Goal: Task Accomplishment & Management: Use online tool/utility

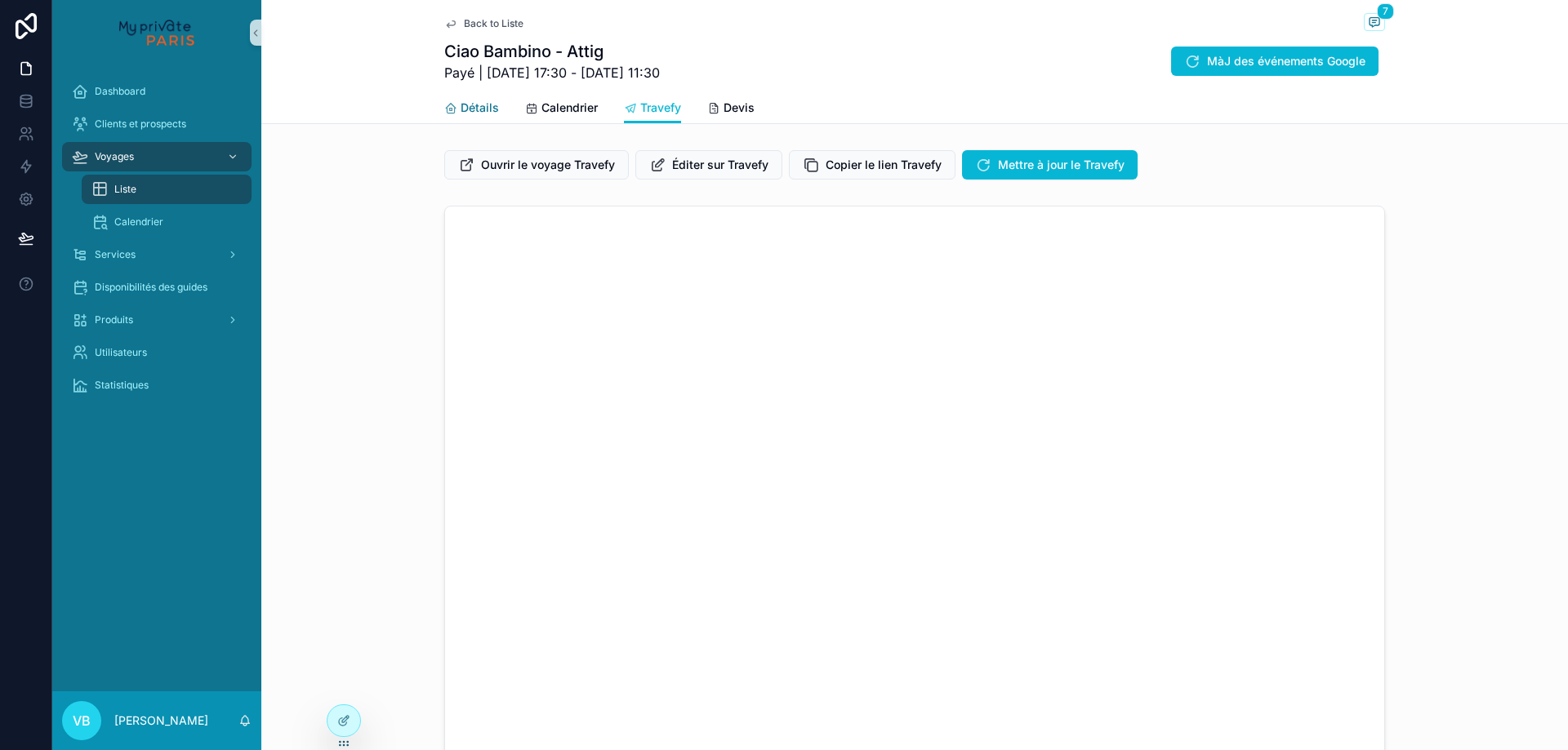
click at [461, 102] on span "Détails" at bounding box center [480, 108] width 39 height 16
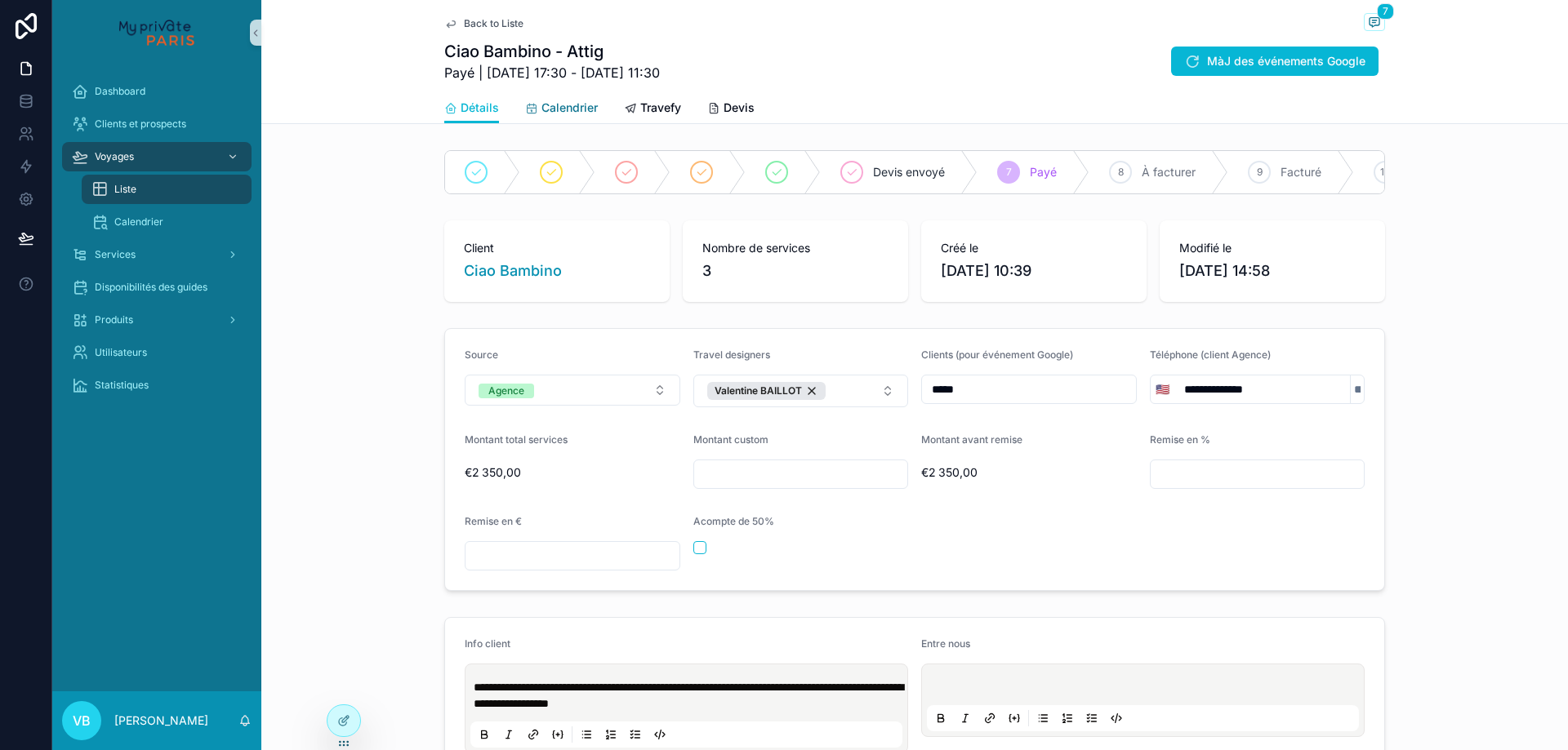
click at [563, 104] on span "Calendrier" at bounding box center [569, 108] width 56 height 16
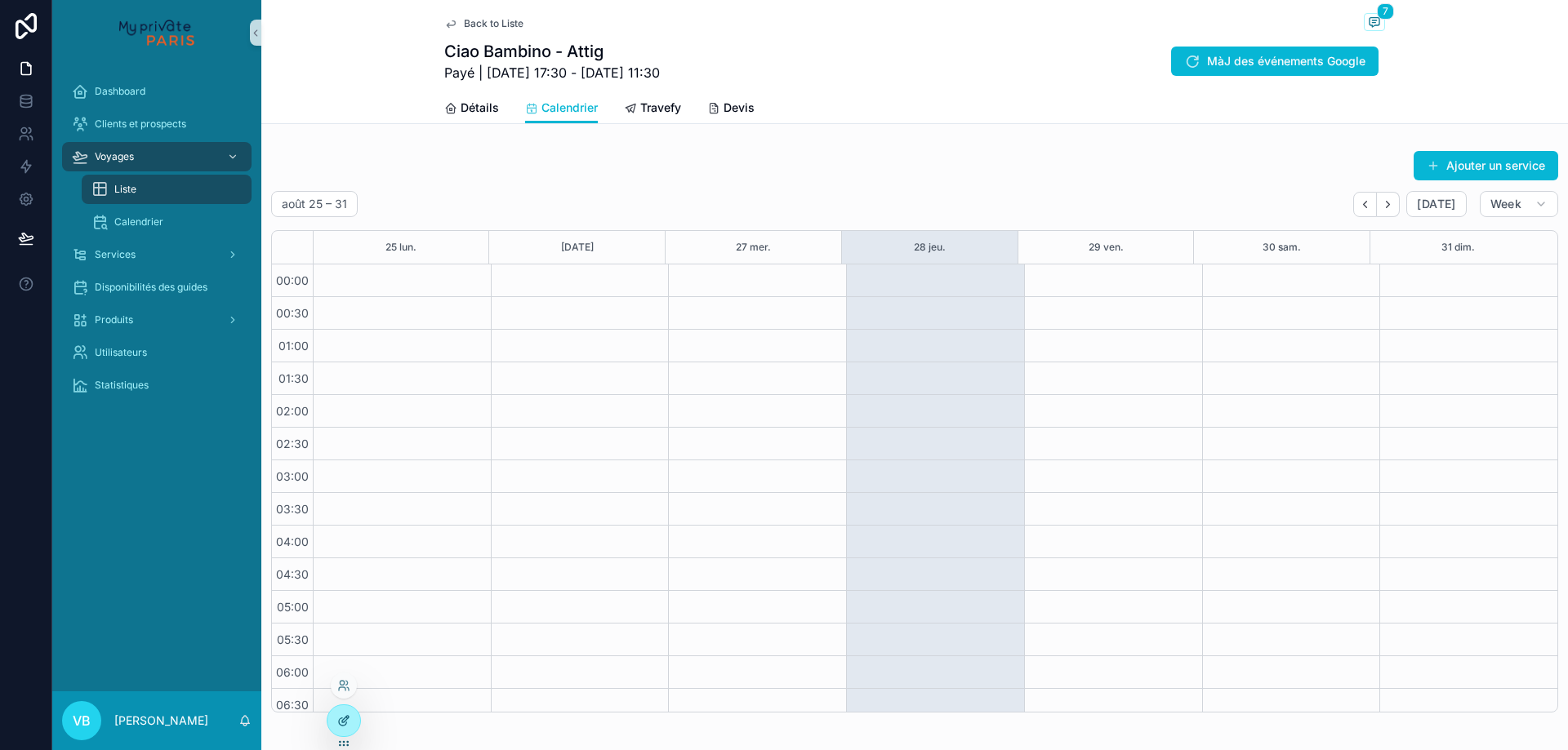
click at [352, 726] on div at bounding box center [344, 721] width 33 height 31
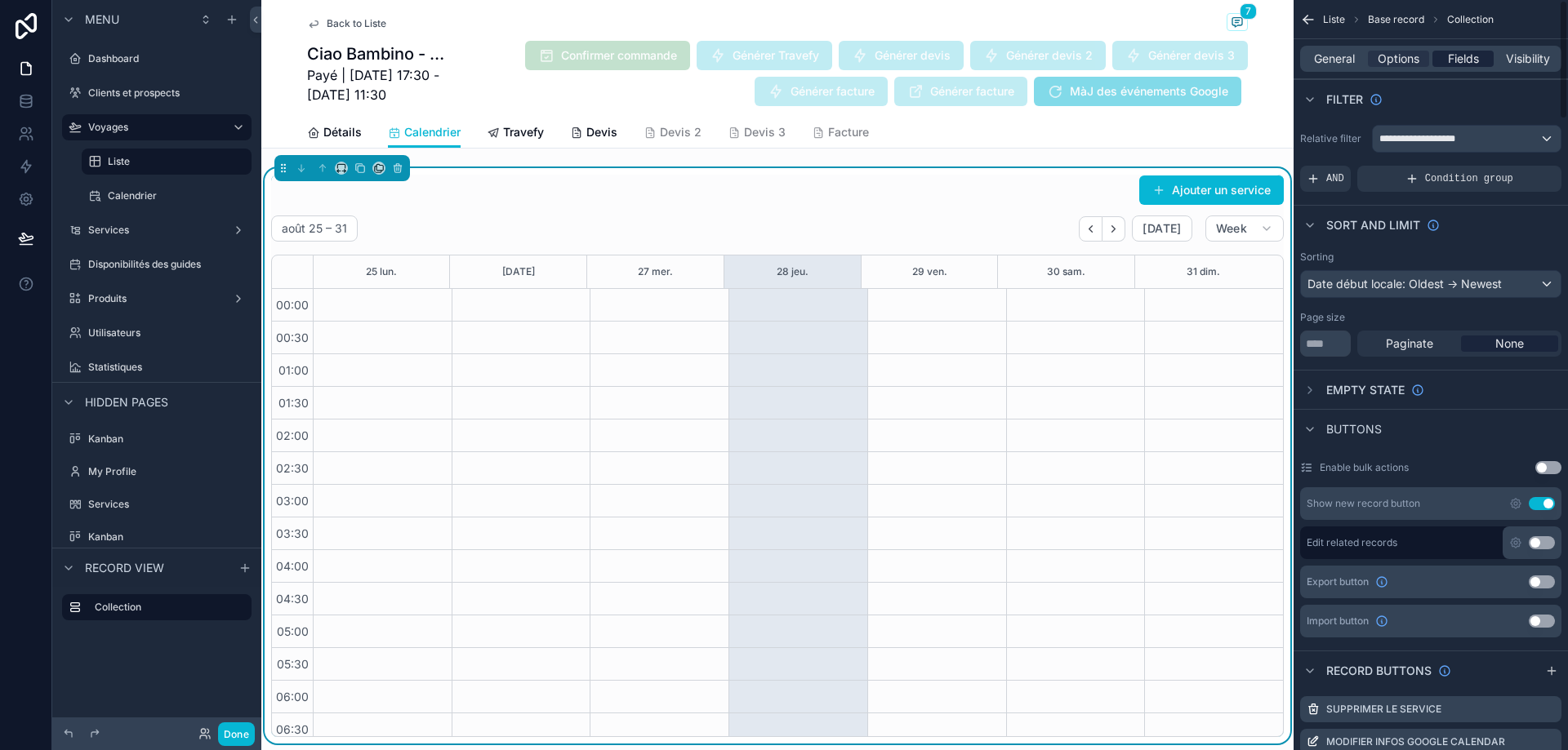
click at [1464, 64] on span "Fields" at bounding box center [1464, 59] width 31 height 16
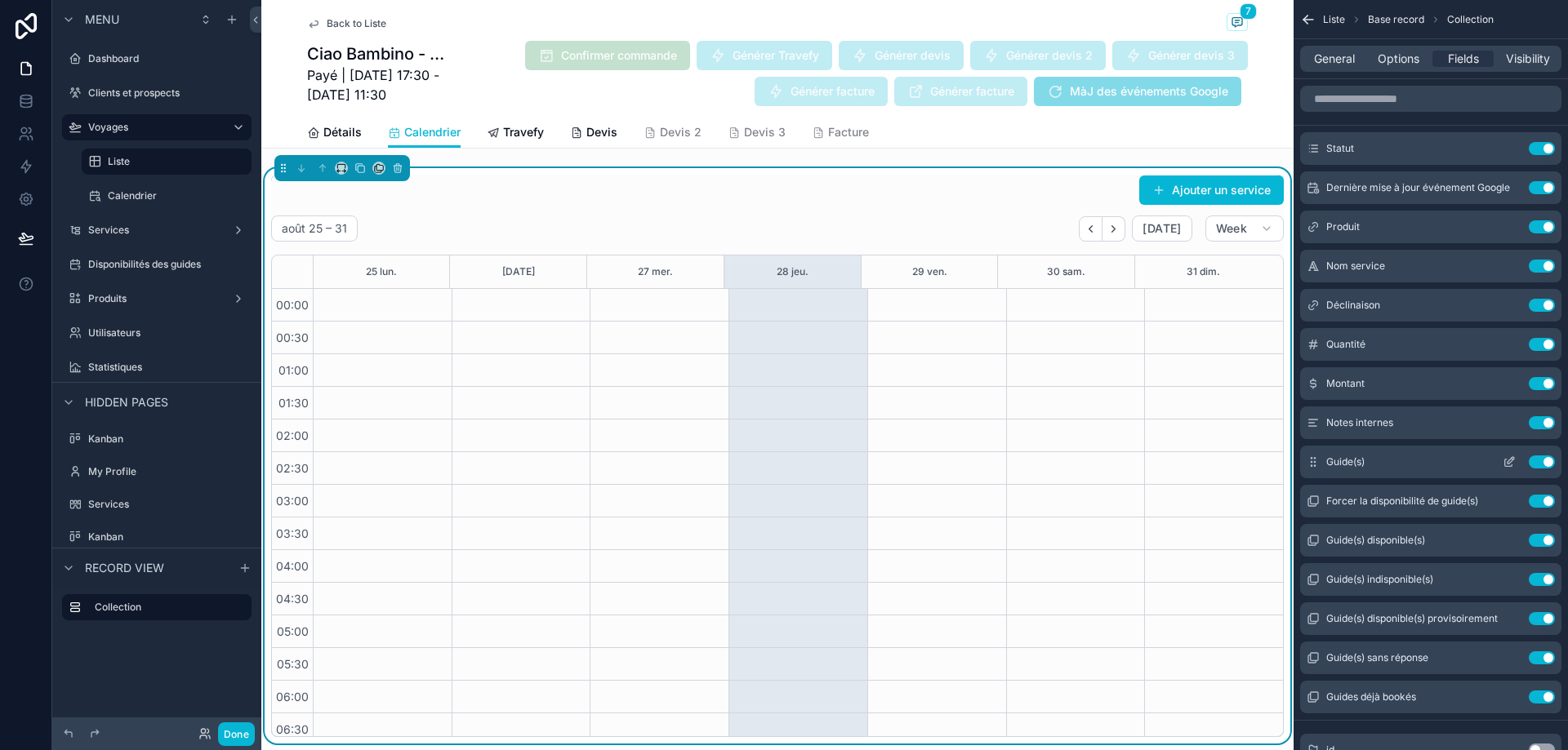
click at [1521, 464] on button "scrollable content" at bounding box center [1509, 462] width 26 height 13
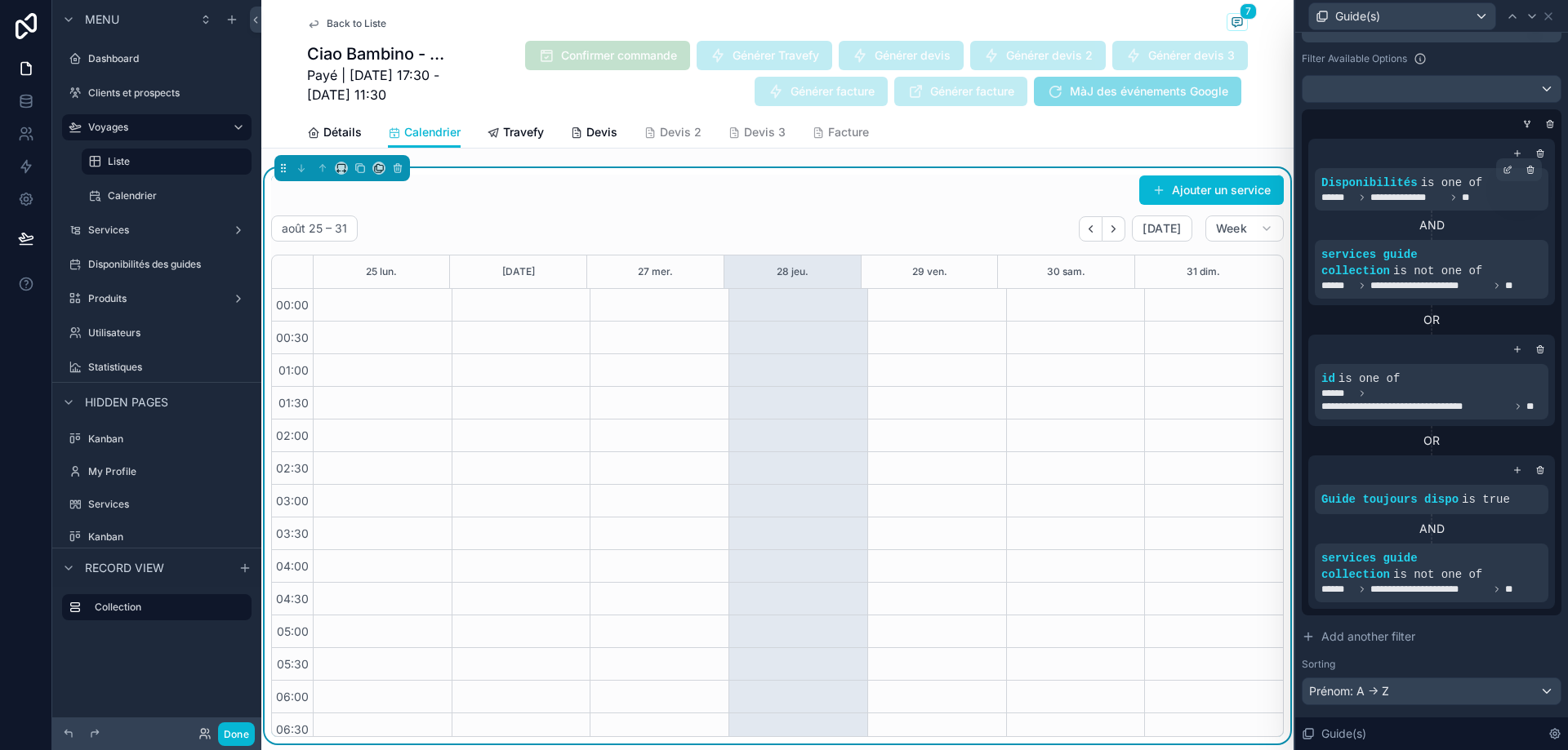
scroll to position [205, 0]
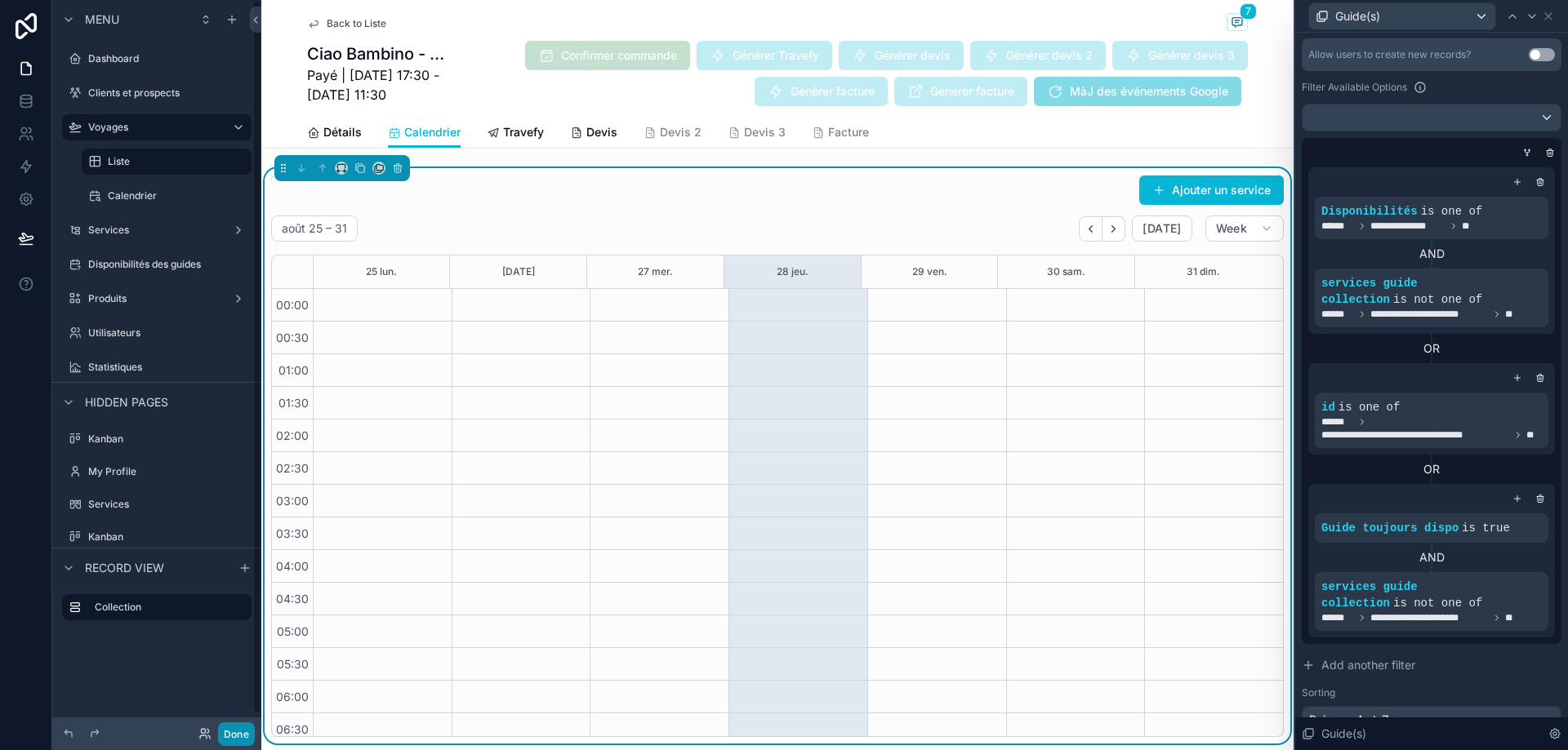
click at [242, 741] on button "Done" at bounding box center [236, 734] width 37 height 23
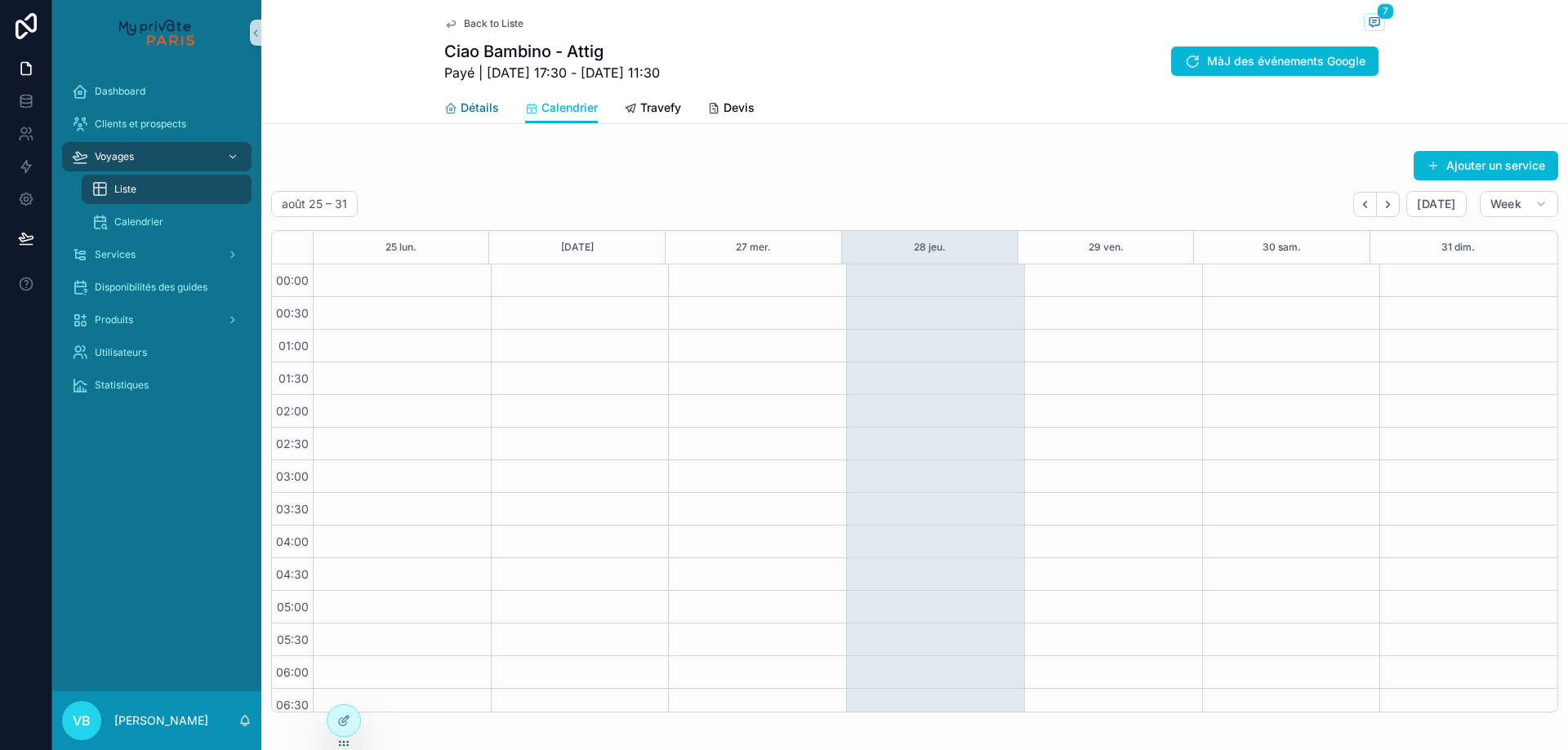
click at [492, 112] on span "Détails" at bounding box center [480, 108] width 39 height 16
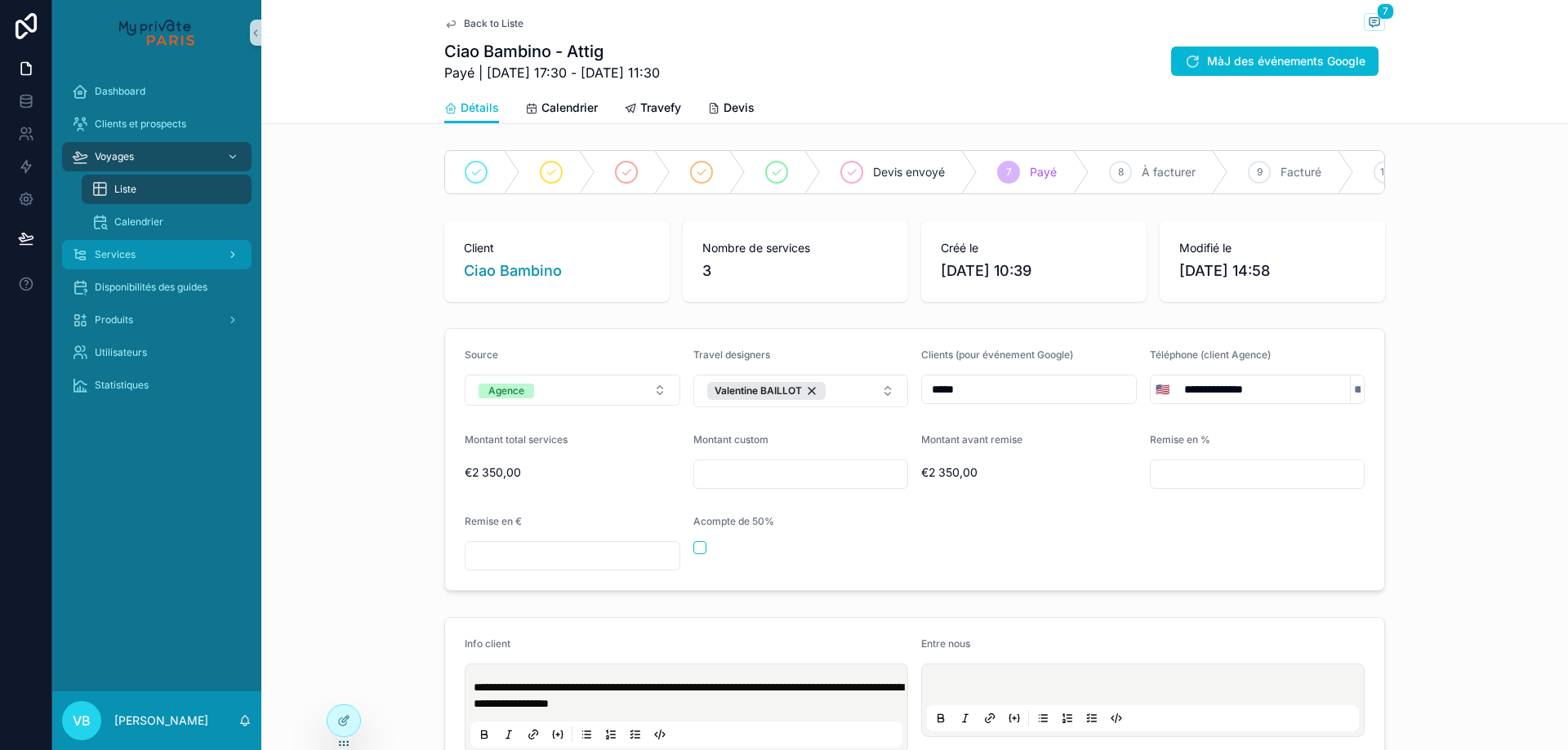
click at [192, 259] on div "Services" at bounding box center [156, 255] width 170 height 26
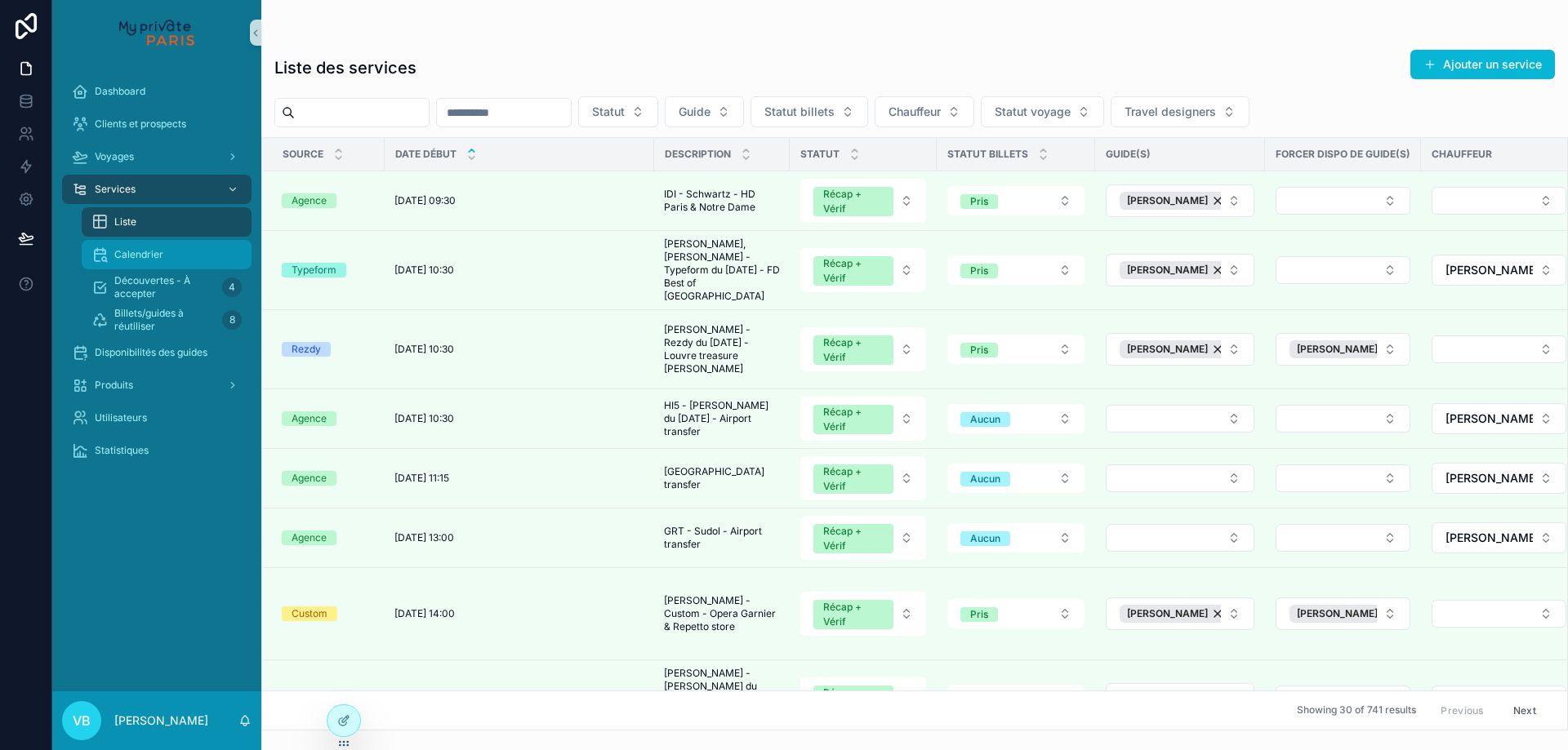
click at [188, 256] on div "Calendrier" at bounding box center [166, 255] width 150 height 26
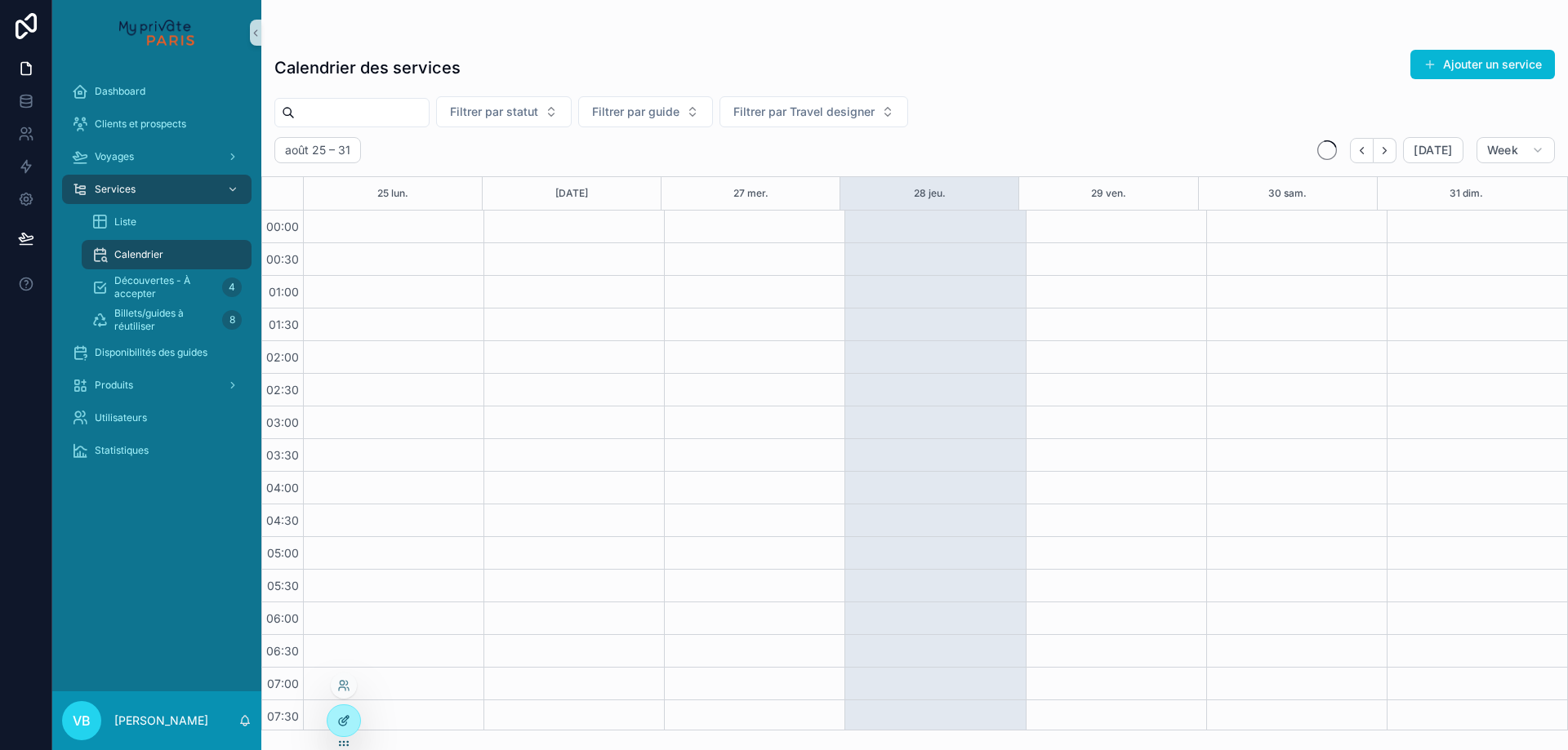
click at [353, 716] on div at bounding box center [344, 721] width 33 height 31
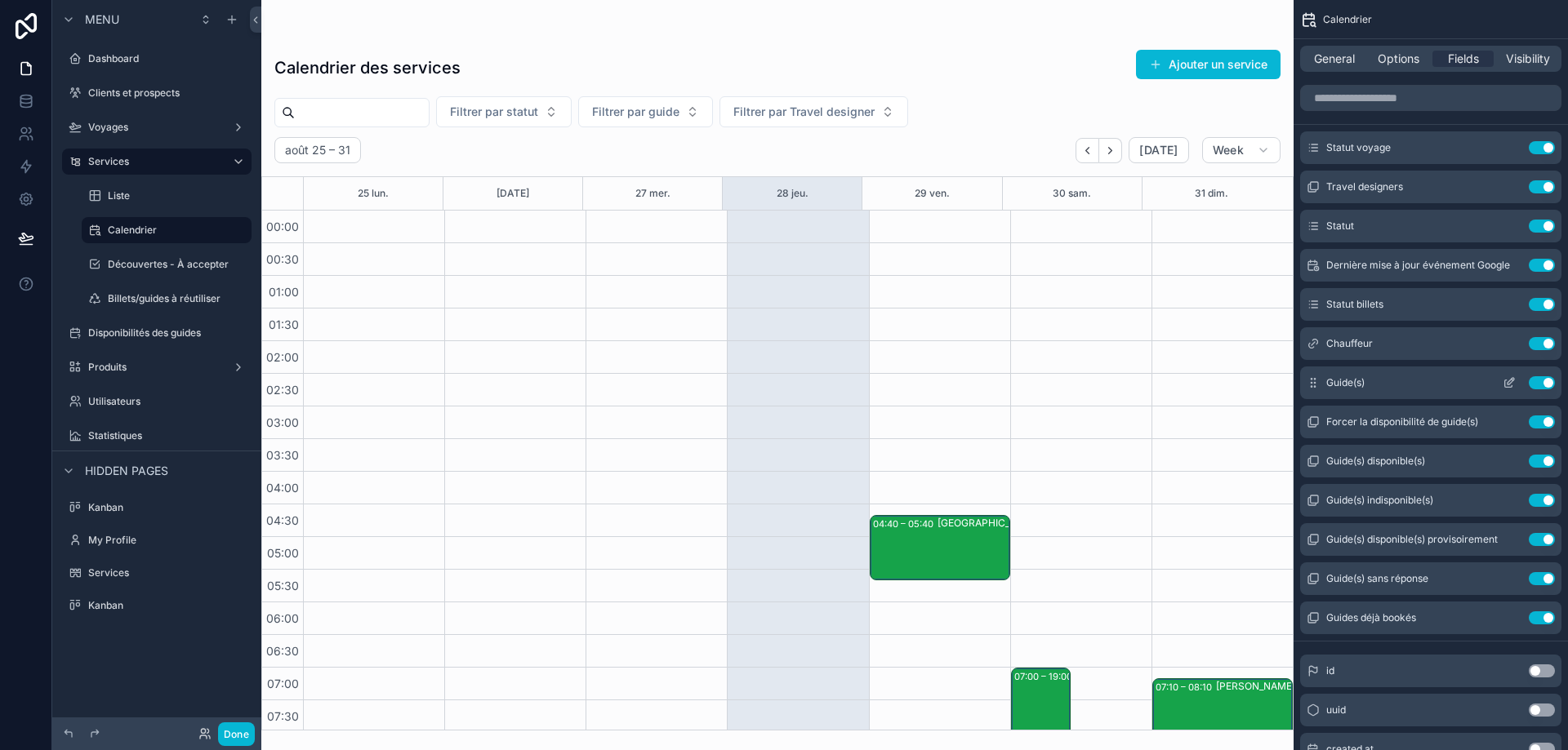
click at [1507, 380] on icon "scrollable content" at bounding box center [1509, 382] width 13 height 13
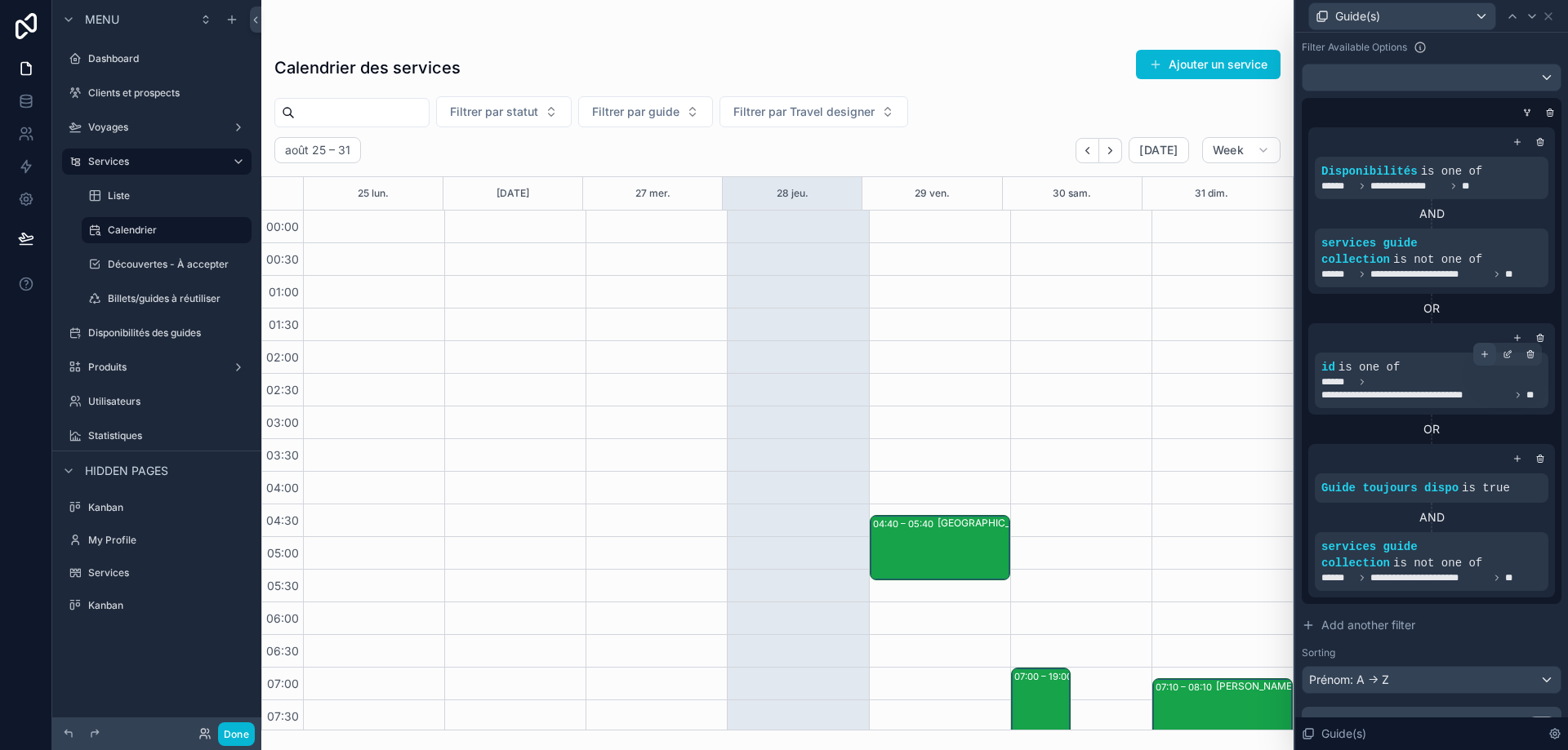
scroll to position [205, 0]
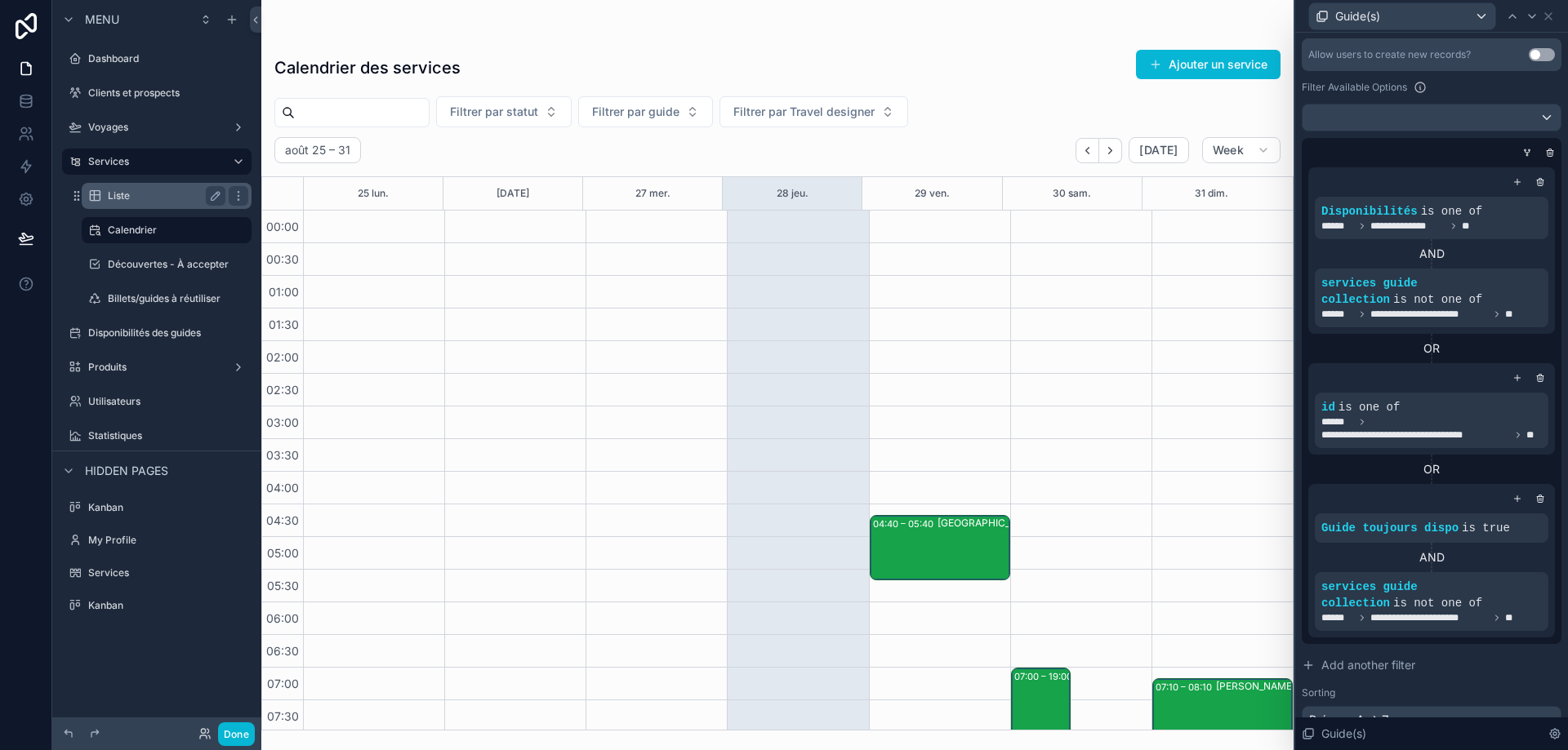
click at [132, 197] on label "Liste" at bounding box center [163, 195] width 111 height 13
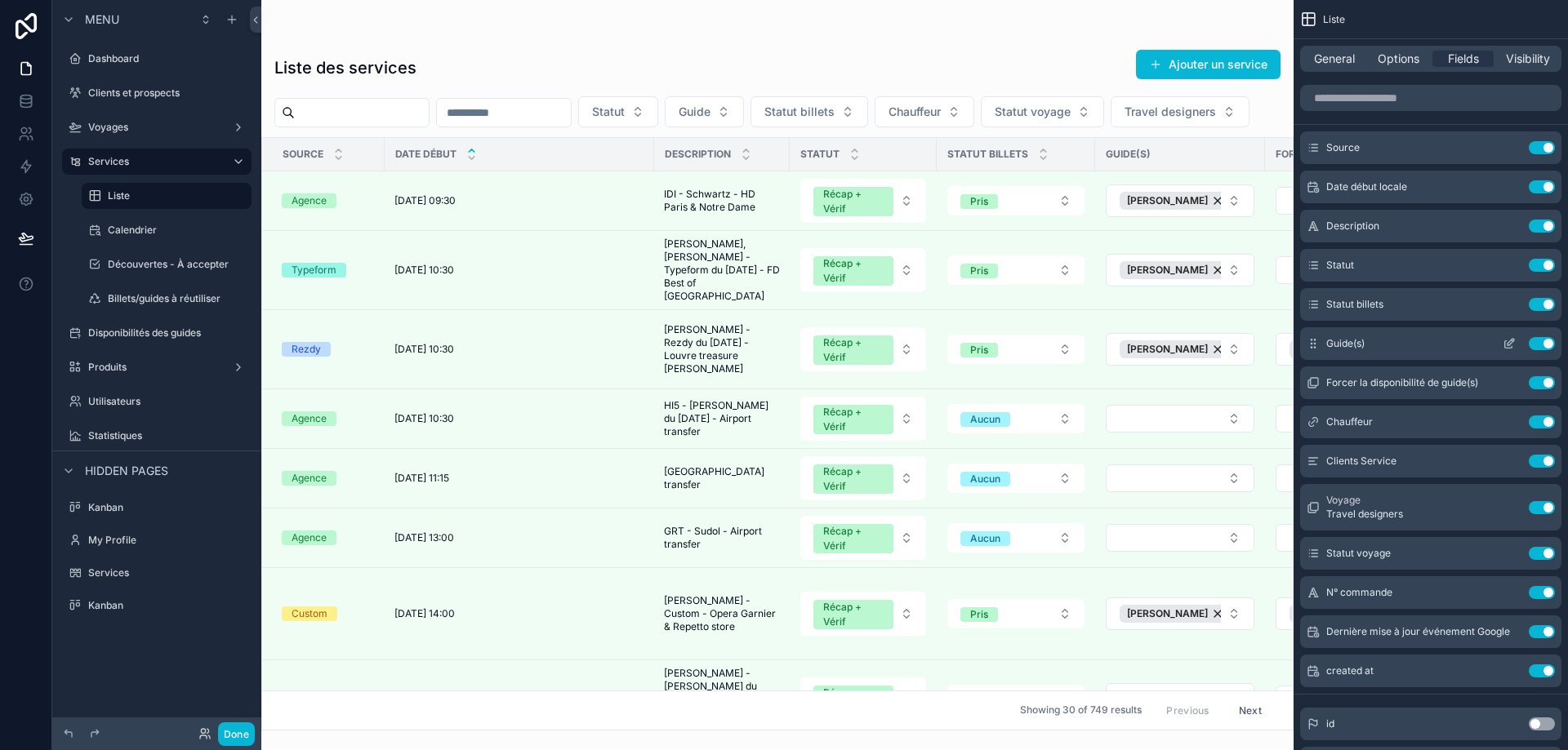
click at [1499, 339] on button "scrollable content" at bounding box center [1509, 344] width 26 height 13
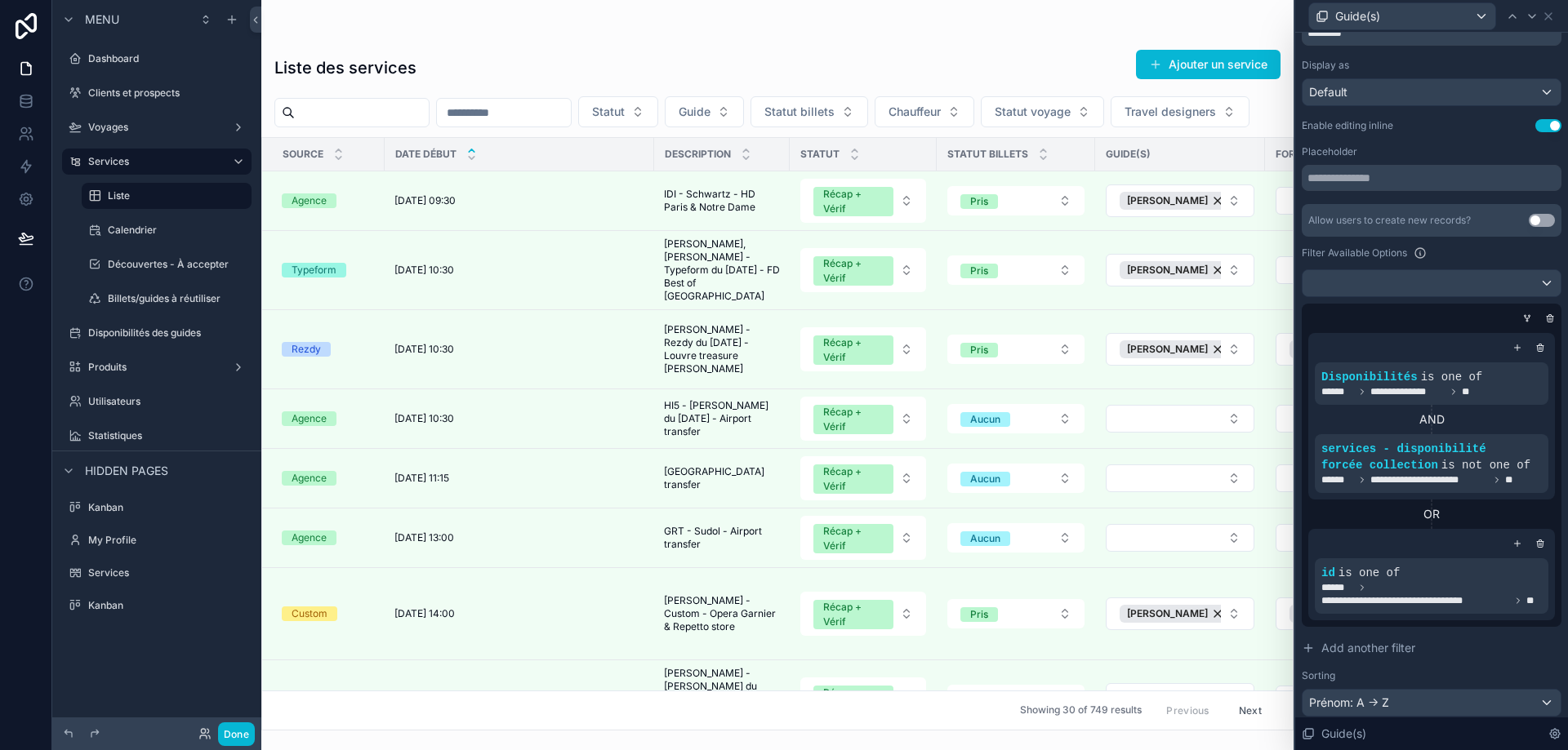
scroll to position [58, 0]
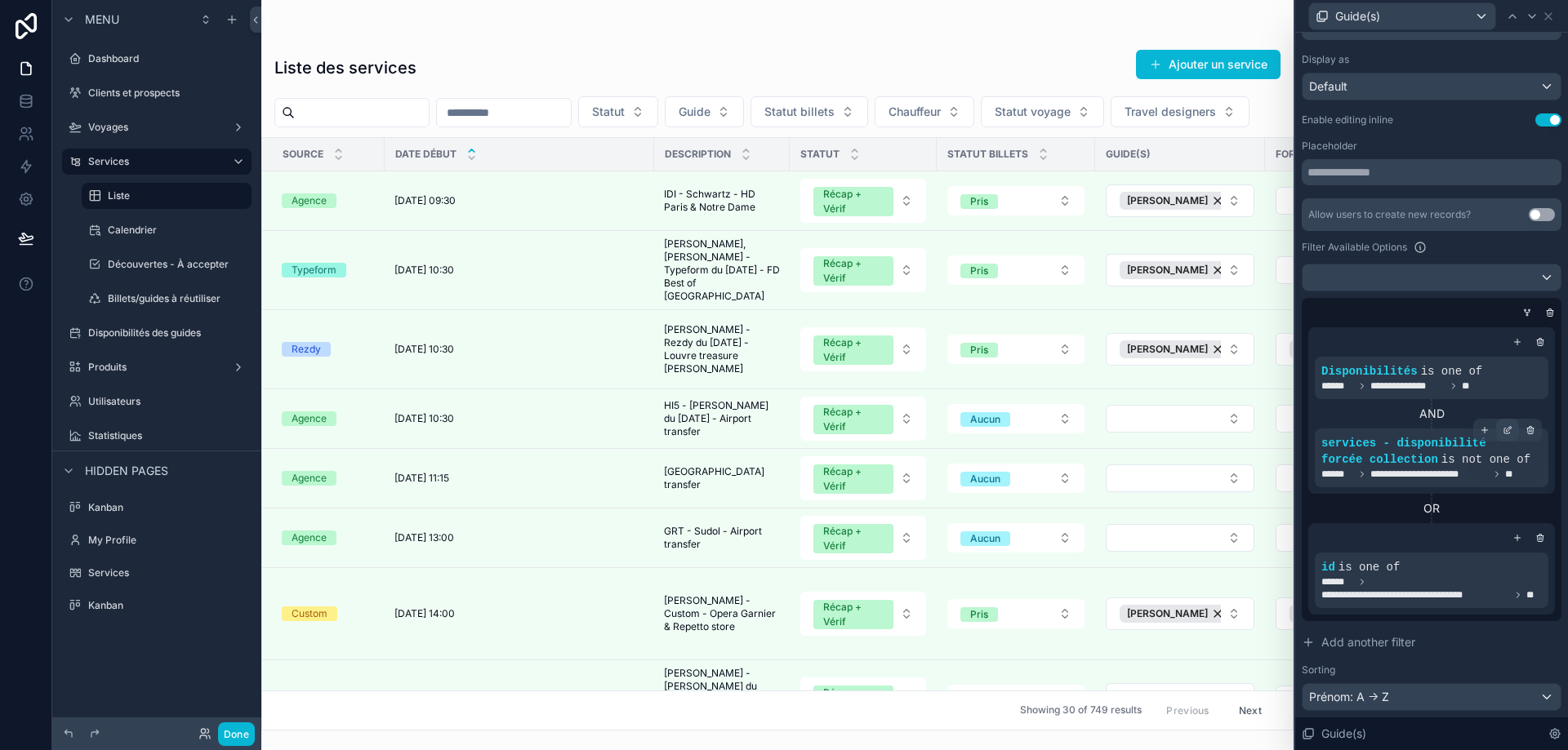
click at [1503, 425] on icon at bounding box center [1507, 430] width 9 height 9
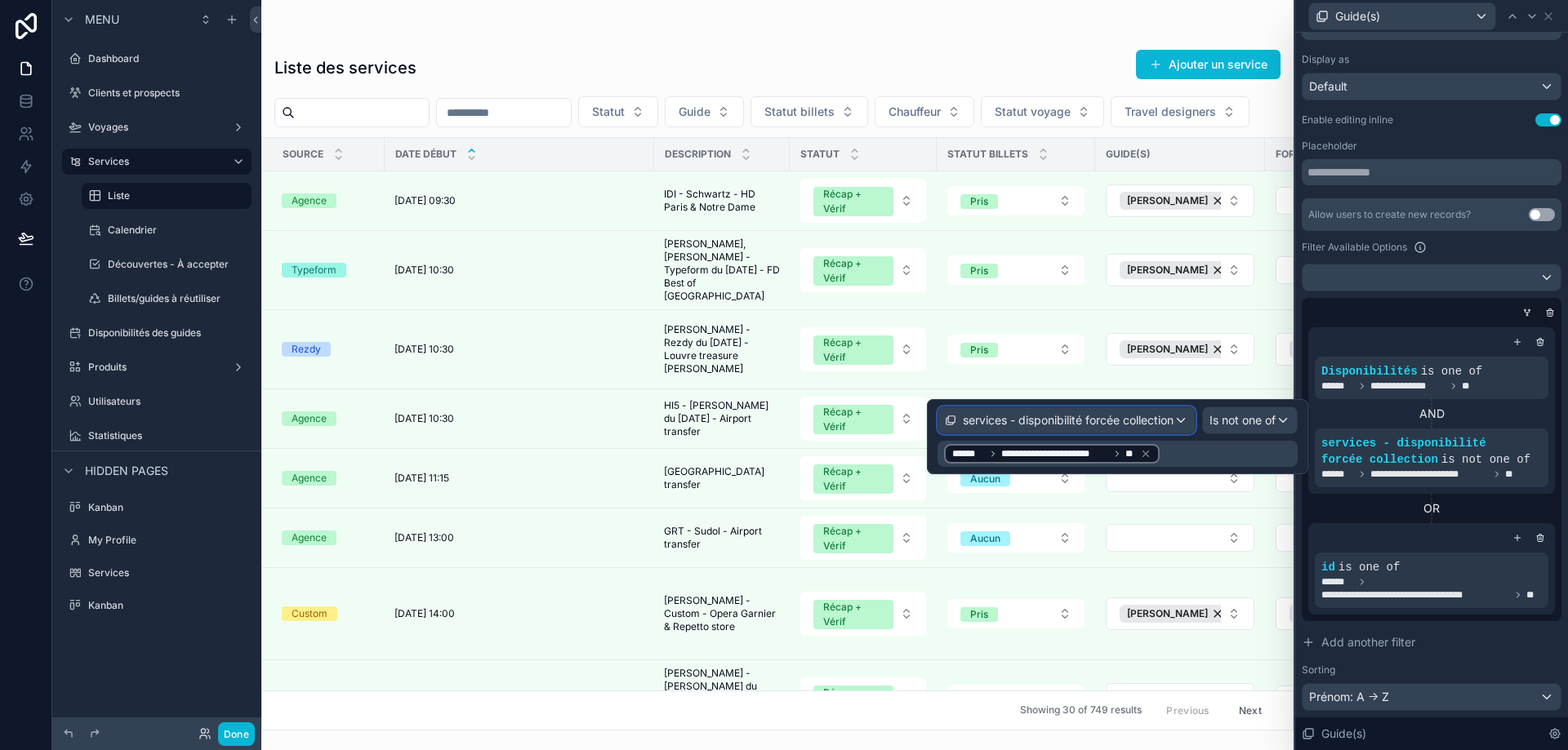
click at [1098, 425] on span "services - disponibilité forcée collection" at bounding box center [1068, 420] width 211 height 16
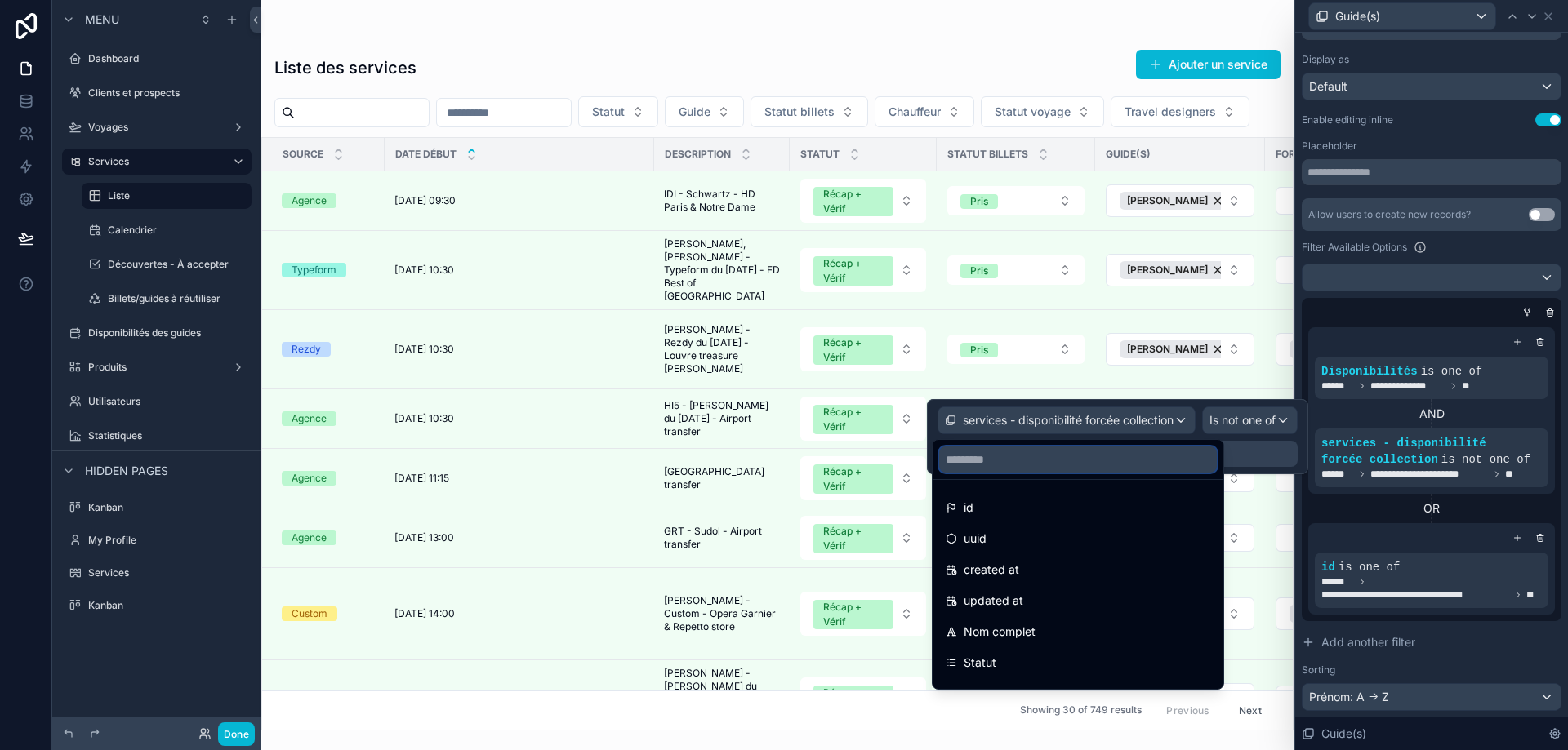
click at [1049, 460] on input "text" at bounding box center [1078, 460] width 277 height 26
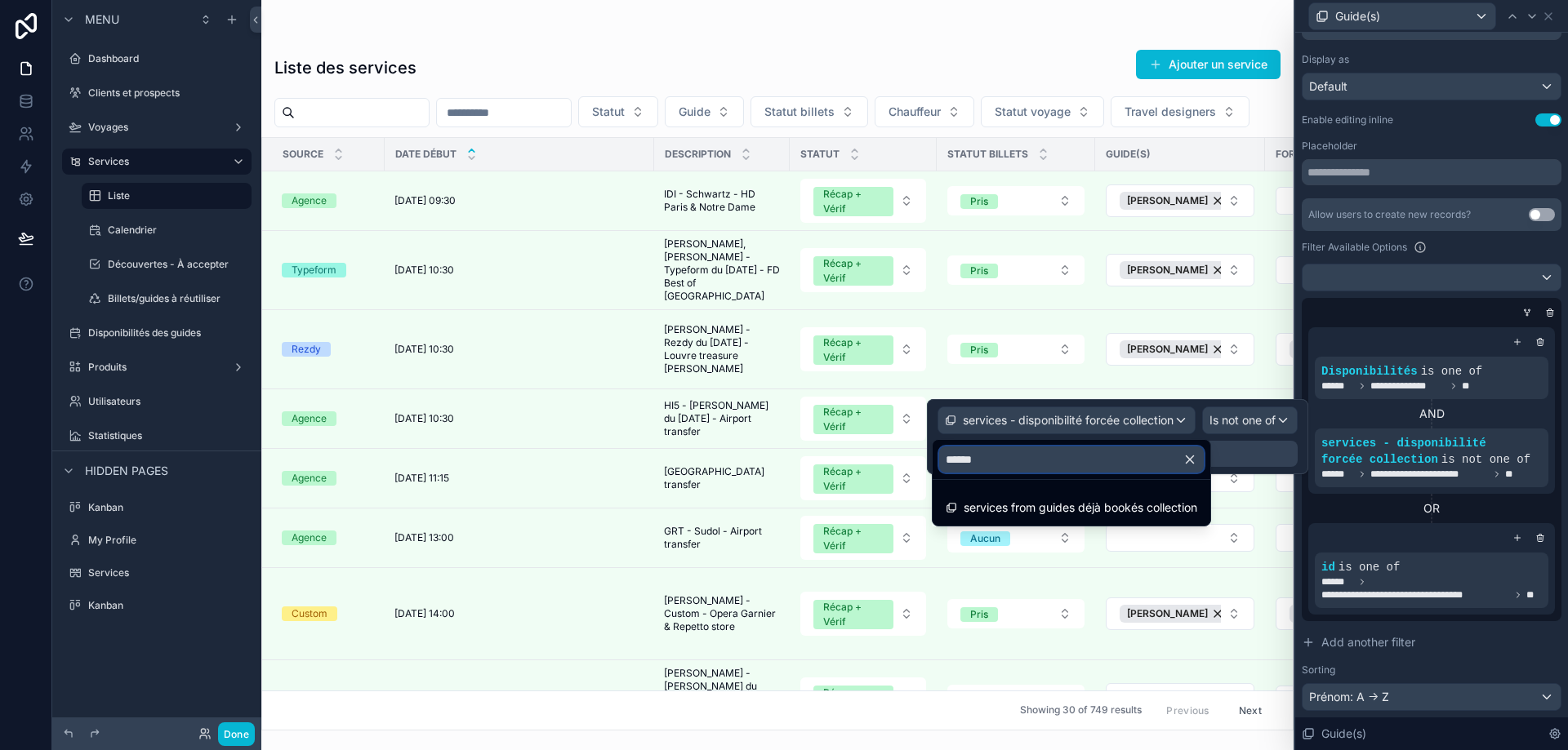
drag, startPoint x: 1041, startPoint y: 455, endPoint x: 926, endPoint y: 455, distance: 115.0
click at [926, 455] on div "**********" at bounding box center [784, 375] width 1568 height 750
click at [985, 462] on input "******" at bounding box center [1071, 460] width 264 height 26
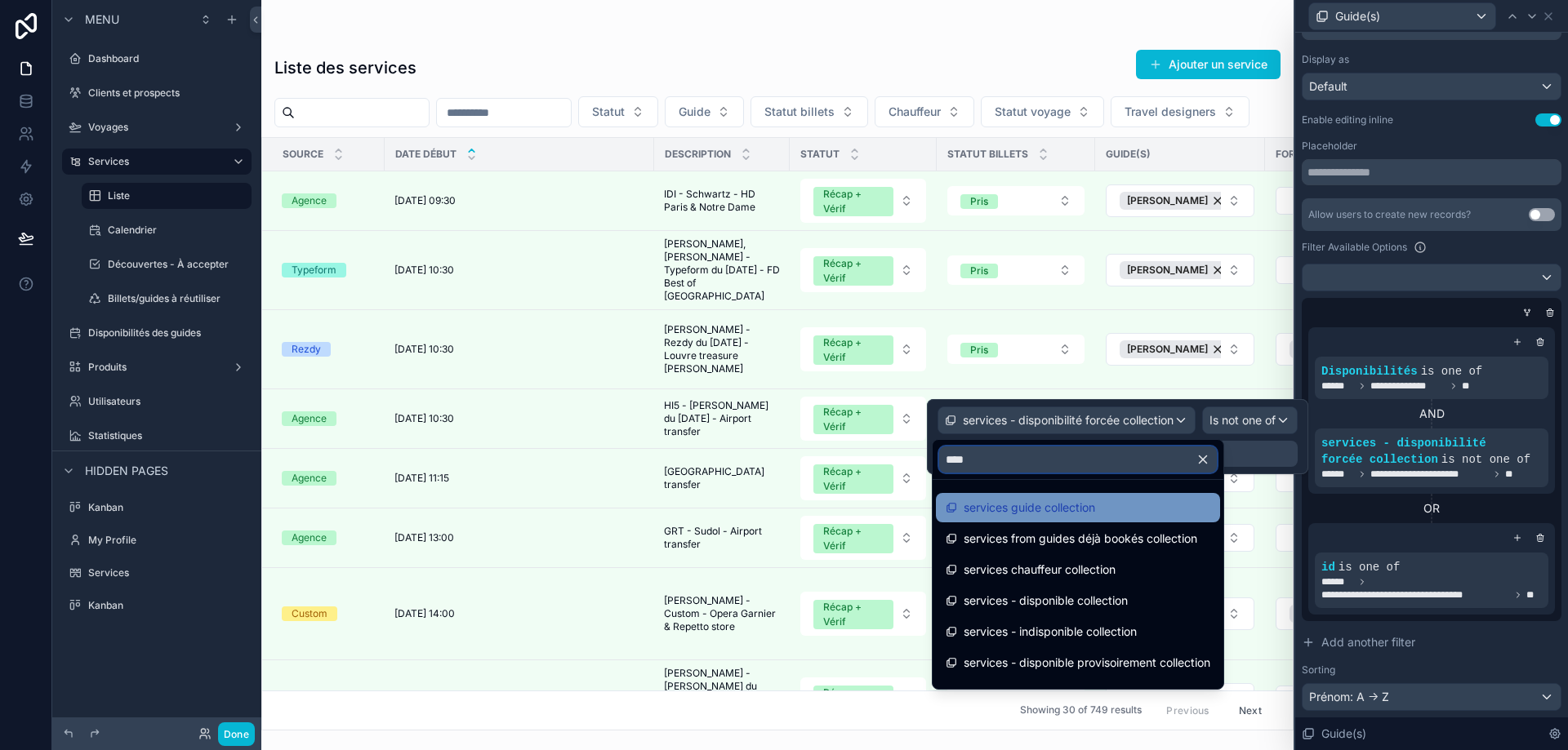
type input "****"
click at [1081, 512] on span "services guide collection" at bounding box center [1030, 507] width 132 height 20
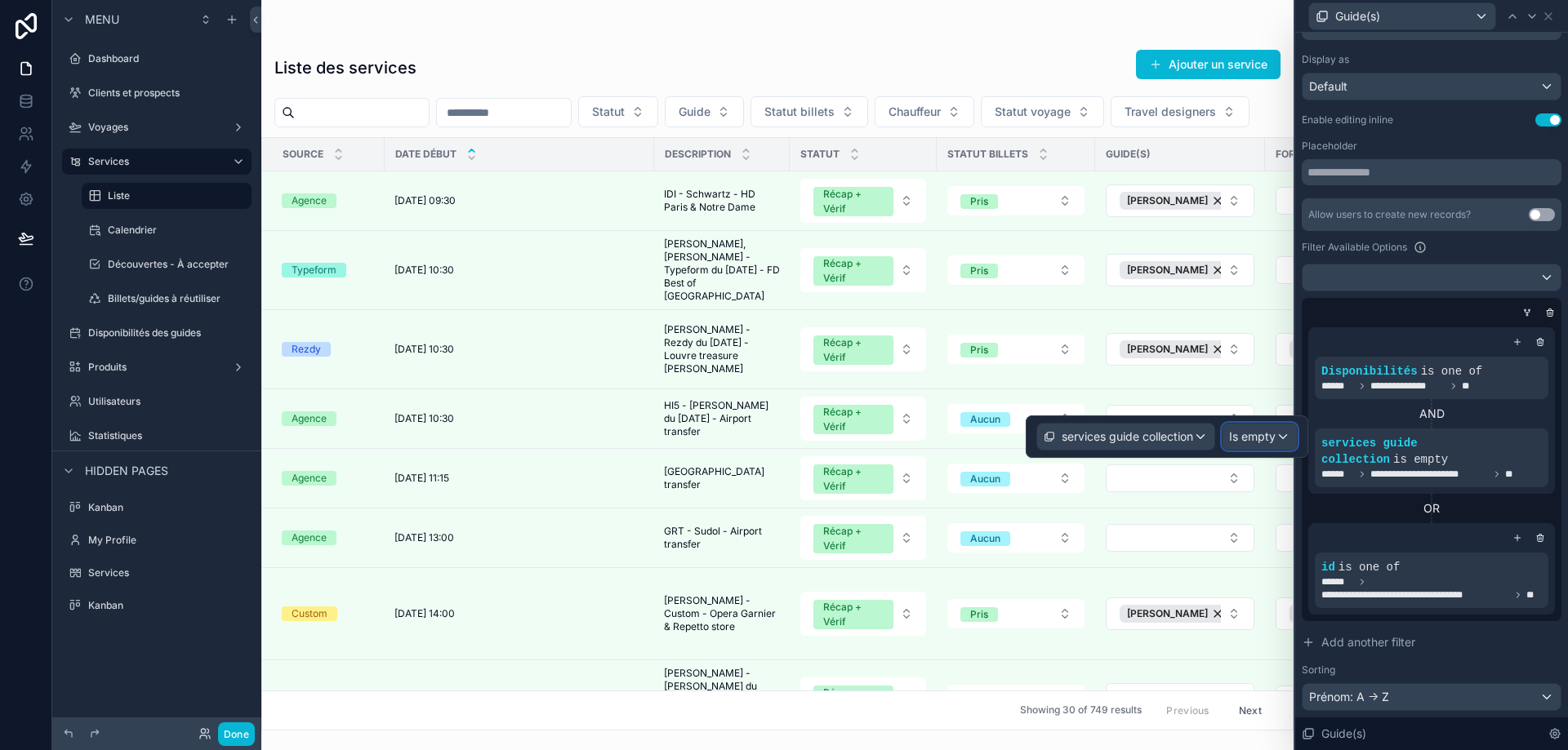
click at [1244, 437] on span "Is empty" at bounding box center [1253, 437] width 47 height 16
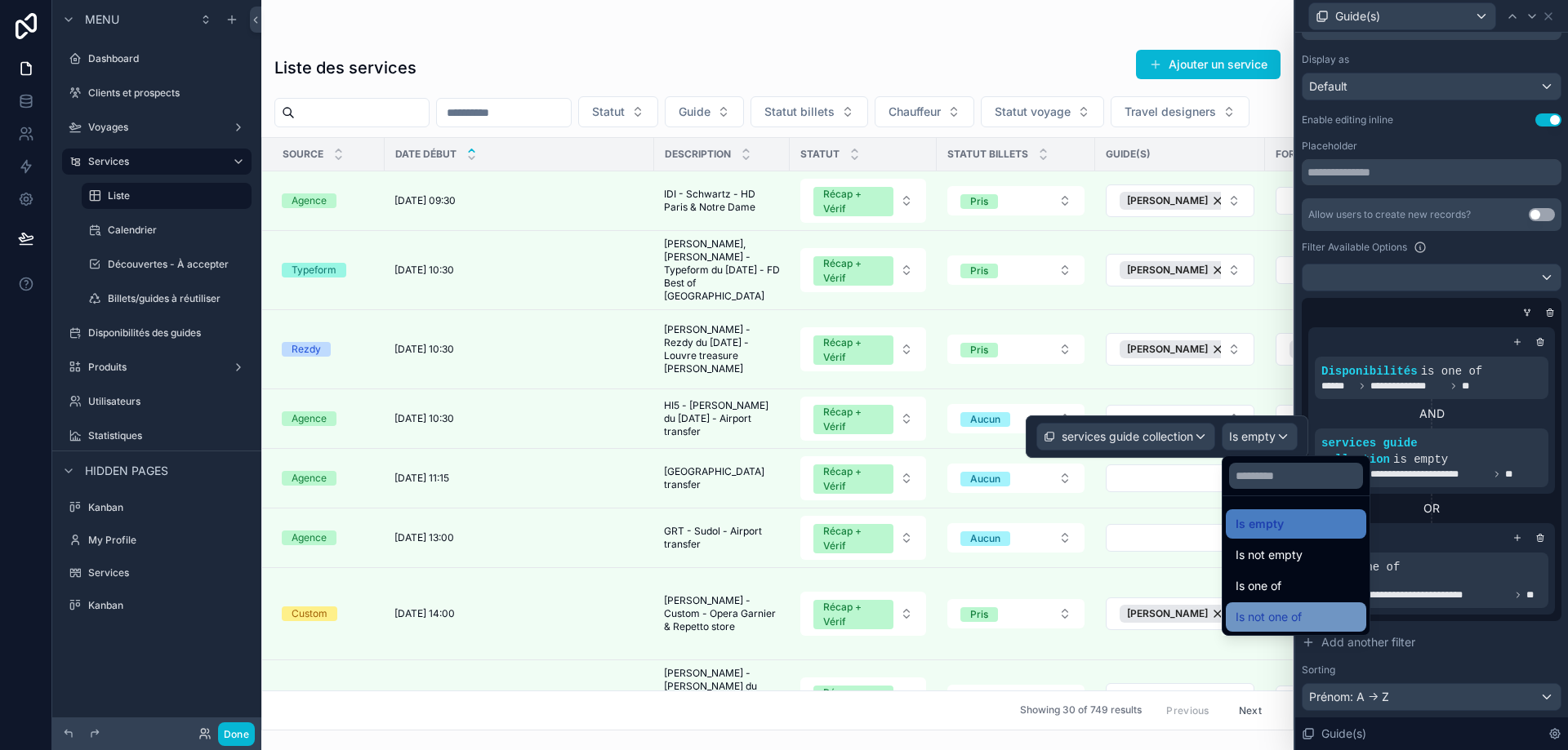
click at [1300, 621] on span "Is not one of" at bounding box center [1268, 617] width 66 height 20
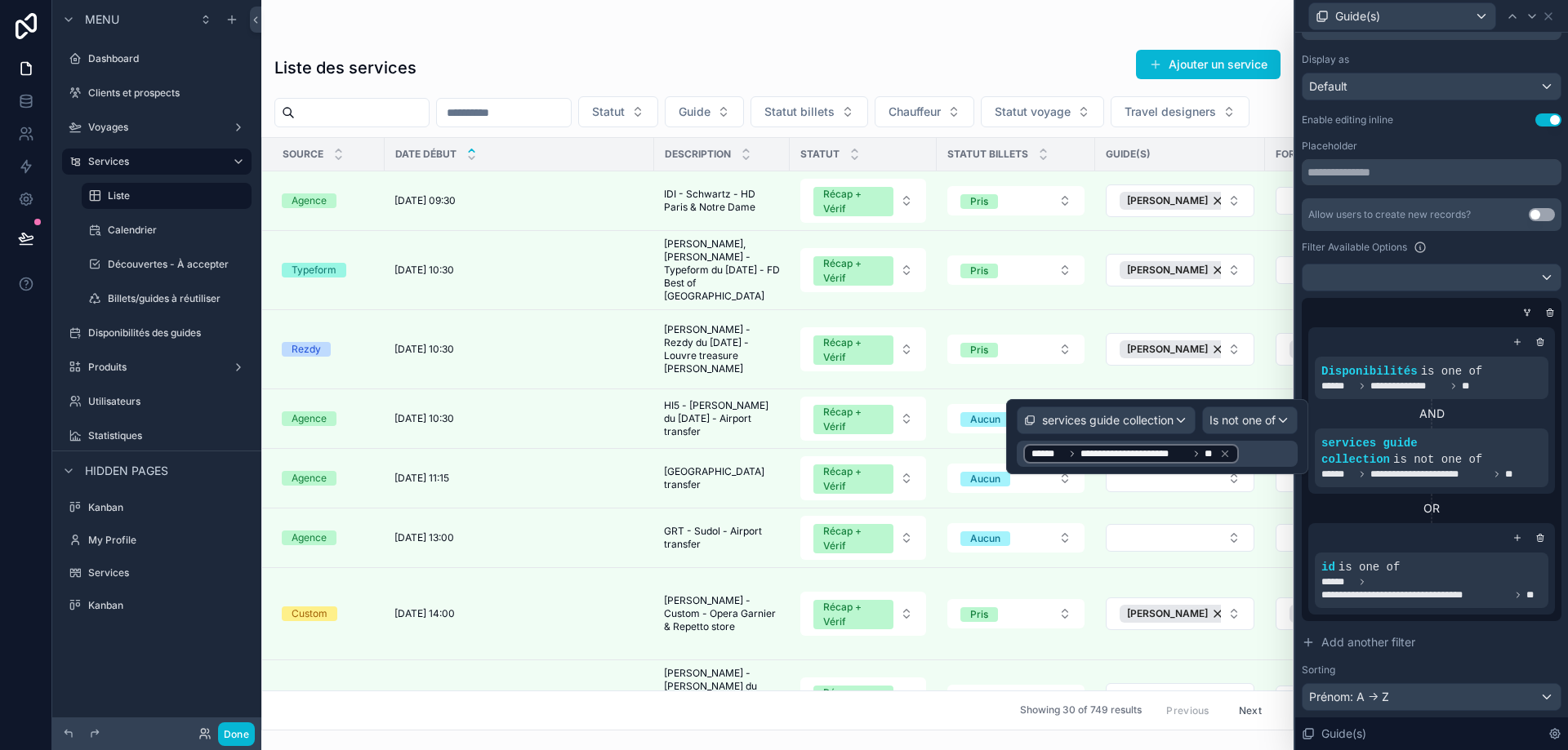
click at [1394, 500] on div "OR" at bounding box center [1432, 508] width 246 height 16
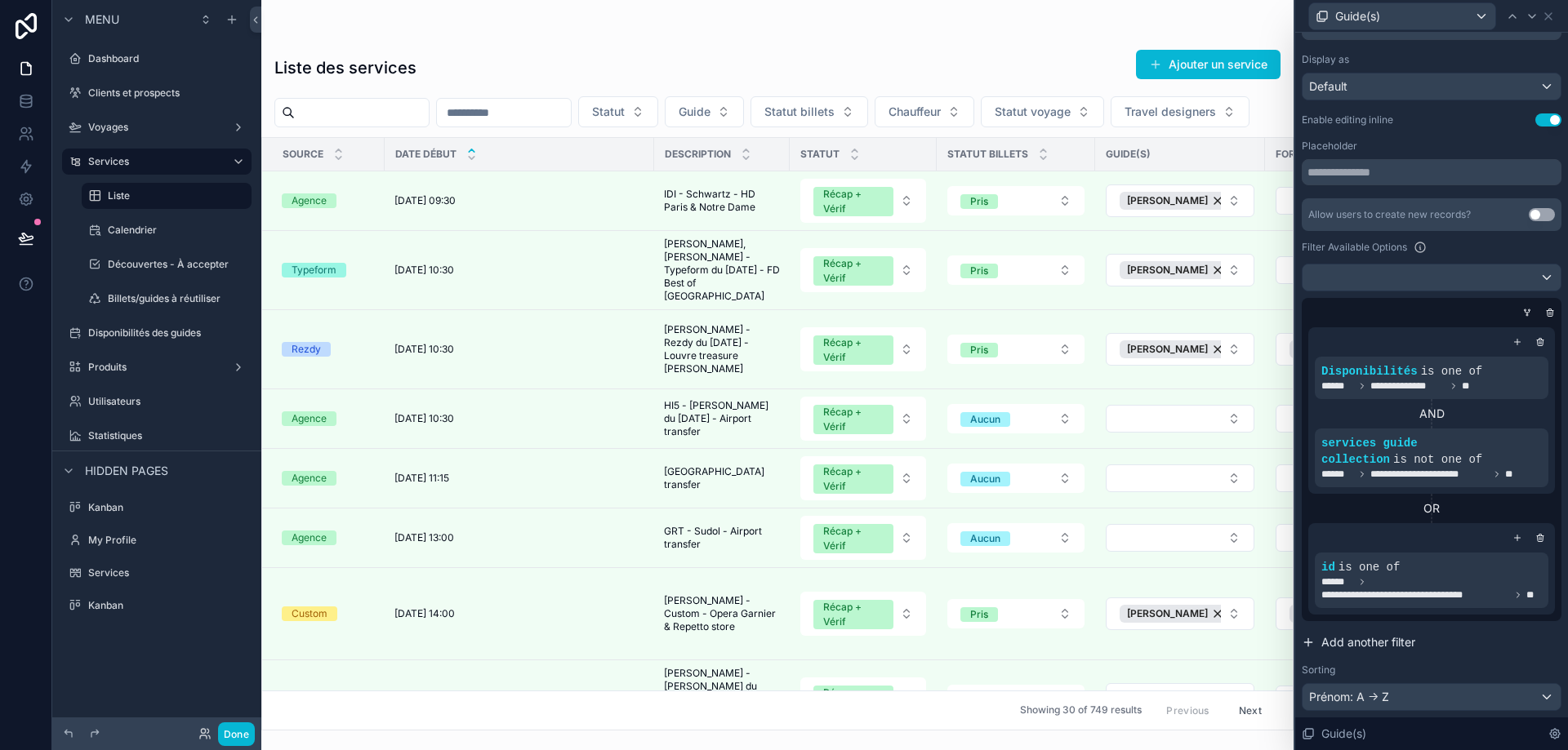
click at [1356, 648] on span "Add another filter" at bounding box center [1368, 642] width 94 height 16
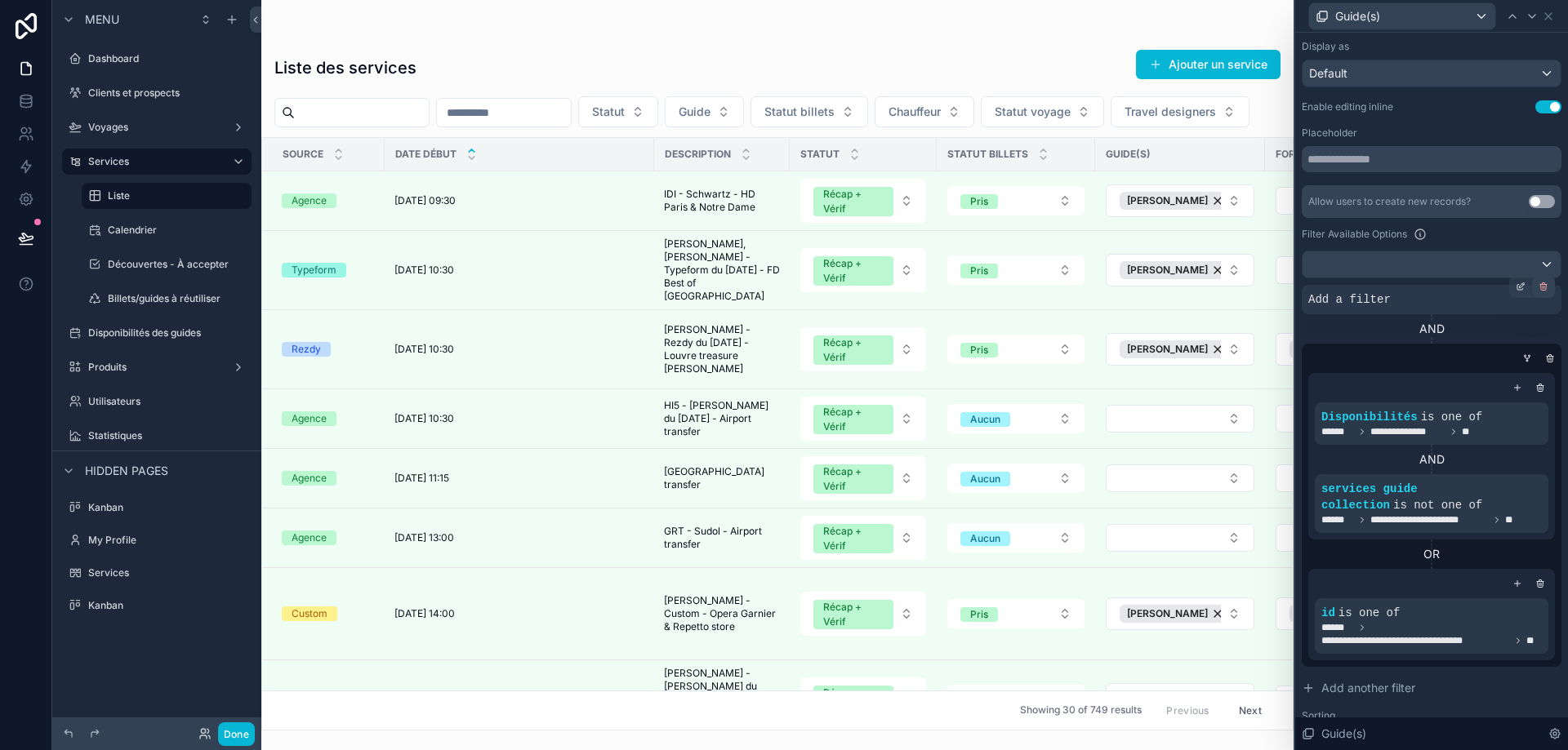
click at [1537, 287] on div at bounding box center [1544, 287] width 23 height 23
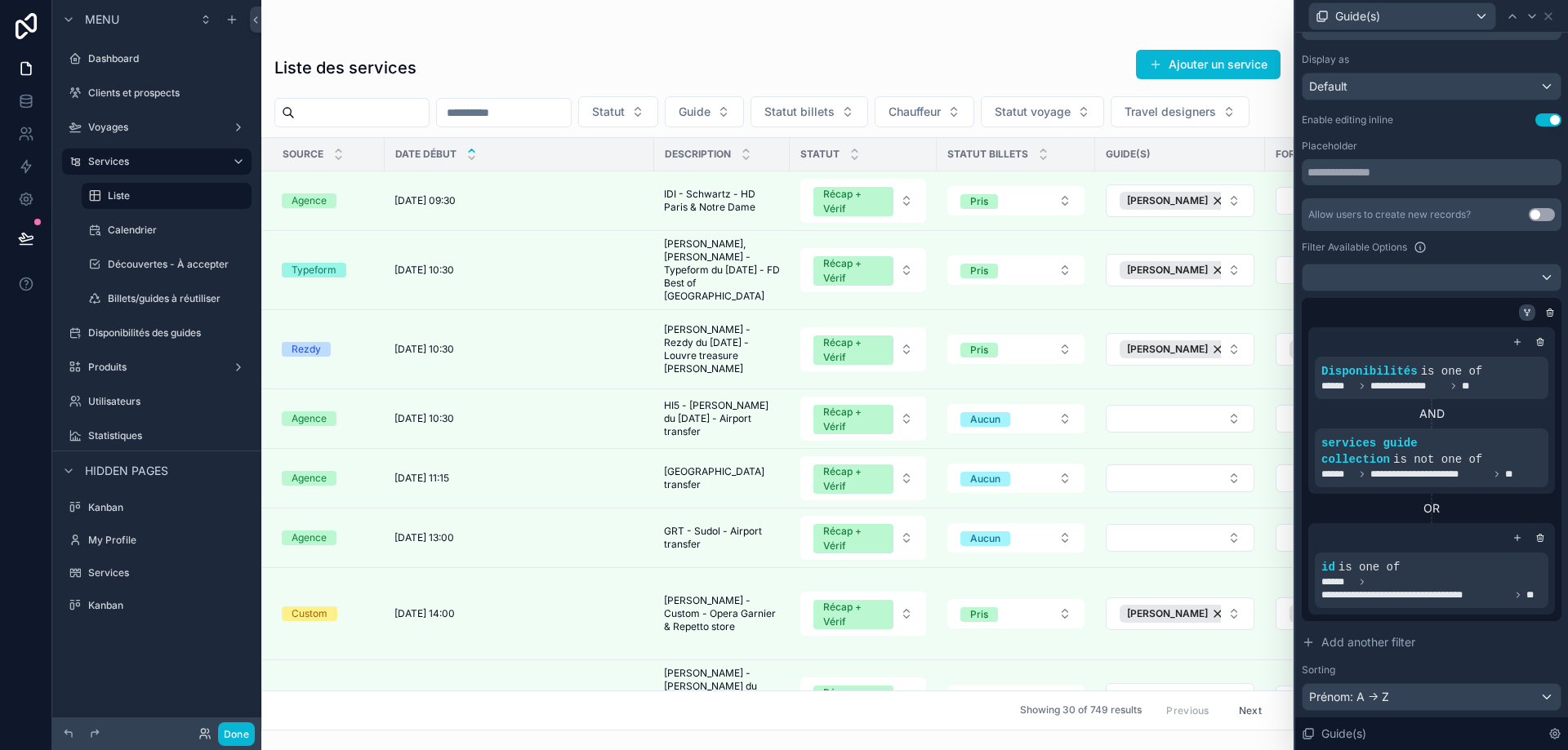
click at [1526, 311] on icon at bounding box center [1528, 312] width 4 height 2
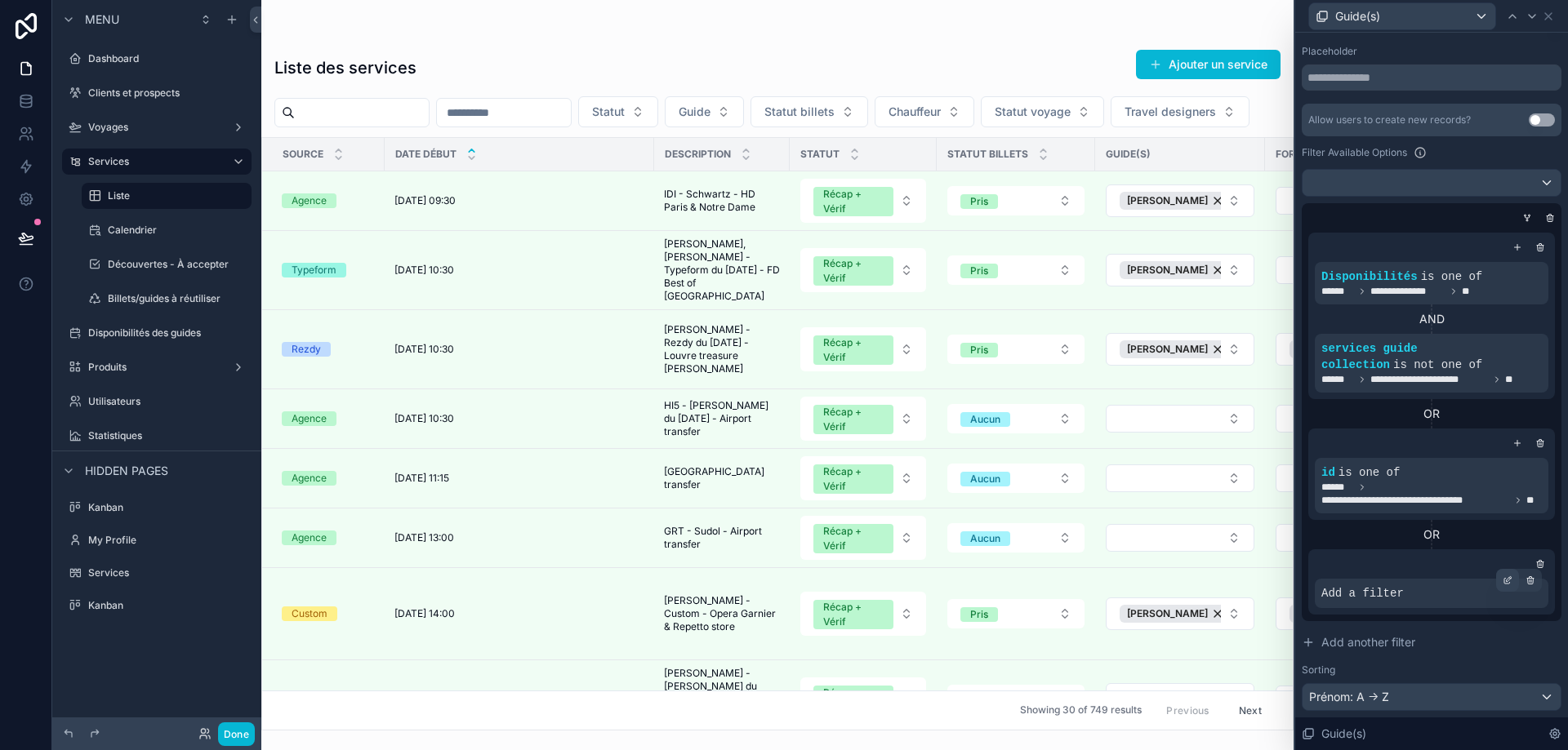
scroll to position [152, 0]
click at [1496, 574] on div at bounding box center [1508, 580] width 23 height 23
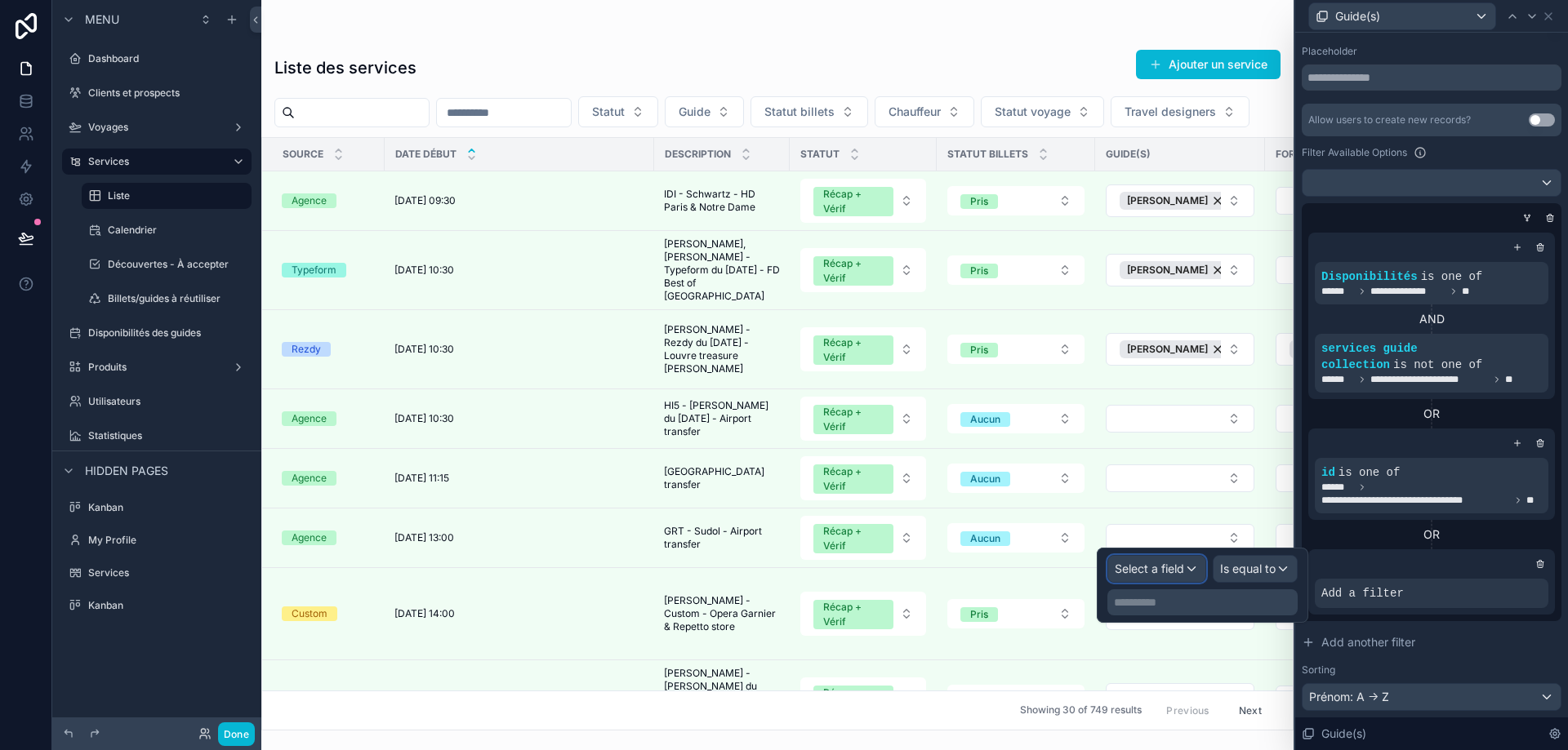
click at [1176, 569] on span "Select a field" at bounding box center [1149, 568] width 70 height 14
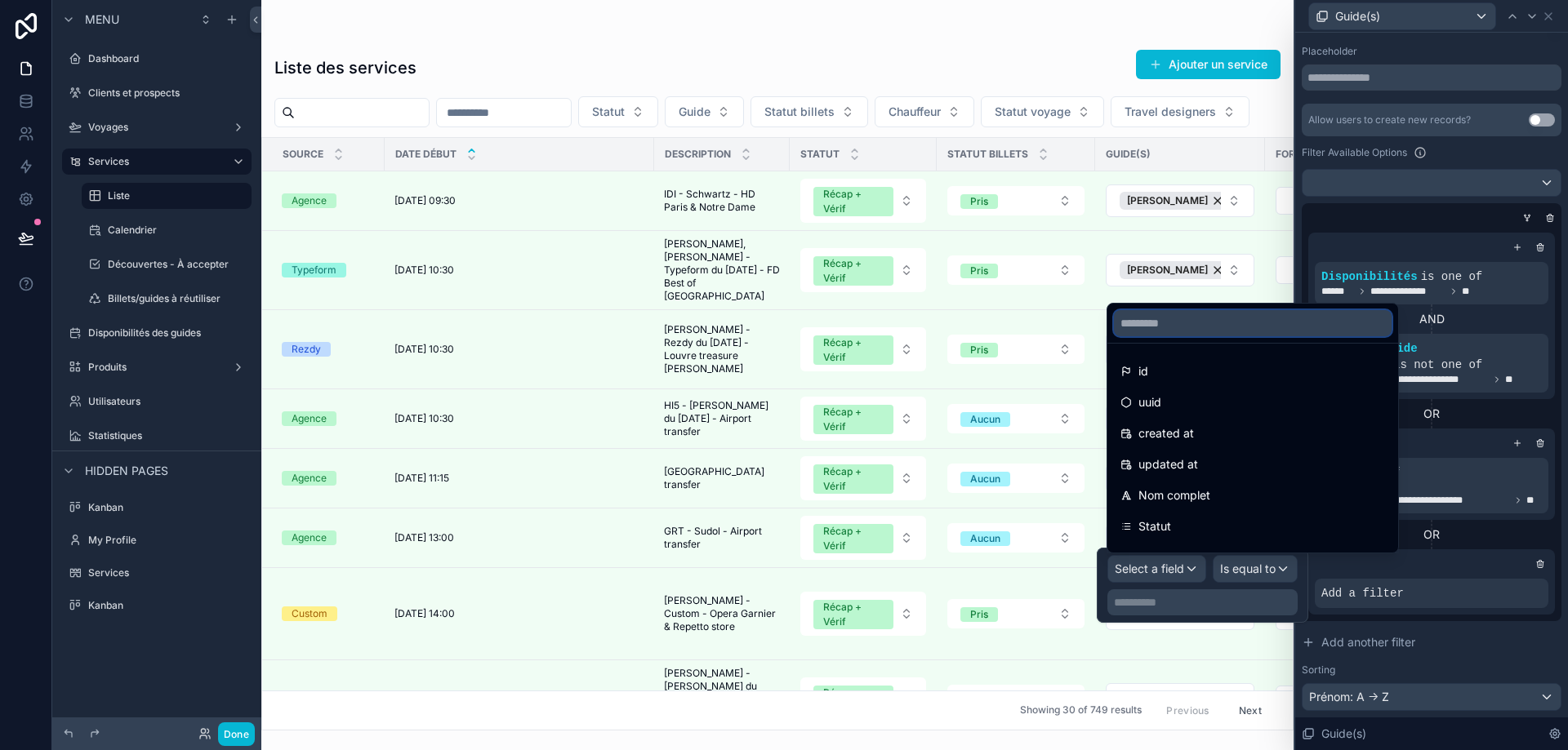
click at [1214, 322] on input "text" at bounding box center [1253, 323] width 277 height 26
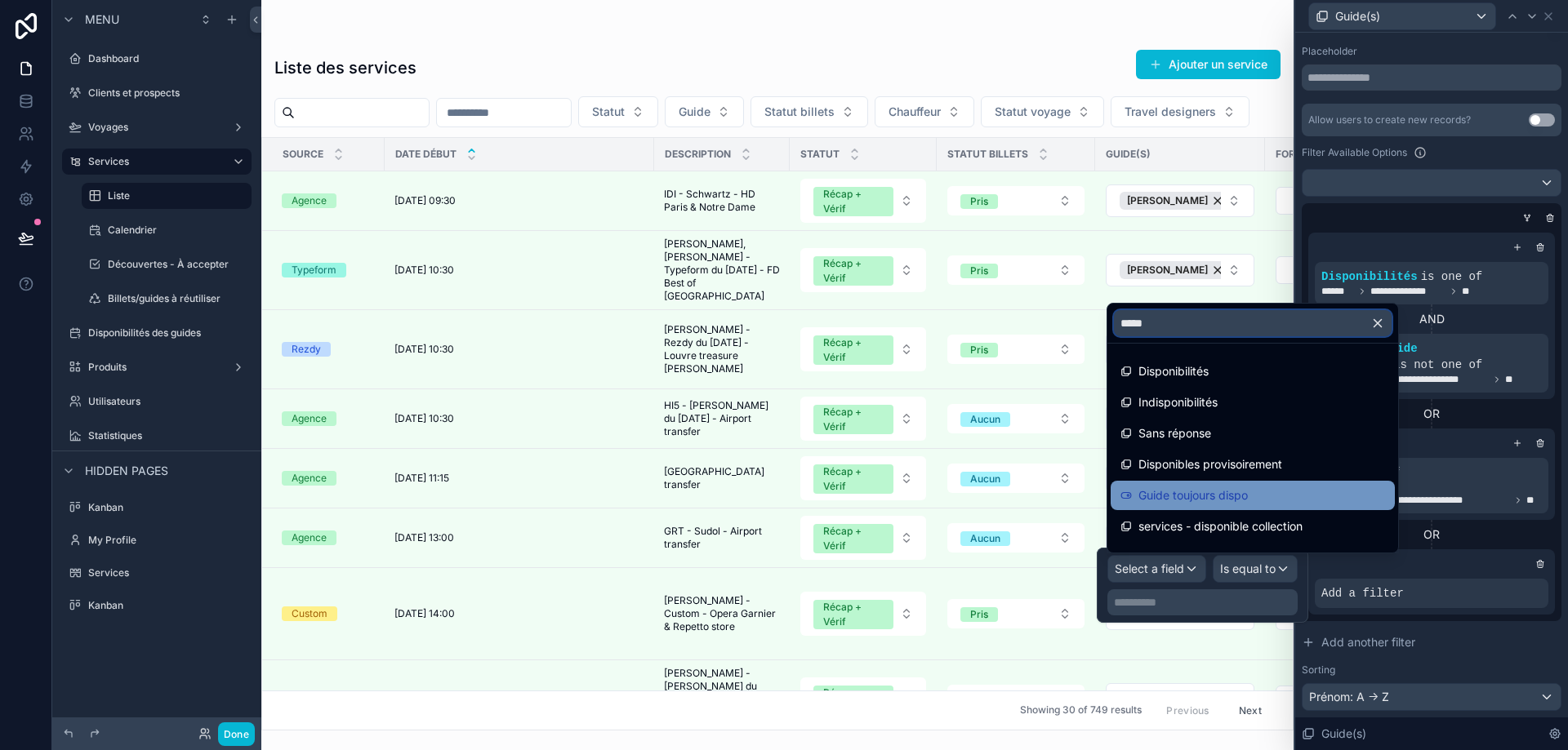
type input "*****"
click at [1242, 502] on span "Guide toujours dispo" at bounding box center [1193, 495] width 109 height 20
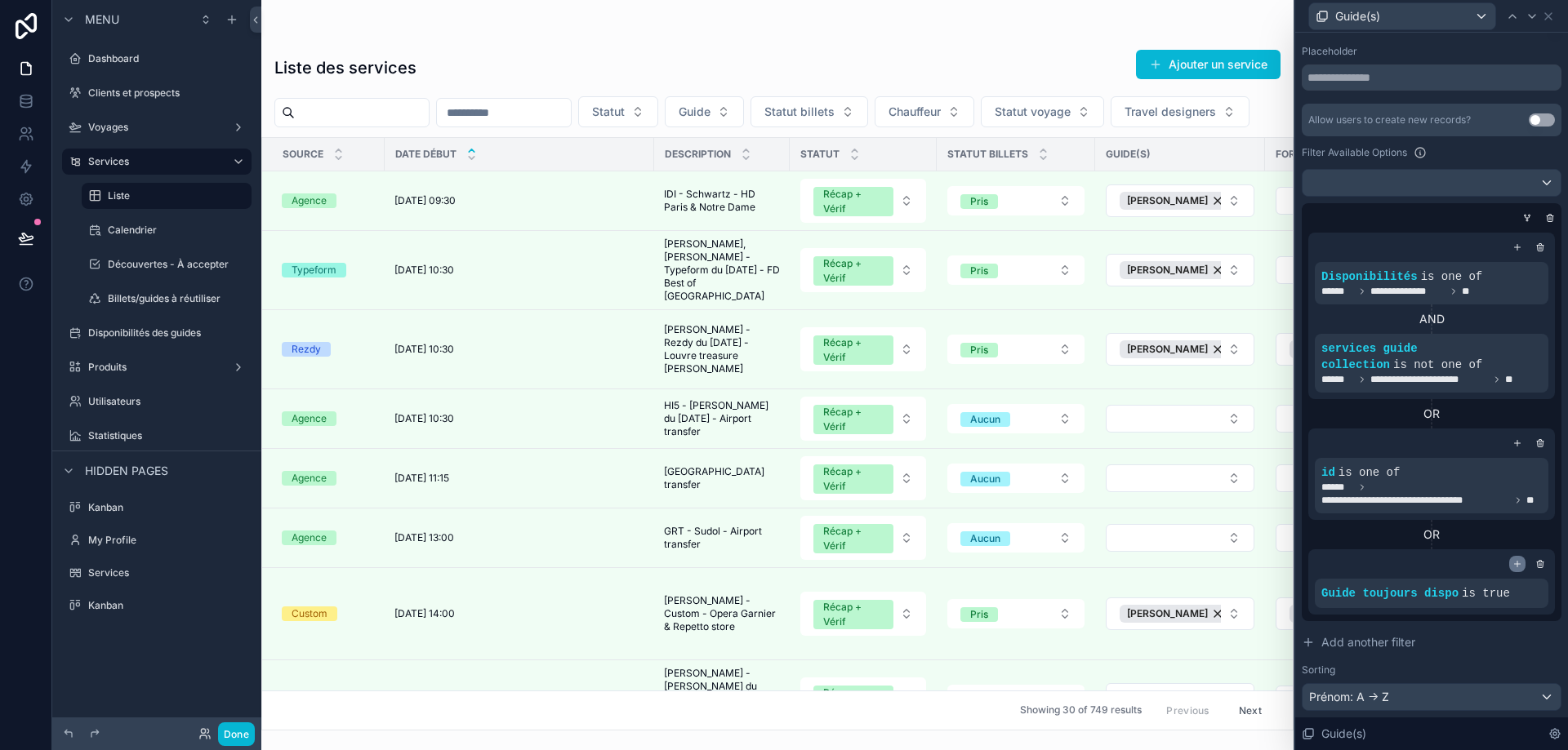
click at [1513, 566] on icon at bounding box center [1517, 563] width 9 height 9
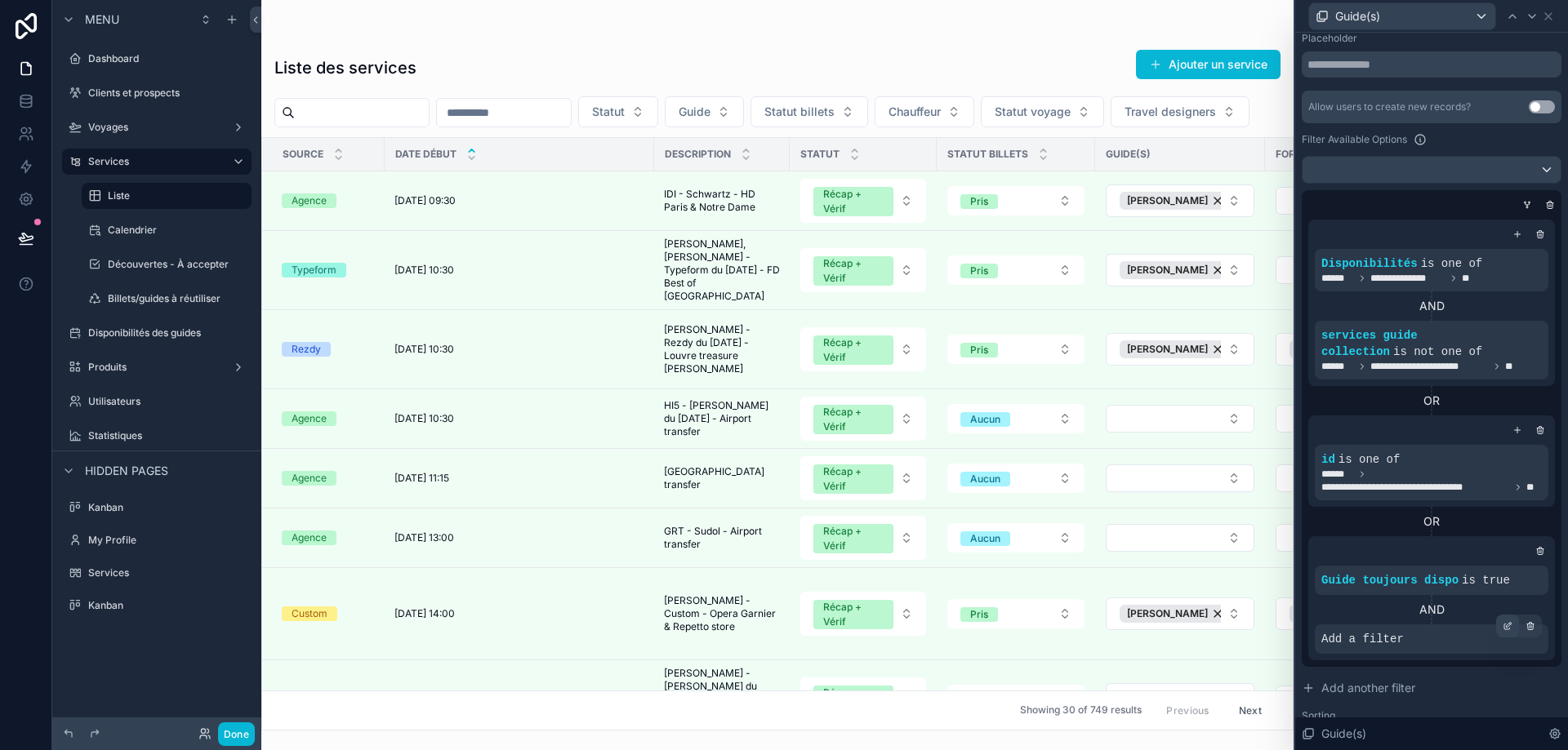
click at [1503, 631] on icon at bounding box center [1507, 625] width 9 height 9
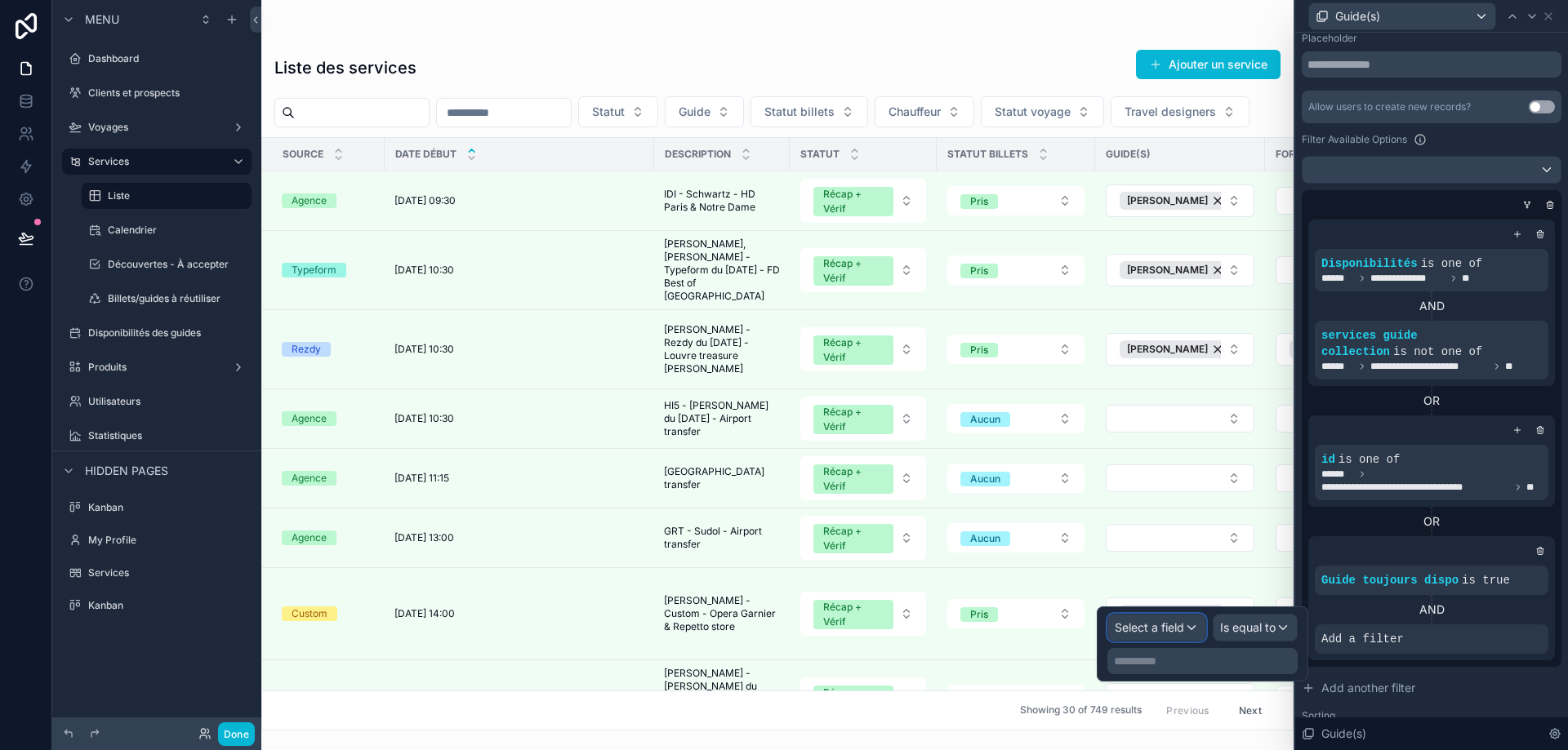
click at [1167, 633] on span "Select a field" at bounding box center [1149, 628] width 70 height 14
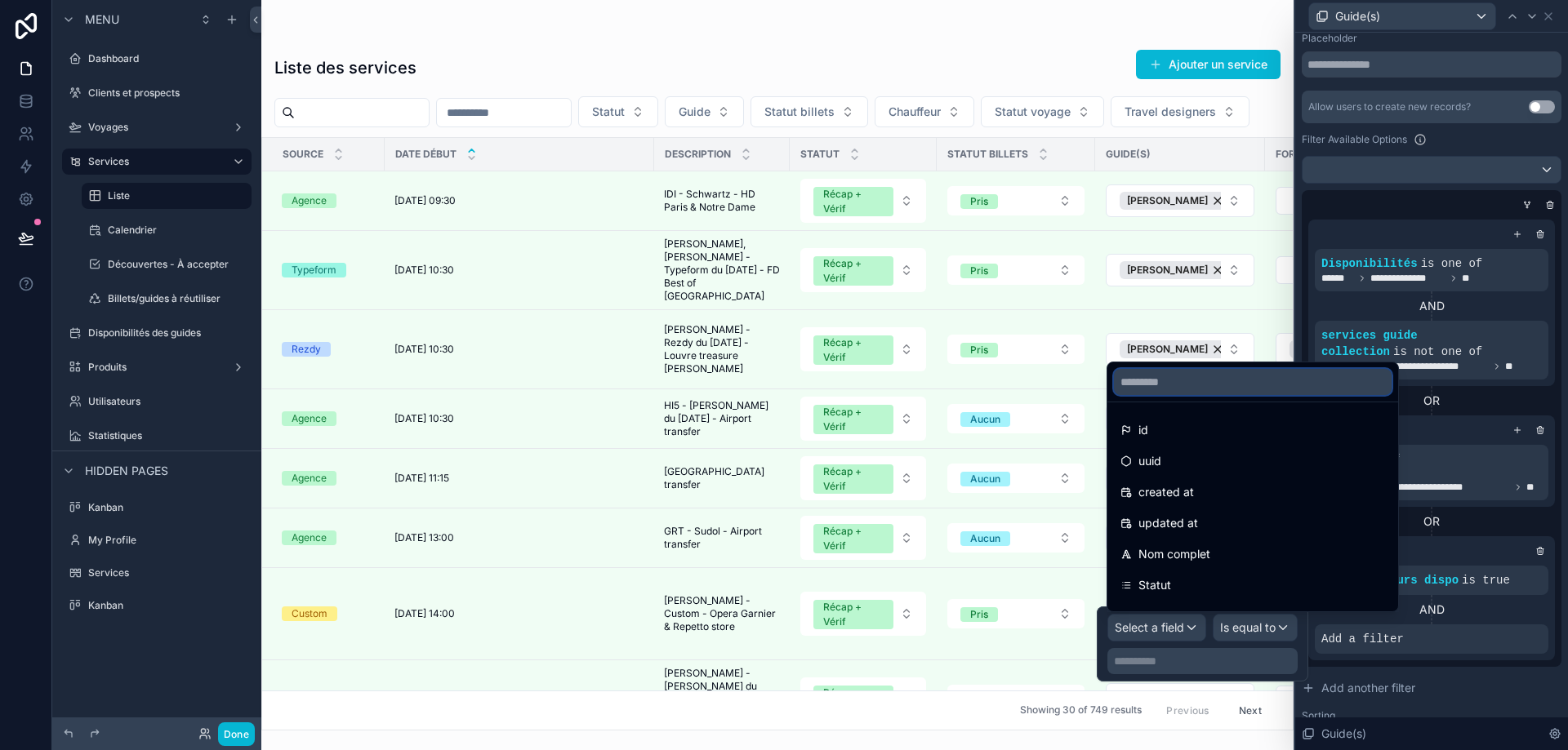
click at [1225, 384] on input "text" at bounding box center [1253, 382] width 277 height 26
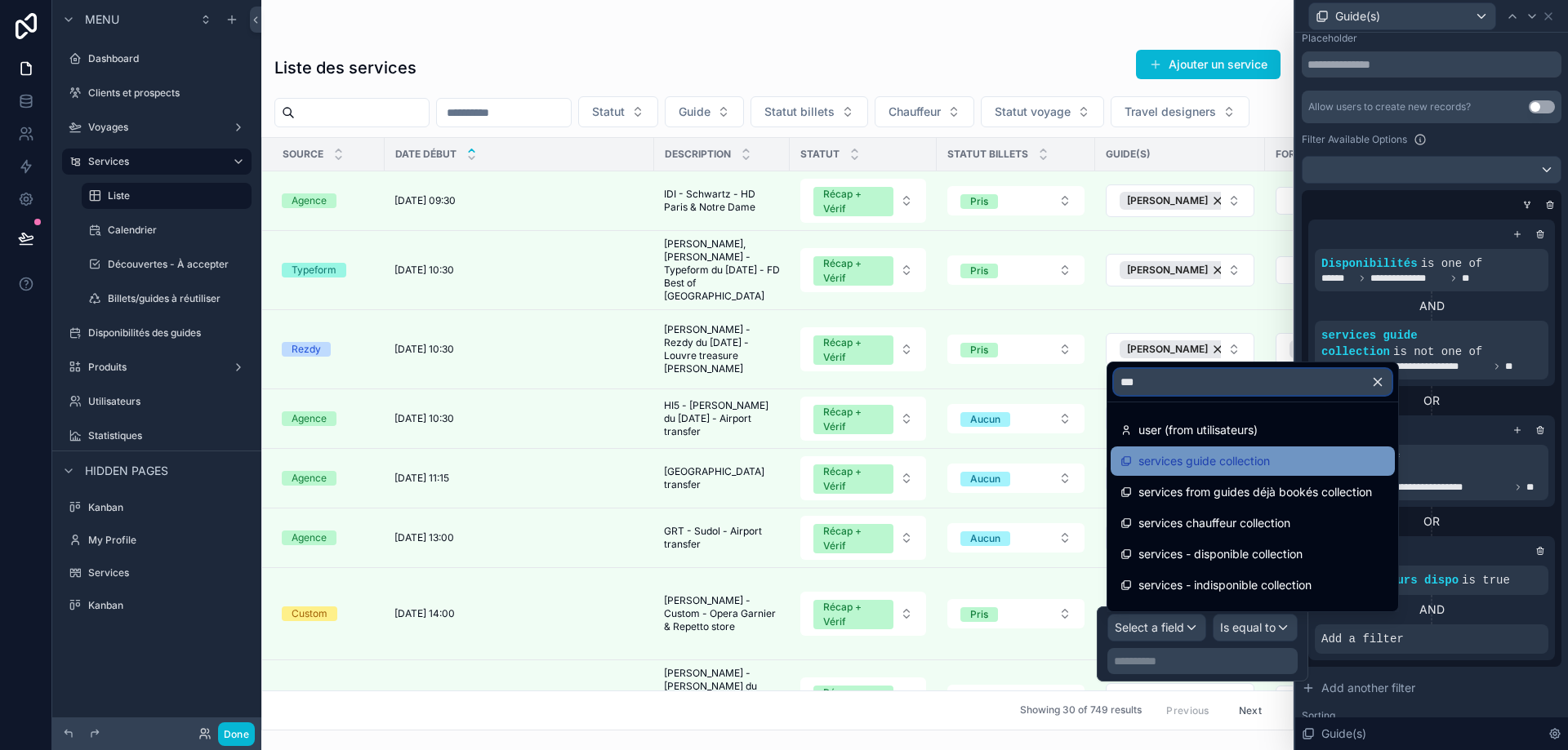
type input "***"
click at [1234, 456] on span "services guide collection" at bounding box center [1204, 461] width 132 height 20
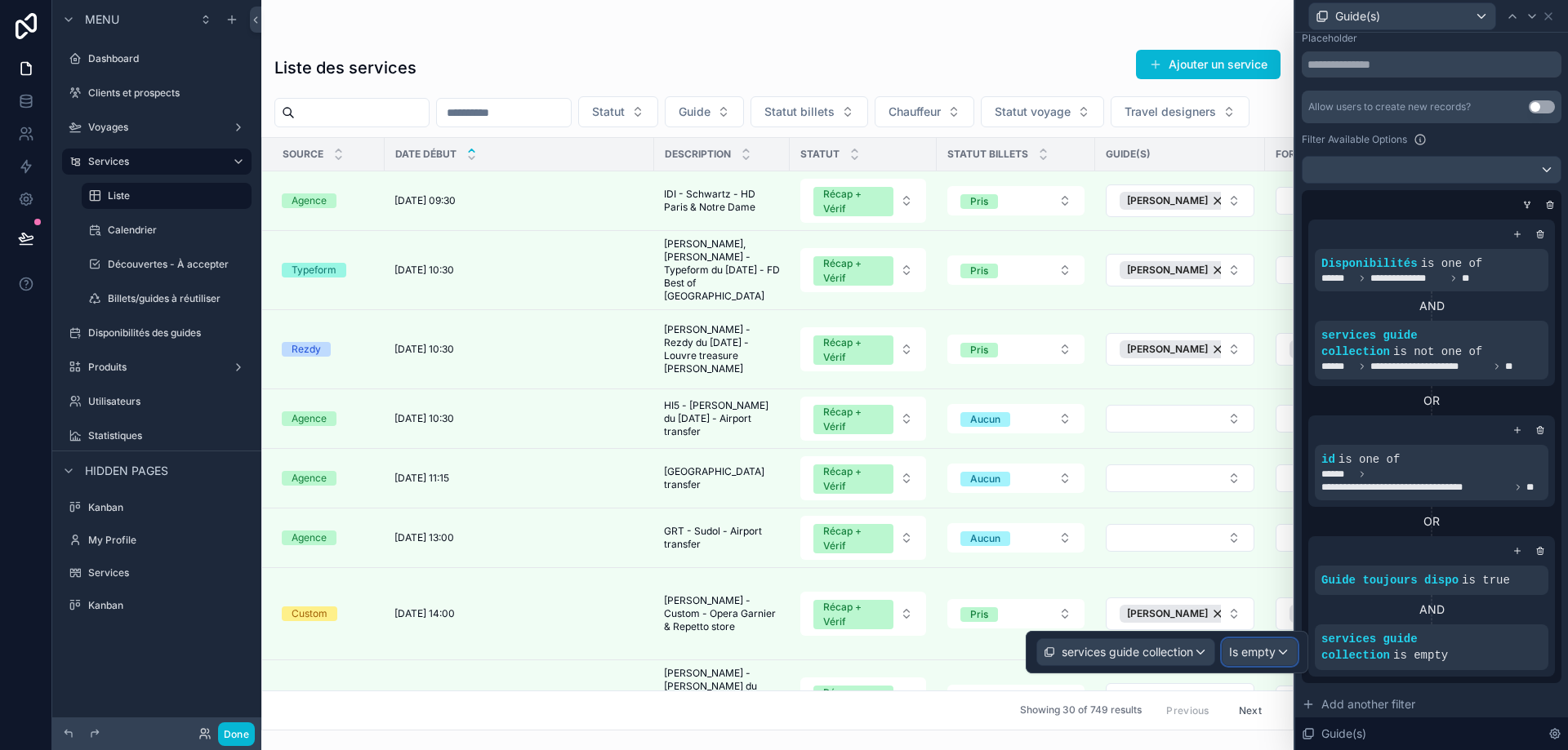
click at [1252, 653] on span "Is empty" at bounding box center [1253, 652] width 47 height 16
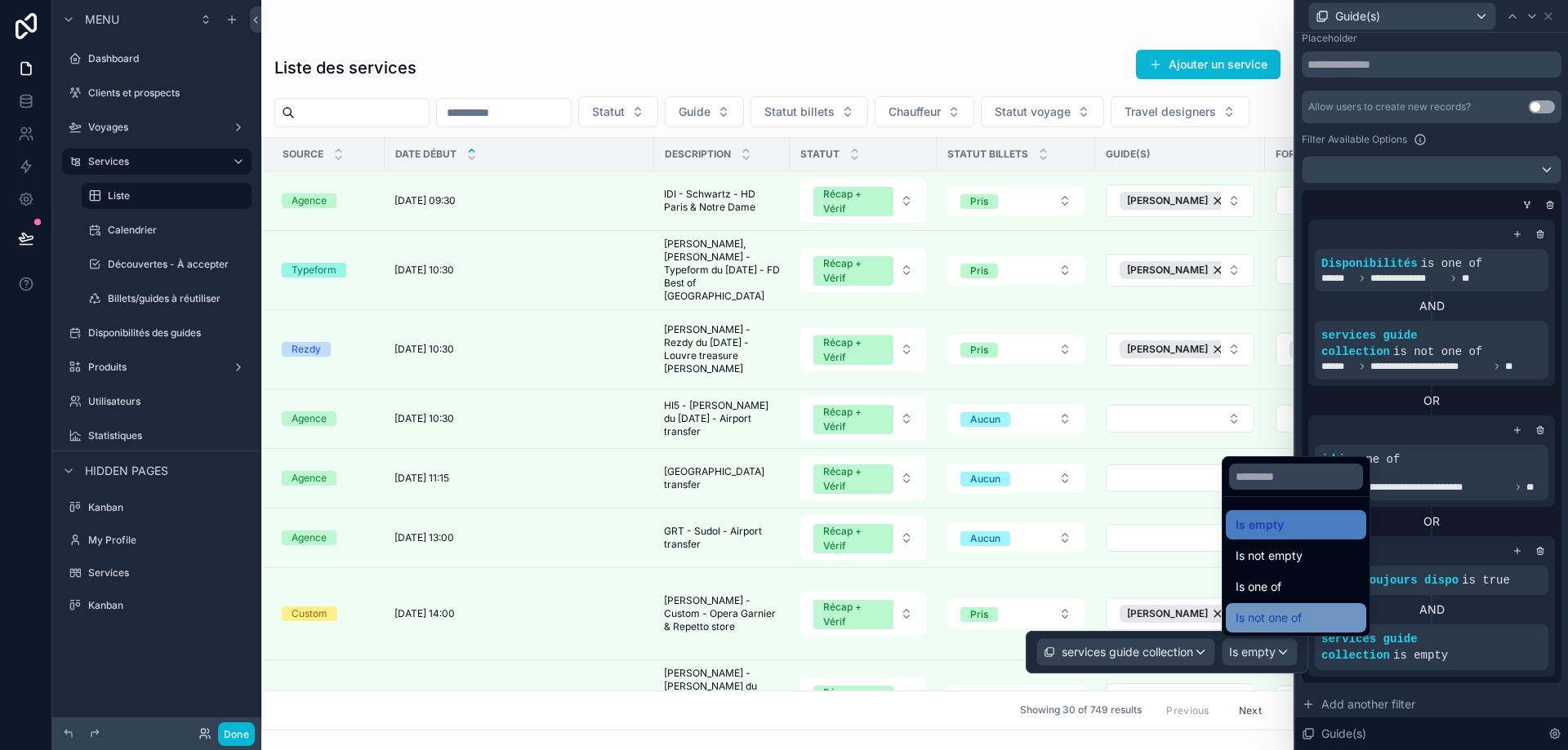
click at [1301, 609] on span "Is not one of" at bounding box center [1268, 617] width 66 height 20
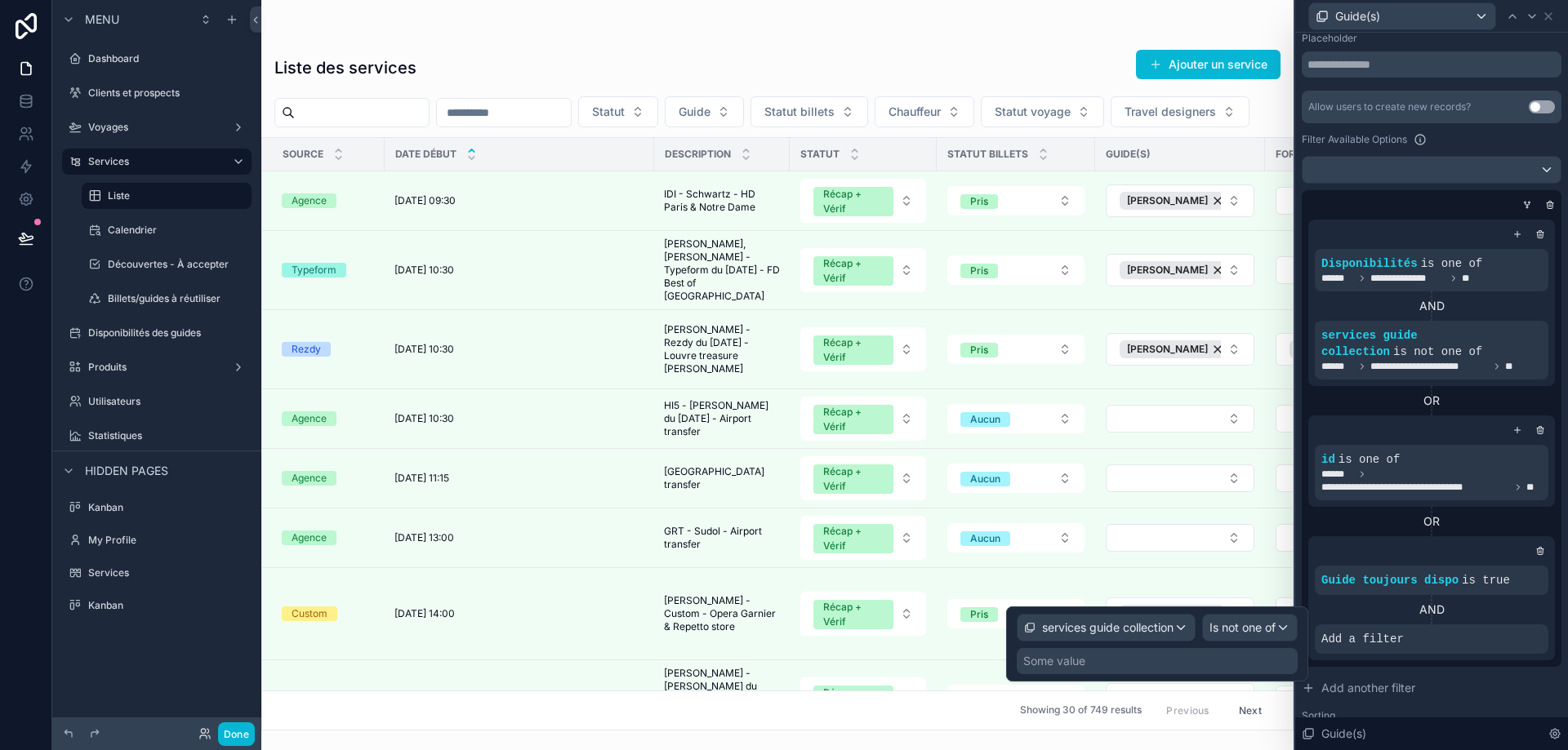
click at [1209, 660] on div "Some value" at bounding box center [1157, 661] width 281 height 26
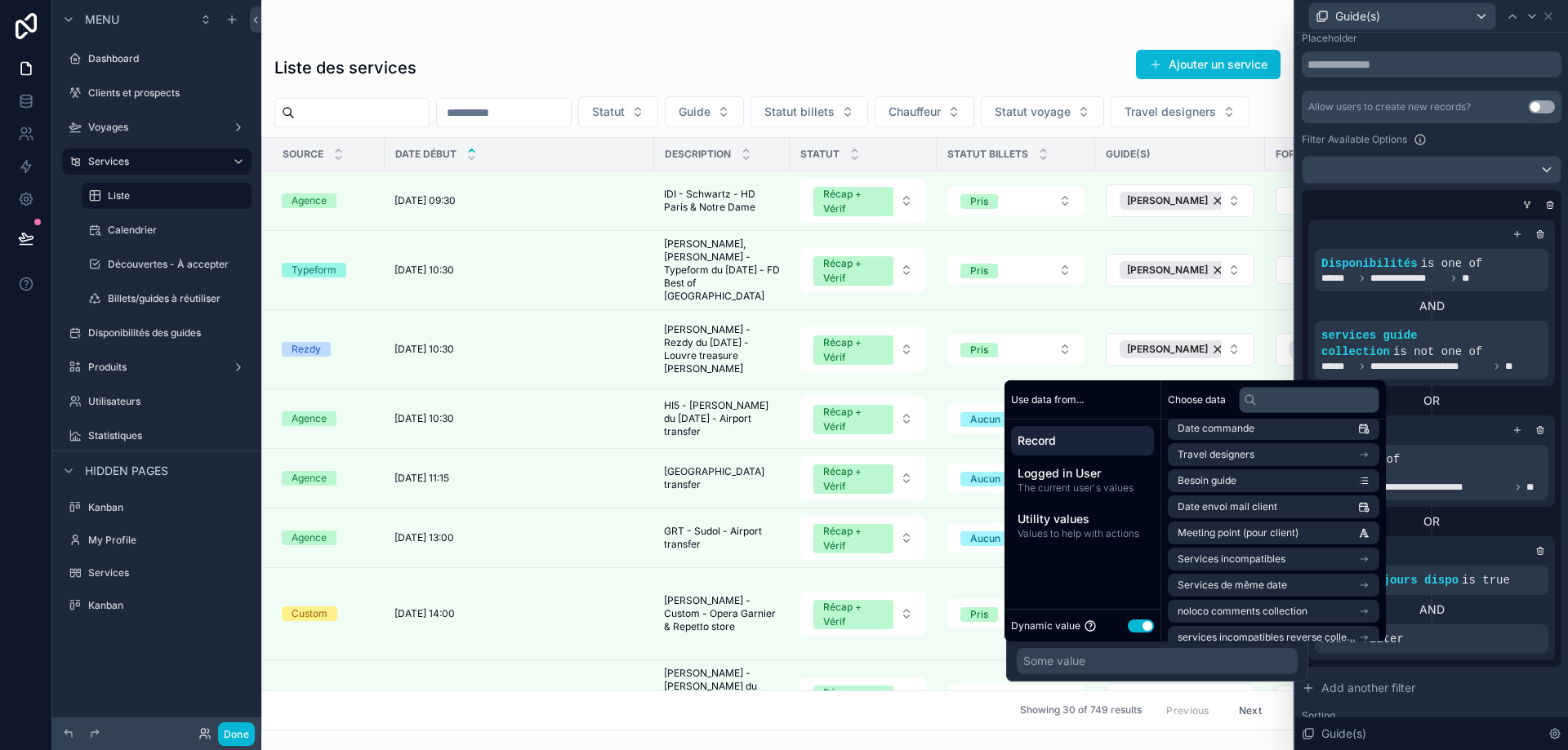
scroll to position [2204, 0]
click at [1304, 530] on li "Services incompatibles" at bounding box center [1274, 532] width 212 height 23
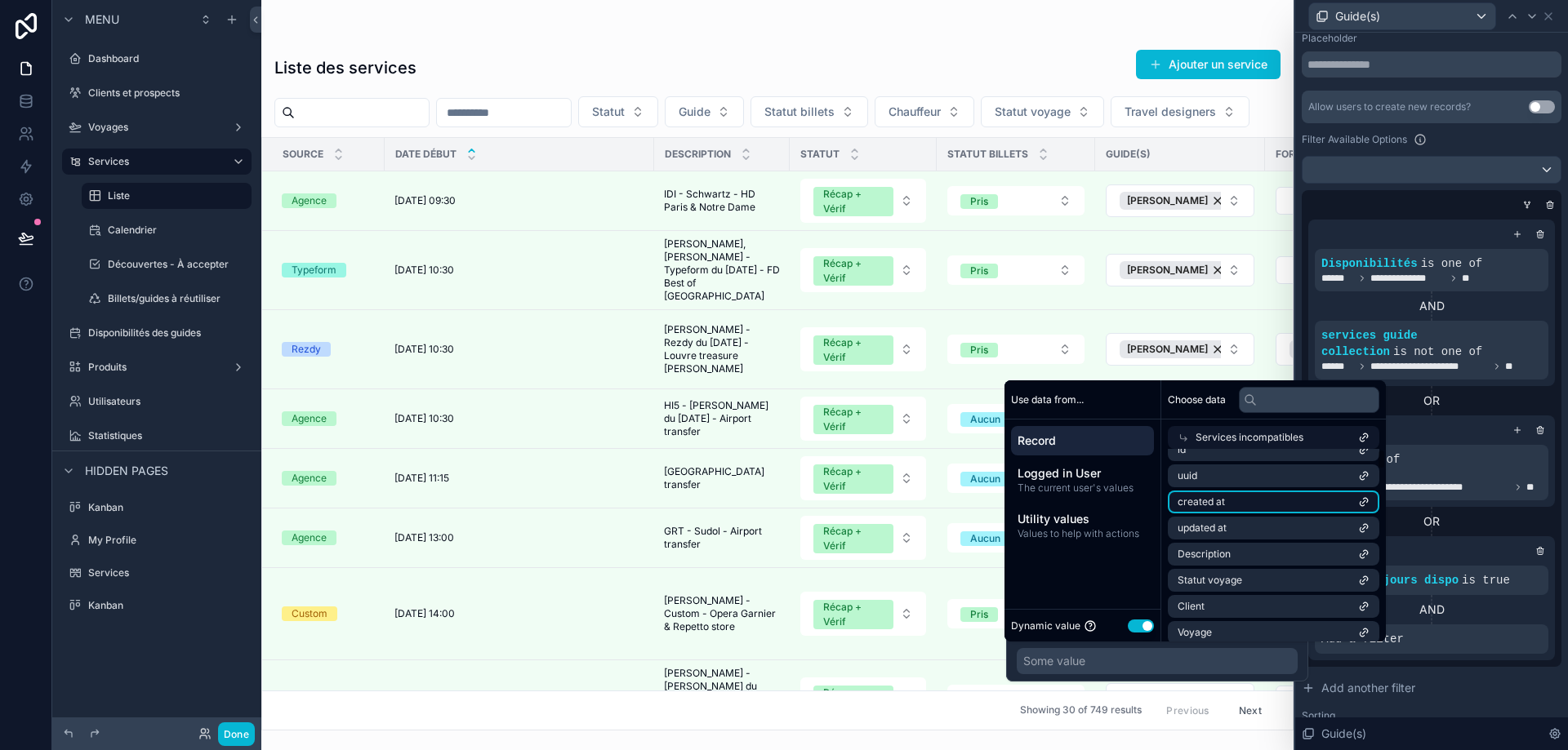
scroll to position [0, 0]
click at [1308, 469] on li "id" at bounding box center [1274, 467] width 212 height 23
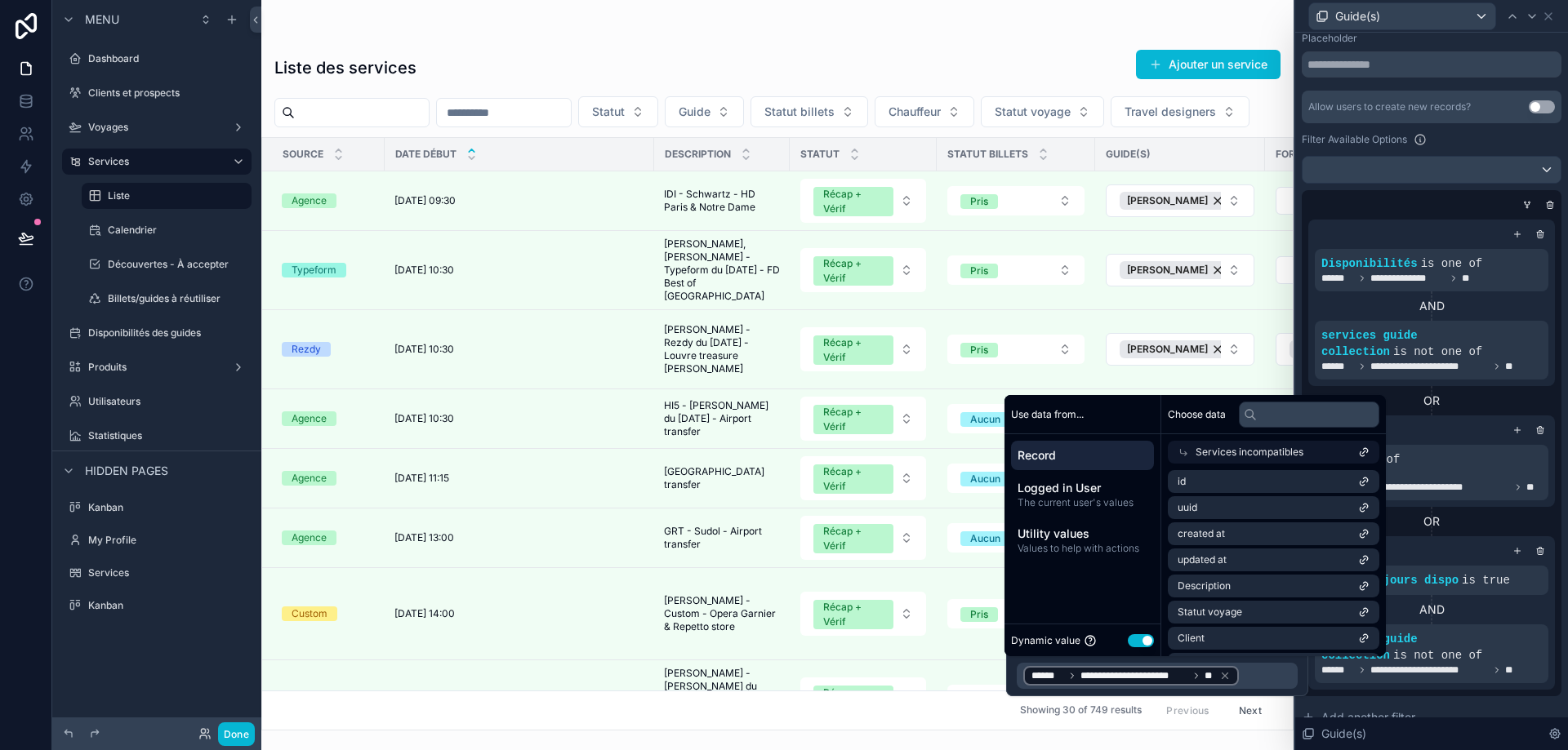
click at [1486, 618] on div "AND" at bounding box center [1431, 610] width 233 height 16
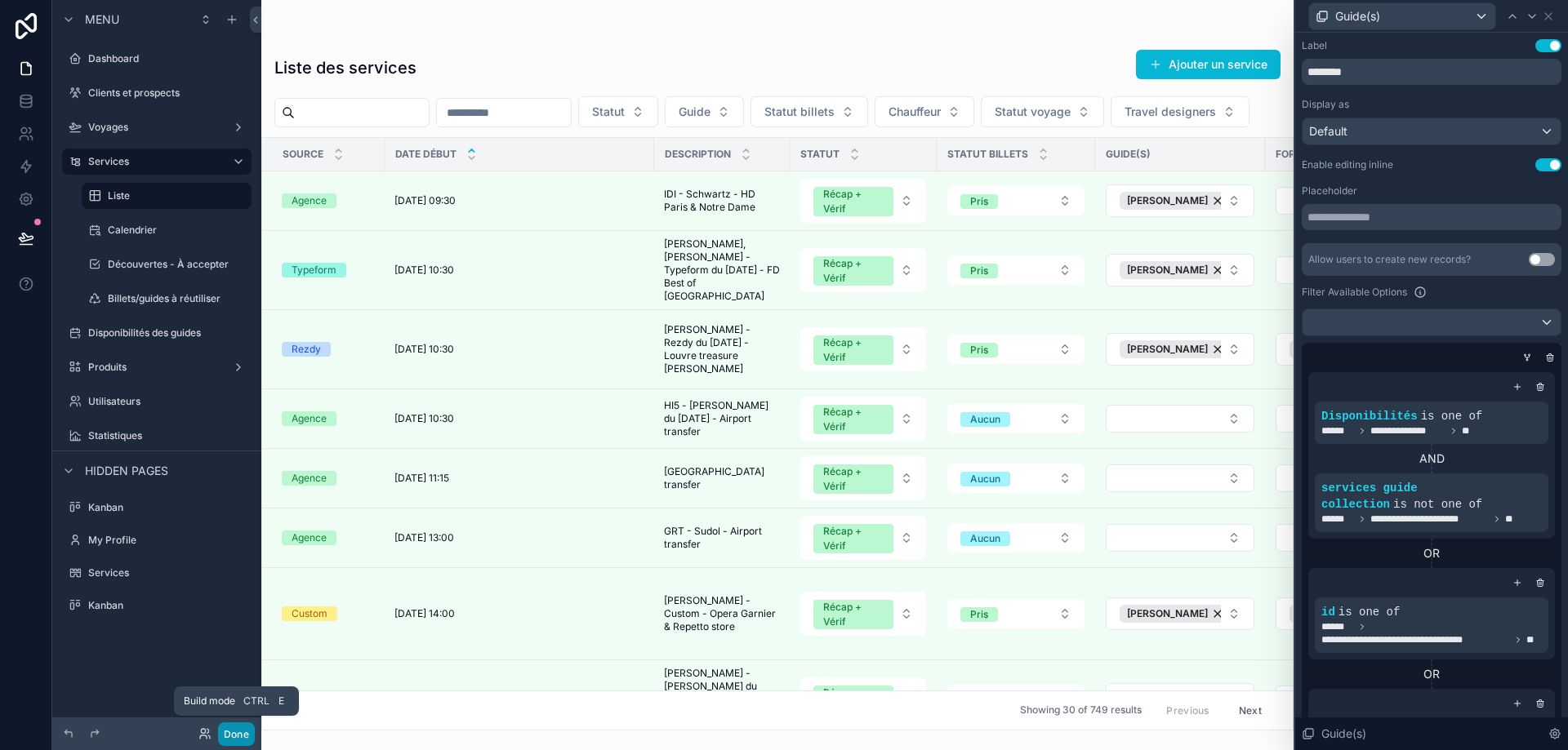
click at [249, 733] on button "Done" at bounding box center [236, 734] width 37 height 23
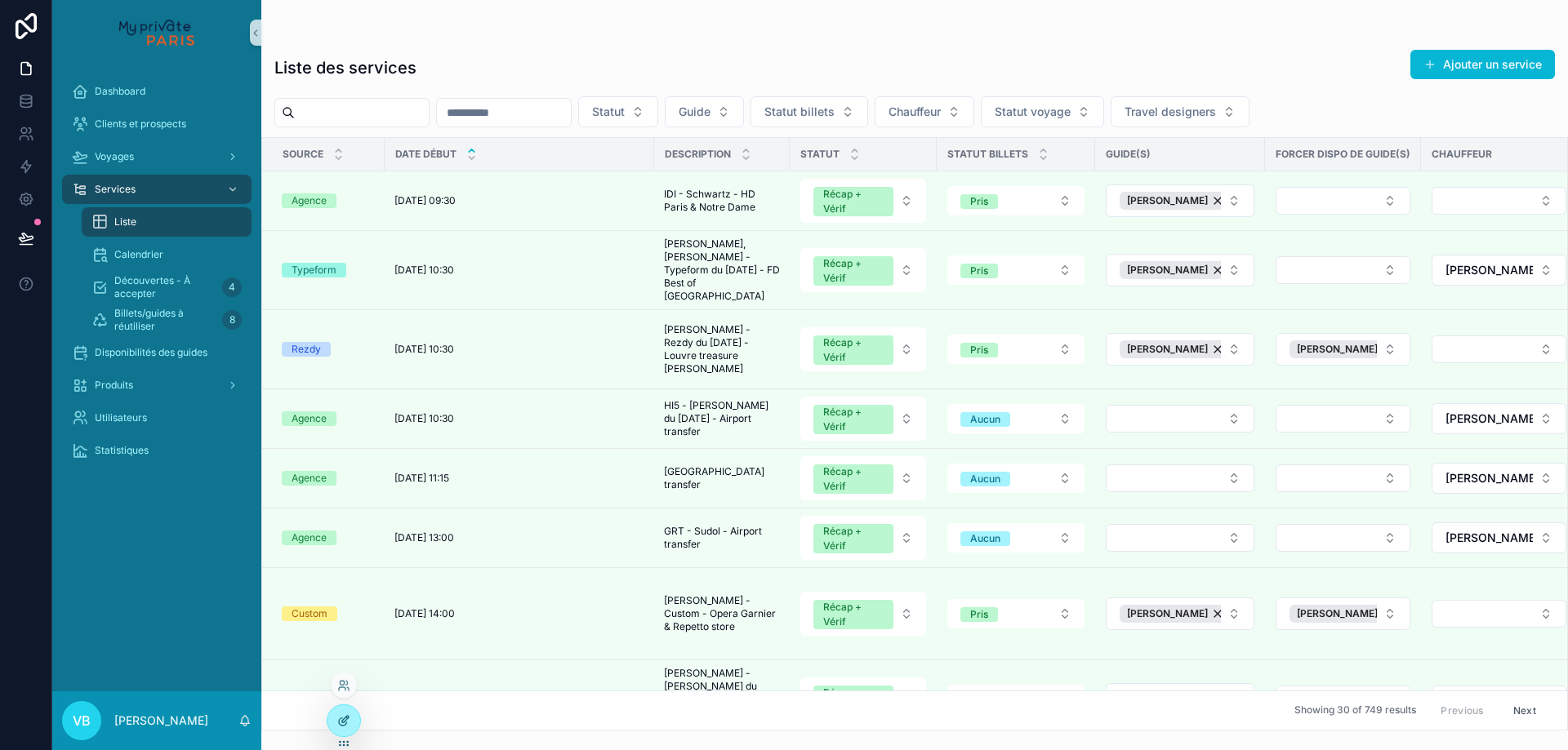
click at [345, 729] on div at bounding box center [344, 721] width 33 height 31
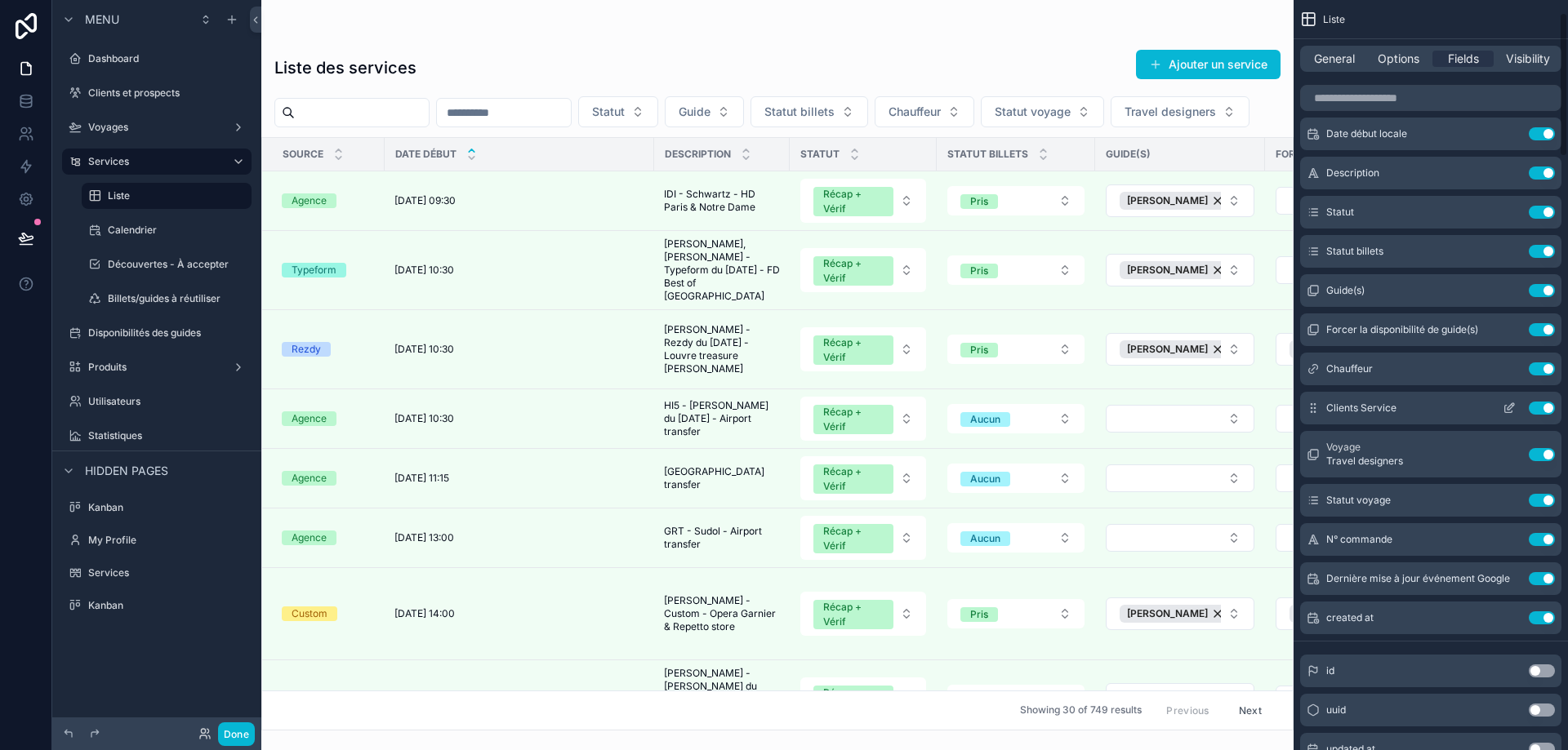
scroll to position [82, 0]
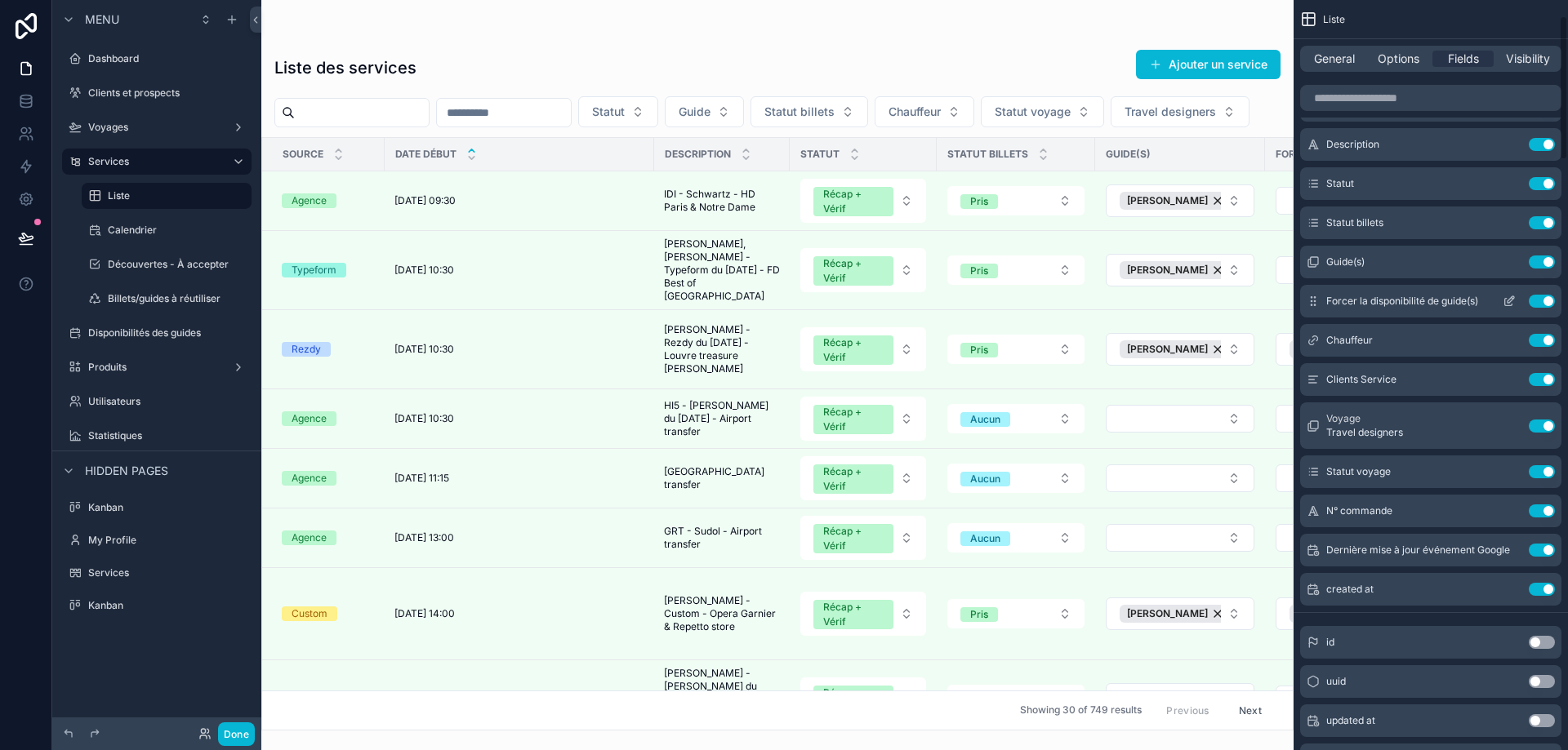
click at [1514, 298] on icon "scrollable content" at bounding box center [1509, 301] width 13 height 13
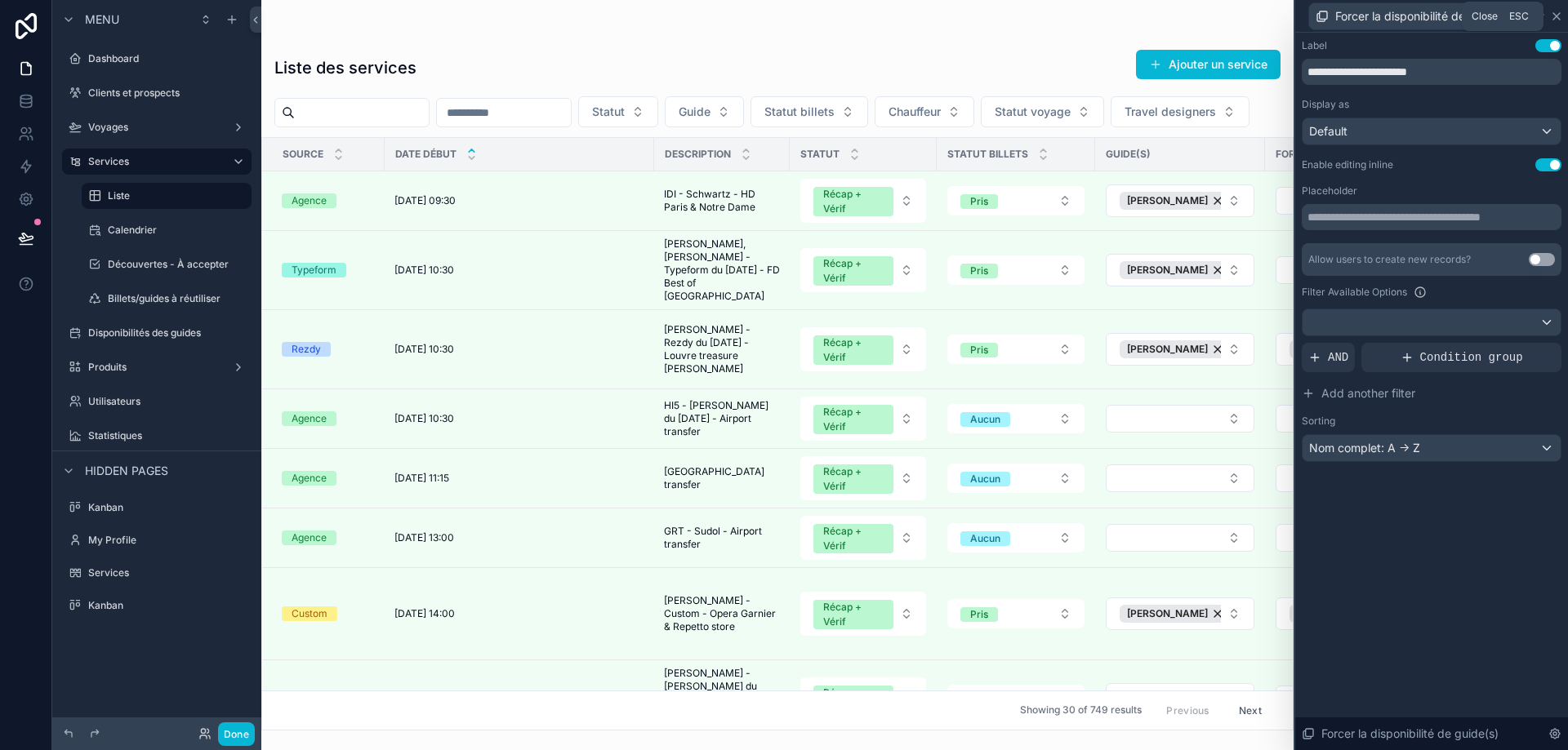
click at [1556, 13] on icon at bounding box center [1556, 15] width 13 height 13
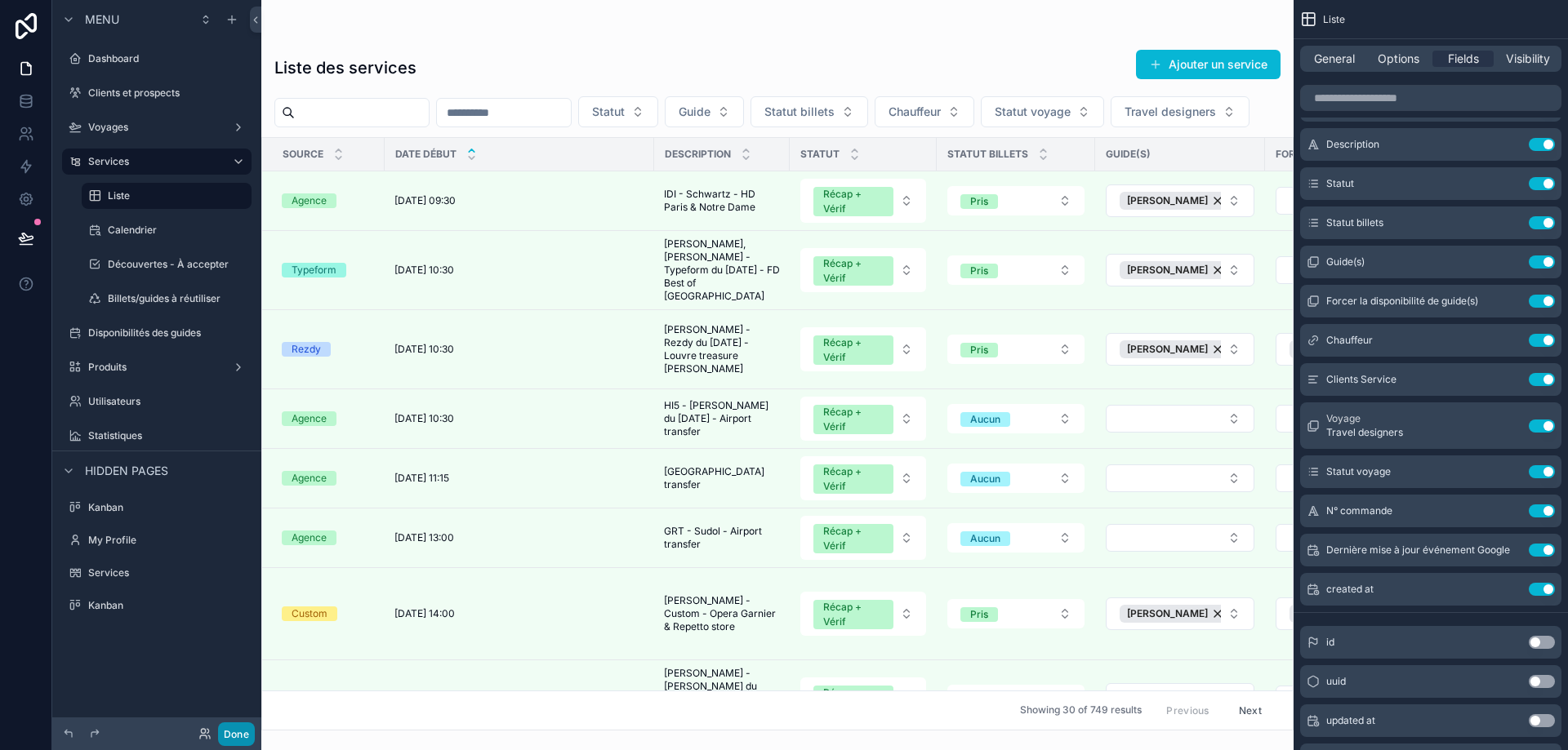
click at [226, 733] on button "Done" at bounding box center [236, 734] width 37 height 23
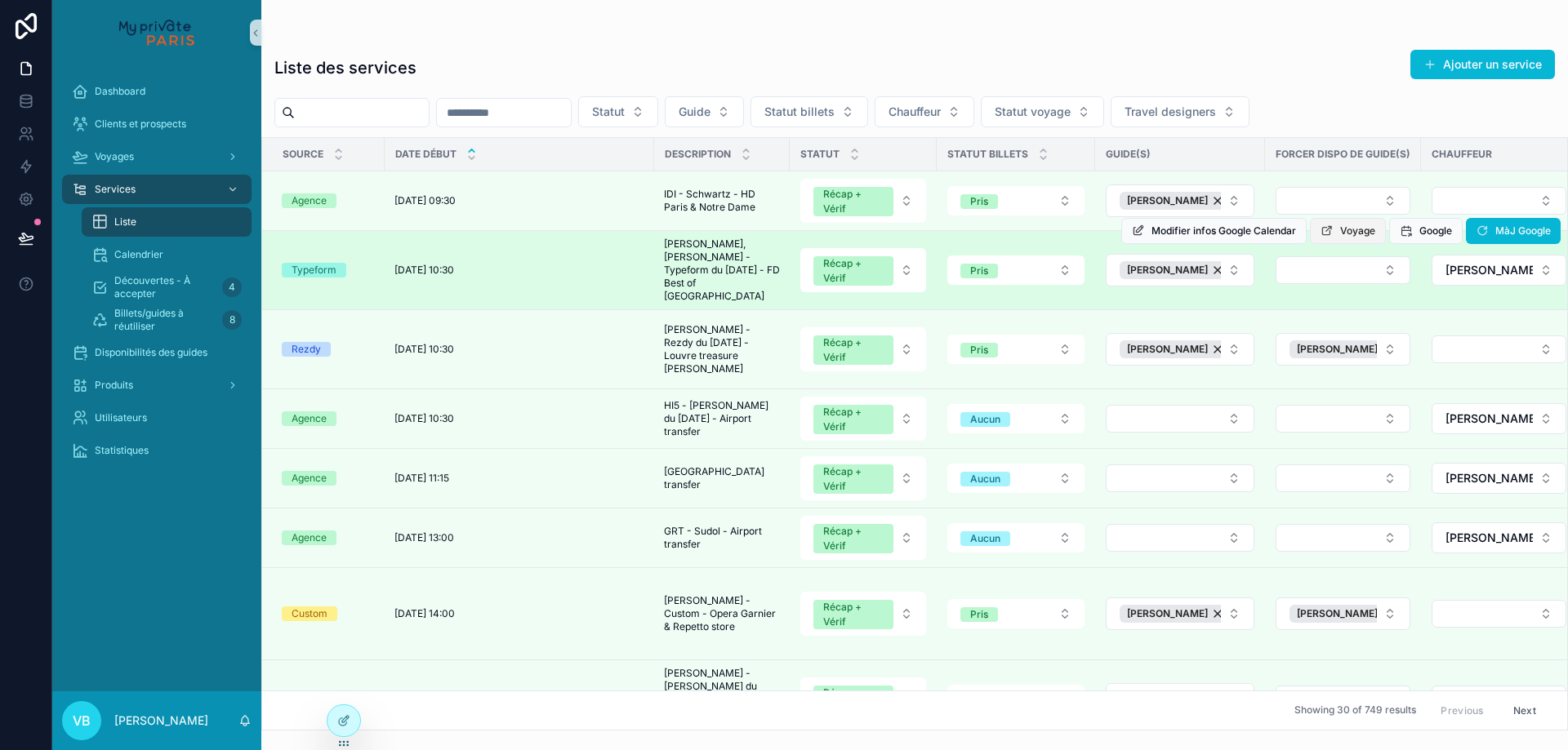
click at [1343, 235] on span "Voyage" at bounding box center [1358, 231] width 35 height 13
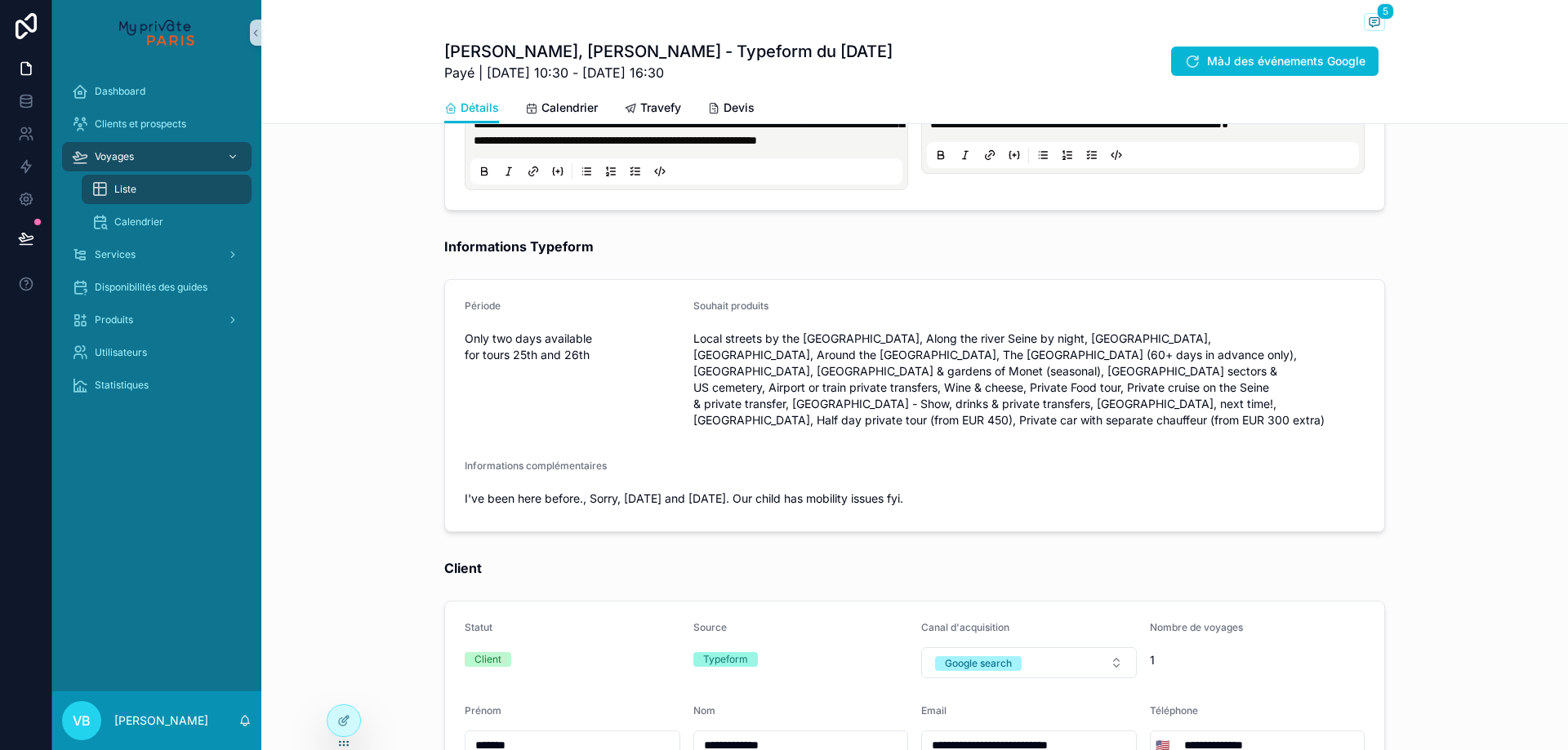
scroll to position [898, 0]
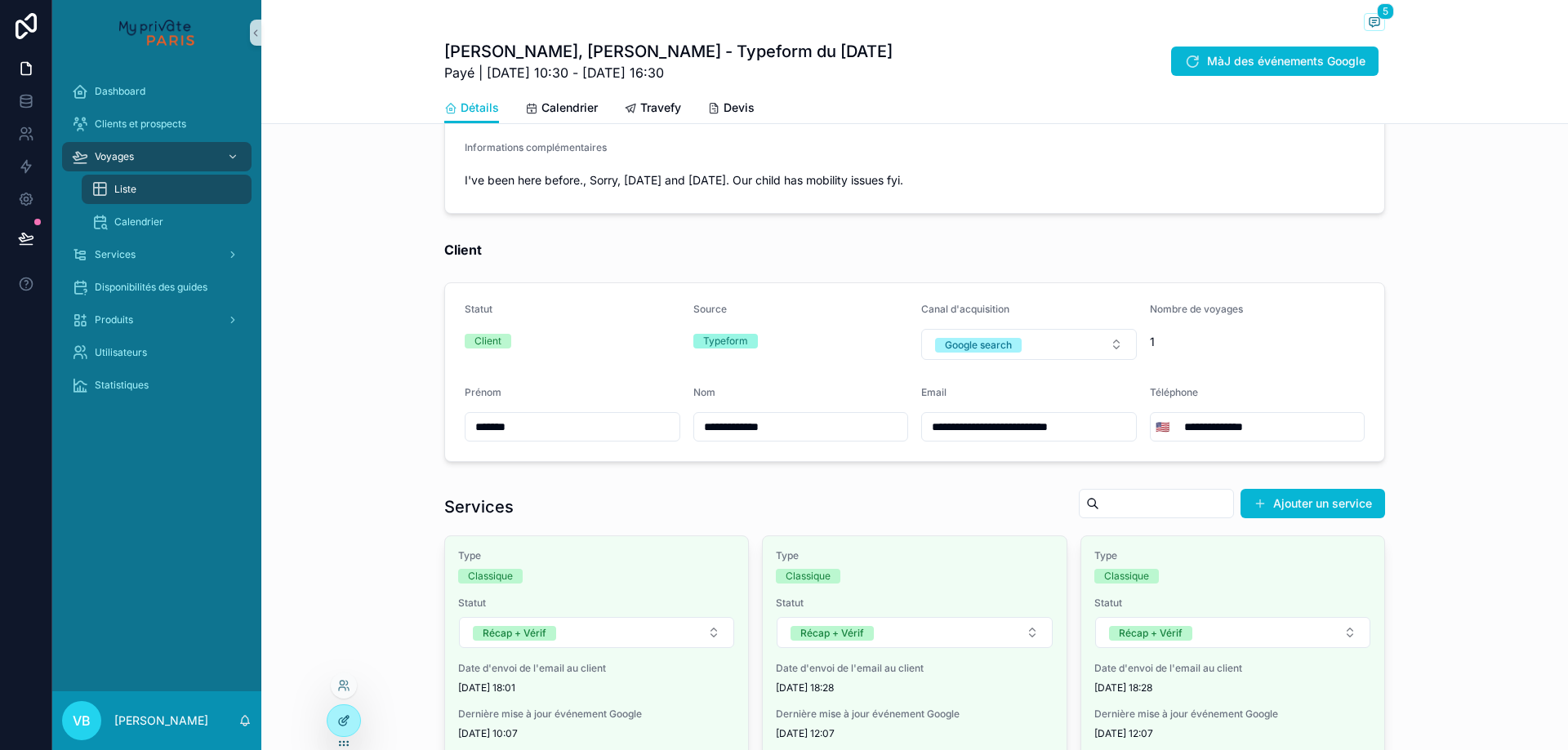
click at [352, 722] on div at bounding box center [344, 721] width 33 height 31
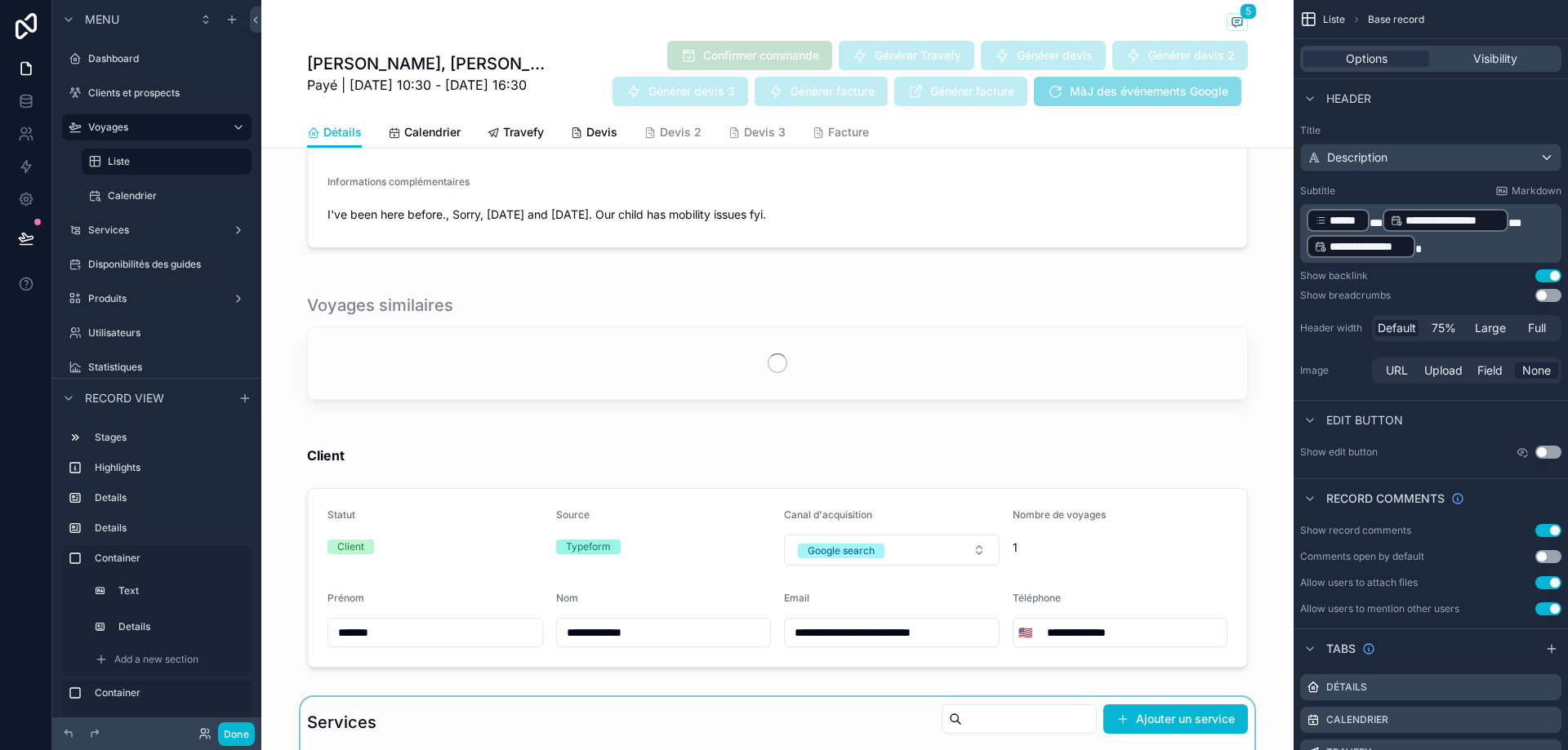
scroll to position [1522, 0]
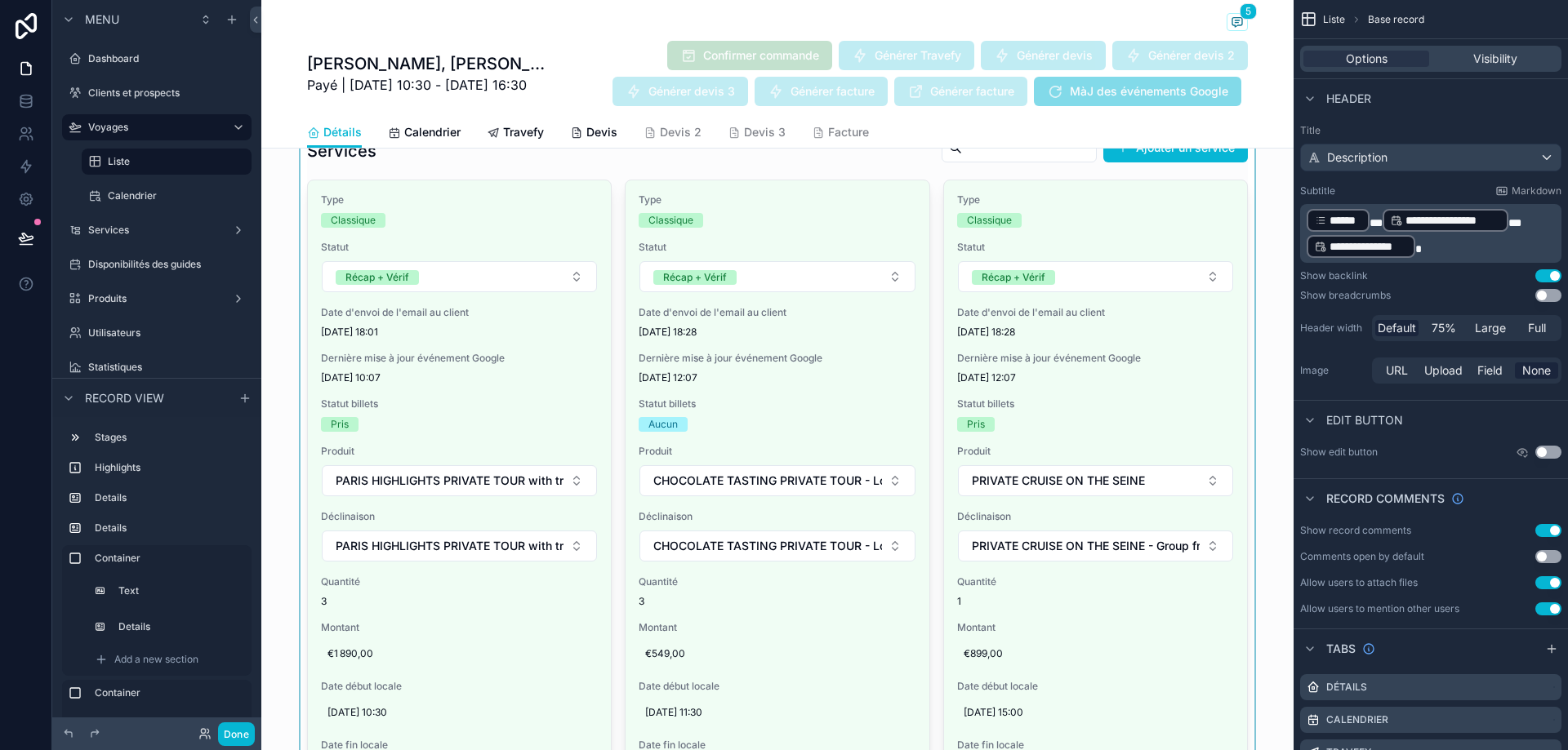
click at [298, 263] on div "scrollable content" at bounding box center [777, 617] width 1032 height 983
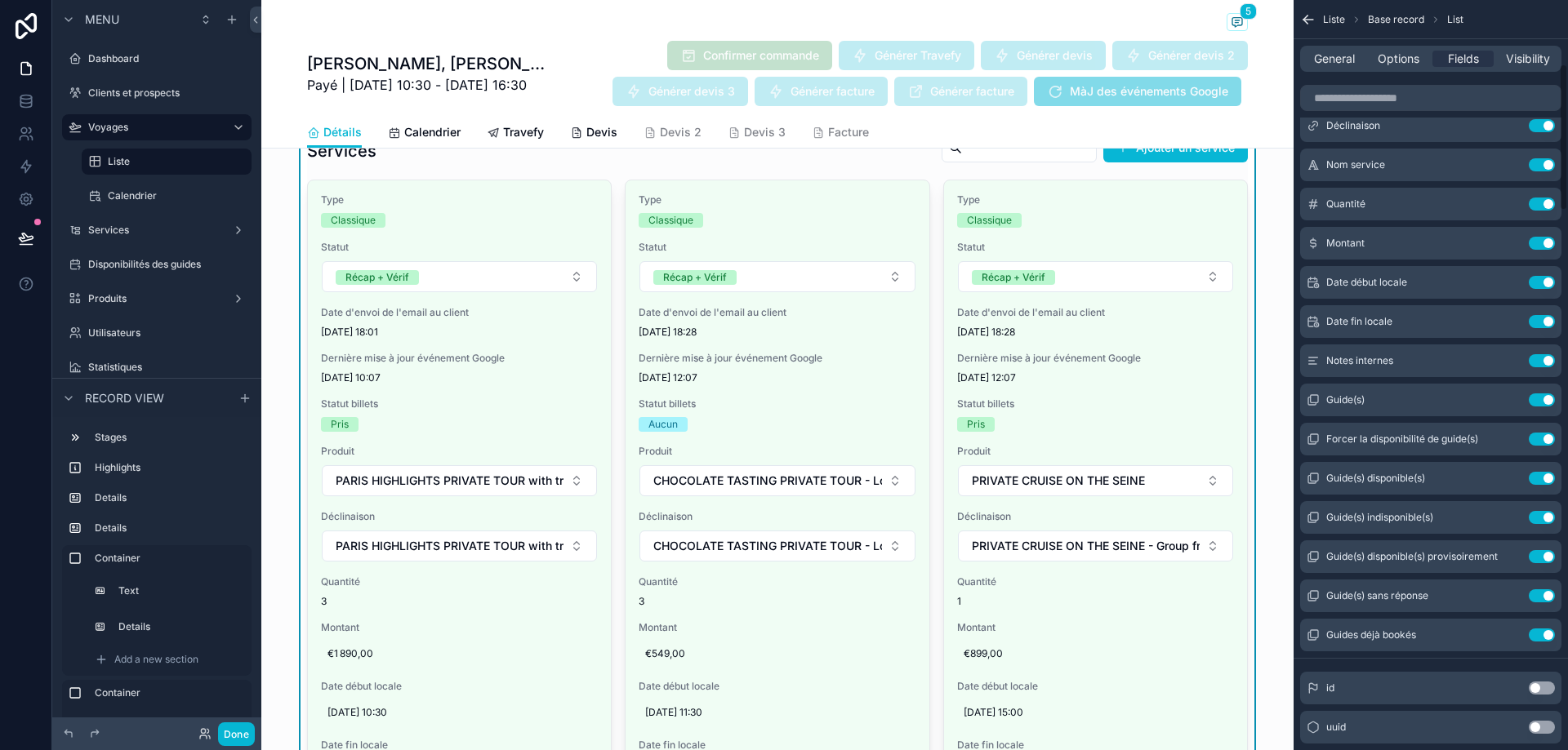
scroll to position [326, 0]
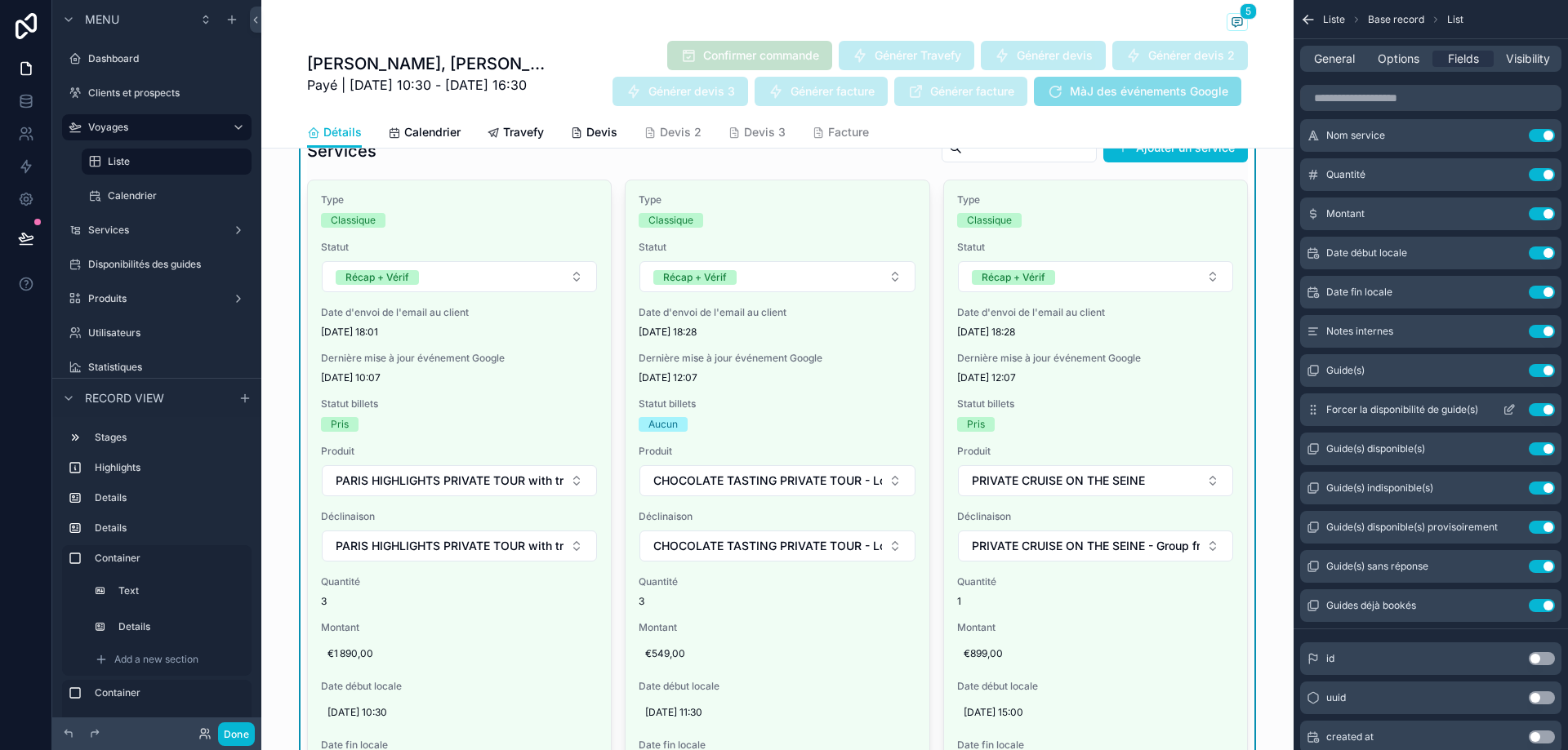
click at [1507, 408] on icon "scrollable content" at bounding box center [1509, 409] width 13 height 13
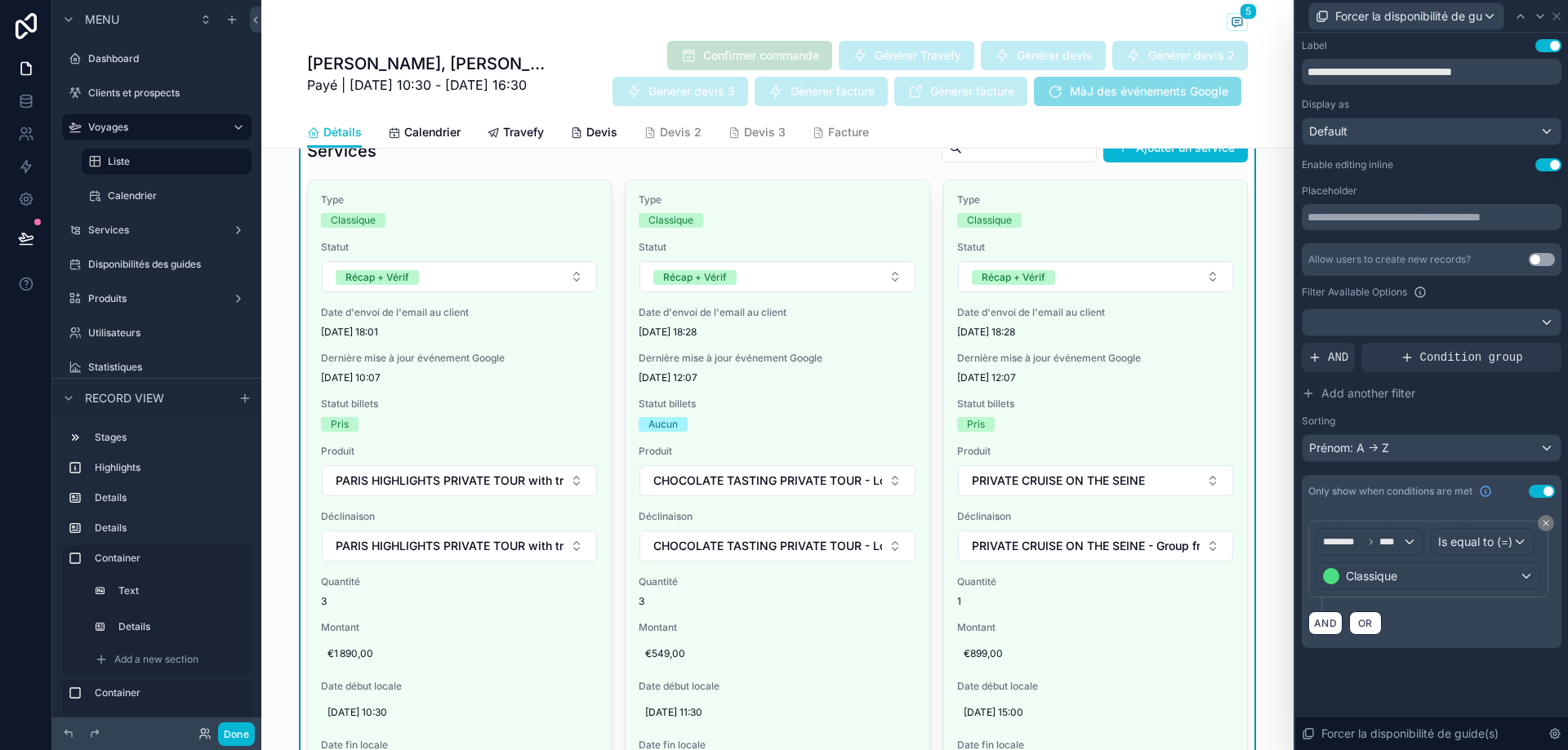
scroll to position [490, 0]
click at [1322, 358] on div "AND" at bounding box center [1328, 357] width 53 height 29
click at [1521, 344] on icon at bounding box center [1522, 343] width 5 height 5
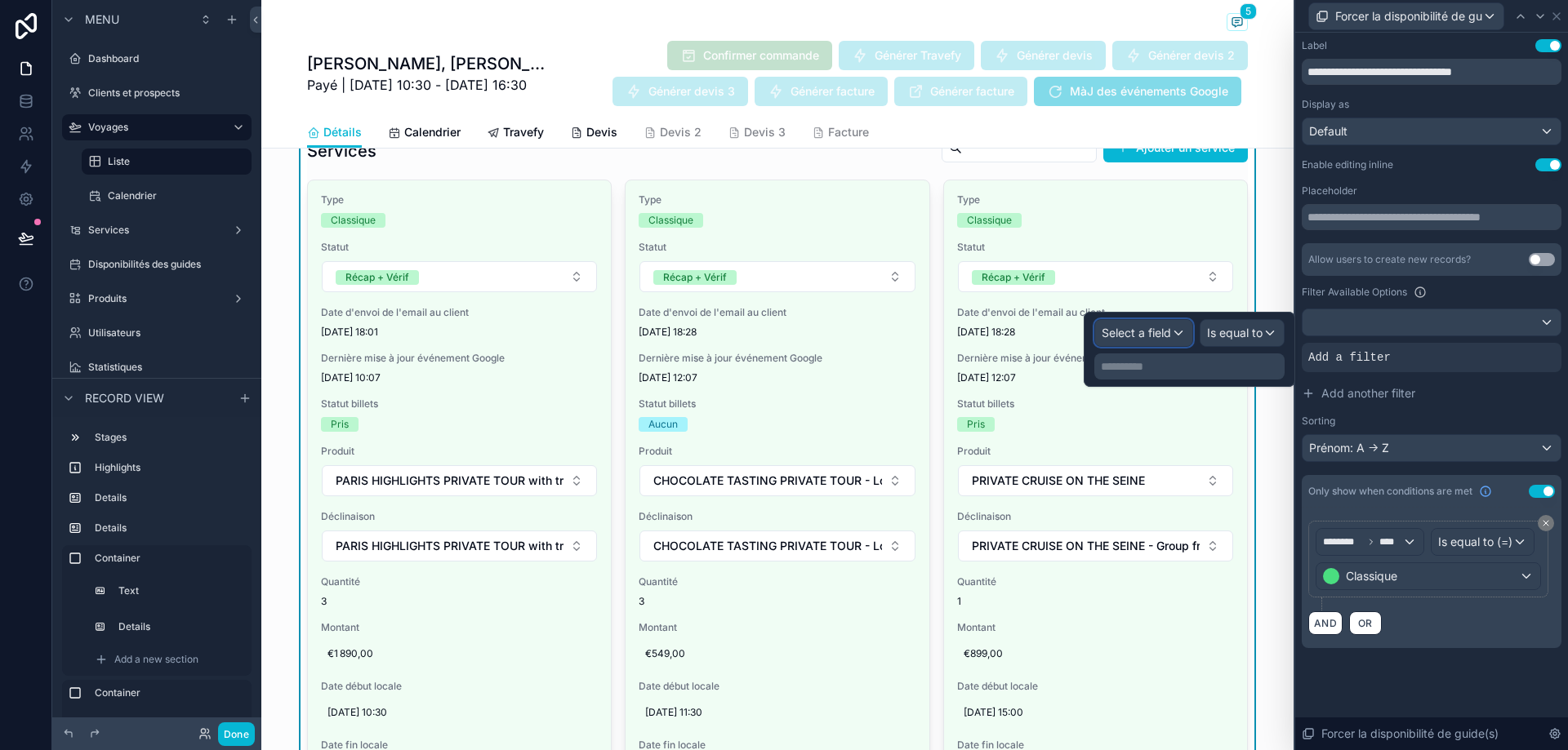
click at [1177, 340] on div "Select a field" at bounding box center [1143, 333] width 97 height 26
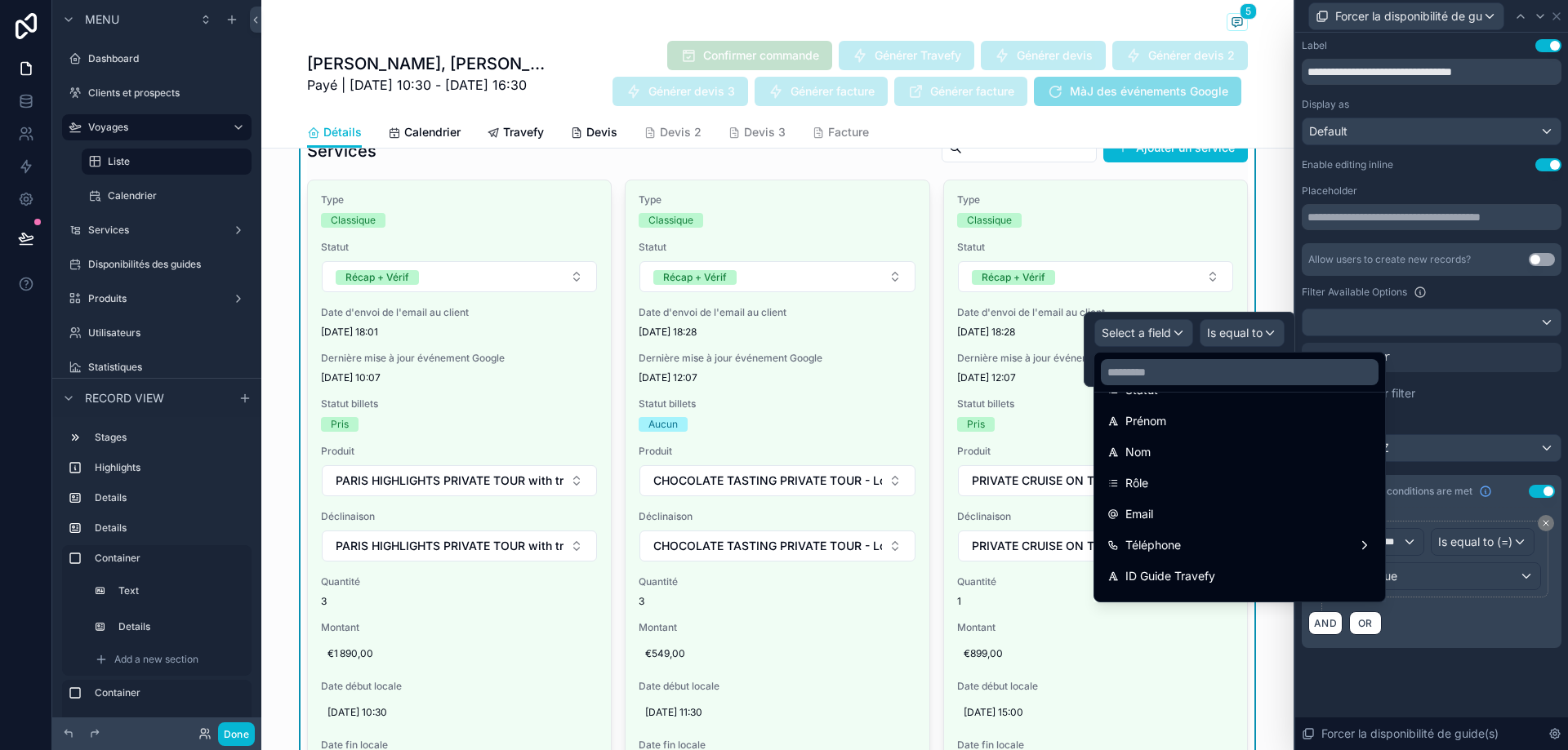
scroll to position [202, 0]
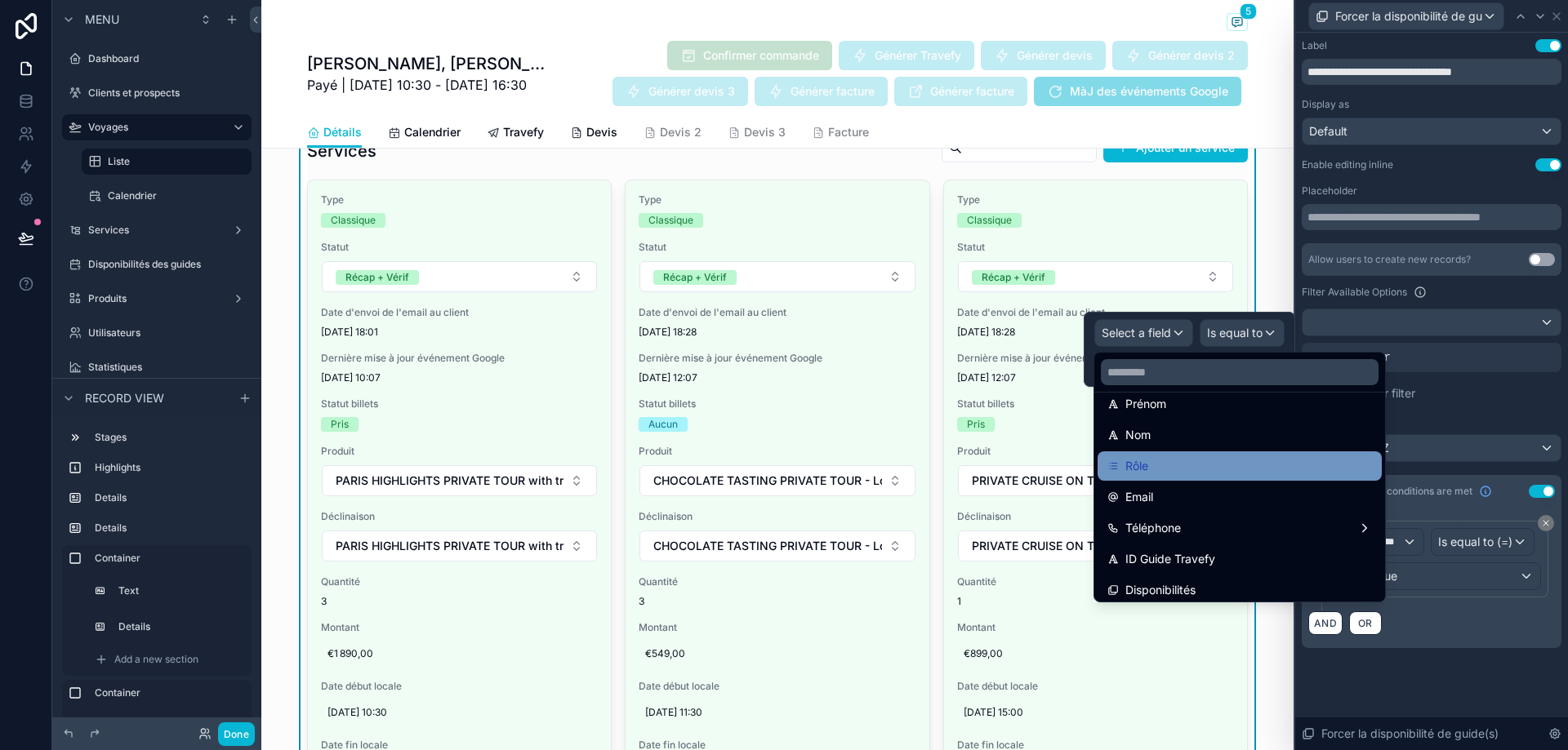
click at [1307, 469] on div "Rôle" at bounding box center [1240, 466] width 264 height 20
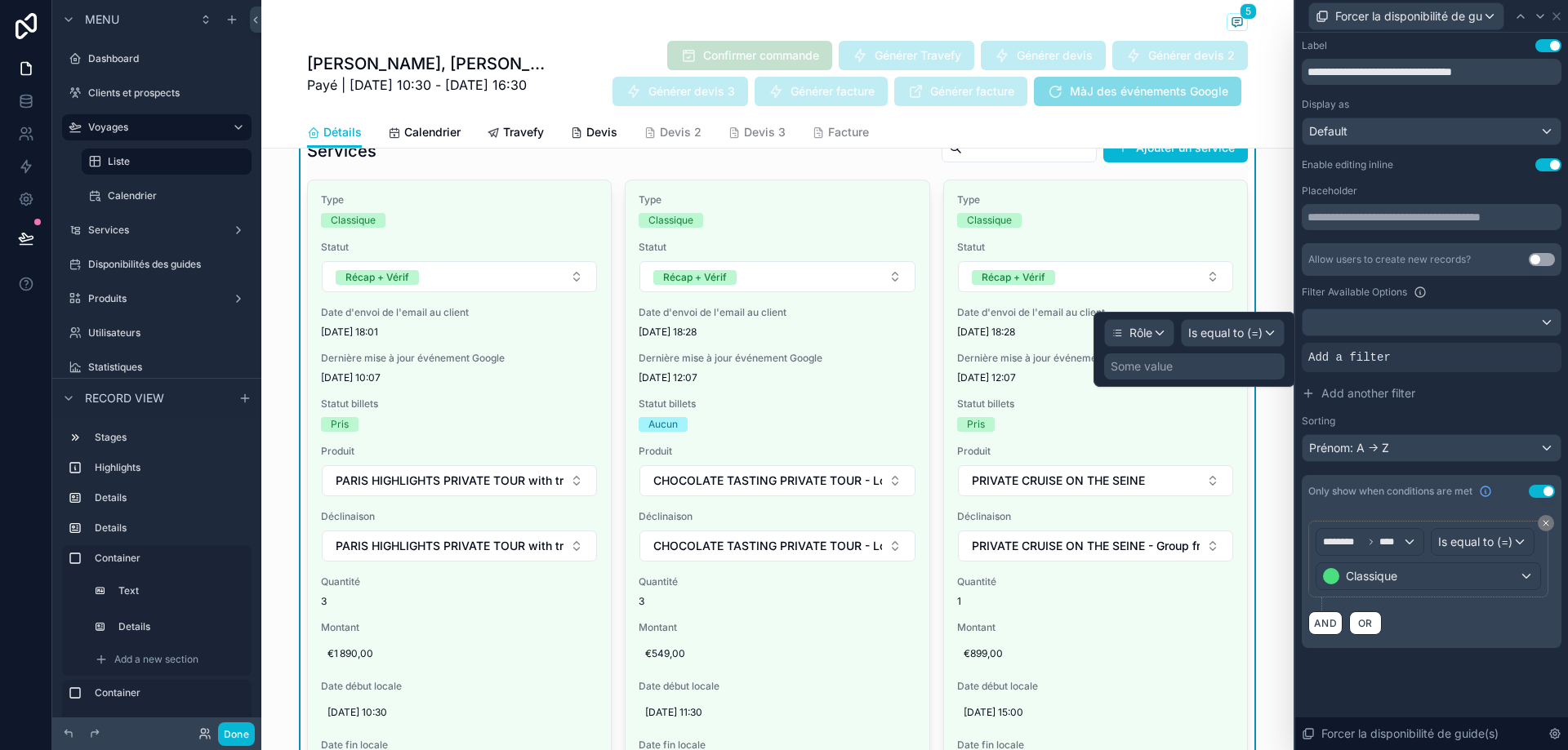
click at [1204, 363] on div "Some value" at bounding box center [1195, 367] width 181 height 26
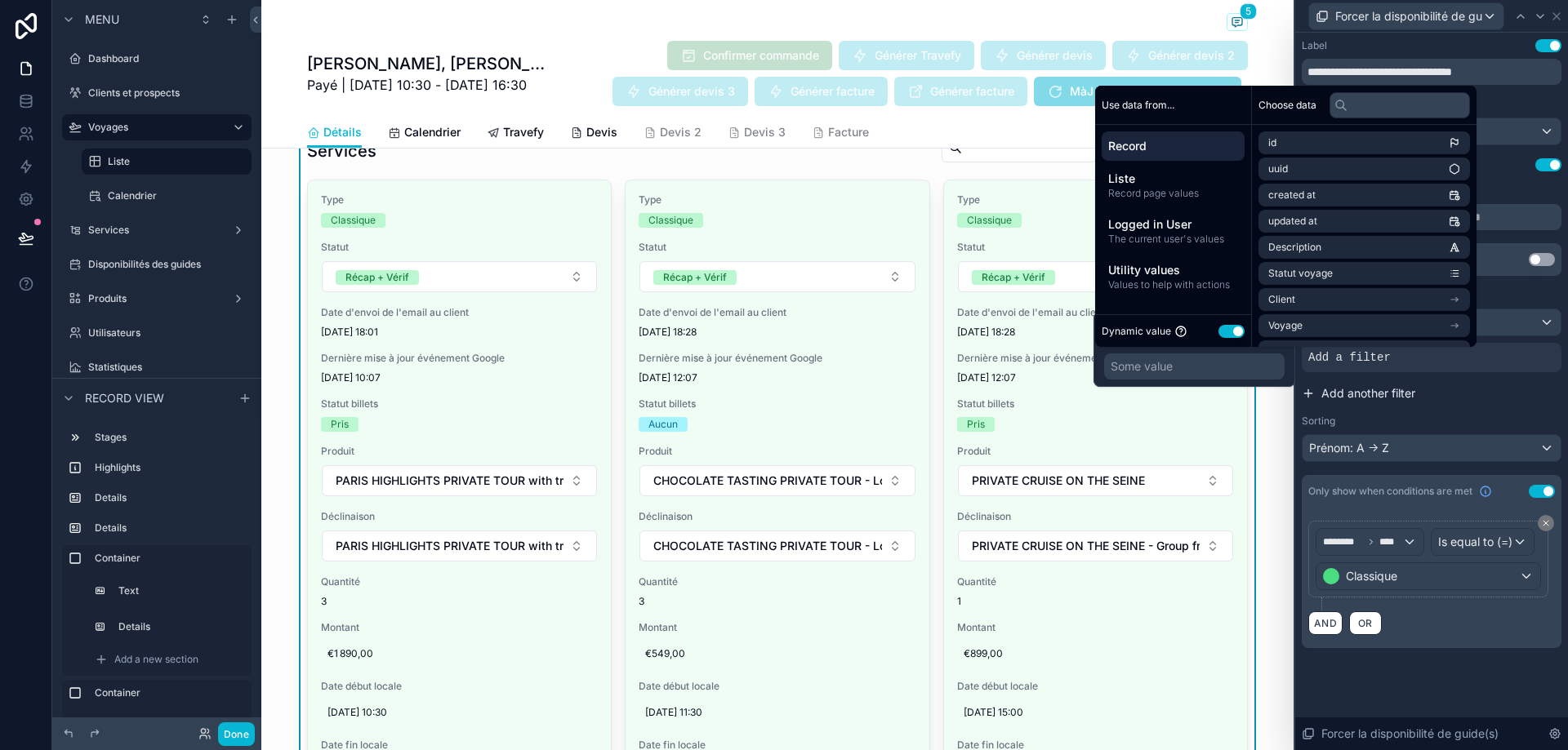
click at [1546, 394] on button "Add another filter" at bounding box center [1431, 394] width 259 height 29
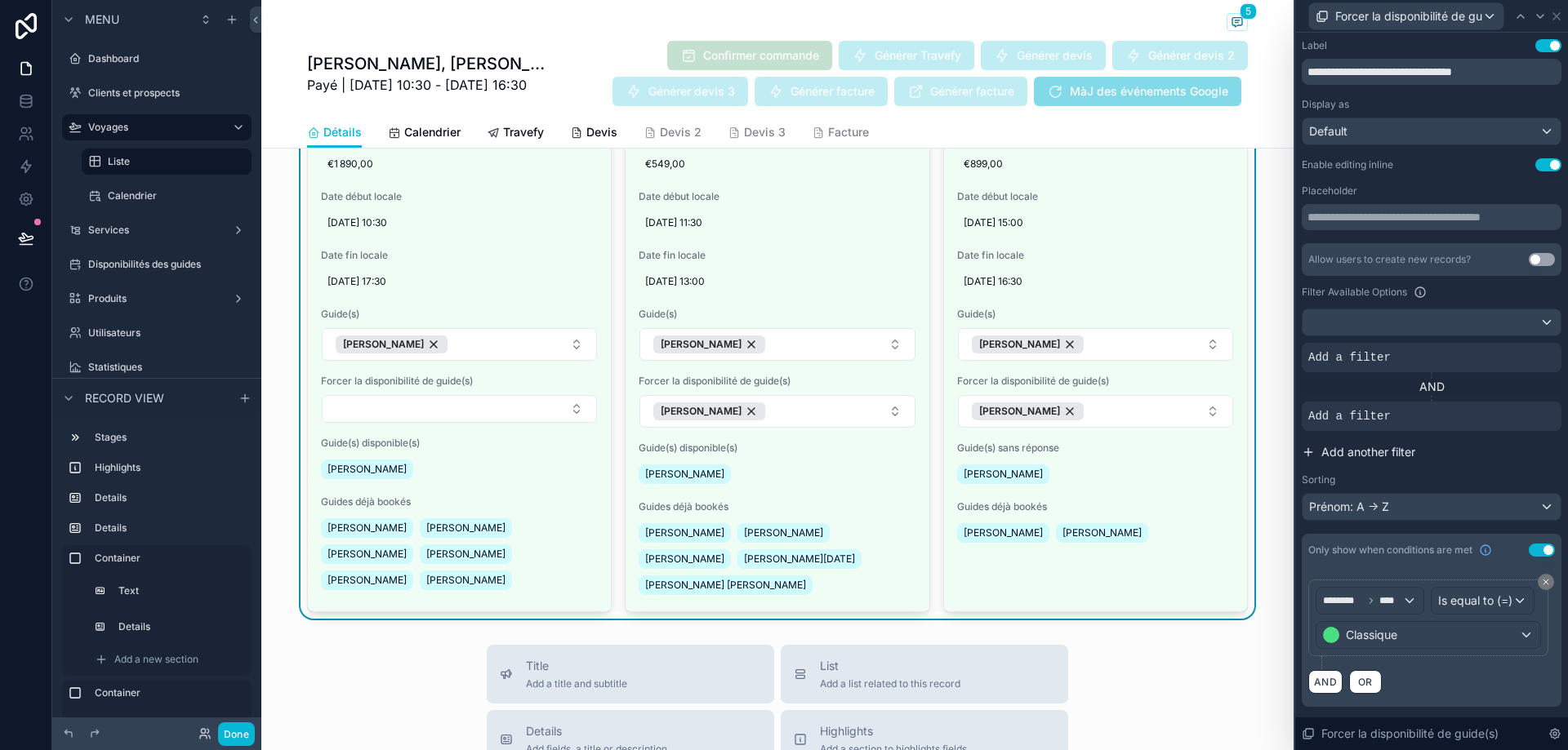
scroll to position [653, 0]
drag, startPoint x: 1547, startPoint y: 408, endPoint x: 1527, endPoint y: 376, distance: 37.7
click at [1527, 376] on div "Add a filter AND Add a filter" at bounding box center [1431, 387] width 259 height 88
click at [1525, 314] on div at bounding box center [1432, 322] width 258 height 26
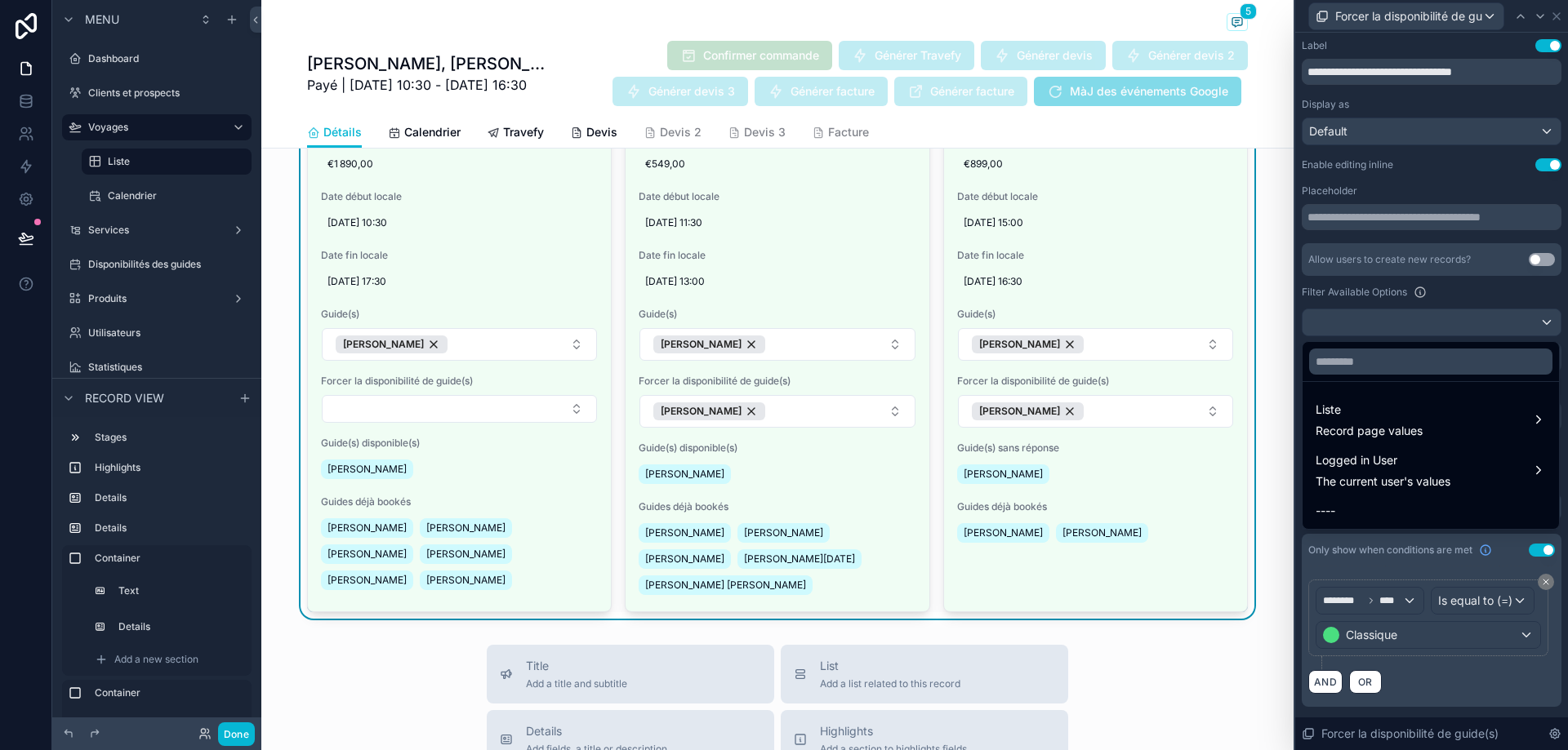
click at [1525, 314] on div at bounding box center [1432, 375] width 273 height 750
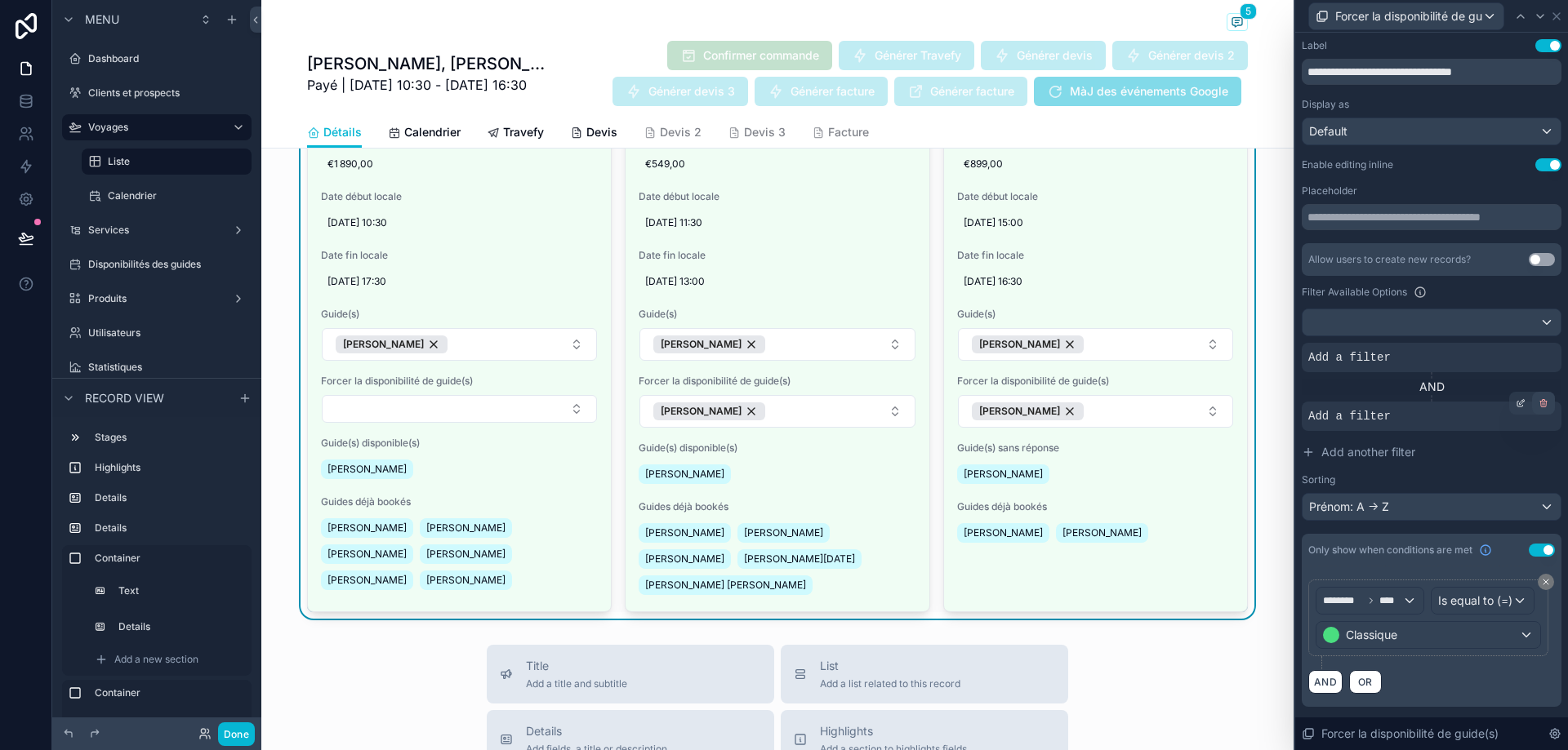
click at [1549, 407] on div at bounding box center [1544, 403] width 23 height 23
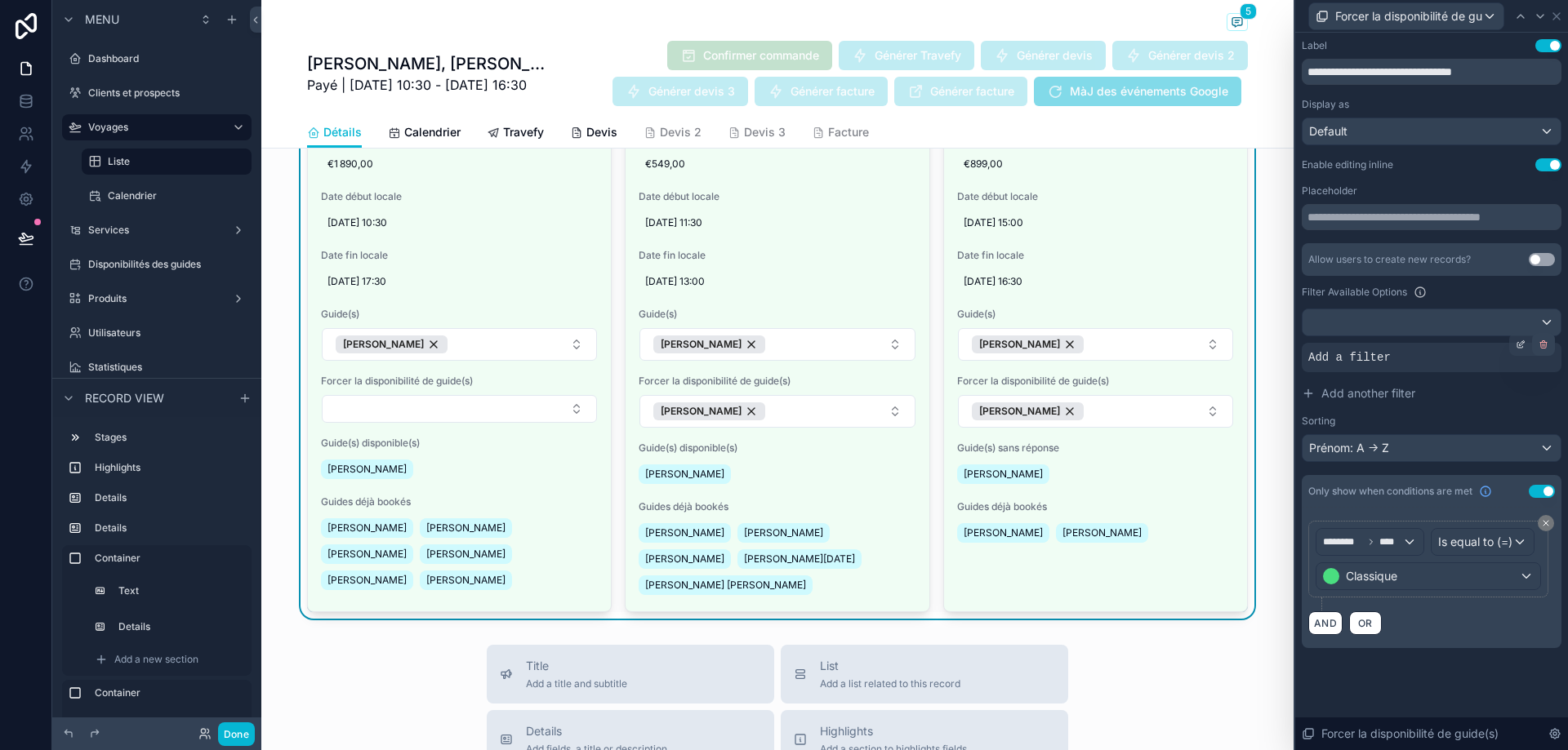
click at [1545, 344] on icon at bounding box center [1545, 345] width 0 height 3
click at [1488, 365] on span "Condition group" at bounding box center [1472, 357] width 103 height 16
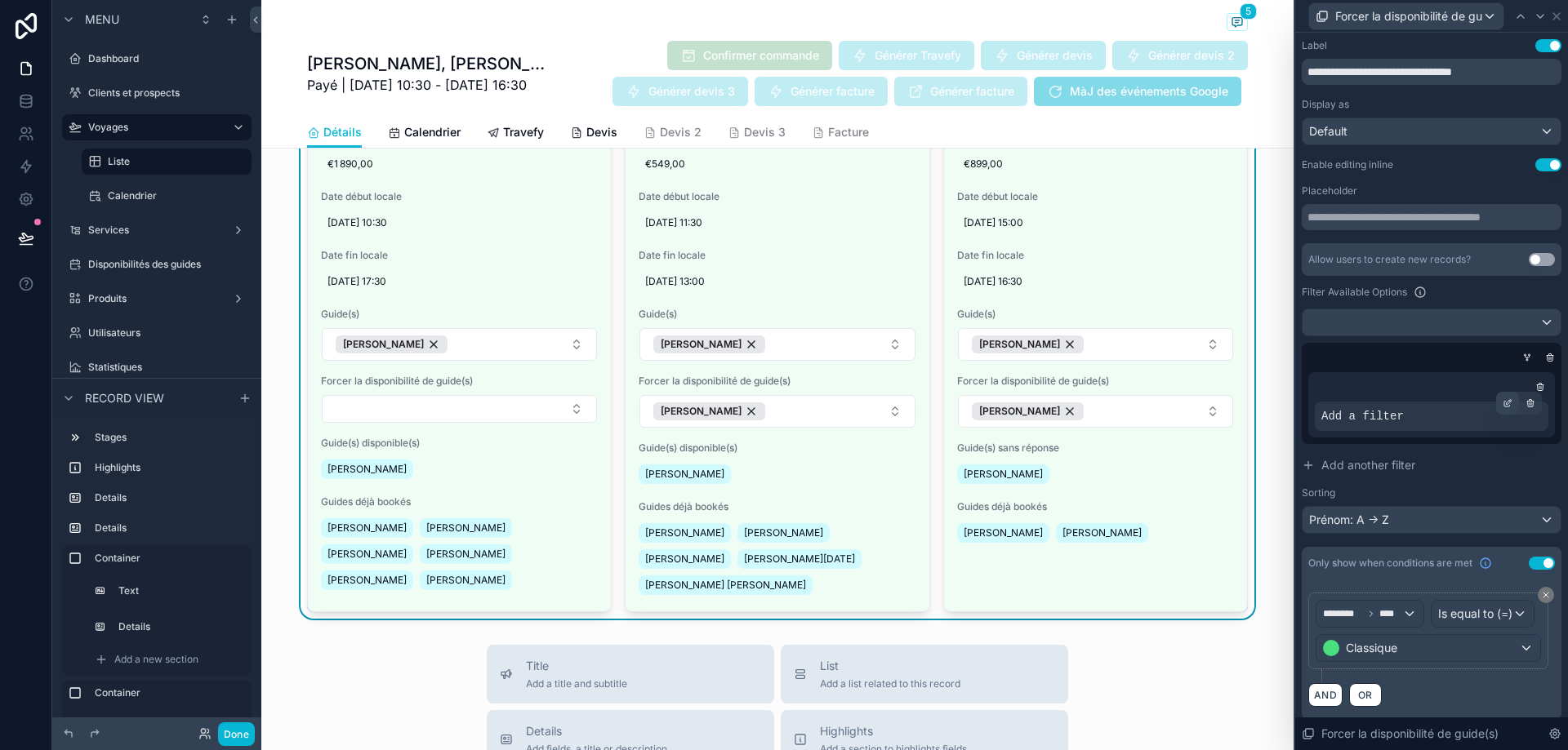
click at [1503, 406] on icon at bounding box center [1507, 403] width 9 height 9
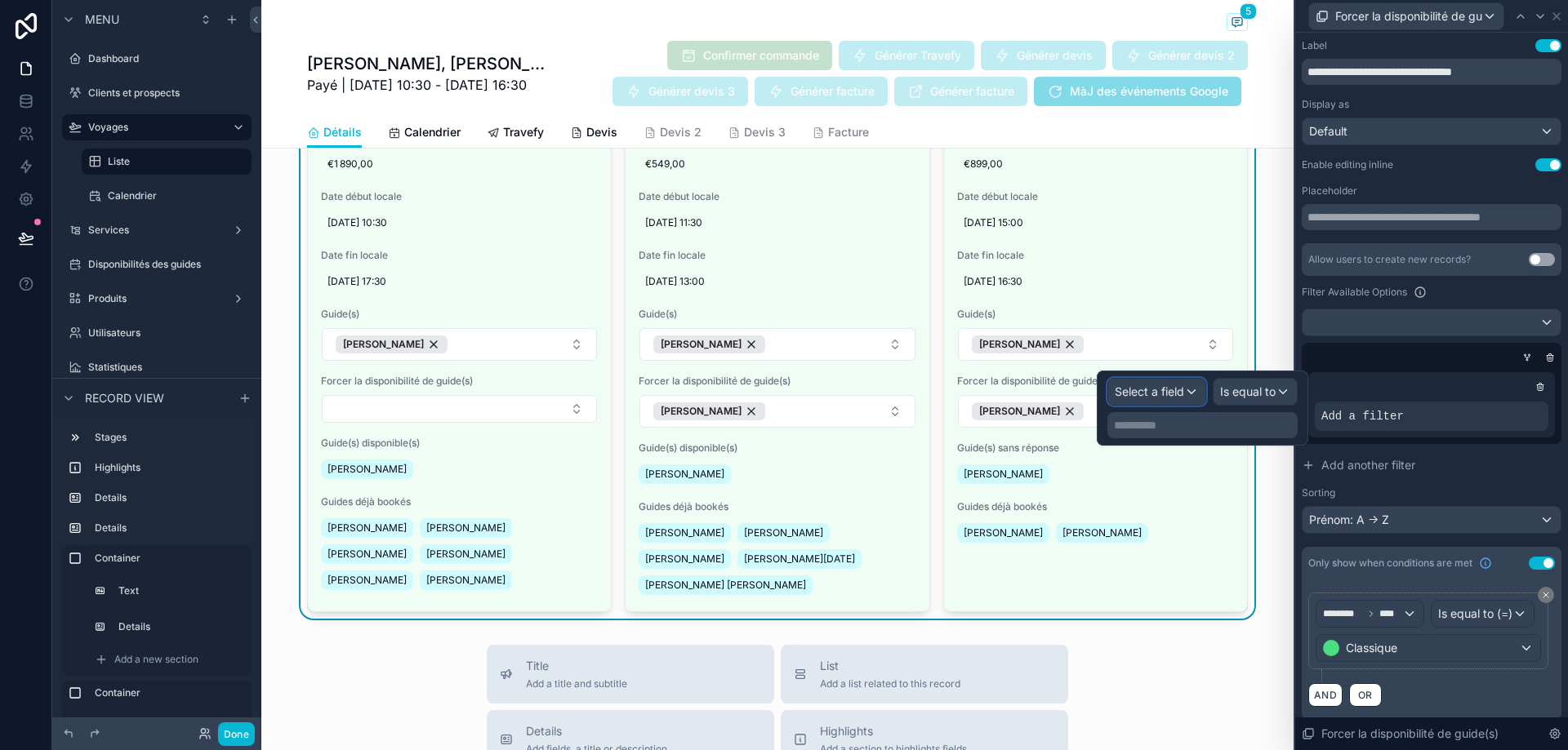
click at [1132, 389] on span "Select a field" at bounding box center [1149, 392] width 70 height 14
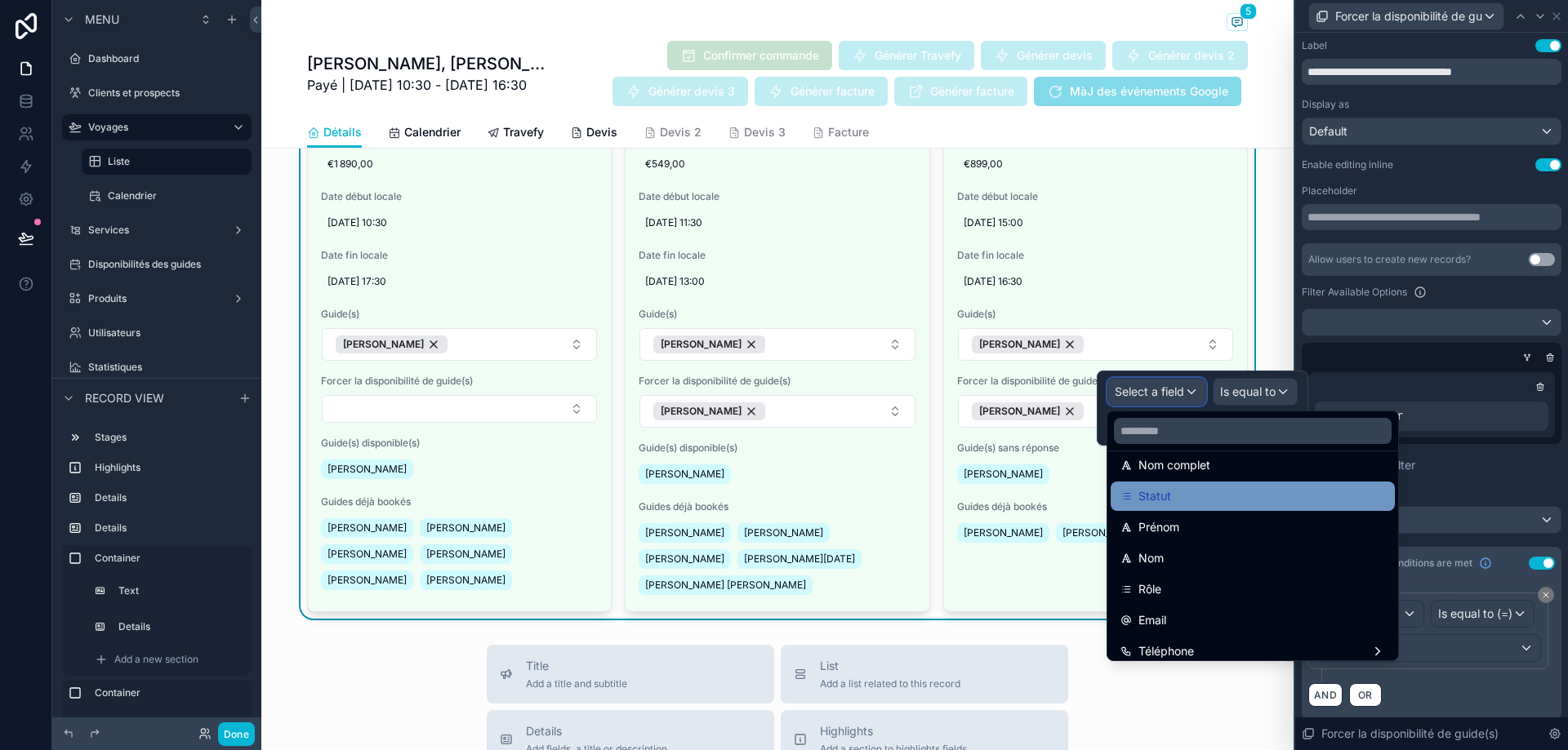
scroll to position [164, 0]
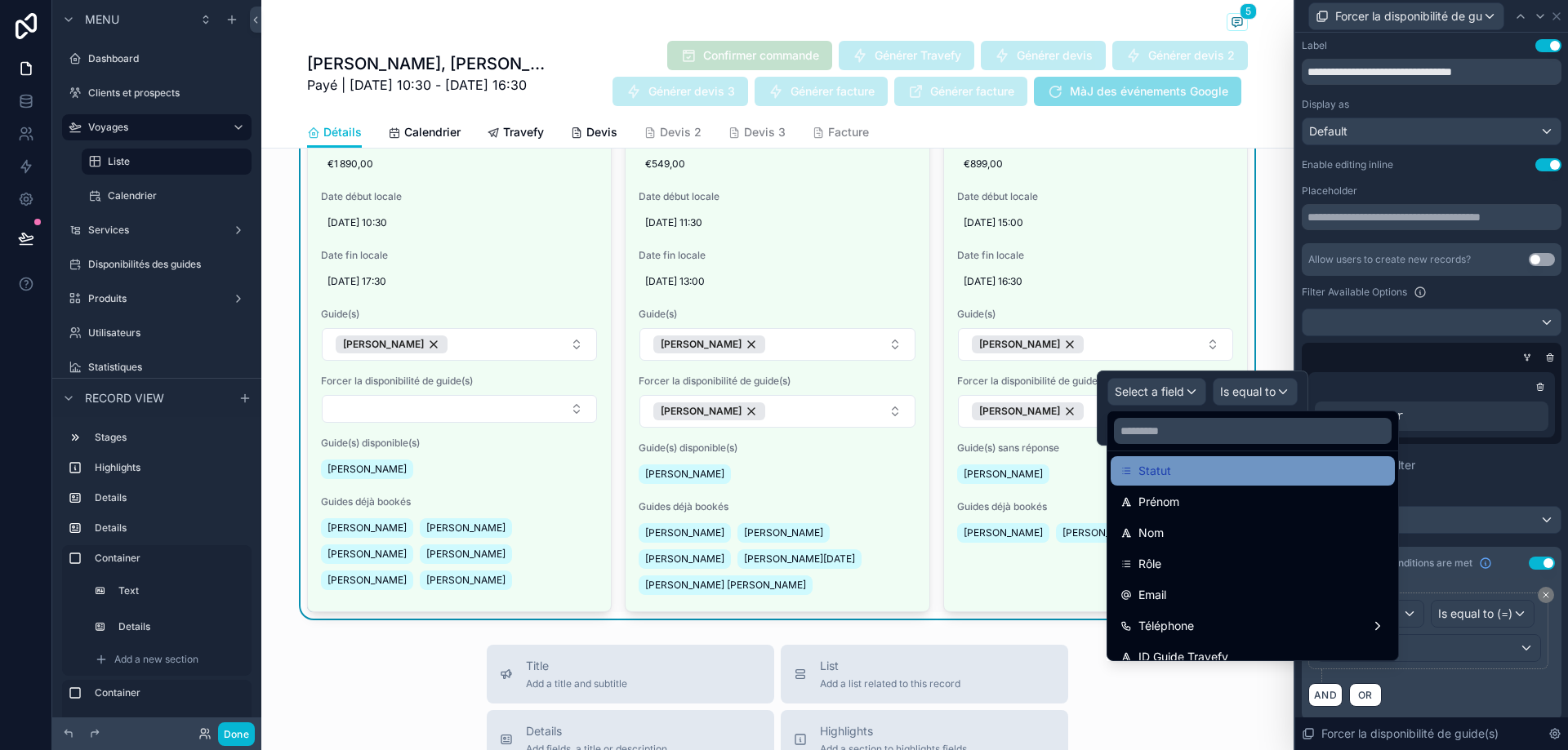
click at [1223, 561] on div "Rôle" at bounding box center [1253, 564] width 264 height 20
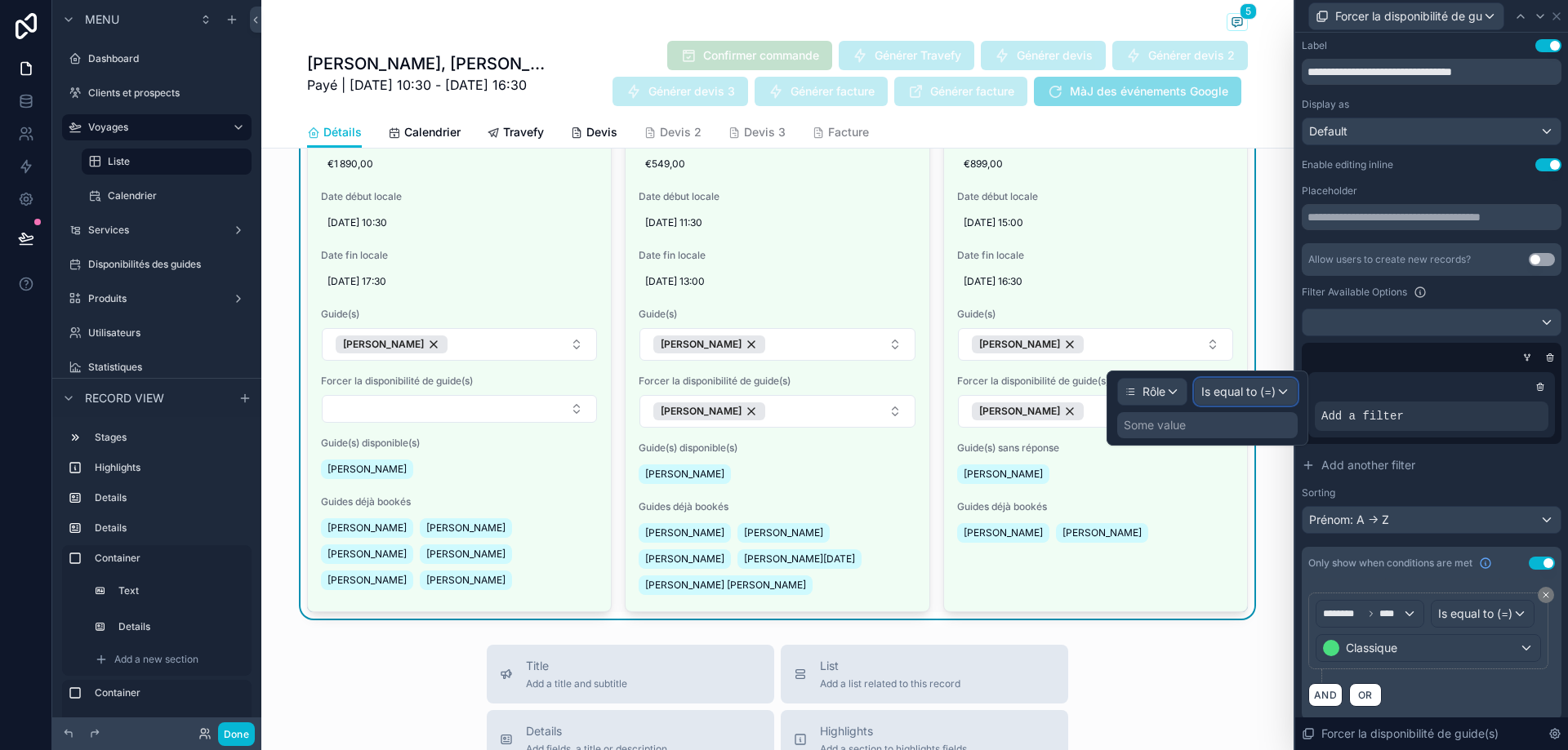
click at [1260, 398] on span "Is equal to (=)" at bounding box center [1239, 392] width 74 height 16
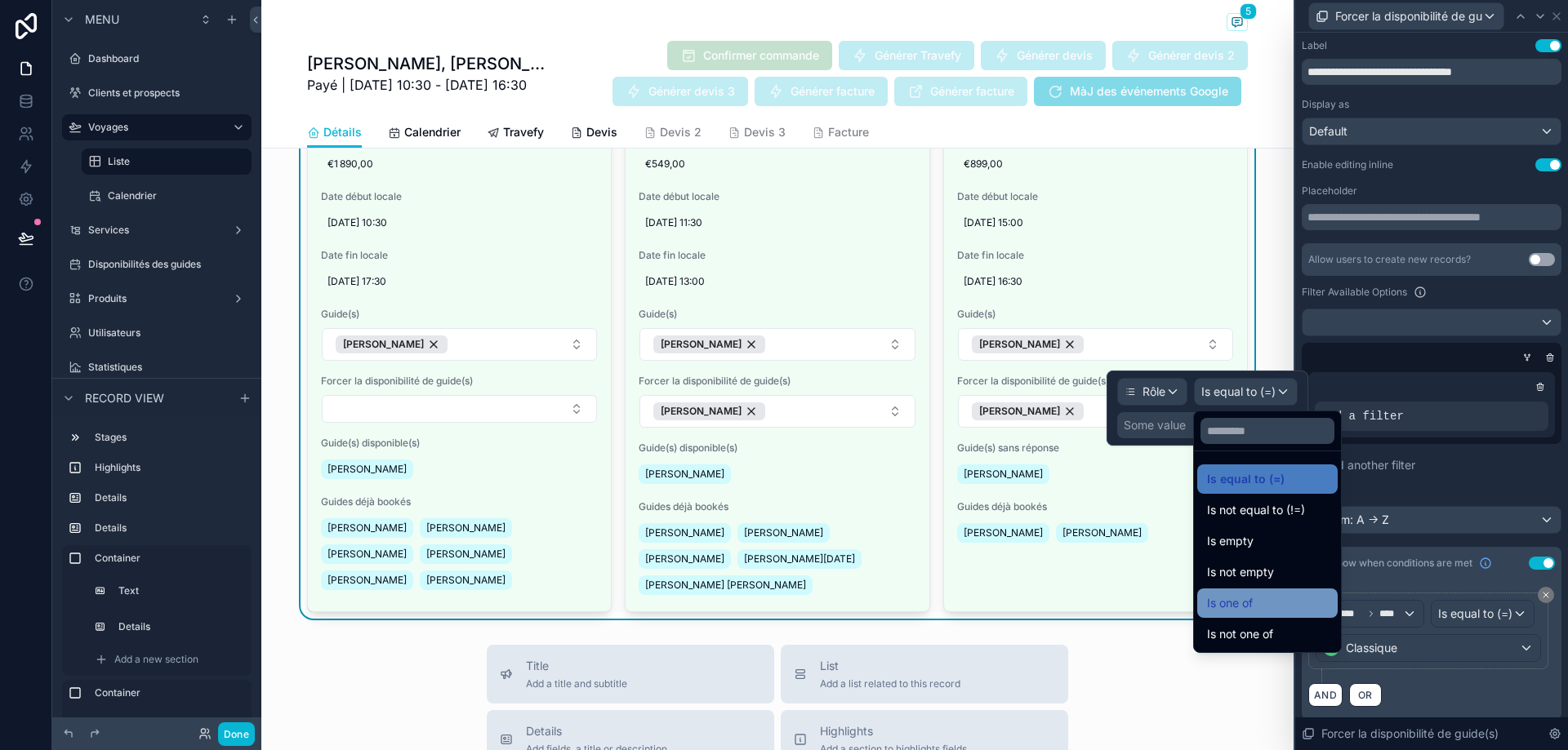
click at [1281, 598] on div "Is one of" at bounding box center [1267, 603] width 121 height 20
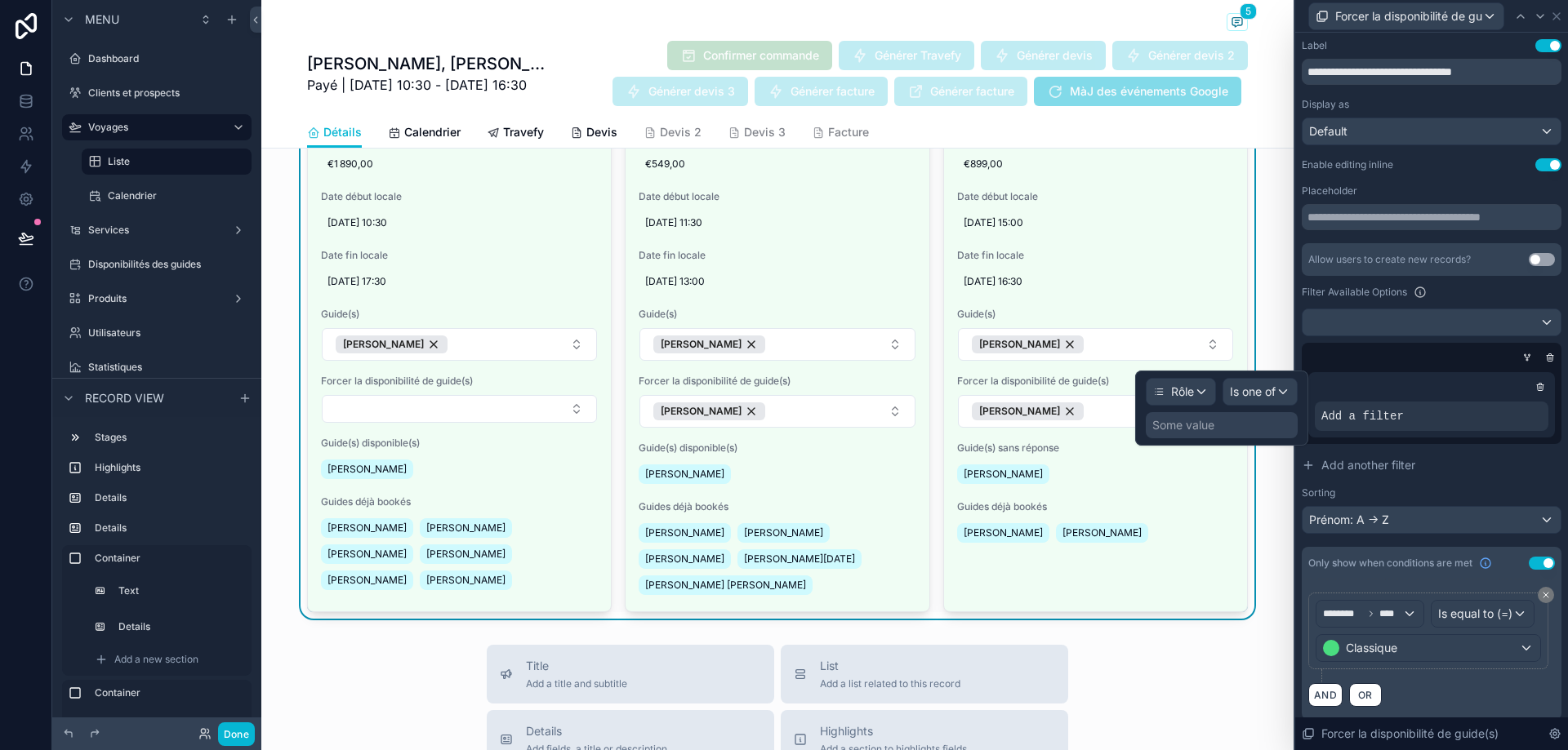
click at [1204, 426] on div "Some value" at bounding box center [1184, 425] width 62 height 16
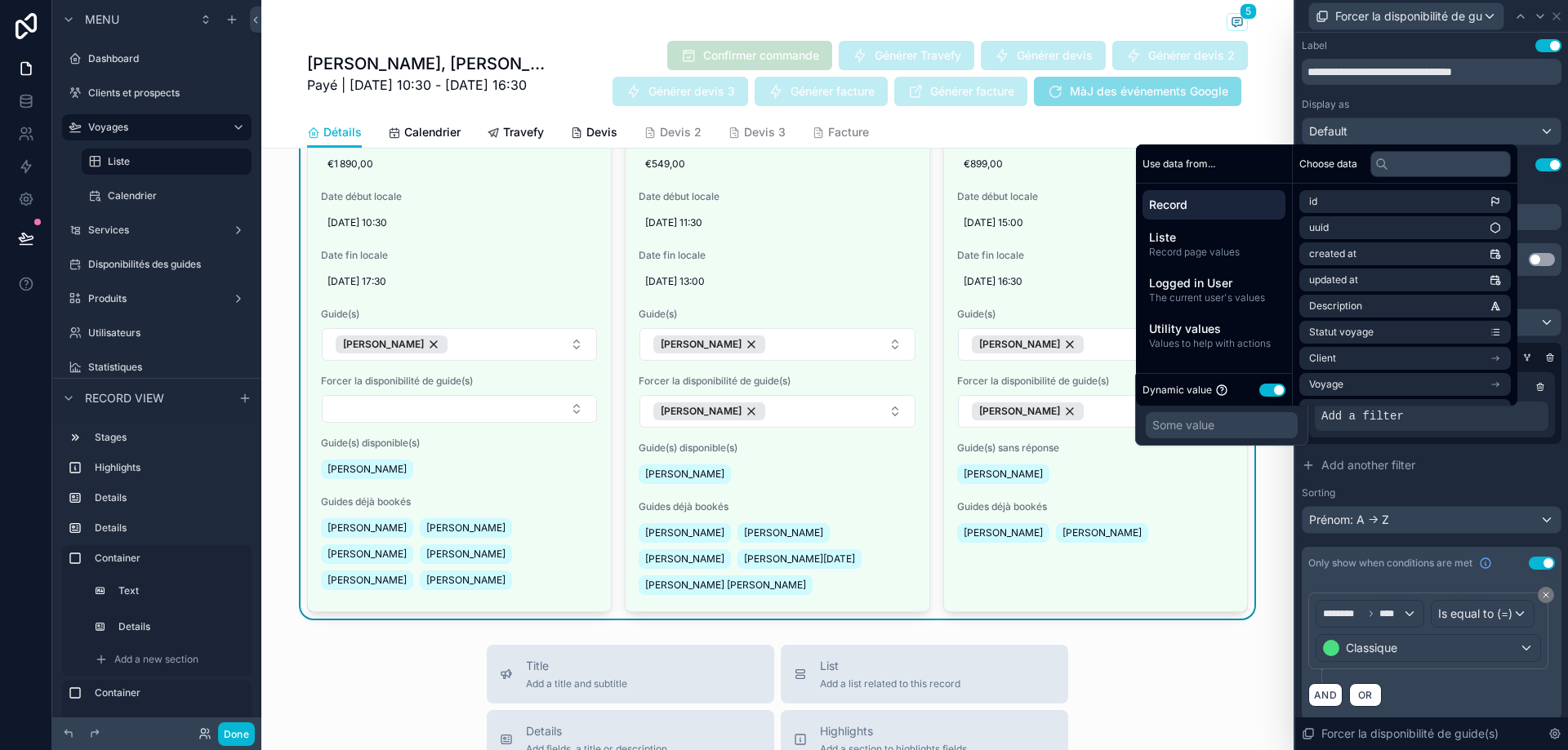
click at [1279, 386] on button "Use setting" at bounding box center [1272, 390] width 26 height 13
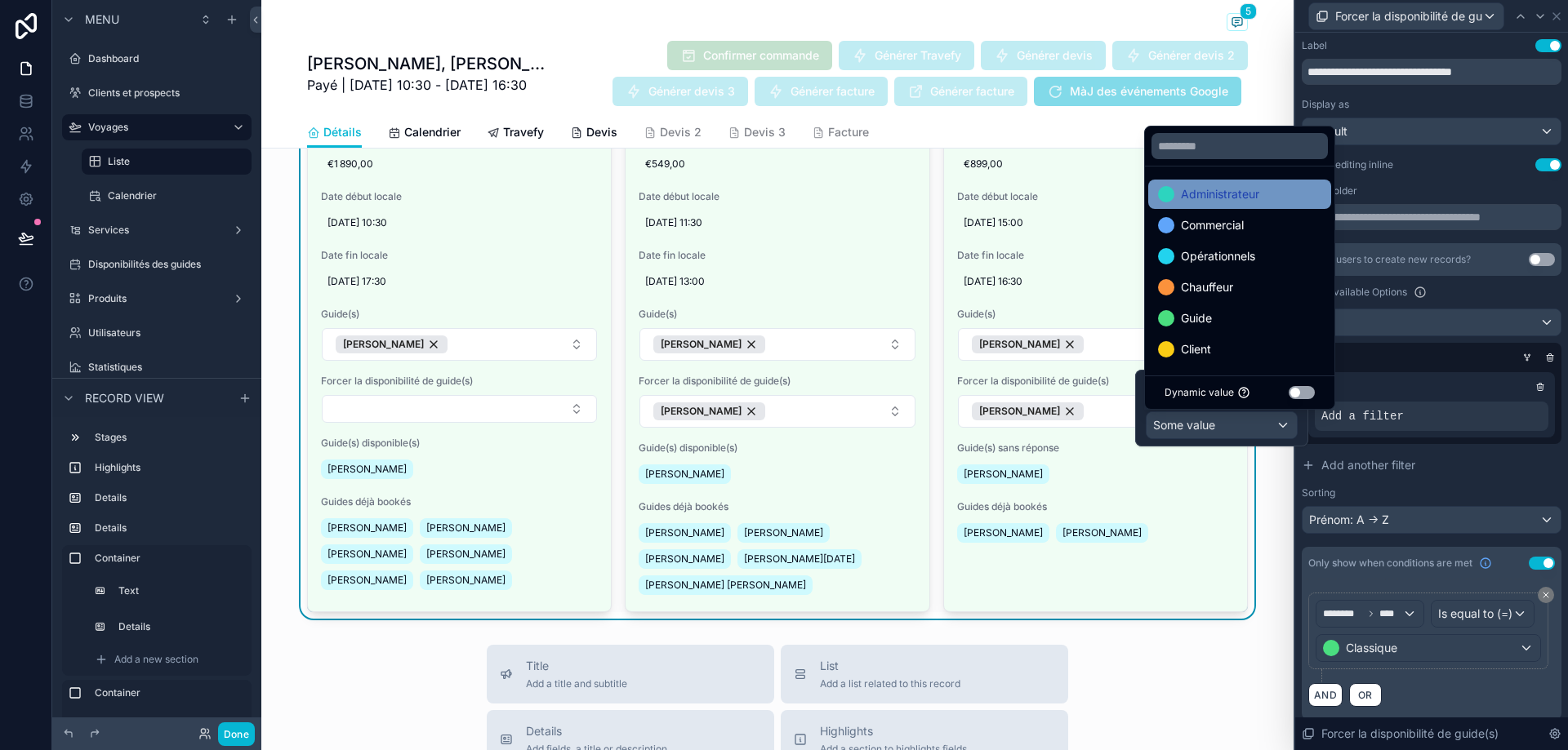
click at [1257, 189] on span "Administrateur" at bounding box center [1220, 194] width 78 height 20
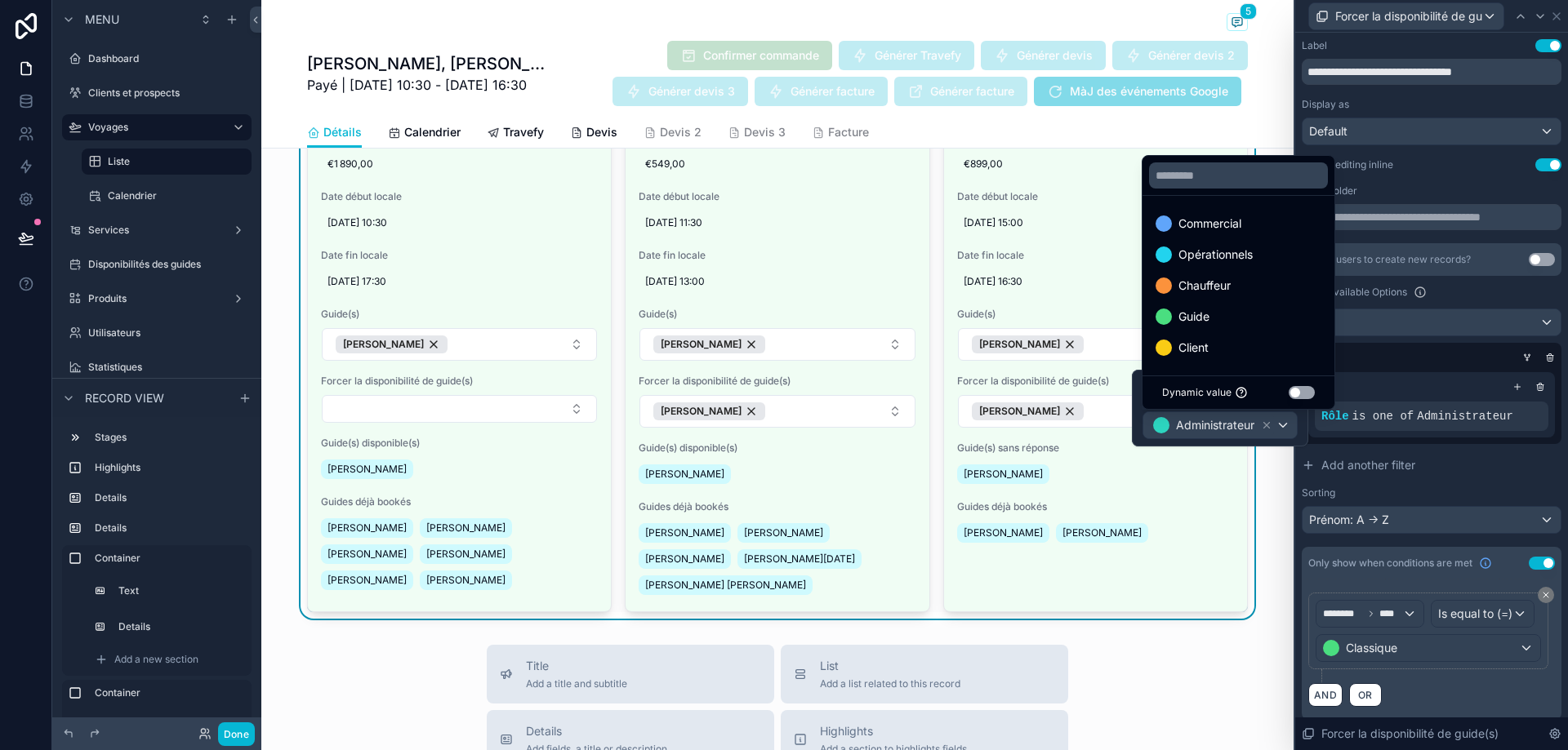
click at [1241, 228] on span "Commercial" at bounding box center [1210, 223] width 63 height 20
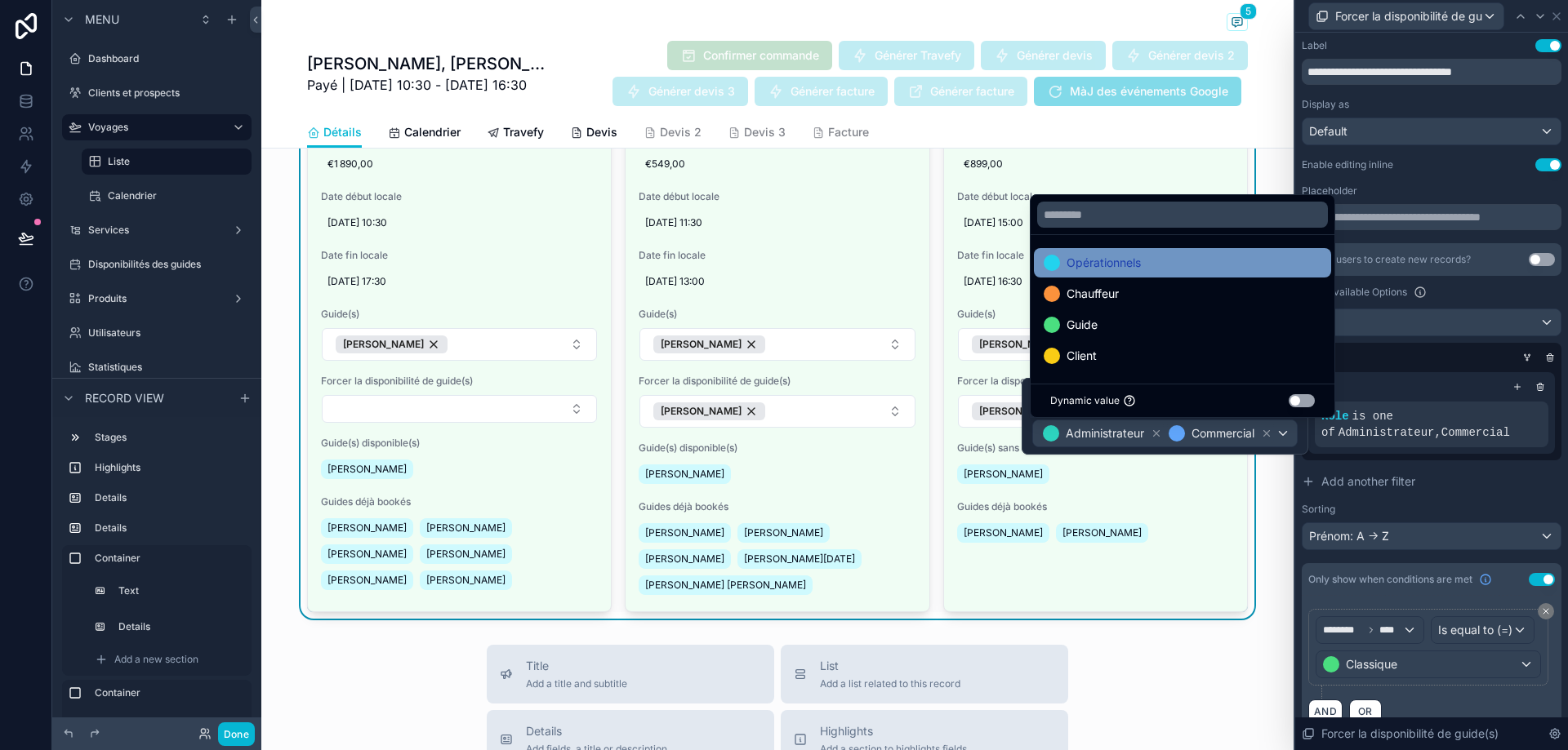
click at [1141, 263] on span "Opérationnels" at bounding box center [1104, 263] width 74 height 20
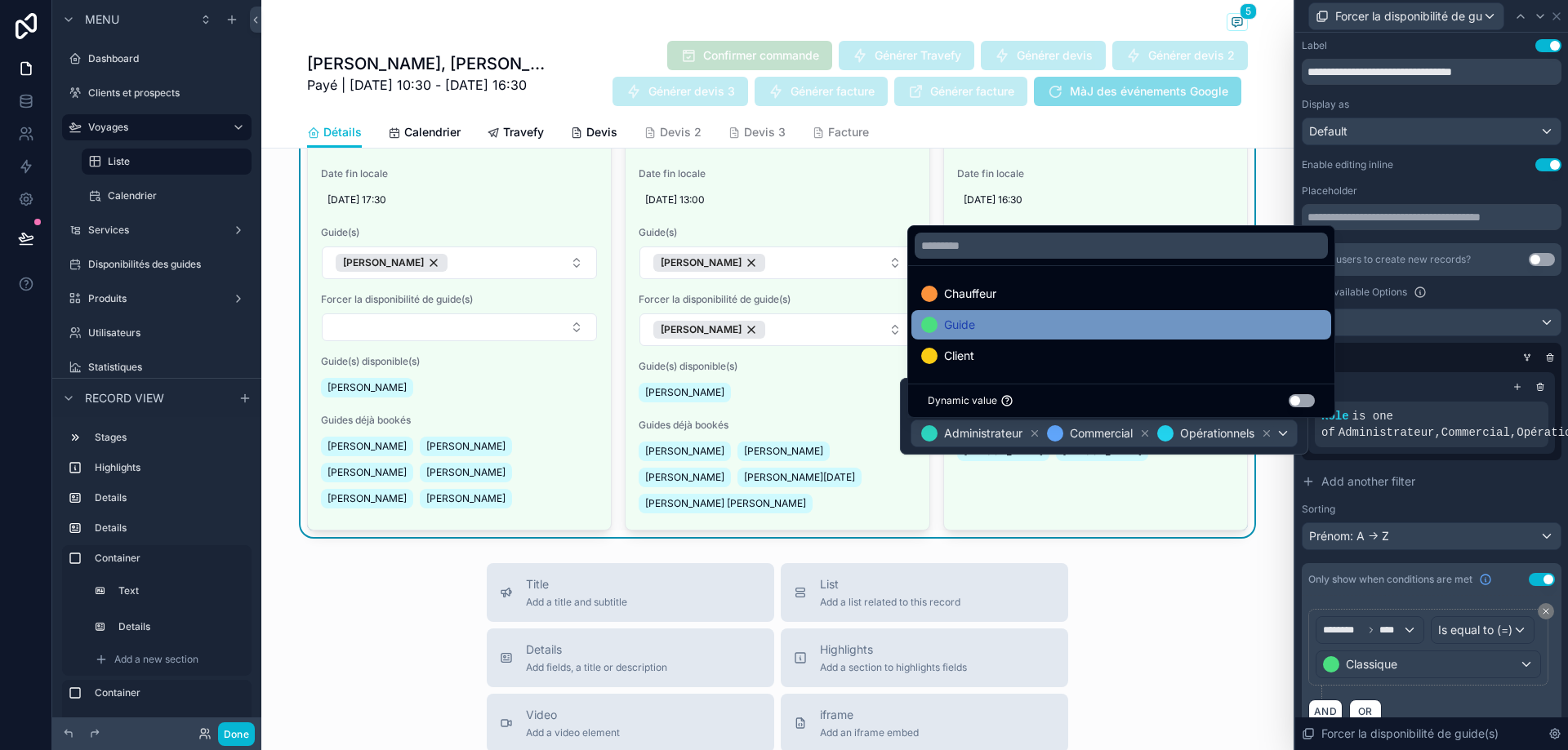
scroll to position [2011, 0]
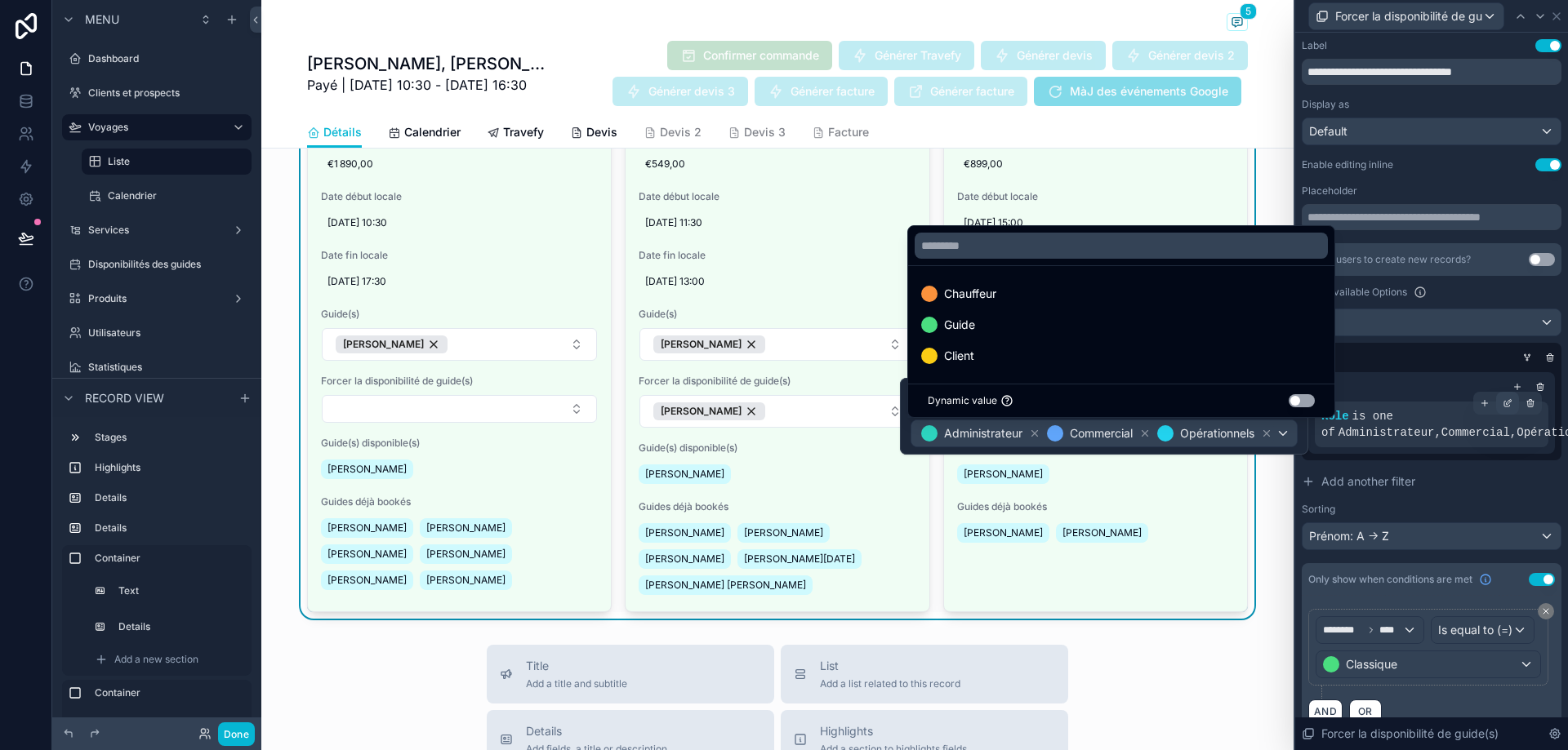
click at [1503, 404] on icon at bounding box center [1507, 403] width 9 height 9
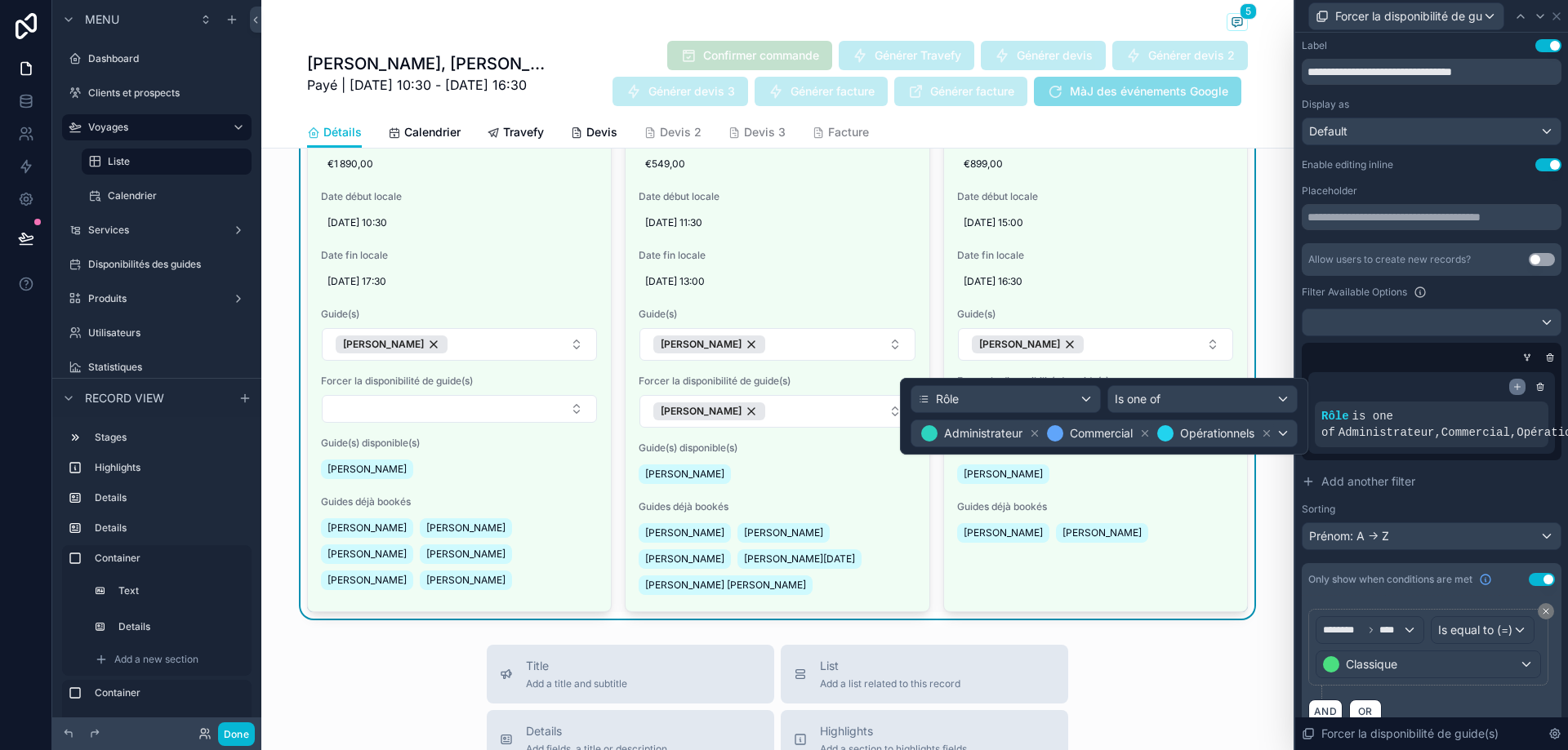
click at [1513, 385] on icon at bounding box center [1517, 387] width 9 height 9
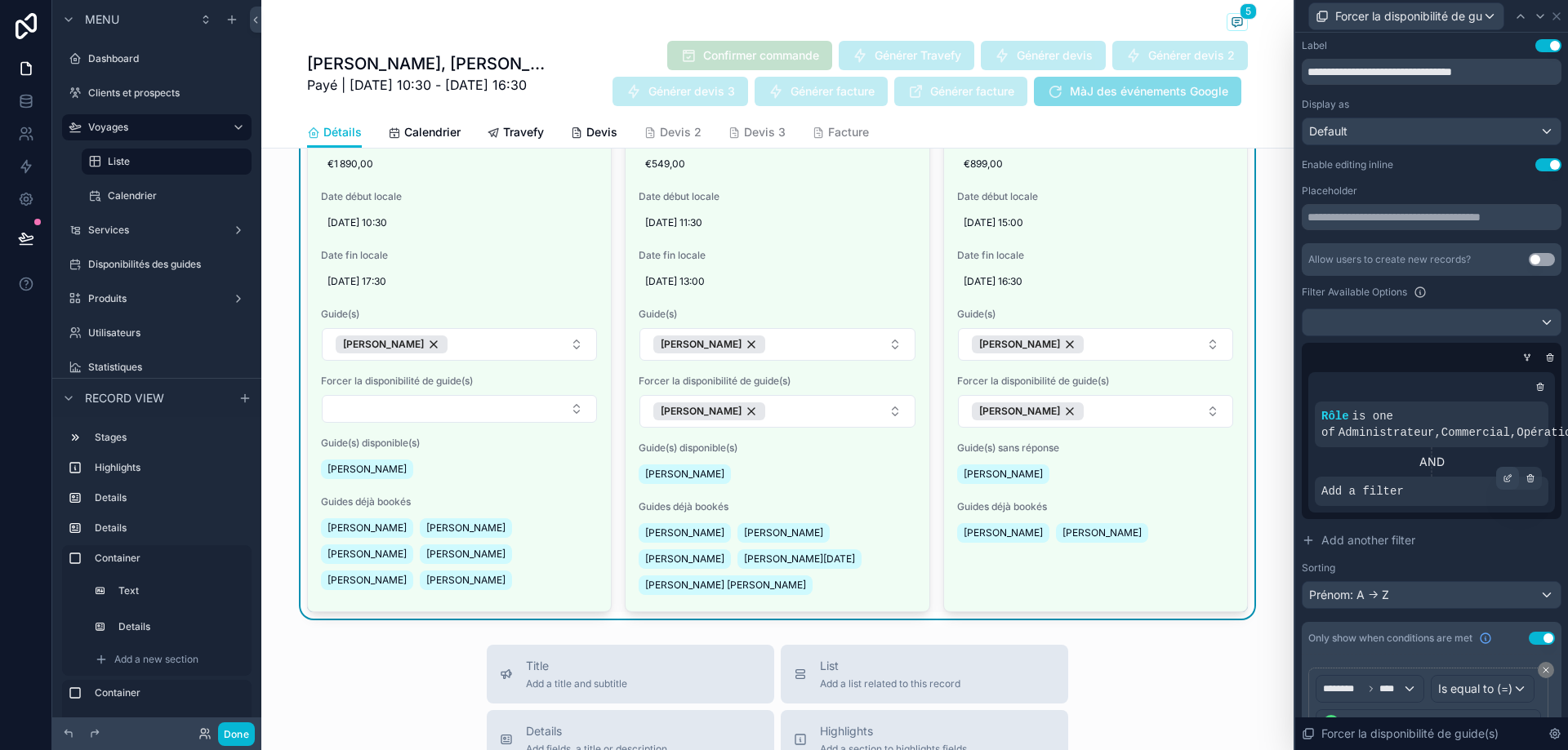
click at [1504, 481] on icon at bounding box center [1507, 480] width 6 height 6
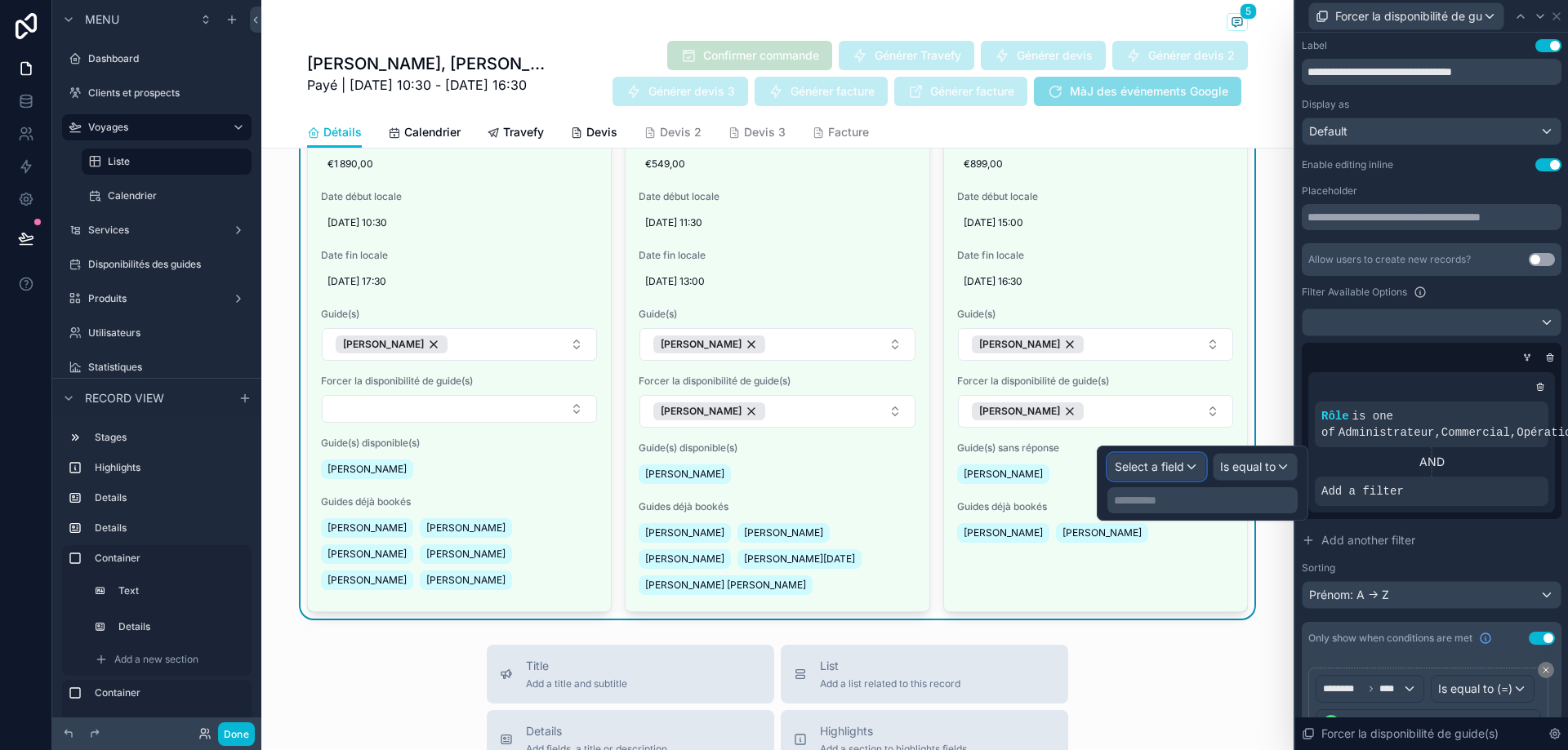
click at [1170, 464] on span "Select a field" at bounding box center [1149, 467] width 70 height 14
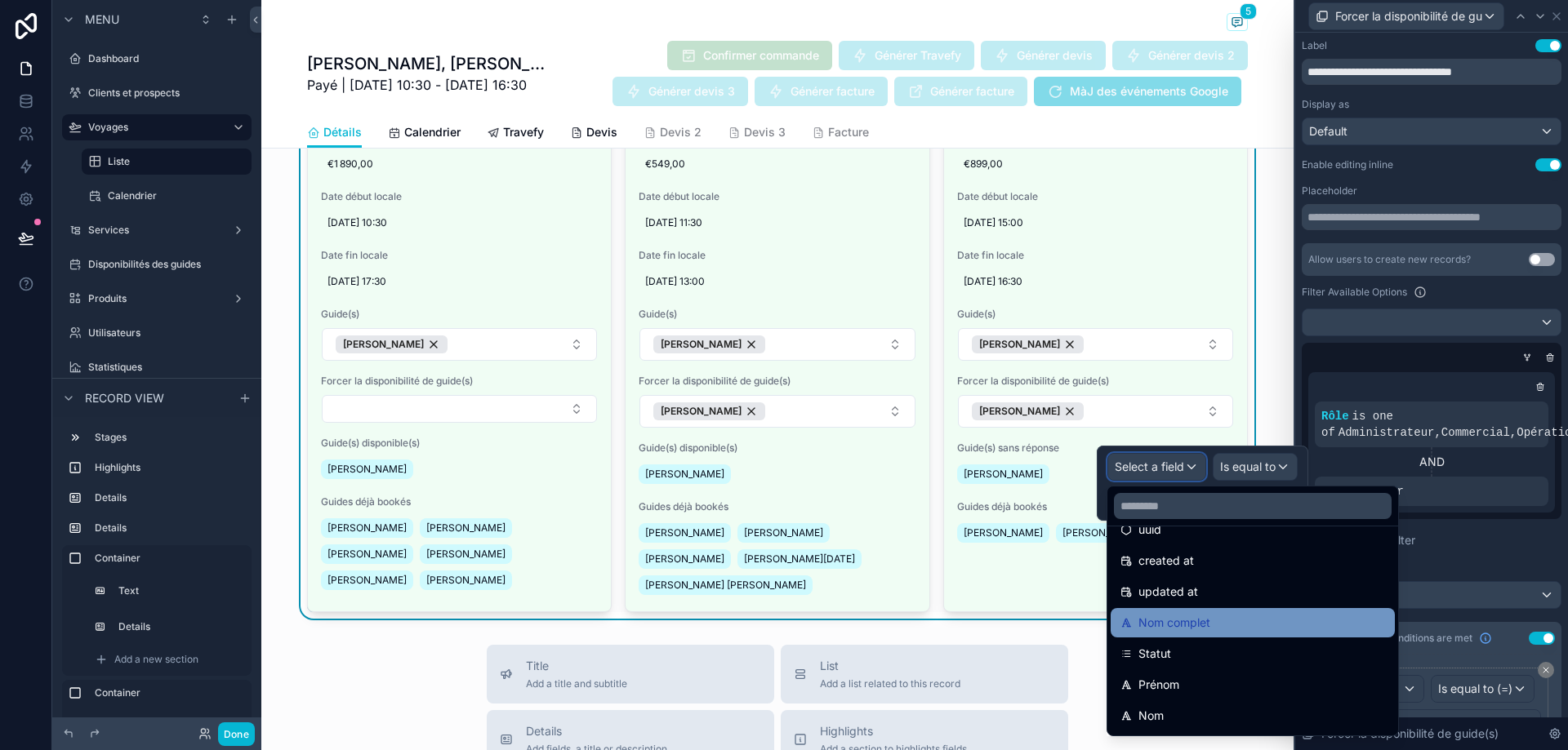
scroll to position [82, 0]
click at [1202, 617] on div "Statut" at bounding box center [1253, 628] width 284 height 29
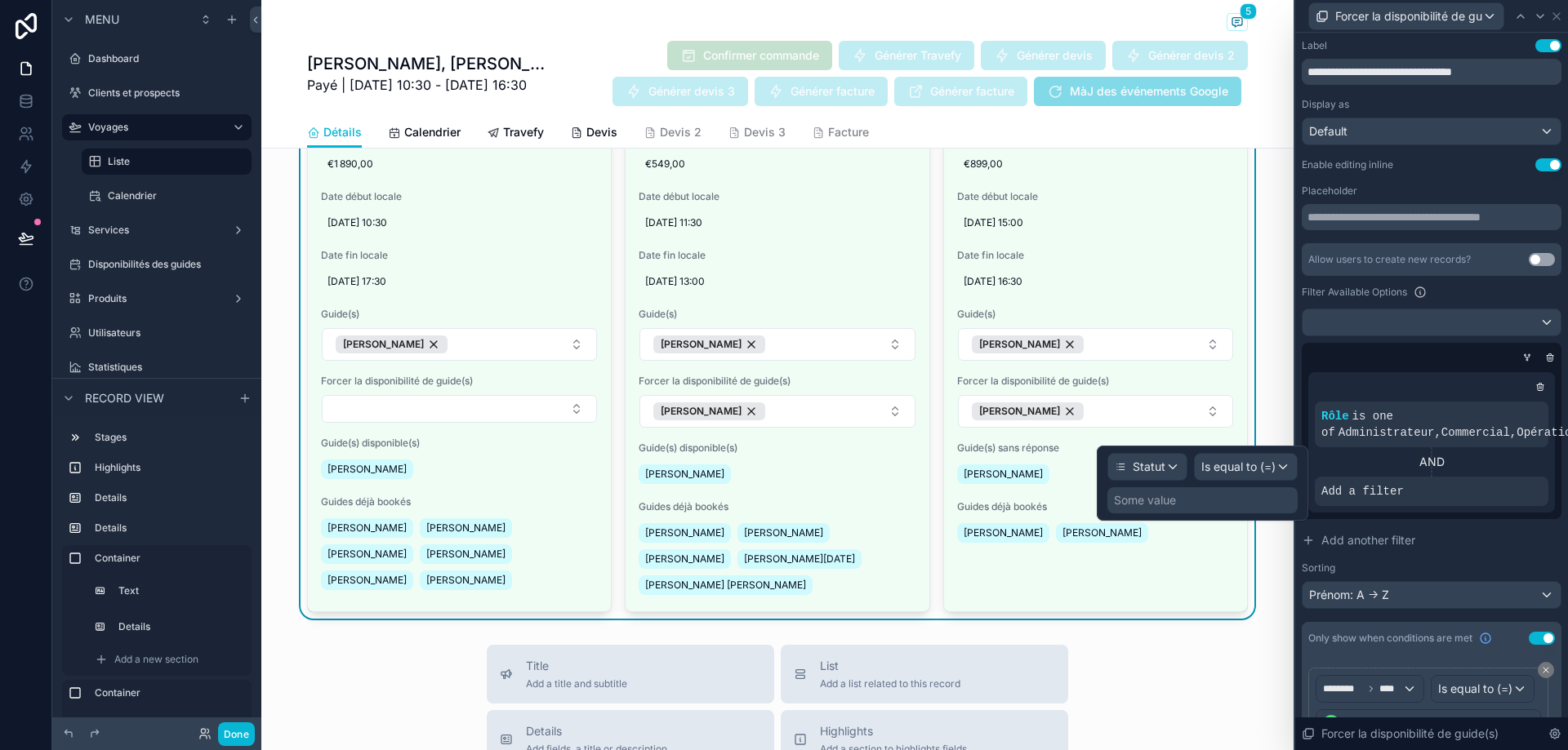
click at [1267, 495] on div "Some value" at bounding box center [1203, 500] width 190 height 26
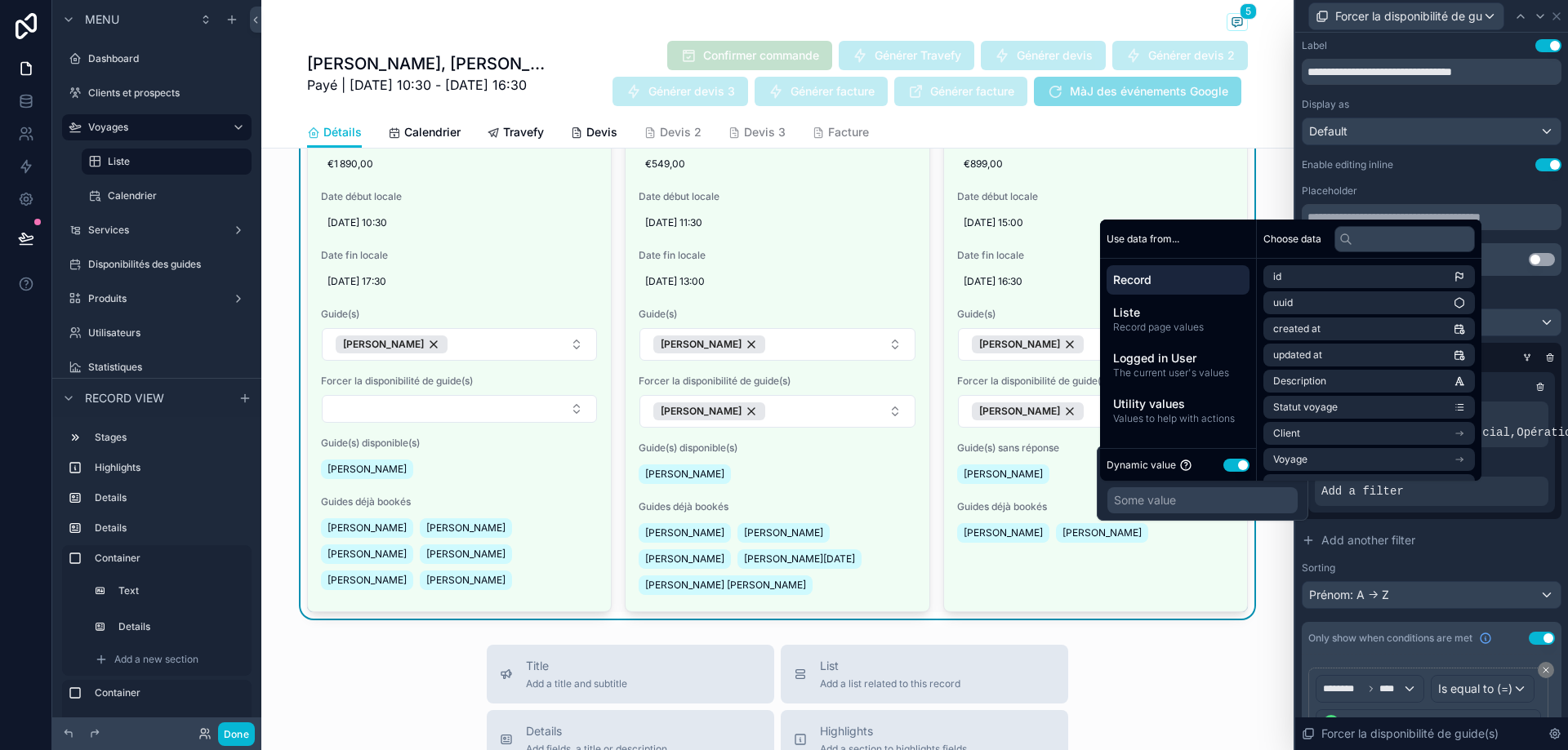
click at [1235, 464] on button "Use setting" at bounding box center [1236, 465] width 26 height 13
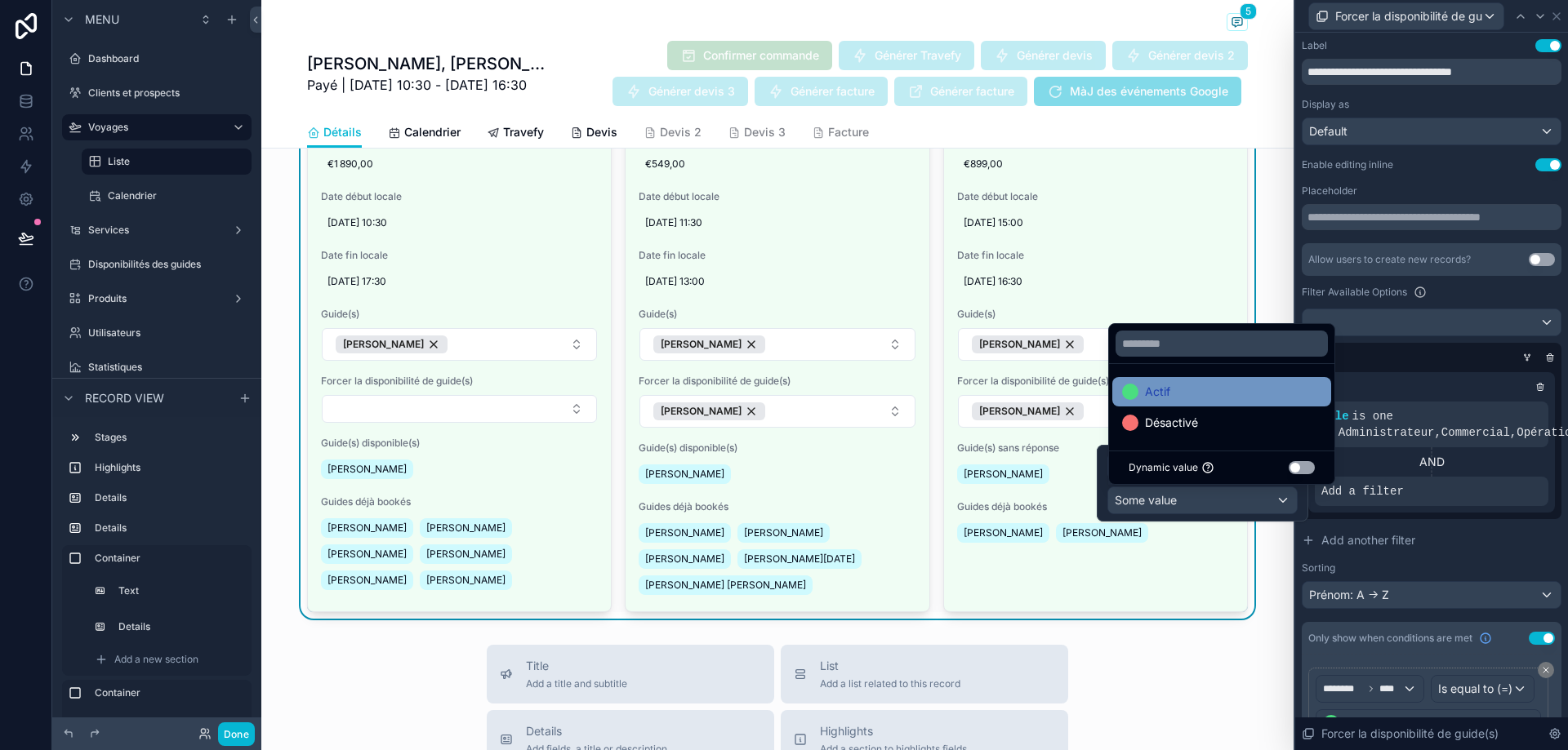
click at [1219, 394] on div "Actif" at bounding box center [1222, 392] width 199 height 20
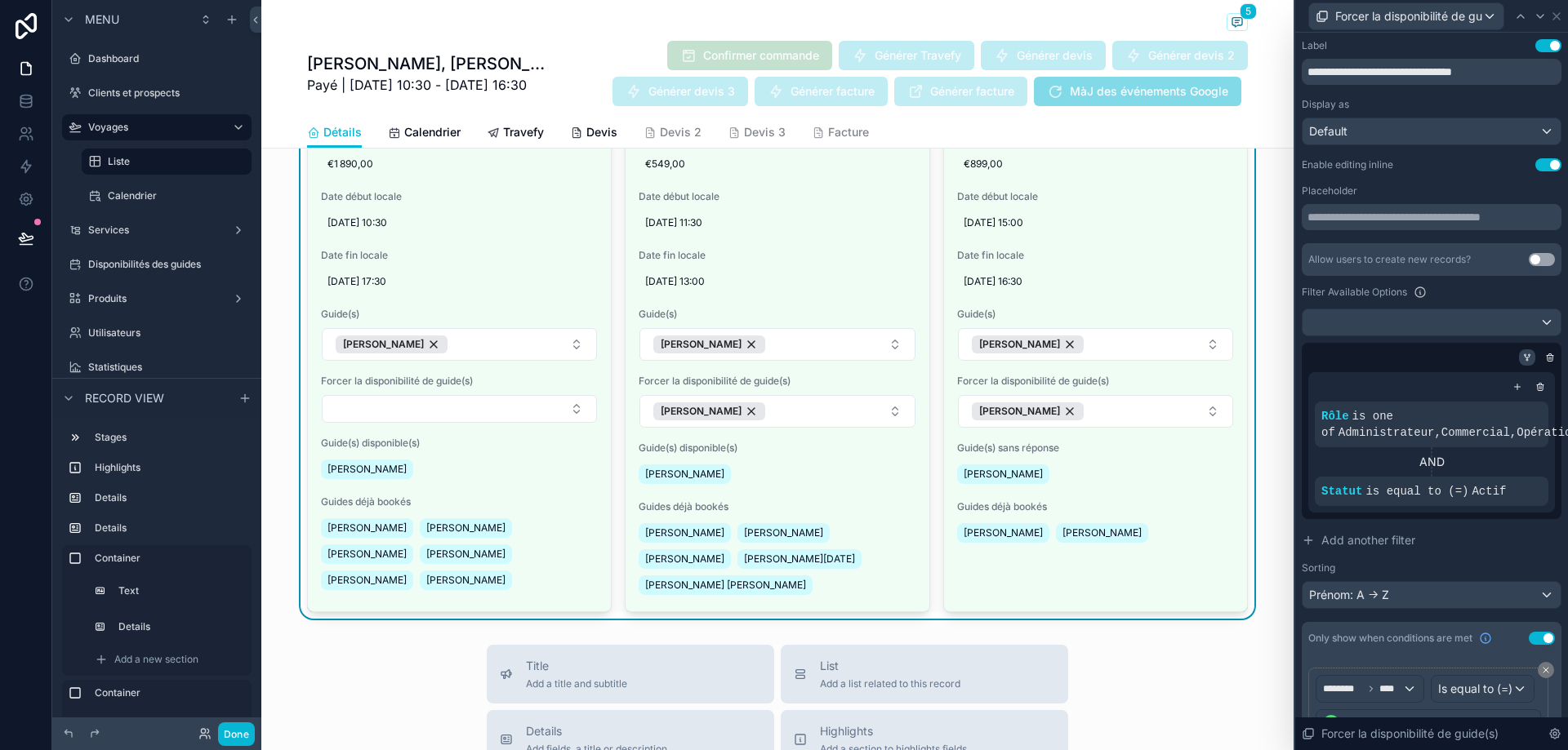
click at [1522, 359] on icon at bounding box center [1527, 357] width 9 height 9
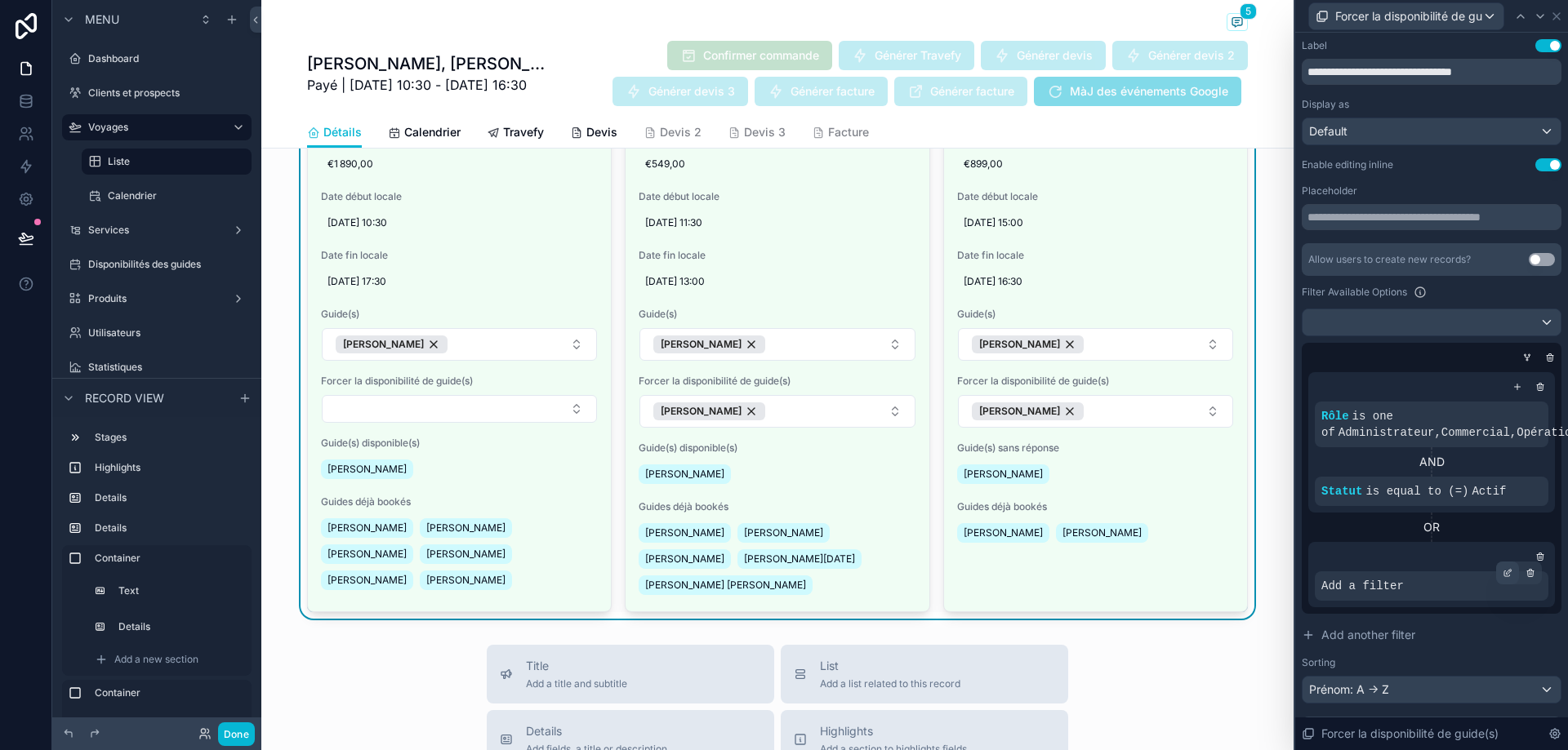
click at [1503, 574] on icon at bounding box center [1507, 573] width 9 height 9
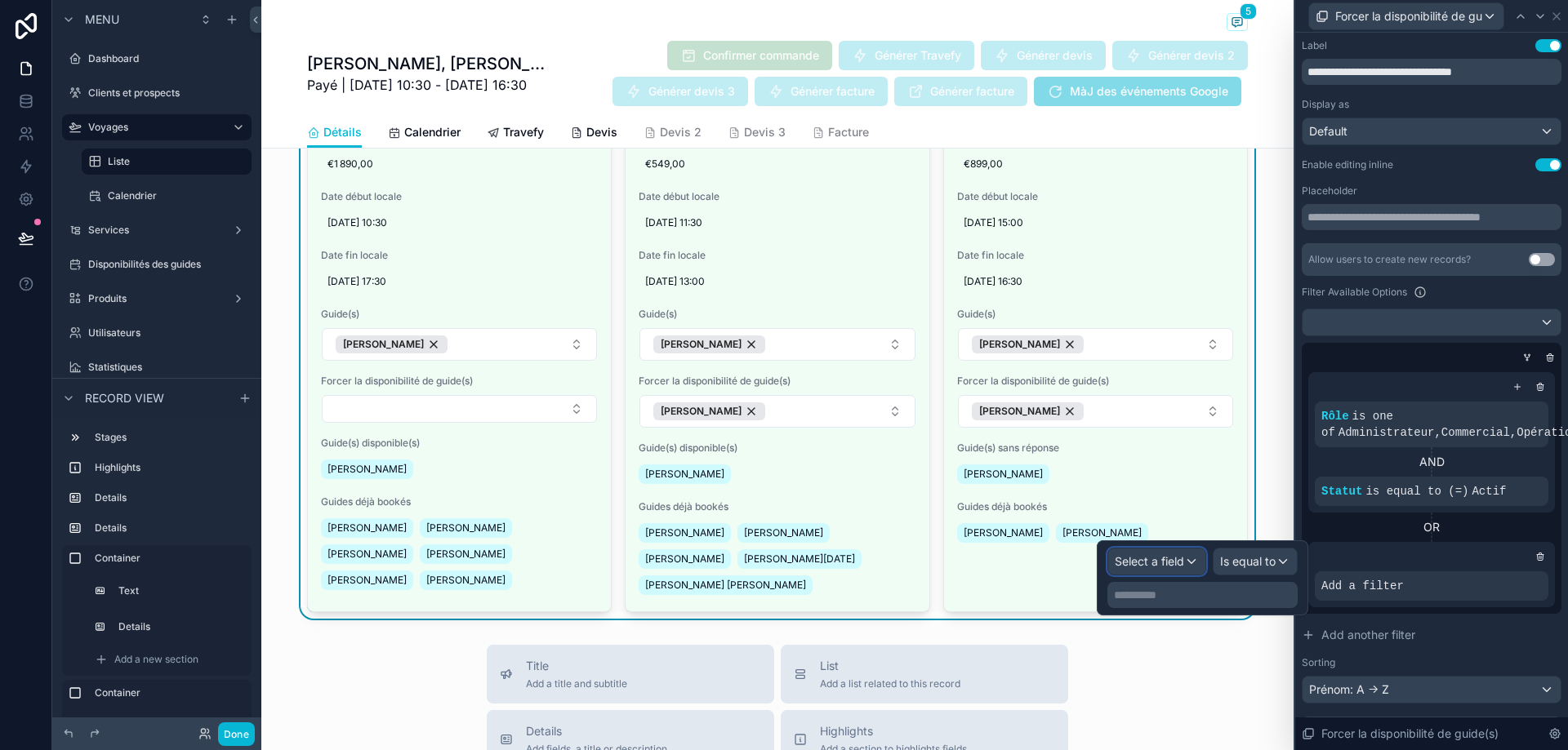
click at [1171, 568] on span "Select a field" at bounding box center [1149, 561] width 70 height 16
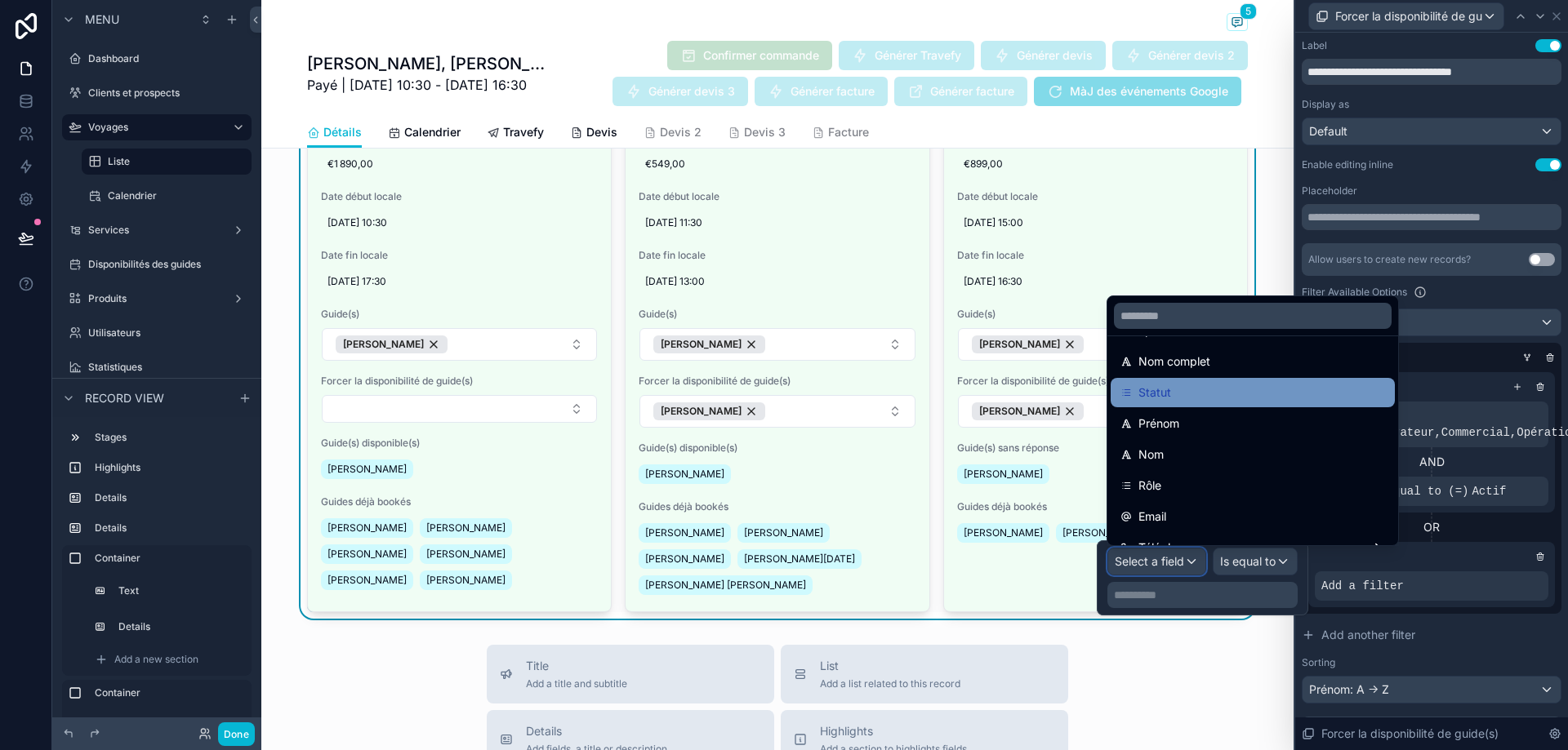
scroll to position [164, 0]
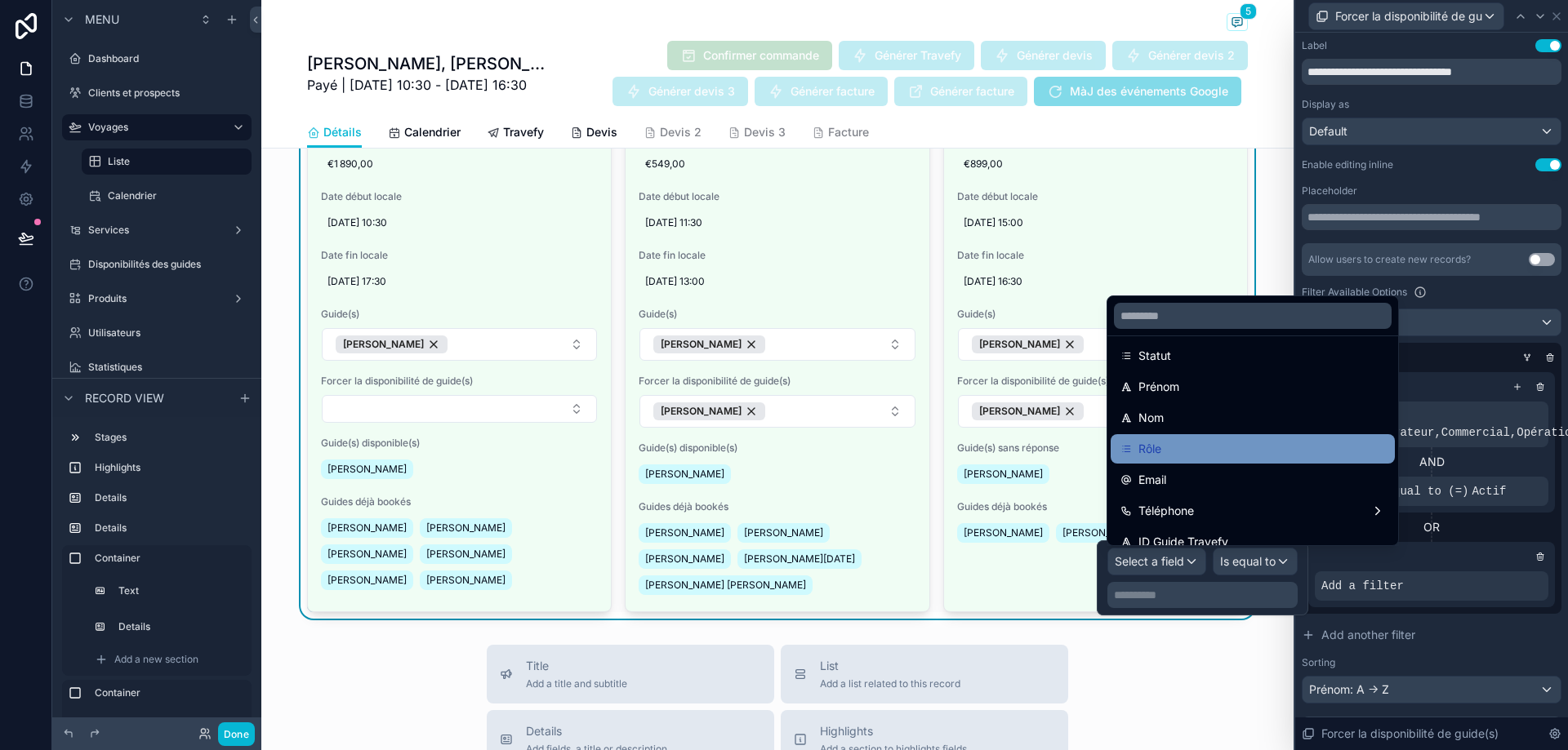
click at [1202, 439] on div "Rôle" at bounding box center [1253, 449] width 264 height 20
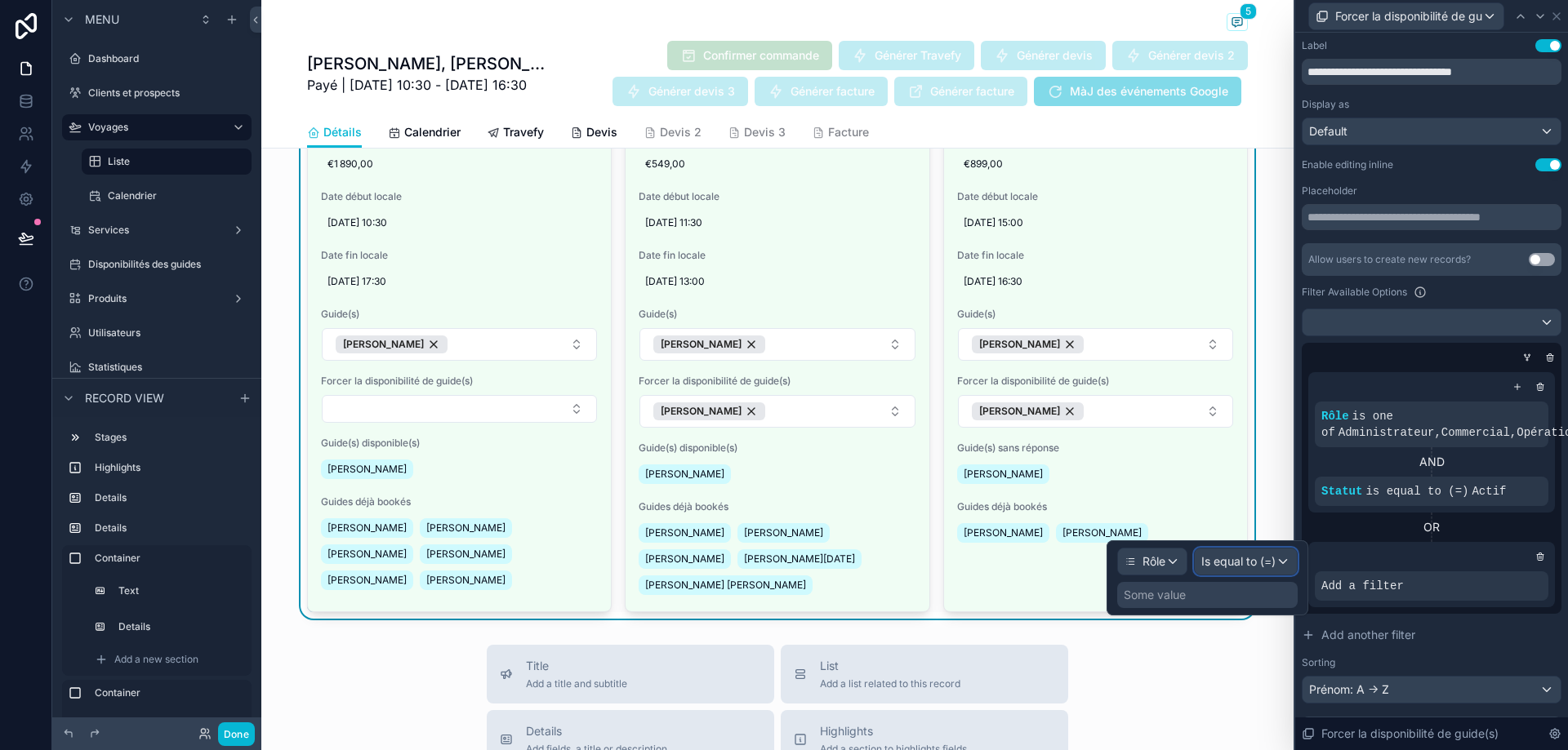
click at [1269, 566] on span "Is equal to (=)" at bounding box center [1239, 561] width 74 height 16
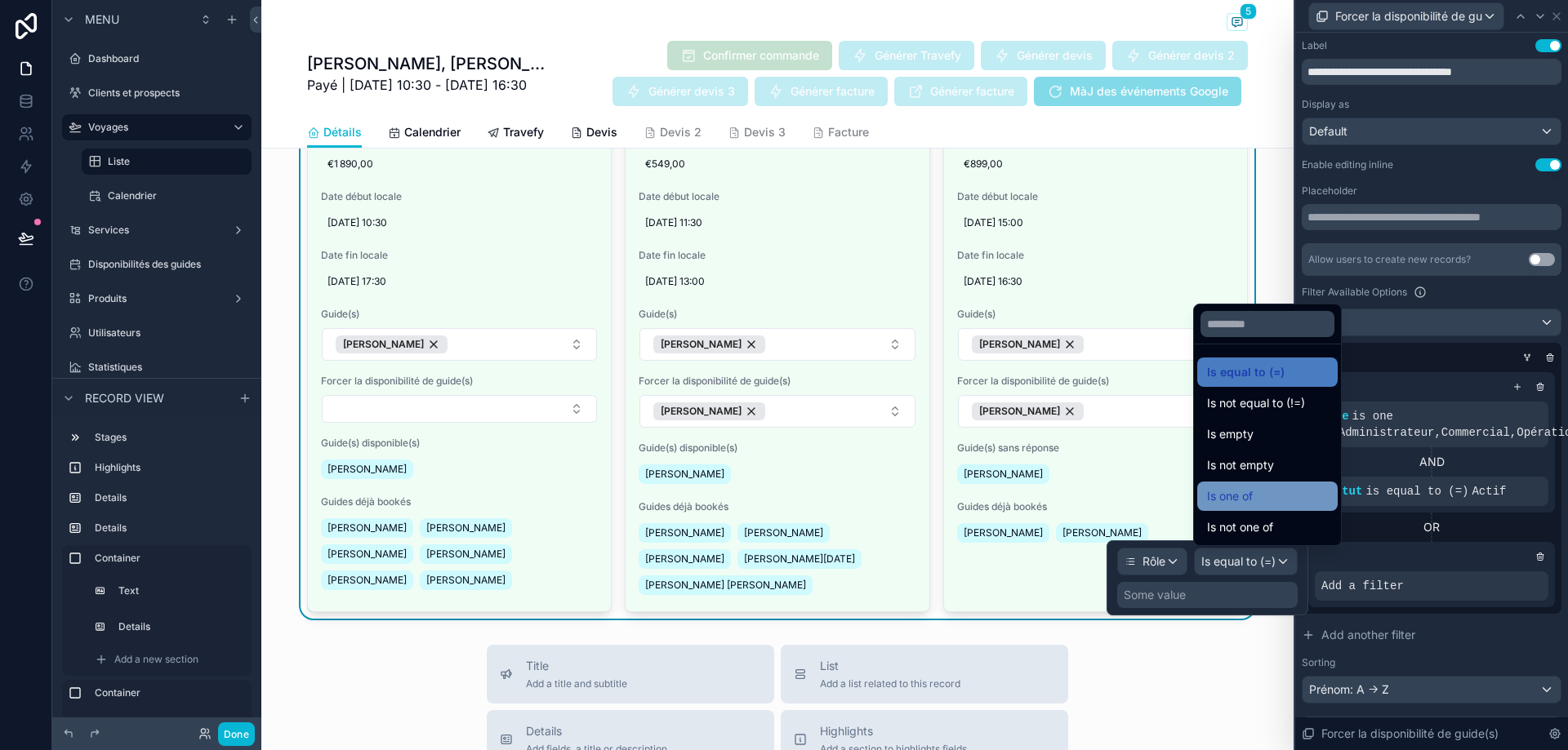
click at [1266, 495] on div "Is one of" at bounding box center [1267, 496] width 121 height 20
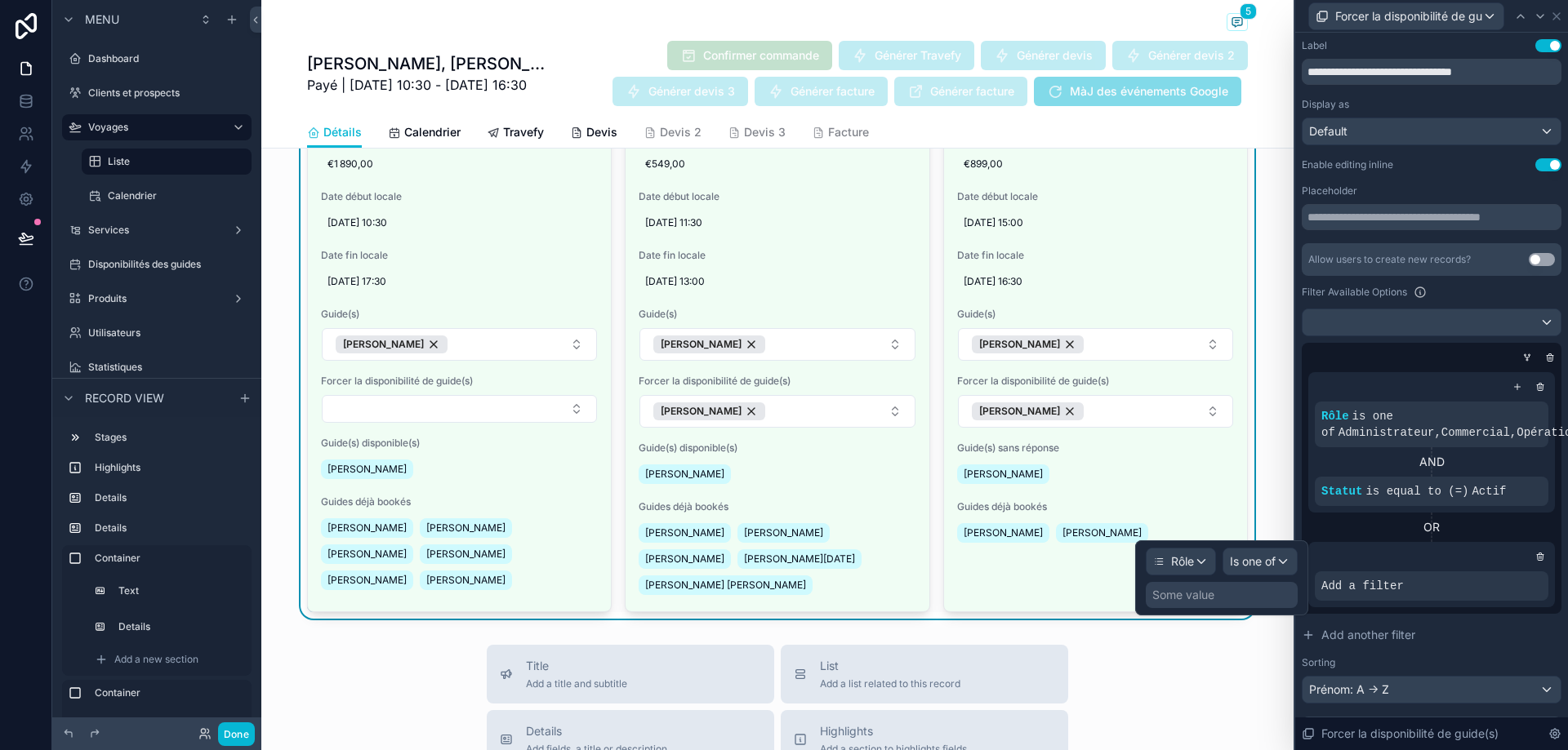
click at [1243, 593] on div "Some value" at bounding box center [1222, 595] width 152 height 26
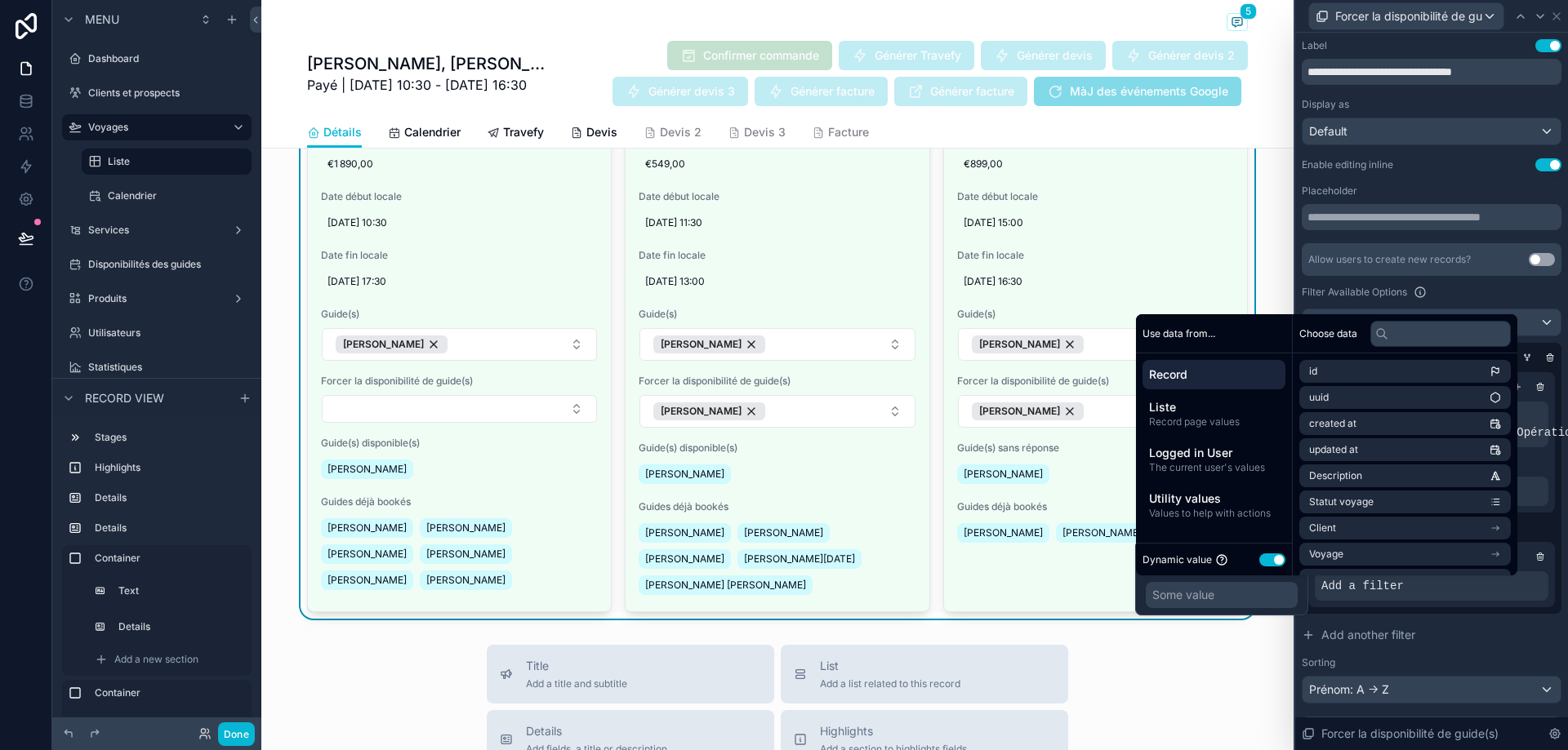
click at [1279, 560] on button "Use setting" at bounding box center [1272, 560] width 26 height 13
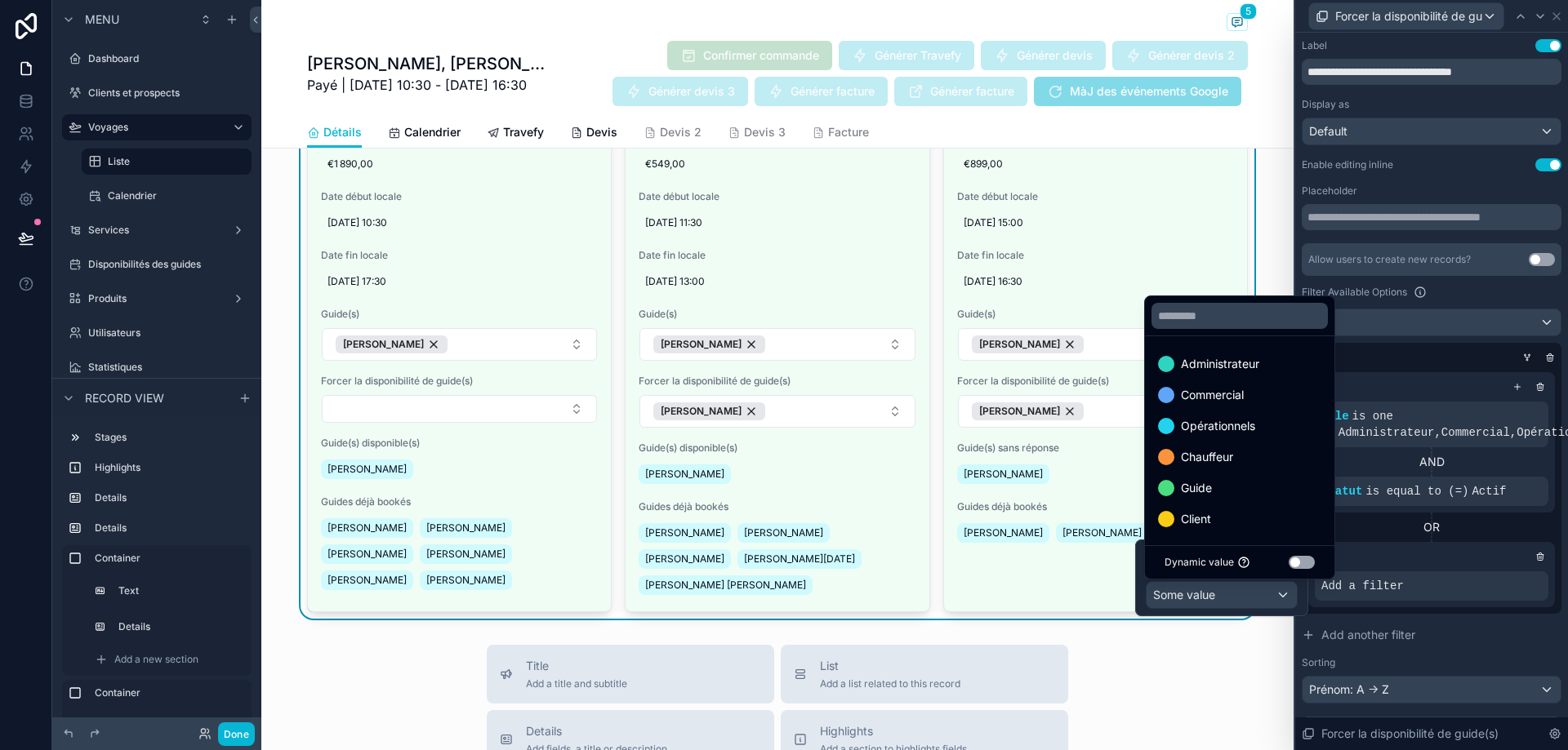
scroll to position [2, 0]
click at [1259, 495] on div "Guide" at bounding box center [1240, 487] width 164 height 20
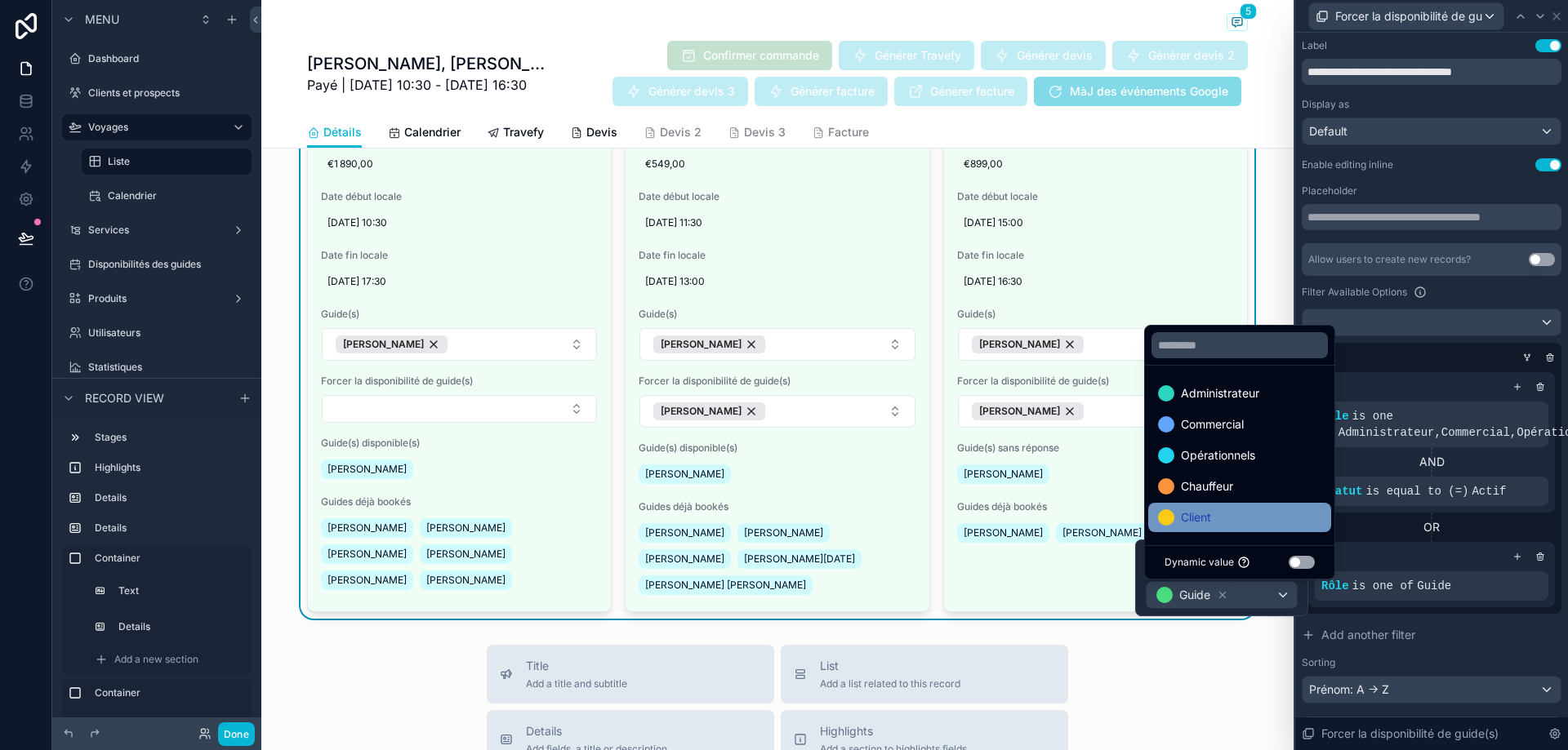
scroll to position [0, 0]
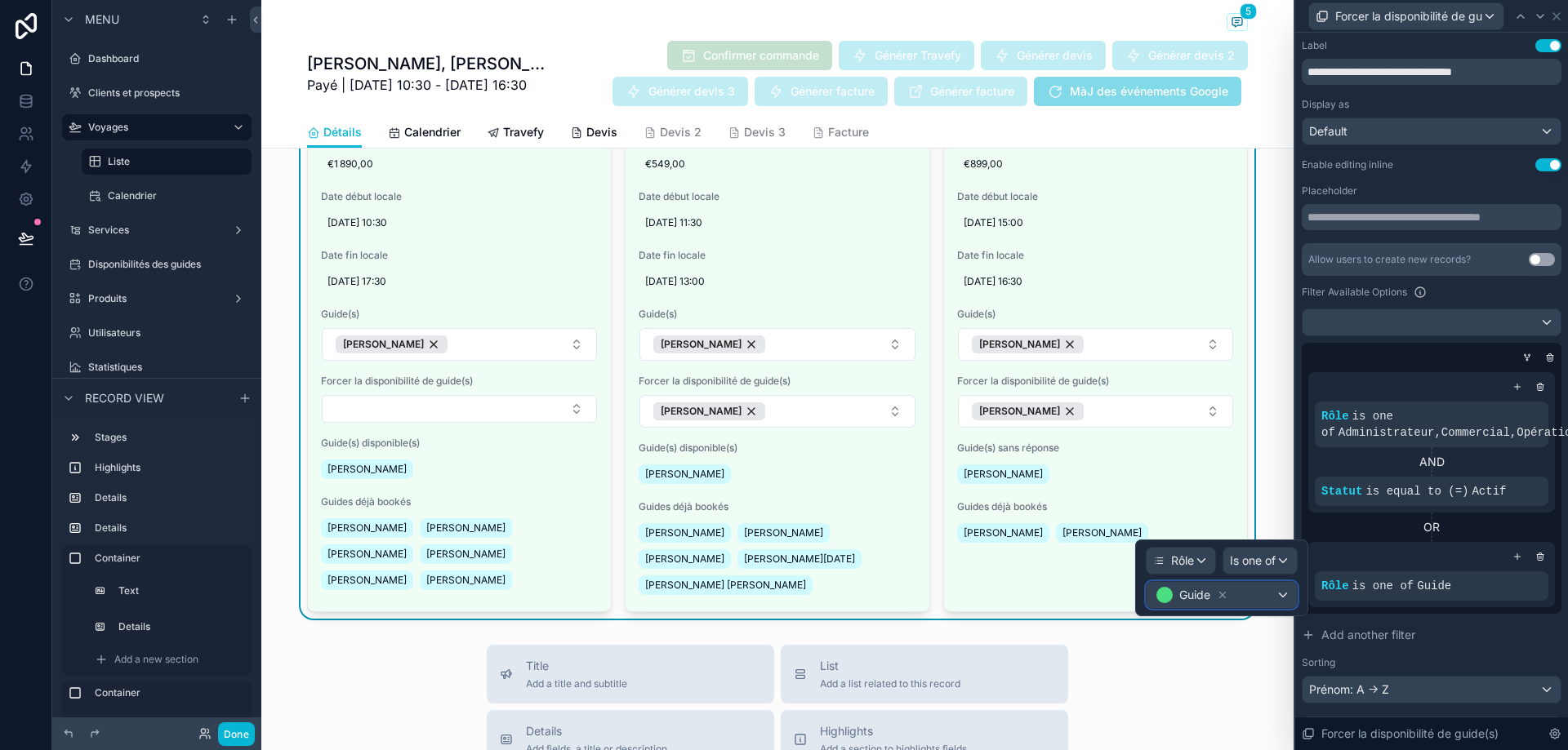
click at [1271, 596] on div "Guide" at bounding box center [1222, 595] width 150 height 26
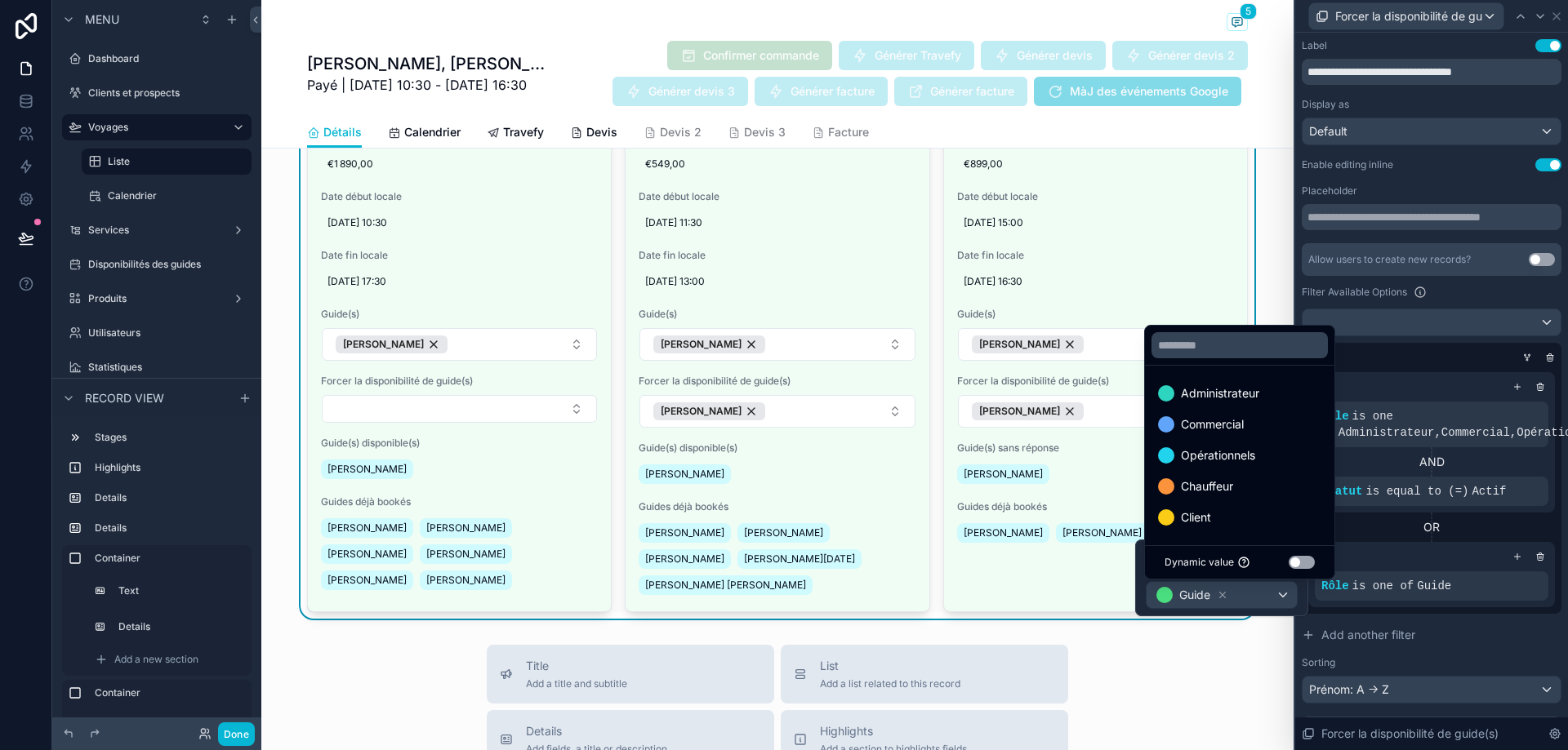
click at [1301, 593] on div at bounding box center [1222, 578] width 173 height 77
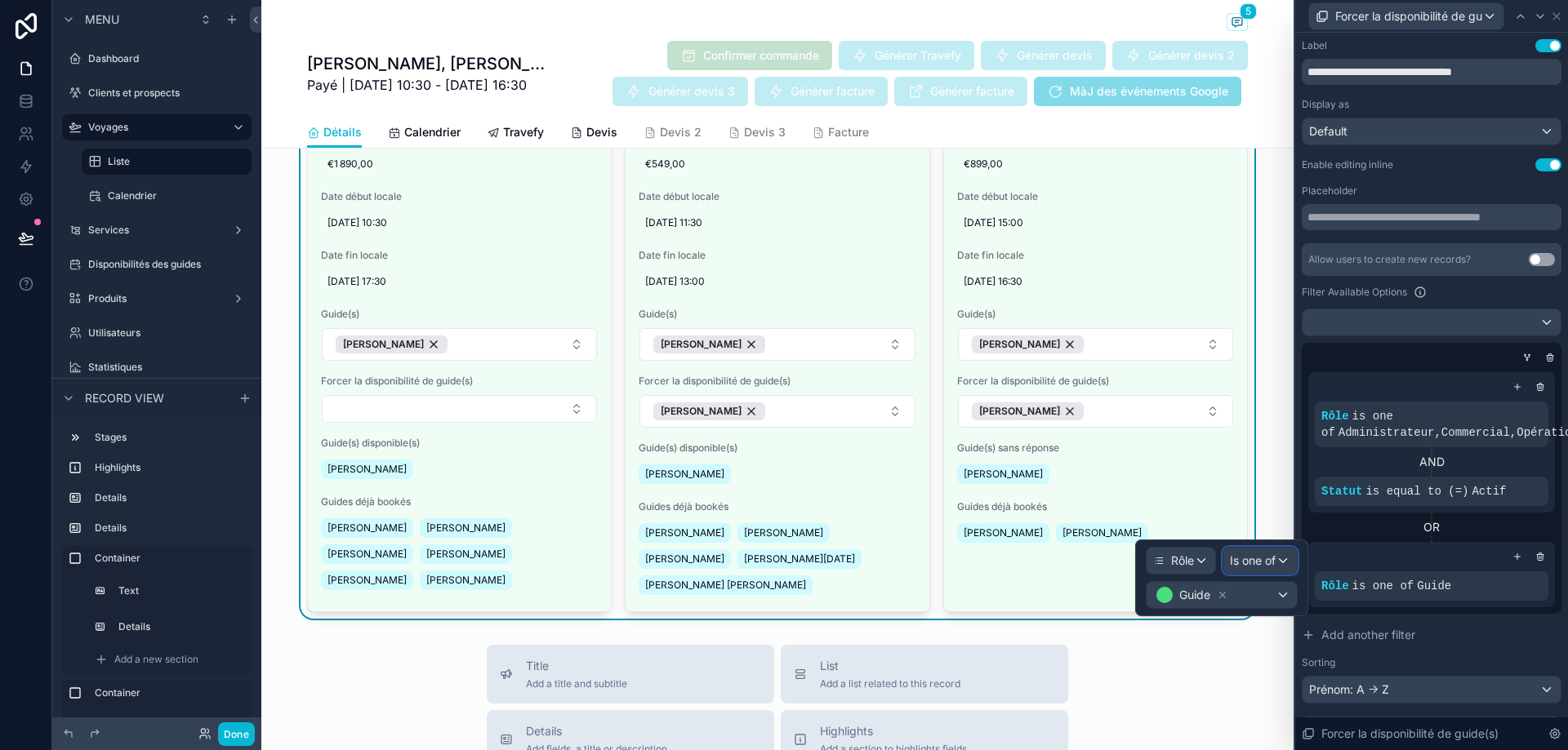
click at [1270, 555] on span "Is one of" at bounding box center [1253, 561] width 46 height 16
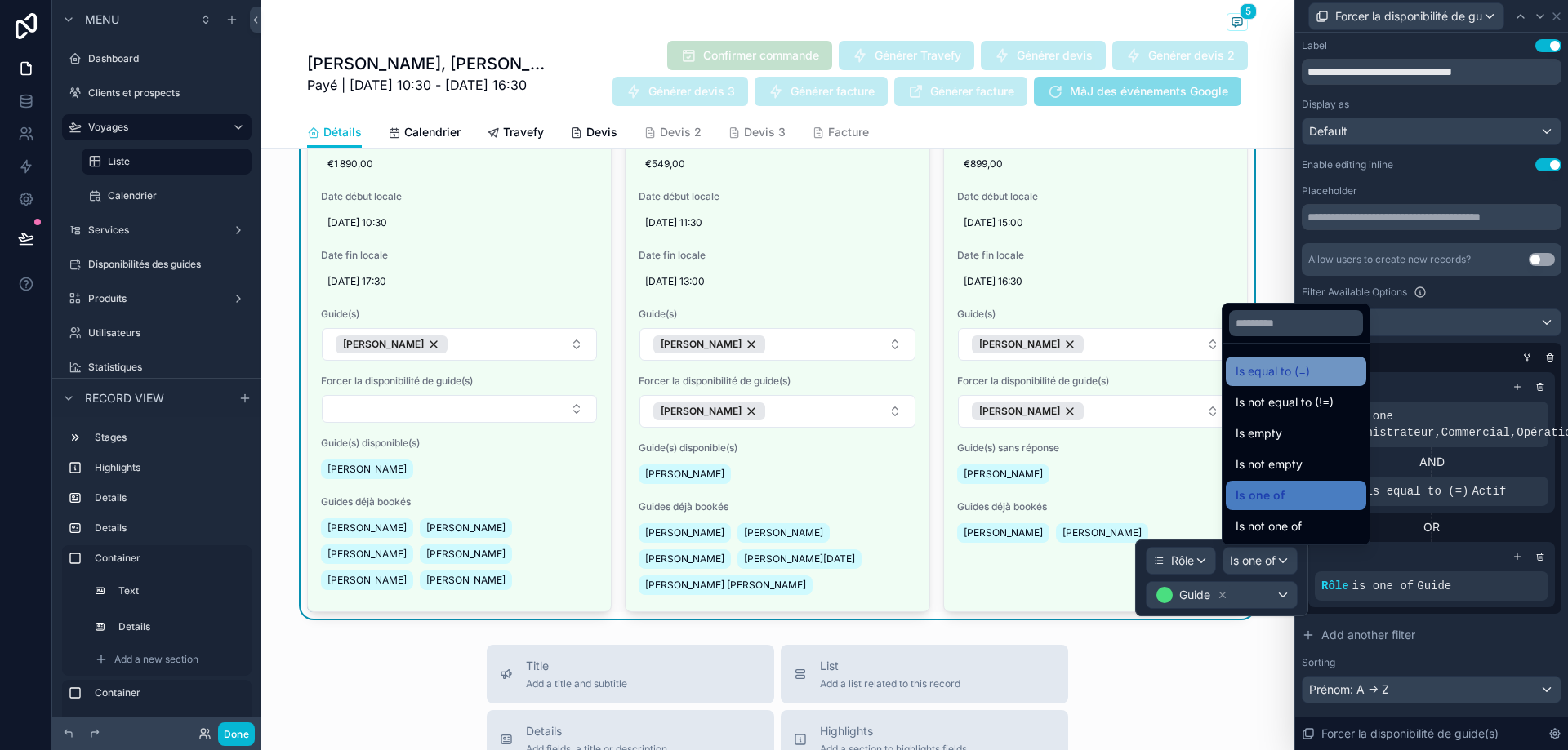
click at [1308, 369] on span "Is equal to (=)" at bounding box center [1272, 371] width 74 height 20
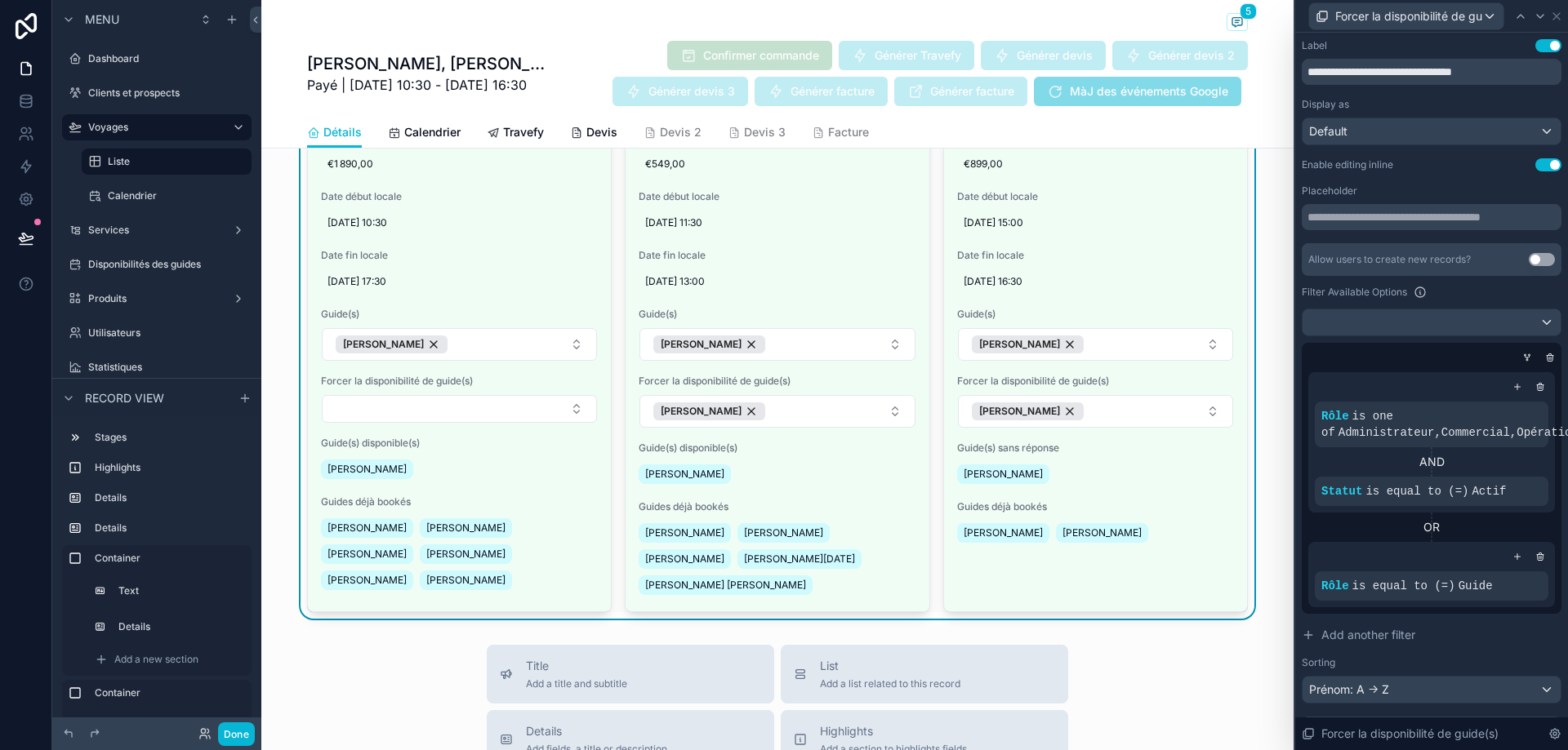
click at [1395, 526] on div "OR" at bounding box center [1432, 527] width 246 height 16
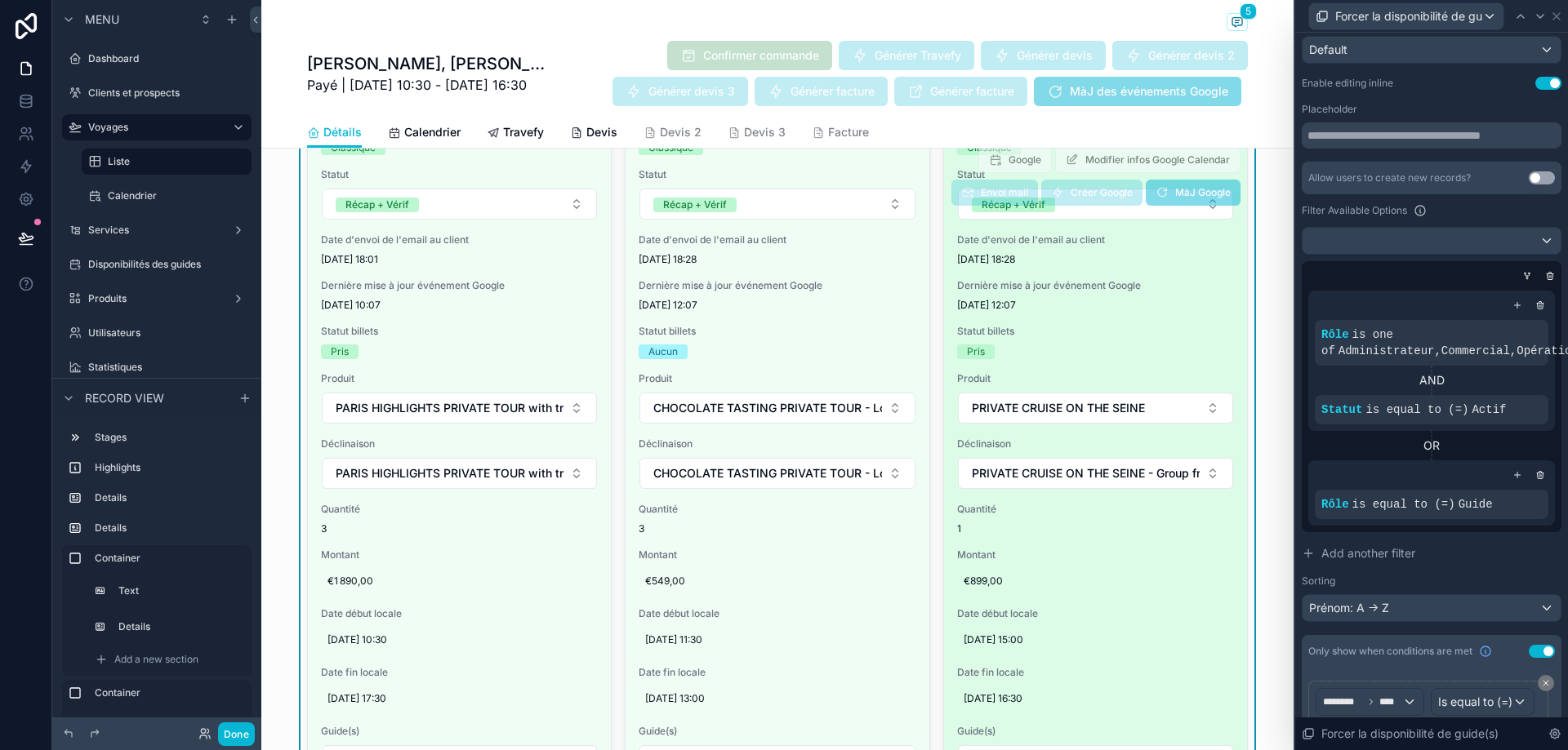
scroll to position [1440, 0]
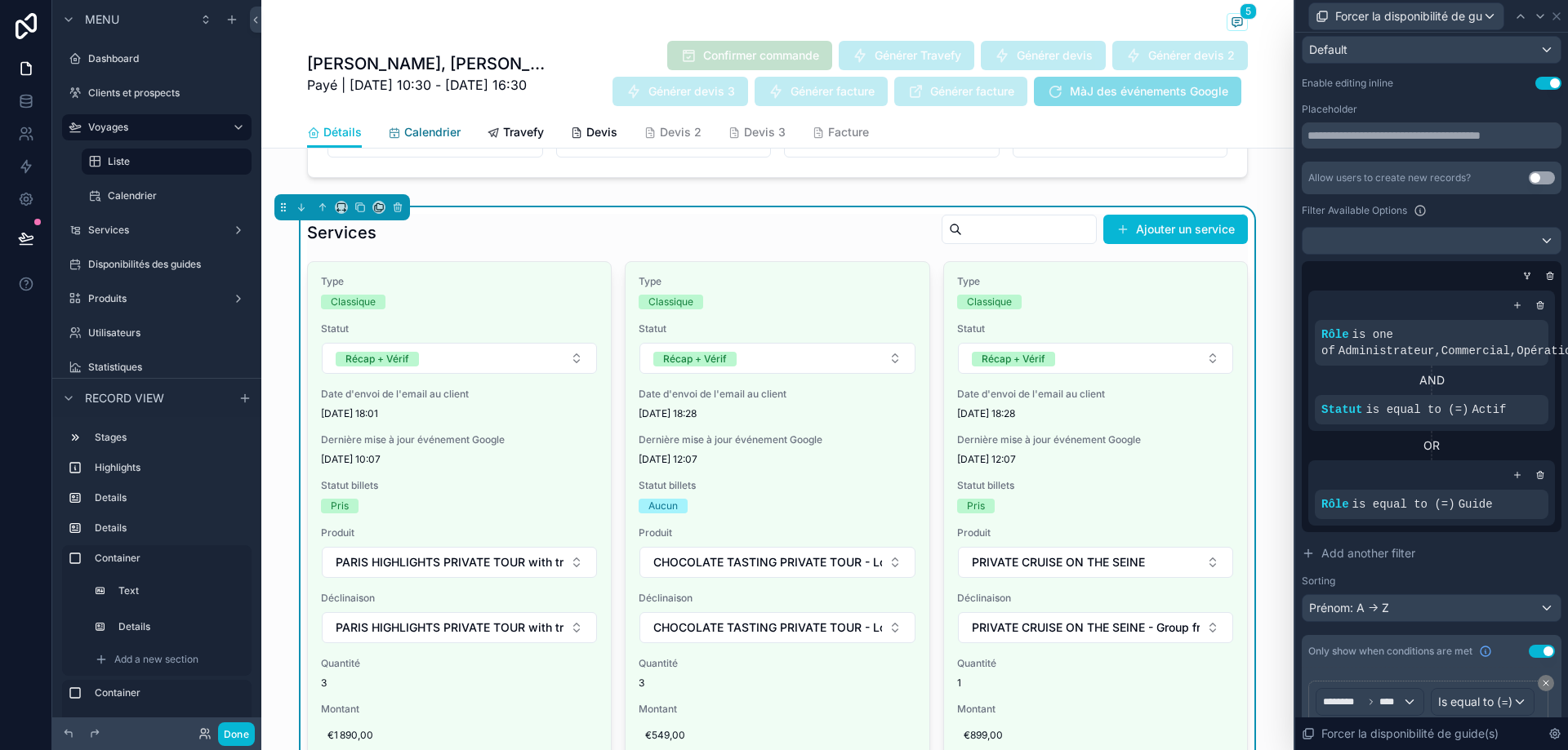
click at [439, 133] on span "Calendrier" at bounding box center [432, 132] width 56 height 16
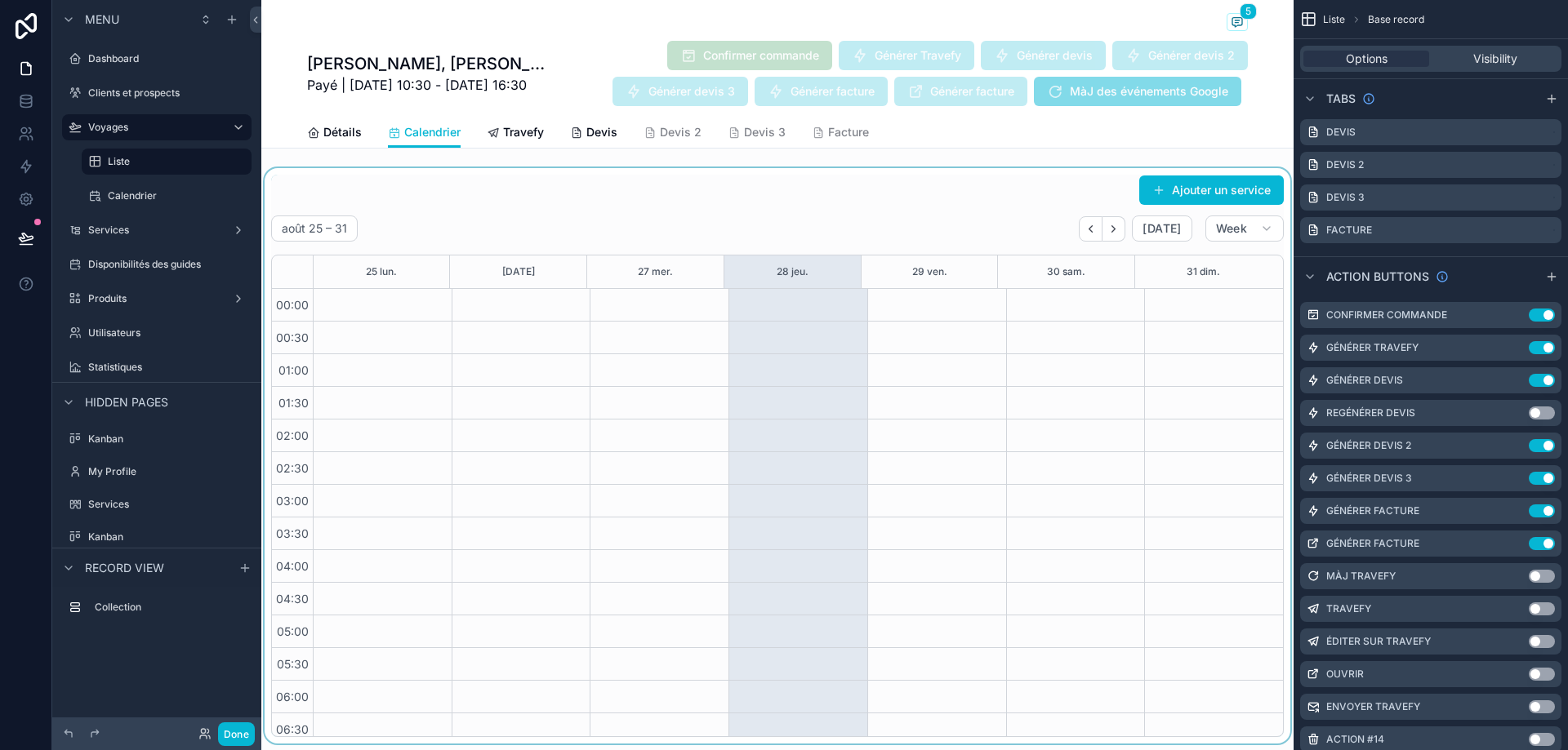
click at [528, 219] on div "scrollable content" at bounding box center [777, 456] width 1032 height 575
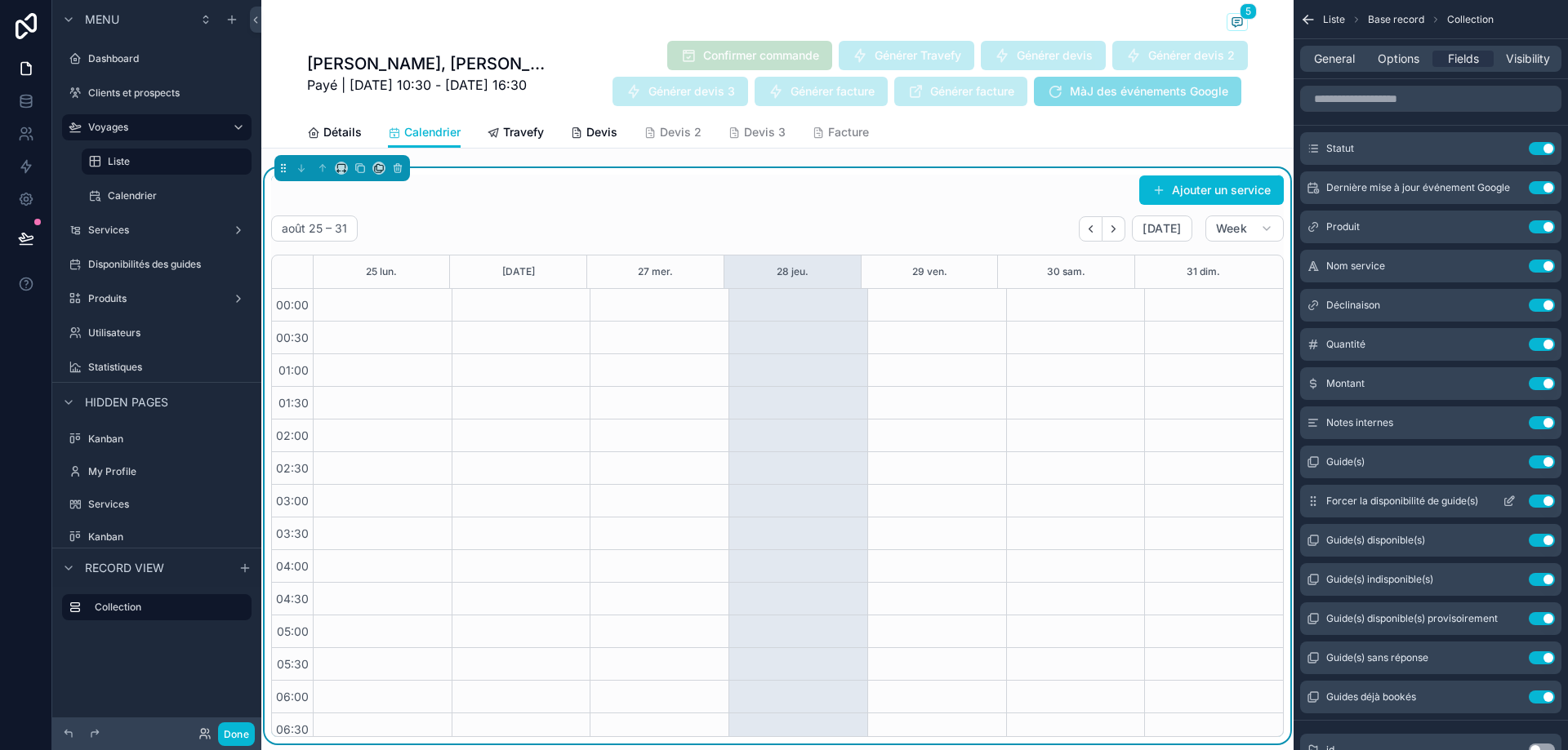
click at [1509, 498] on icon "scrollable content" at bounding box center [1509, 501] width 13 height 13
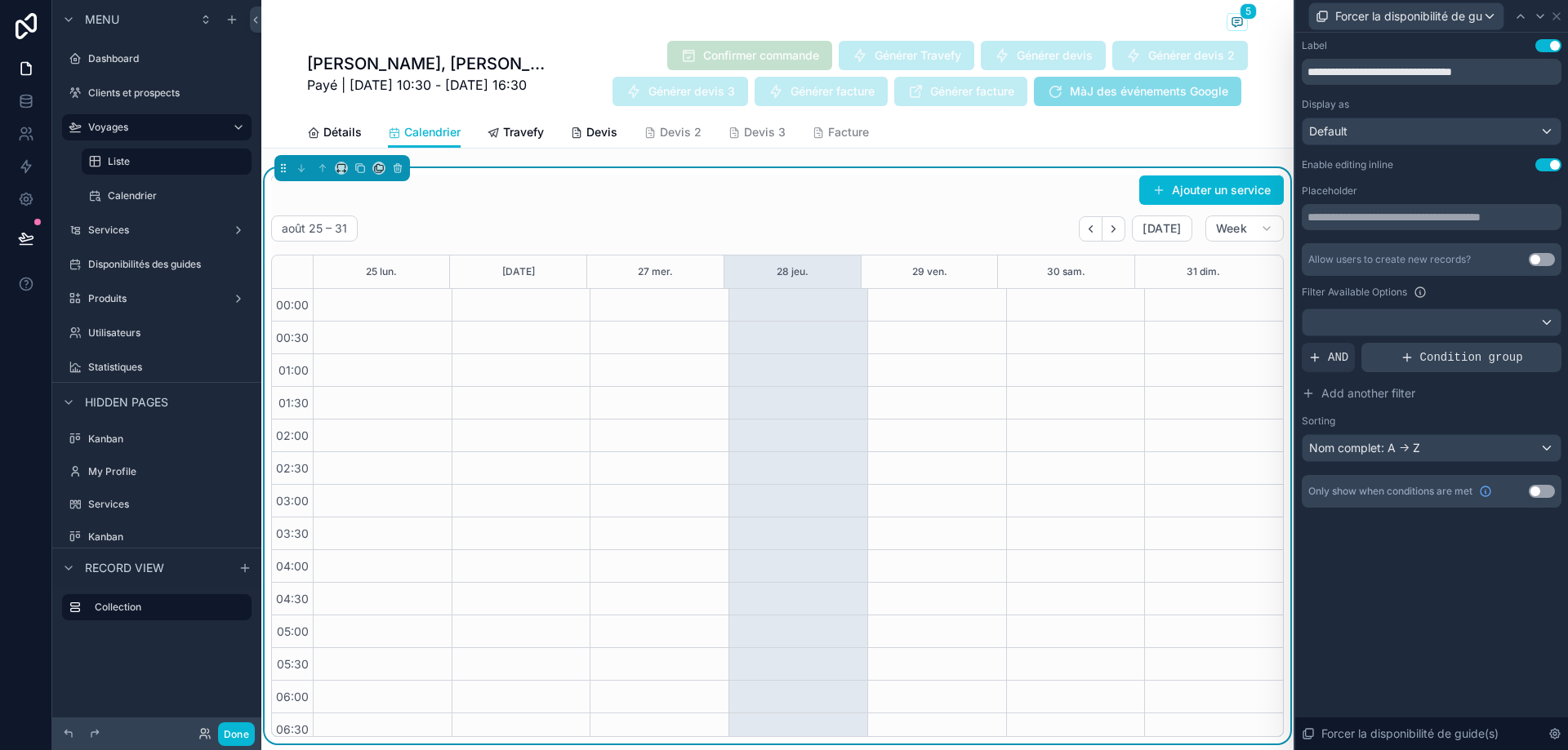
click at [1532, 368] on div "Condition group" at bounding box center [1461, 357] width 200 height 29
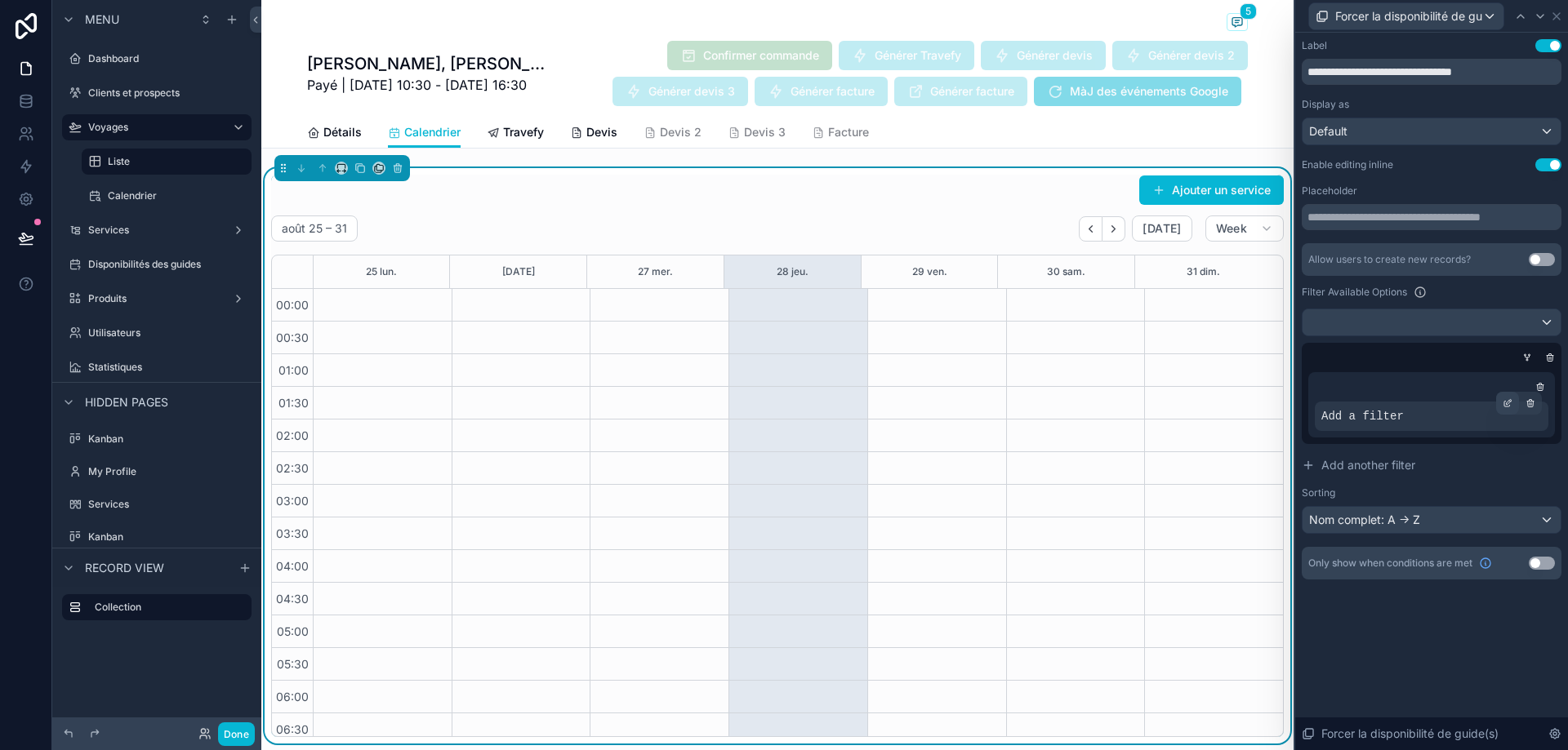
click at [1503, 402] on icon at bounding box center [1507, 403] width 9 height 9
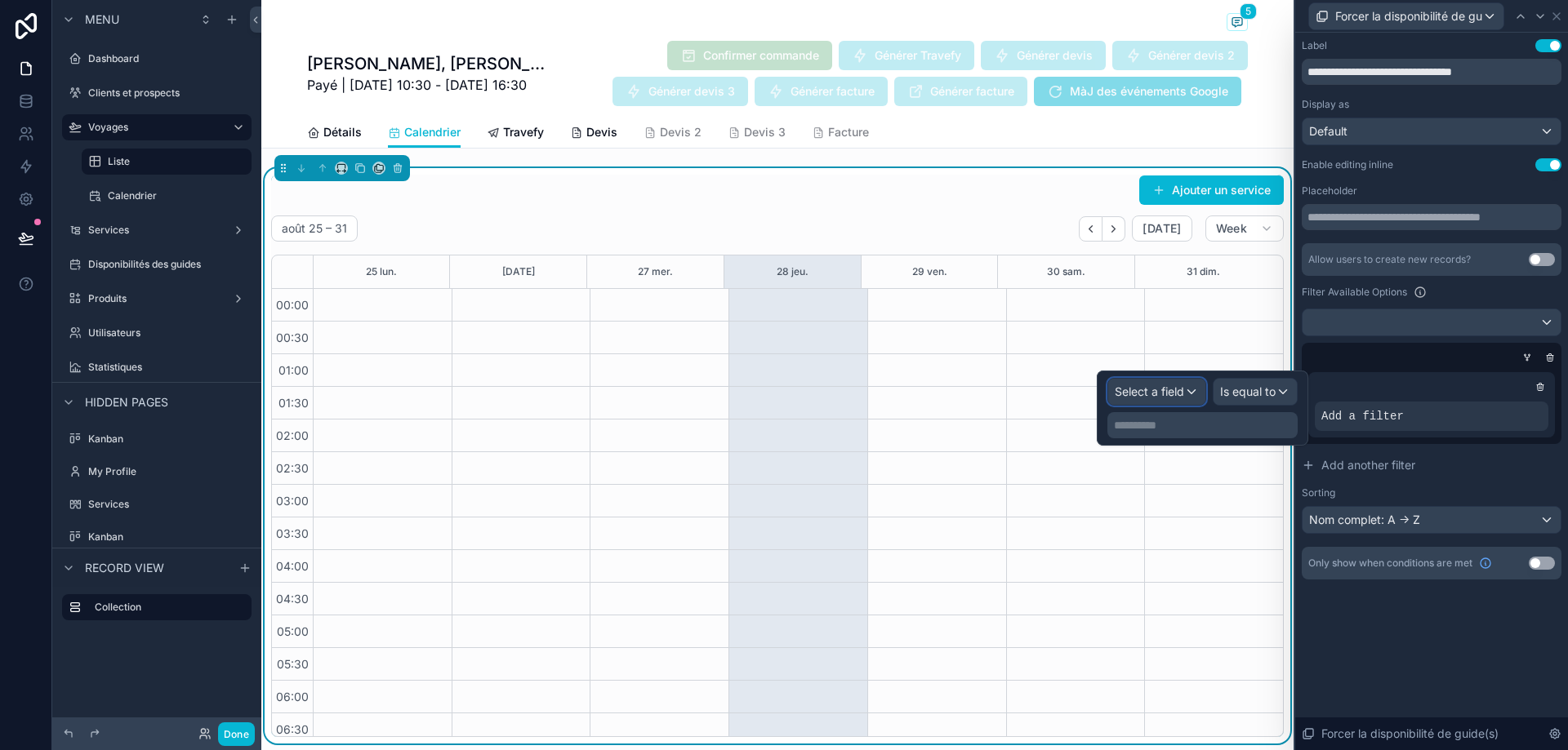
click at [1171, 400] on span "Select a field" at bounding box center [1149, 392] width 70 height 16
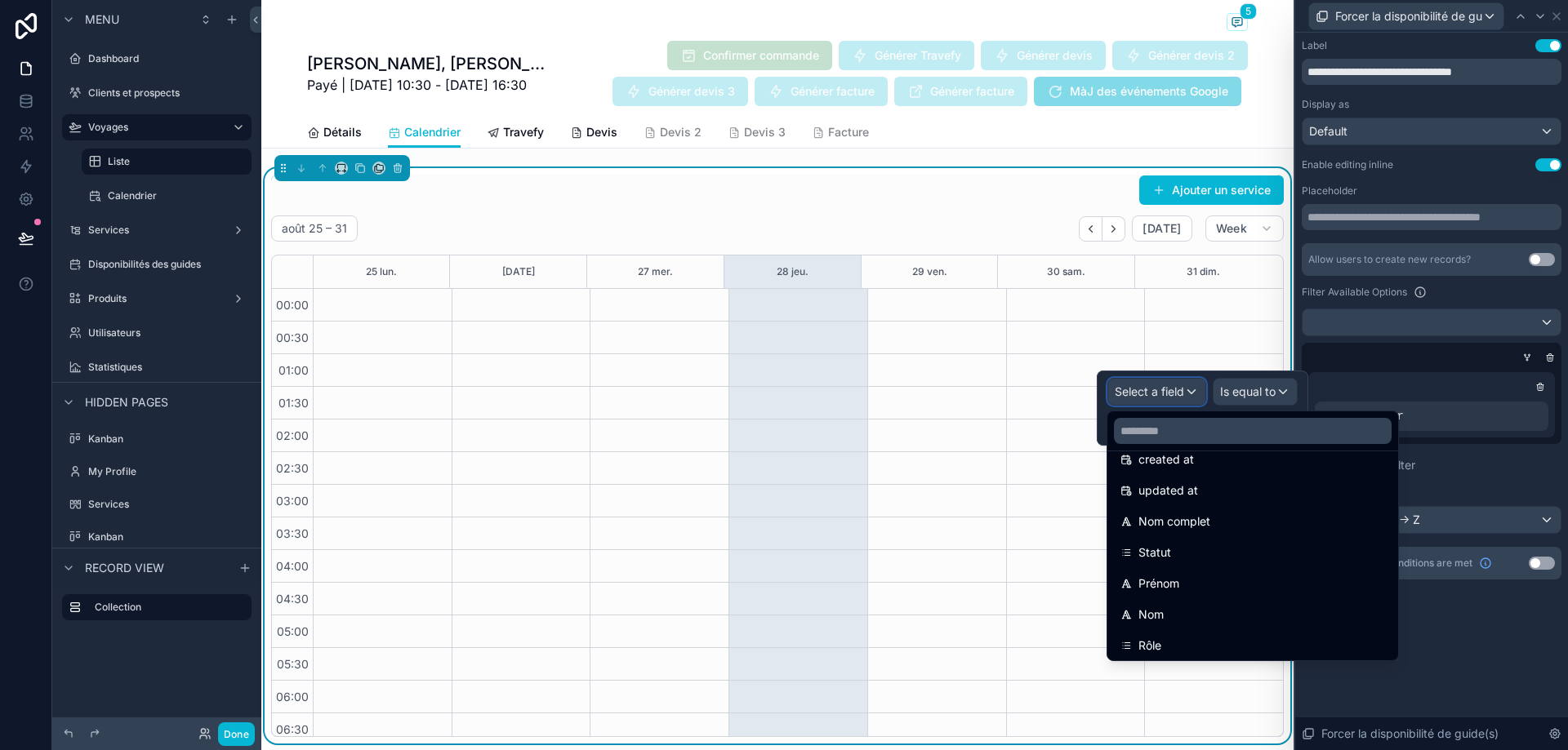
scroll to position [164, 0]
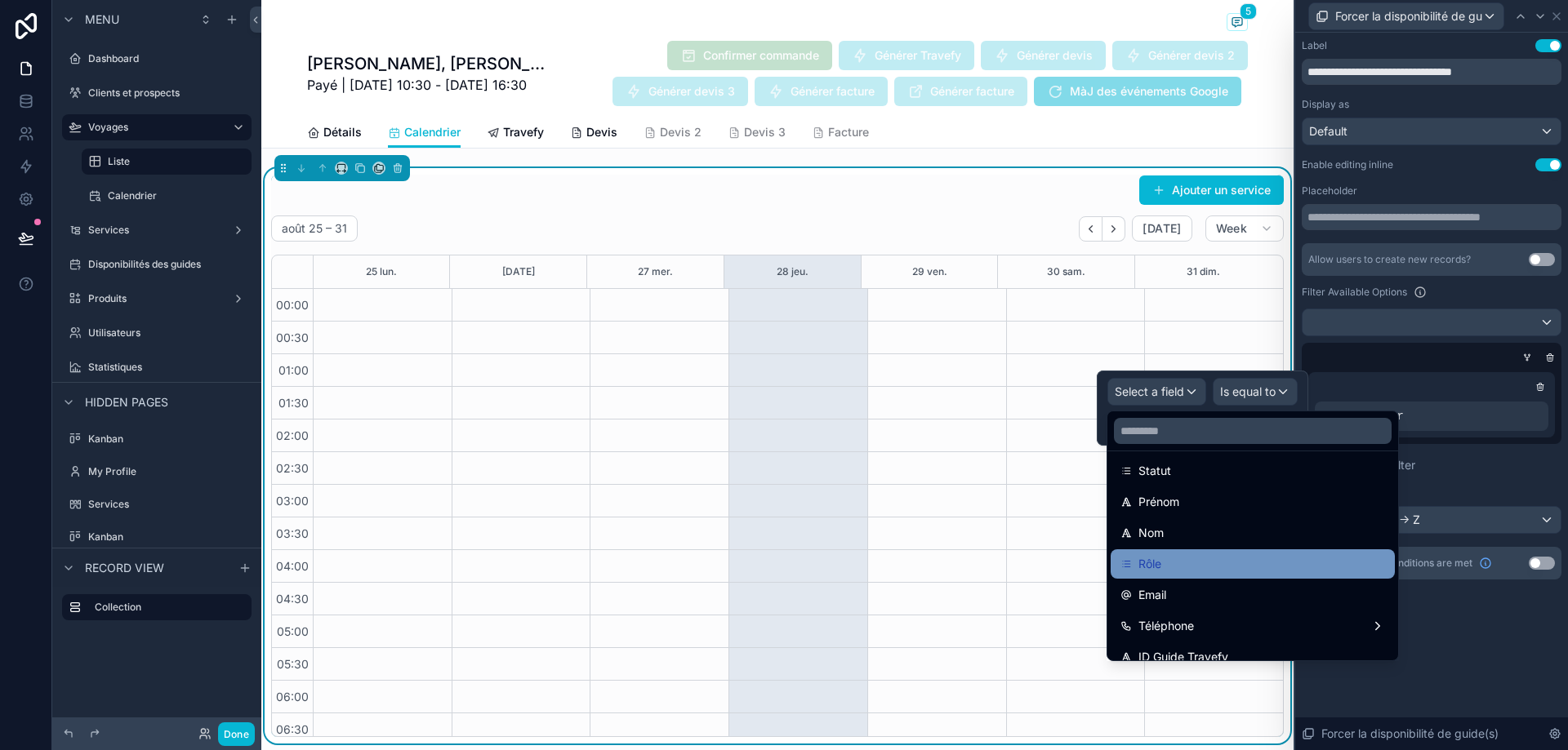
click at [1190, 562] on div "Rôle" at bounding box center [1253, 564] width 264 height 20
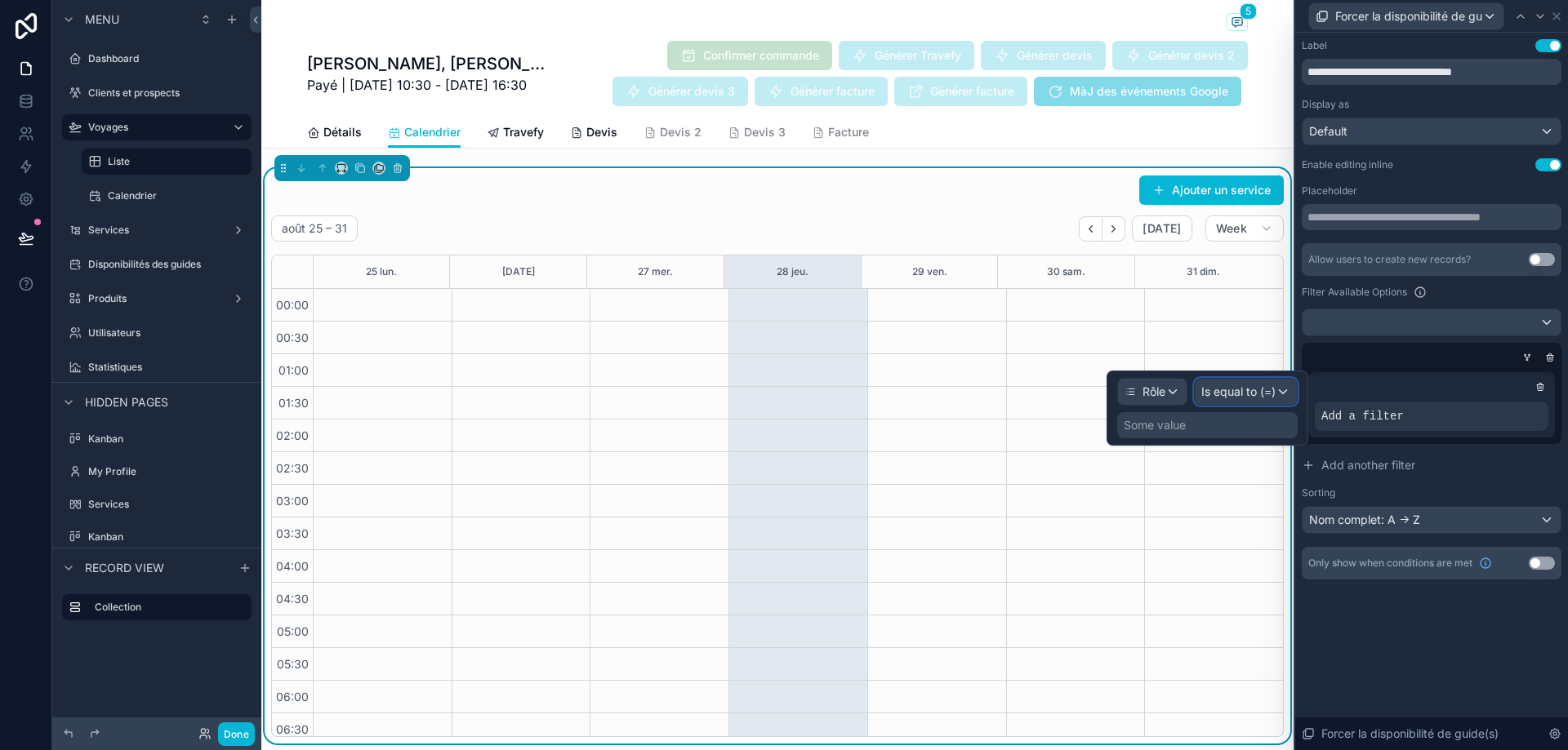
click at [1278, 389] on div "Is equal to (=)" at bounding box center [1246, 392] width 103 height 26
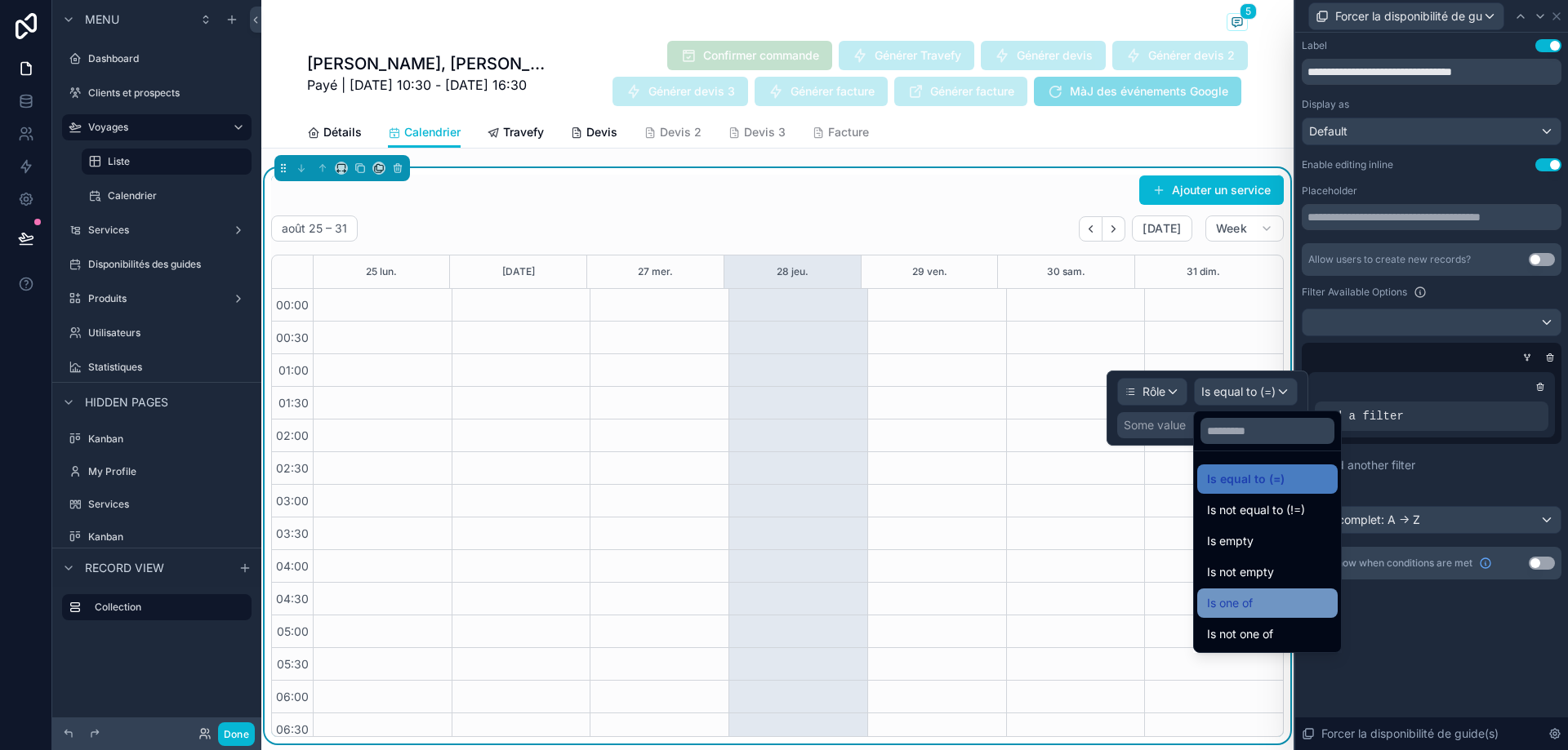
click at [1283, 609] on div "Is one of" at bounding box center [1267, 603] width 121 height 20
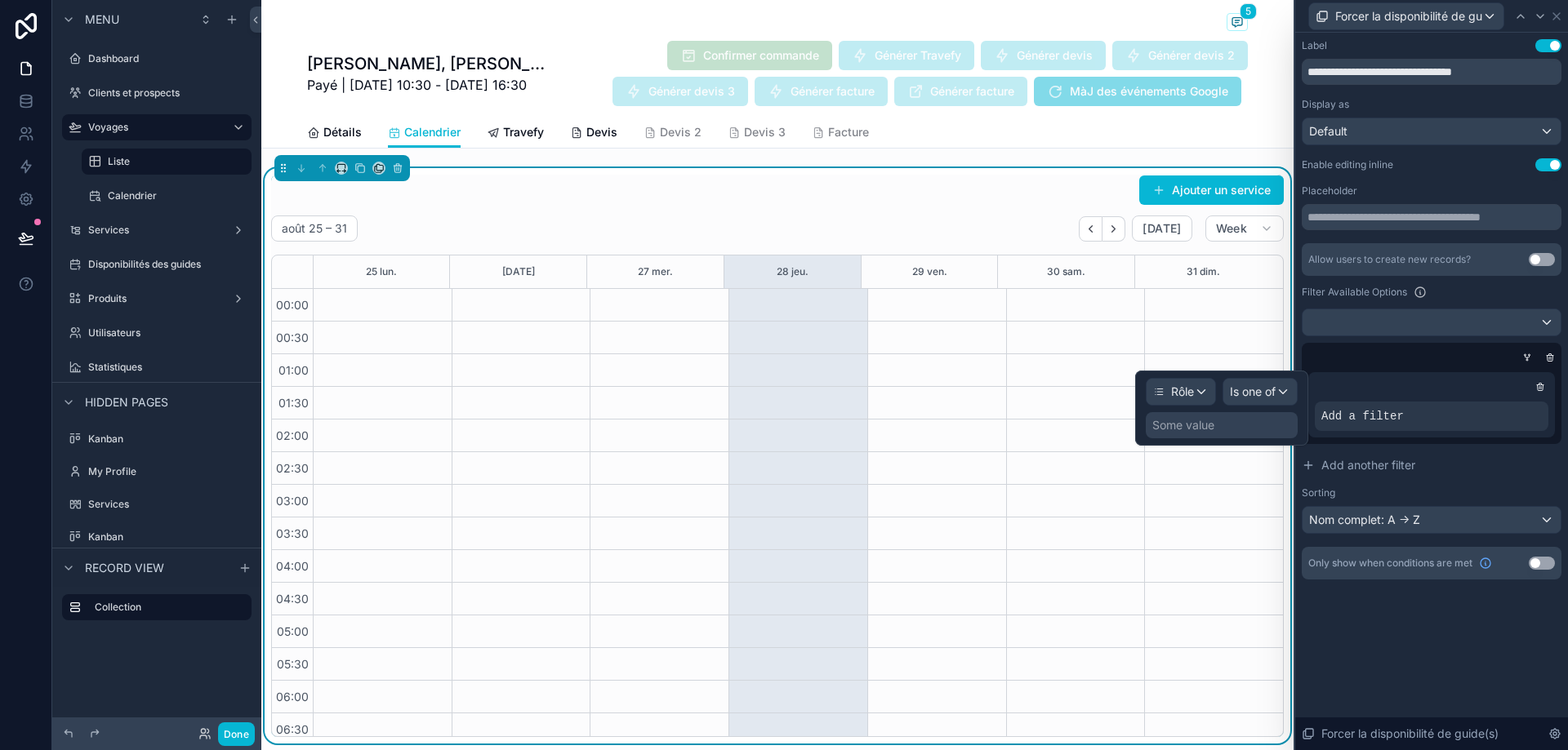
click at [1232, 425] on div "Some value" at bounding box center [1222, 425] width 152 height 26
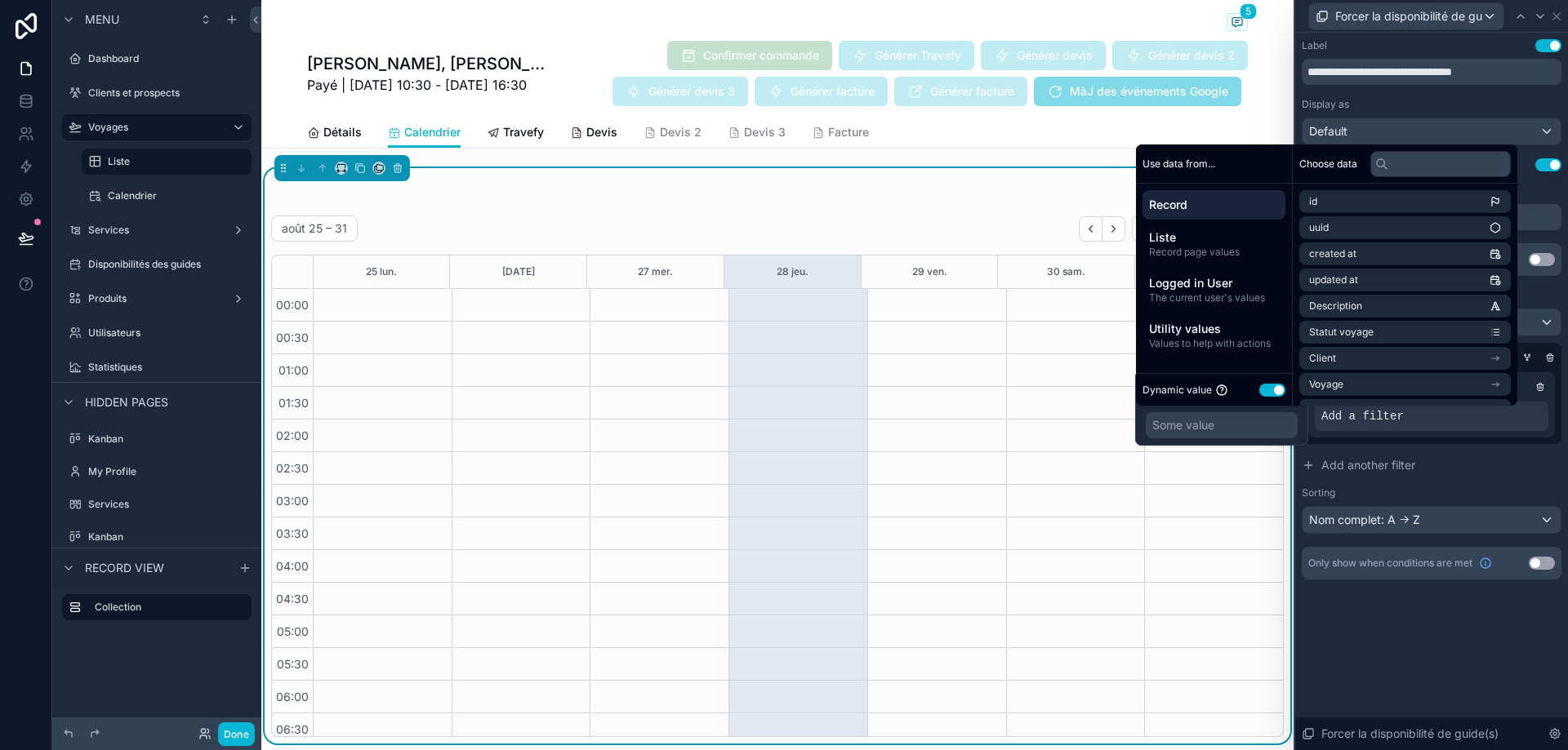
click at [1284, 387] on button "Use setting" at bounding box center [1272, 390] width 26 height 13
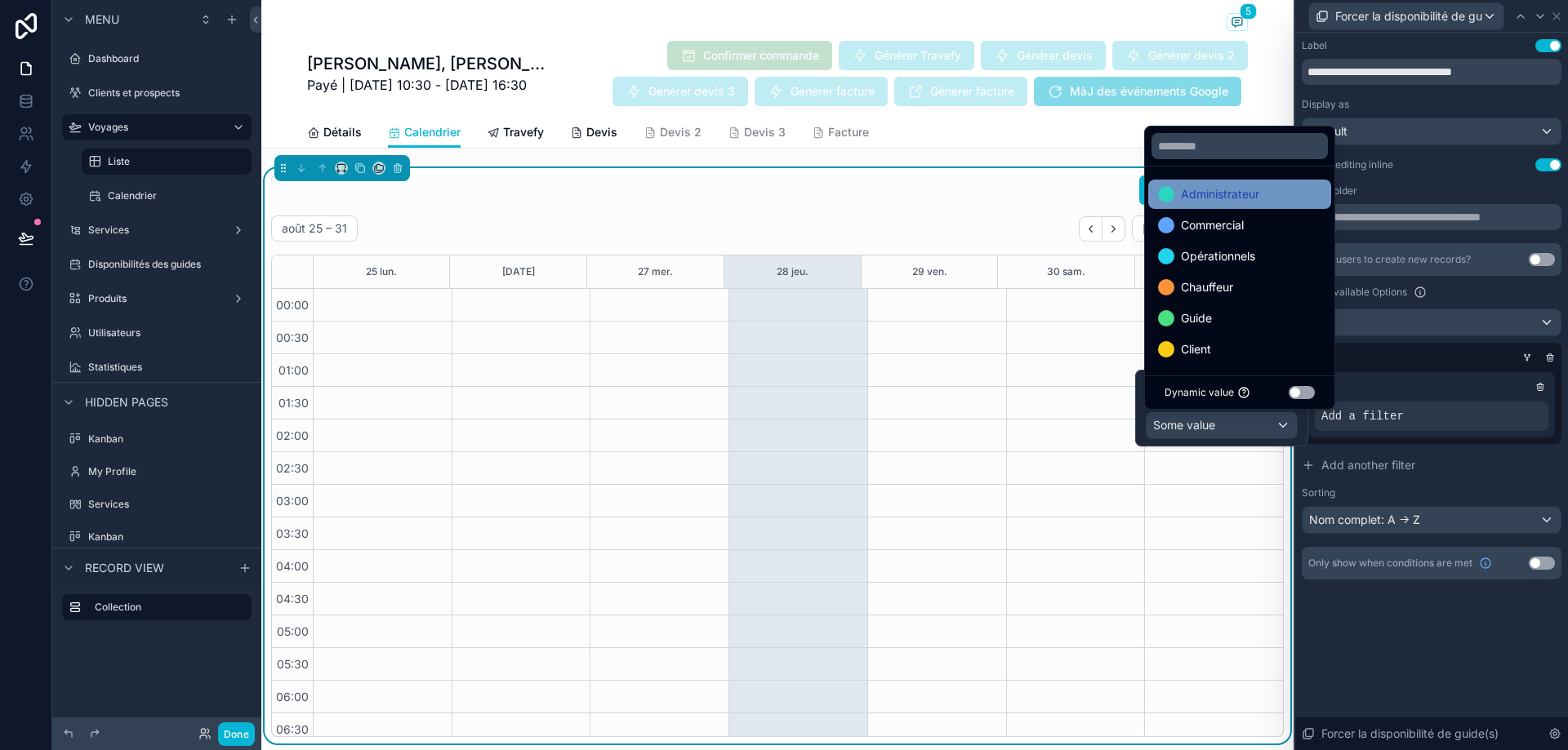
click at [1263, 201] on div "Administrateur" at bounding box center [1240, 194] width 164 height 20
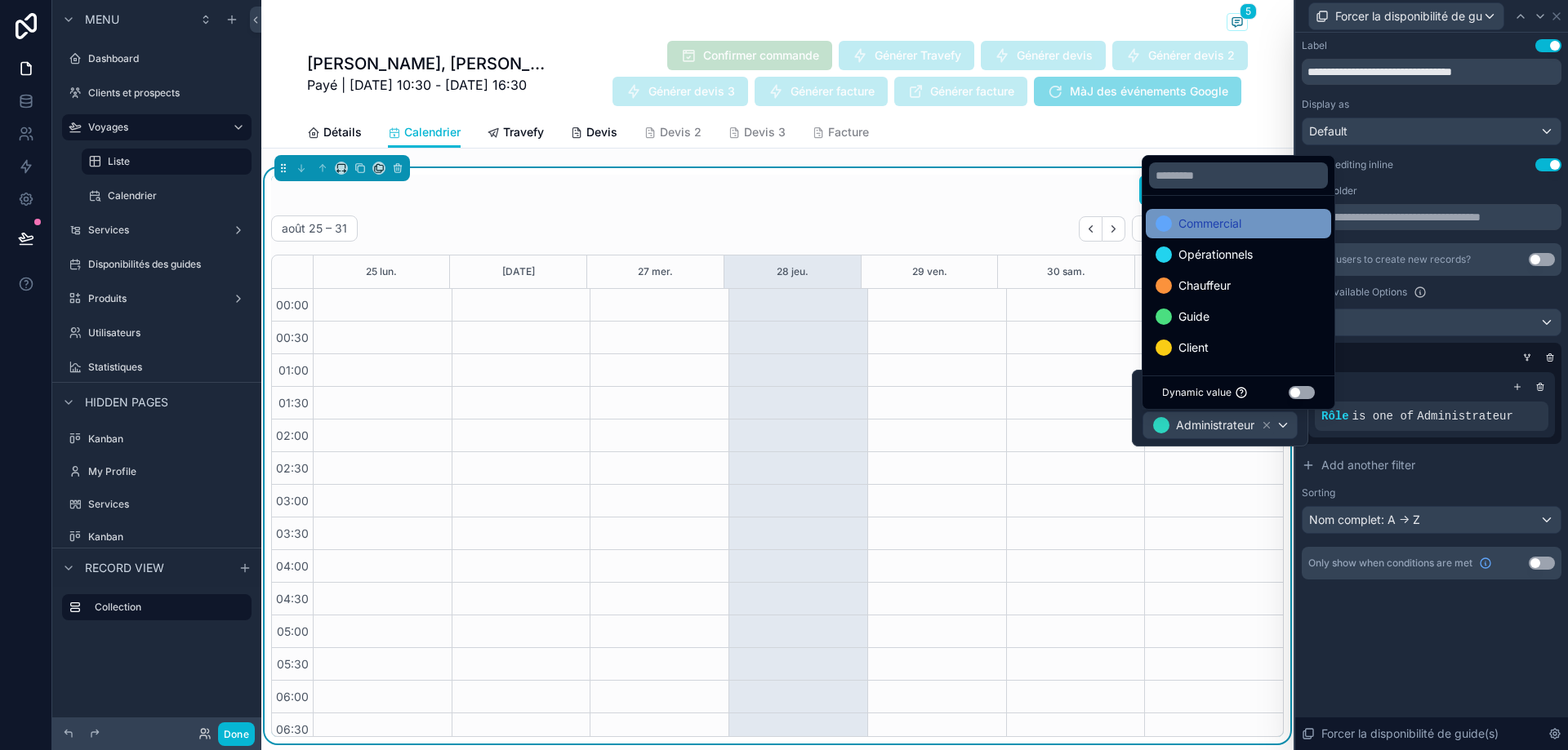
click at [1259, 215] on div "Commercial" at bounding box center [1239, 223] width 165 height 20
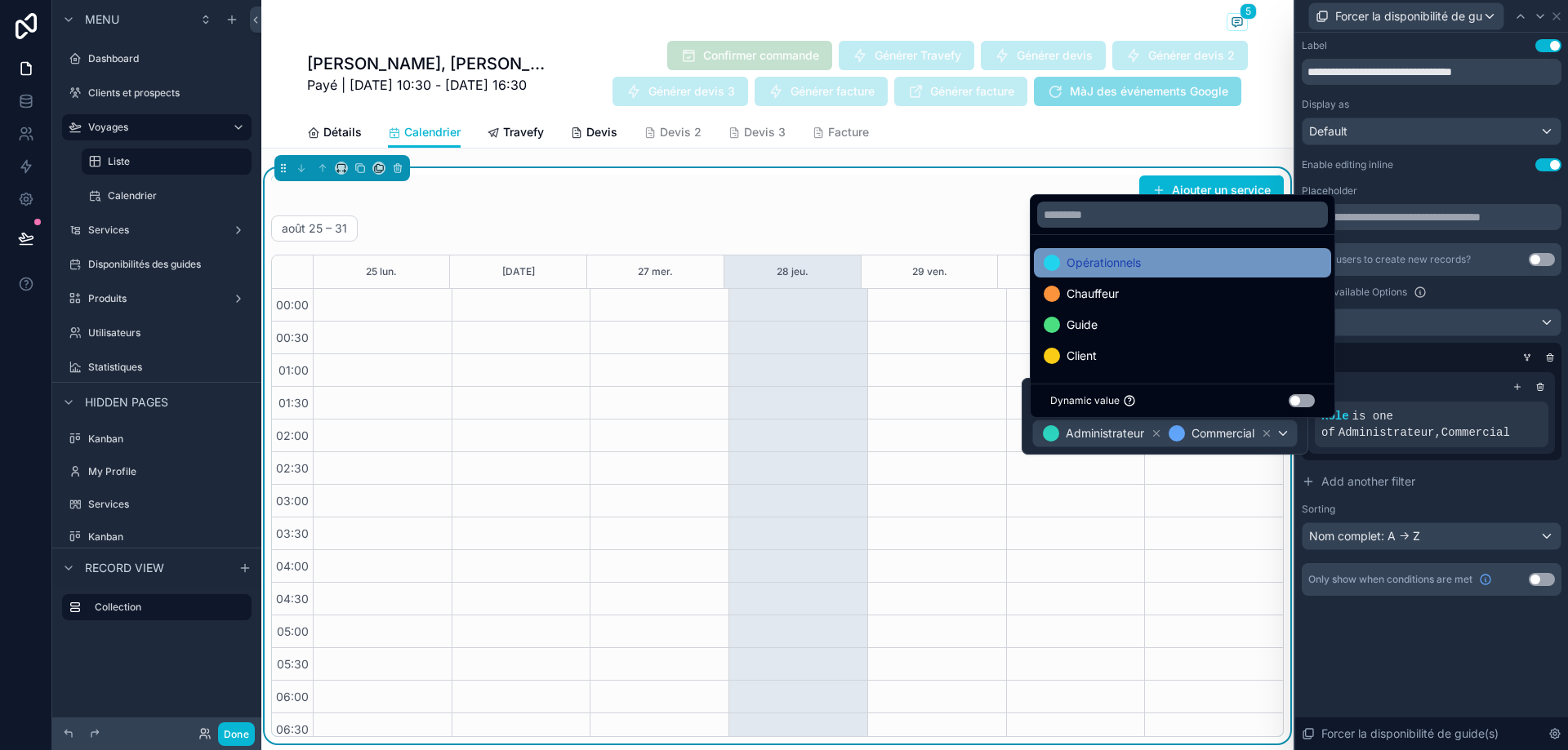
click at [1205, 261] on div "Opérationnels" at bounding box center [1183, 263] width 277 height 20
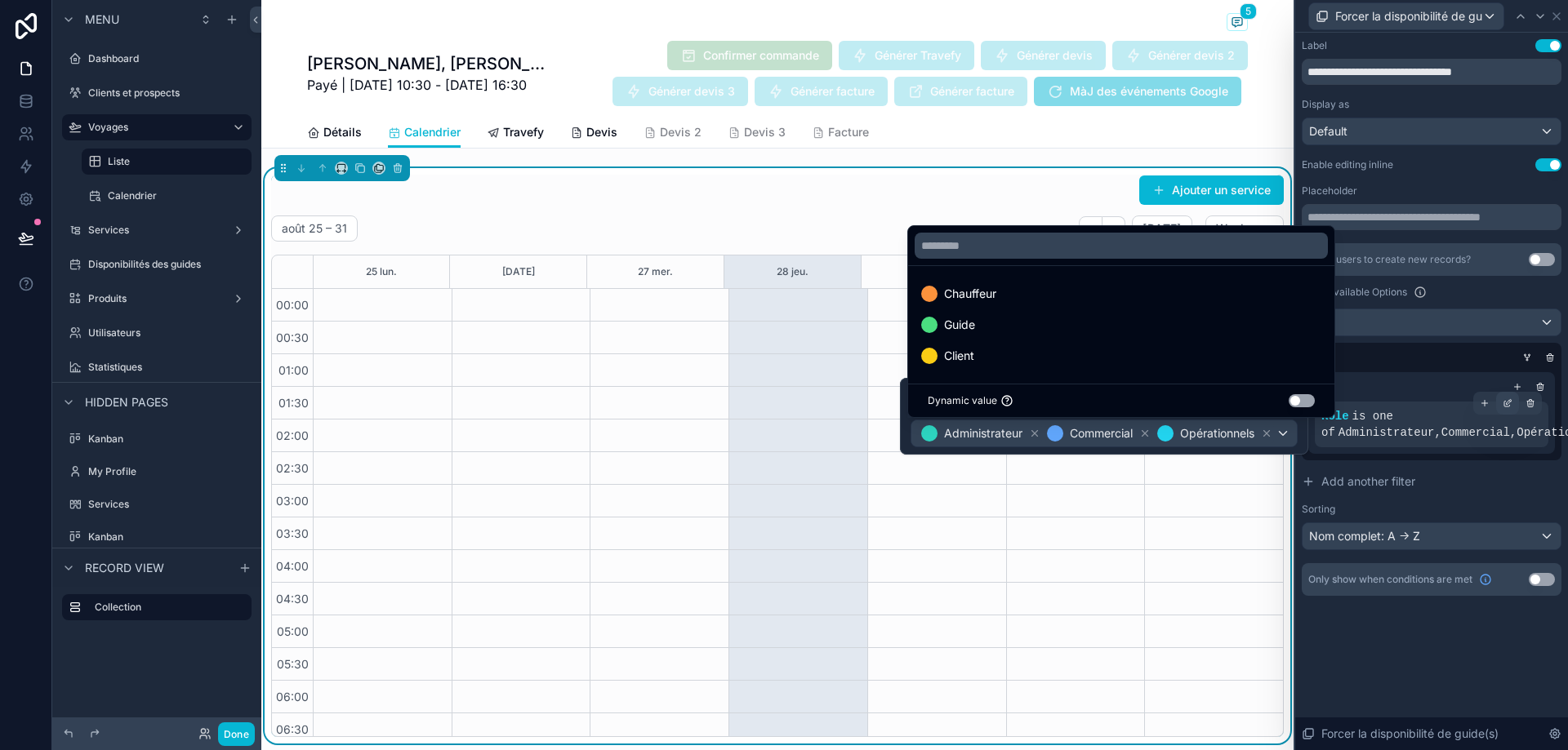
click at [1509, 401] on icon at bounding box center [1509, 402] width 5 height 5
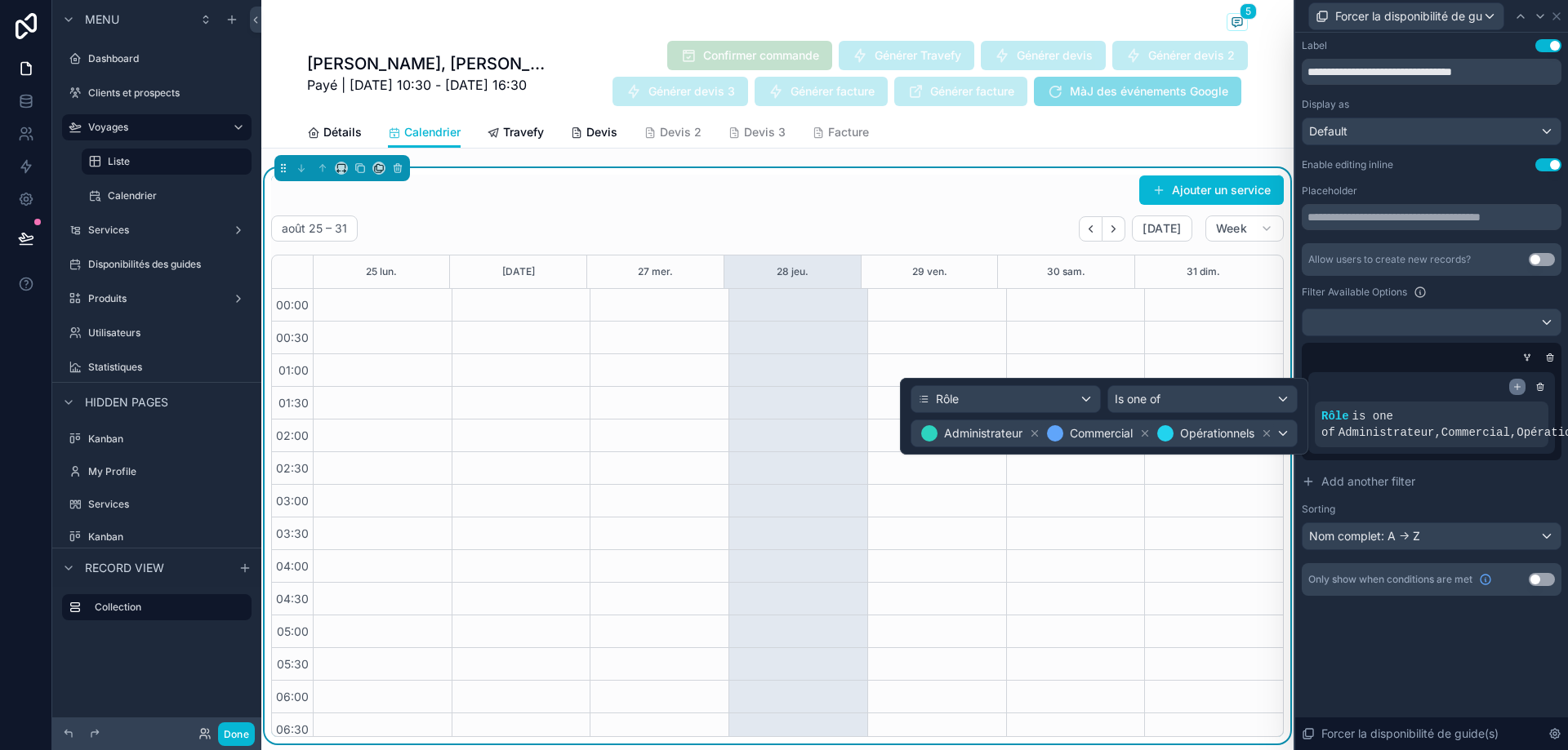
click at [1519, 385] on icon at bounding box center [1517, 387] width 9 height 9
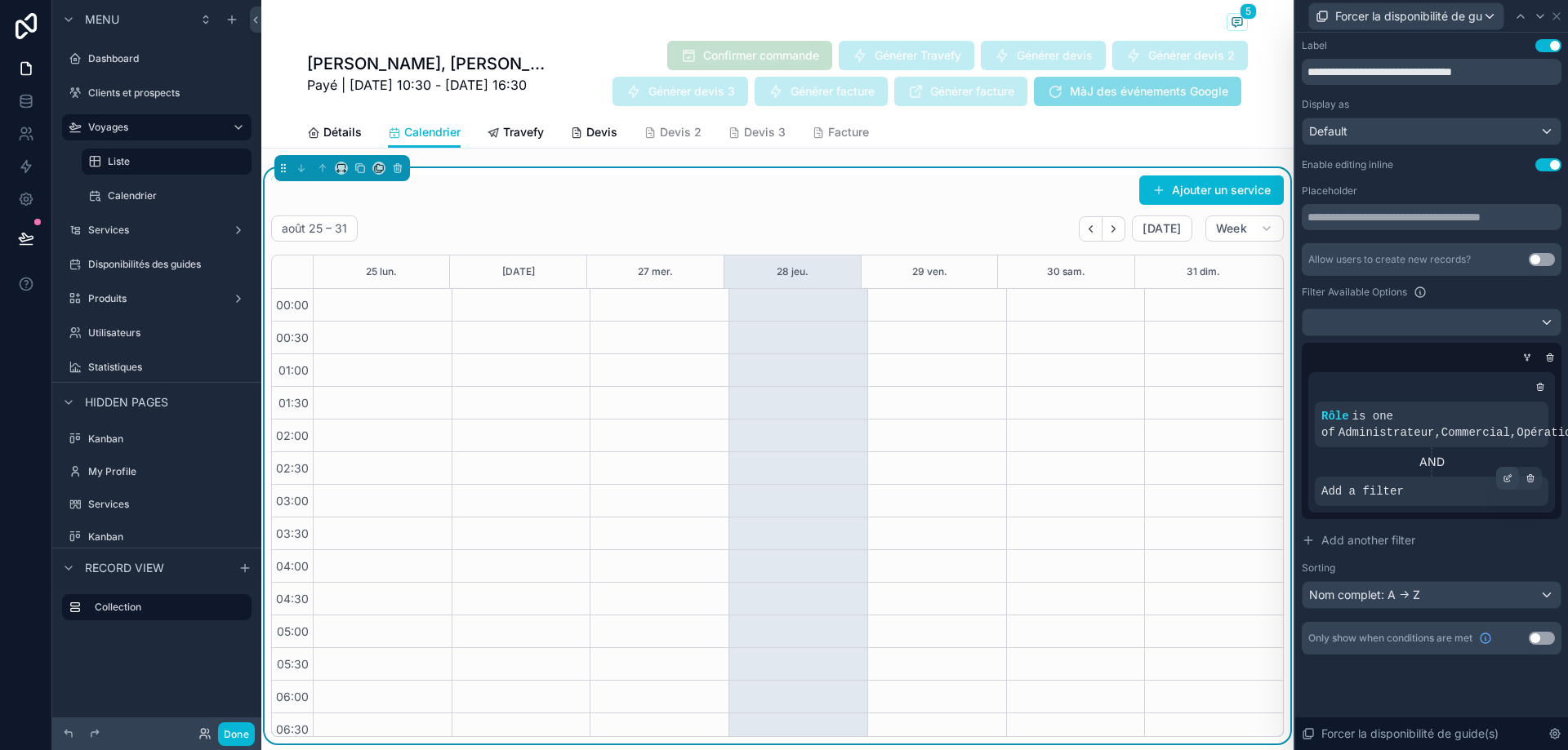
click at [1508, 474] on icon at bounding box center [1507, 478] width 9 height 9
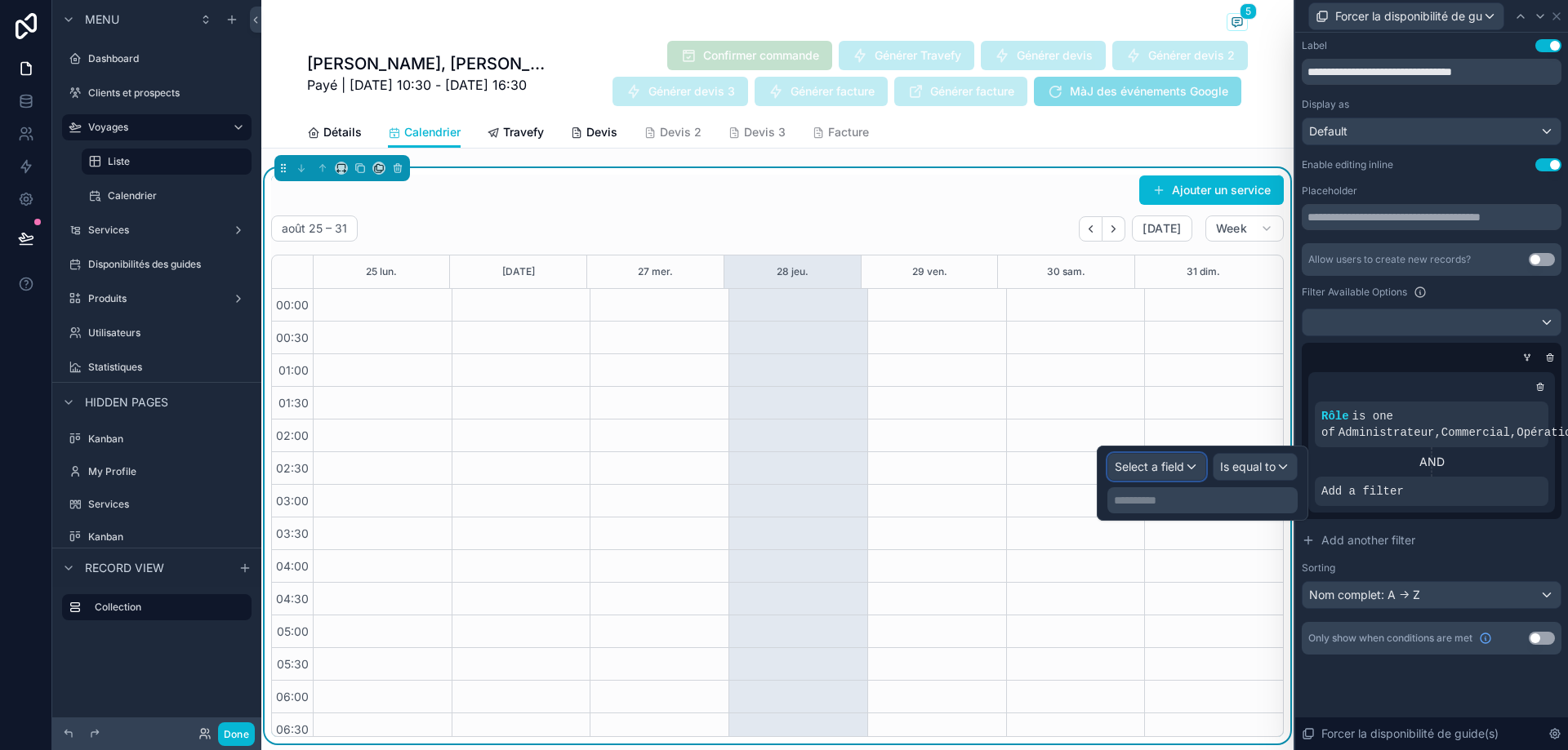
click at [1184, 464] on span "Select a field" at bounding box center [1149, 467] width 70 height 14
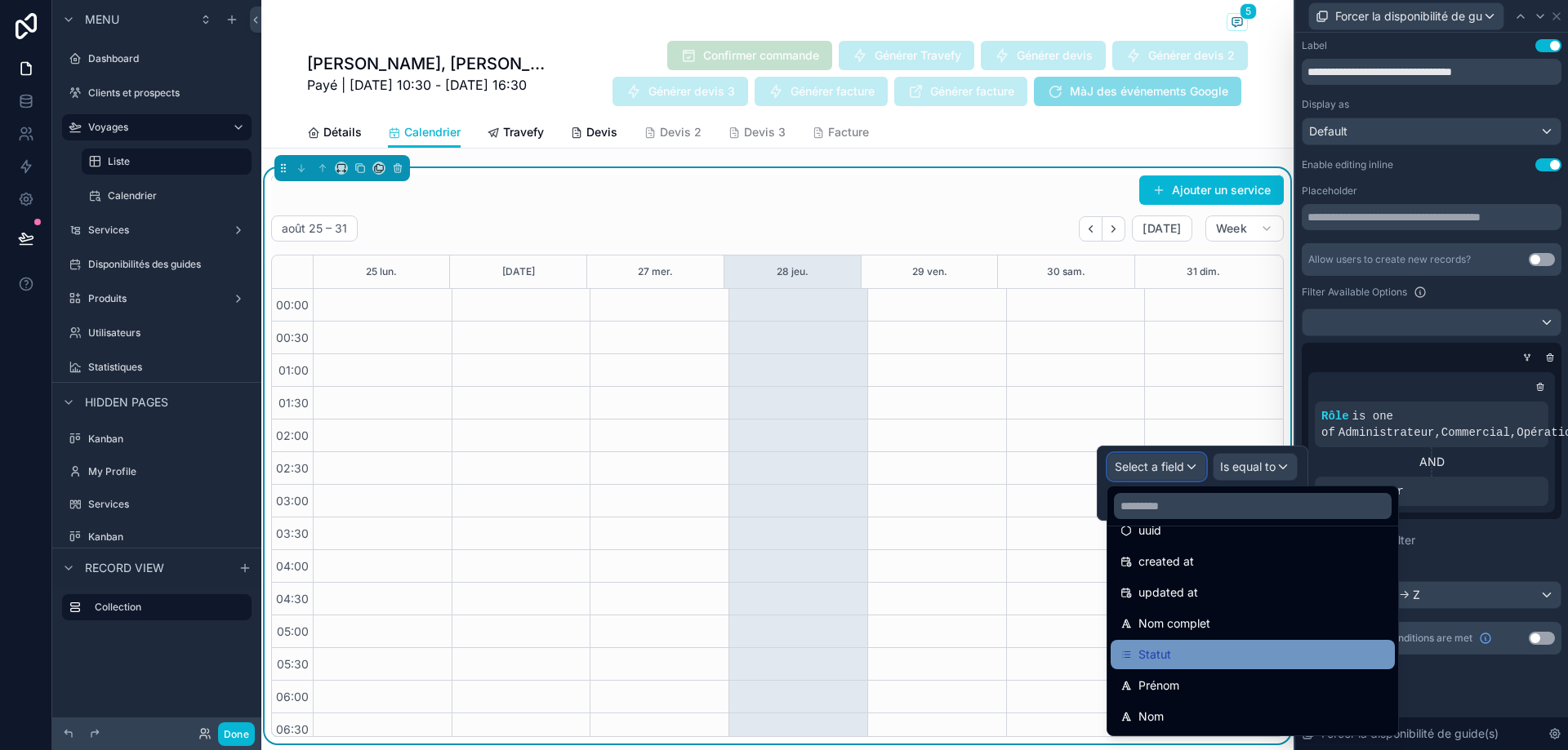
scroll to position [82, 0]
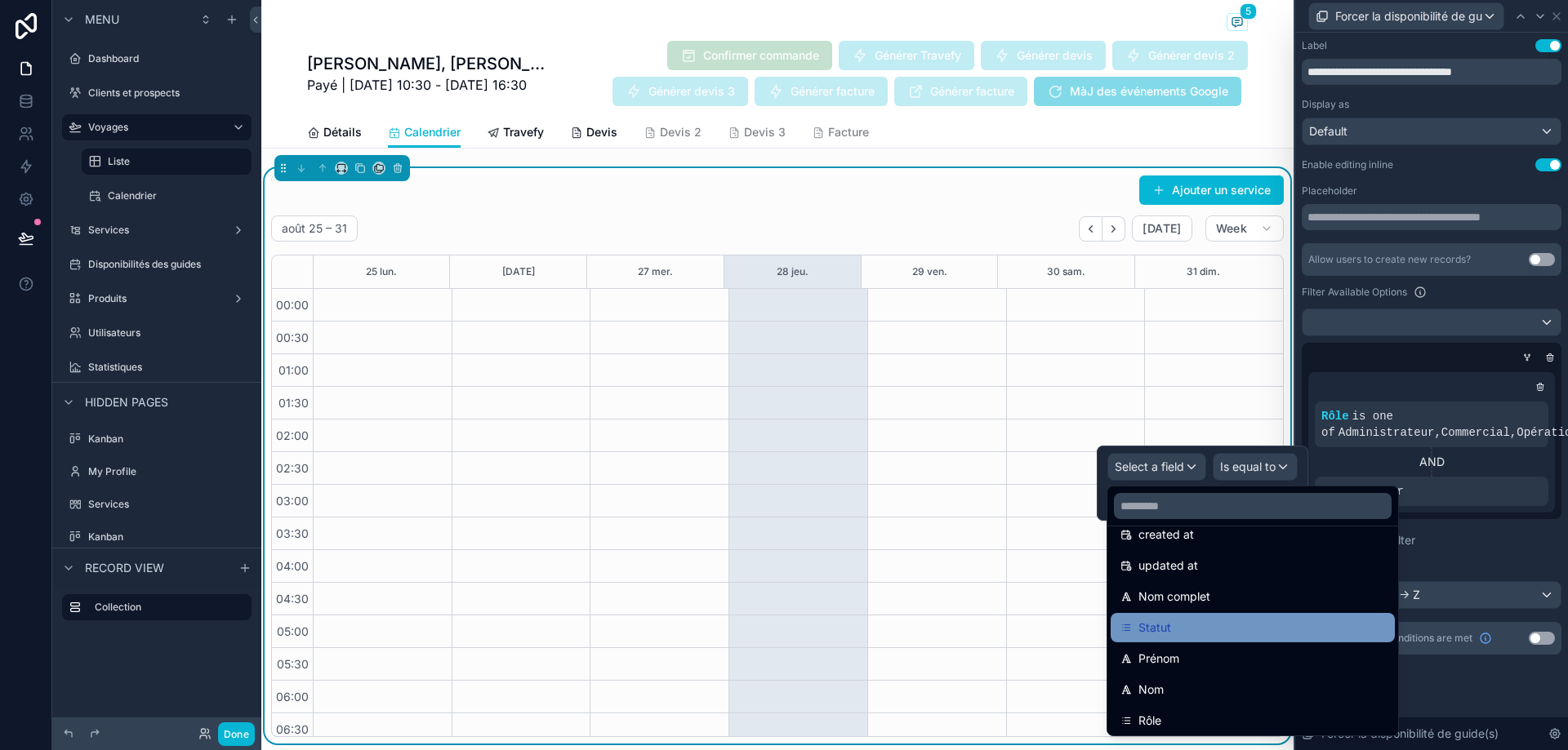
click at [1208, 617] on div "Statut" at bounding box center [1253, 628] width 284 height 29
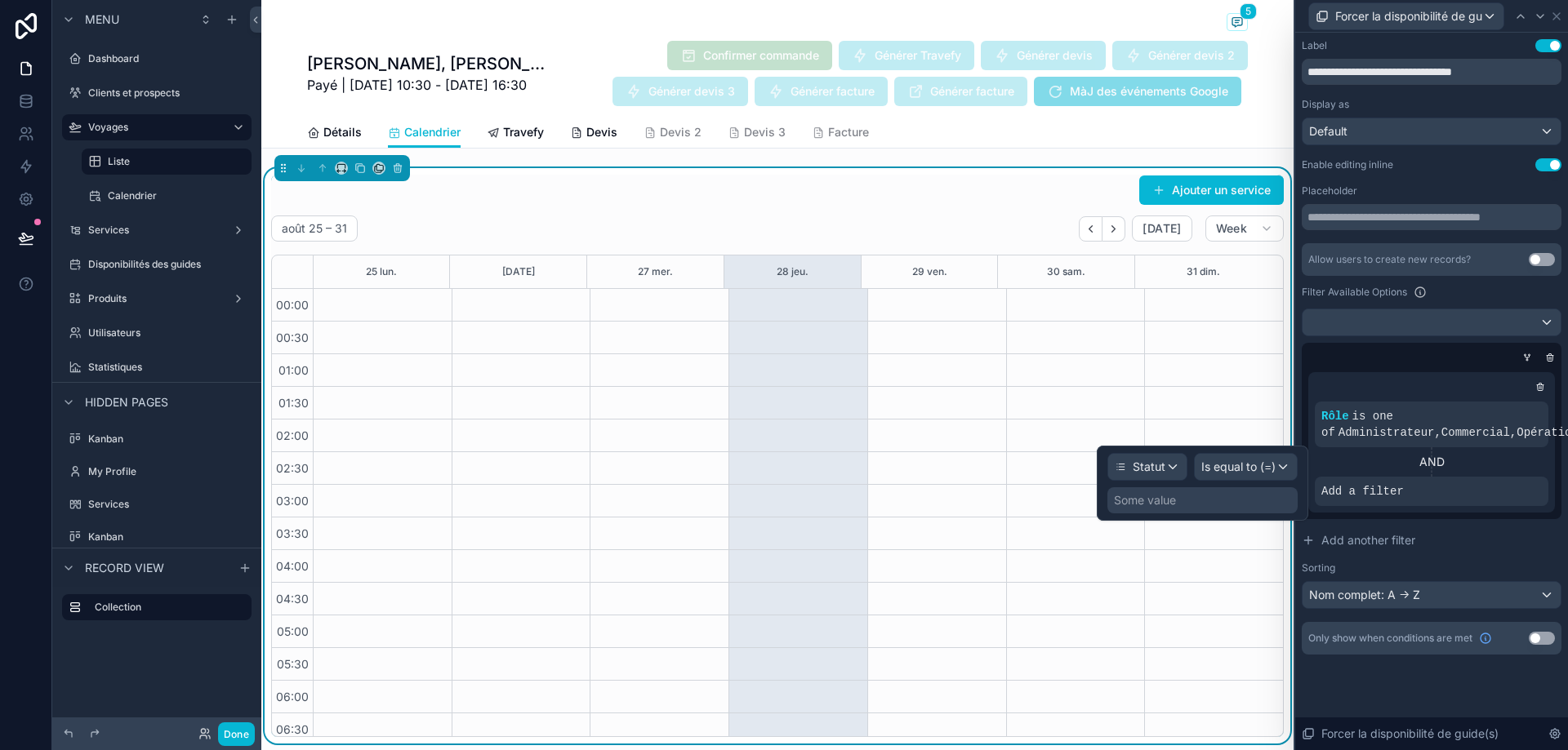
click at [1247, 500] on div "Some value" at bounding box center [1203, 500] width 190 height 26
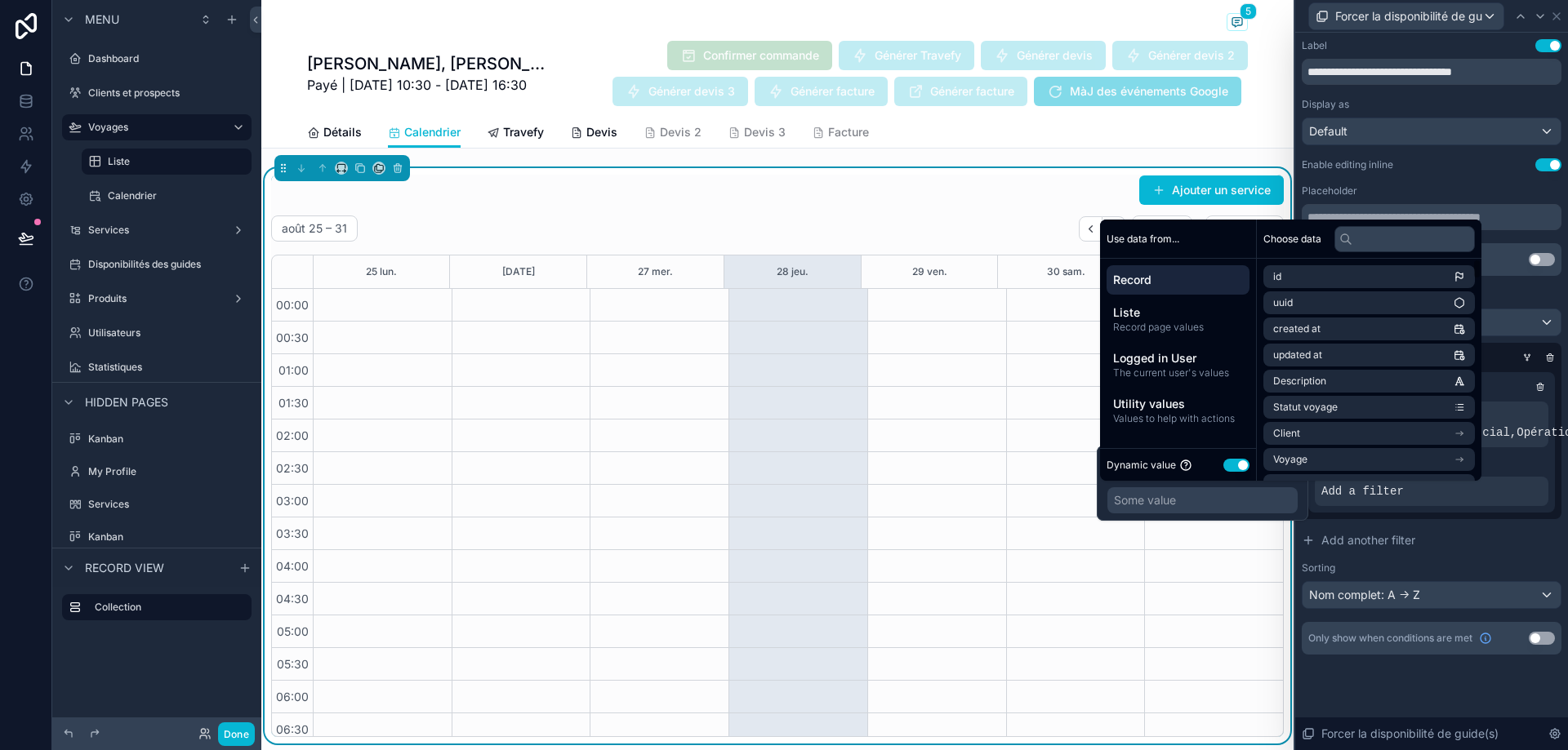
click at [1241, 465] on button "Use setting" at bounding box center [1236, 465] width 26 height 13
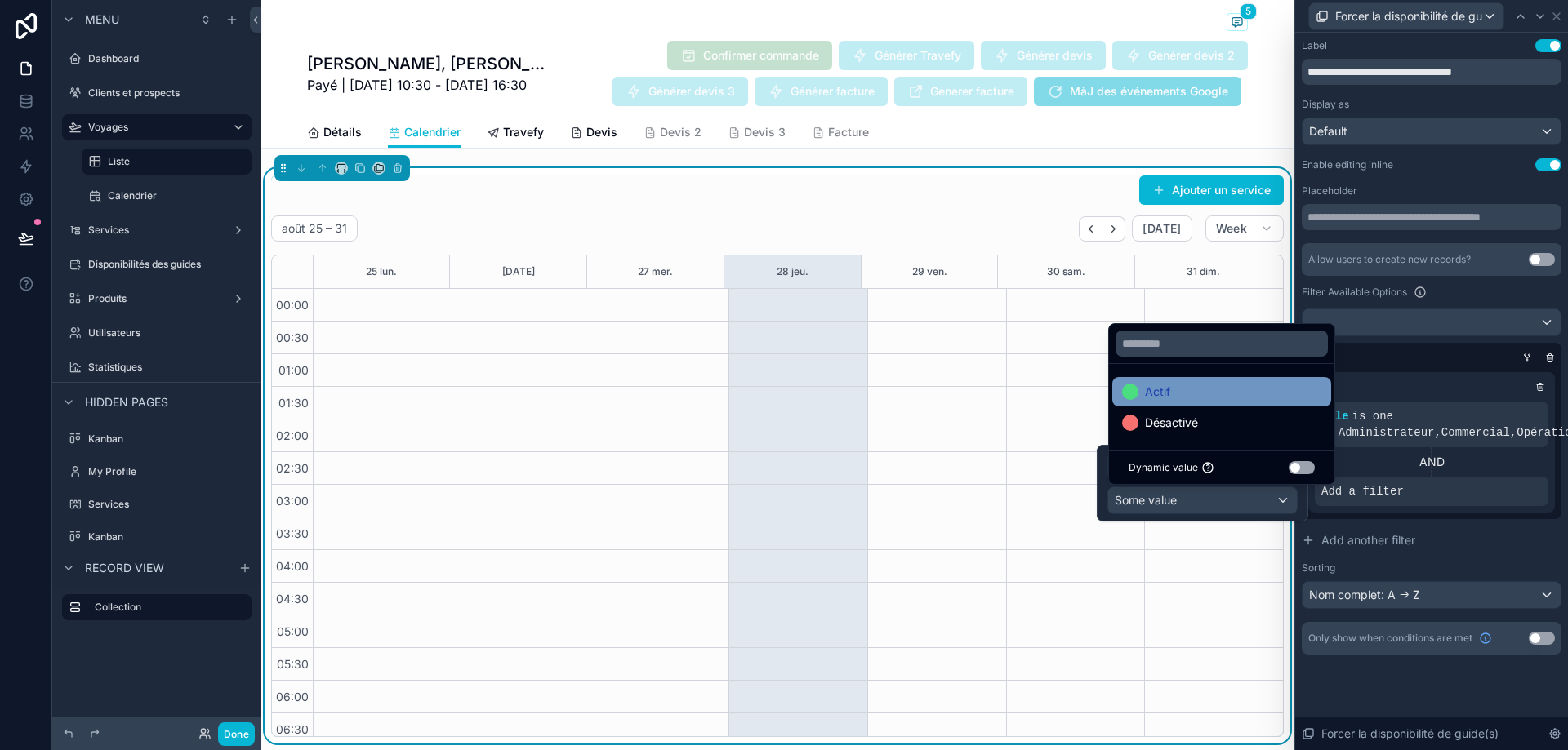
click at [1223, 400] on div "Actif" at bounding box center [1222, 392] width 199 height 20
click at [1534, 351] on div at bounding box center [1527, 357] width 16 height 16
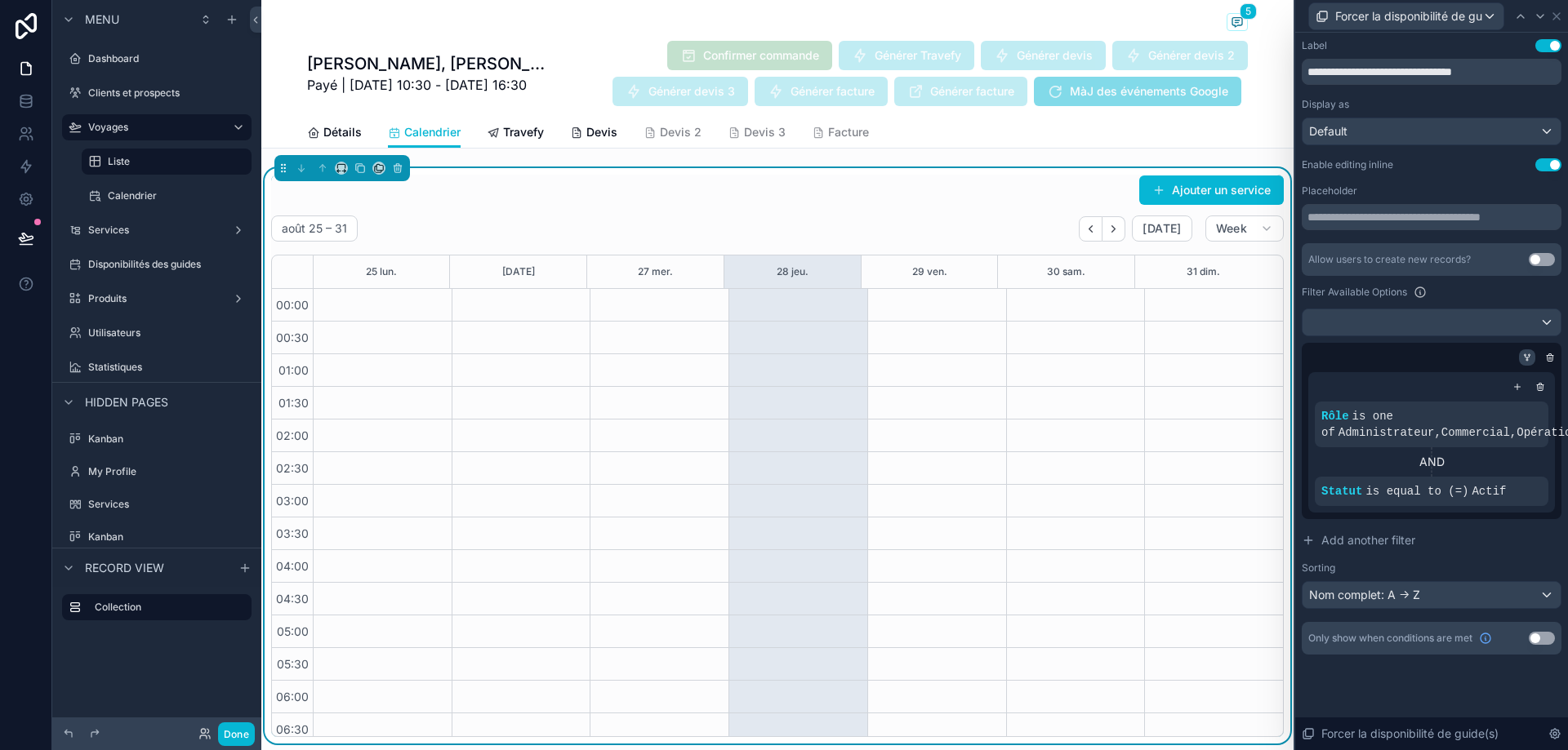
click at [1526, 360] on icon at bounding box center [1527, 357] width 9 height 9
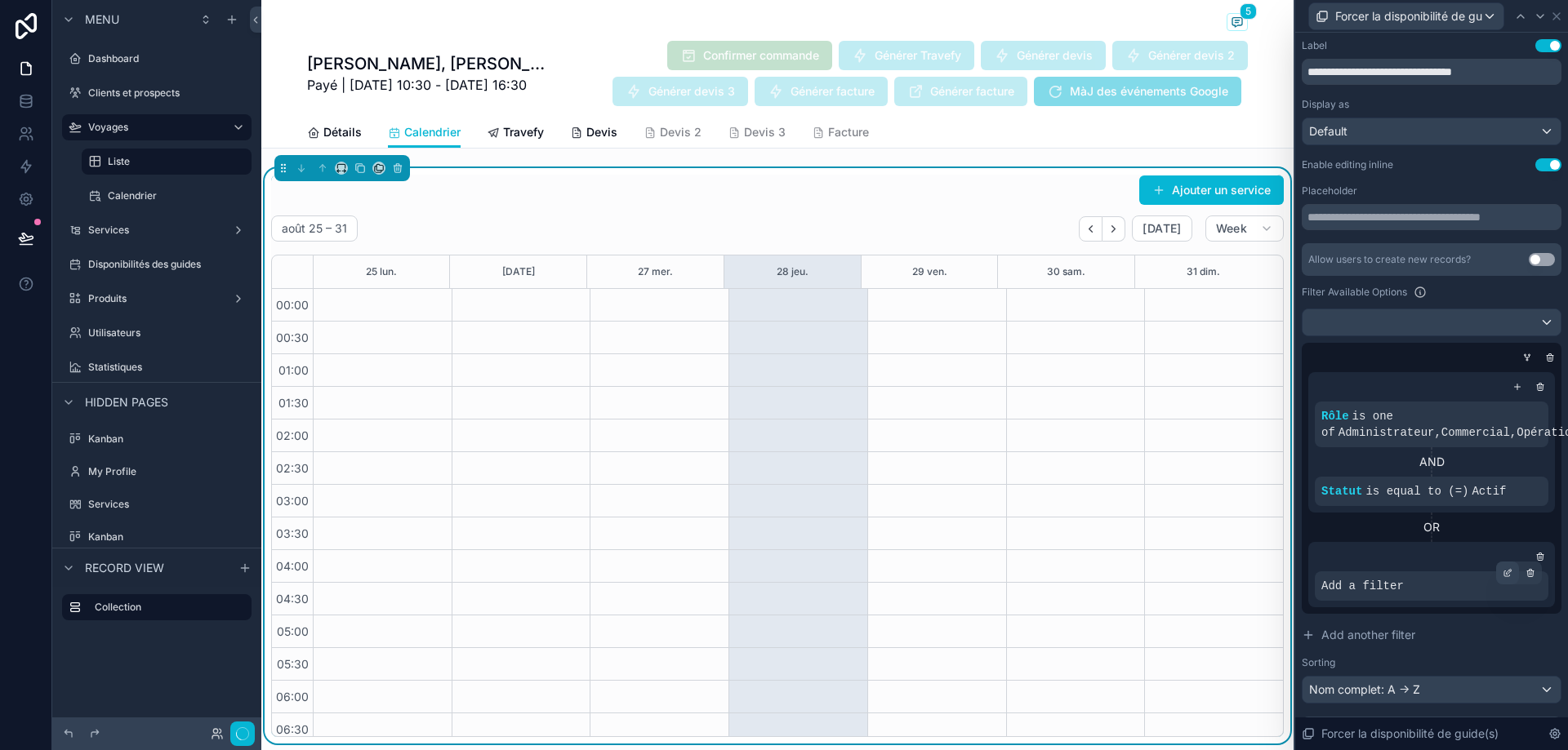
click at [1496, 565] on div at bounding box center [1508, 573] width 23 height 23
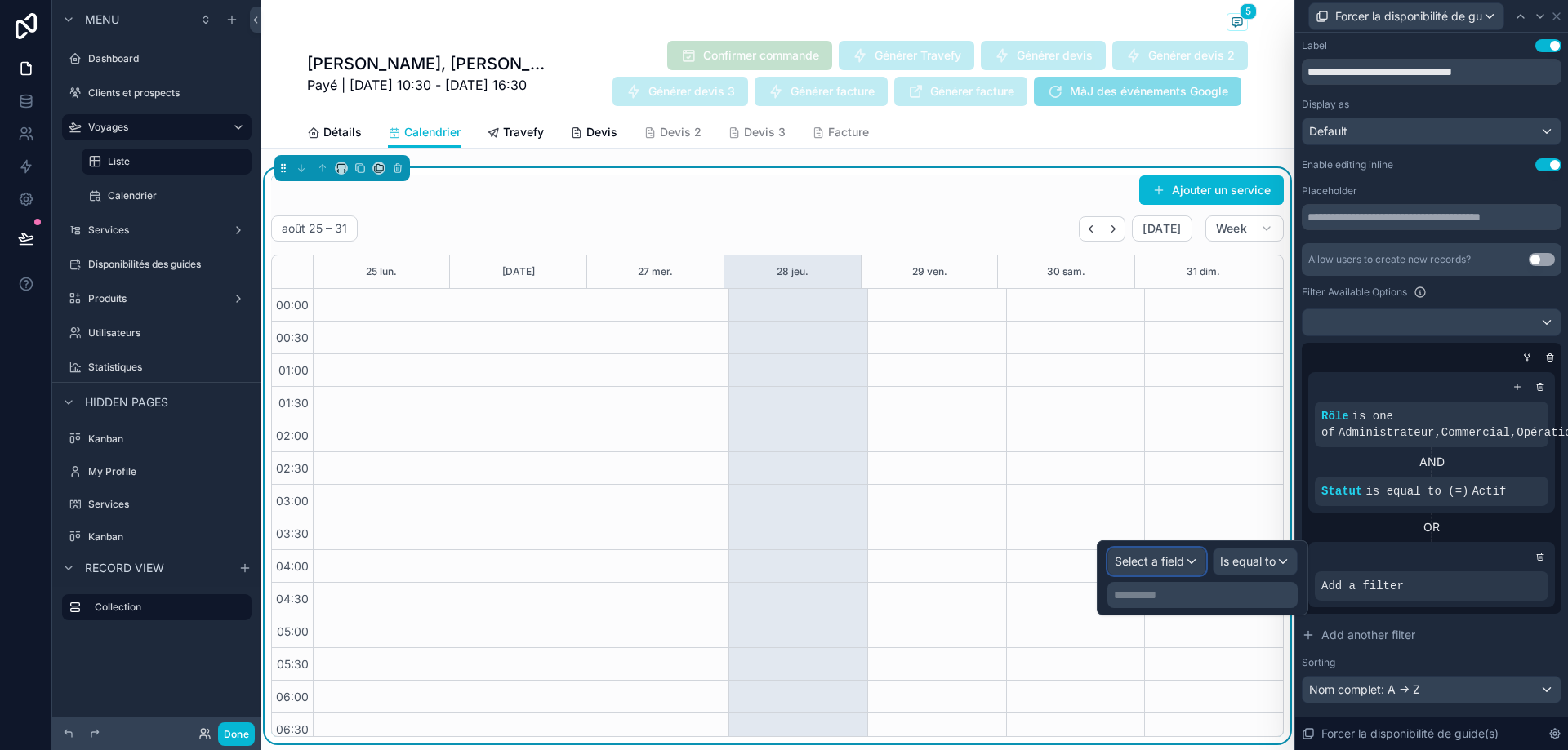
click at [1134, 572] on div "Select a field" at bounding box center [1157, 561] width 97 height 26
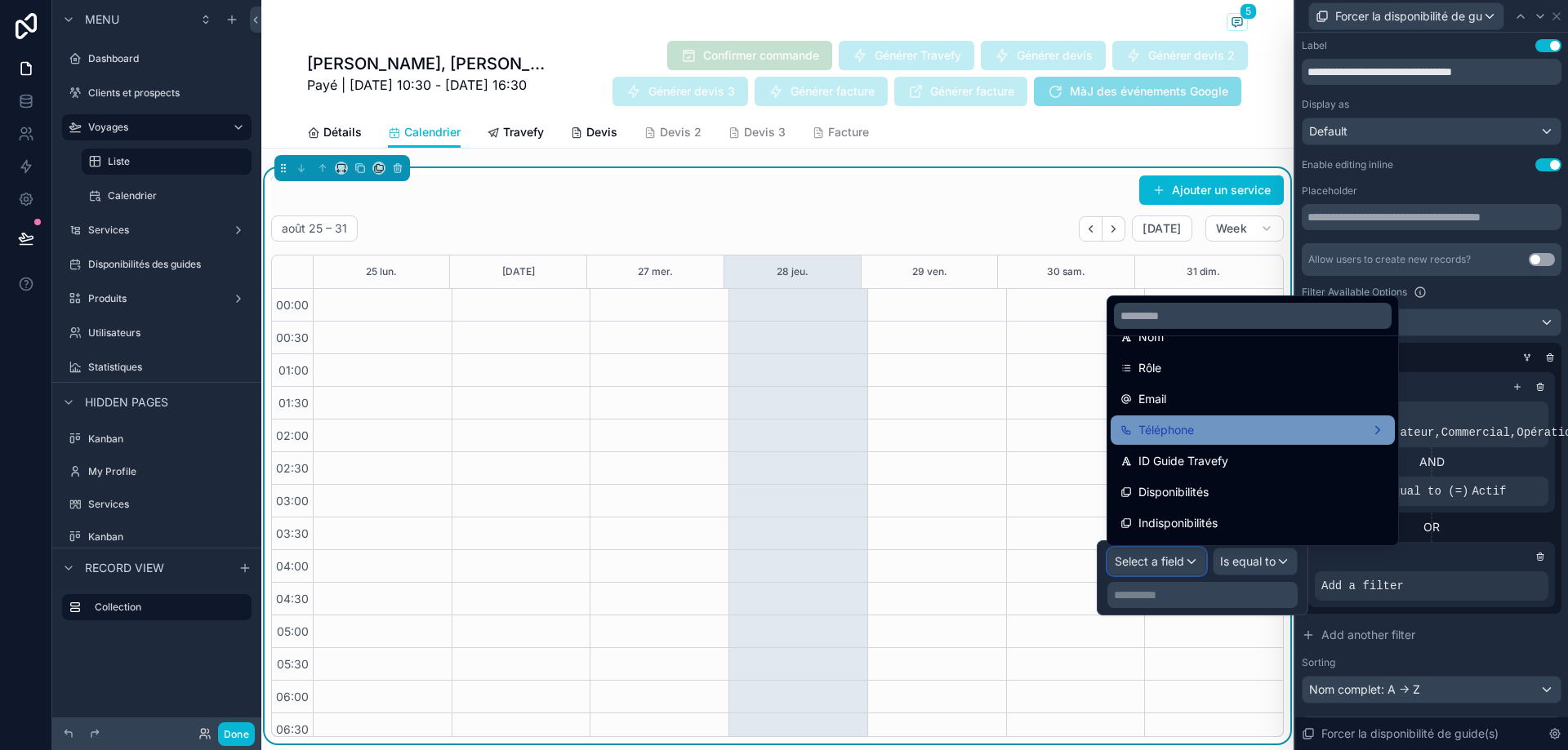
scroll to position [245, 0]
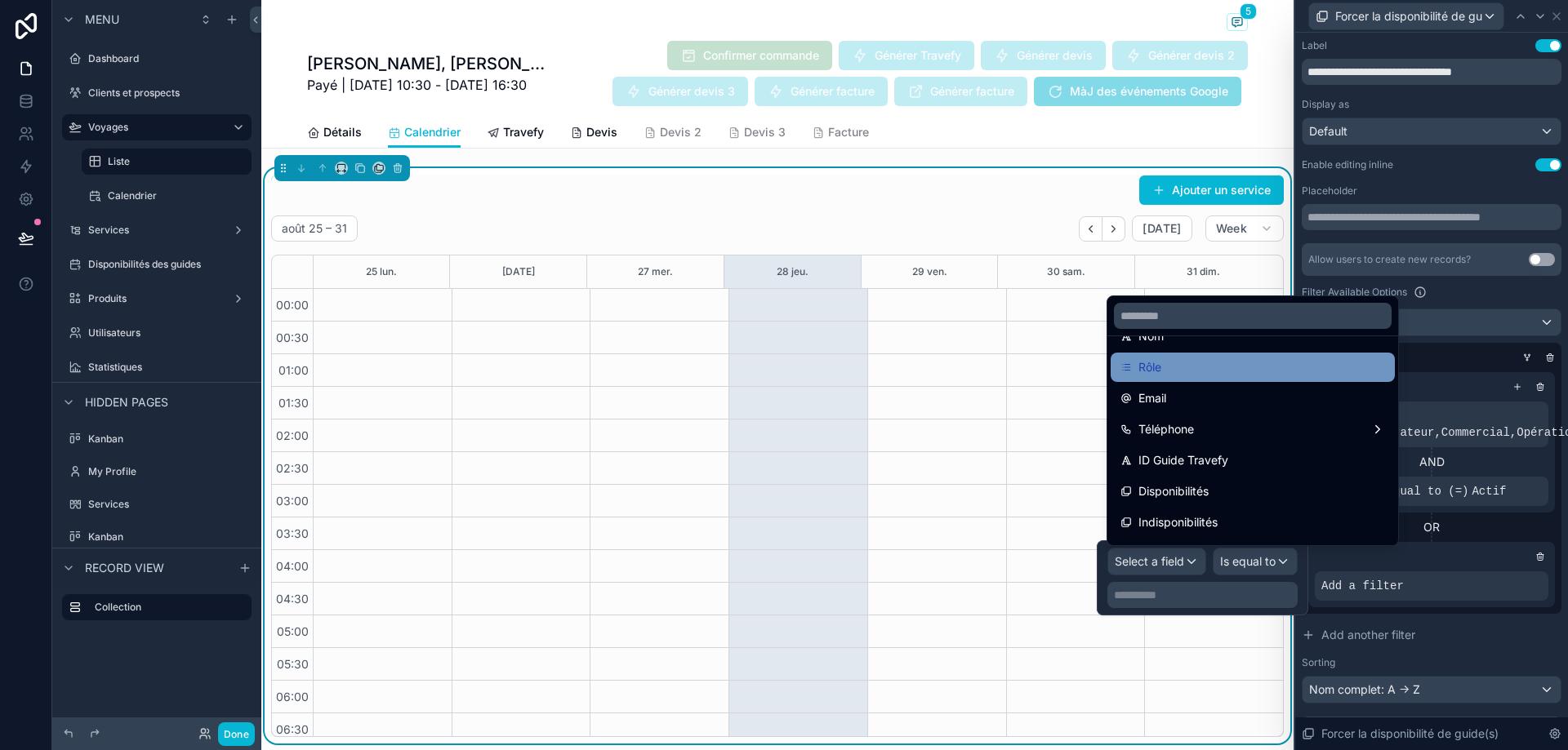
drag, startPoint x: 1220, startPoint y: 385, endPoint x: 1218, endPoint y: 372, distance: 13.2
click at [1218, 372] on ul "id uuid created at updated at Nom complet Statut Prénom Nom Rôle Email Téléphon…" at bounding box center [1254, 441] width 291 height 209
click at [1218, 372] on div "Rôle" at bounding box center [1253, 367] width 264 height 20
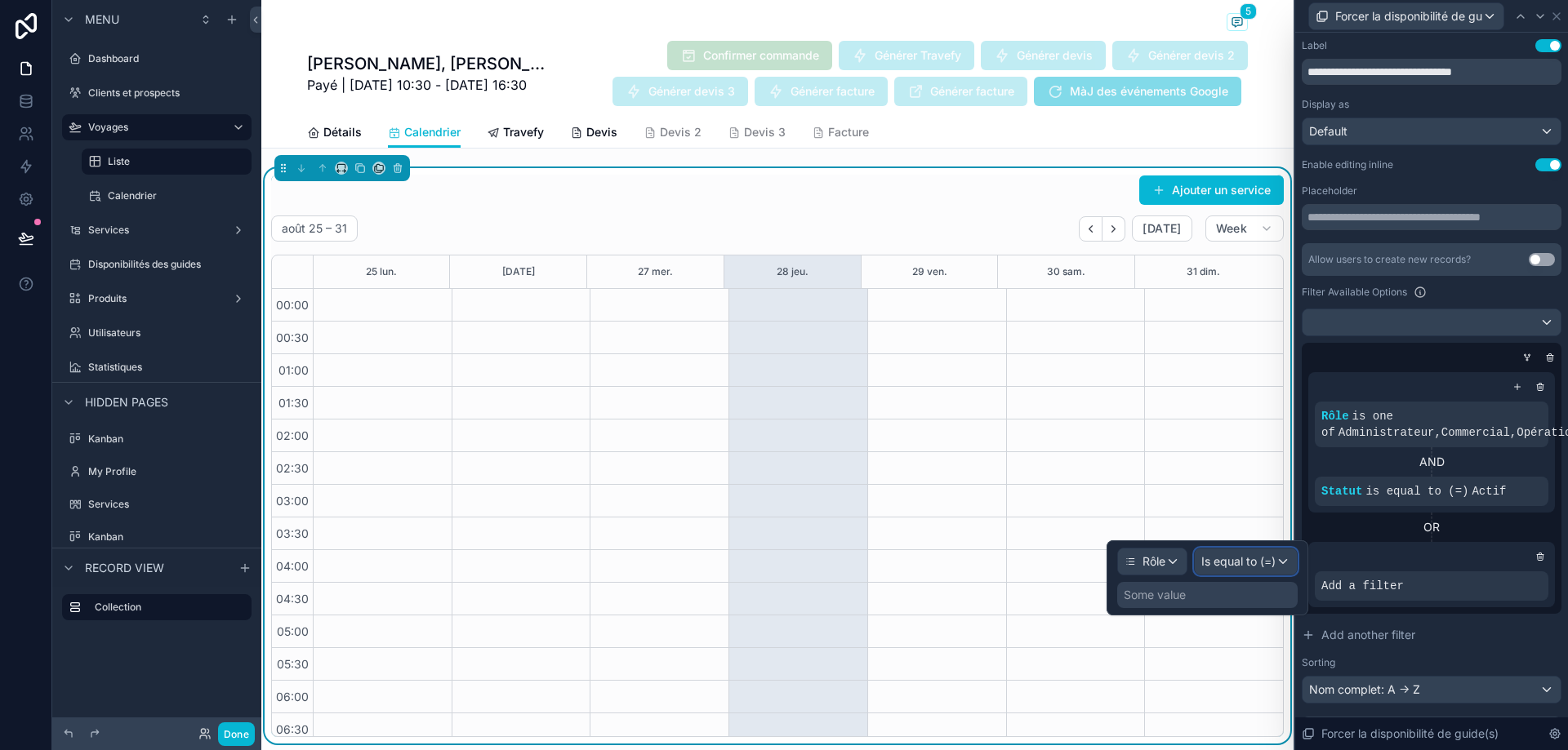
click at [1251, 562] on span "Is equal to (=)" at bounding box center [1239, 561] width 74 height 16
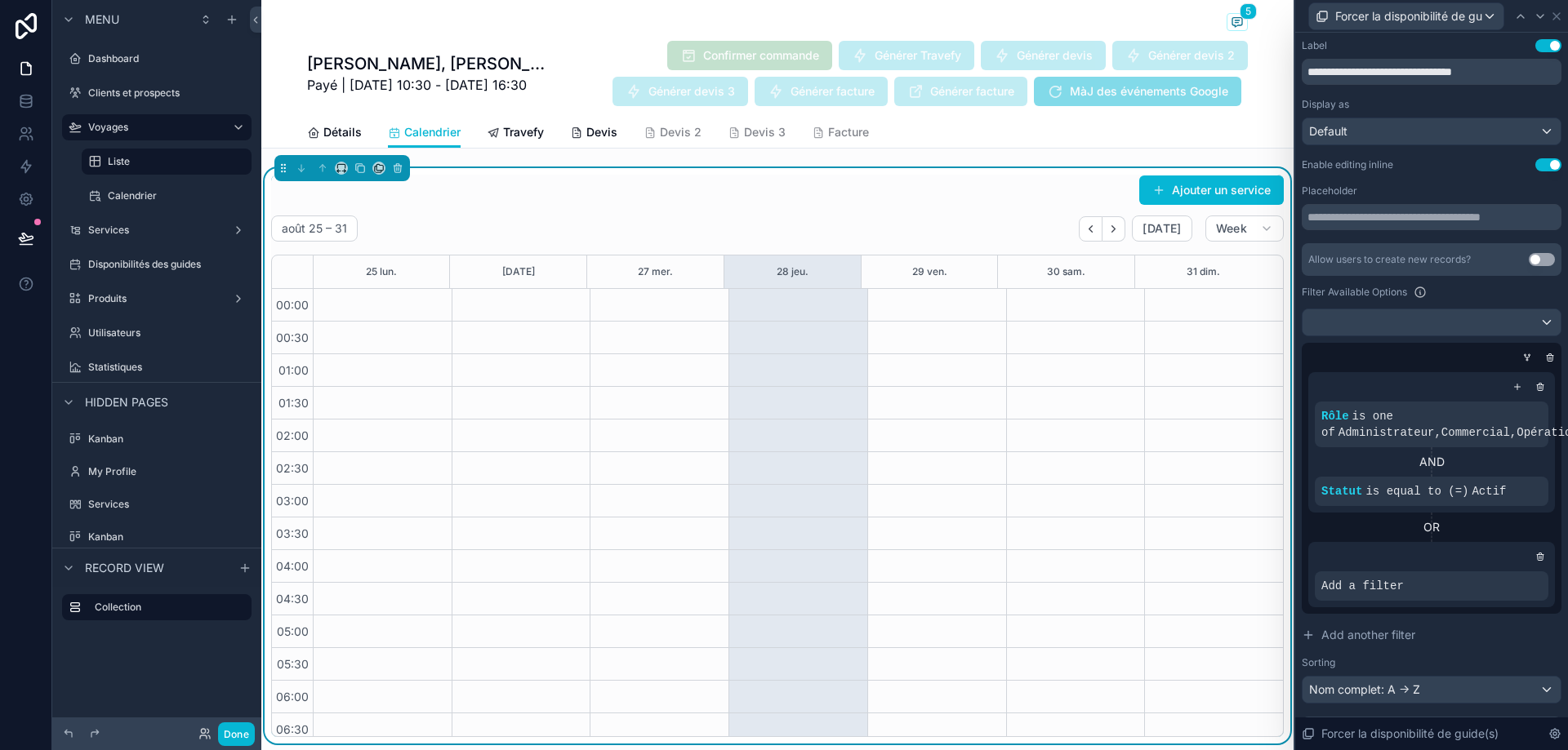
click at [1503, 572] on icon at bounding box center [1507, 573] width 9 height 9
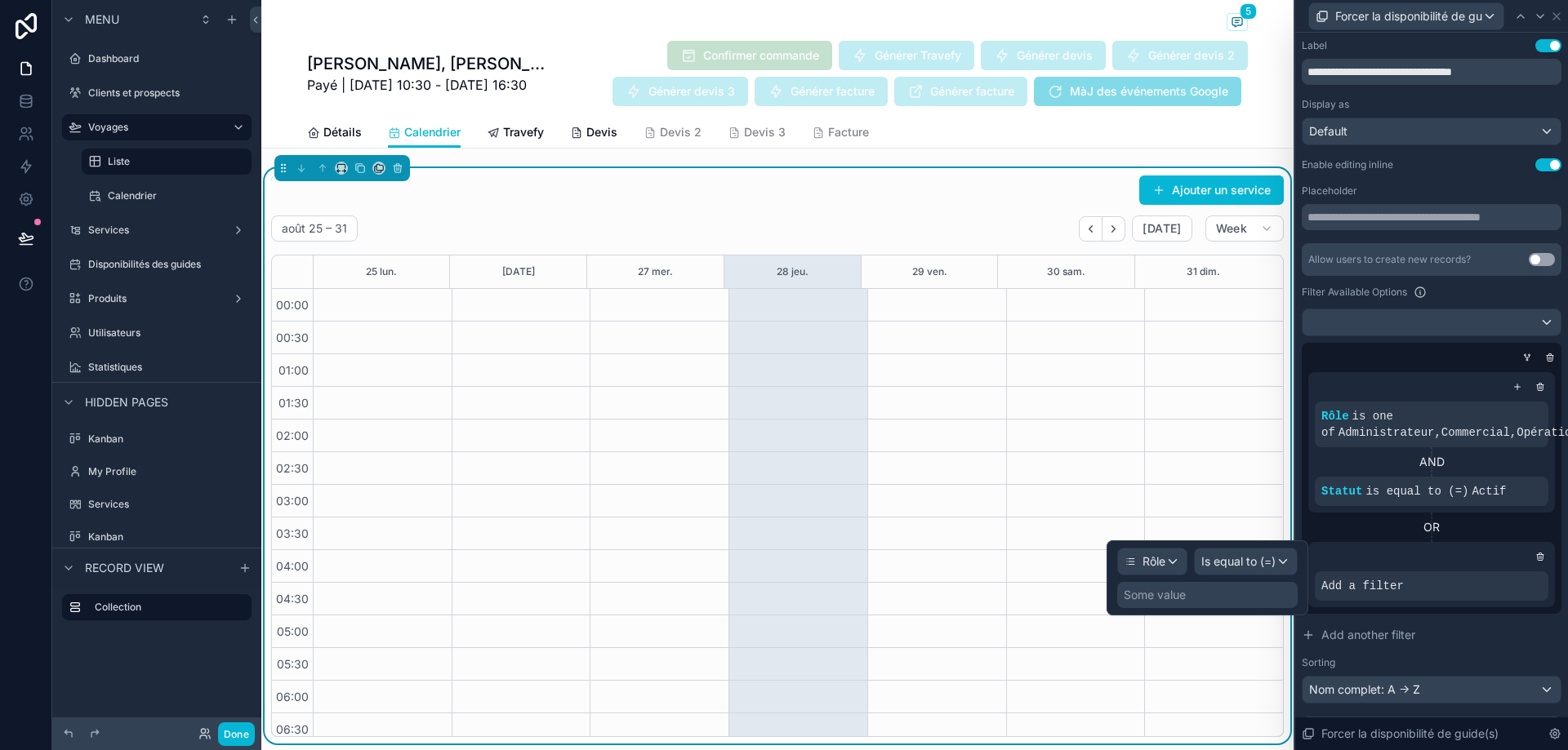
click at [1227, 591] on div "Some value" at bounding box center [1208, 595] width 181 height 26
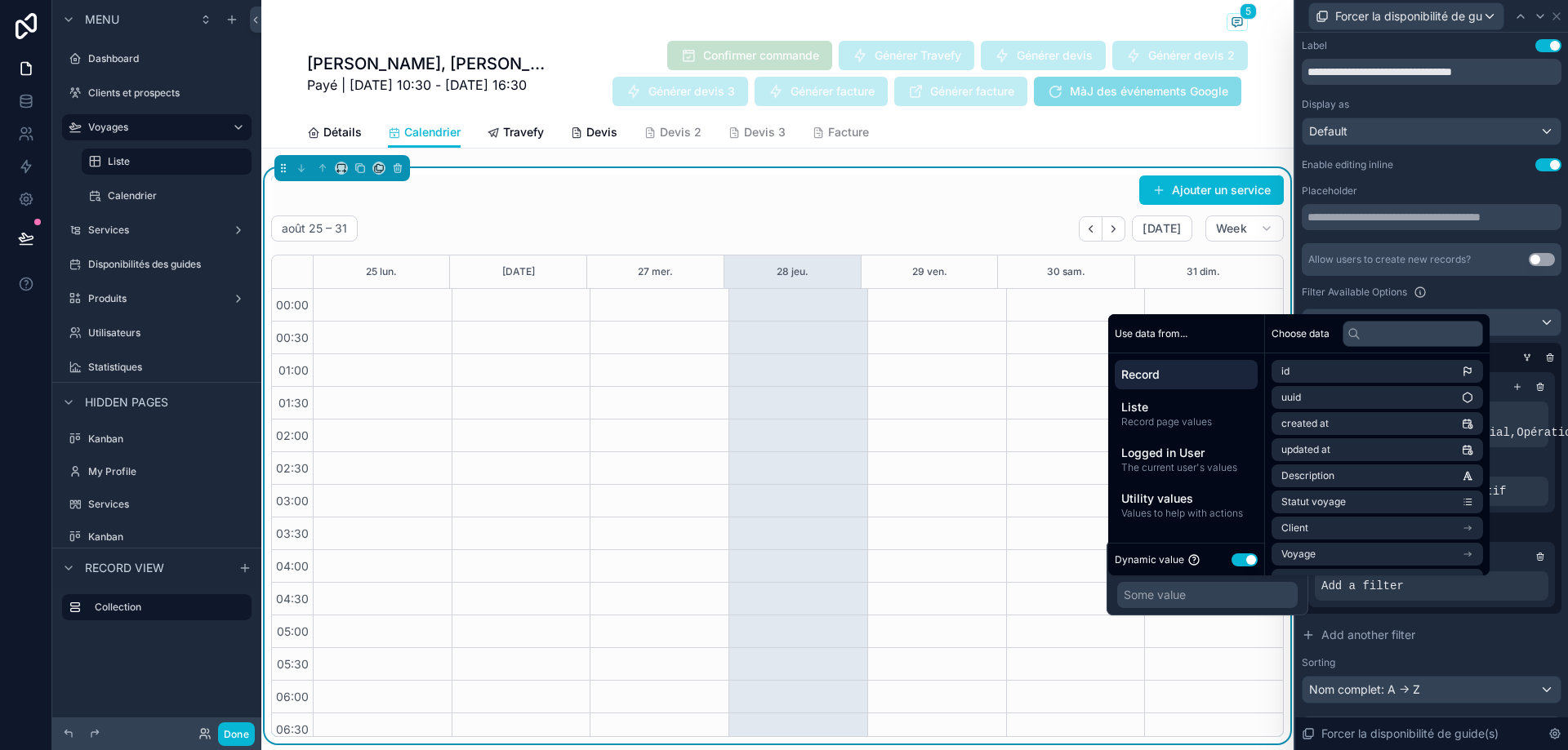
click at [1235, 555] on button "Use setting" at bounding box center [1245, 560] width 26 height 13
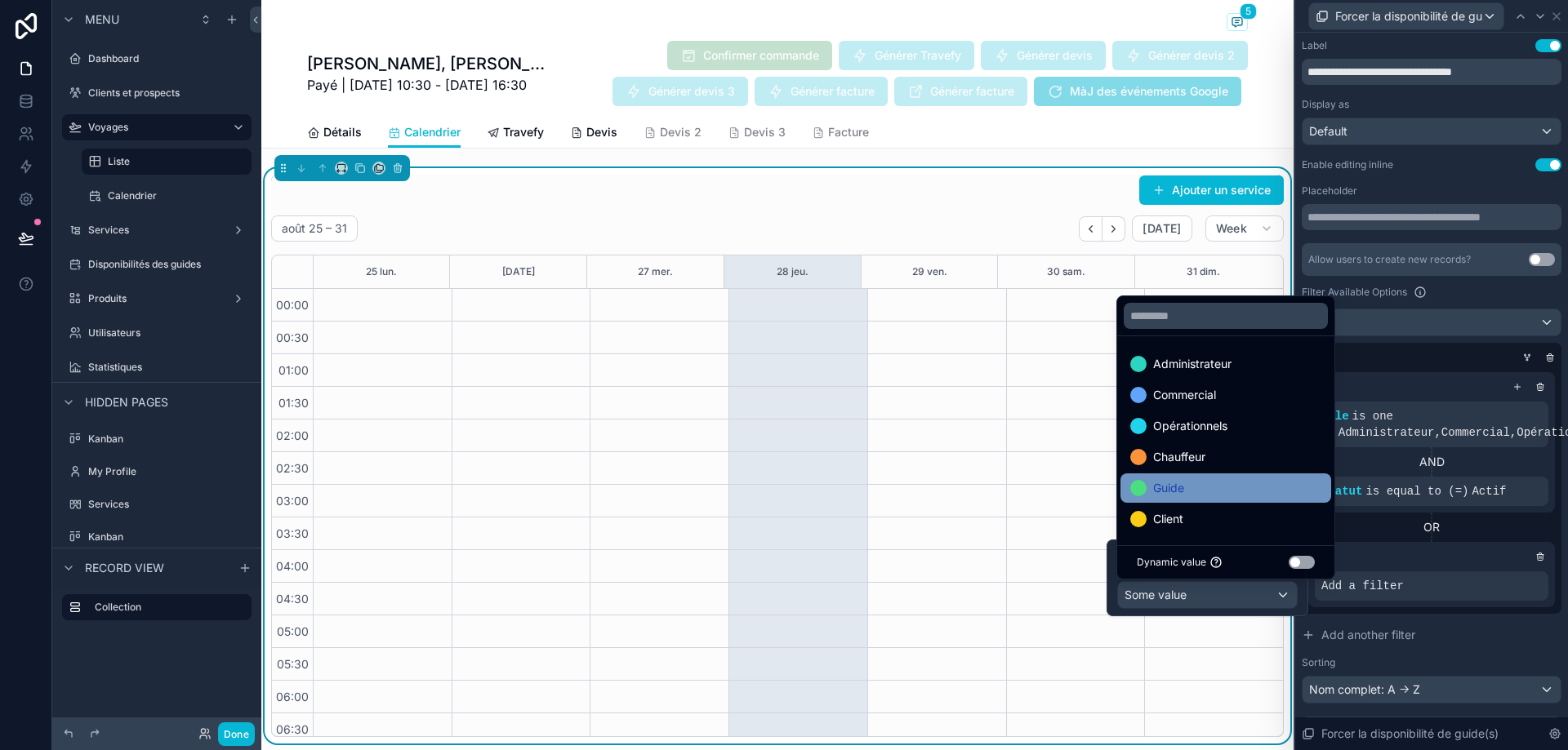
click at [1208, 478] on div "Guide" at bounding box center [1226, 488] width 211 height 29
click at [1488, 521] on div "OR" at bounding box center [1432, 527] width 246 height 16
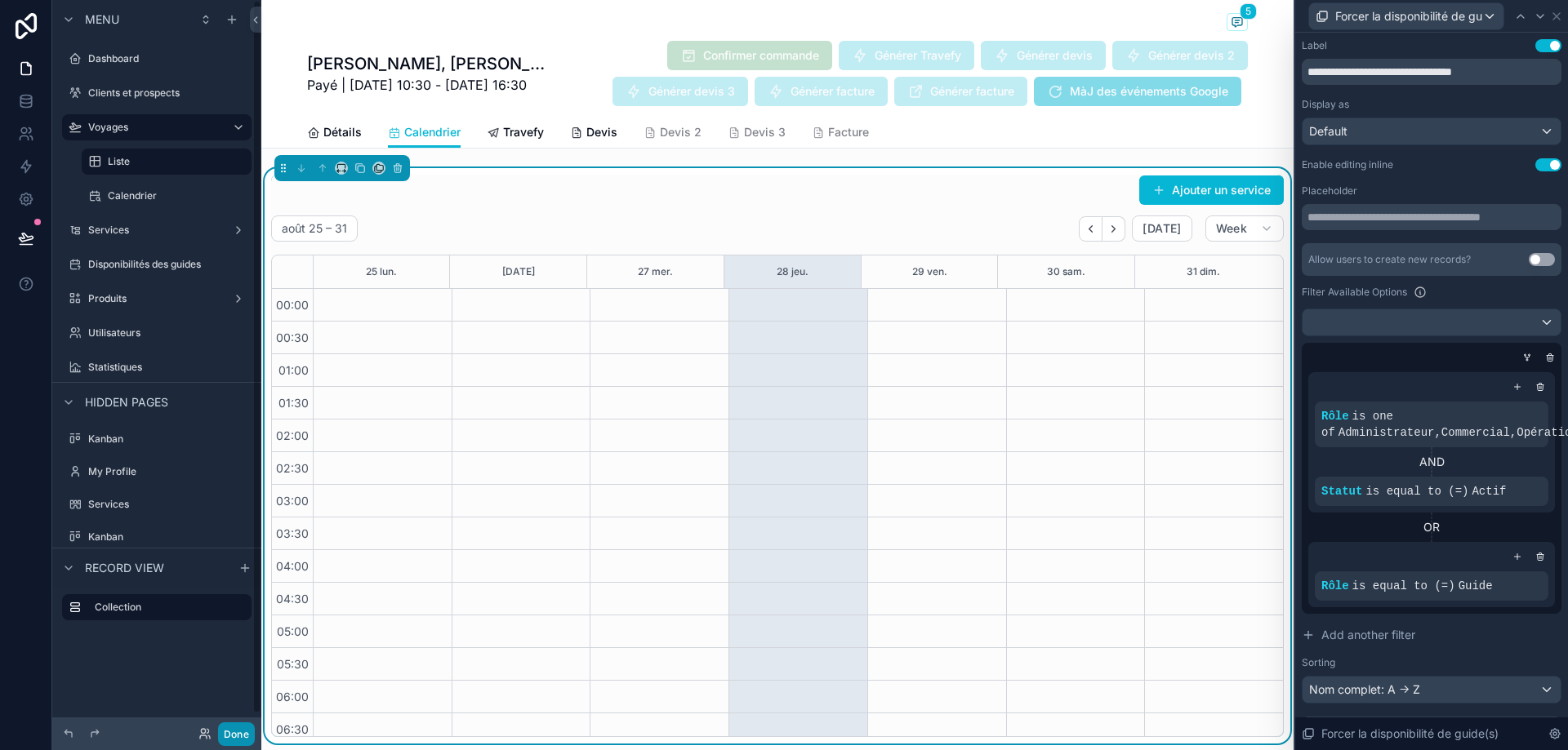
click at [234, 739] on button "Done" at bounding box center [236, 734] width 37 height 23
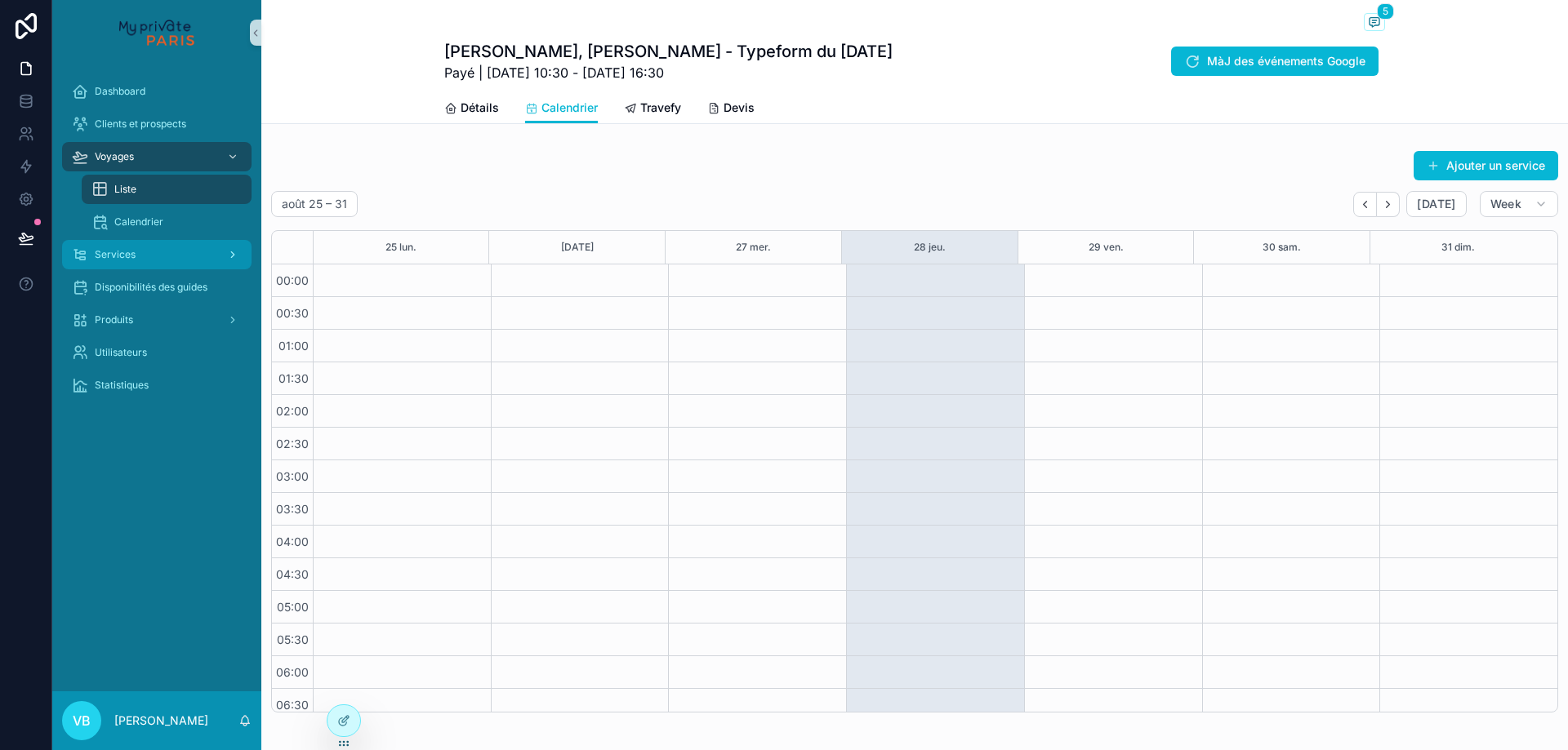
click at [165, 242] on div "Services" at bounding box center [156, 255] width 170 height 26
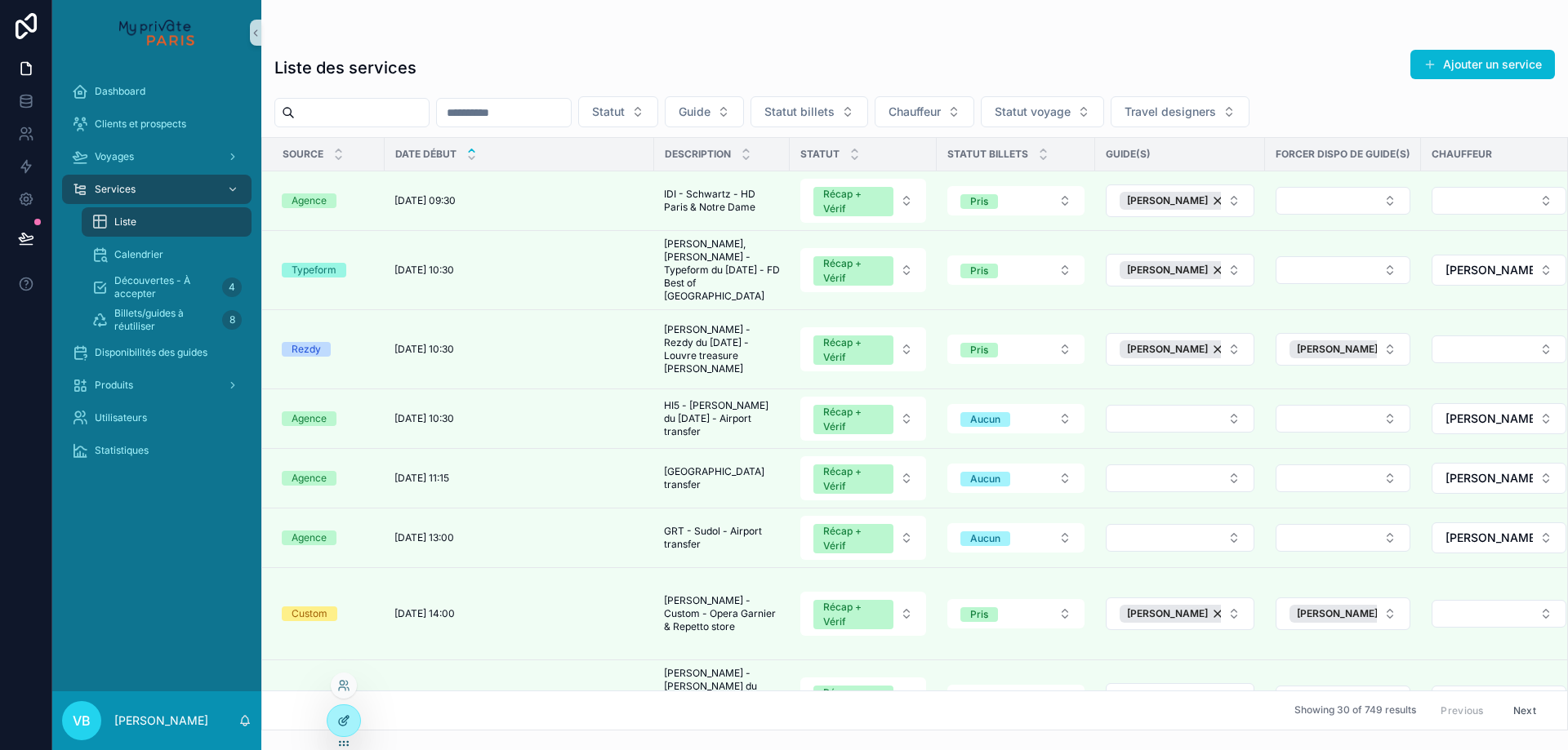
click at [350, 727] on icon at bounding box center [344, 721] width 13 height 13
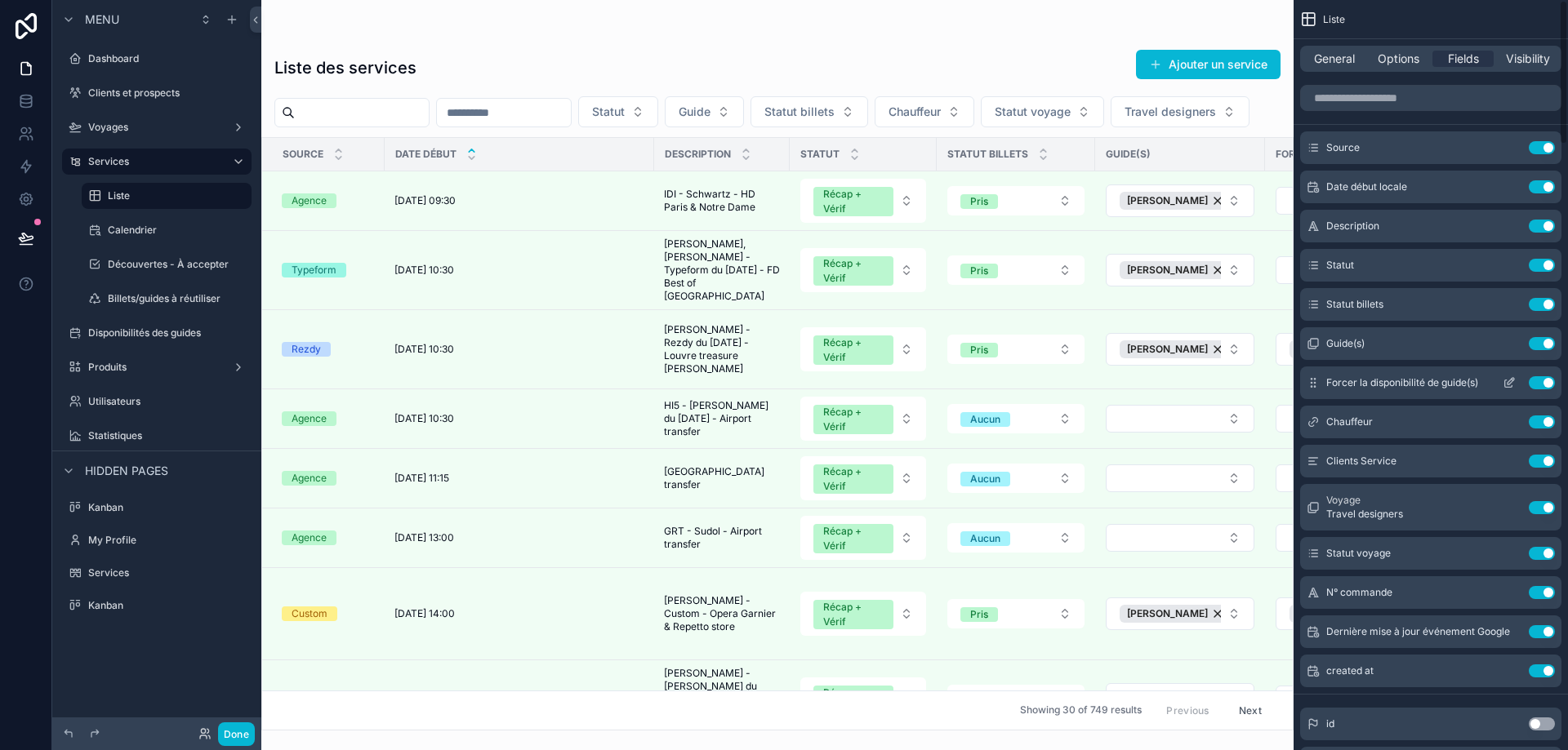
click at [1509, 382] on icon "scrollable content" at bounding box center [1509, 382] width 13 height 13
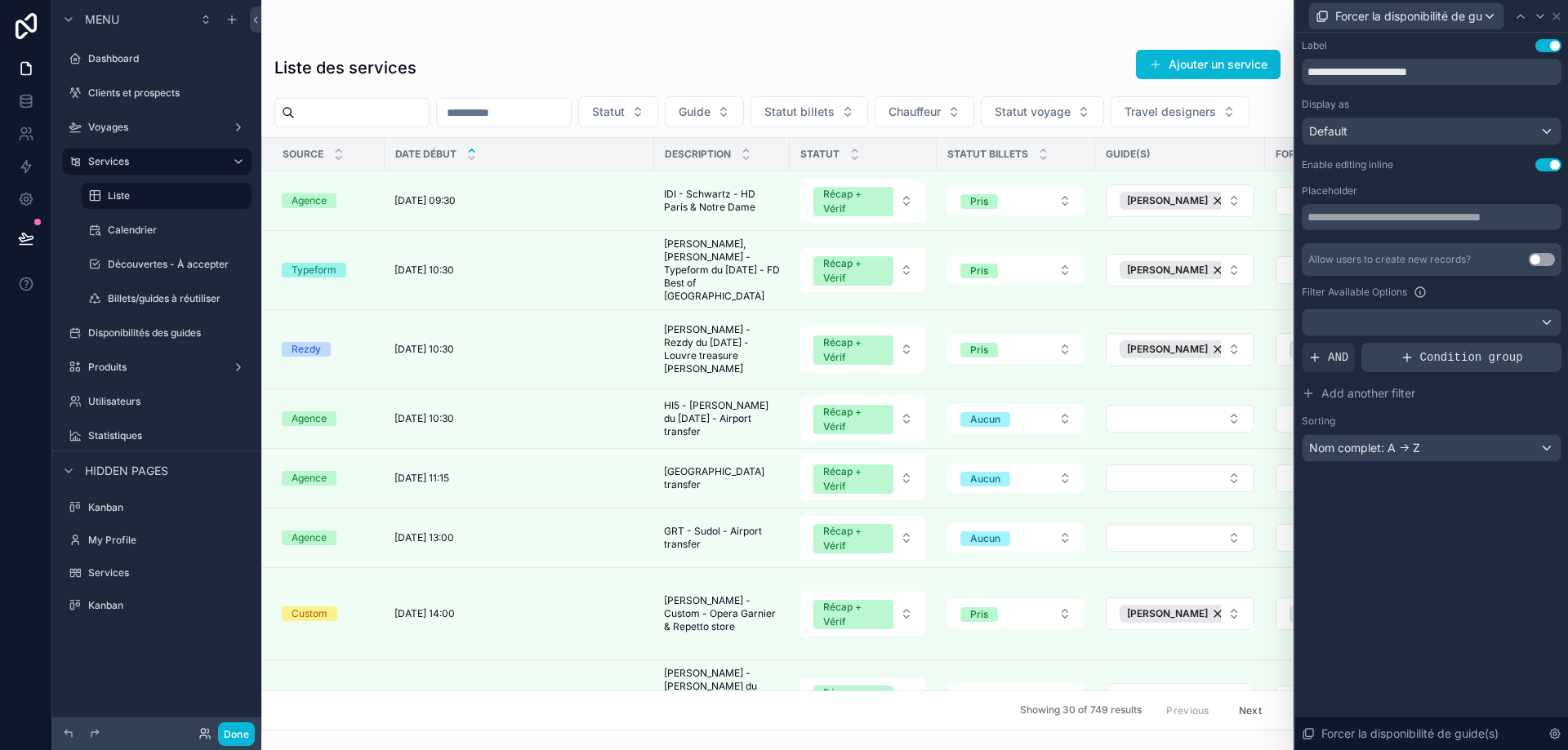
click at [1456, 354] on span "Condition group" at bounding box center [1472, 357] width 103 height 16
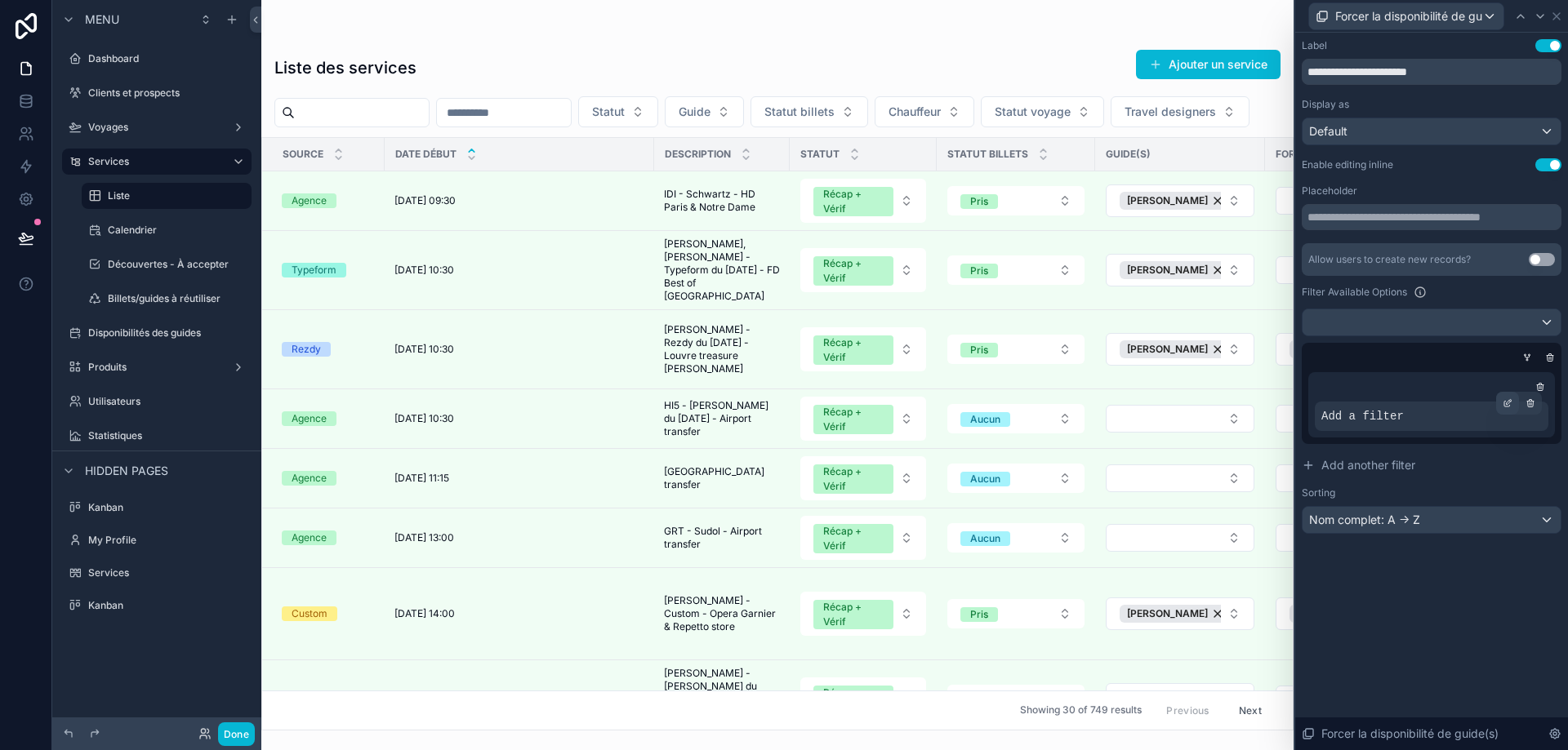
click at [1510, 396] on div at bounding box center [1508, 403] width 23 height 23
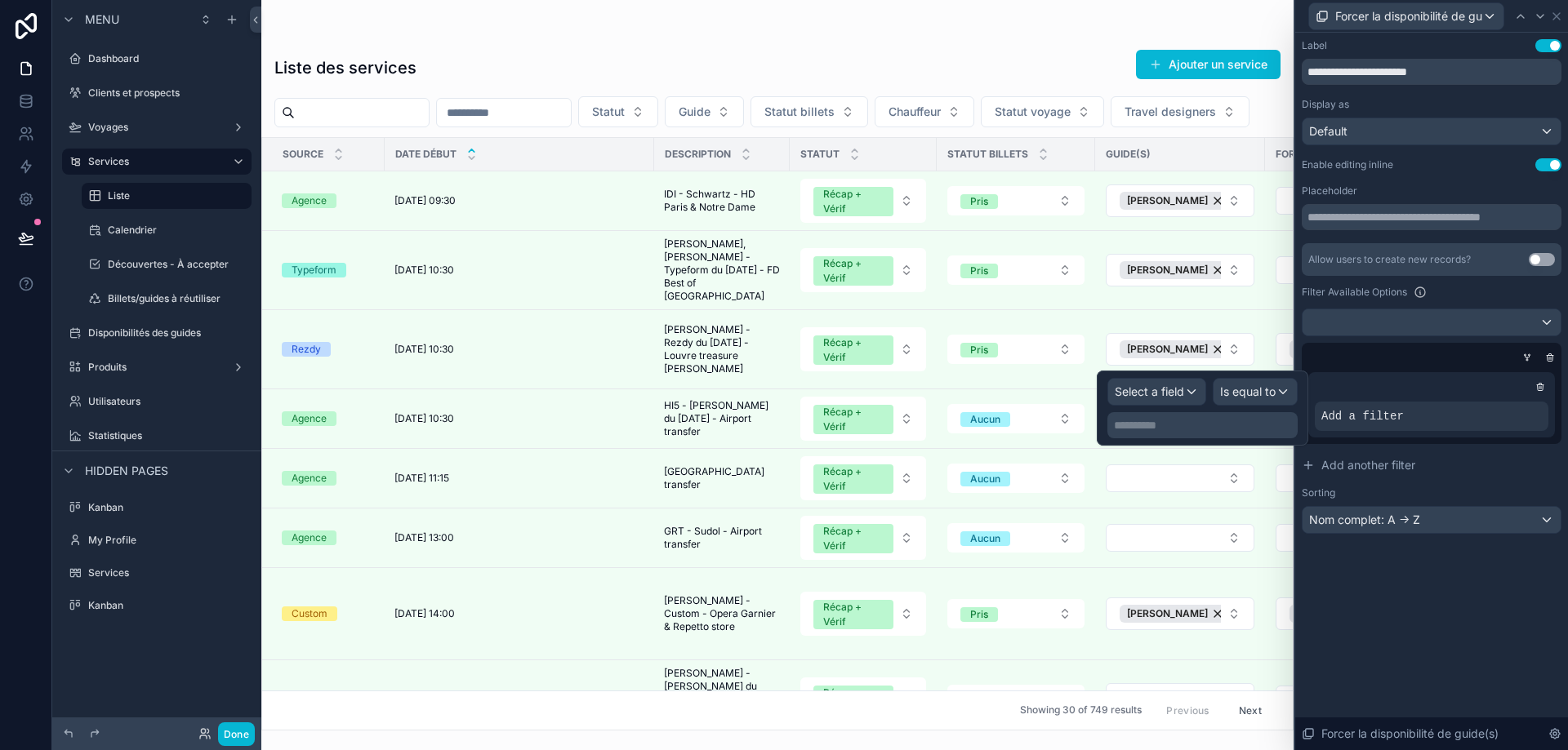
click at [1155, 406] on div "**********" at bounding box center [1203, 408] width 190 height 60
click at [1152, 389] on span "Select a field" at bounding box center [1149, 392] width 70 height 14
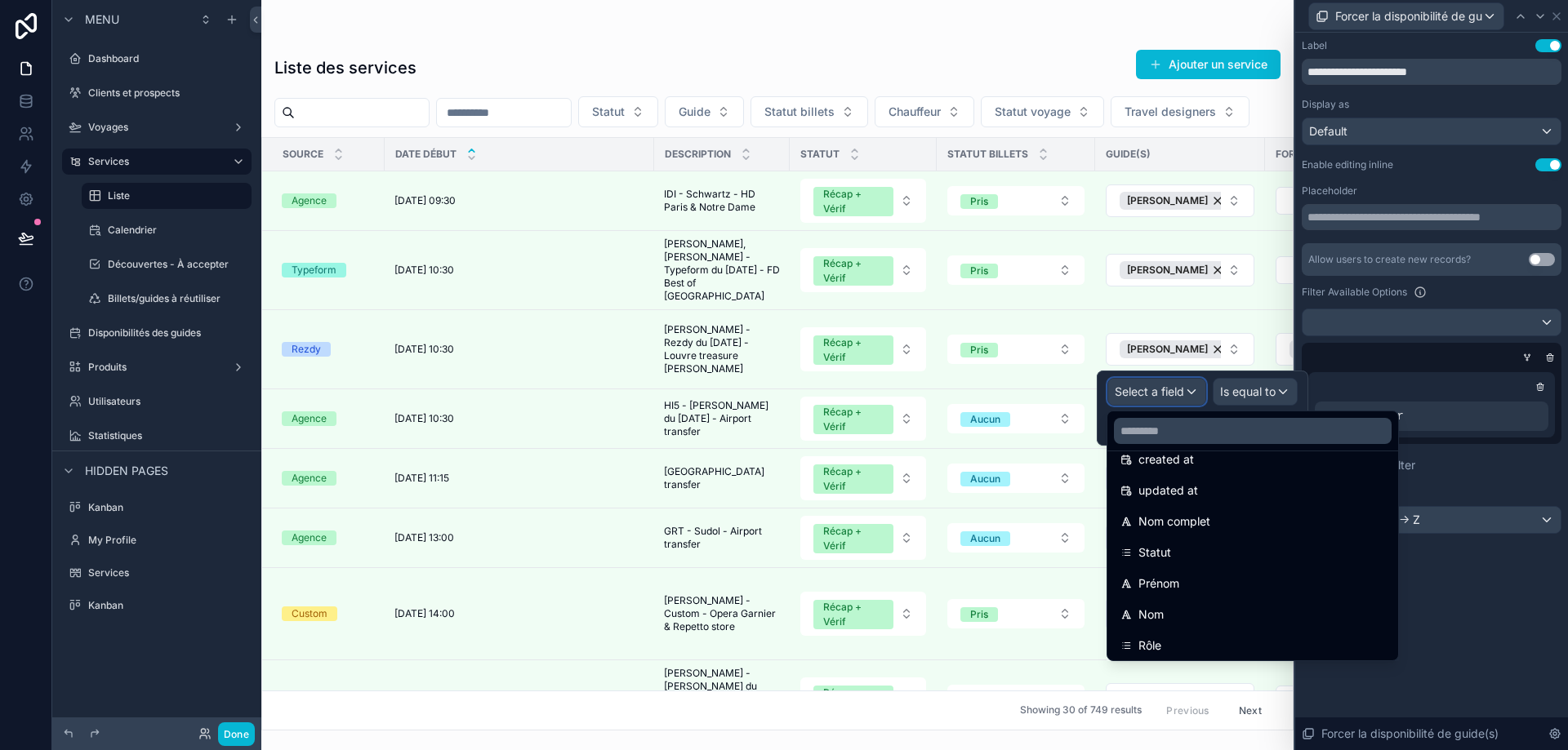
scroll to position [164, 0]
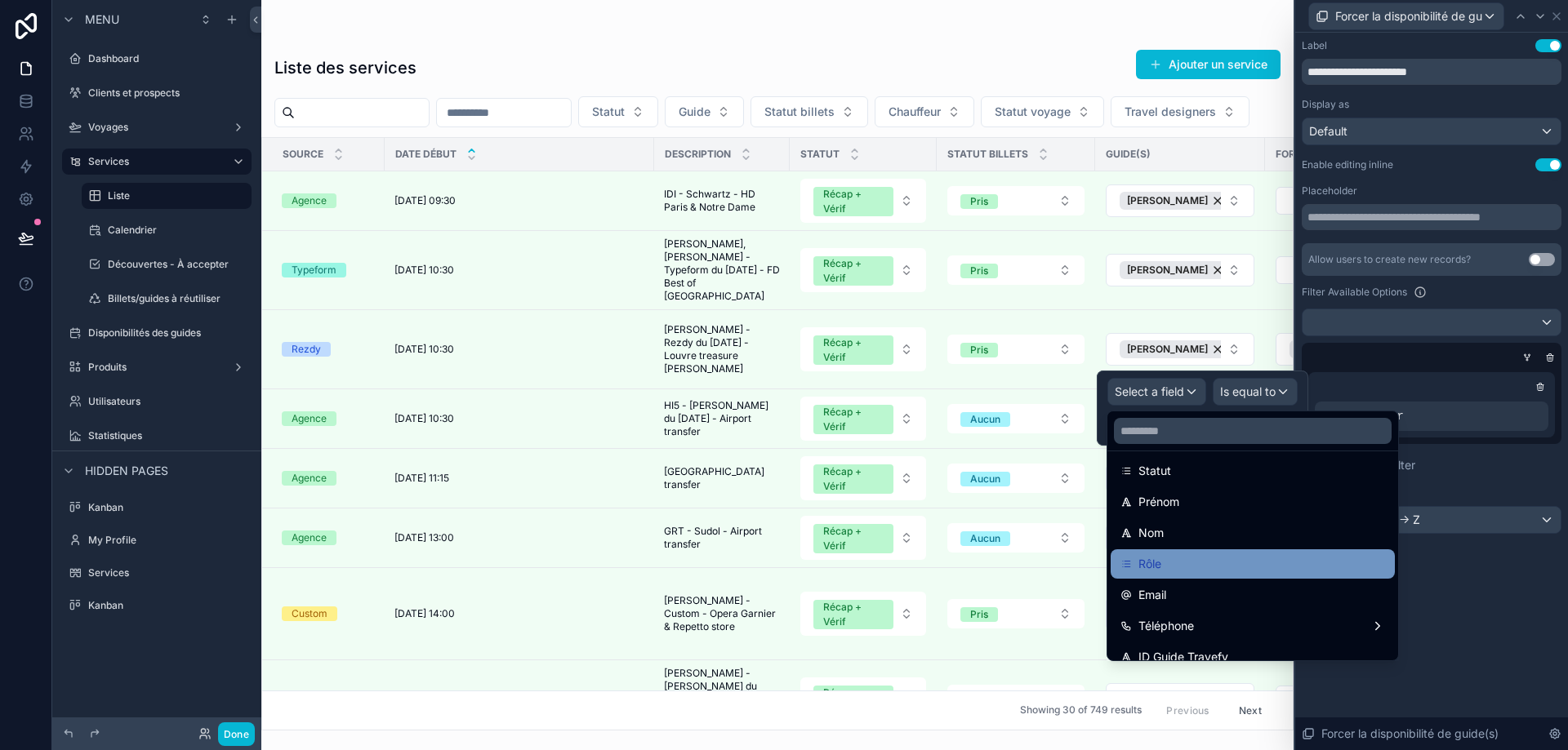
click at [1208, 567] on div "Rôle" at bounding box center [1253, 564] width 264 height 20
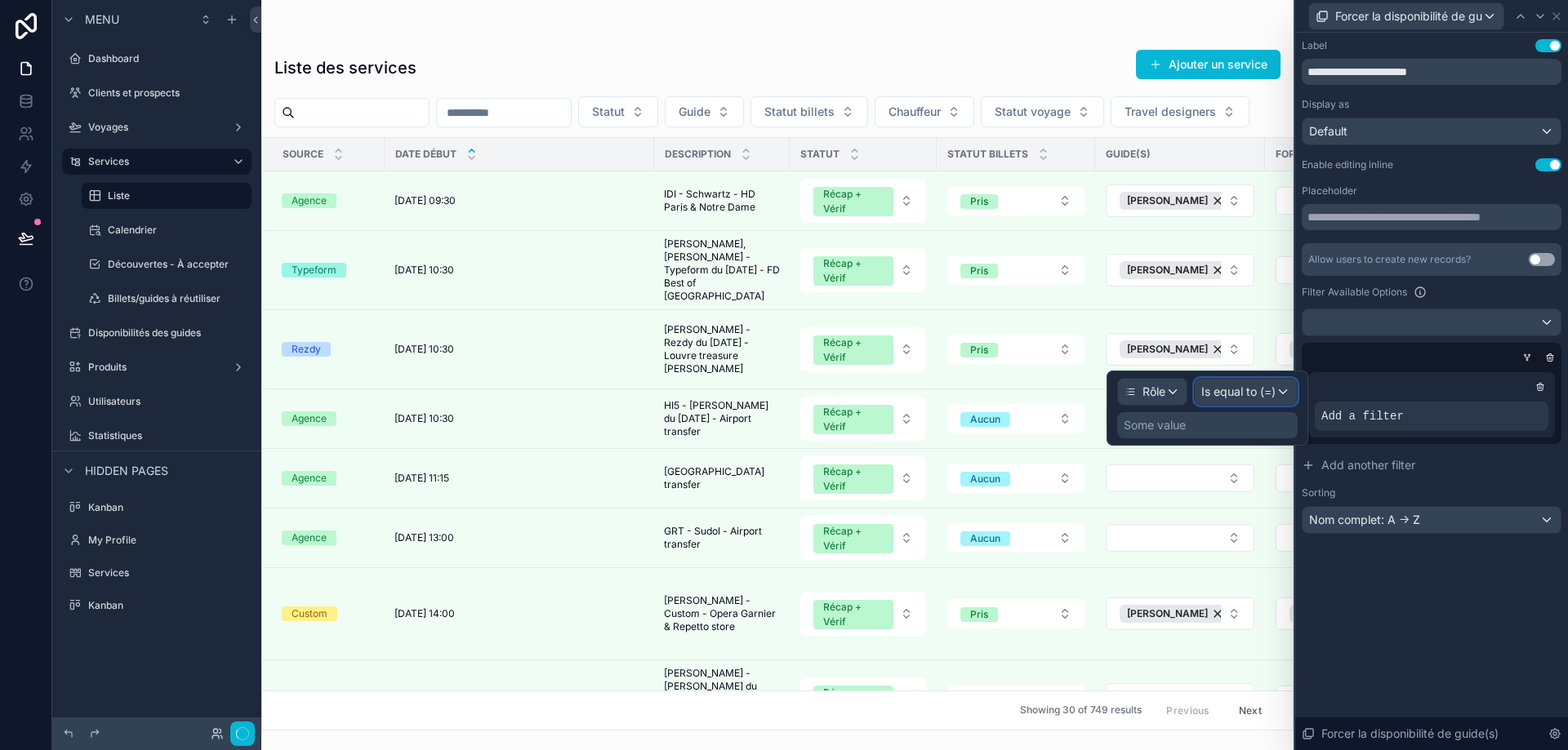
click at [1272, 394] on span "Is equal to (=)" at bounding box center [1239, 392] width 74 height 16
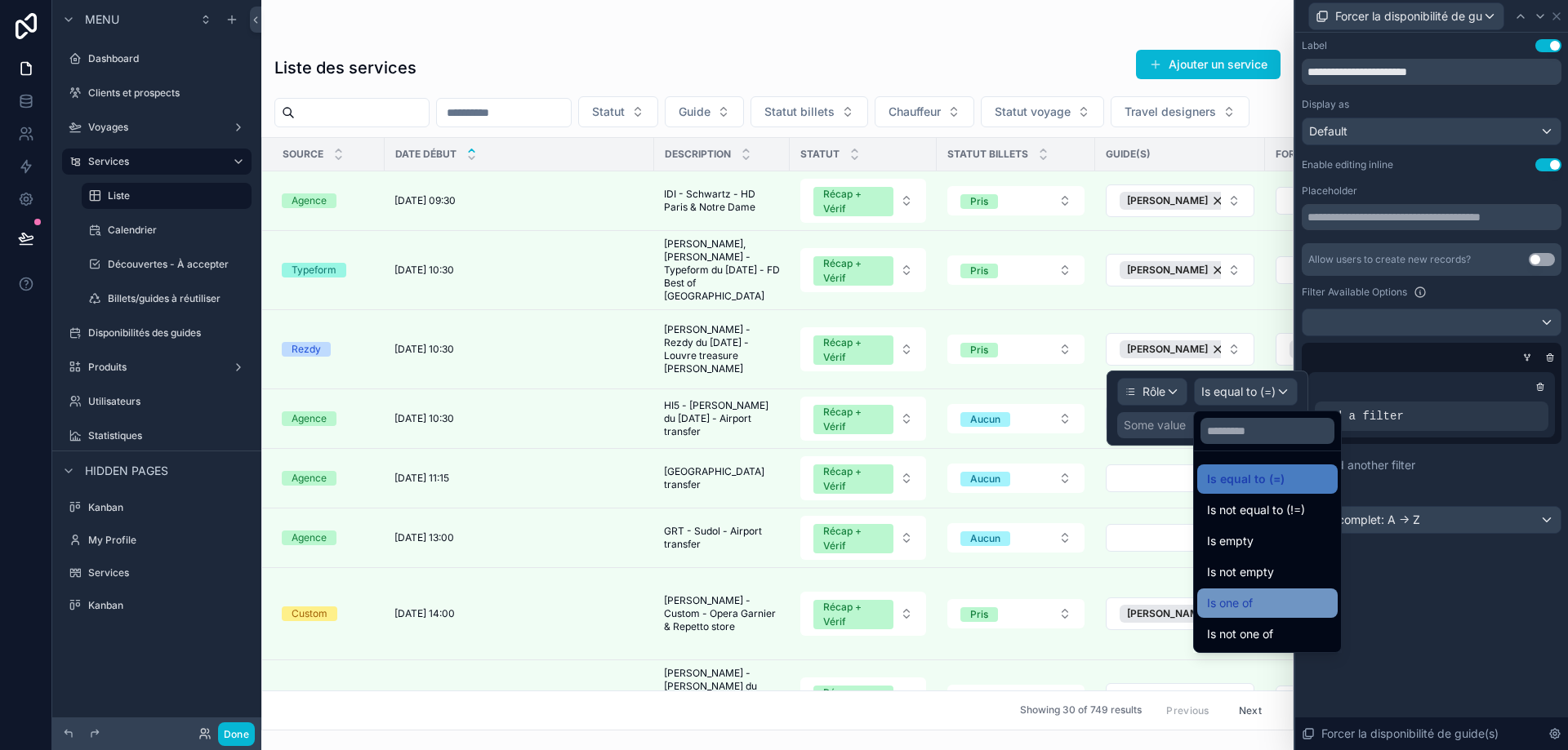
click at [1273, 598] on div "Is one of" at bounding box center [1267, 603] width 121 height 20
click at [1170, 418] on div "Some value" at bounding box center [1155, 425] width 62 height 16
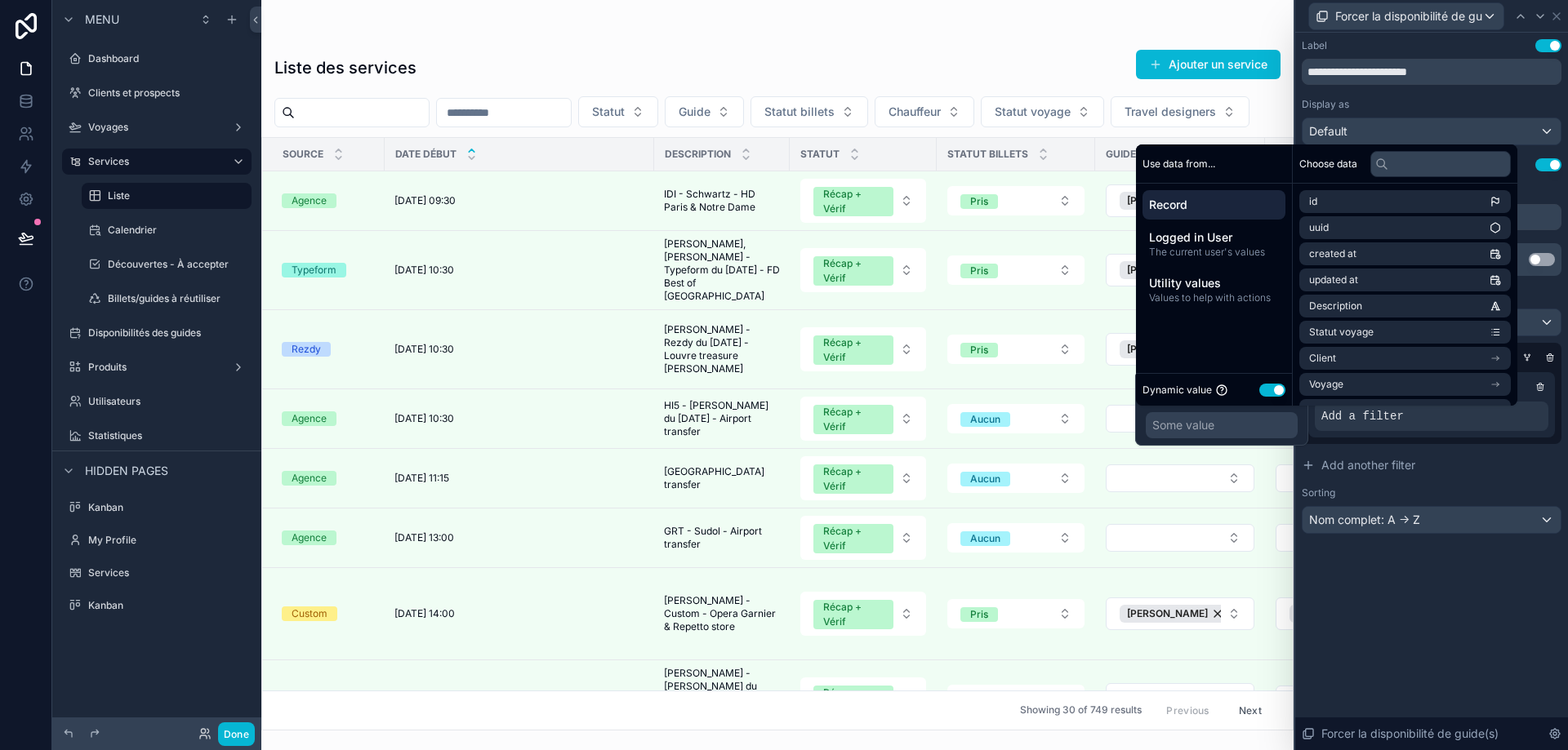
click at [1280, 389] on button "Use setting" at bounding box center [1272, 390] width 26 height 13
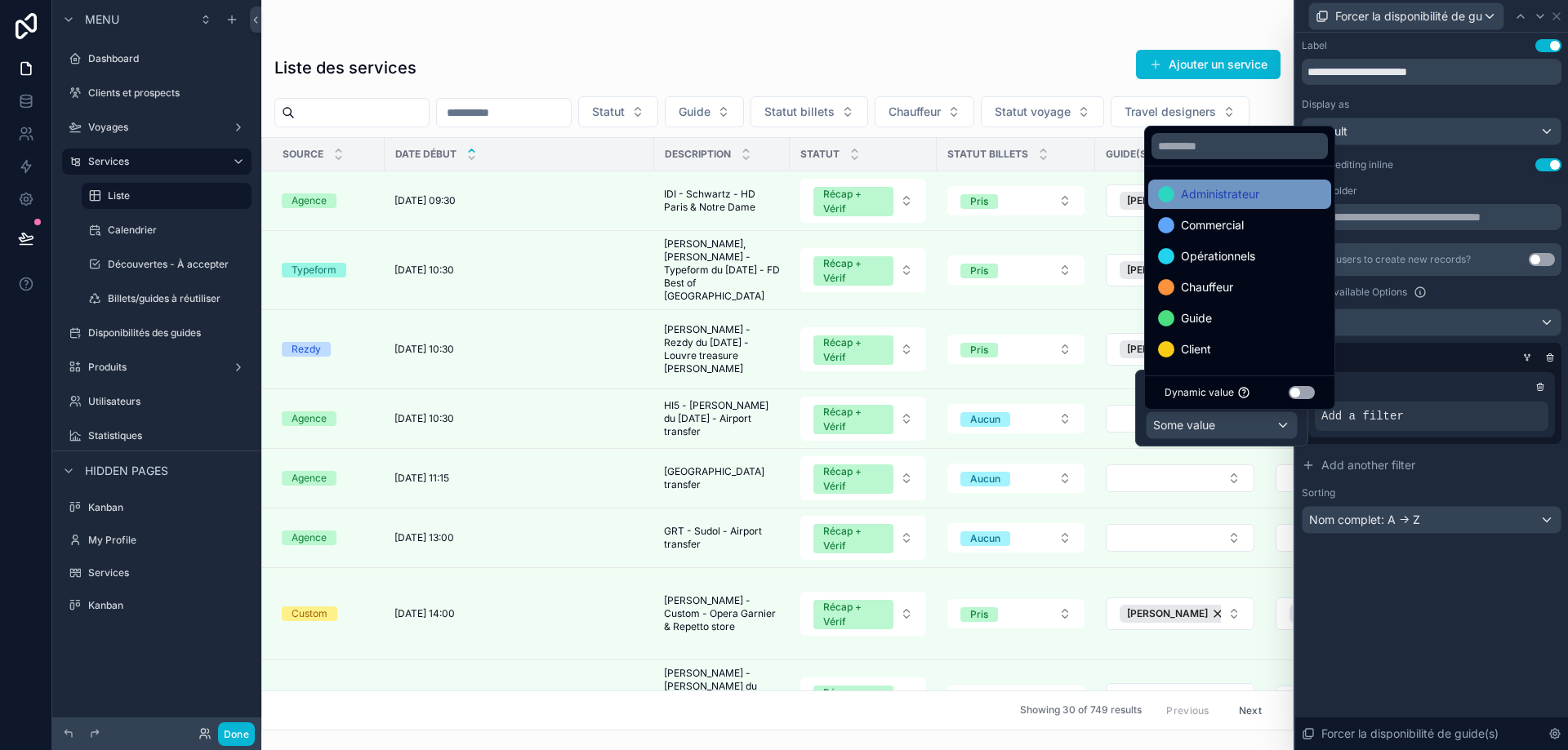
click at [1235, 200] on span "Administrateur" at bounding box center [1220, 194] width 78 height 20
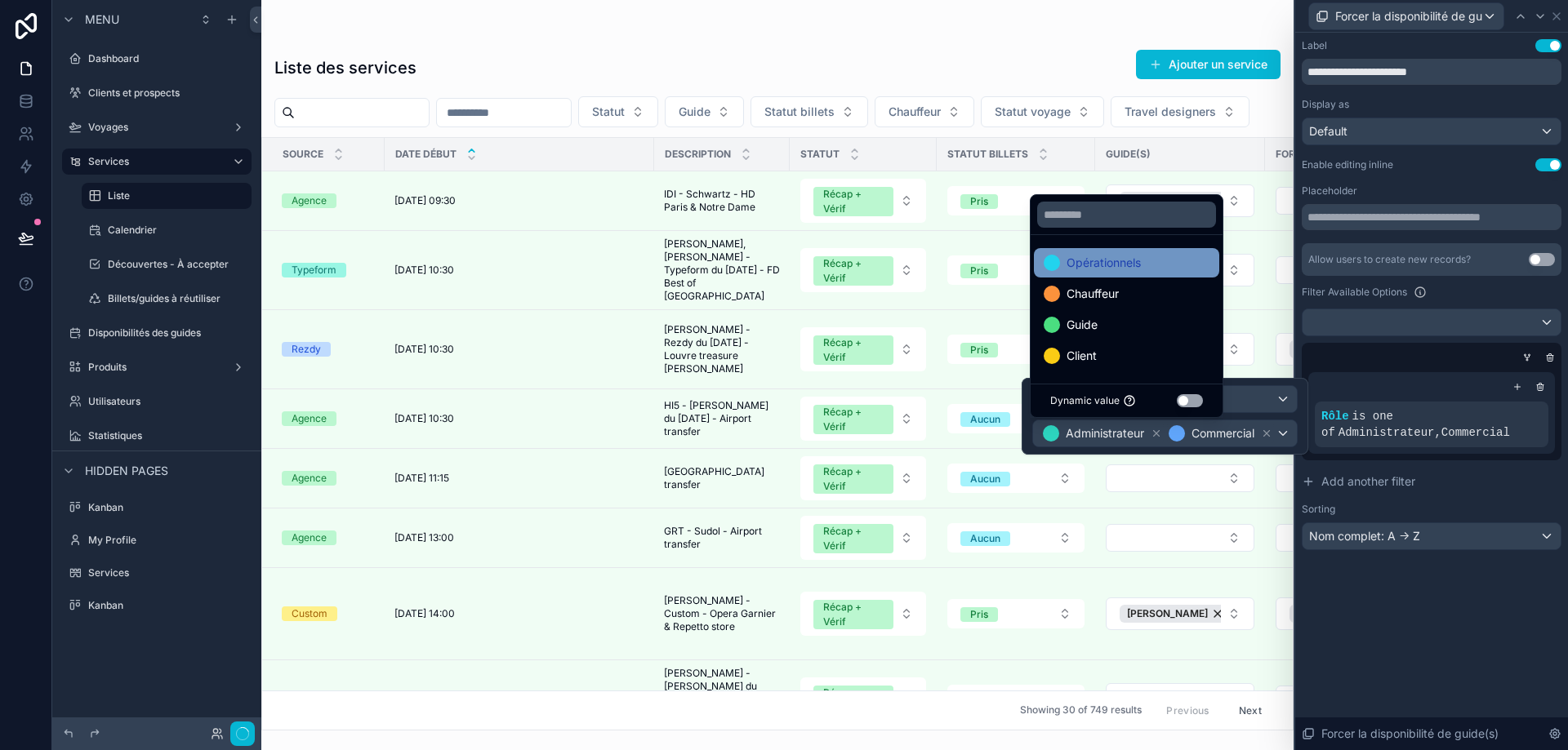
click at [1118, 264] on span "Opérationnels" at bounding box center [1104, 263] width 74 height 20
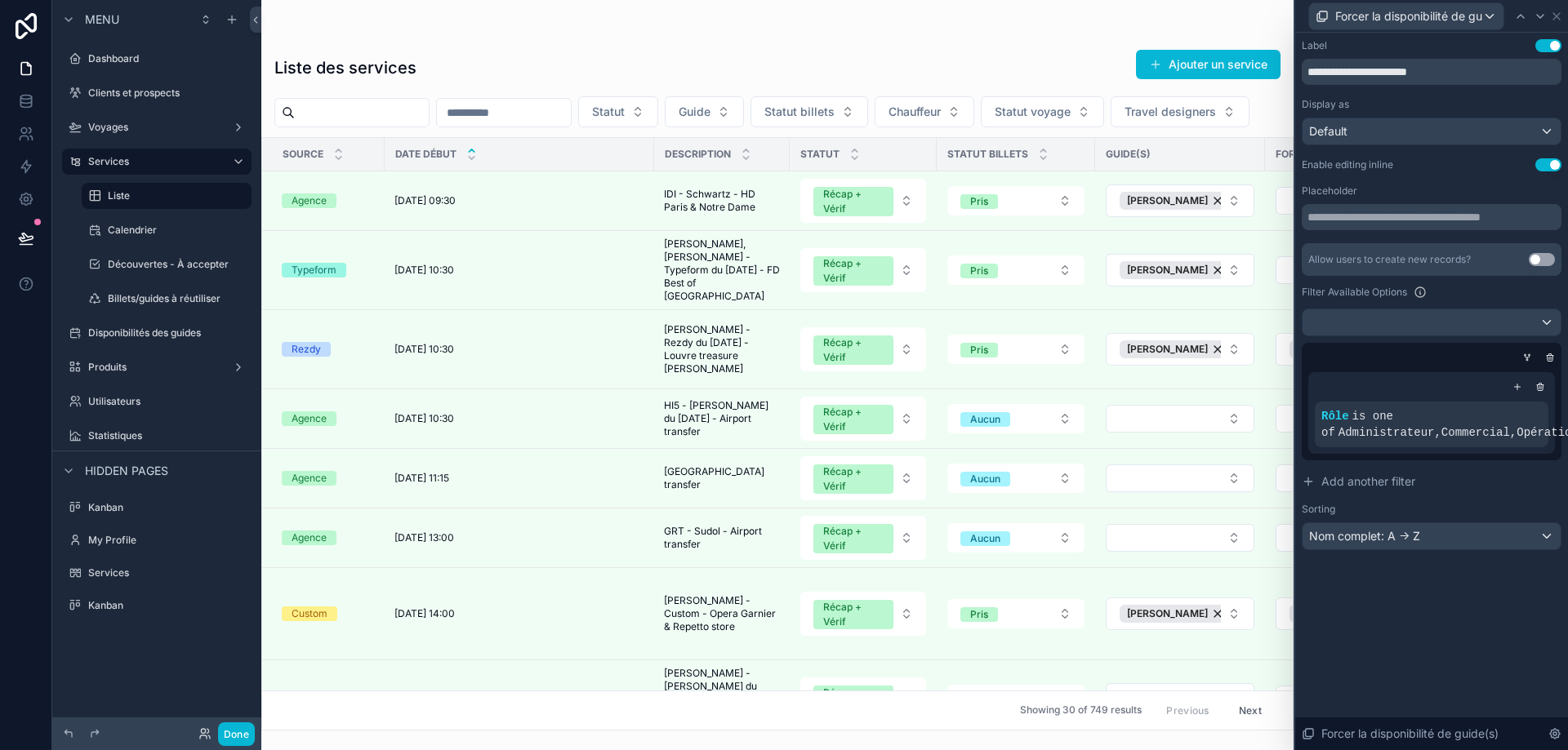
click at [1428, 365] on div at bounding box center [1428, 357] width 259 height 16
click at [1521, 388] on icon at bounding box center [1517, 387] width 9 height 9
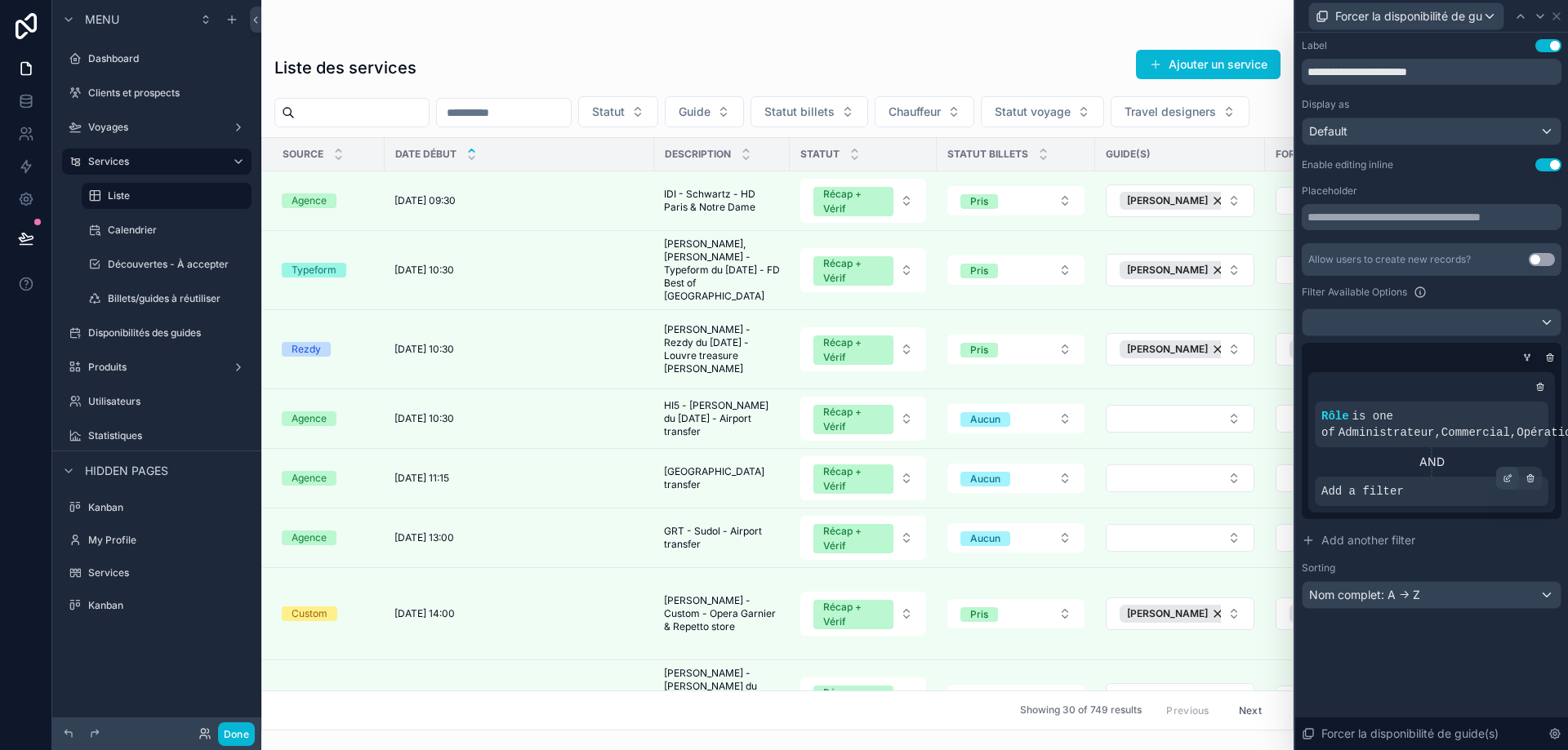
click at [1511, 478] on icon at bounding box center [1507, 478] width 9 height 9
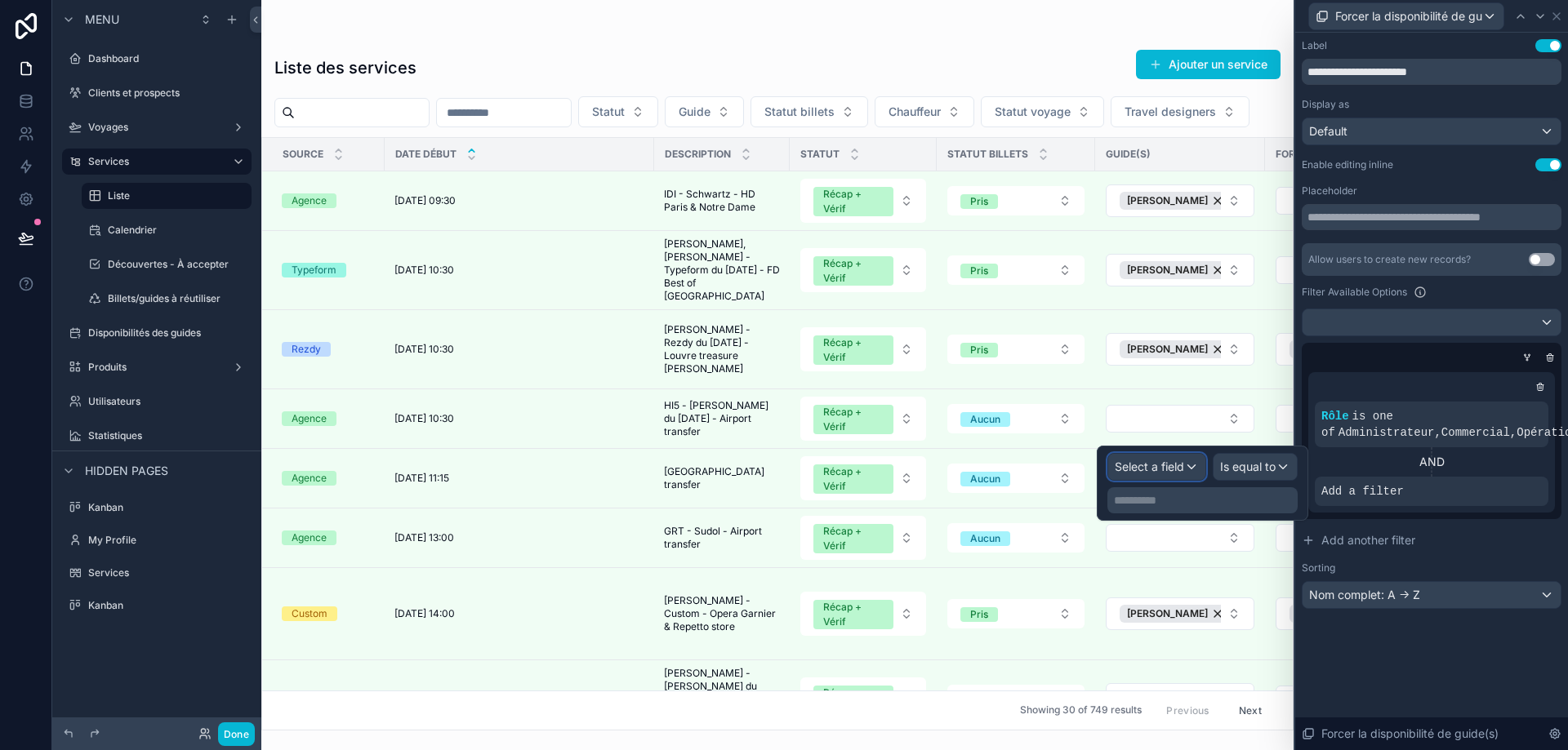
click at [1193, 467] on div "Select a field" at bounding box center [1157, 467] width 97 height 26
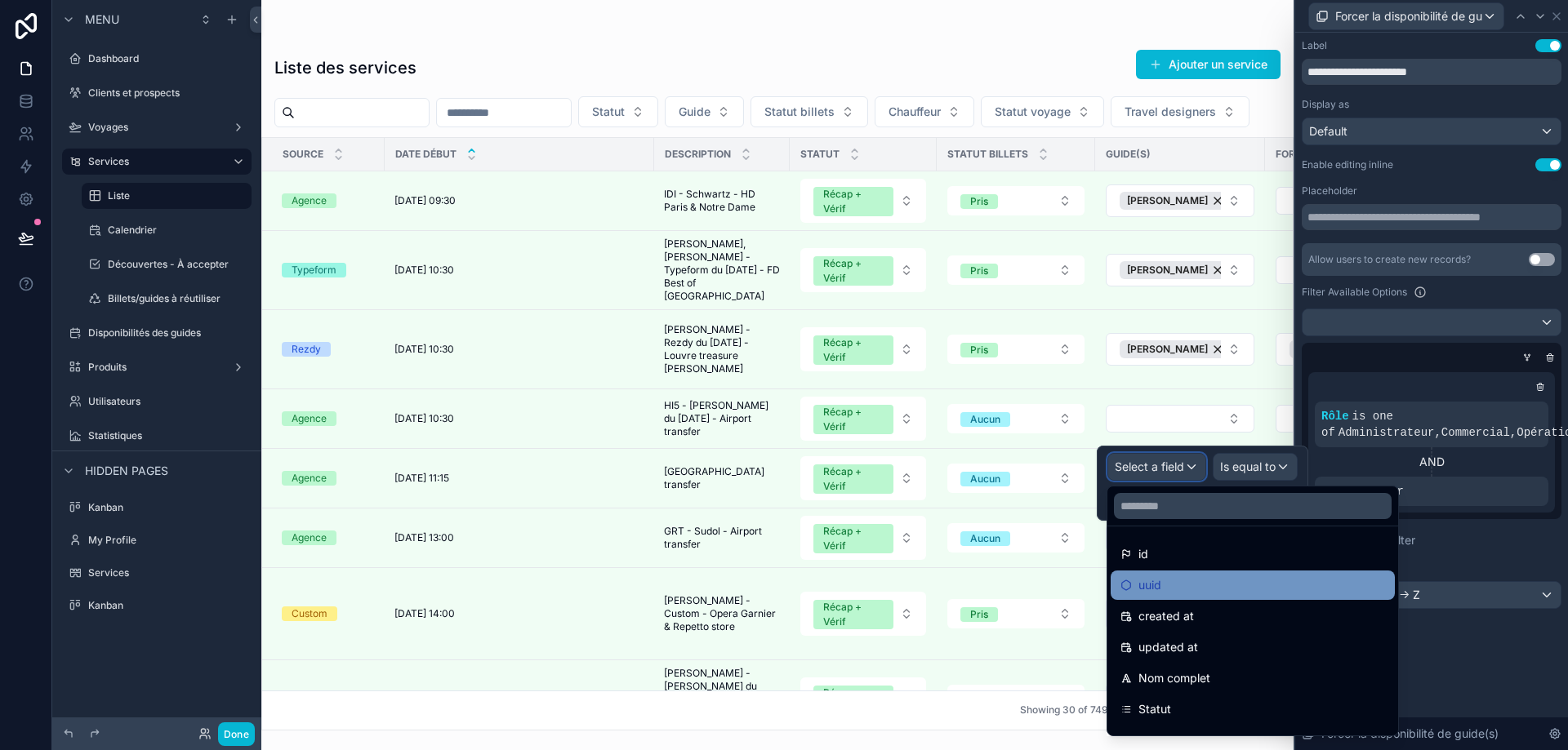
scroll to position [82, 0]
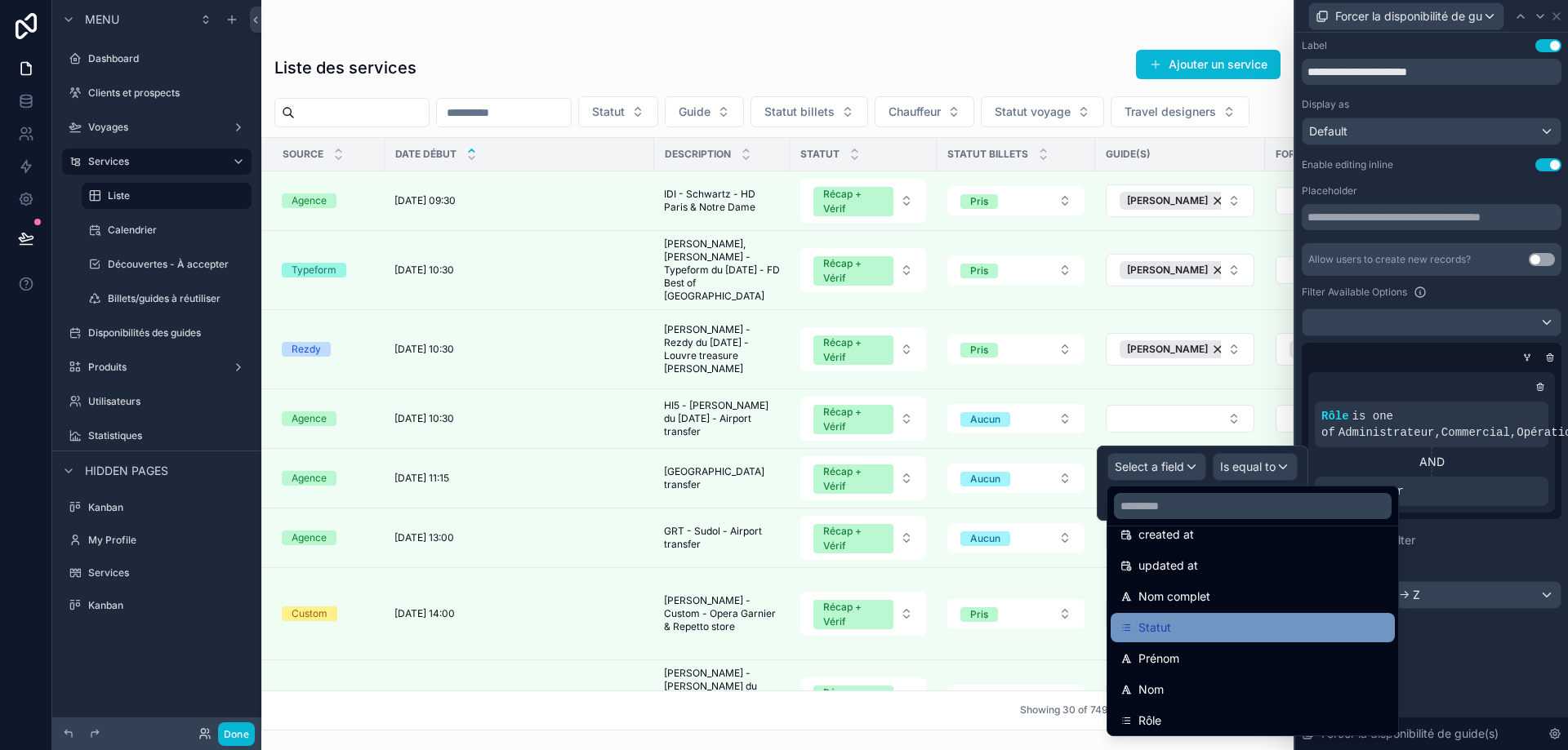
click at [1206, 621] on div "Statut" at bounding box center [1253, 628] width 264 height 20
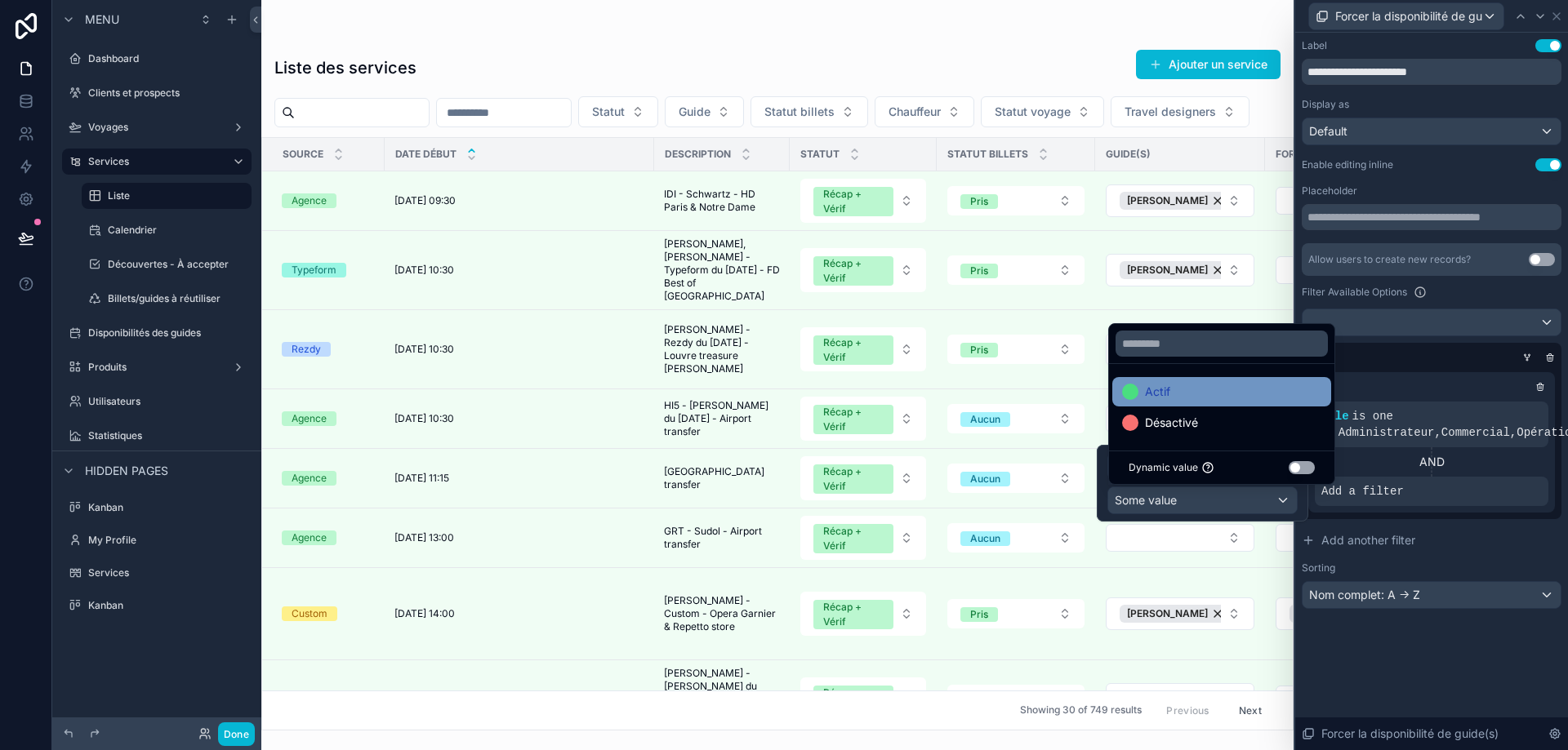
click at [1206, 400] on div "Actif" at bounding box center [1222, 392] width 199 height 20
click at [1461, 353] on div at bounding box center [1428, 357] width 259 height 16
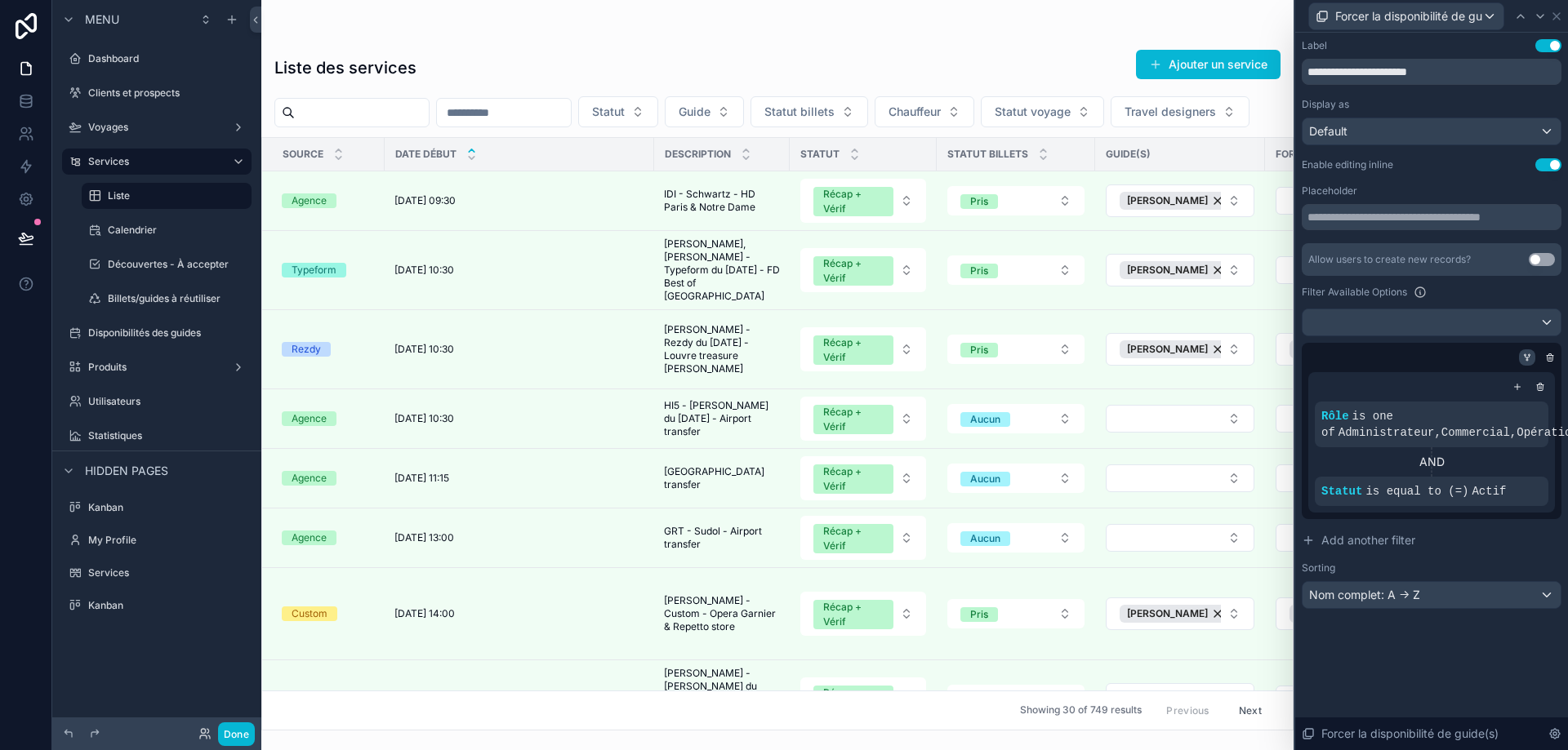
click at [1527, 352] on div at bounding box center [1527, 357] width 16 height 16
click at [1529, 356] on icon at bounding box center [1528, 356] width 4 height 2
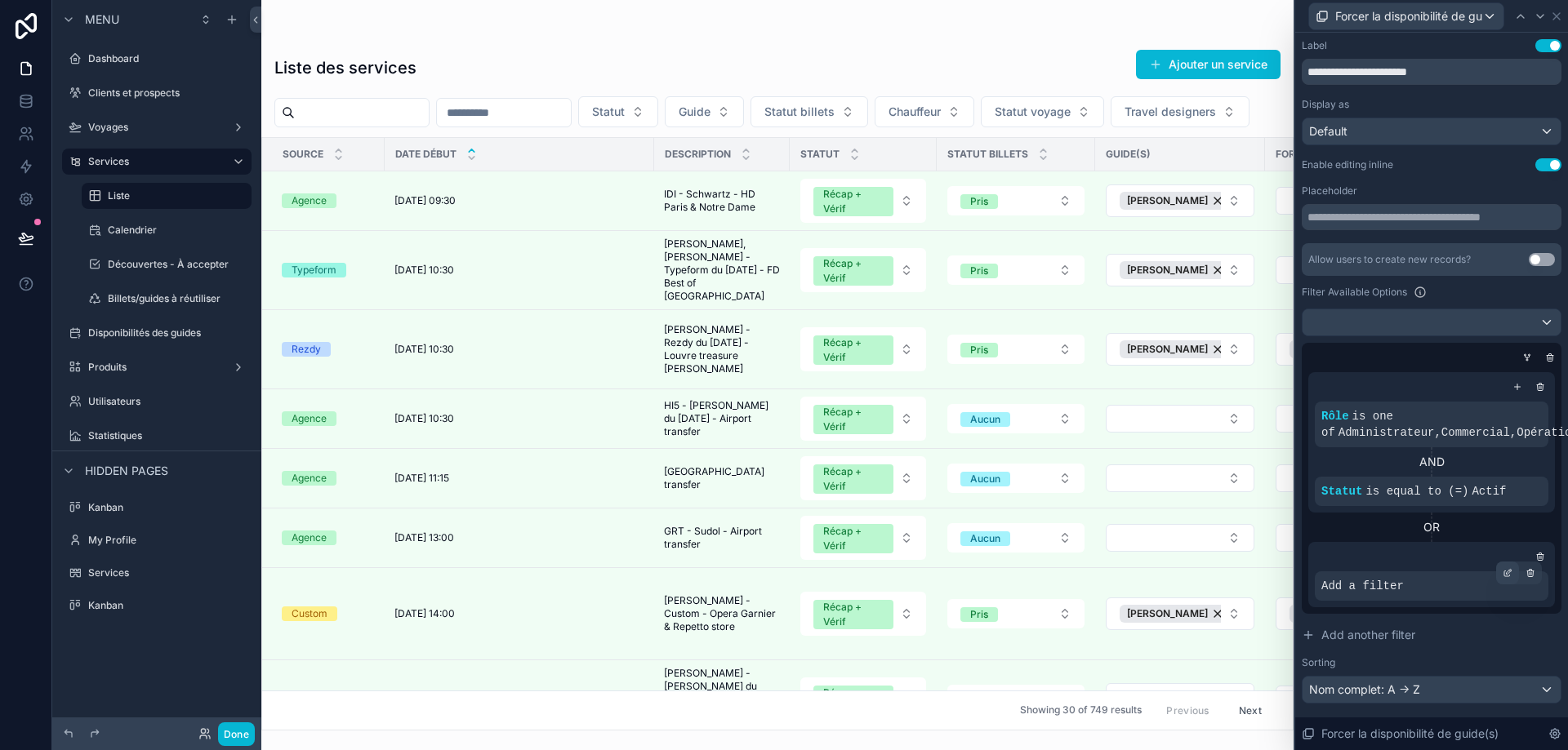
click at [1503, 570] on icon at bounding box center [1507, 573] width 9 height 9
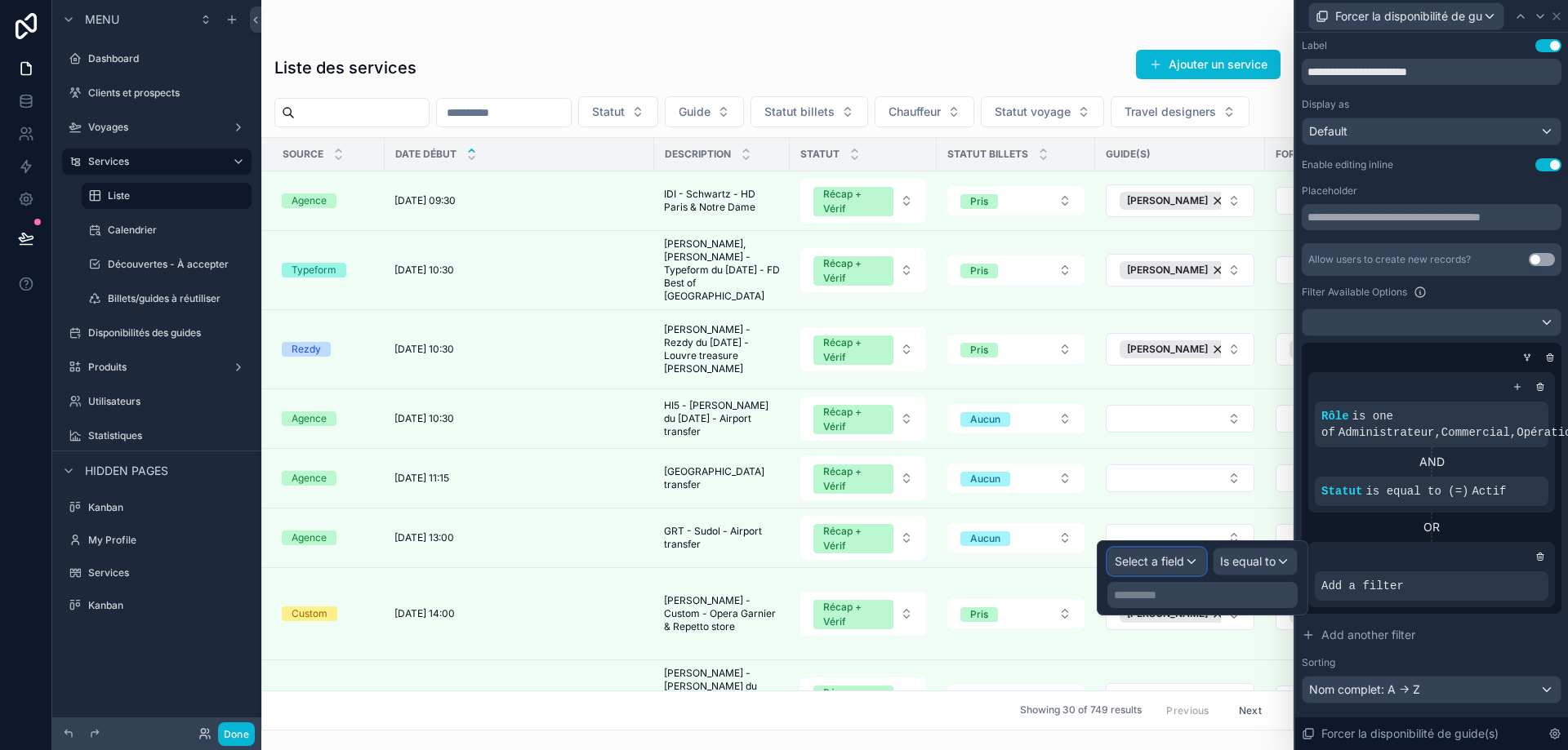
click at [1192, 566] on div "Select a field" at bounding box center [1157, 561] width 97 height 26
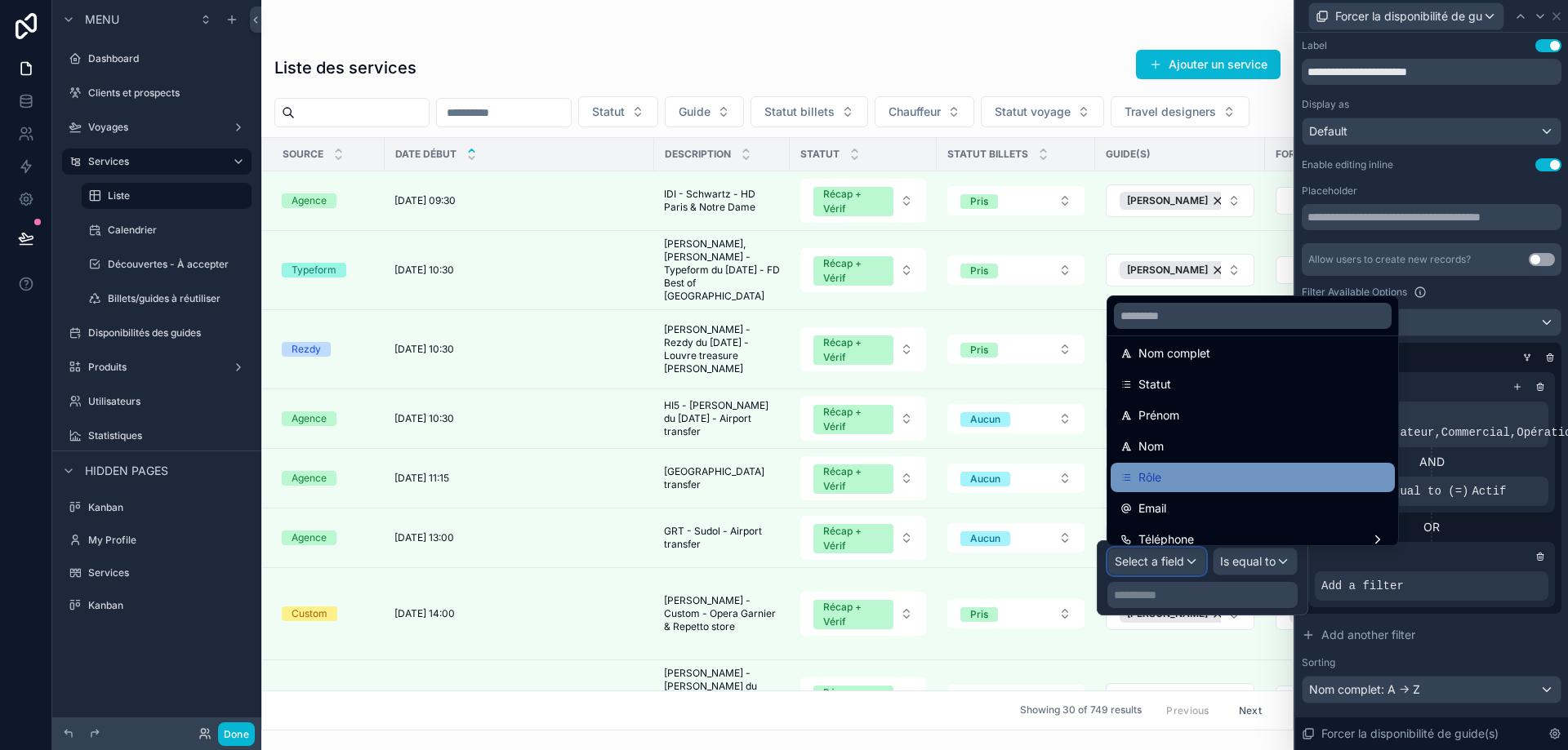
scroll to position [164, 0]
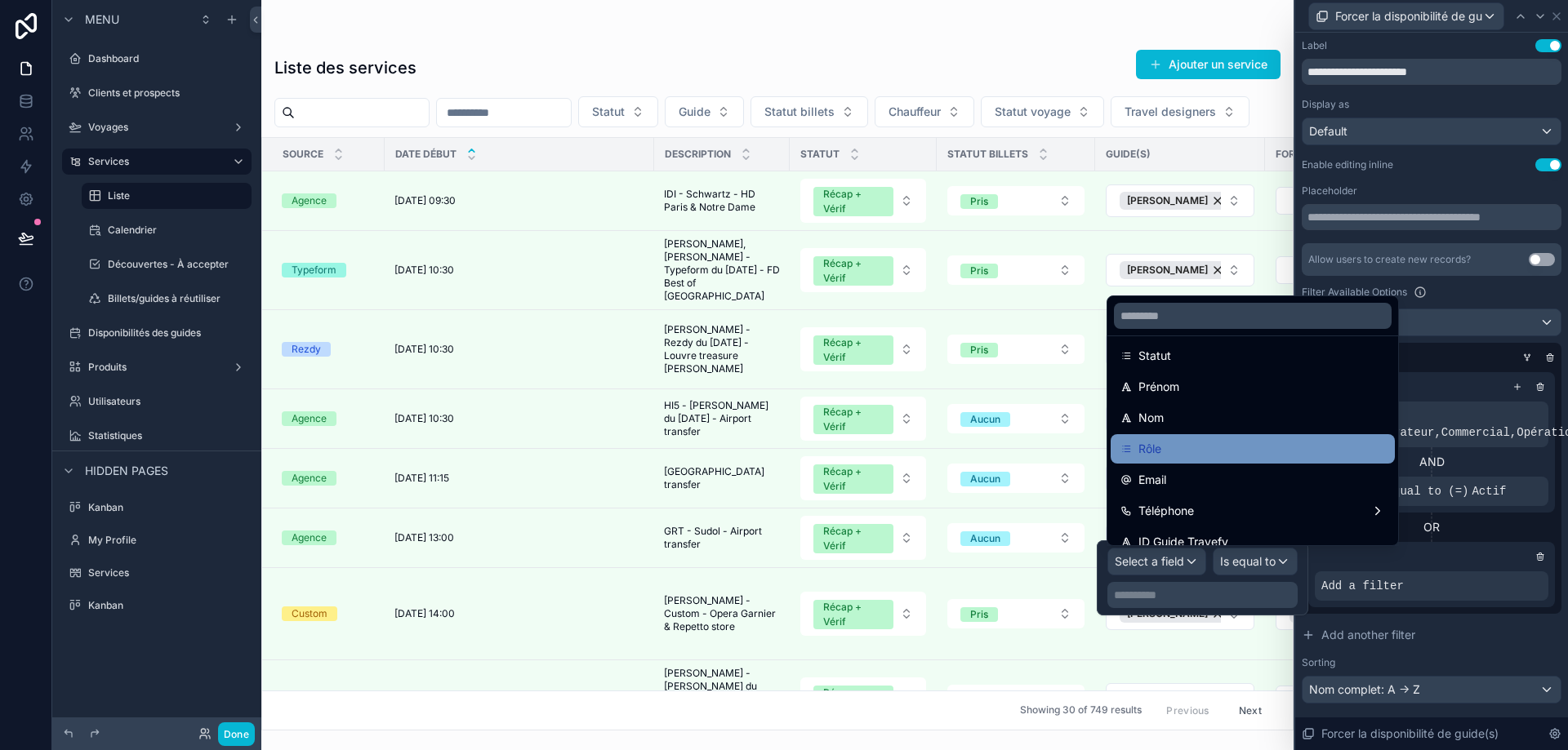
click at [1236, 452] on div "Rôle" at bounding box center [1253, 449] width 264 height 20
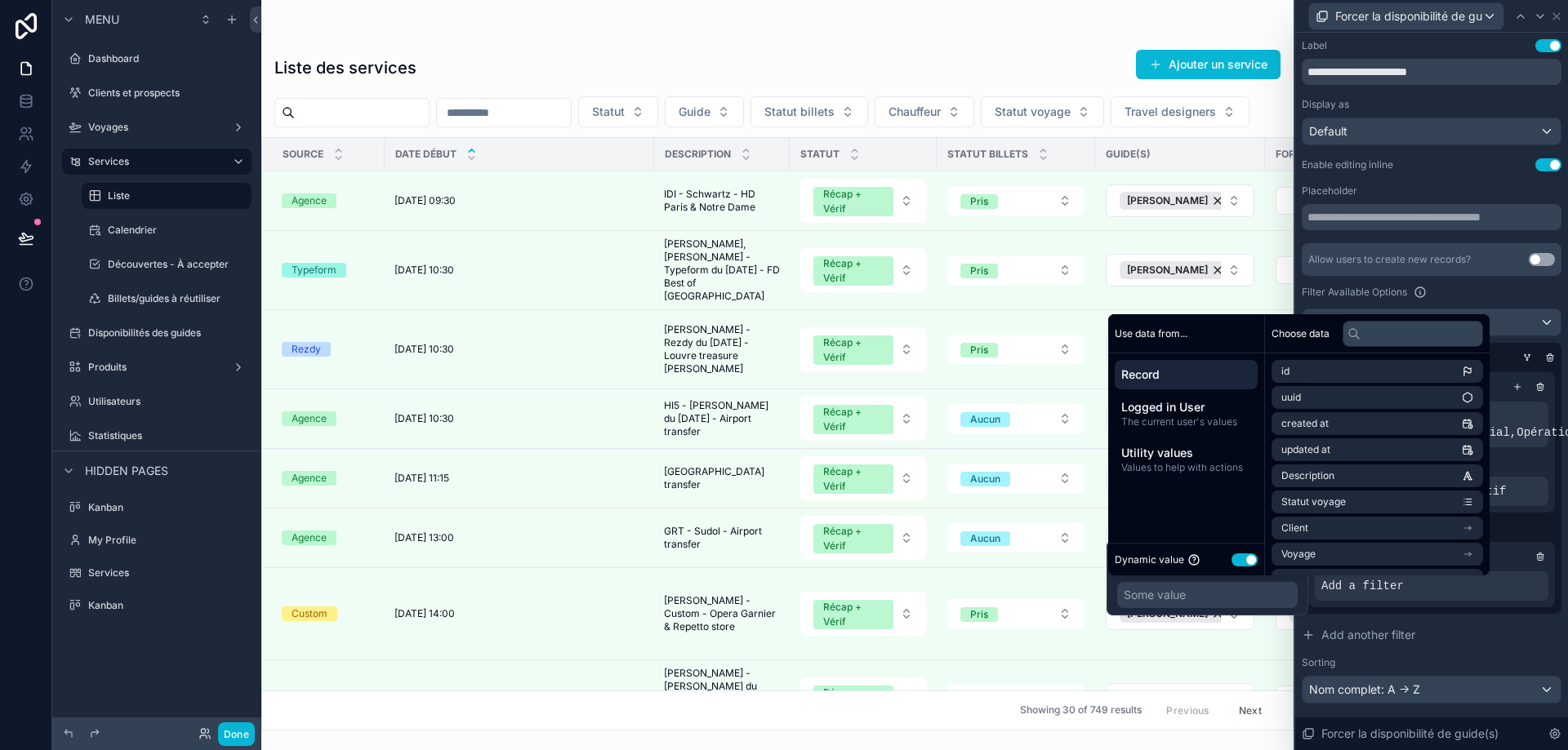
click at [1249, 558] on button "Use setting" at bounding box center [1245, 560] width 26 height 13
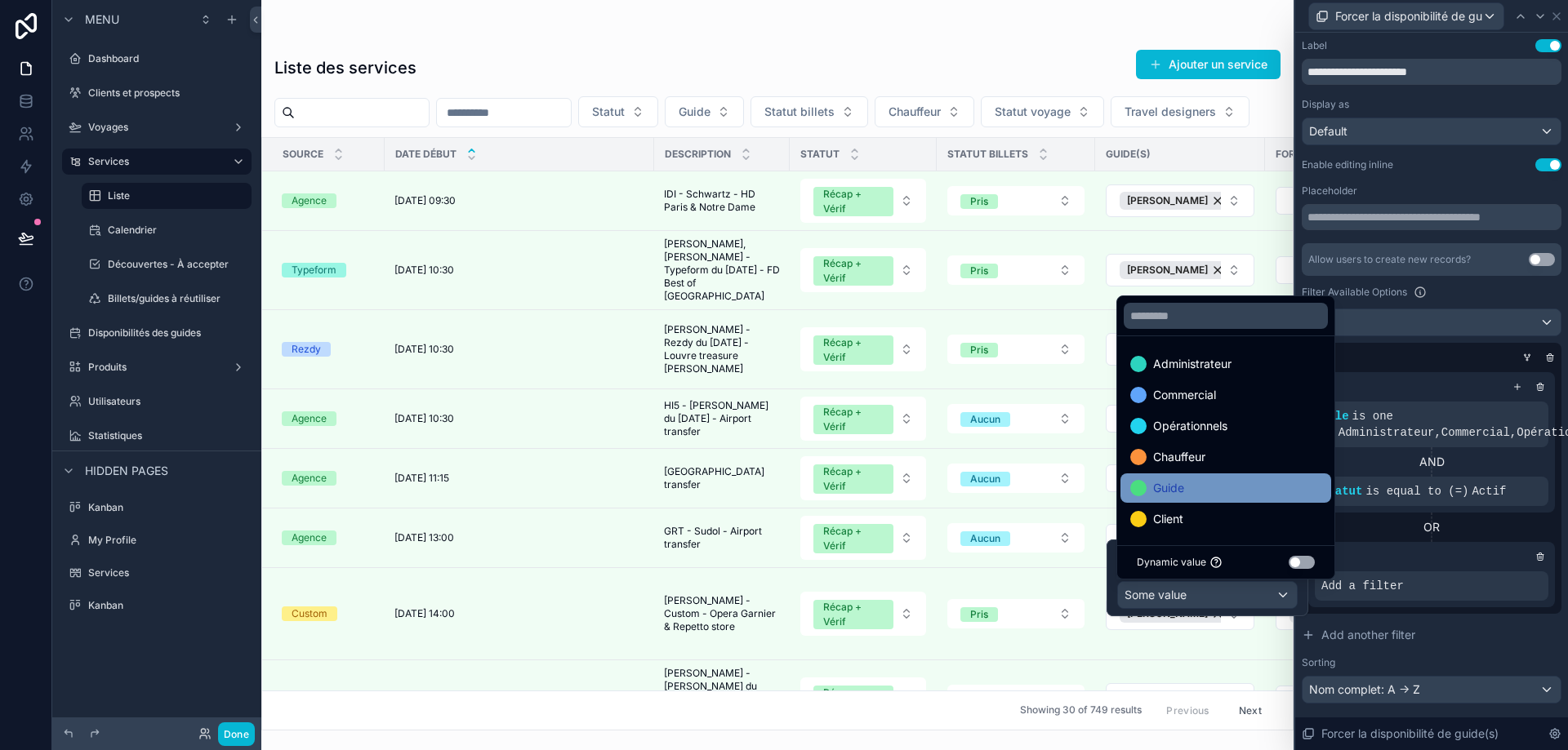
click at [1227, 487] on div "Guide" at bounding box center [1226, 488] width 191 height 20
click at [1401, 526] on div "OR" at bounding box center [1432, 527] width 246 height 16
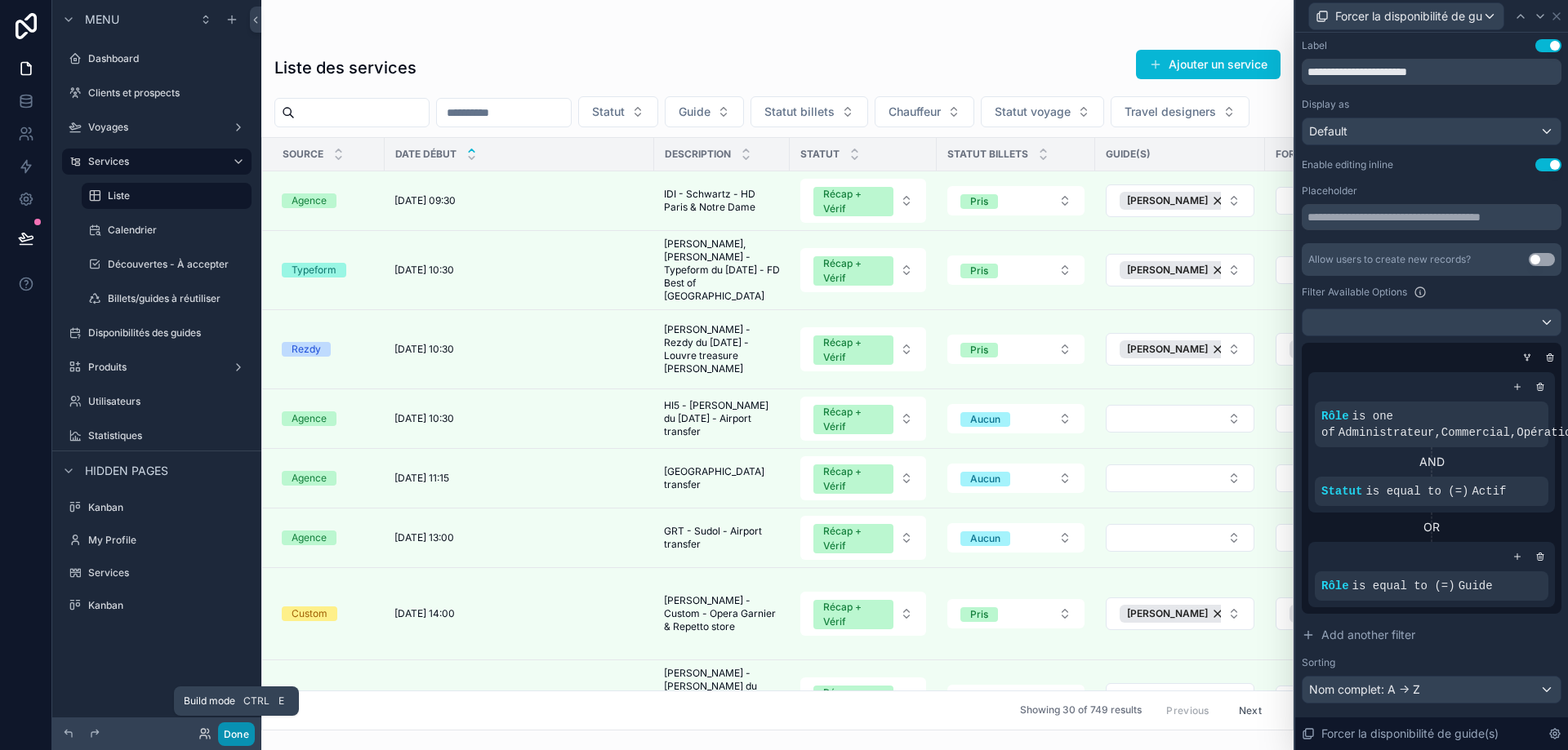
click at [233, 732] on button "Done" at bounding box center [236, 734] width 37 height 23
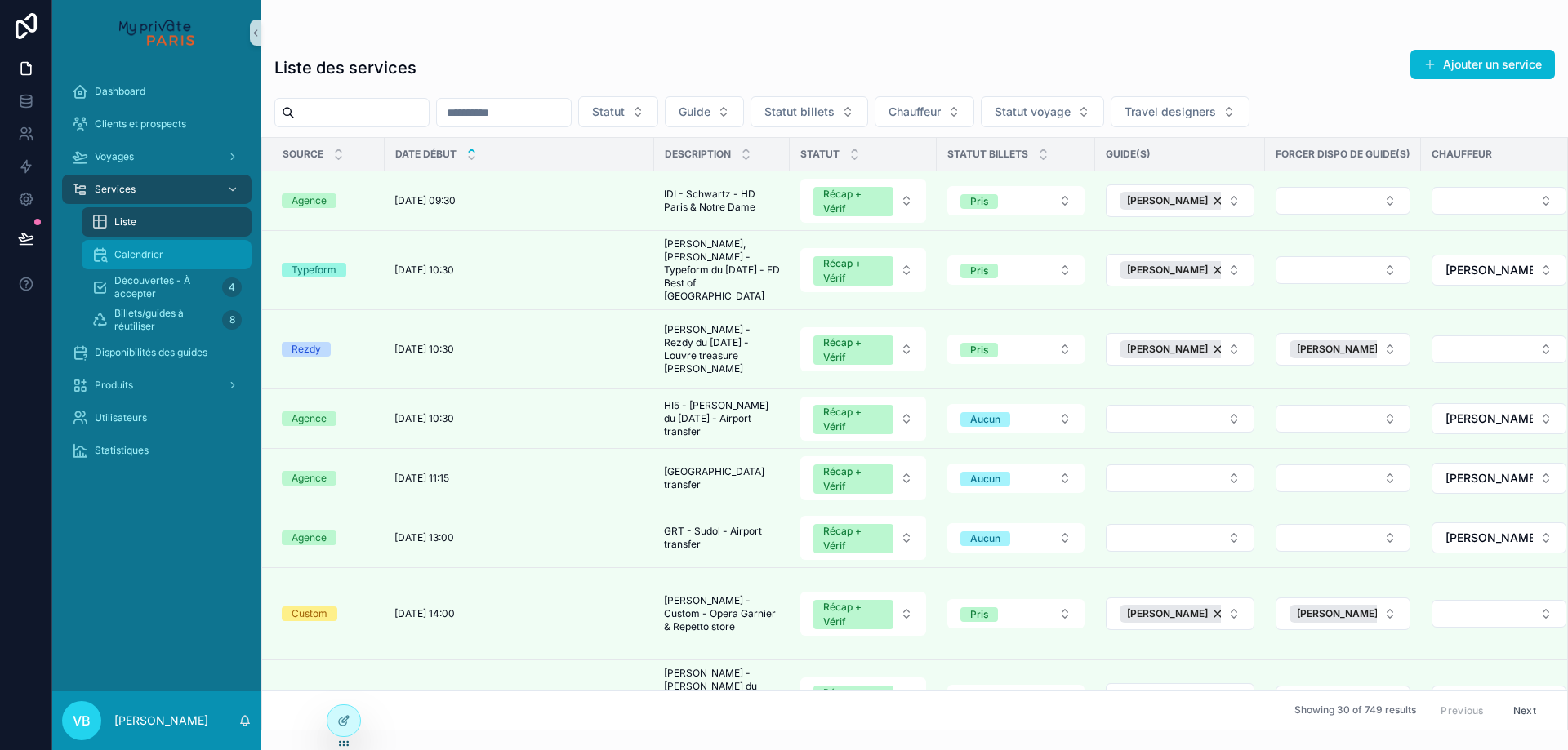
click at [149, 252] on span "Calendrier" at bounding box center [139, 254] width 49 height 13
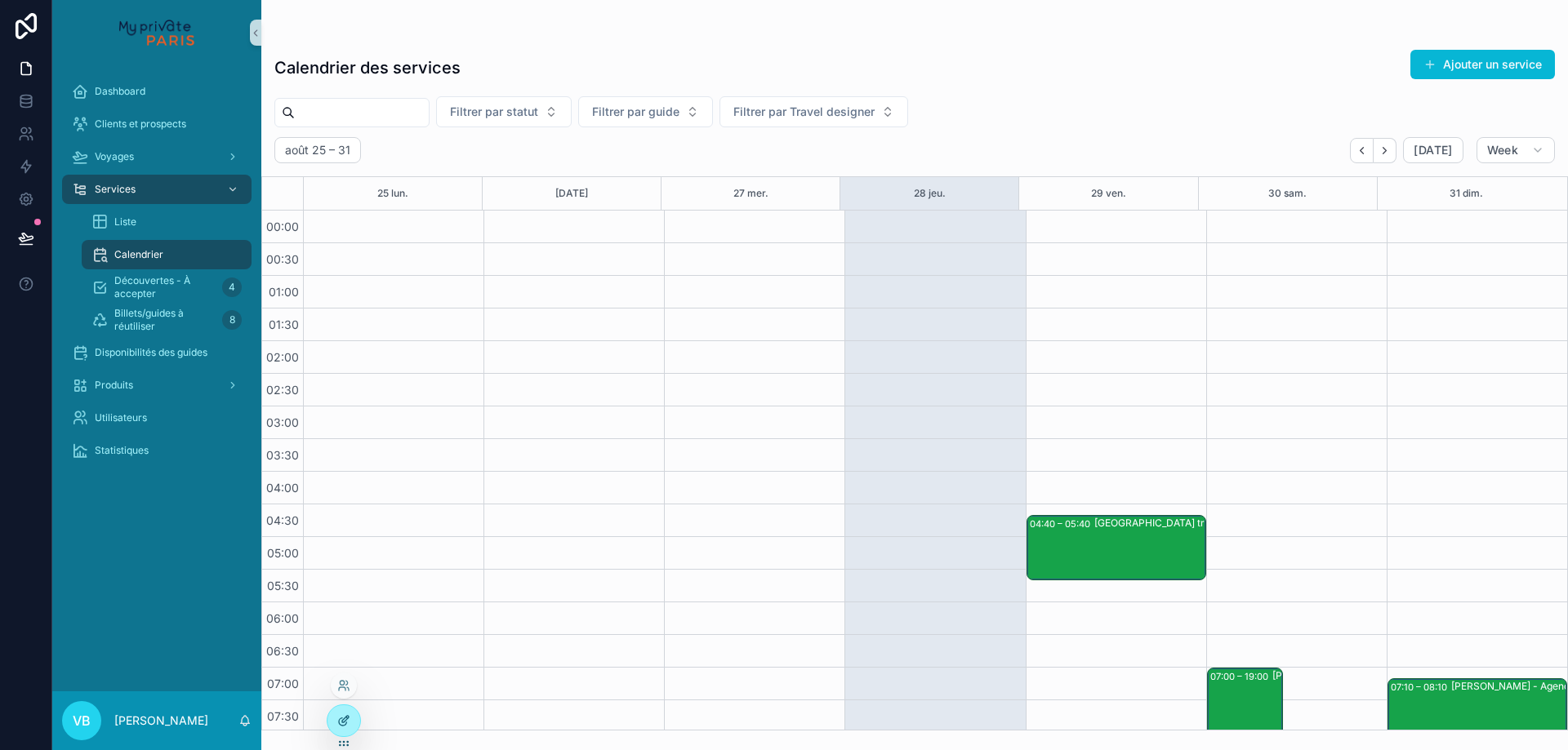
click at [334, 731] on div at bounding box center [344, 721] width 33 height 31
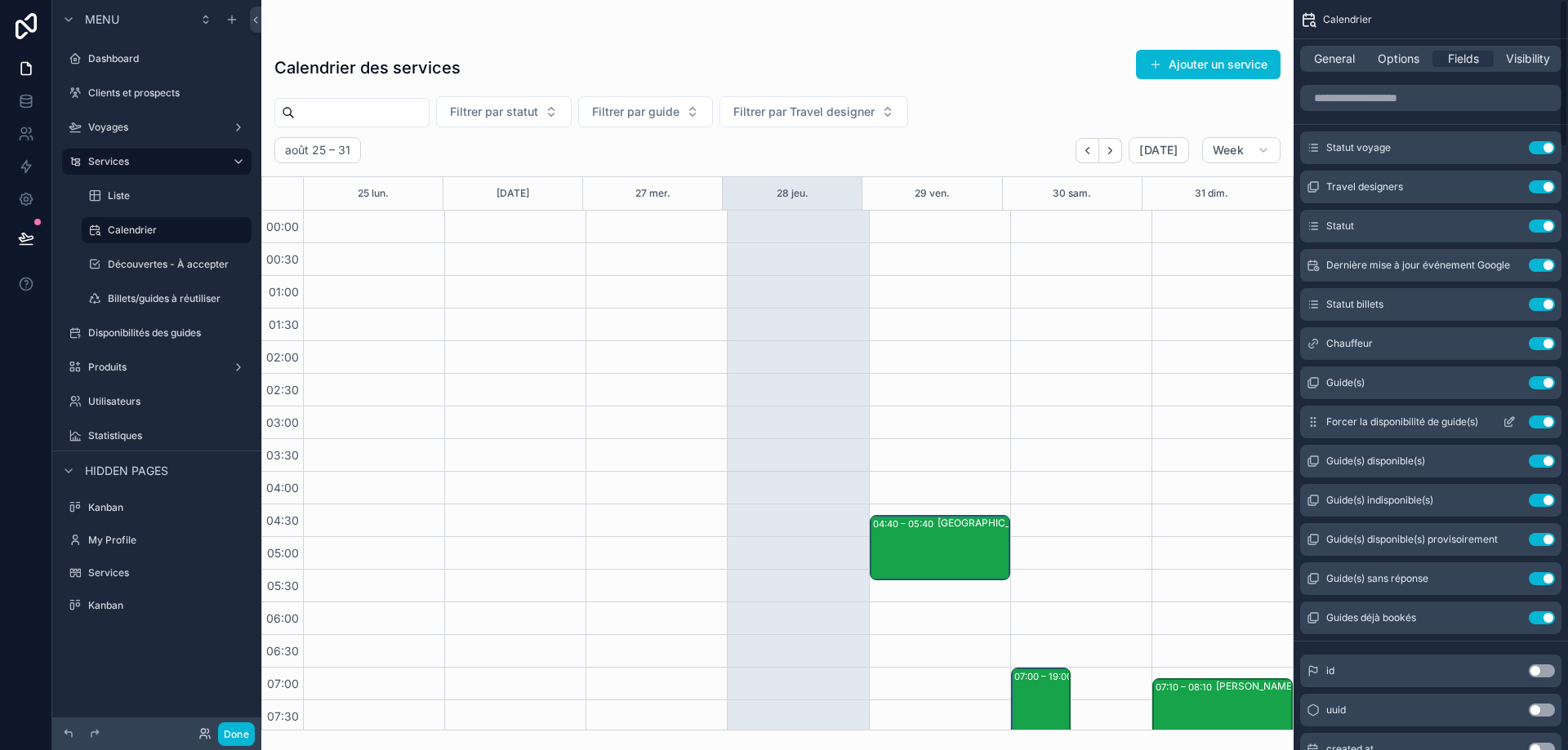
click at [1505, 418] on icon "scrollable content" at bounding box center [1509, 422] width 13 height 13
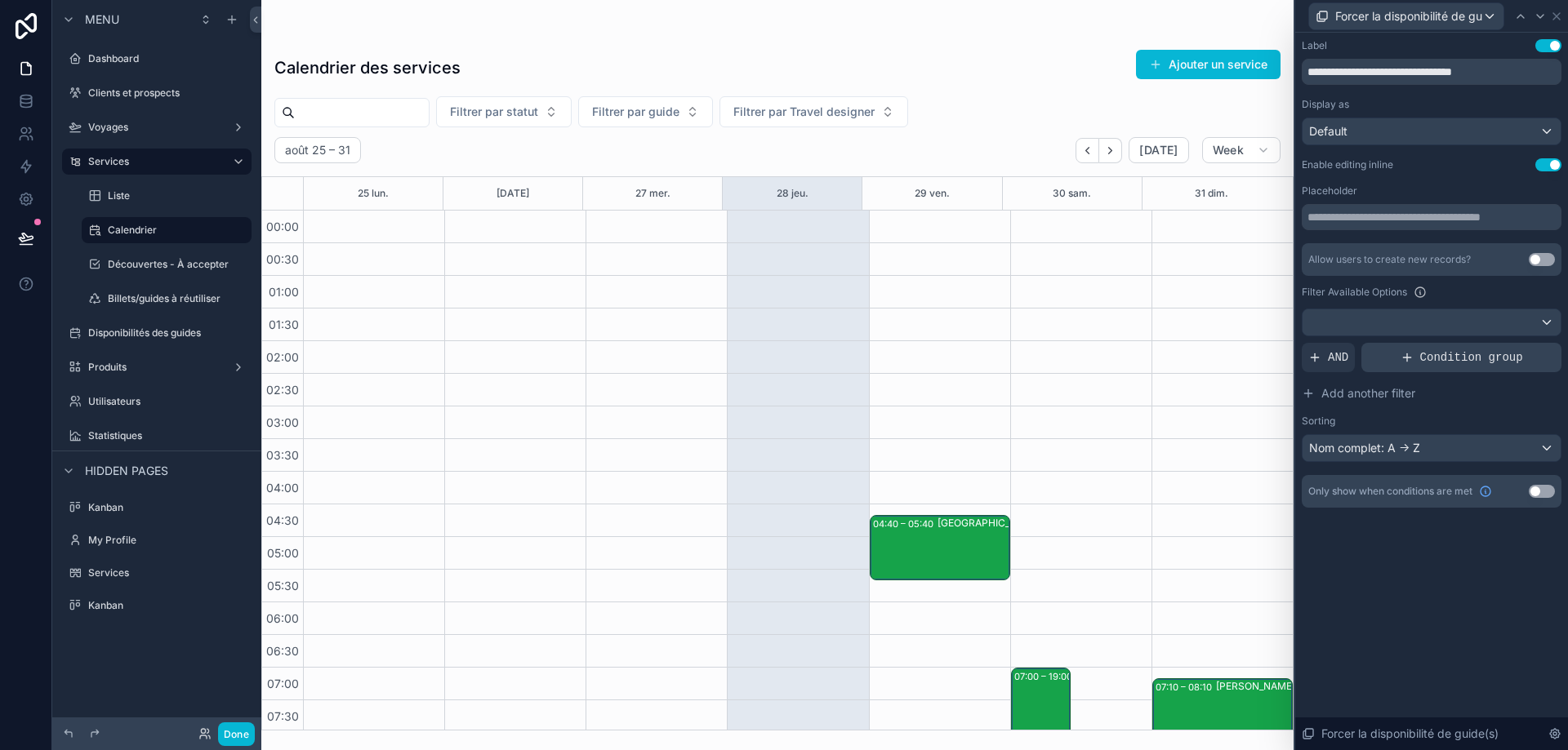
click at [1424, 354] on span "Condition group" at bounding box center [1472, 357] width 103 height 16
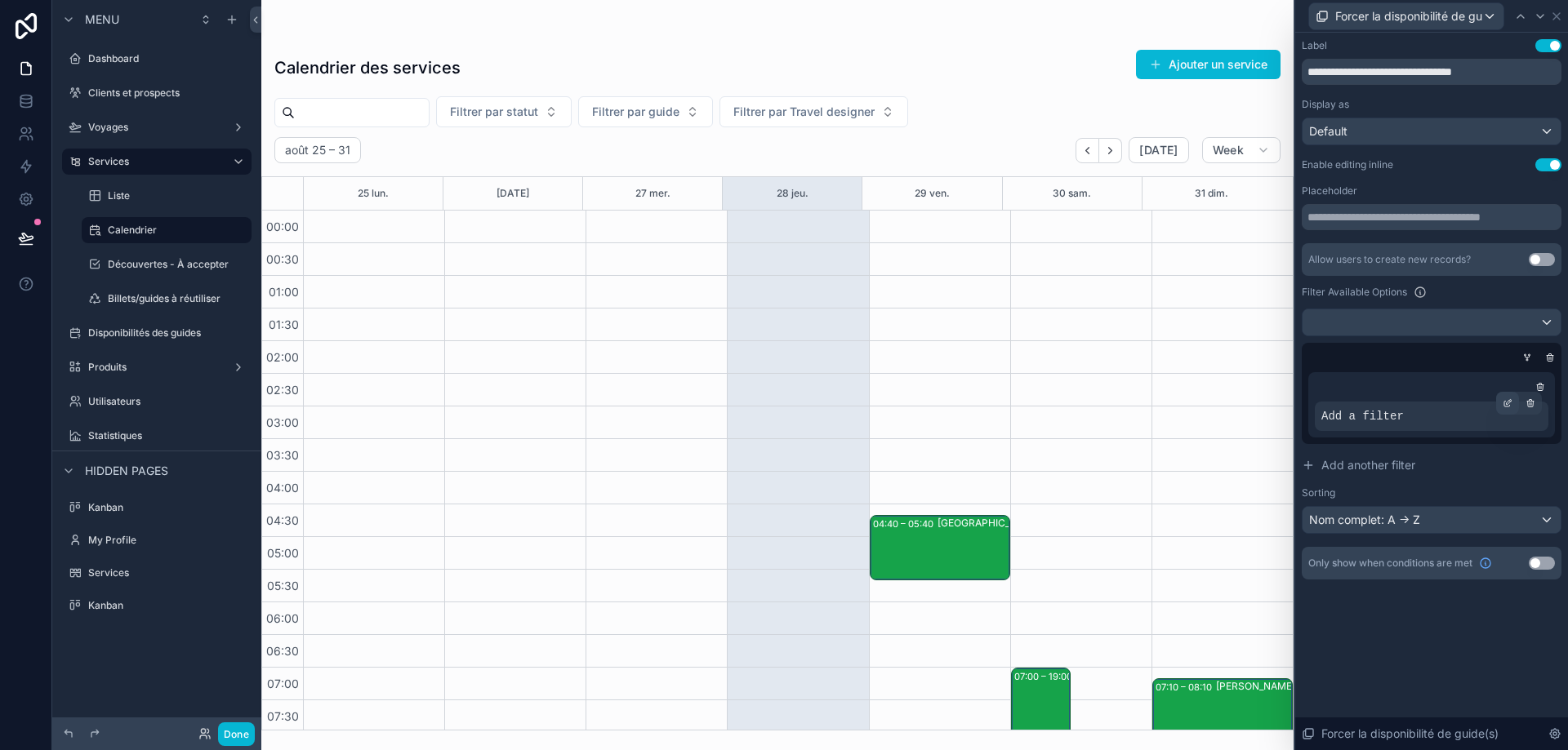
click at [1507, 404] on icon at bounding box center [1509, 402] width 5 height 5
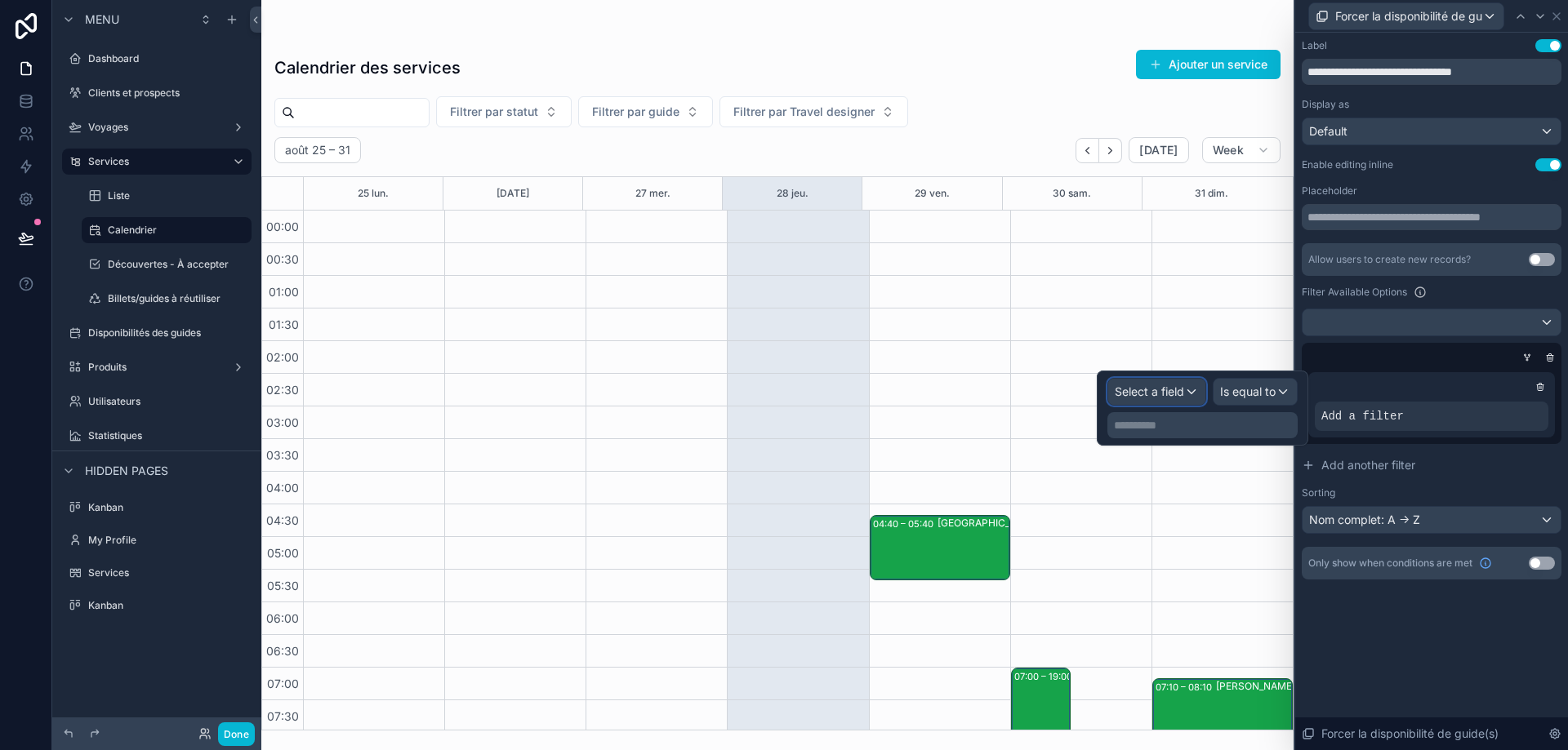
click at [1174, 393] on span "Select a field" at bounding box center [1149, 392] width 70 height 14
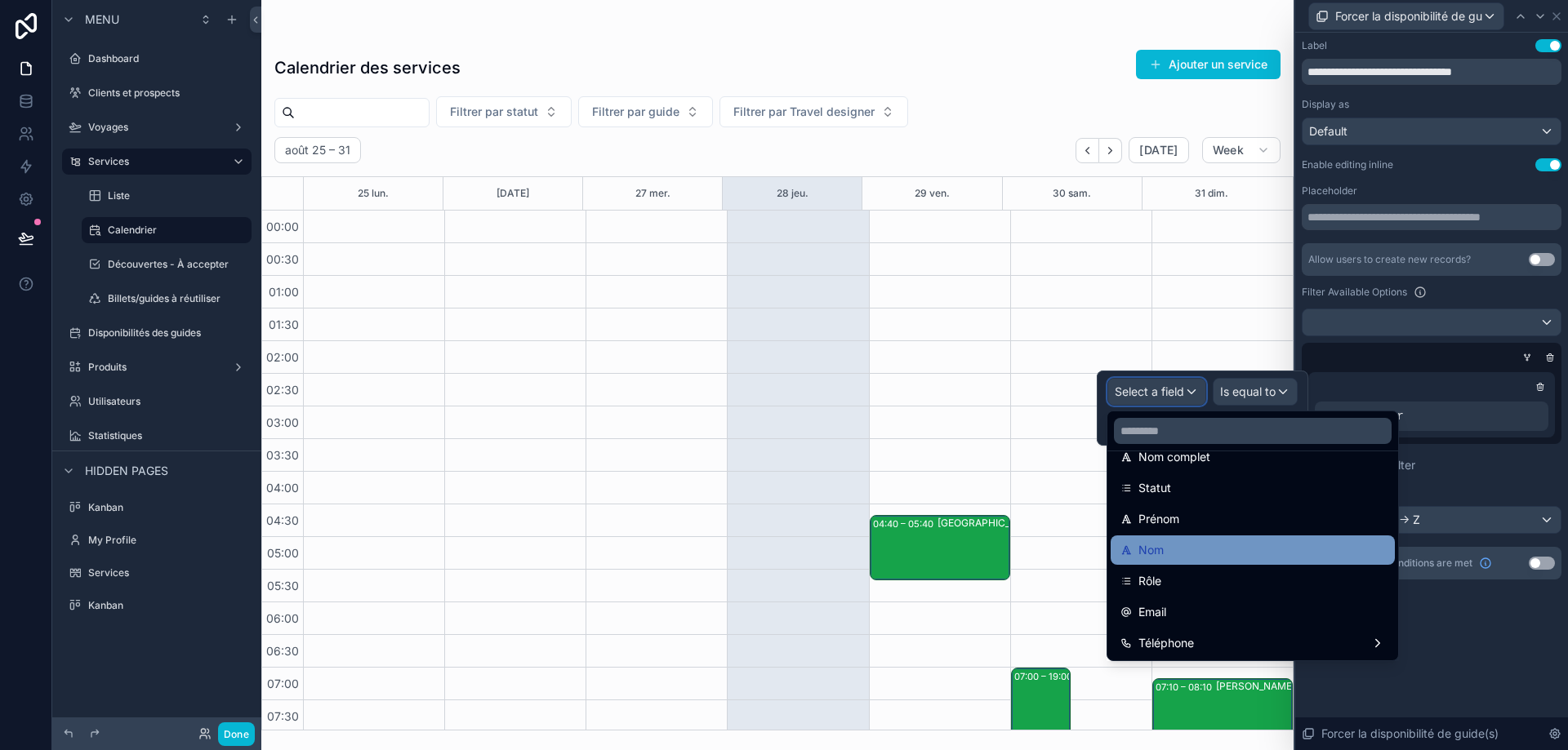
scroll to position [164, 0]
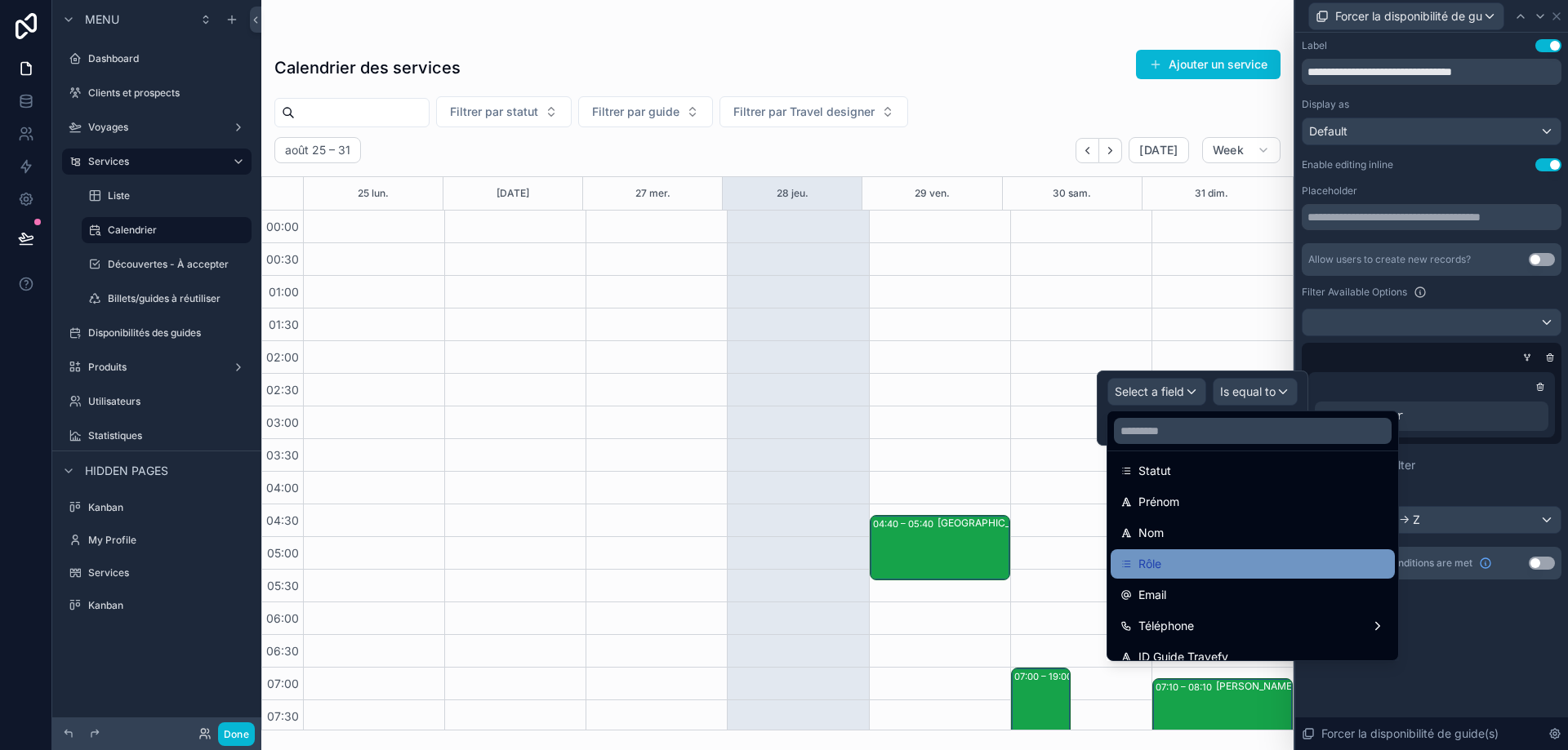
click at [1198, 566] on div "Rôle" at bounding box center [1253, 564] width 264 height 20
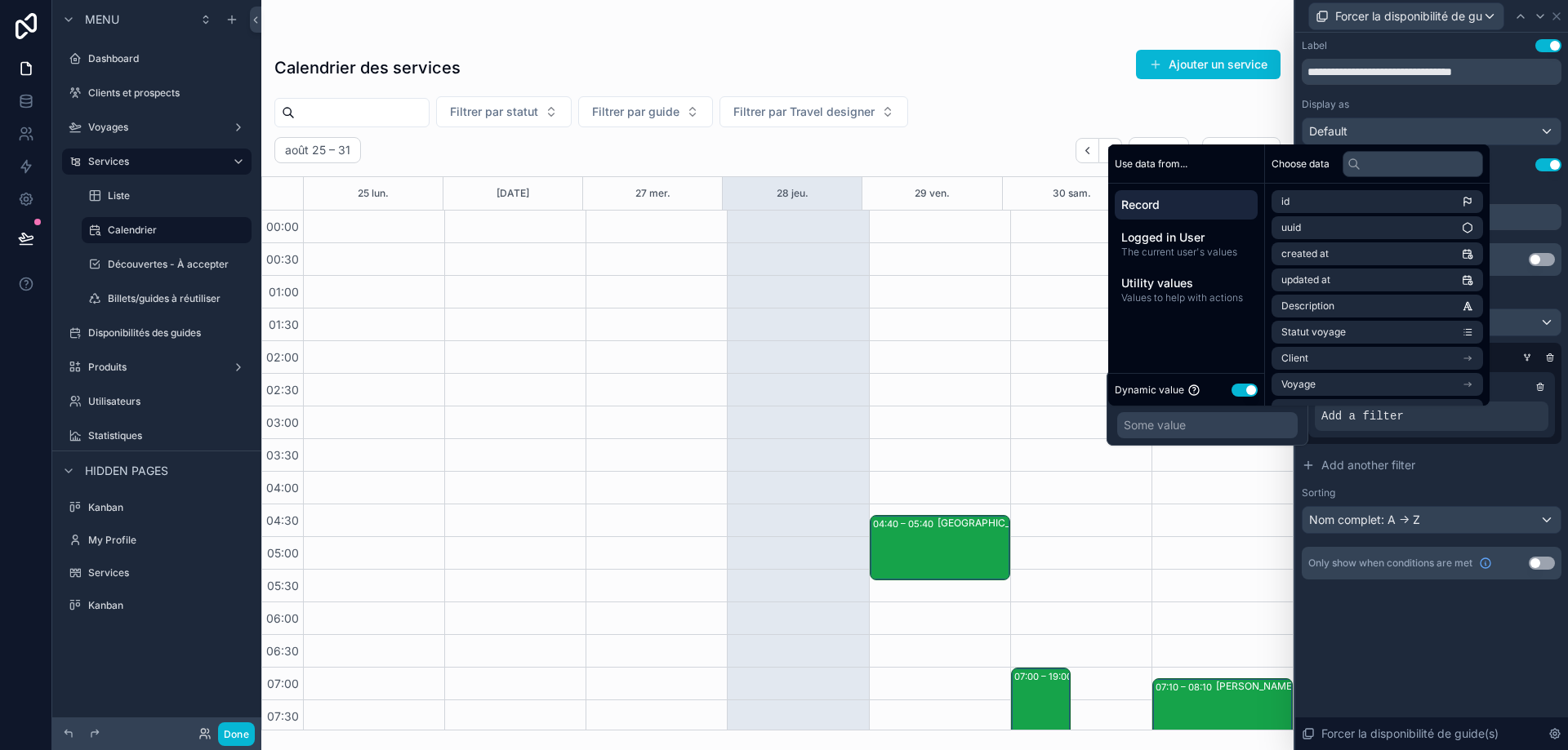
click at [1248, 386] on button "Use setting" at bounding box center [1245, 390] width 26 height 13
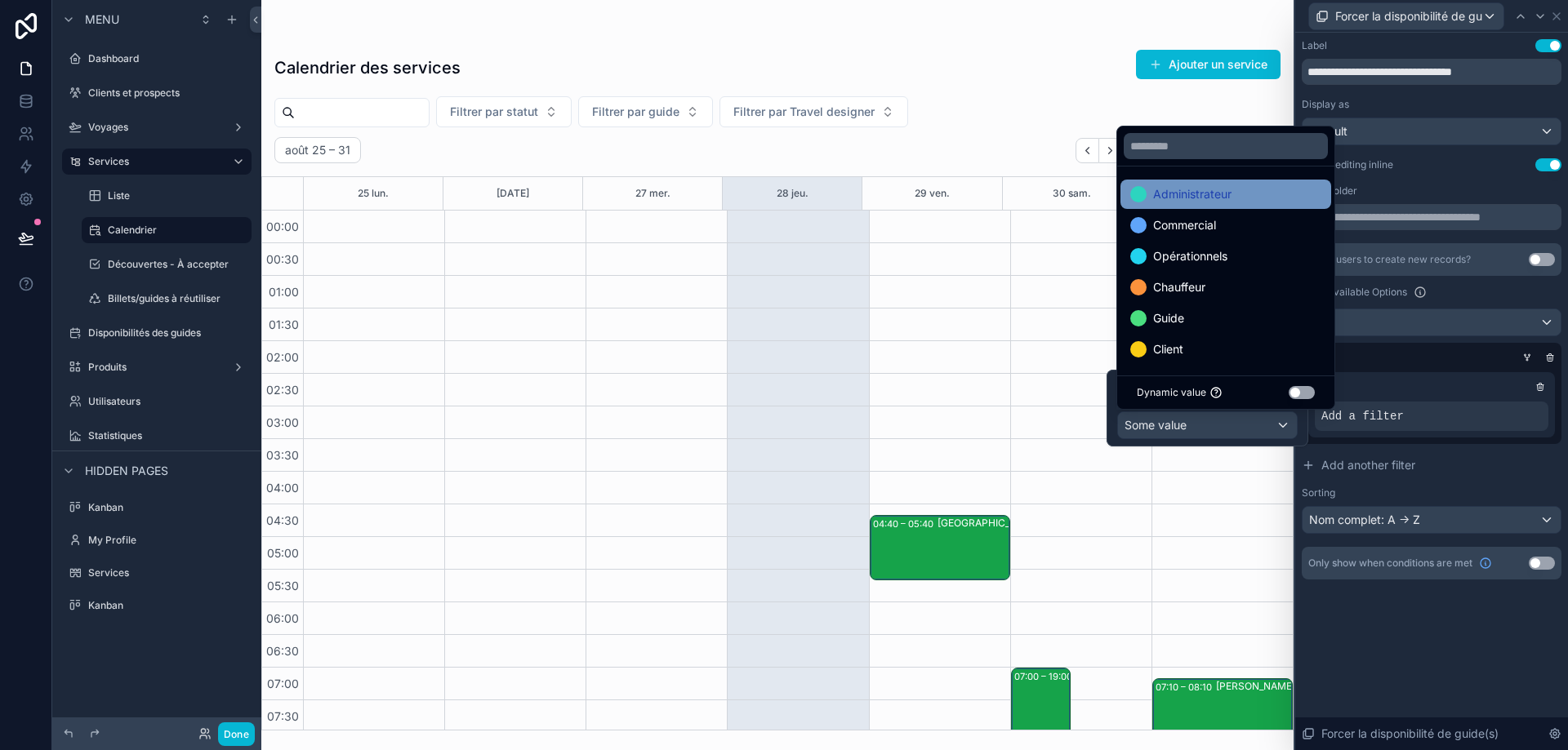
click at [1256, 199] on div "Administrateur" at bounding box center [1226, 194] width 191 height 20
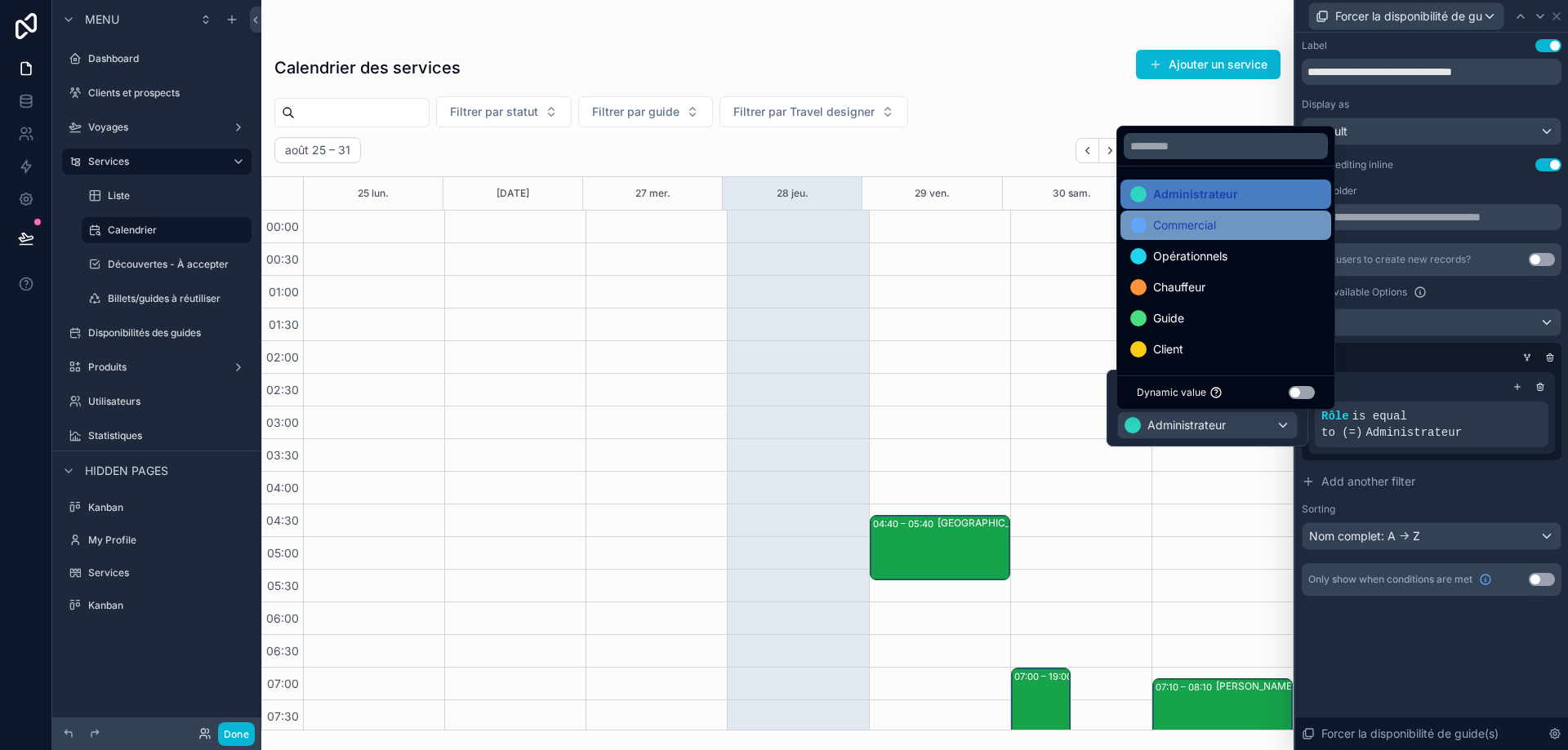
click at [1246, 218] on div "Commercial" at bounding box center [1226, 225] width 191 height 20
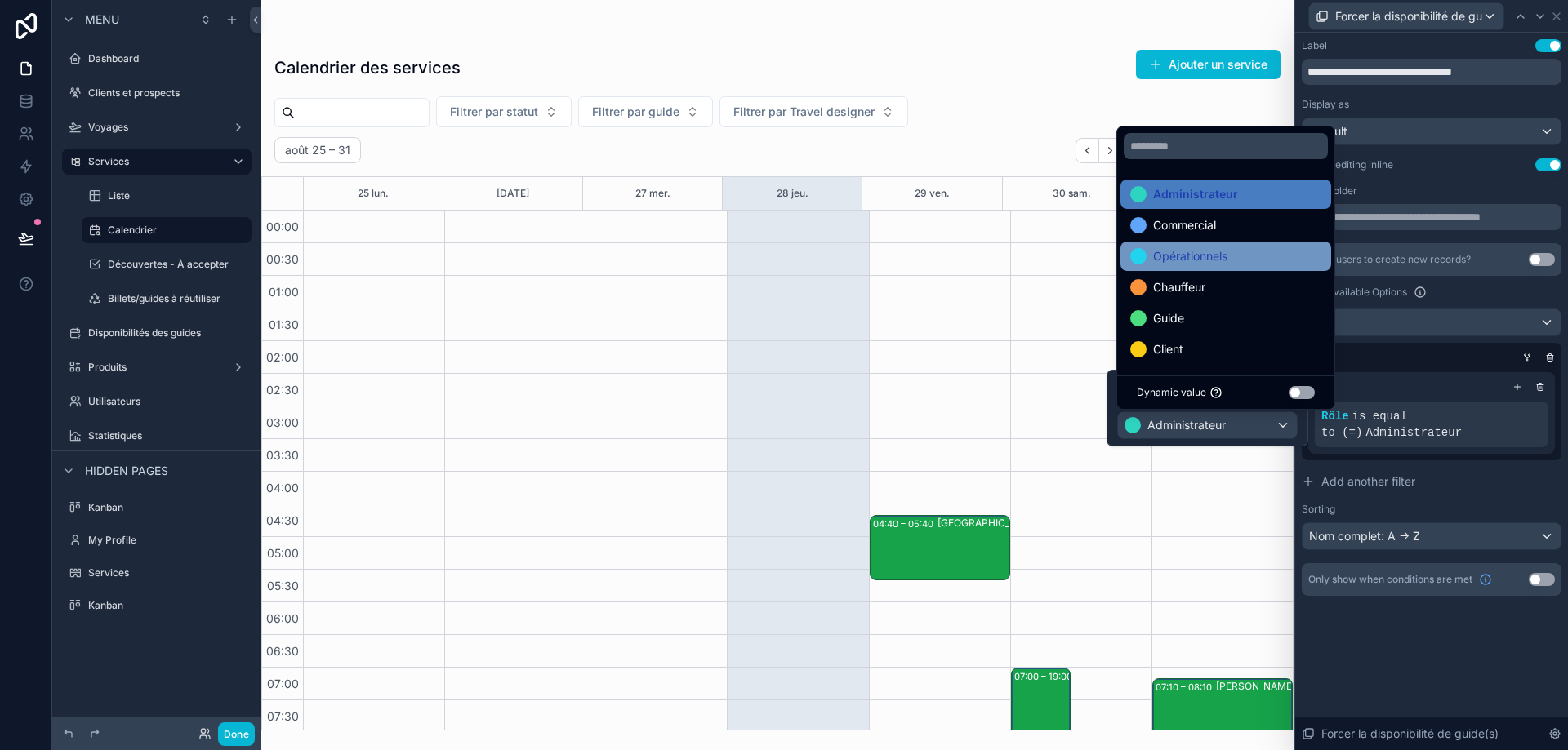
click at [1235, 258] on div "Opérationnels" at bounding box center [1226, 256] width 191 height 20
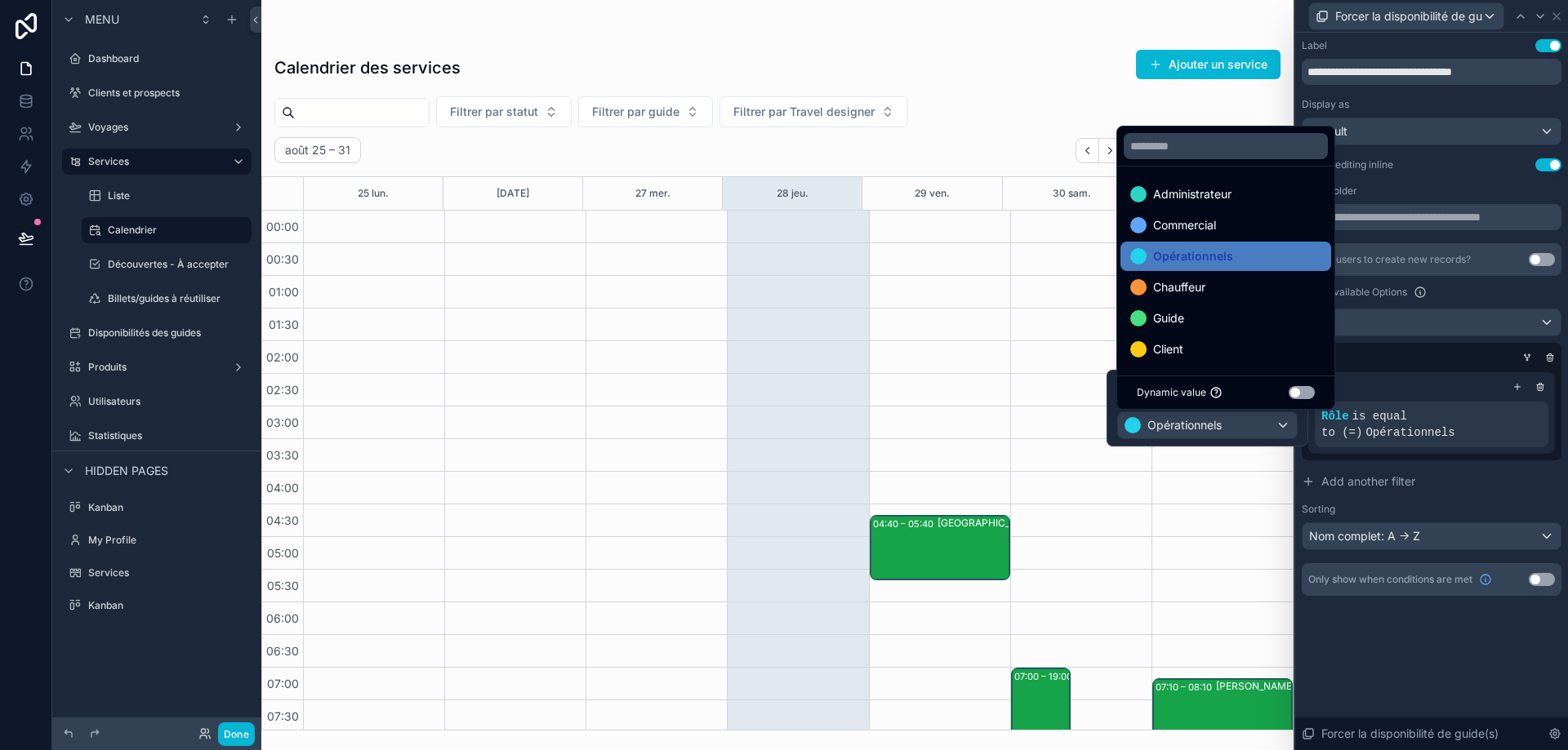
click at [1299, 437] on div "Rôle Is equal to (=) Opérationnels" at bounding box center [1208, 407] width 202 height 77
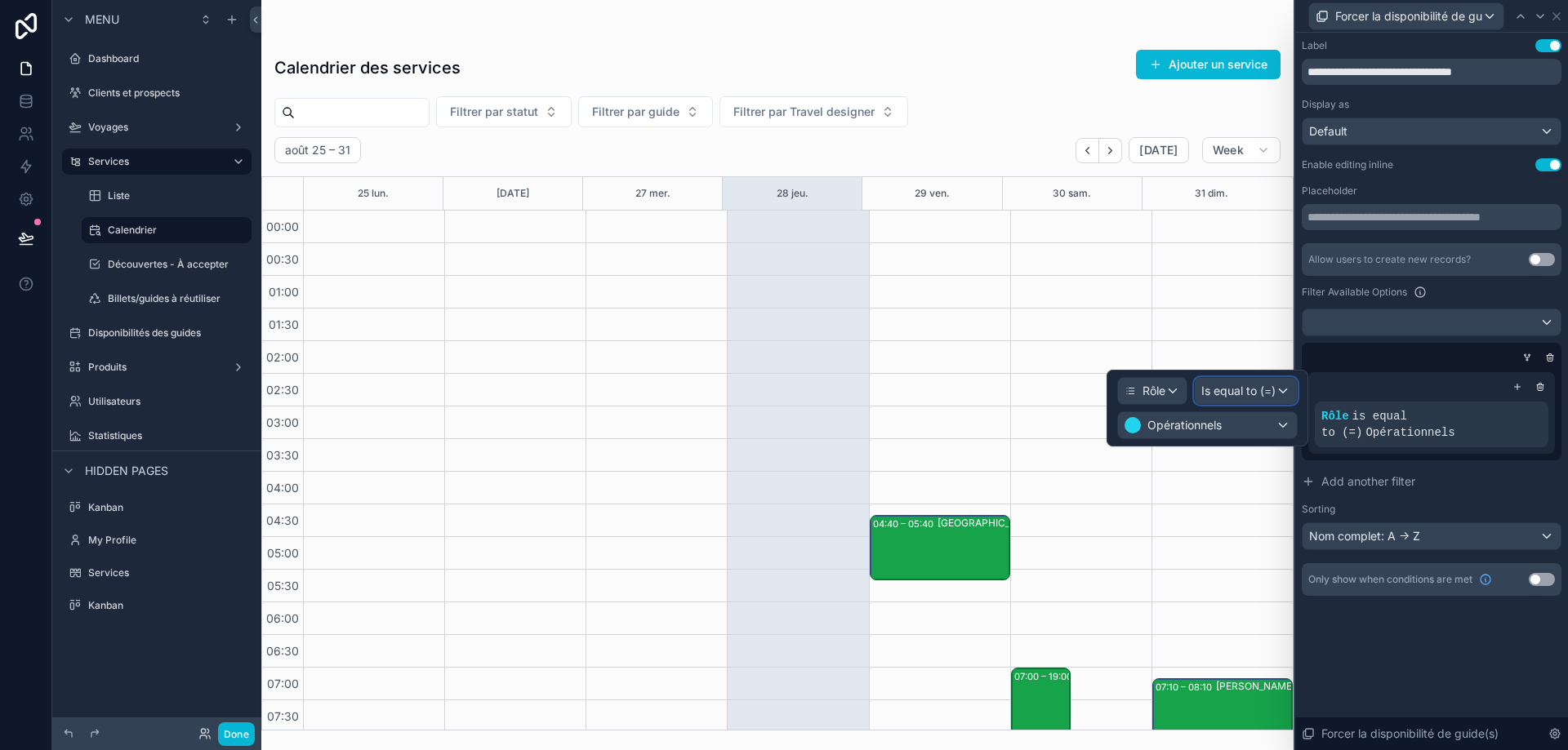
click at [1277, 390] on div "Is equal to (=)" at bounding box center [1246, 391] width 103 height 26
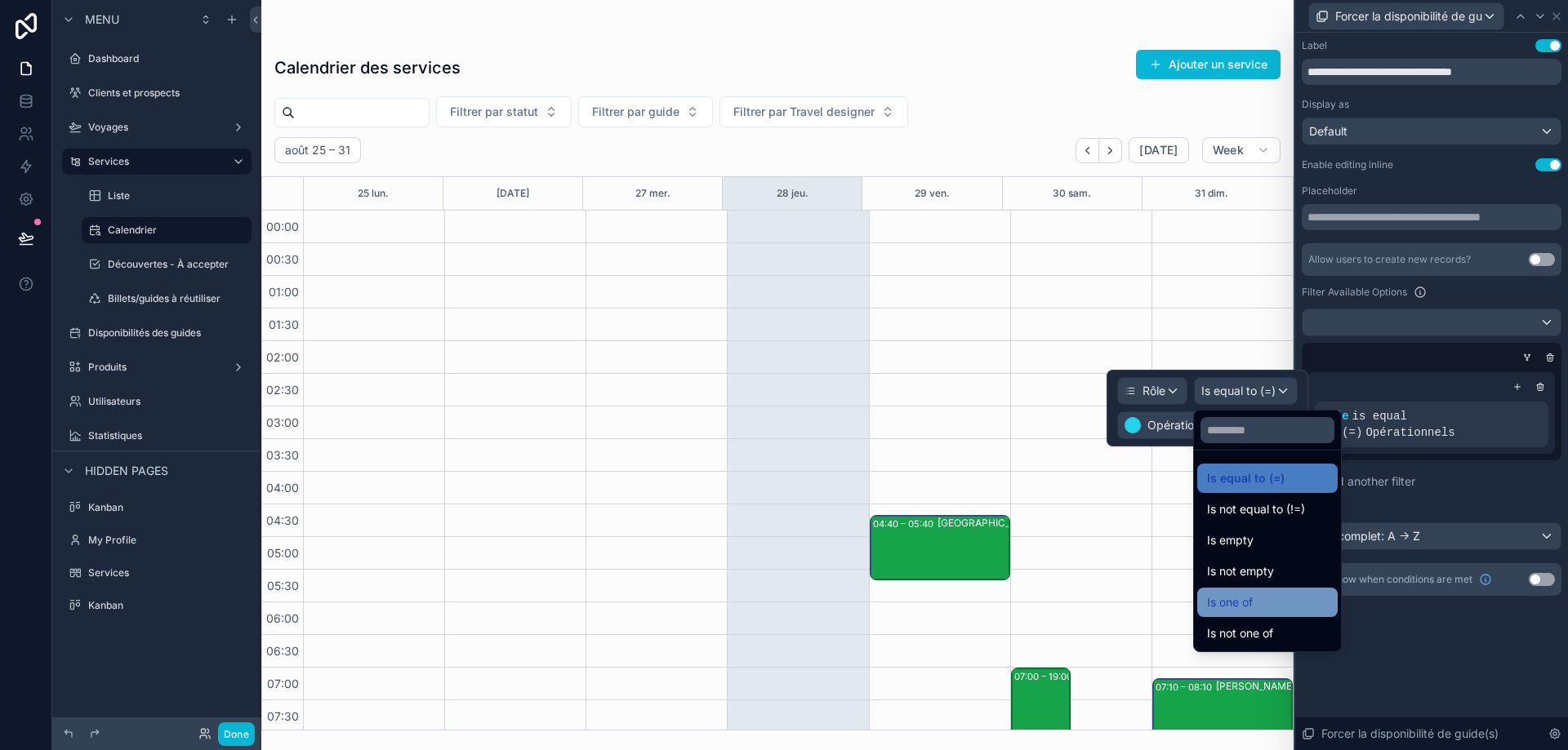
click at [1285, 592] on div "Is one of" at bounding box center [1267, 602] width 121 height 20
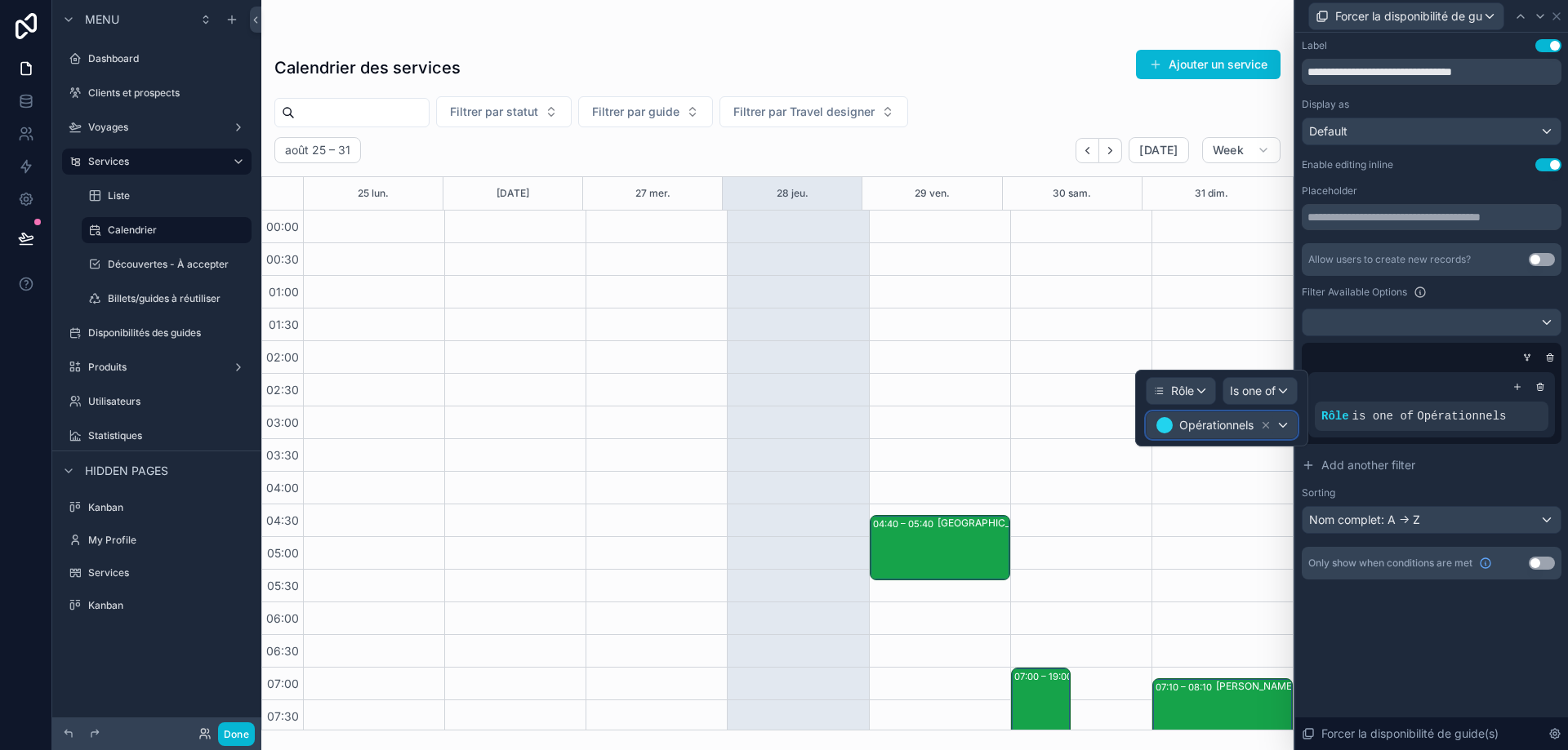
click at [1253, 416] on div "Opérationnels" at bounding box center [1214, 425] width 118 height 20
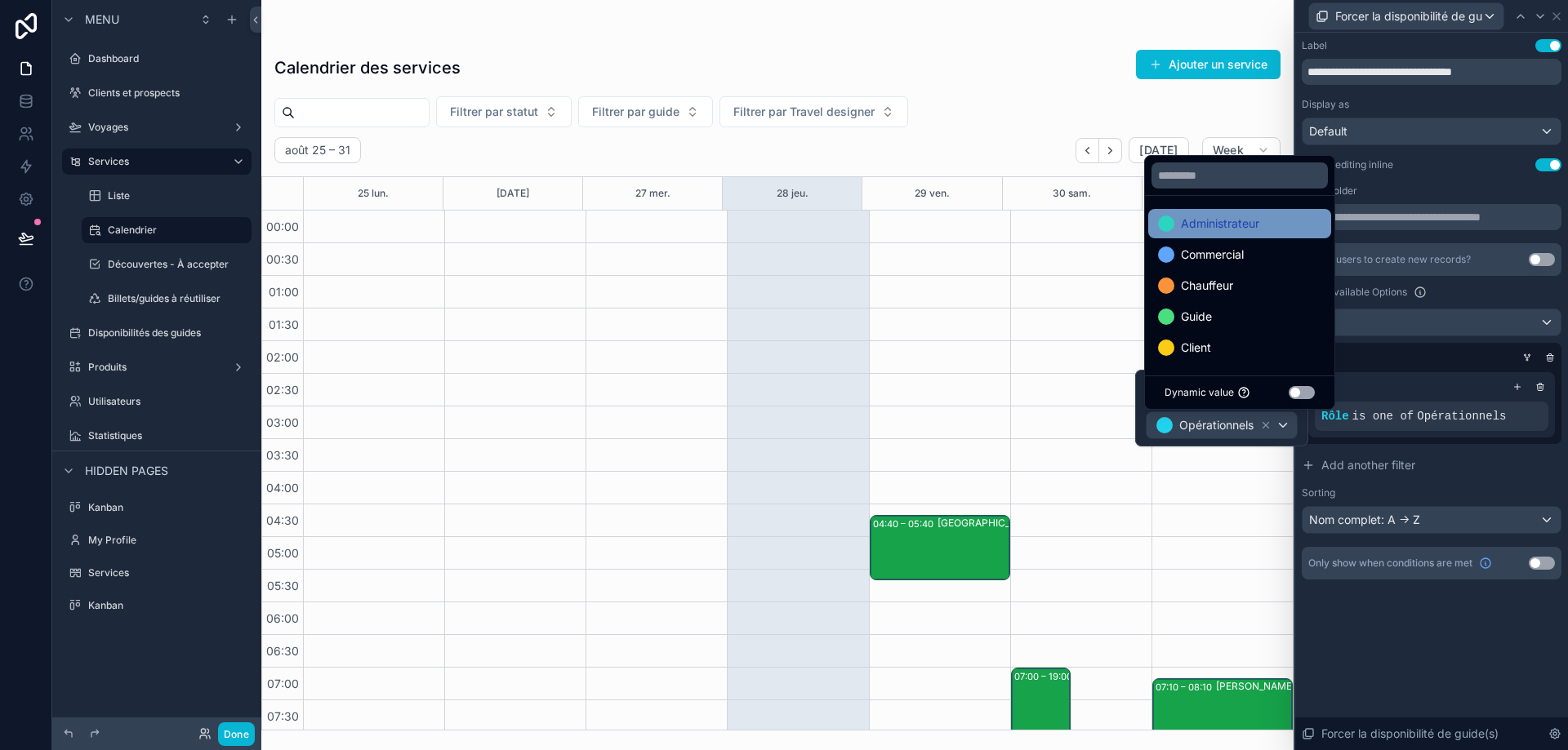
click at [1216, 232] on span "Administrateur" at bounding box center [1220, 223] width 78 height 20
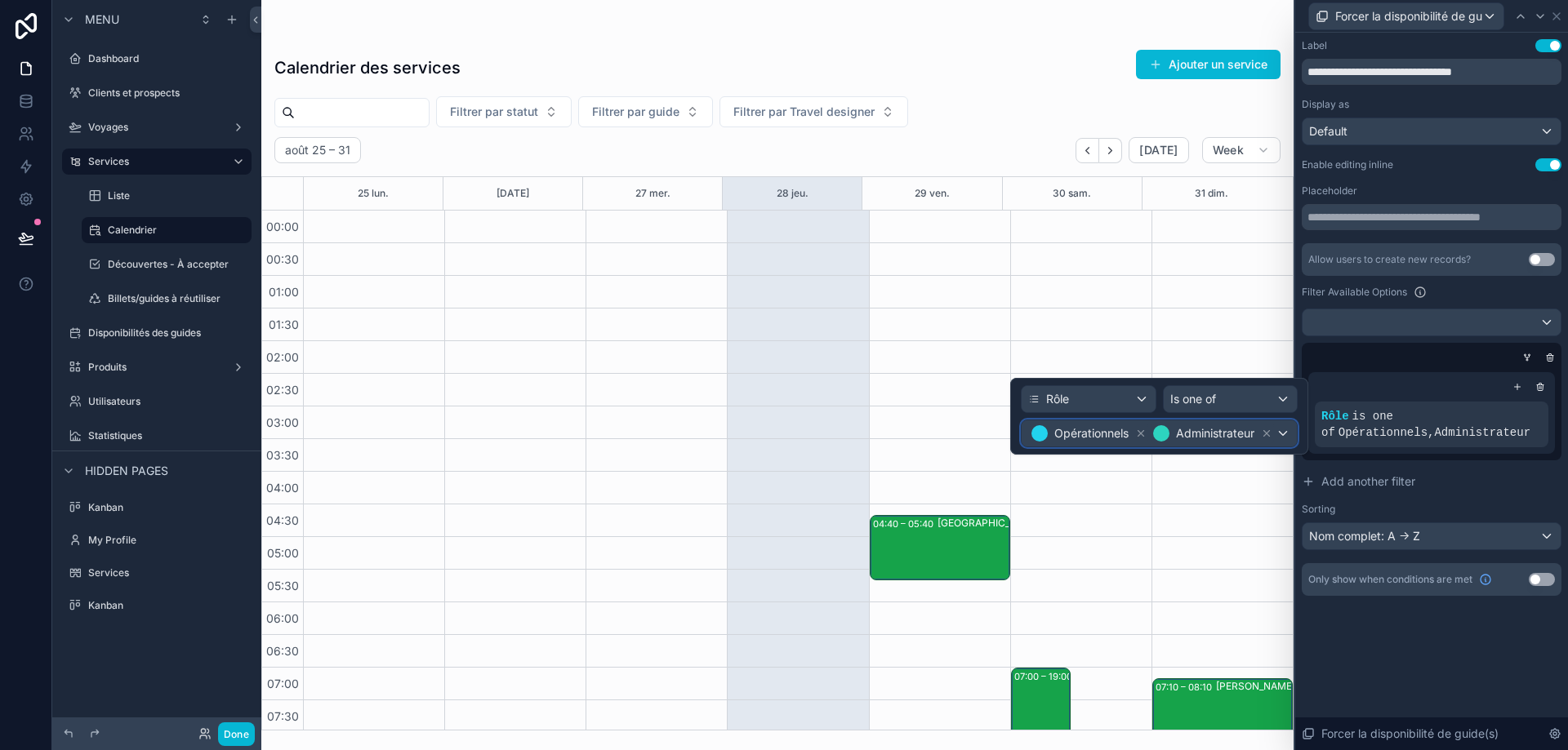
click at [1289, 432] on div "Opérationnels Administrateur" at bounding box center [1160, 433] width 276 height 26
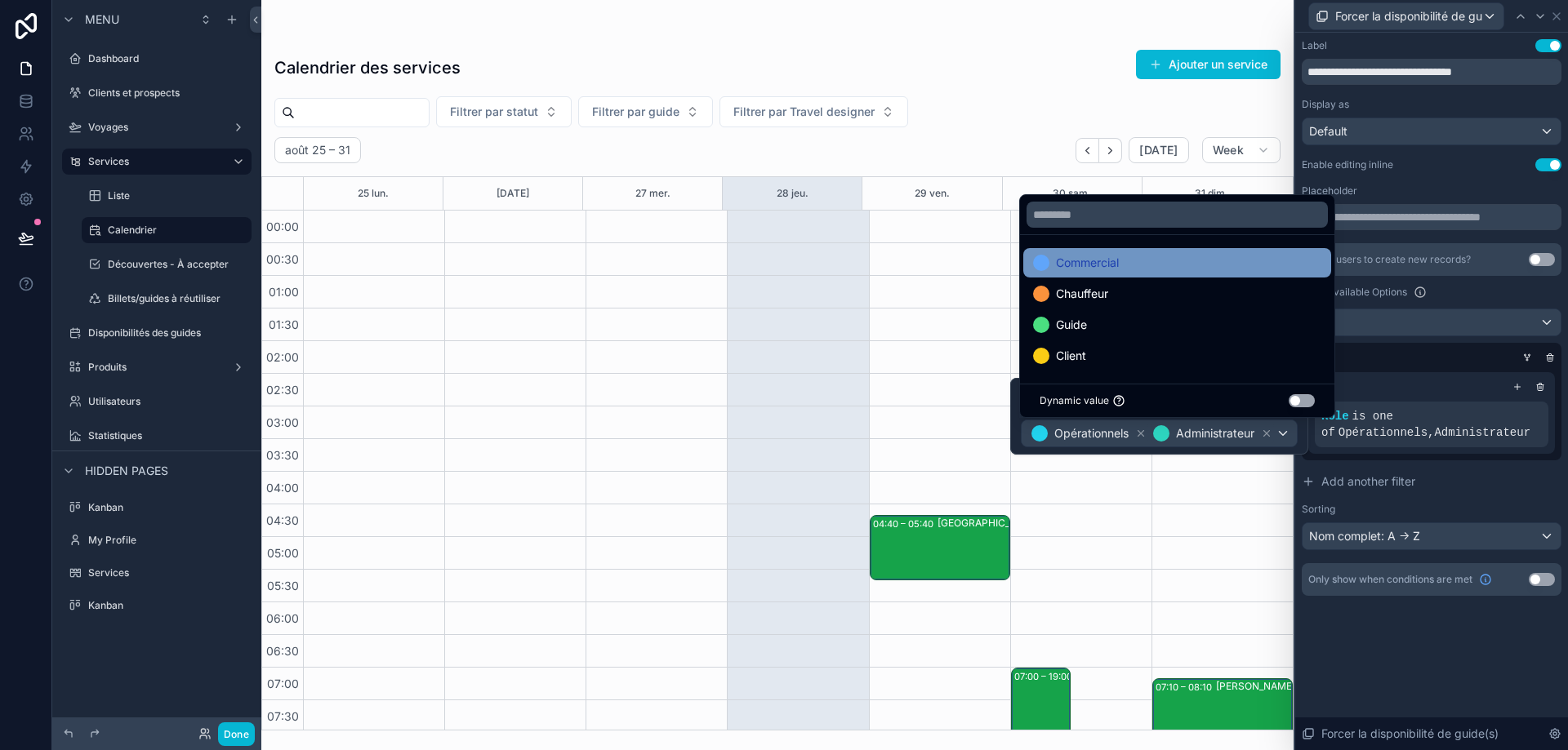
click at [1148, 266] on div "Commercial" at bounding box center [1177, 263] width 289 height 20
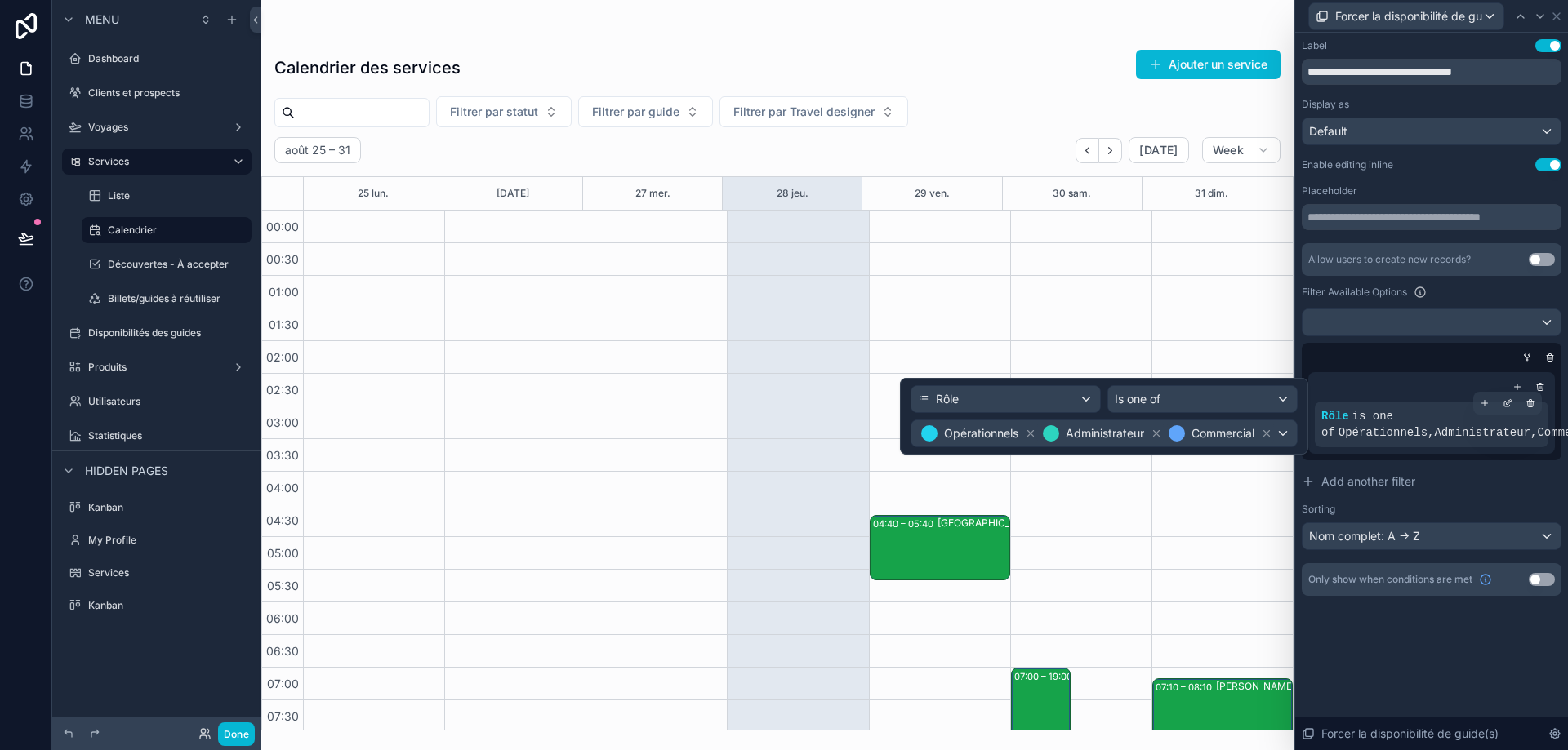
click at [1517, 388] on icon at bounding box center [1517, 387] width 9 height 9
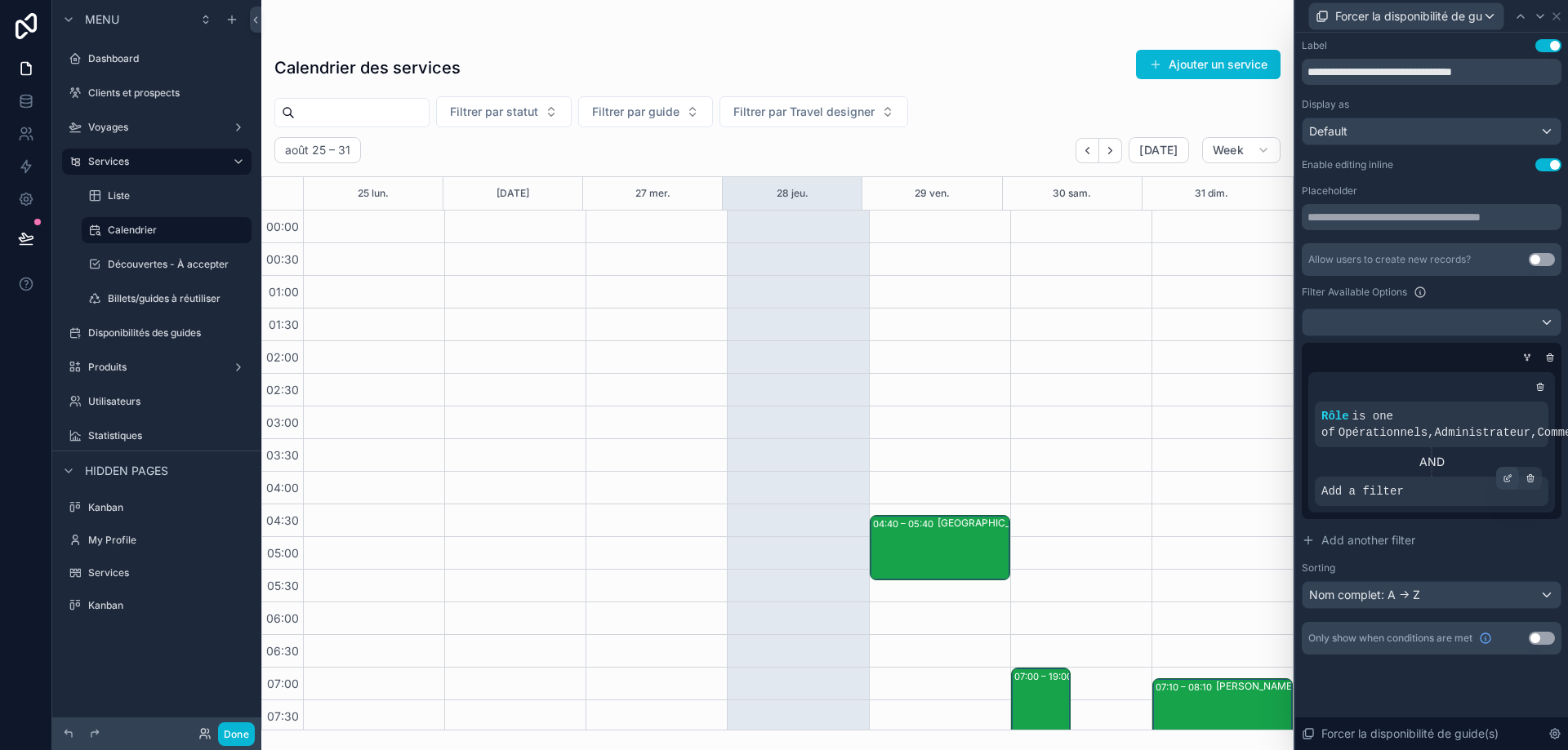
click at [1515, 476] on div at bounding box center [1508, 478] width 23 height 23
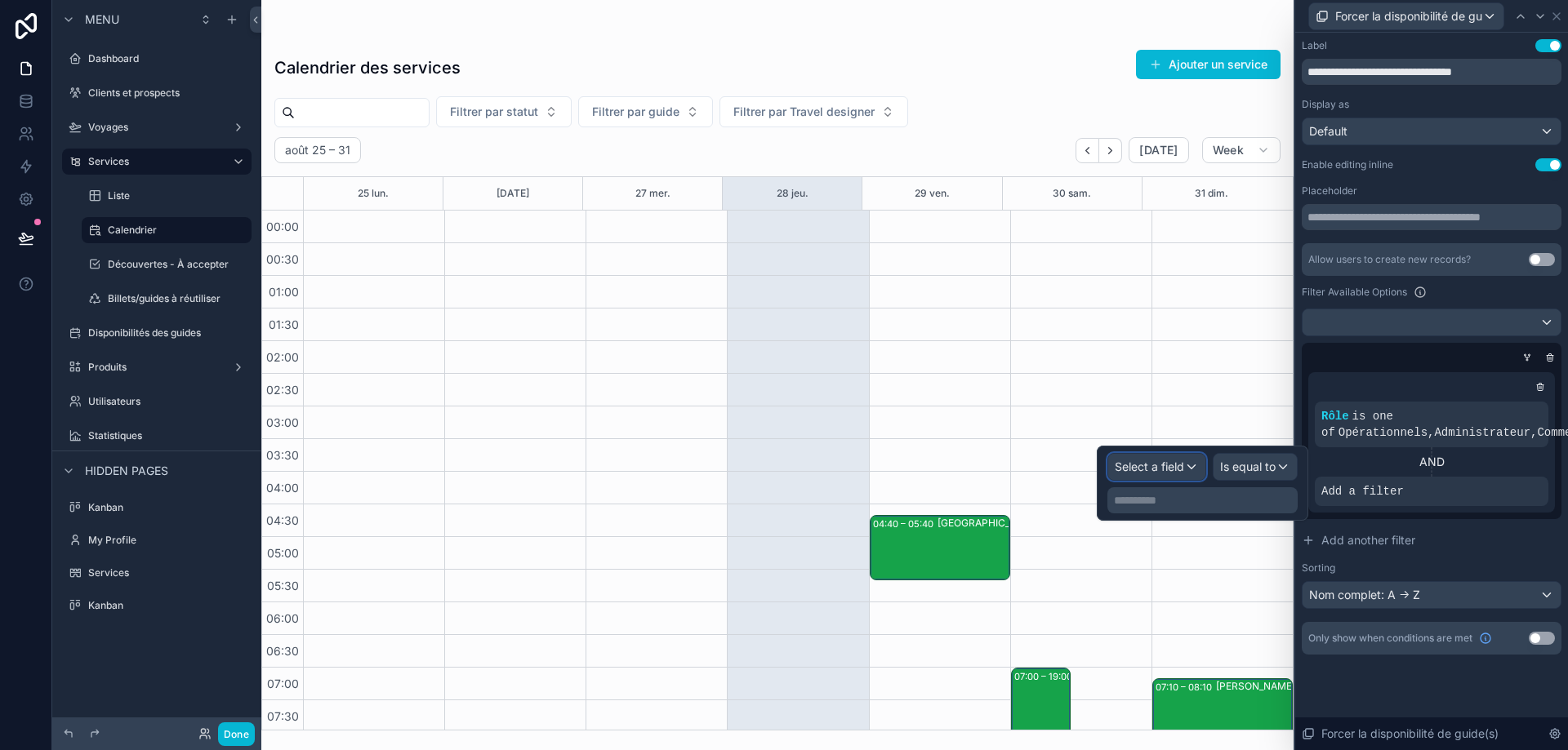
click at [1184, 469] on span "Select a field" at bounding box center [1149, 467] width 70 height 14
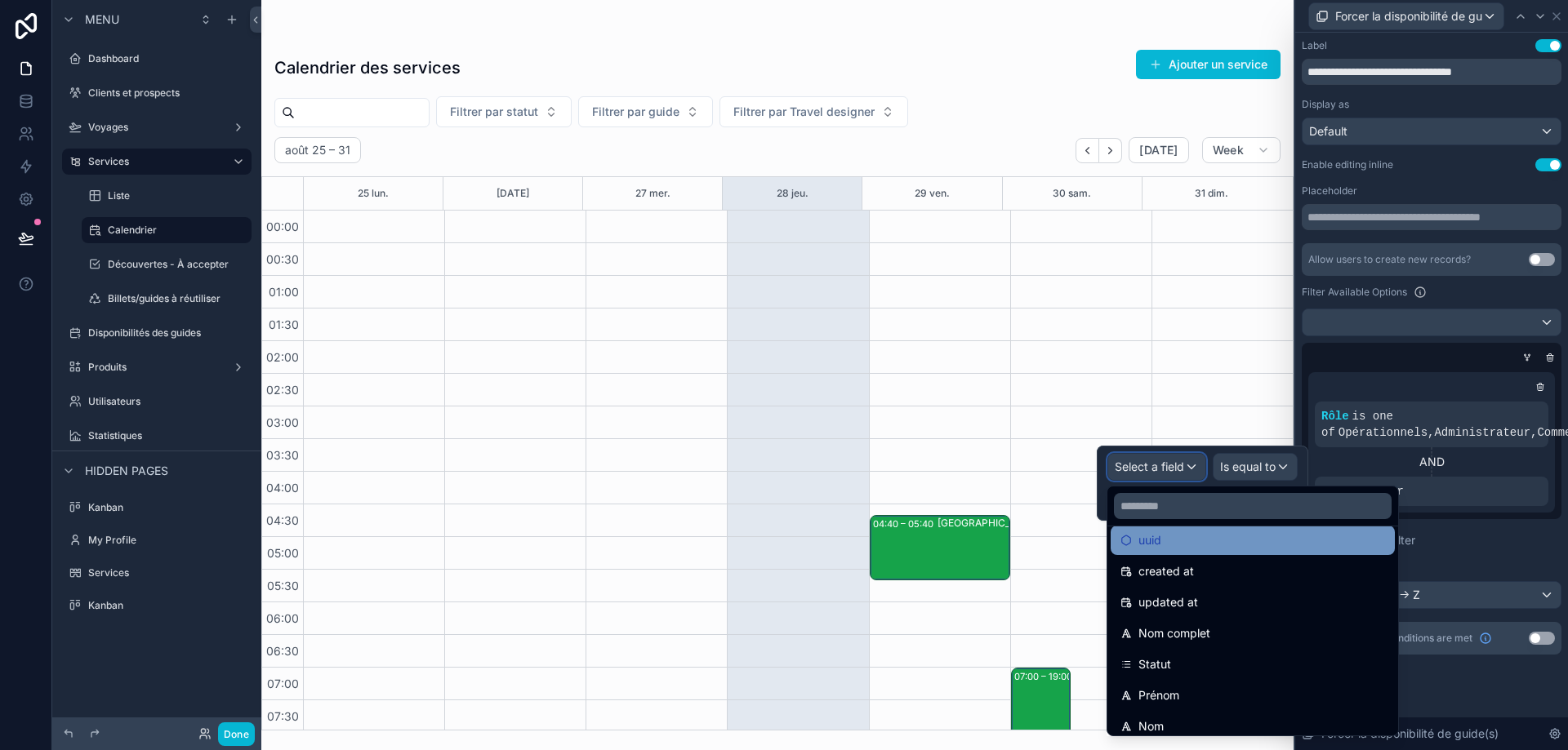
scroll to position [82, 0]
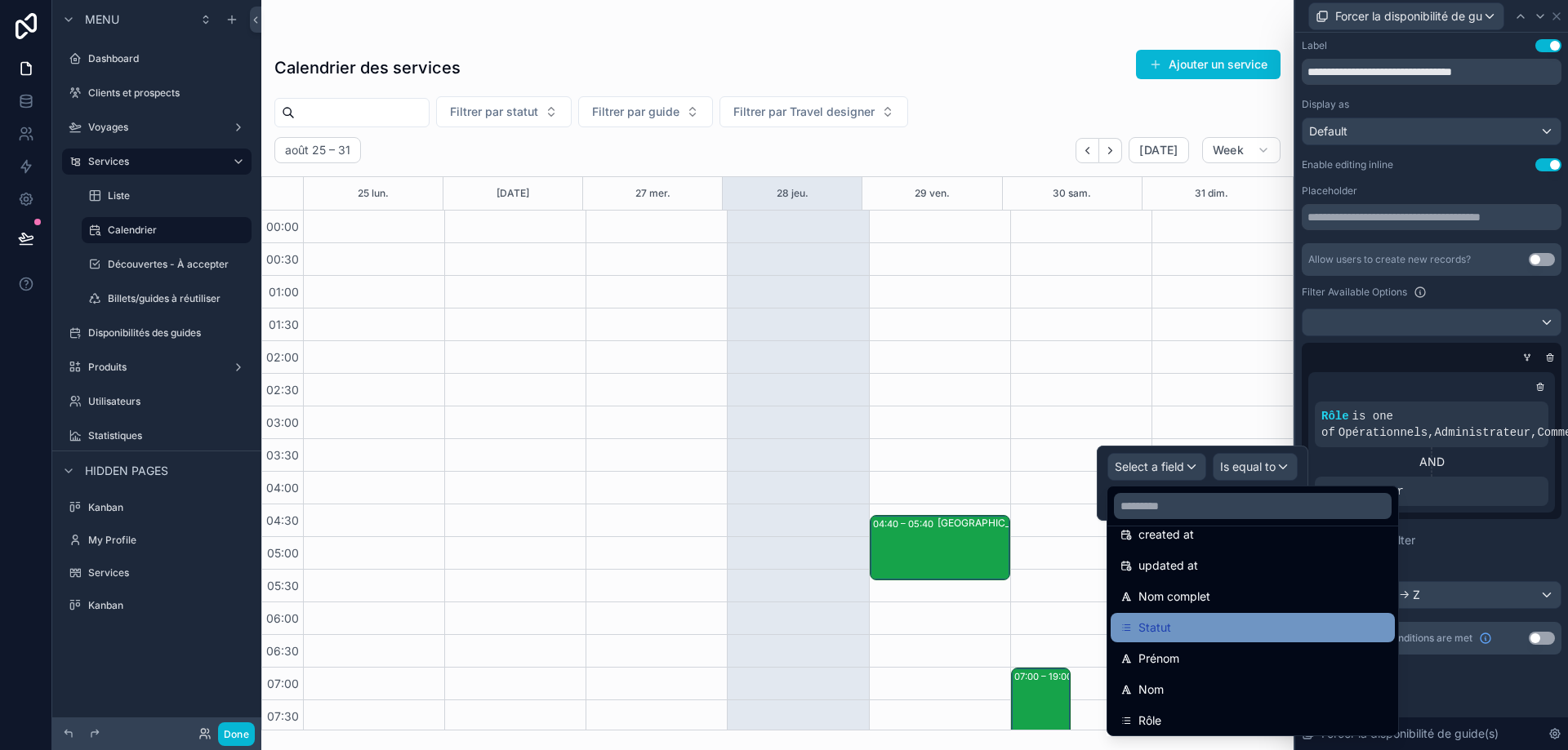
click at [1204, 632] on div "Statut" at bounding box center [1253, 628] width 264 height 20
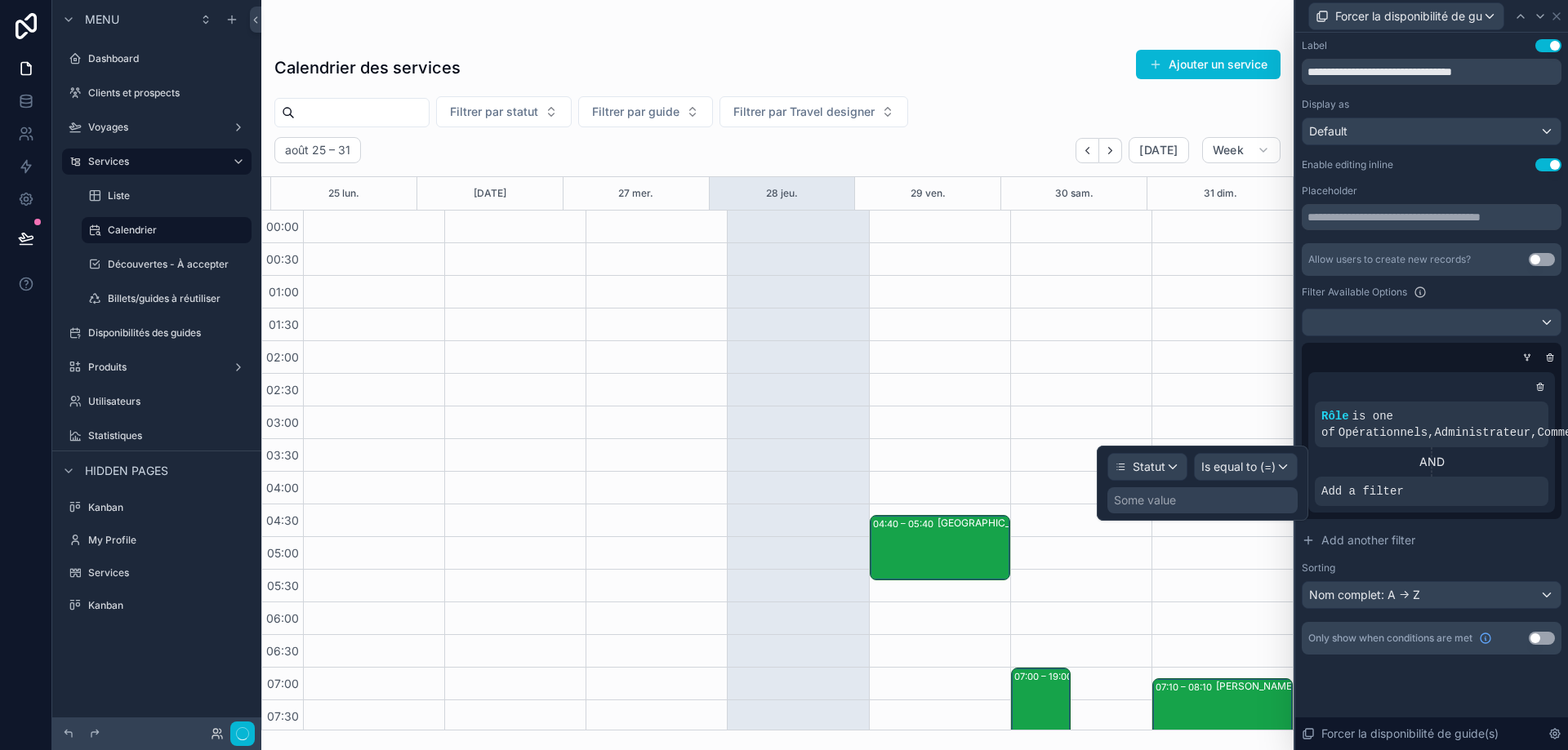
click at [1256, 503] on div "Some value" at bounding box center [1203, 500] width 190 height 26
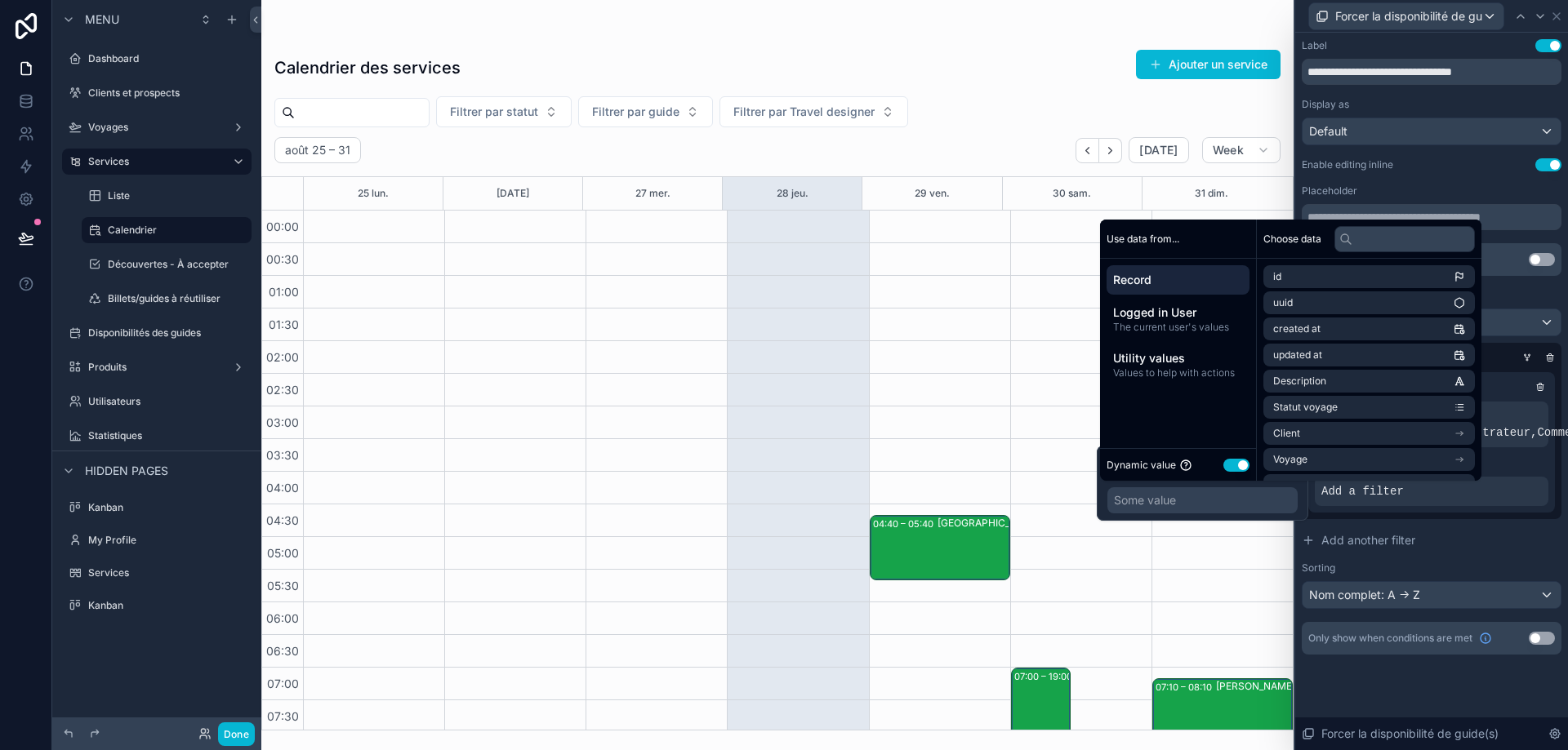
click at [1235, 464] on button "Use setting" at bounding box center [1236, 465] width 26 height 13
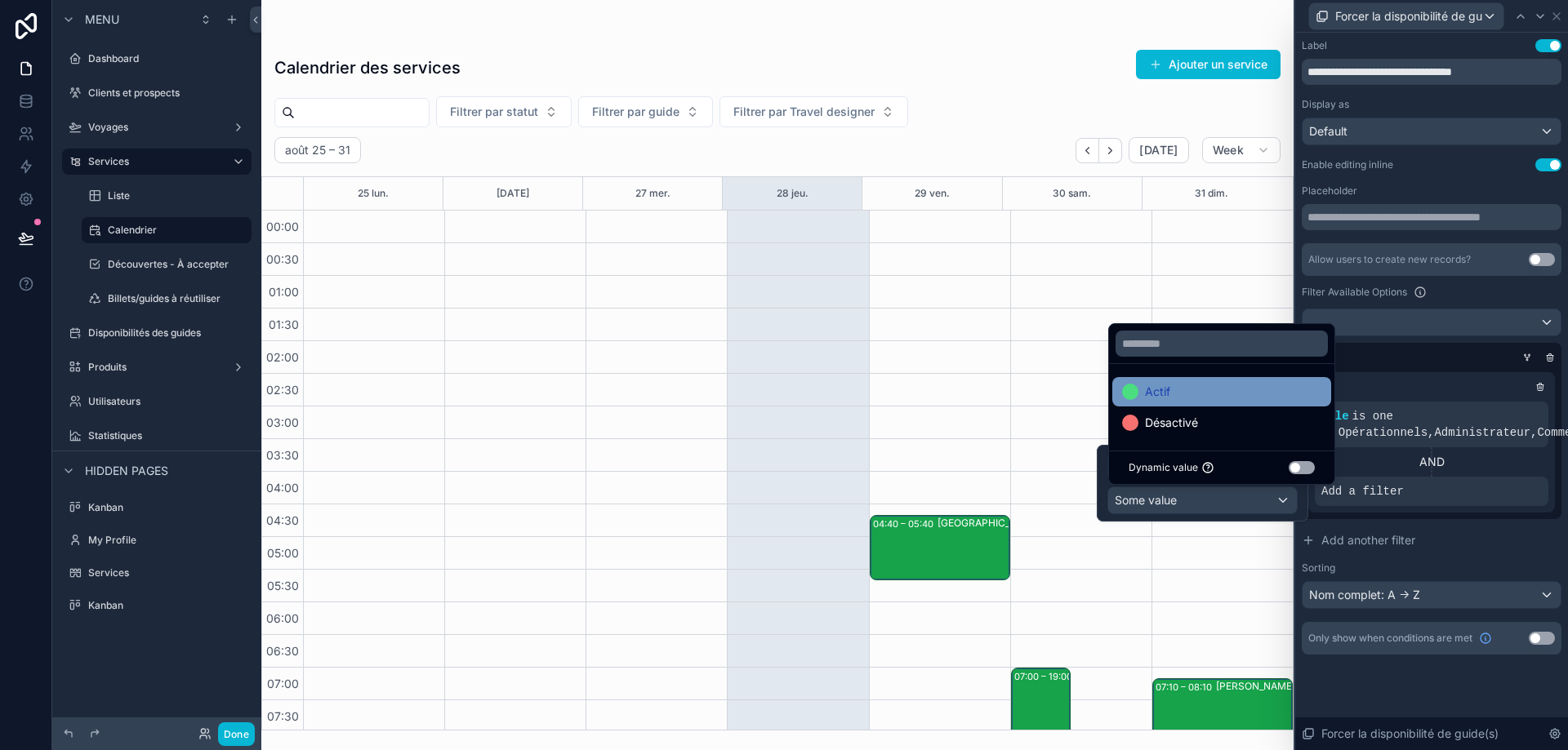
click at [1225, 394] on div "Actif" at bounding box center [1222, 392] width 199 height 20
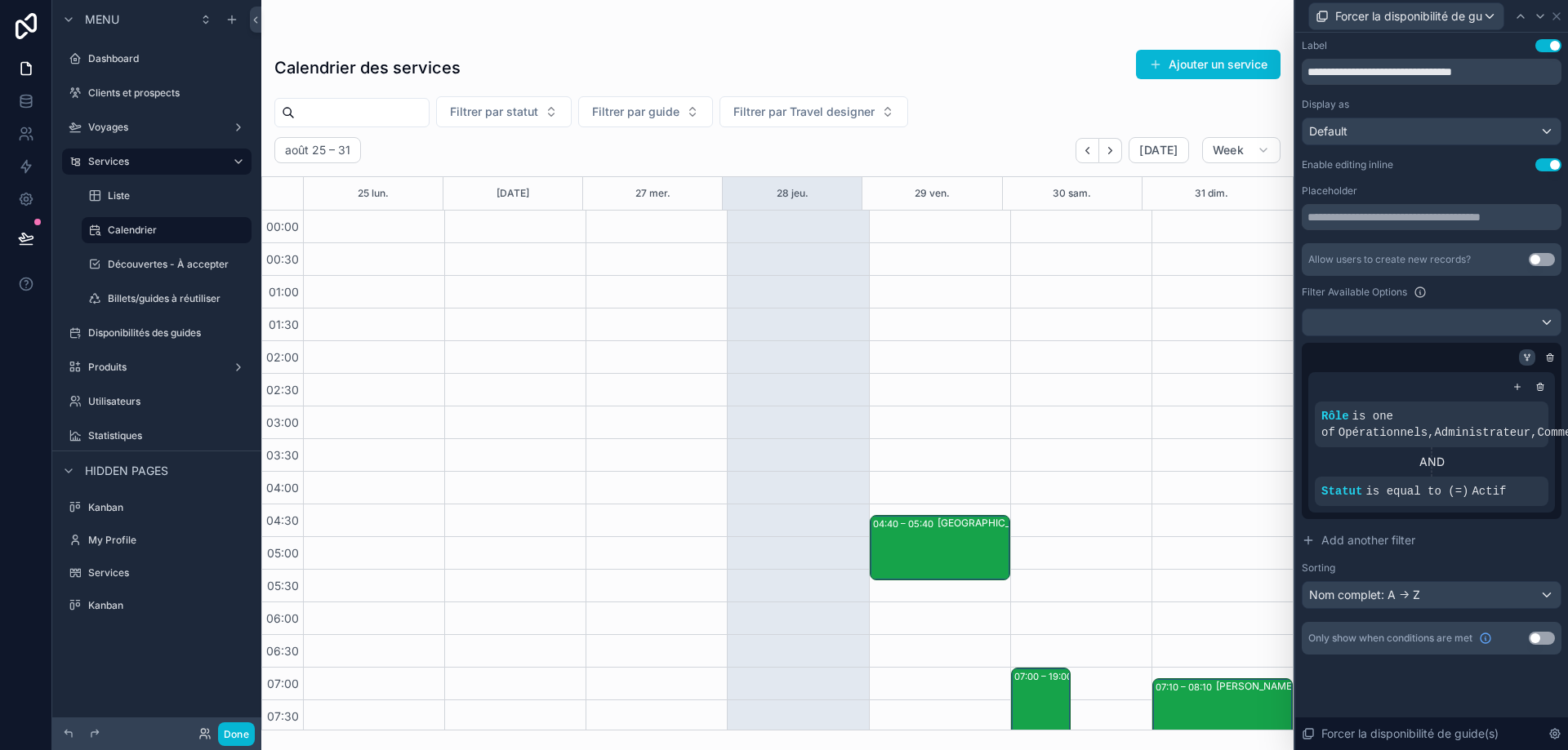
click at [1525, 355] on icon at bounding box center [1526, 355] width 2 height 2
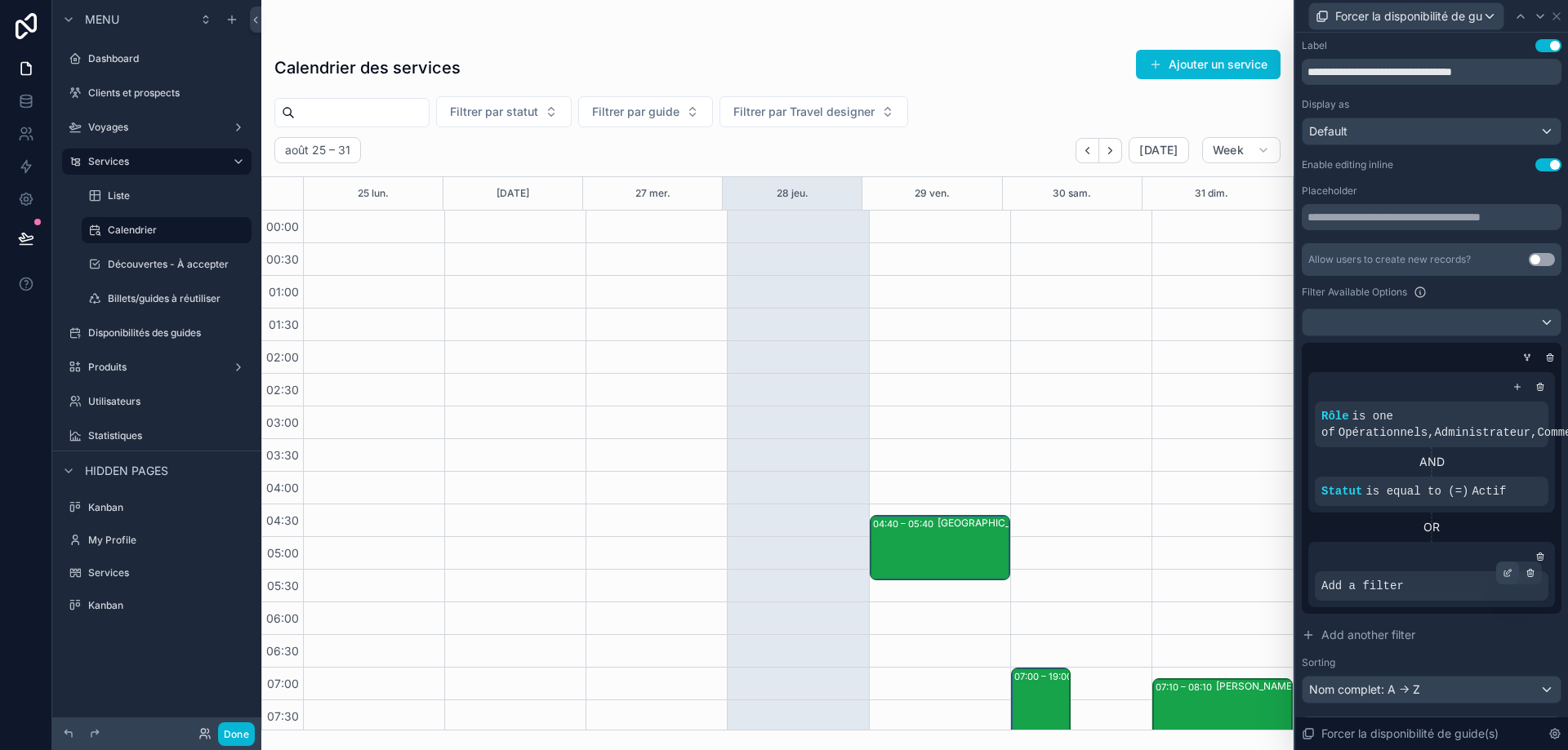
click at [1503, 574] on icon at bounding box center [1507, 573] width 9 height 9
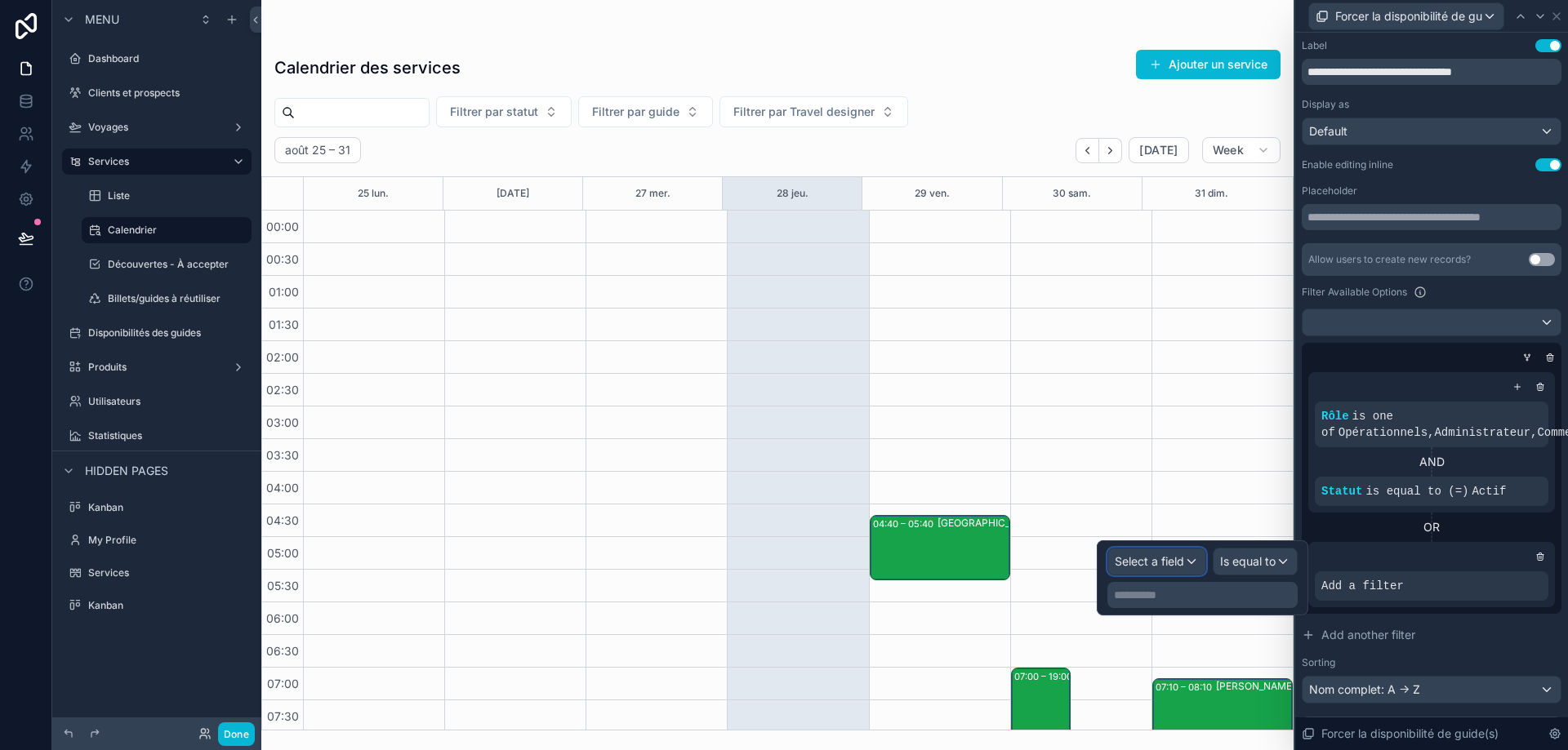
click at [1167, 555] on span "Select a field" at bounding box center [1149, 561] width 70 height 14
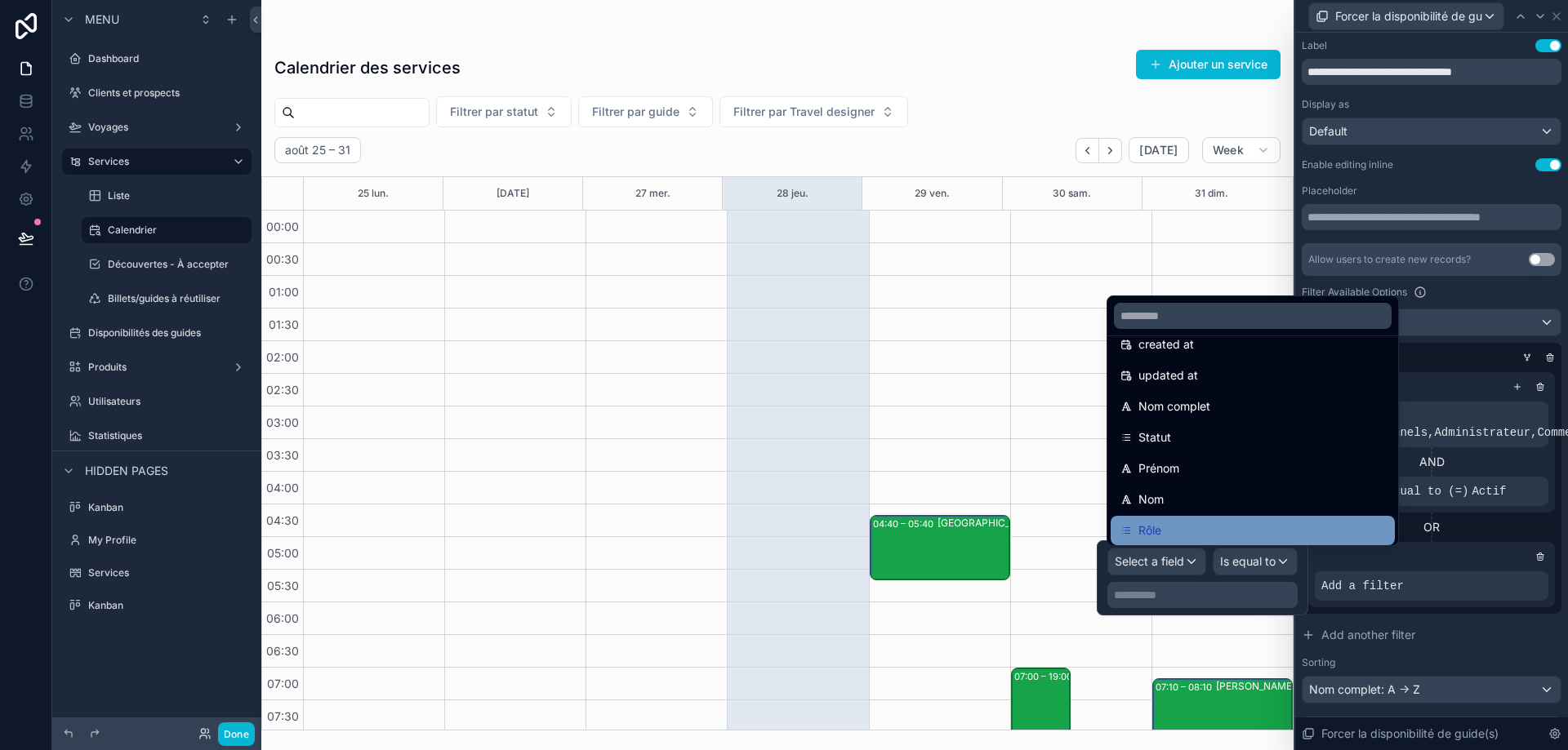
click at [1200, 528] on div "Rôle" at bounding box center [1253, 530] width 264 height 20
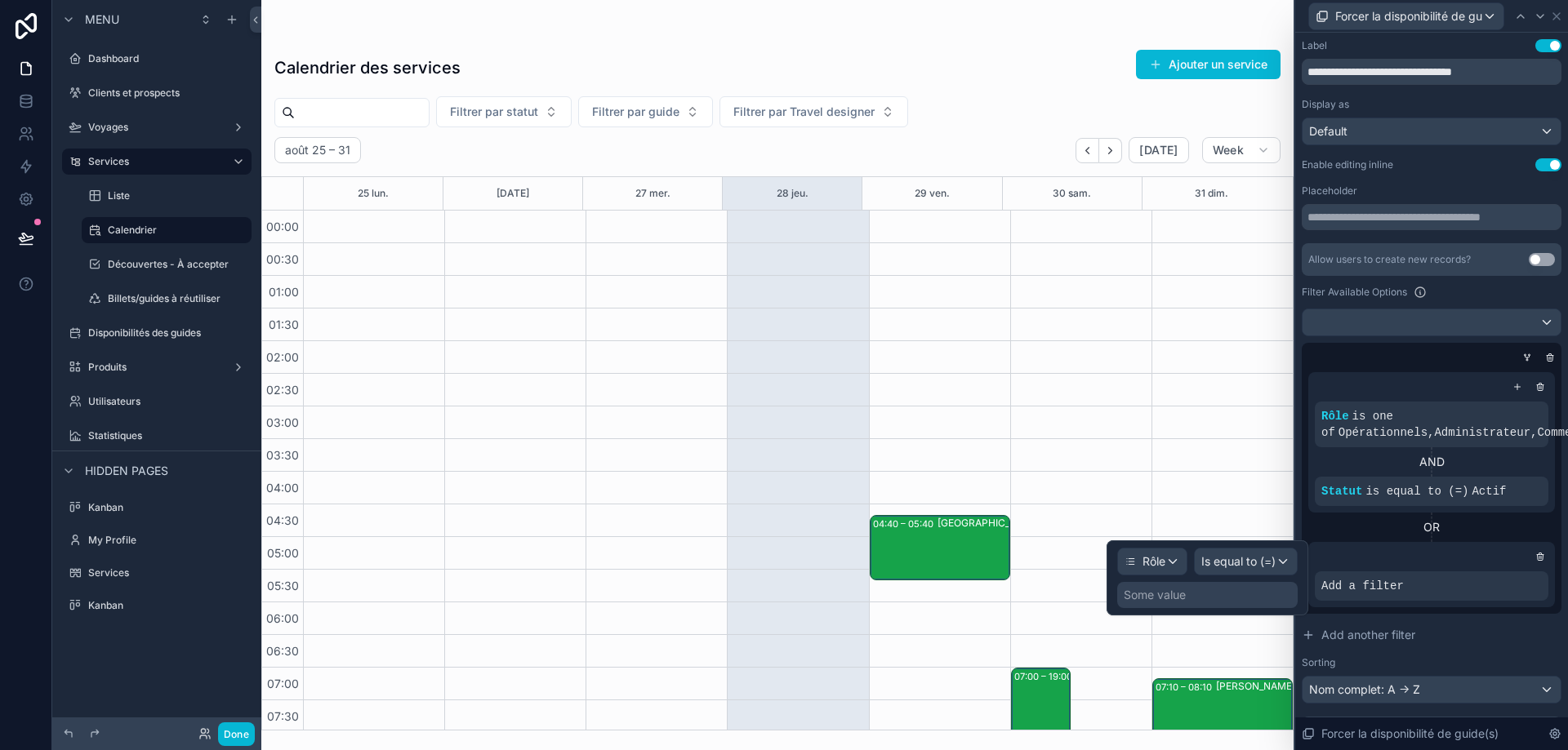
click at [1237, 590] on div "Some value" at bounding box center [1208, 595] width 181 height 26
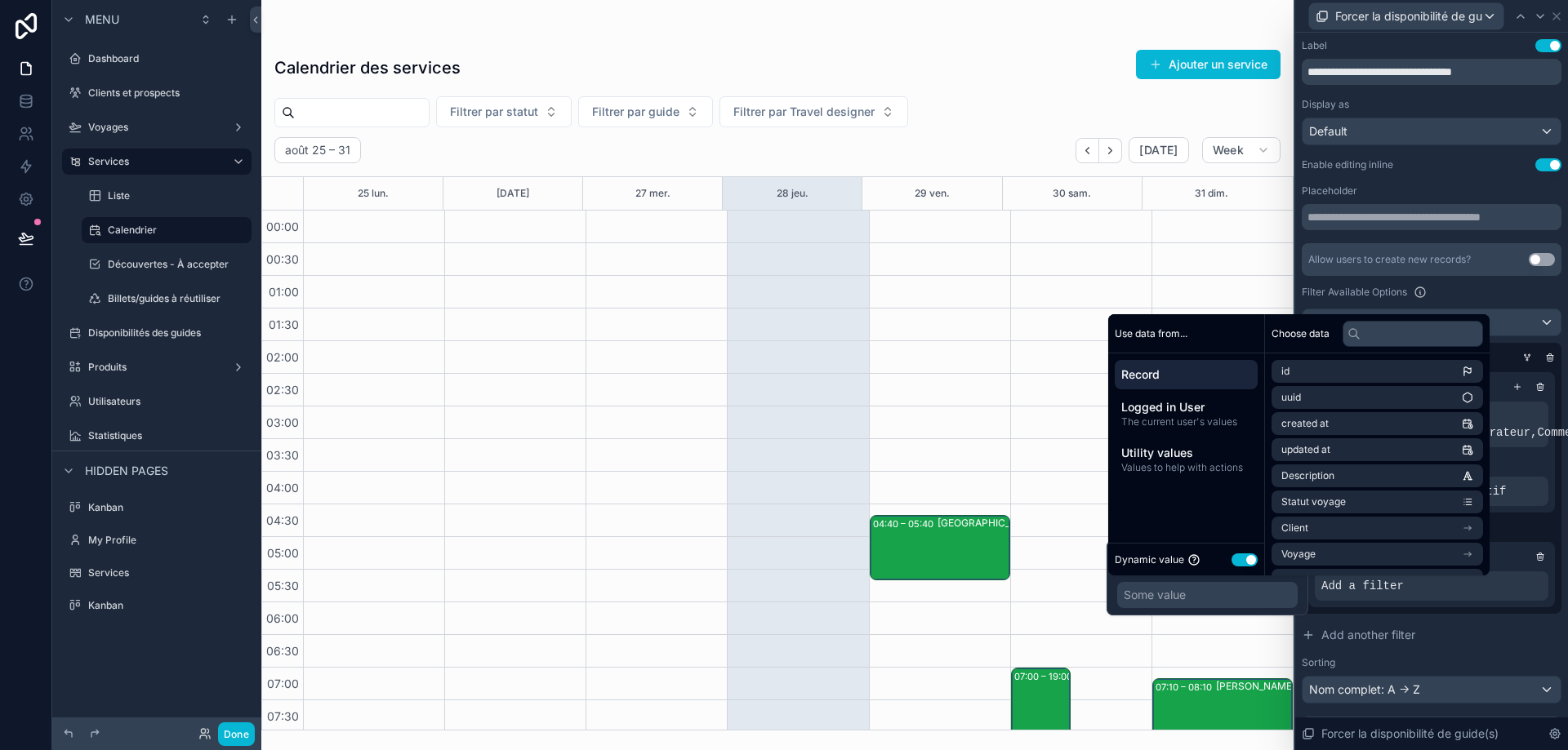
click at [1251, 559] on button "Use setting" at bounding box center [1245, 560] width 26 height 13
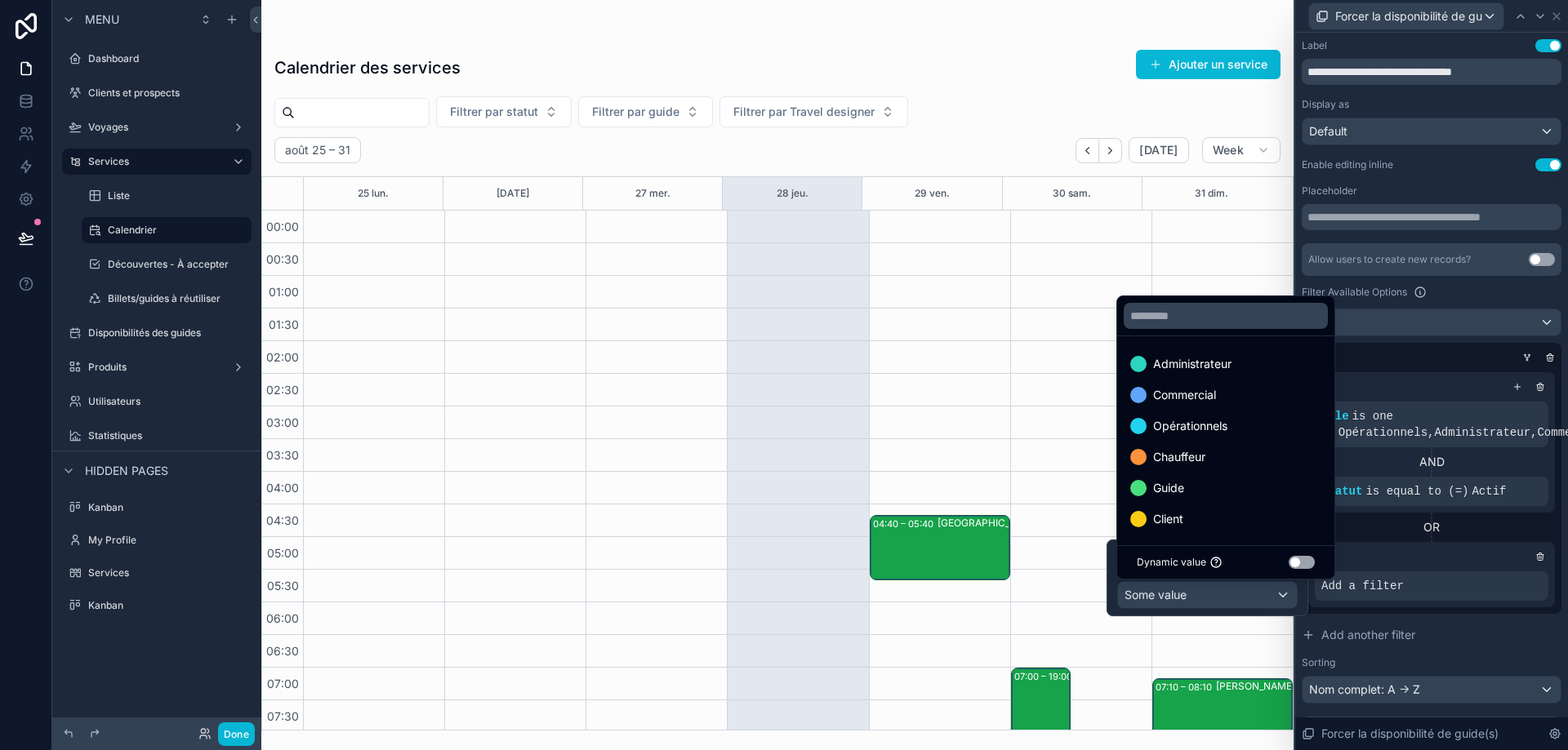
click at [1225, 486] on div "Guide" at bounding box center [1226, 488] width 191 height 20
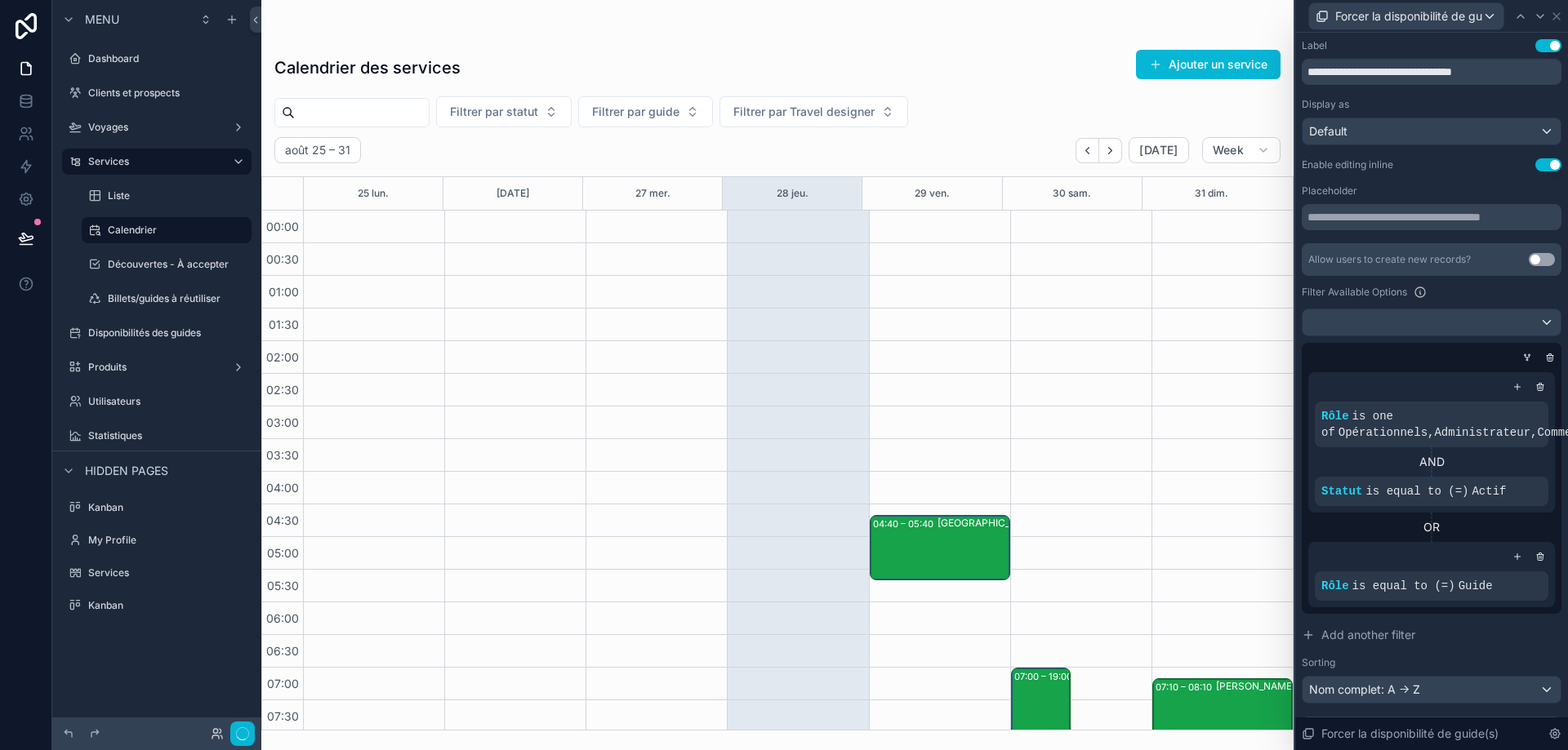
click at [1487, 526] on div "OR" at bounding box center [1432, 527] width 246 height 16
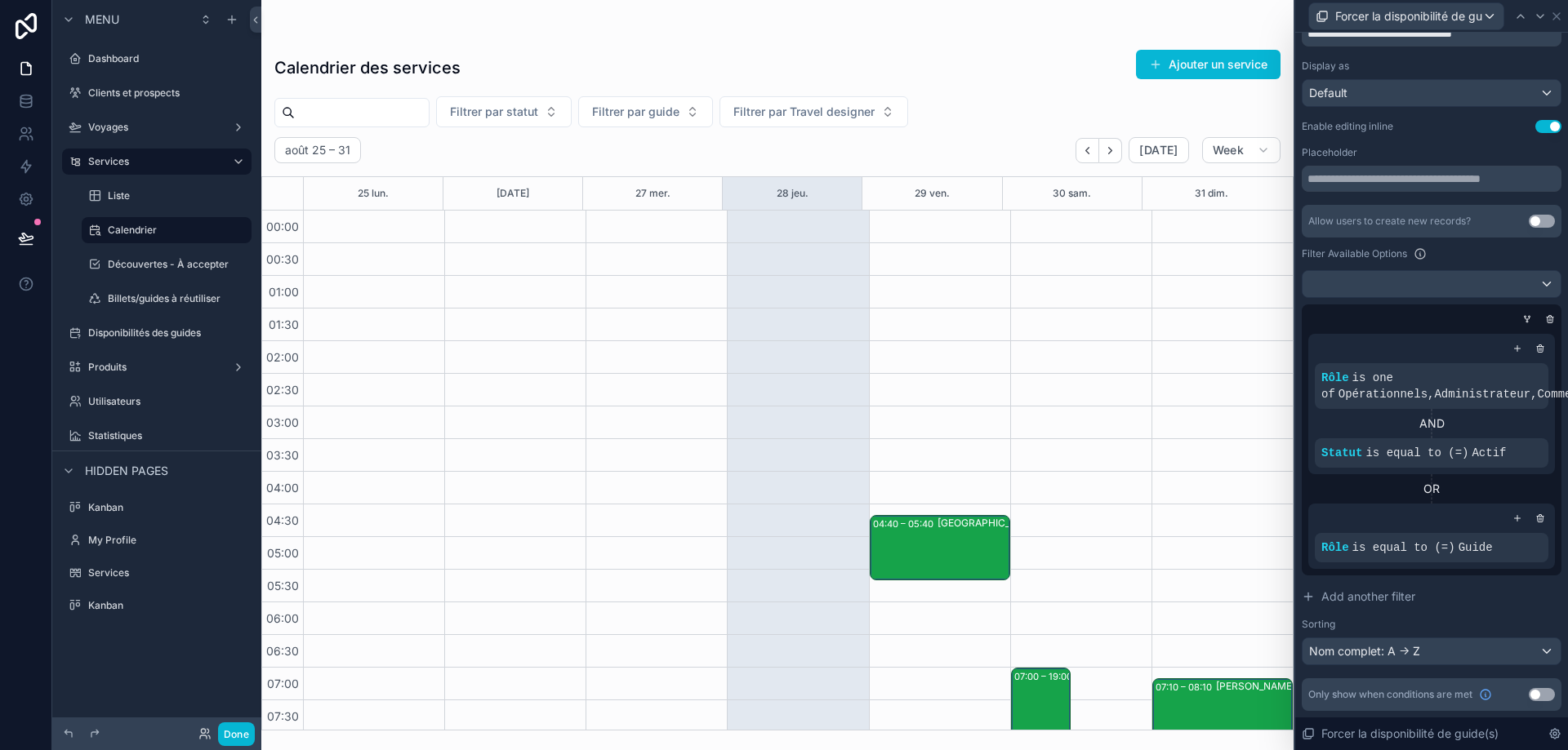
scroll to position [0, 0]
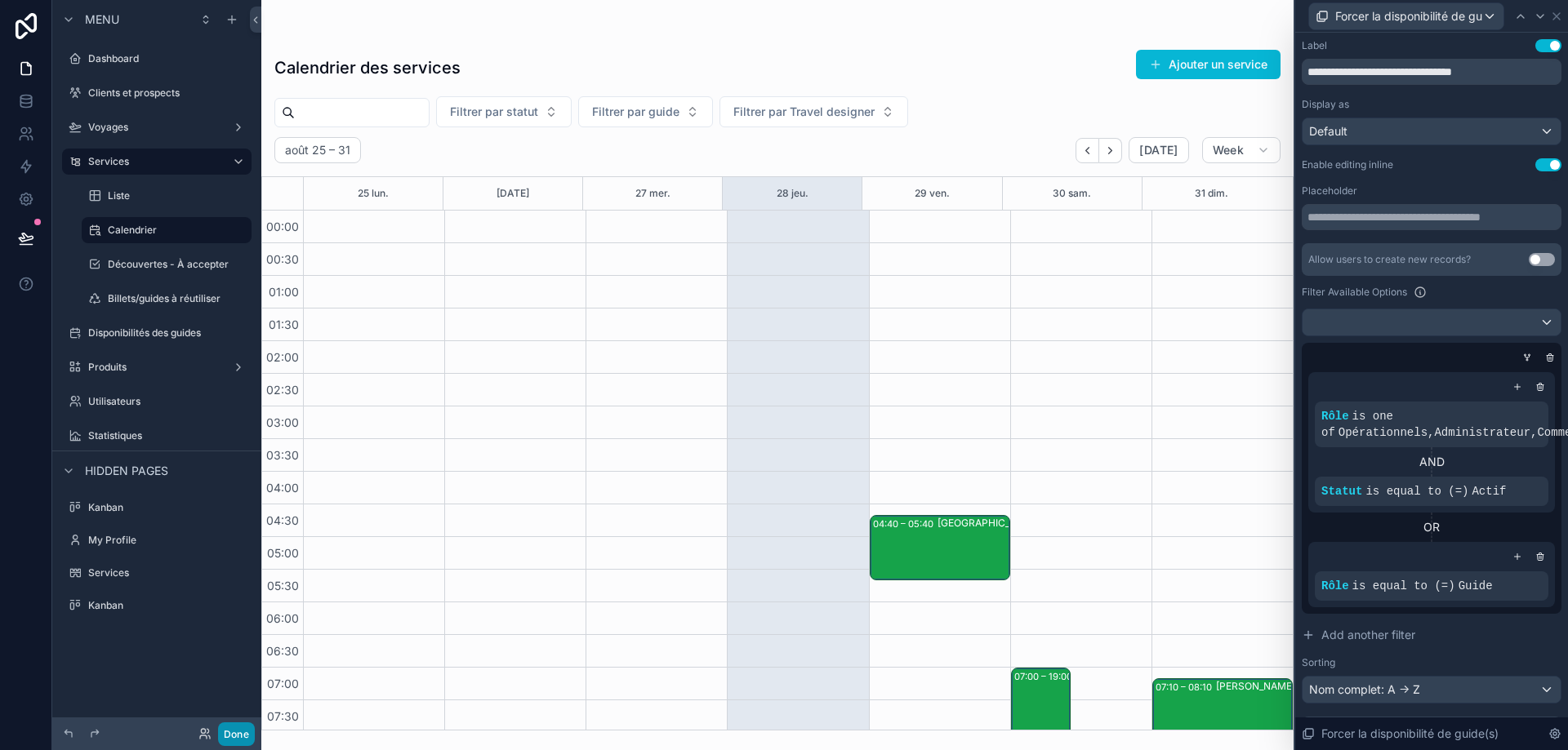
click at [234, 741] on button "Done" at bounding box center [236, 734] width 37 height 23
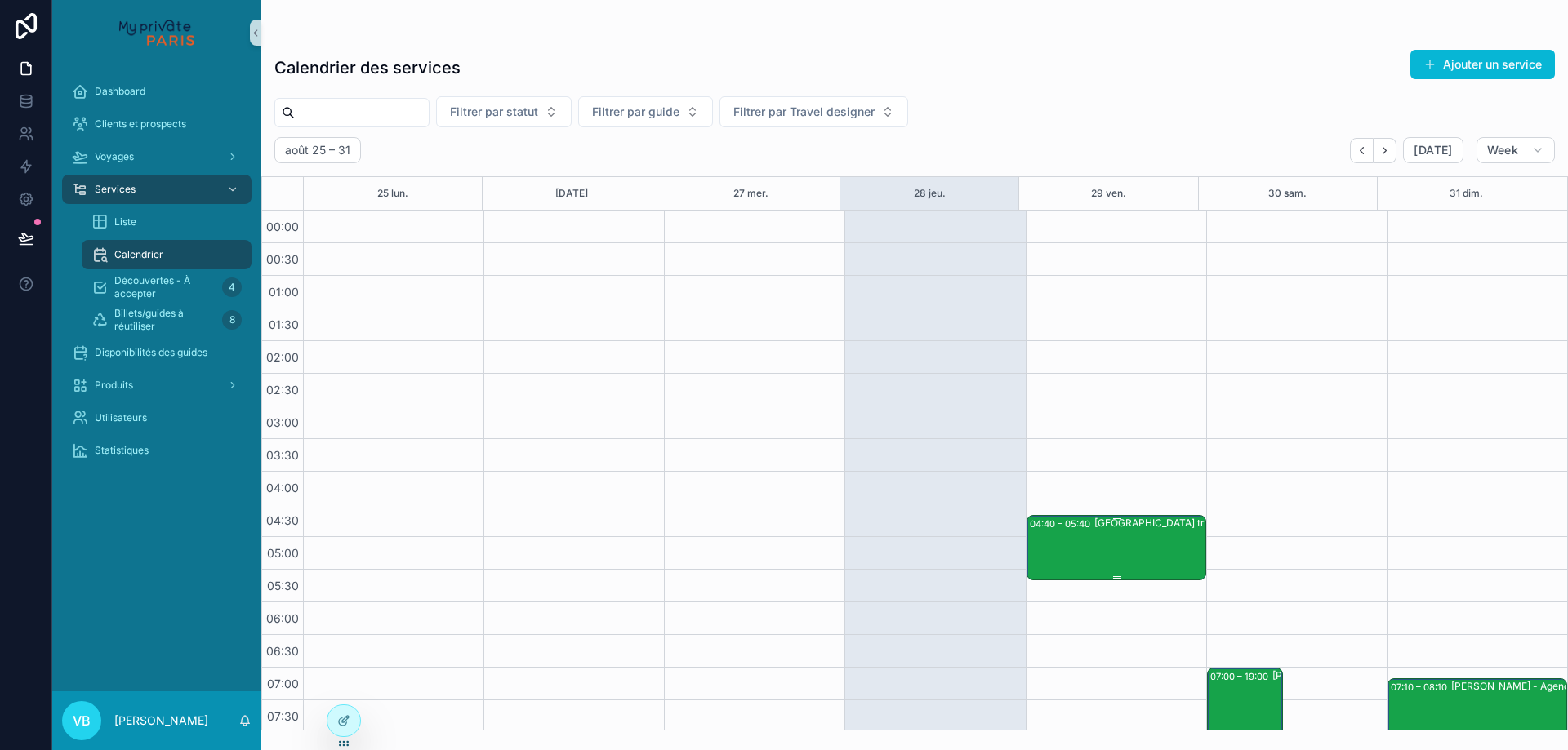
click at [1097, 538] on div "[GEOGRAPHIC_DATA] transfer" at bounding box center [1164, 547] width 140 height 62
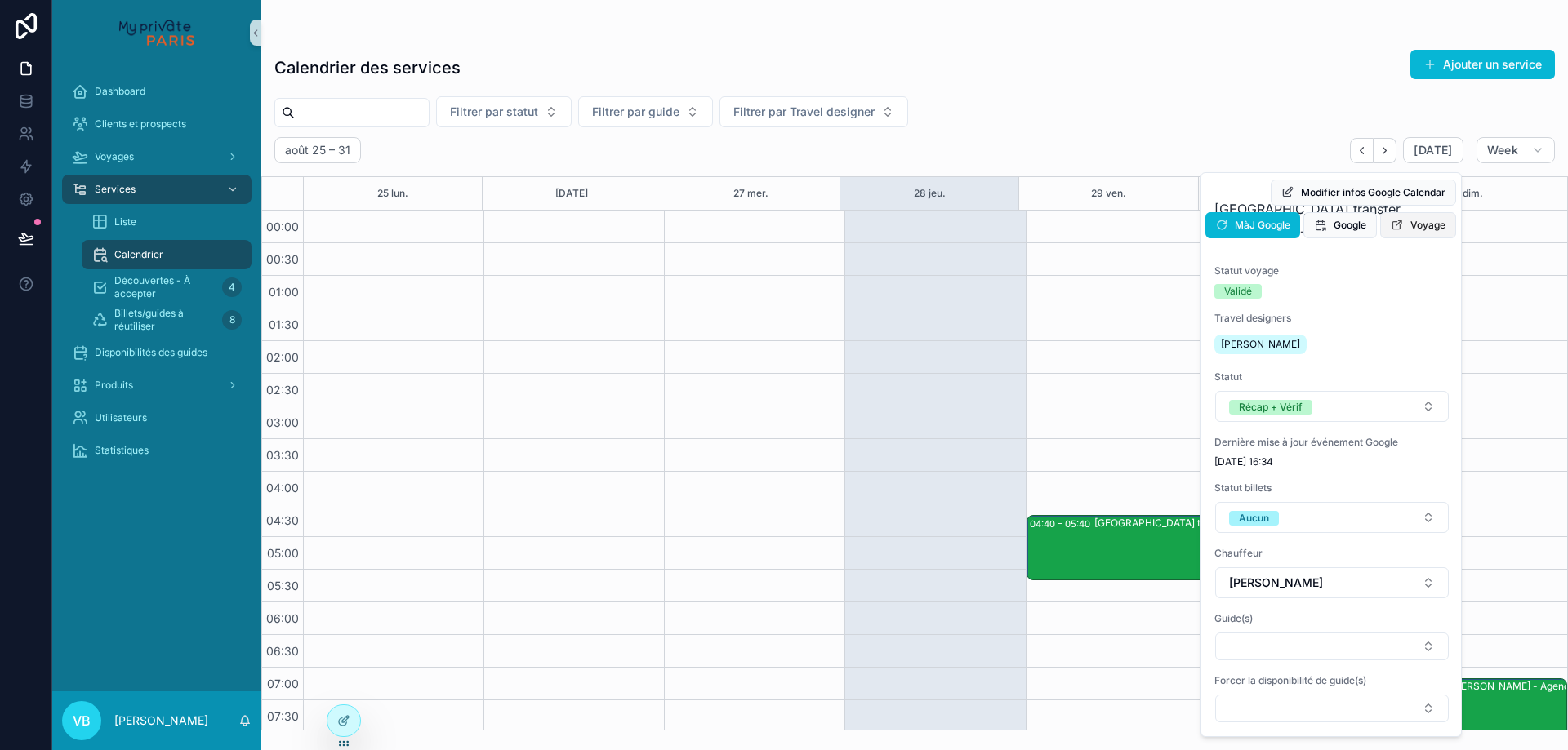
click at [1429, 222] on span "Voyage" at bounding box center [1428, 225] width 35 height 13
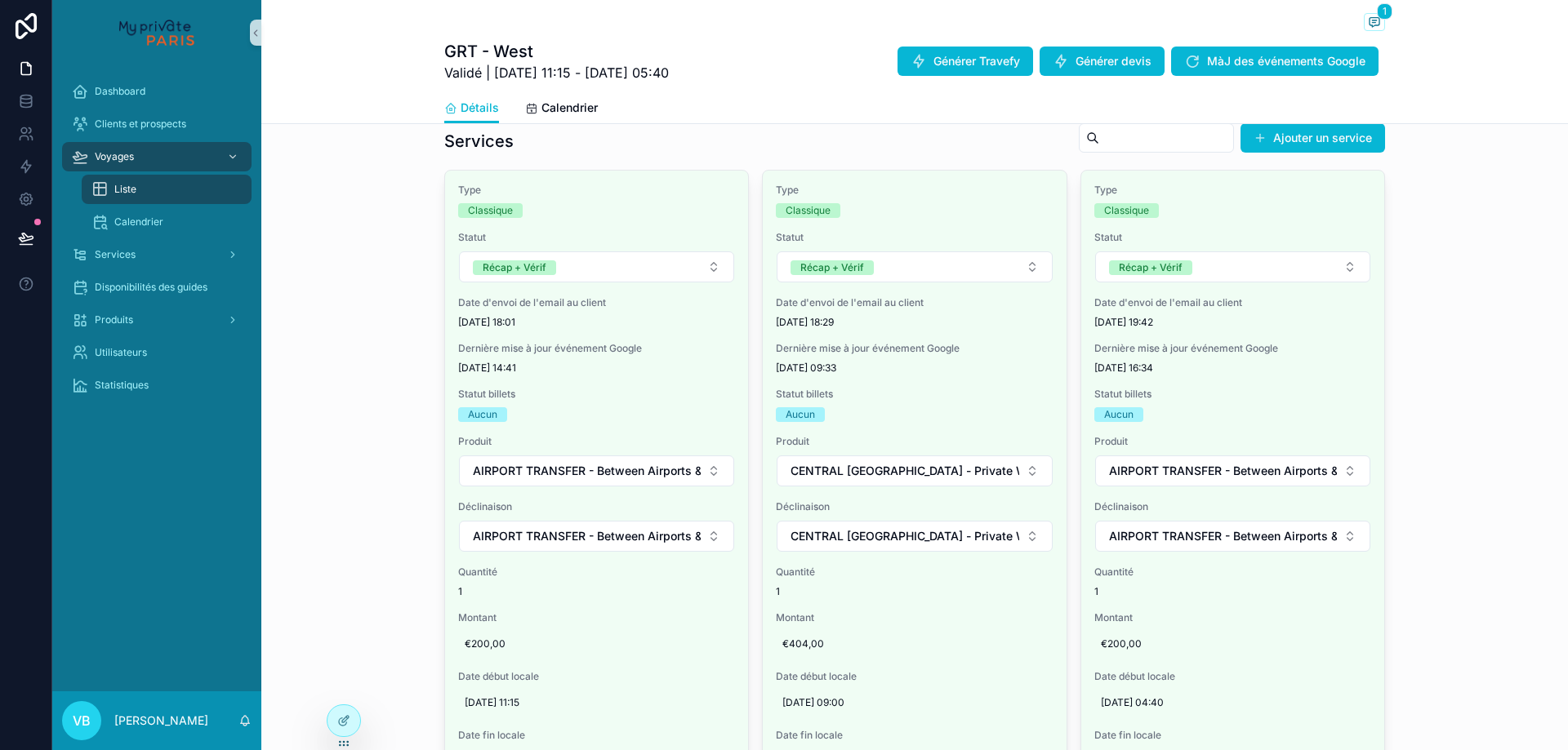
scroll to position [499, 0]
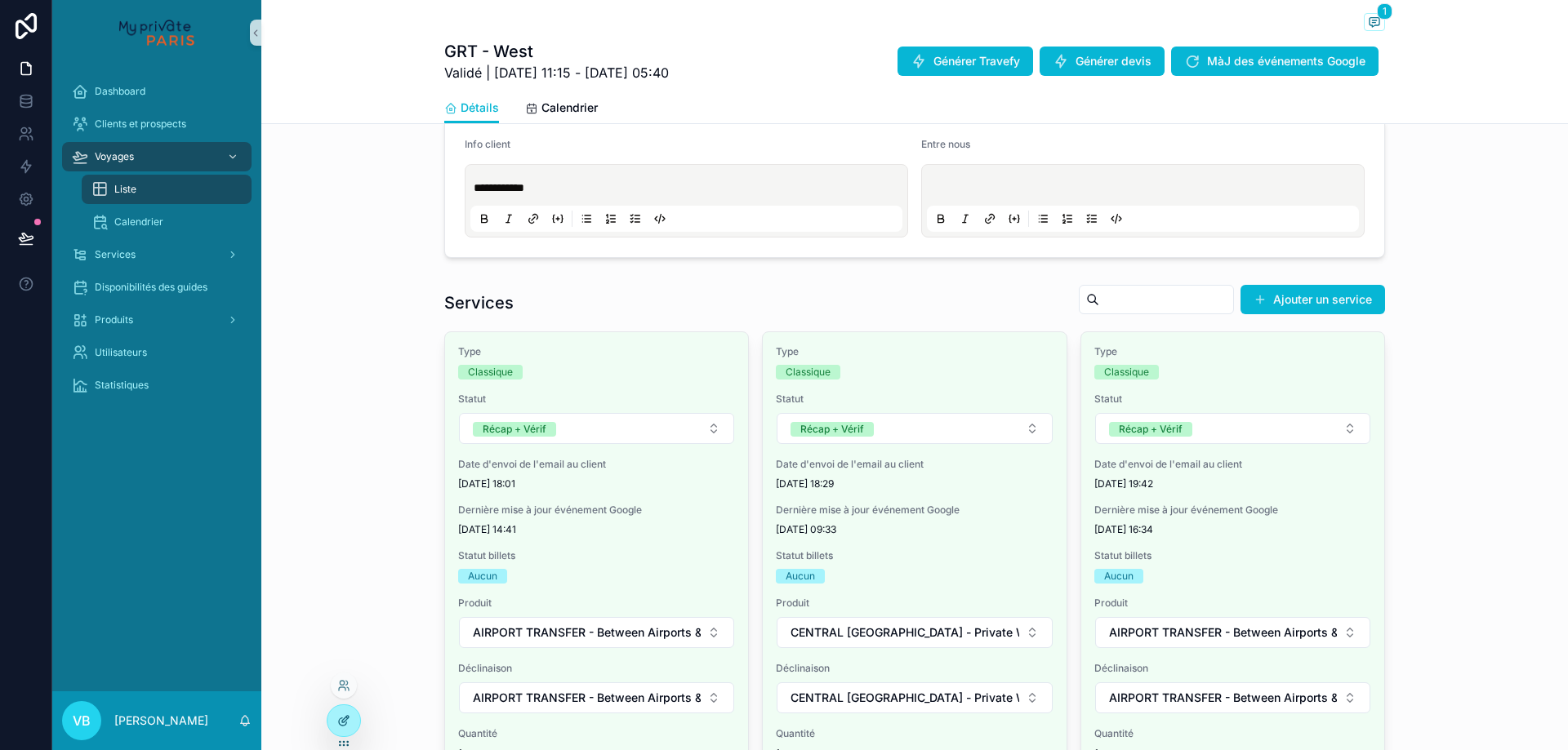
click at [348, 730] on div at bounding box center [344, 721] width 33 height 31
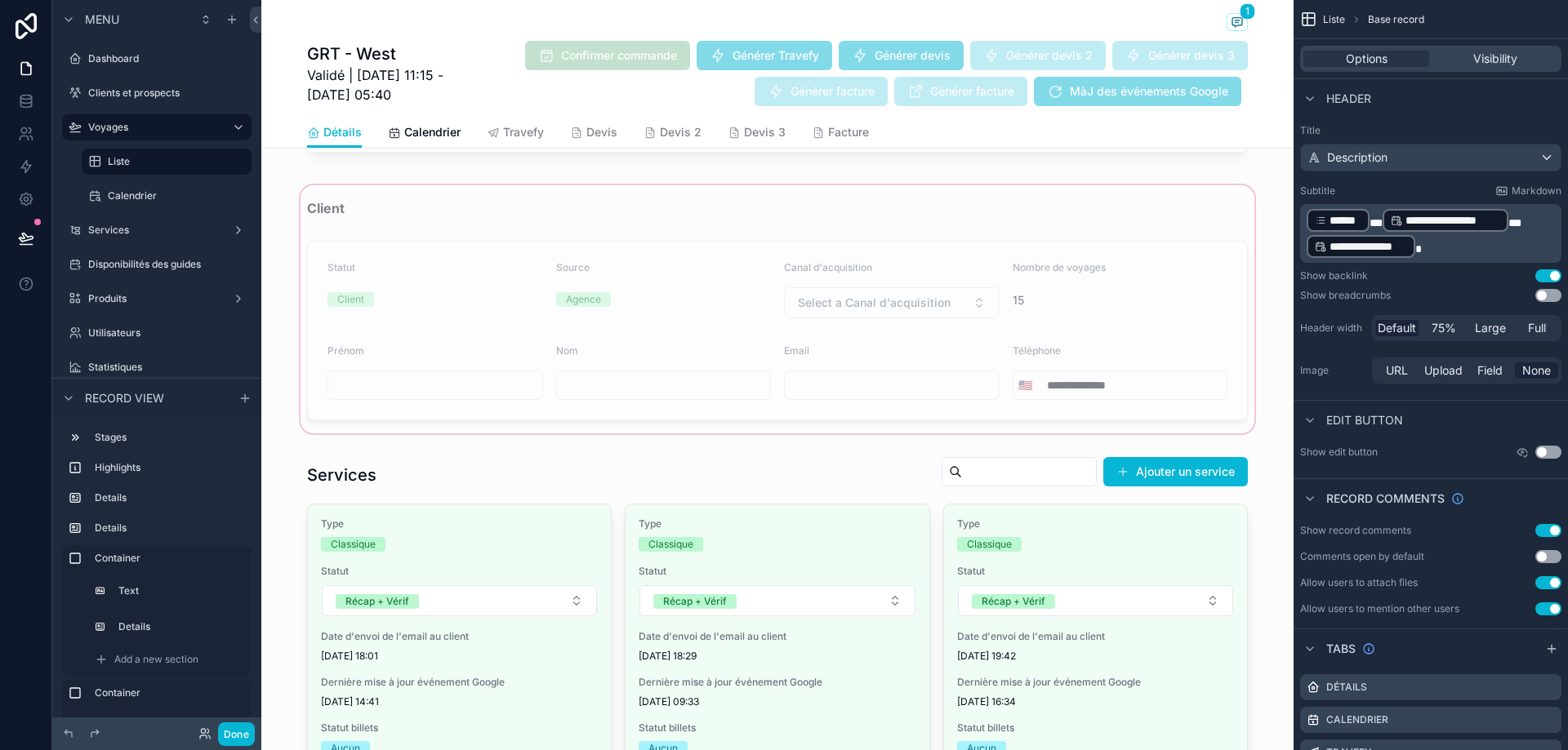
scroll to position [1235, 0]
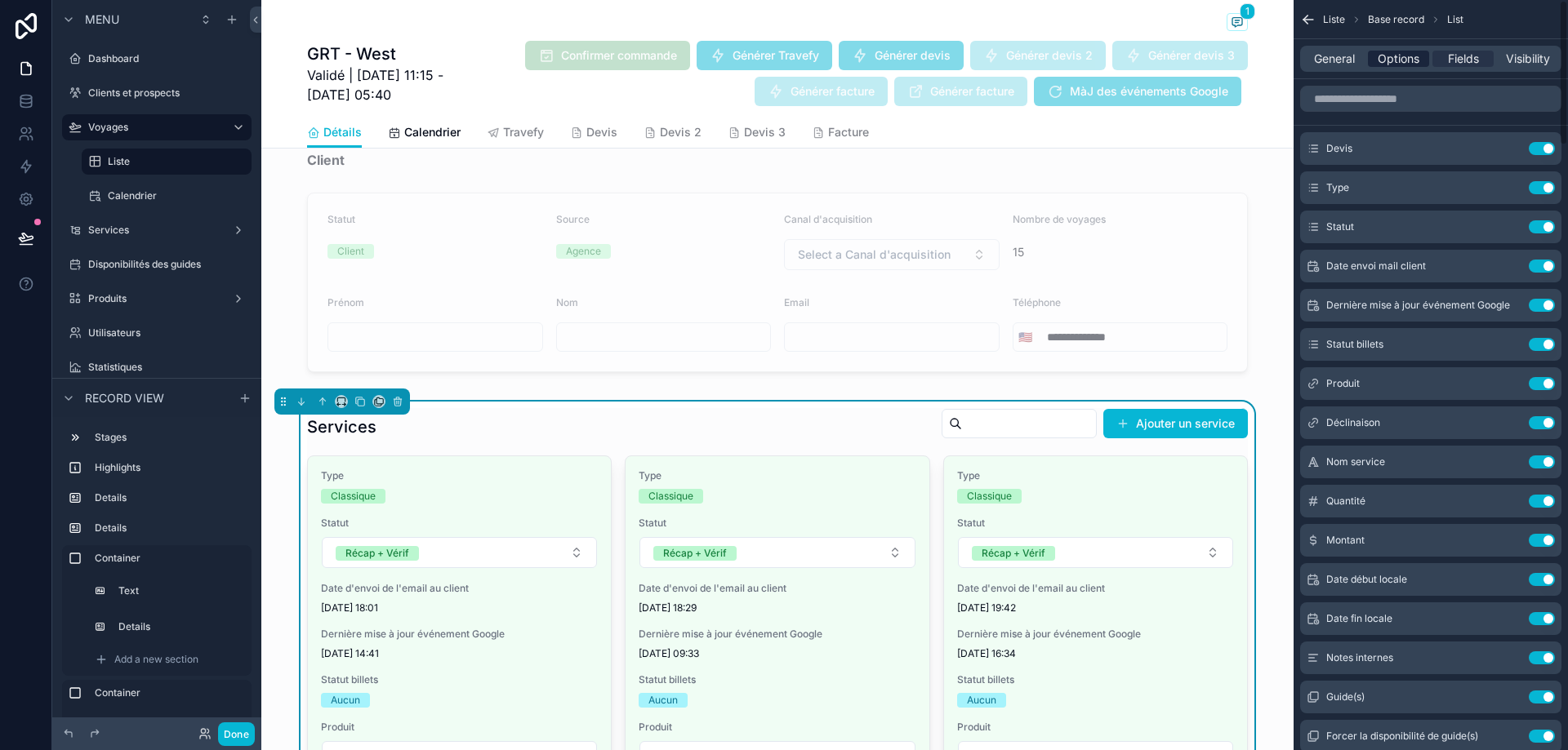
click at [1388, 63] on span "Options" at bounding box center [1398, 59] width 41 height 16
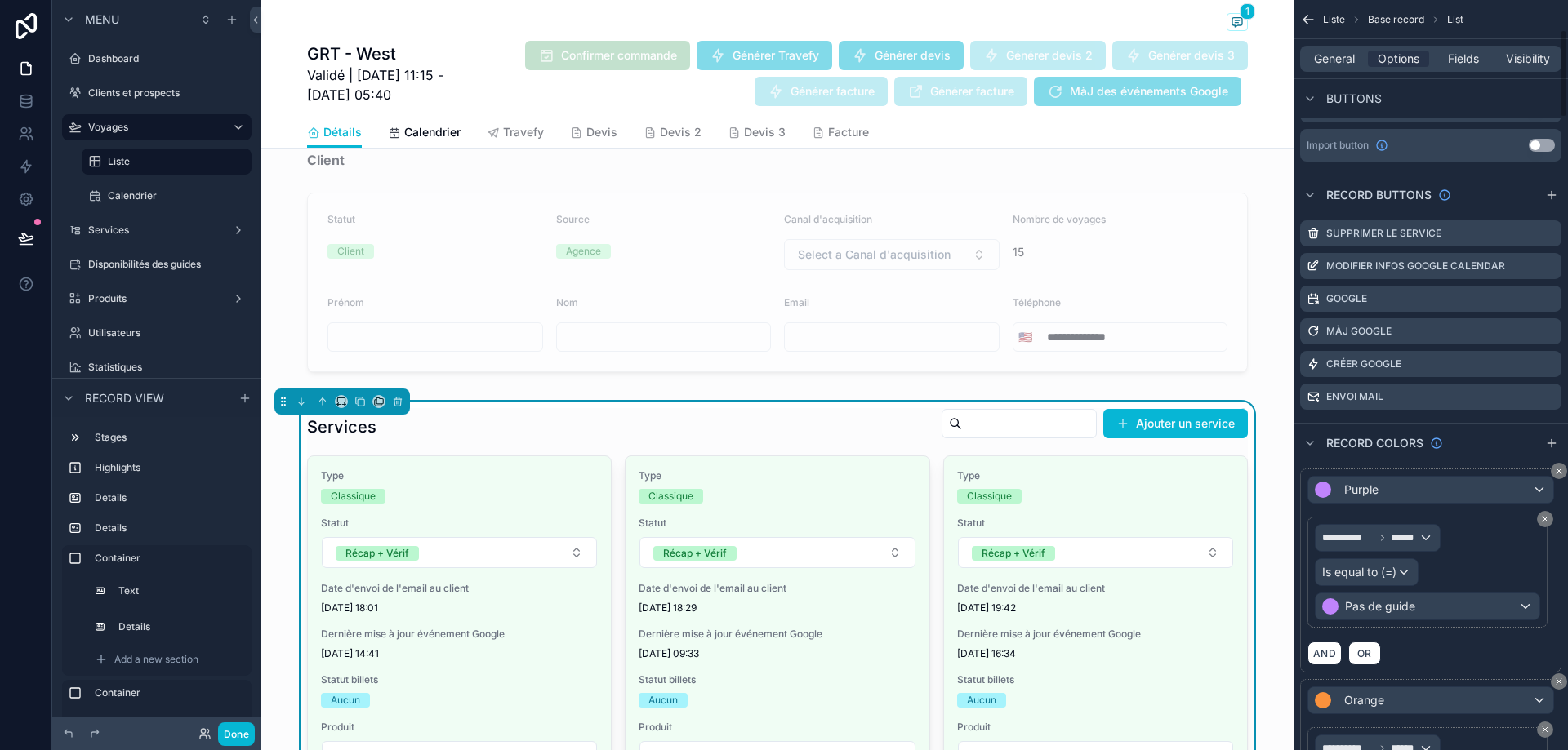
scroll to position [490, 0]
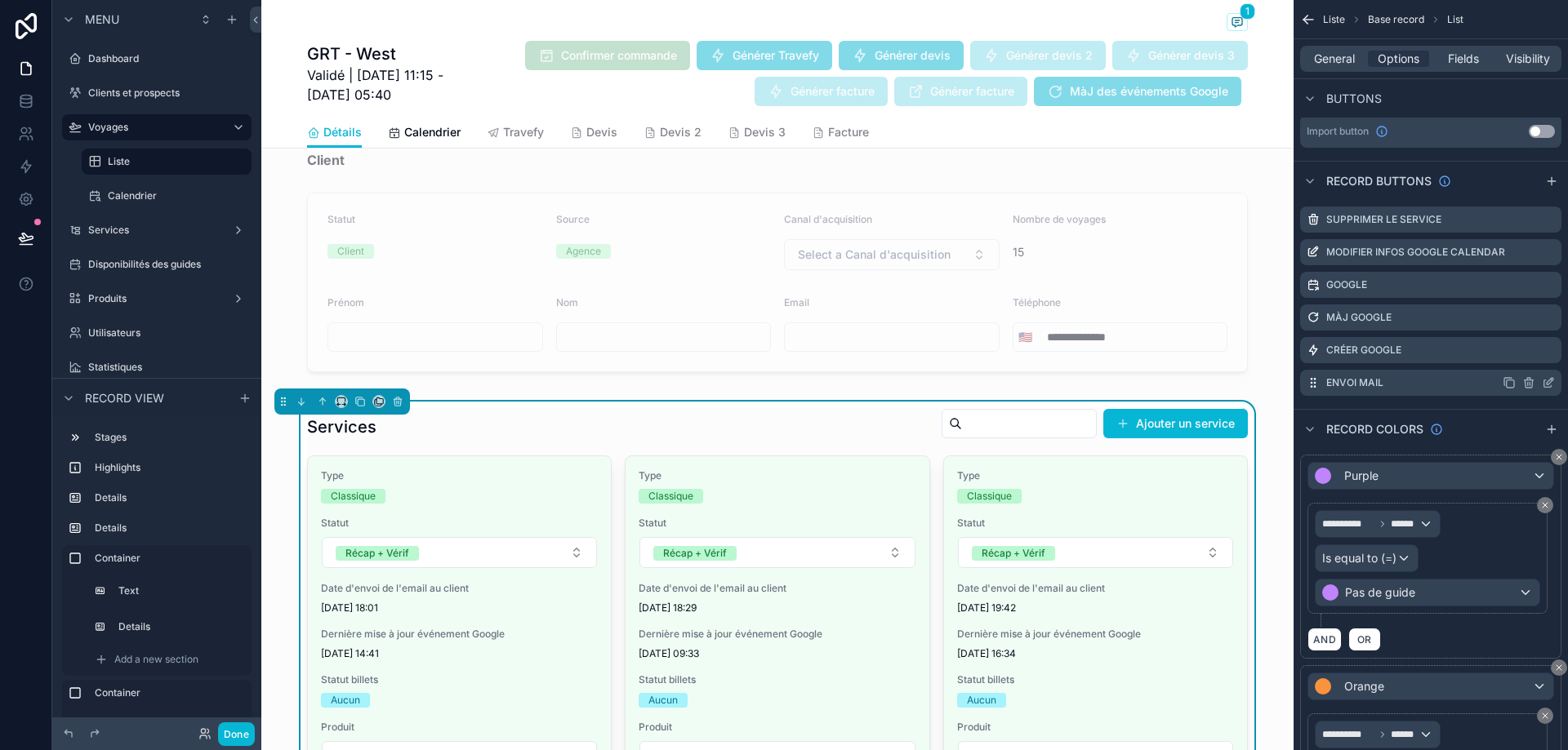
click at [1549, 380] on icon "scrollable content" at bounding box center [1548, 382] width 13 height 13
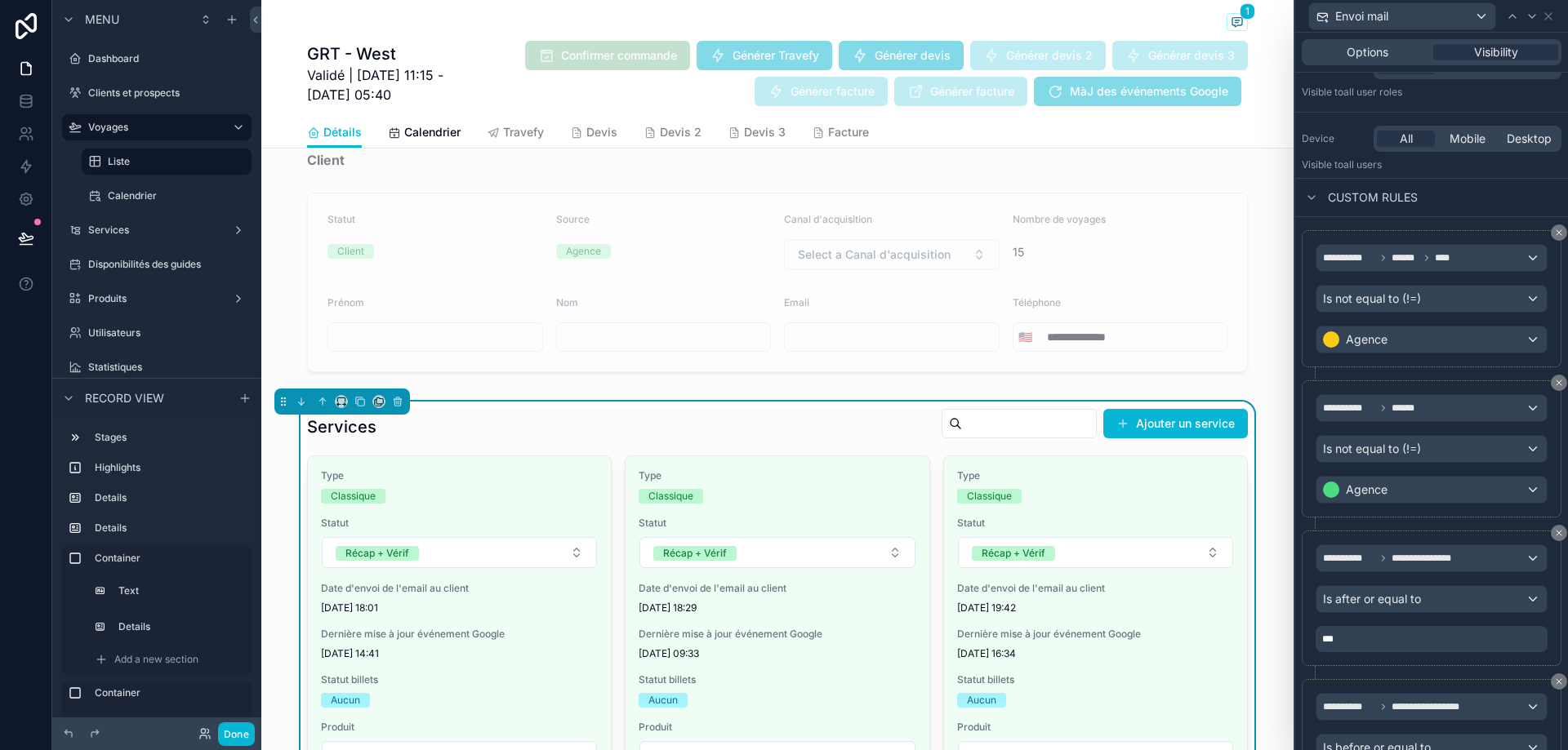
scroll to position [0, 0]
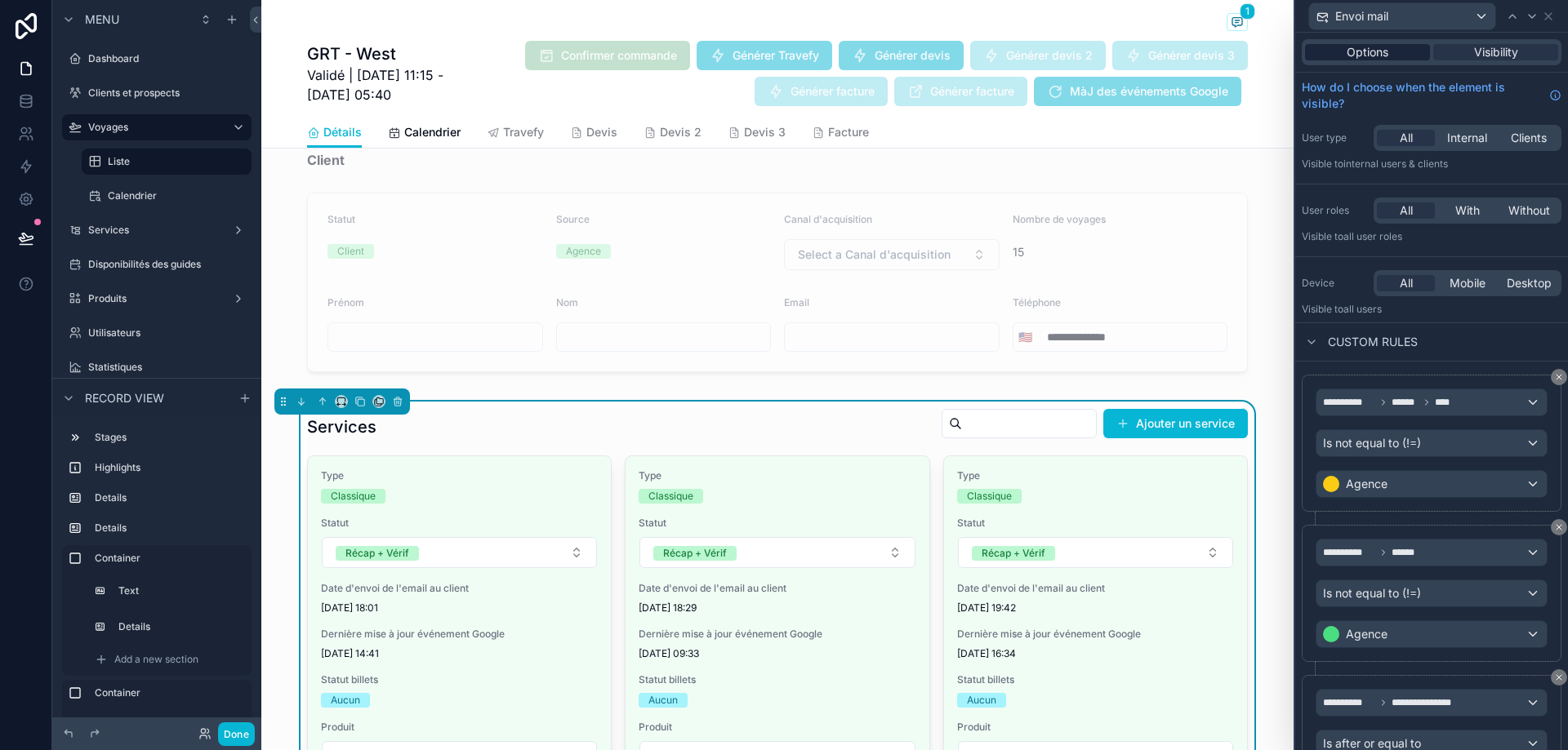
click at [1398, 46] on div "Options" at bounding box center [1367, 52] width 125 height 16
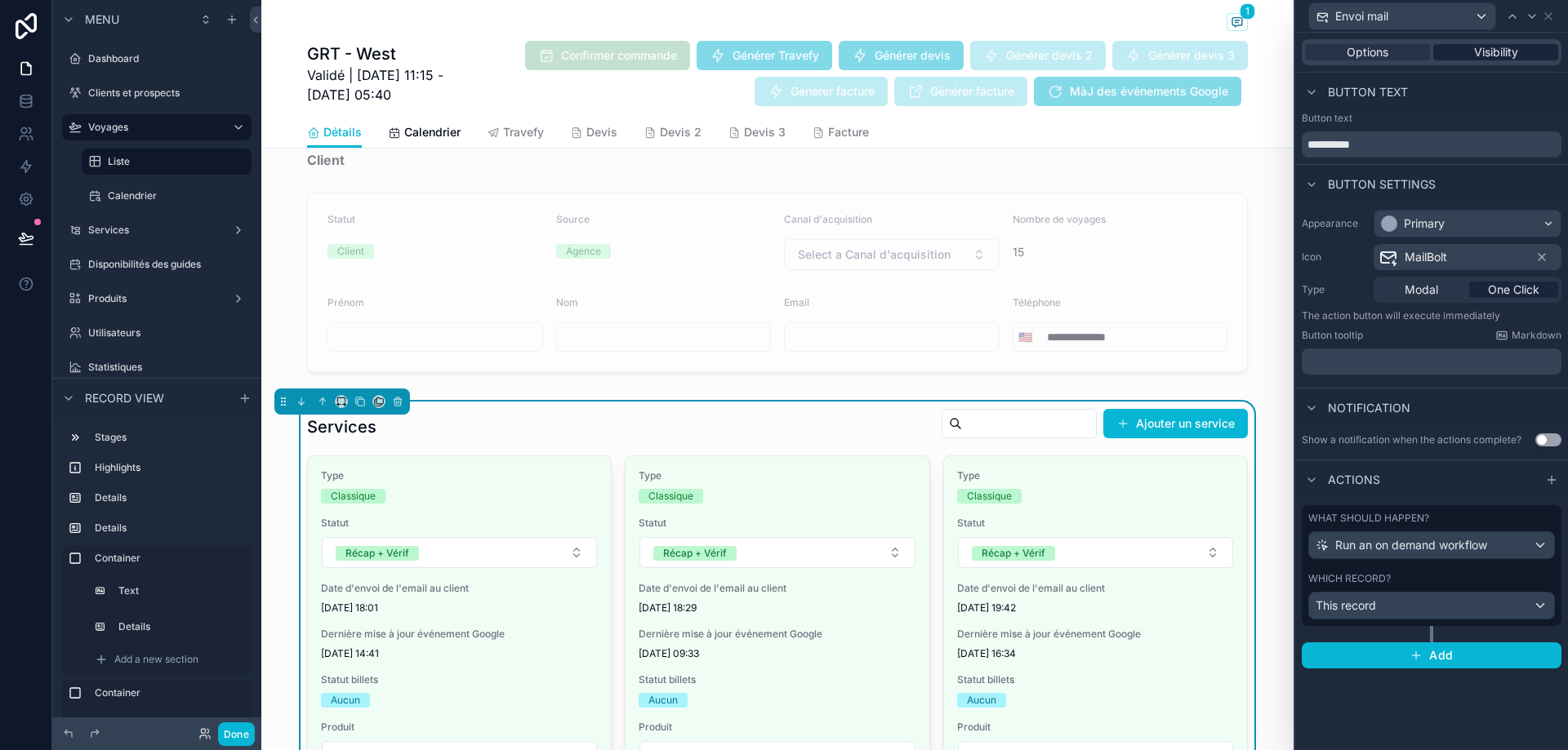
click at [1521, 55] on div "Visibility" at bounding box center [1496, 52] width 125 height 16
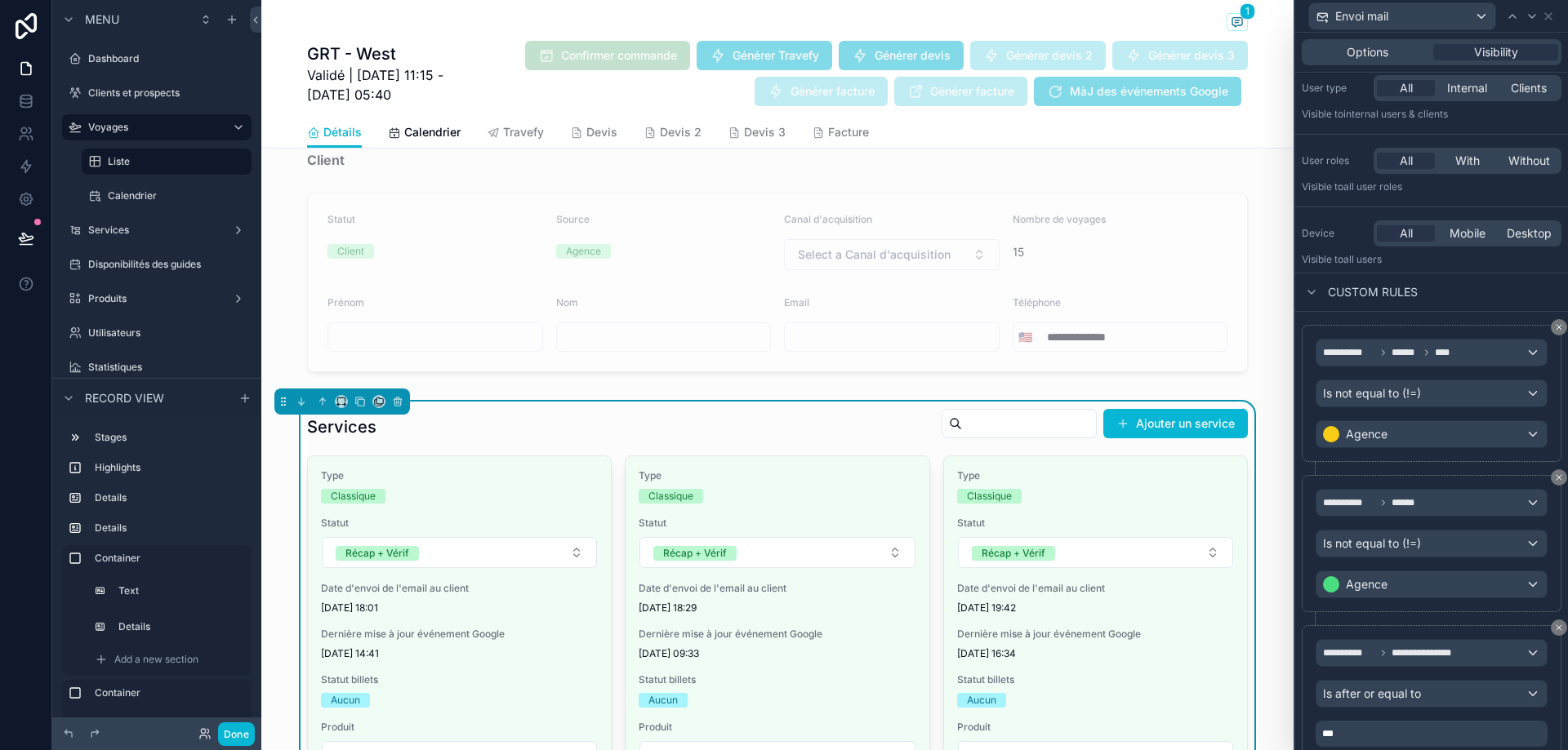
scroll to position [36, 0]
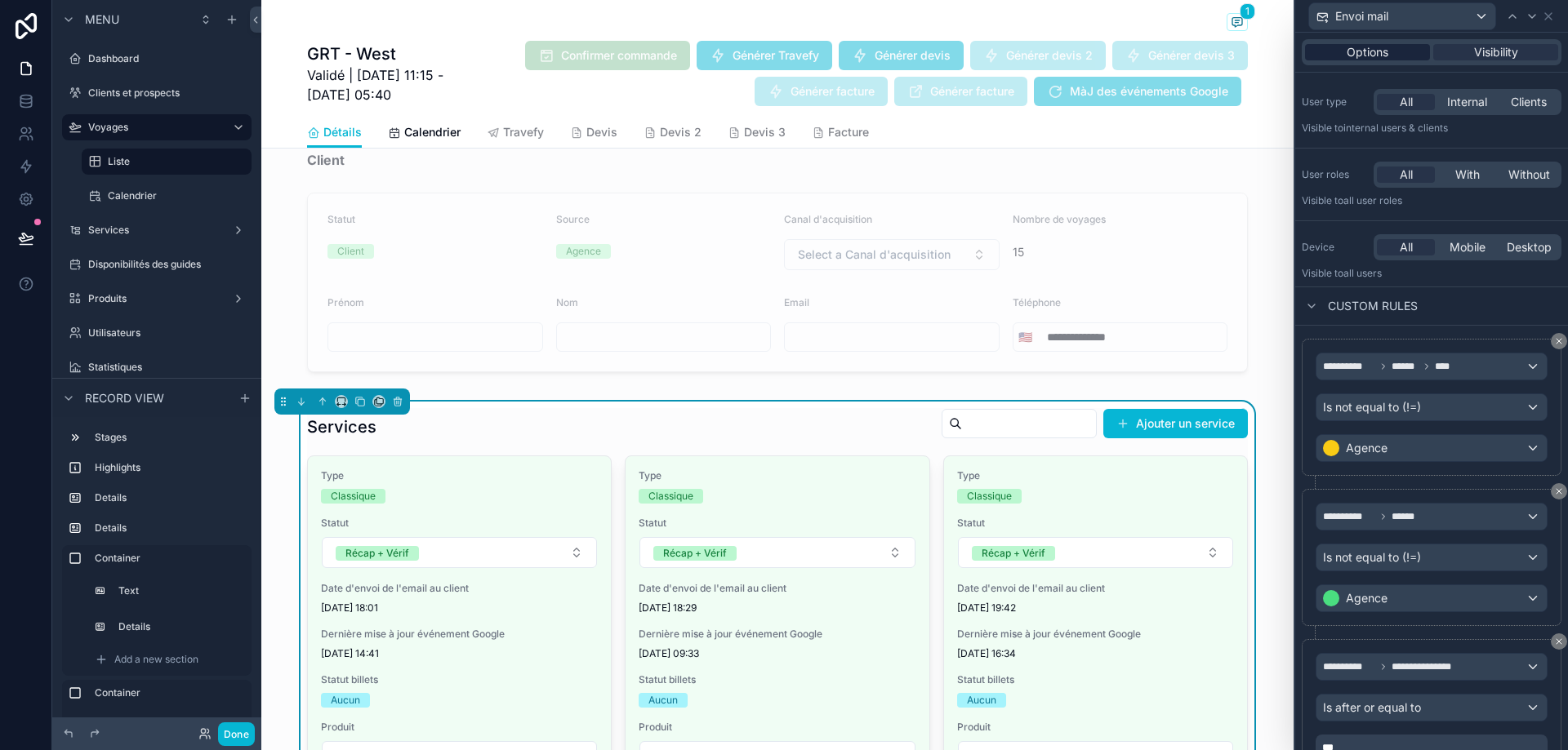
click at [1370, 44] on span "Options" at bounding box center [1367, 52] width 41 height 16
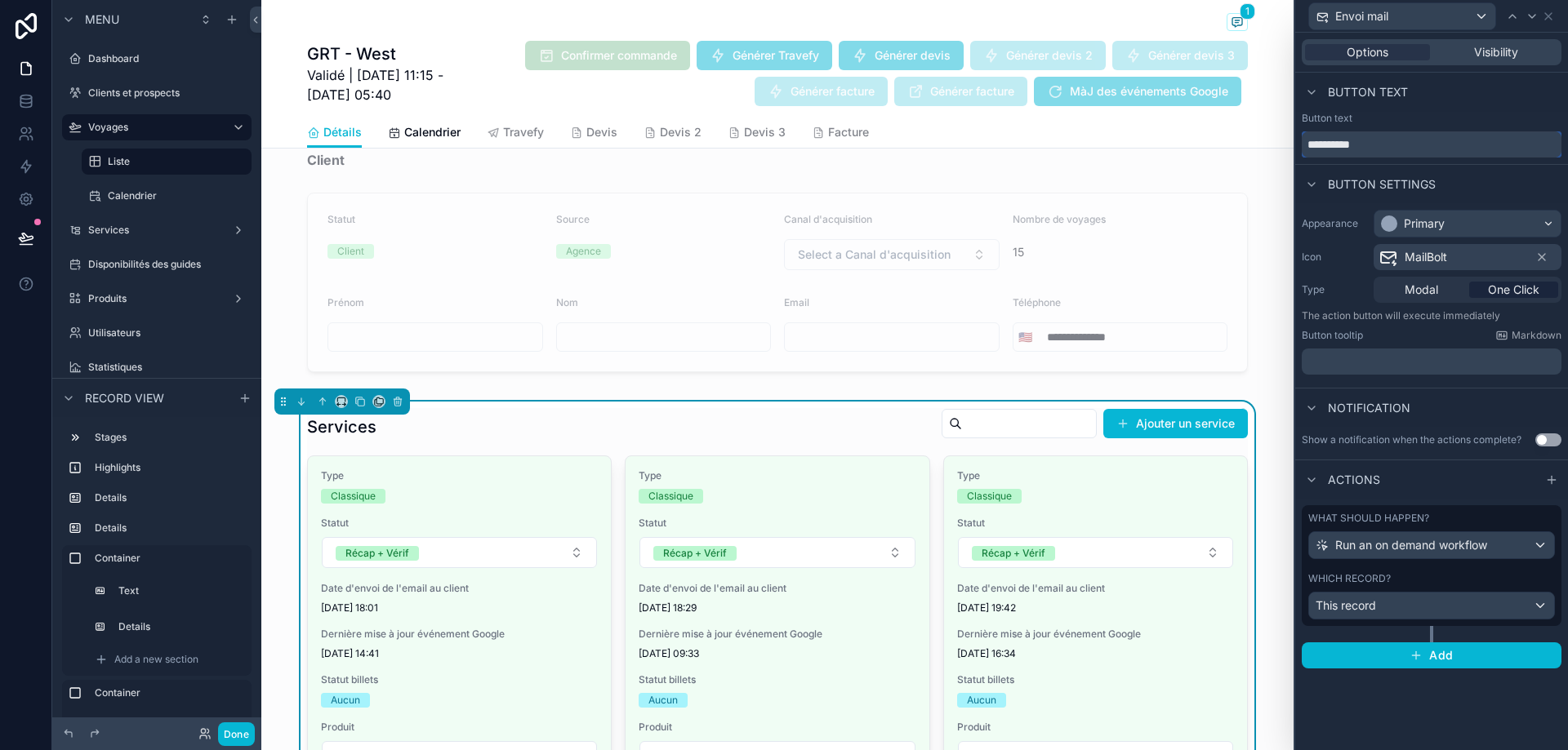
drag, startPoint x: 1386, startPoint y: 151, endPoint x: 1192, endPoint y: 145, distance: 194.1
click at [1192, 145] on div "**********" at bounding box center [784, 375] width 1568 height 750
click at [1547, 16] on icon at bounding box center [1548, 15] width 13 height 13
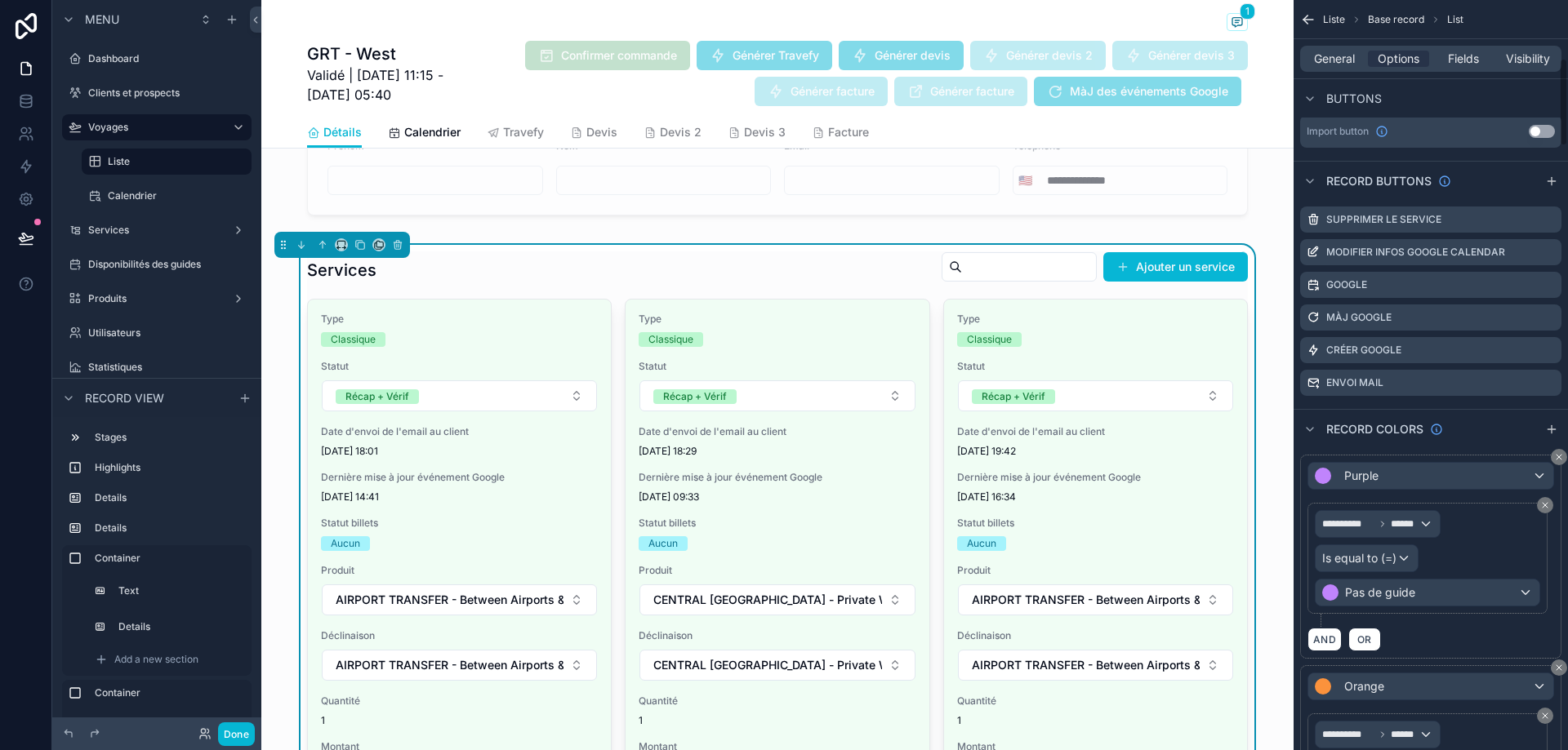
scroll to position [1398, 0]
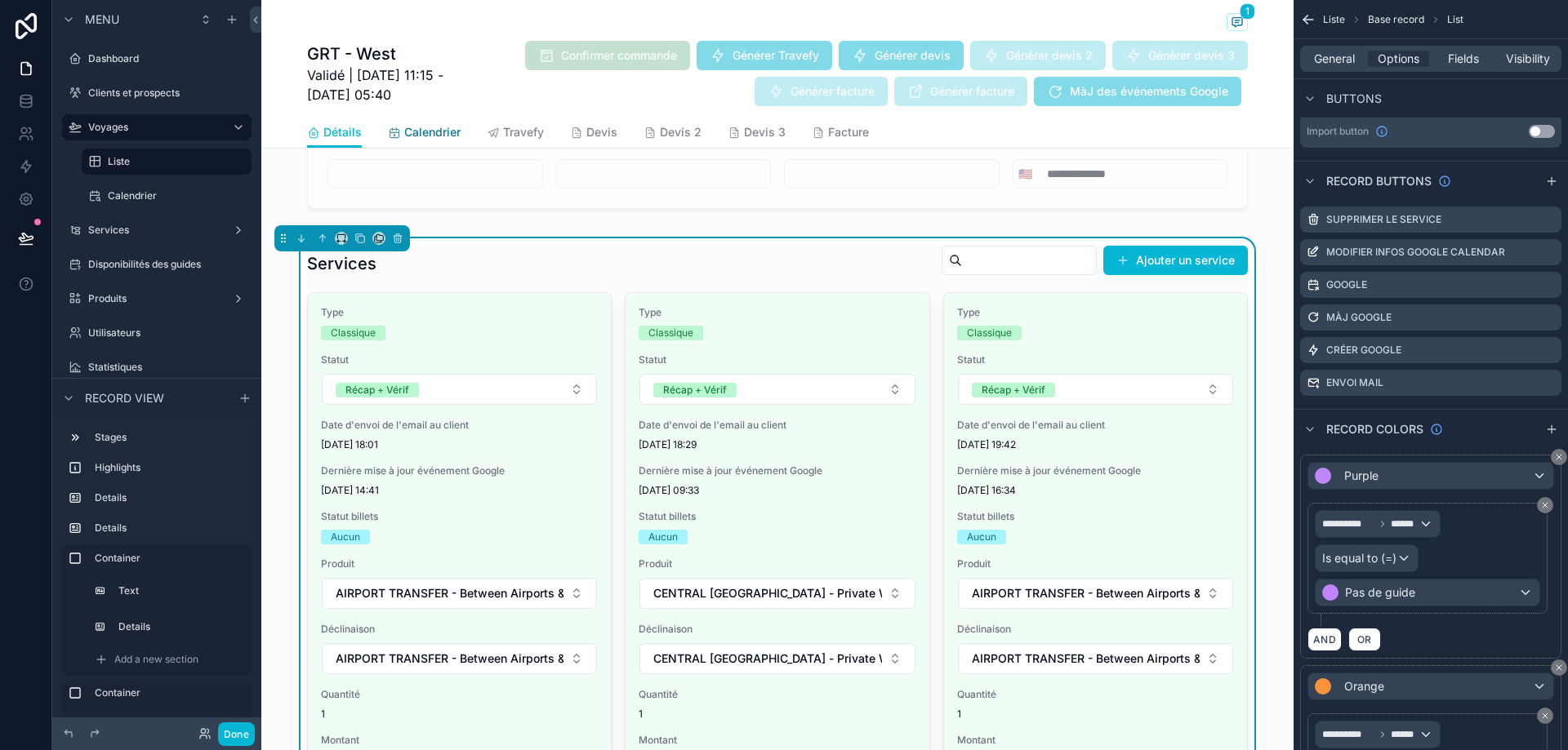
click at [417, 124] on span "Calendrier" at bounding box center [432, 132] width 56 height 16
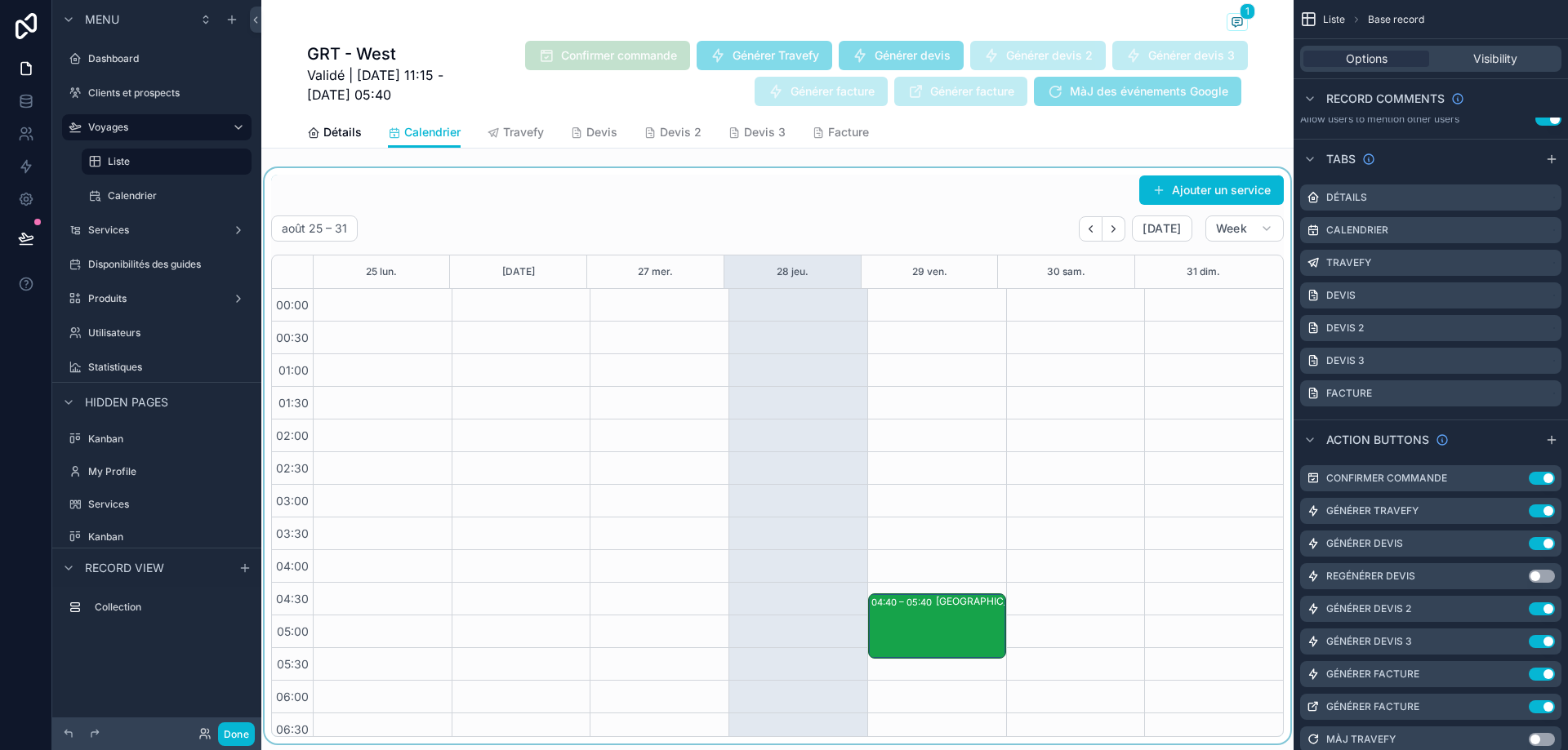
click at [747, 195] on div "scrollable content" at bounding box center [777, 456] width 1032 height 575
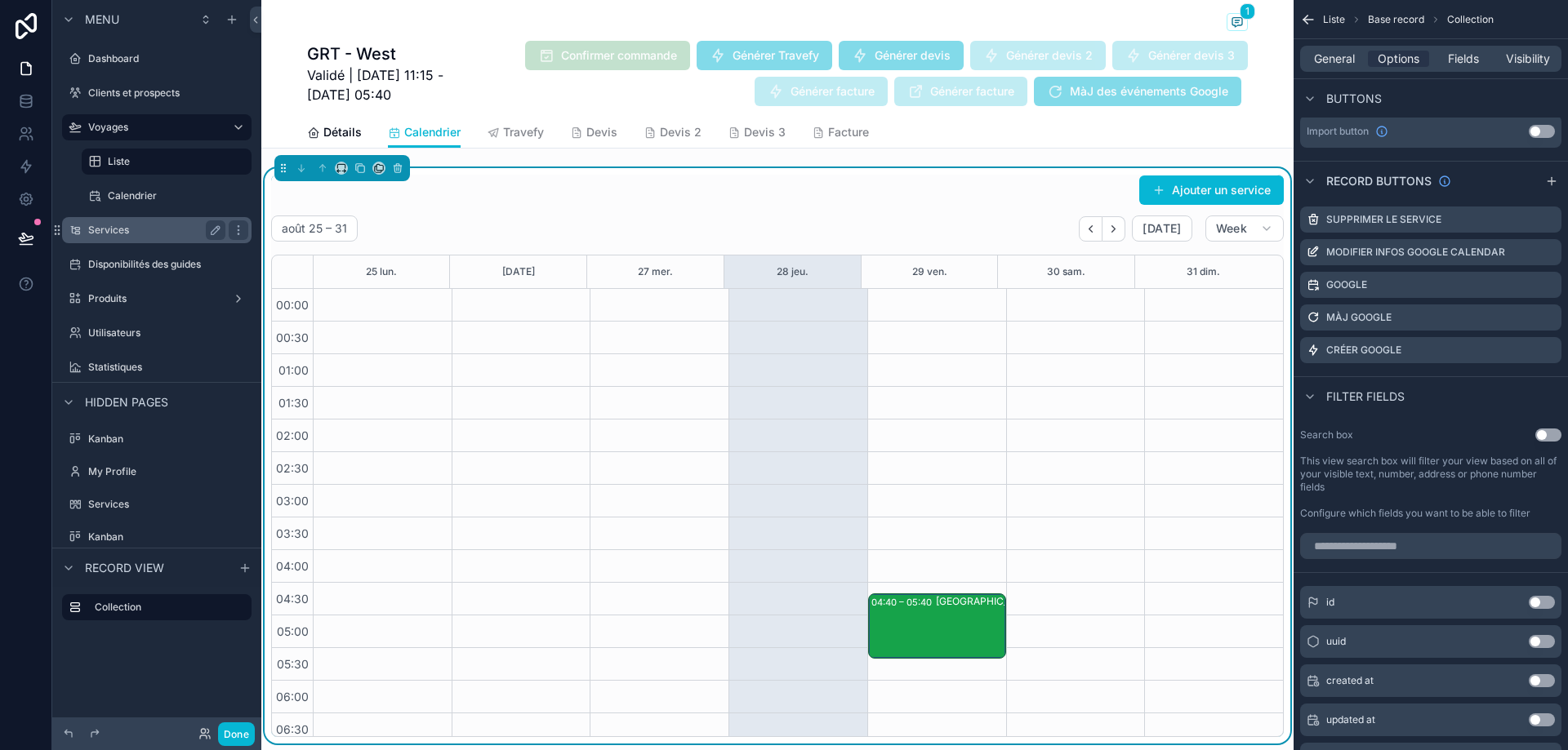
click at [119, 219] on div "Services" at bounding box center [157, 230] width 183 height 26
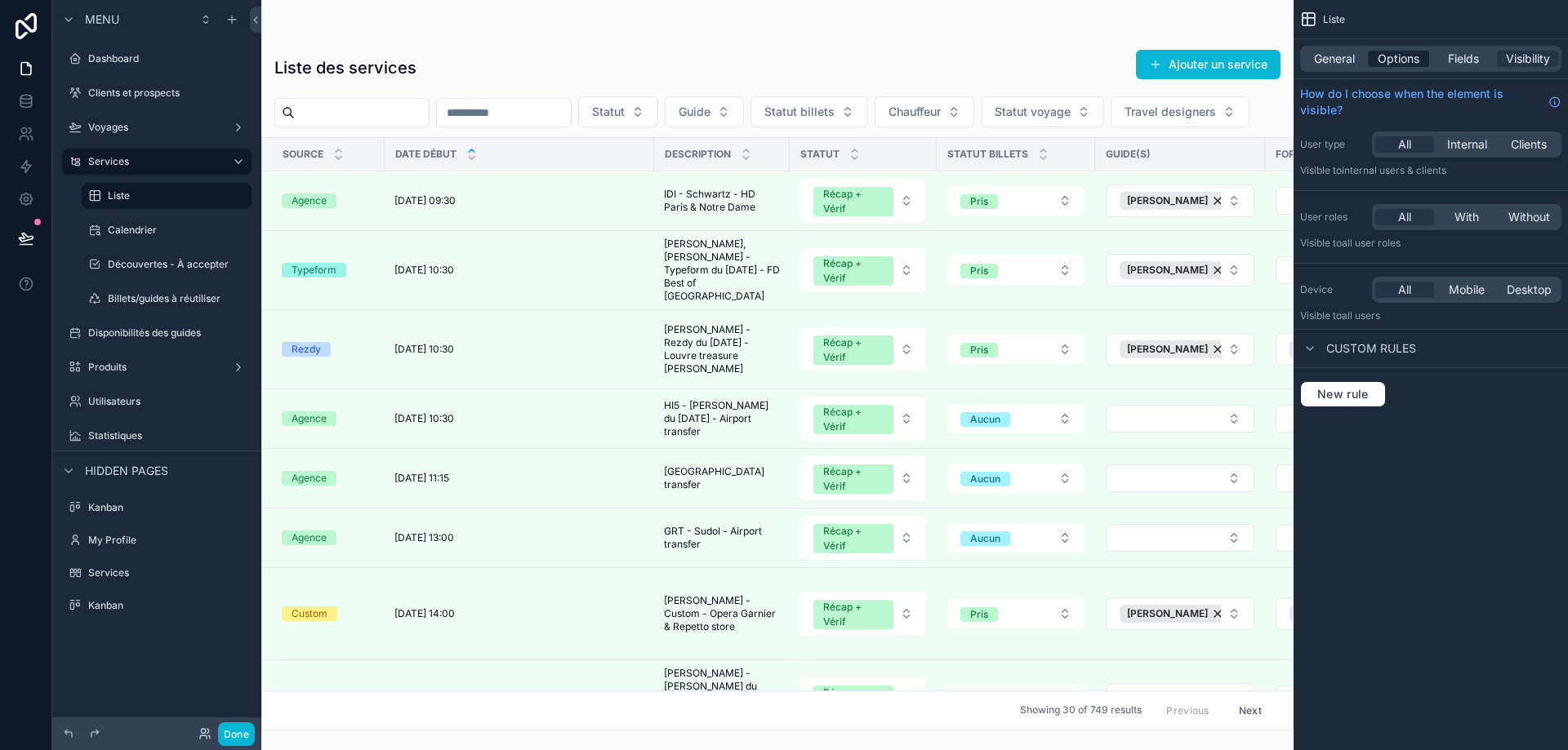
click at [1381, 61] on span "Options" at bounding box center [1398, 59] width 41 height 16
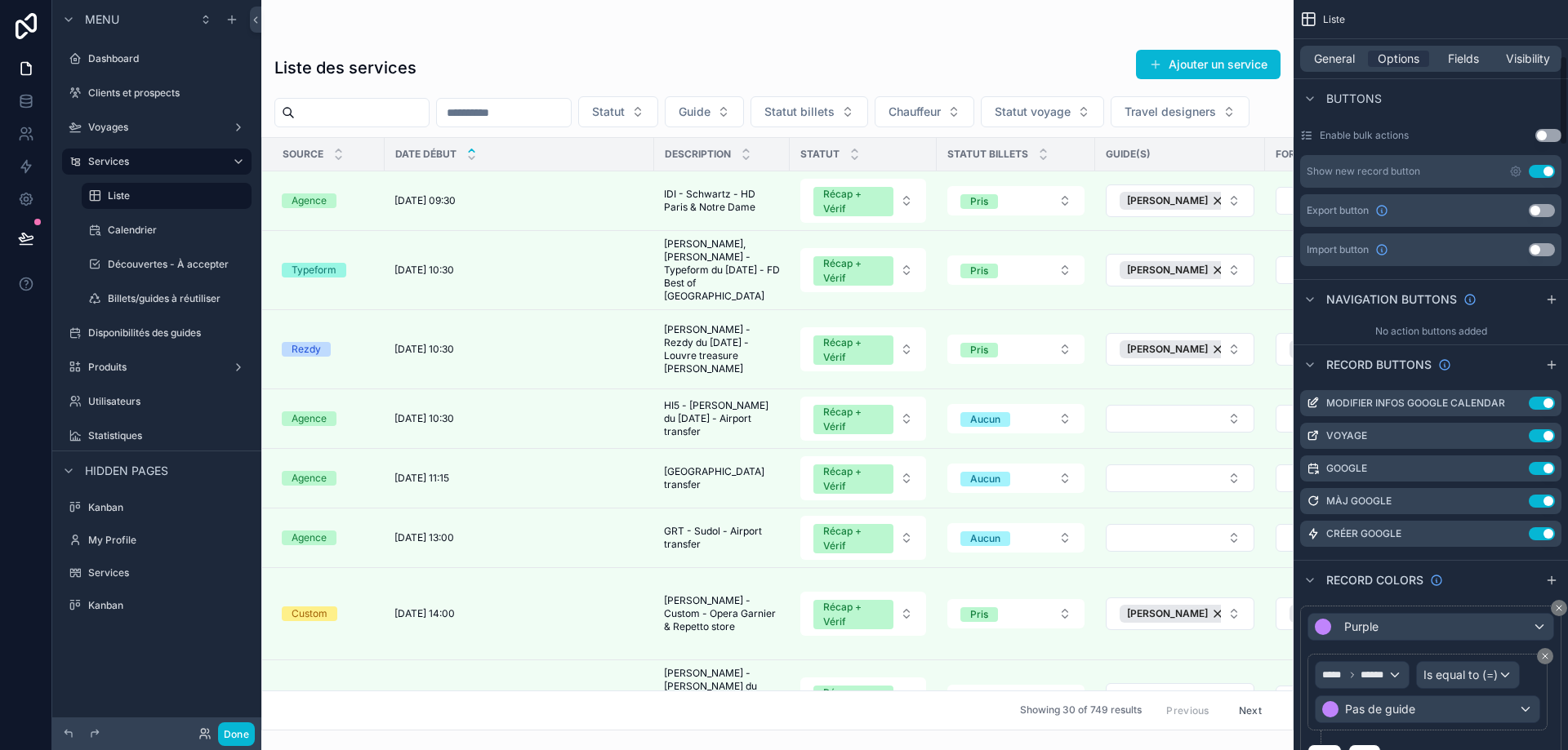
scroll to position [572, 0]
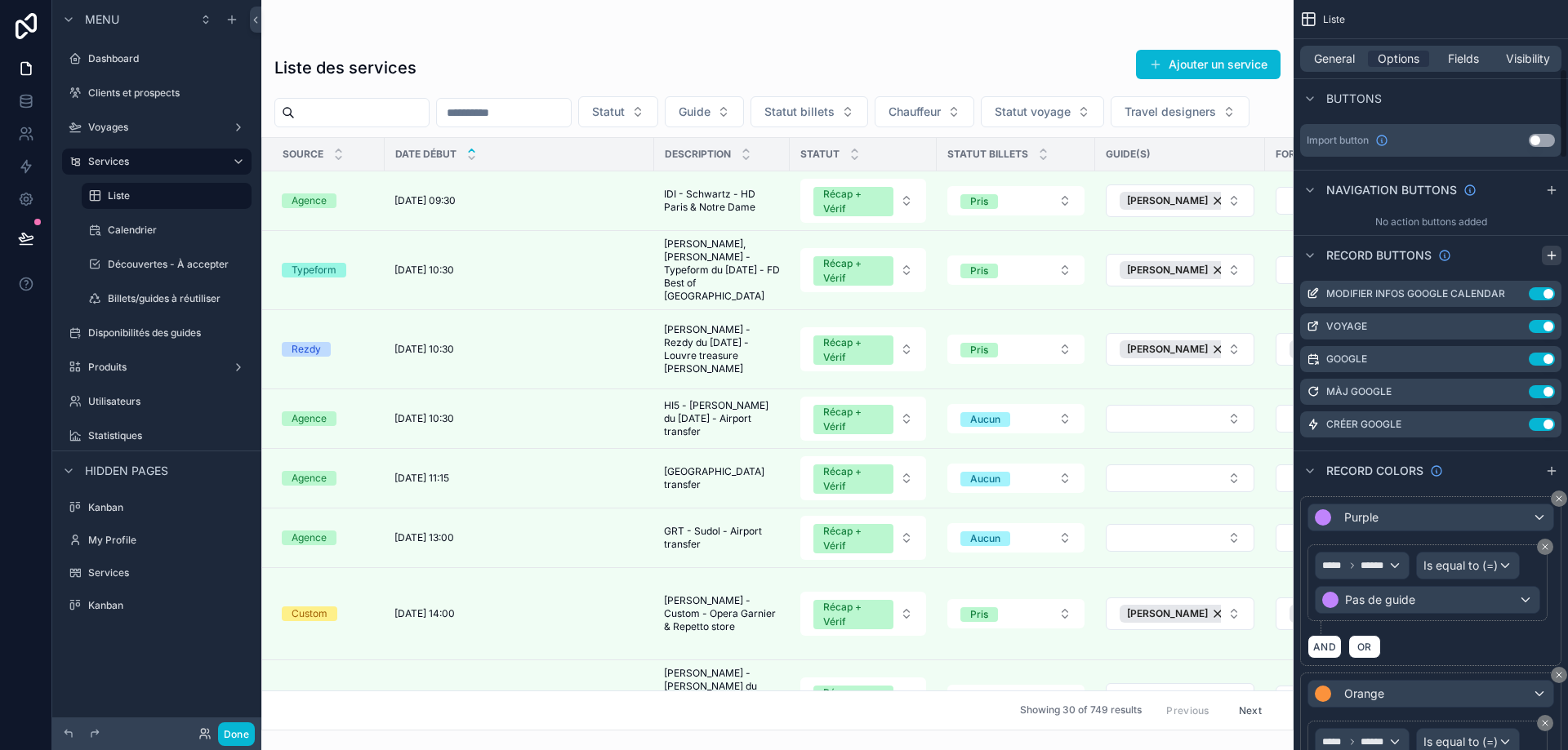
click at [1557, 249] on icon "scrollable content" at bounding box center [1552, 255] width 13 height 13
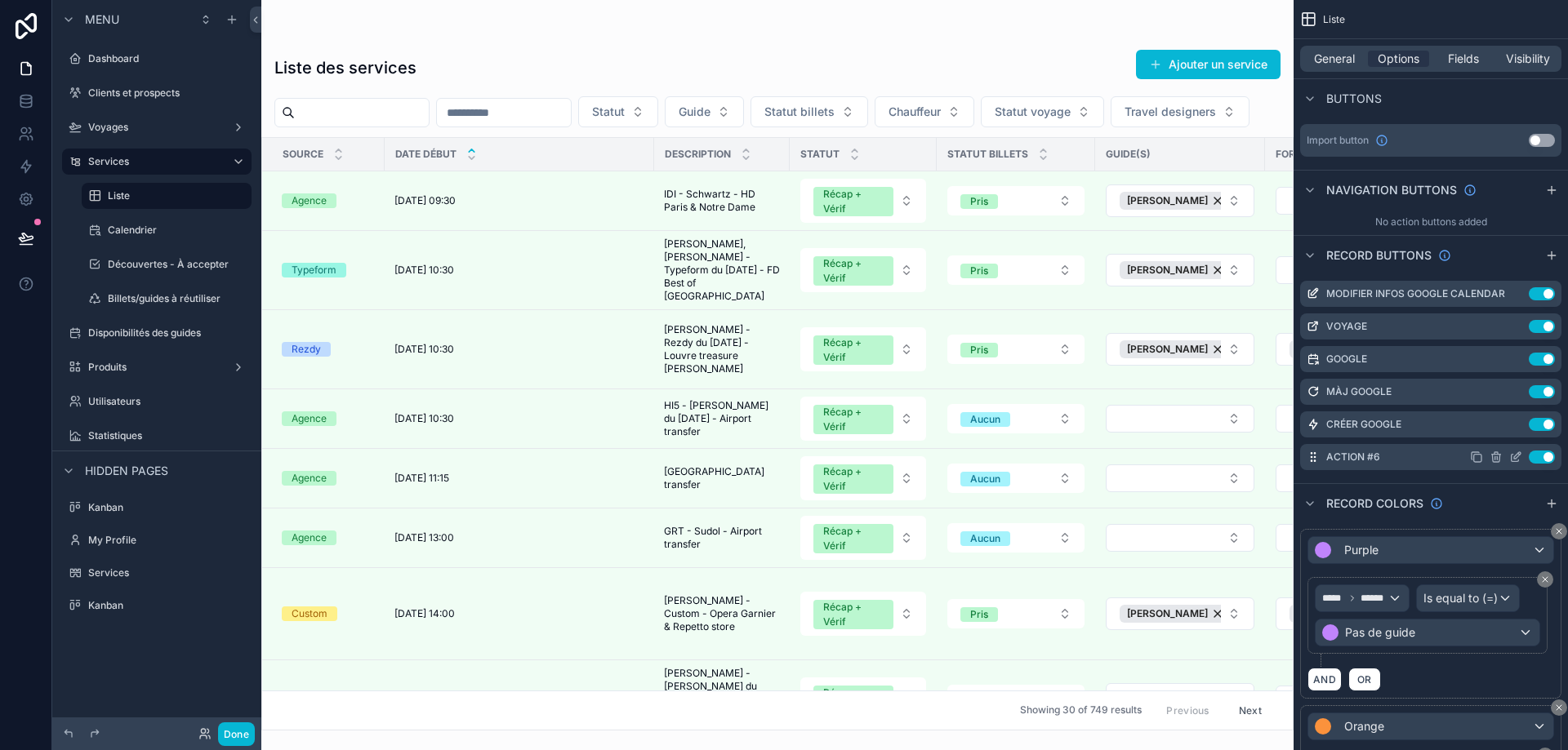
click at [1513, 450] on icon "scrollable content" at bounding box center [1515, 456] width 13 height 13
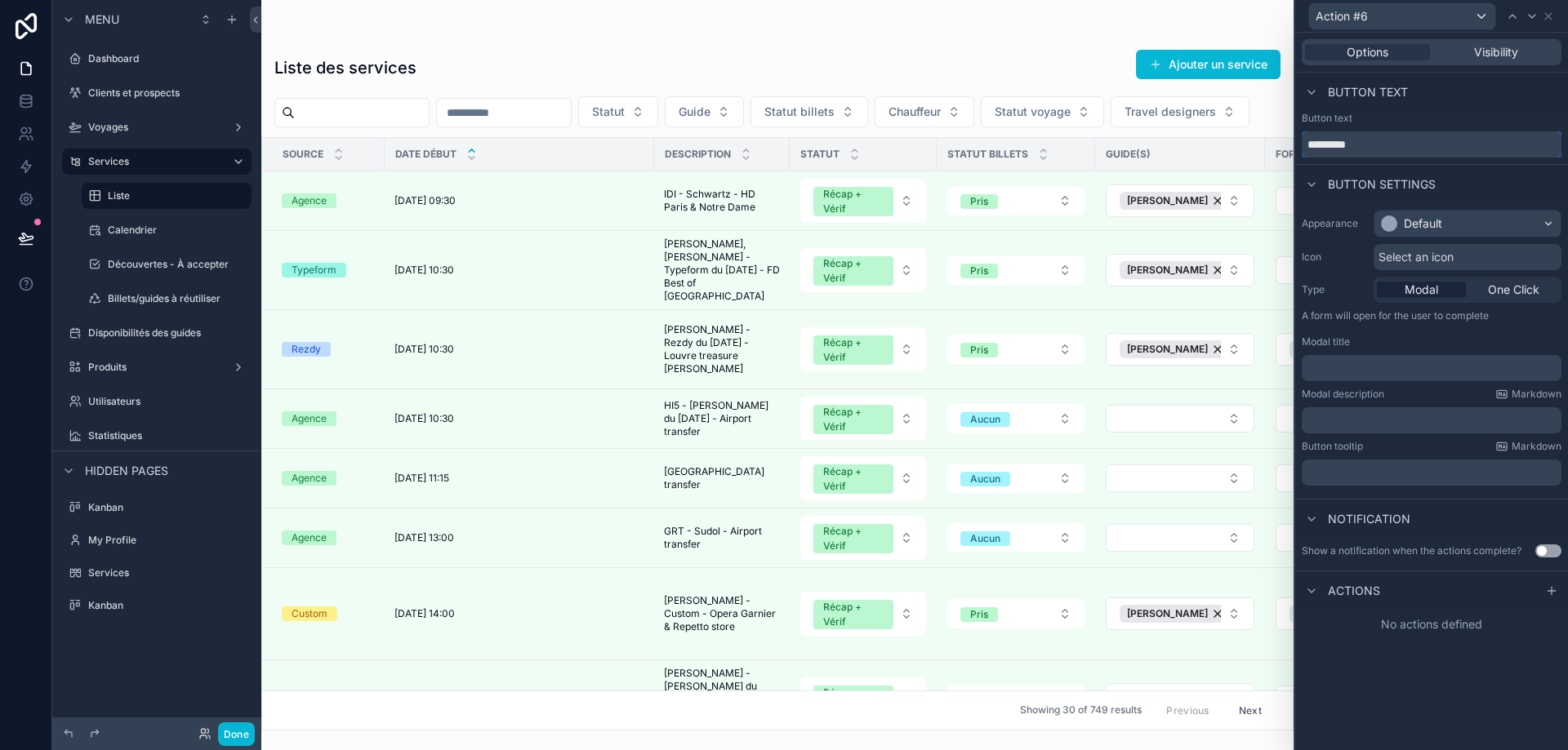
drag, startPoint x: 1401, startPoint y: 149, endPoint x: 1257, endPoint y: 140, distance: 144.3
click at [1259, 140] on div "Action #6 Options Visibility Button text Button text ********* Button settings …" at bounding box center [784, 375] width 1568 height 750
paste input "*"
type input "**********"
click at [1456, 255] on div "Select an icon" at bounding box center [1468, 257] width 188 height 26
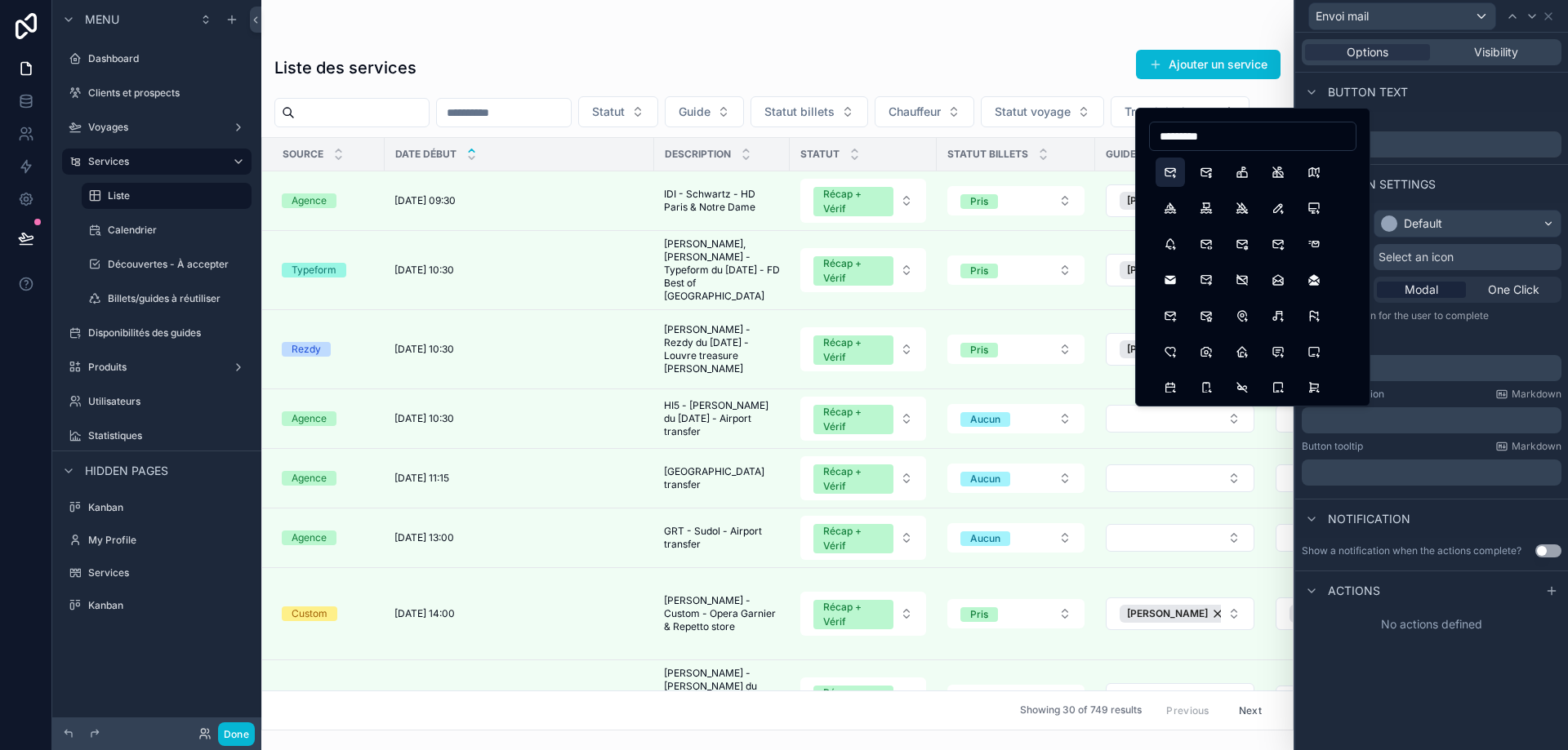
type input "*********"
click at [1176, 171] on button "MailBolt" at bounding box center [1171, 172] width 29 height 29
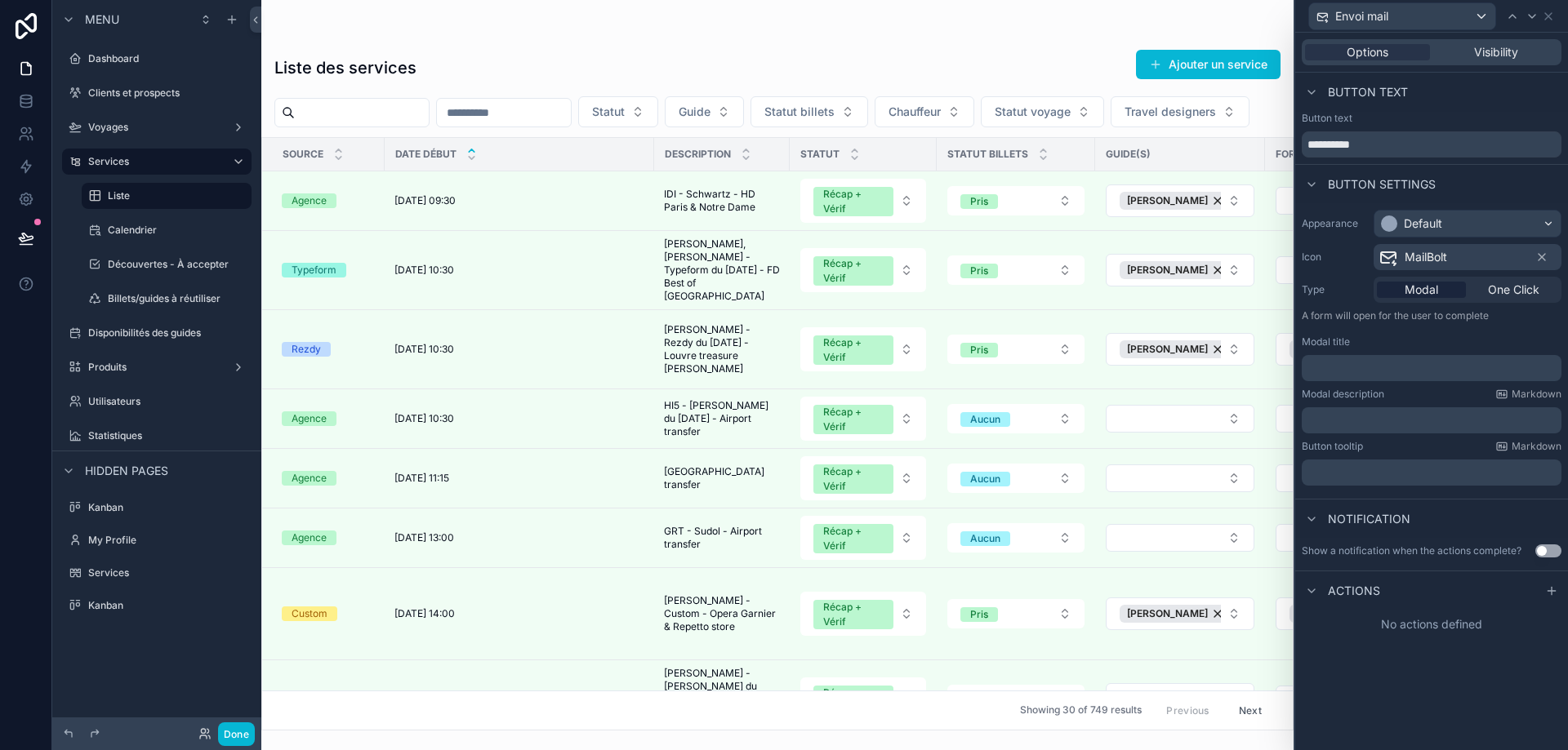
click at [1528, 298] on div "Modal One Click" at bounding box center [1468, 289] width 188 height 26
click at [1528, 291] on span "One Click" at bounding box center [1514, 289] width 52 height 16
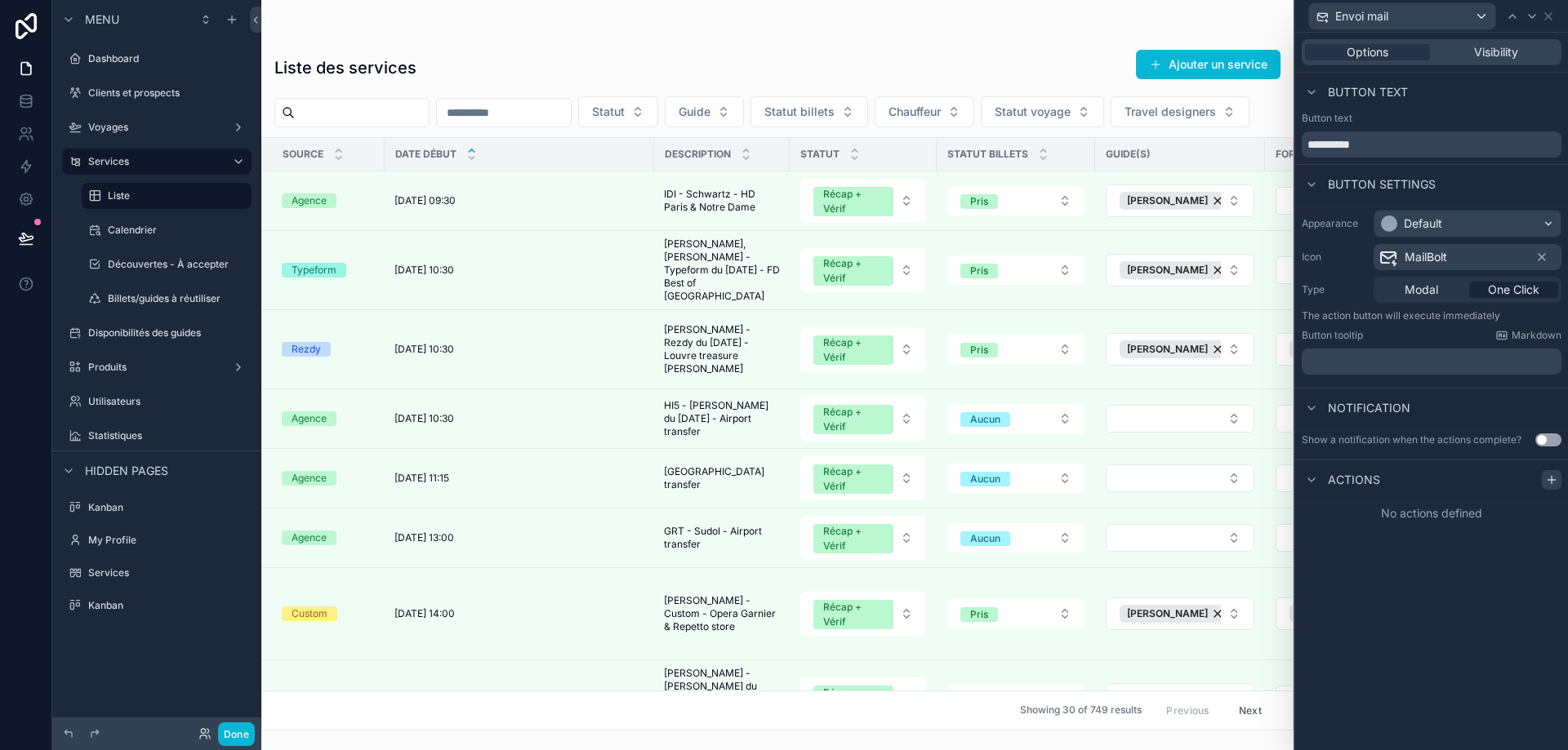
click at [1550, 480] on icon at bounding box center [1552, 480] width 8 height 0
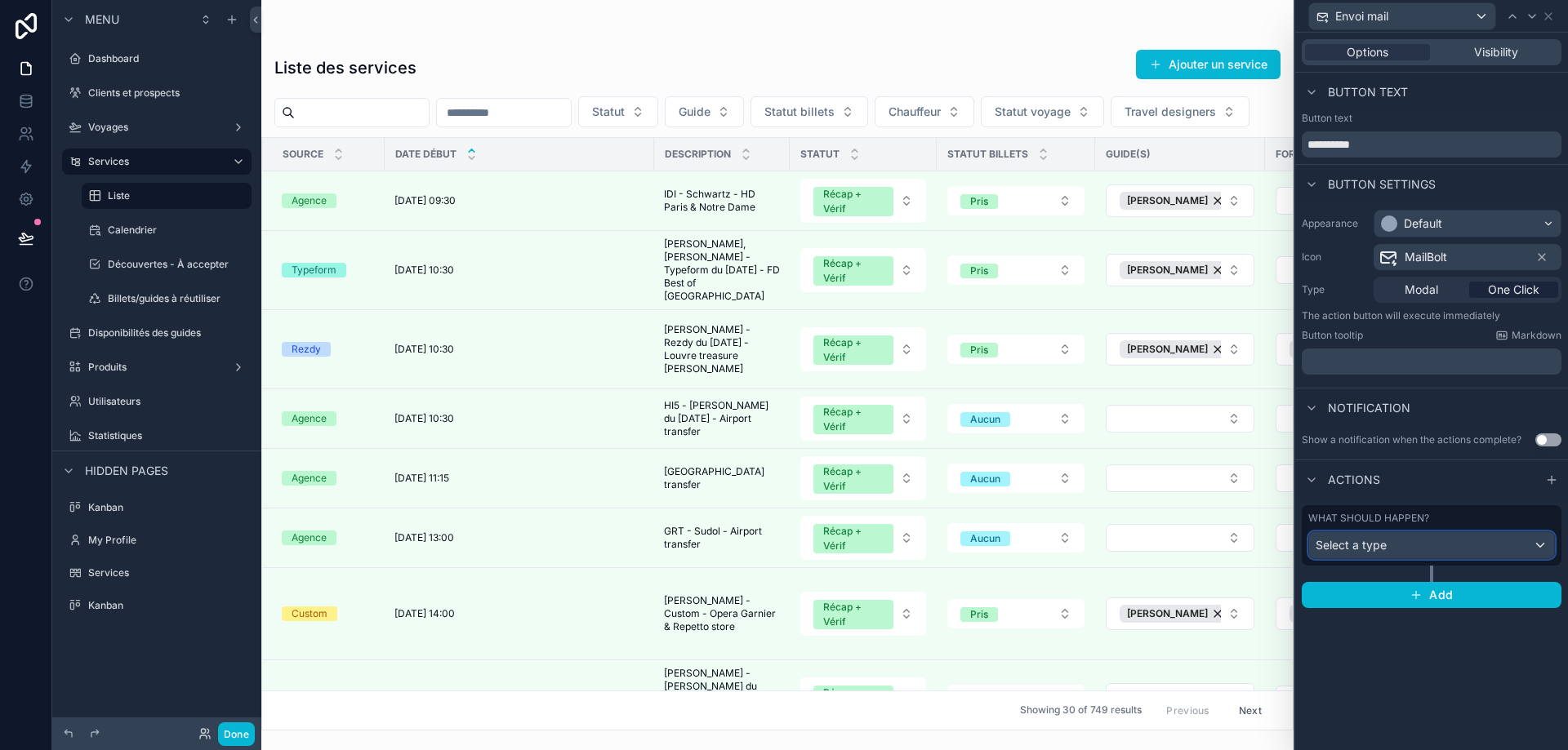
click at [1418, 546] on div "Select a type" at bounding box center [1432, 545] width 245 height 26
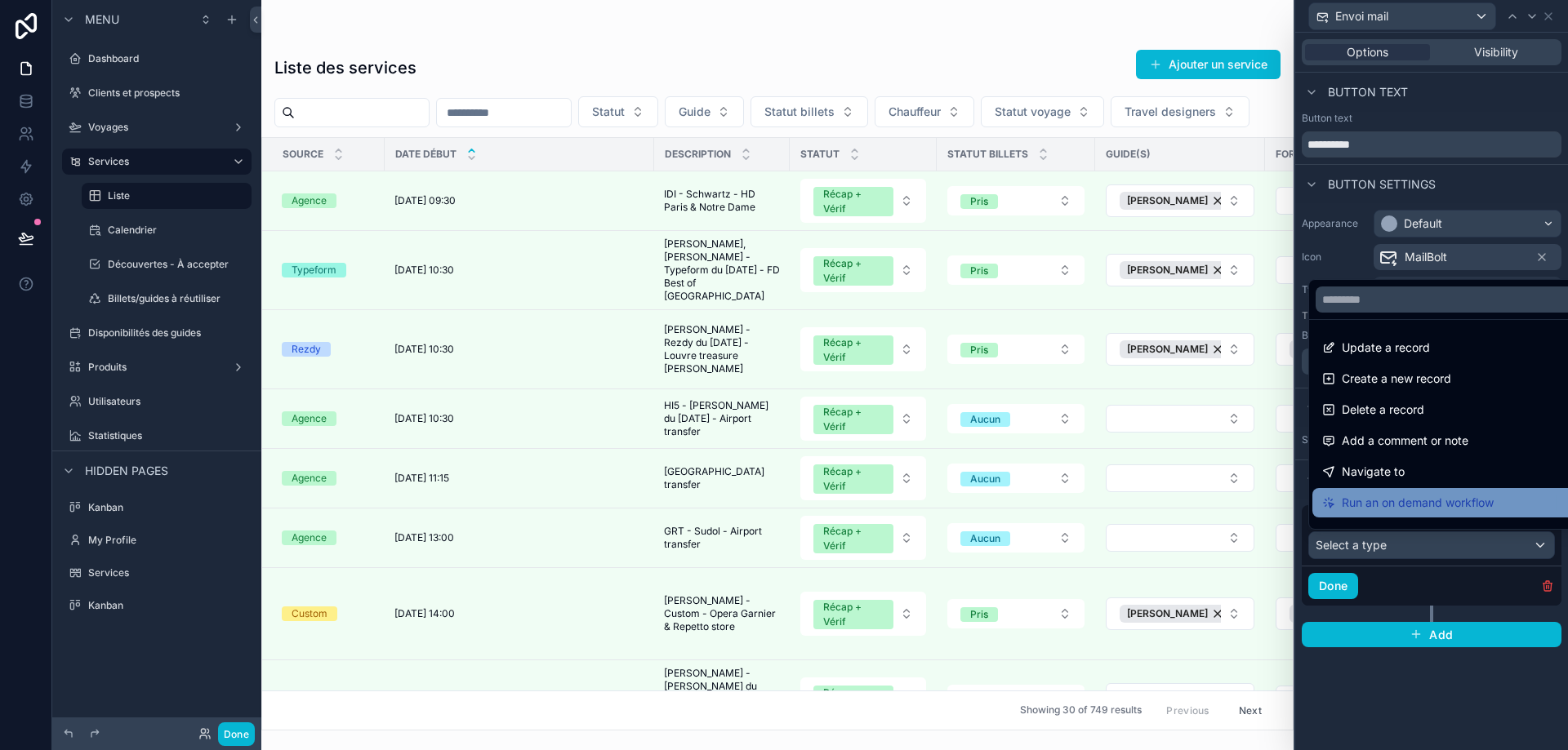
click at [1426, 505] on span "Run an on demand workflow" at bounding box center [1418, 503] width 152 height 20
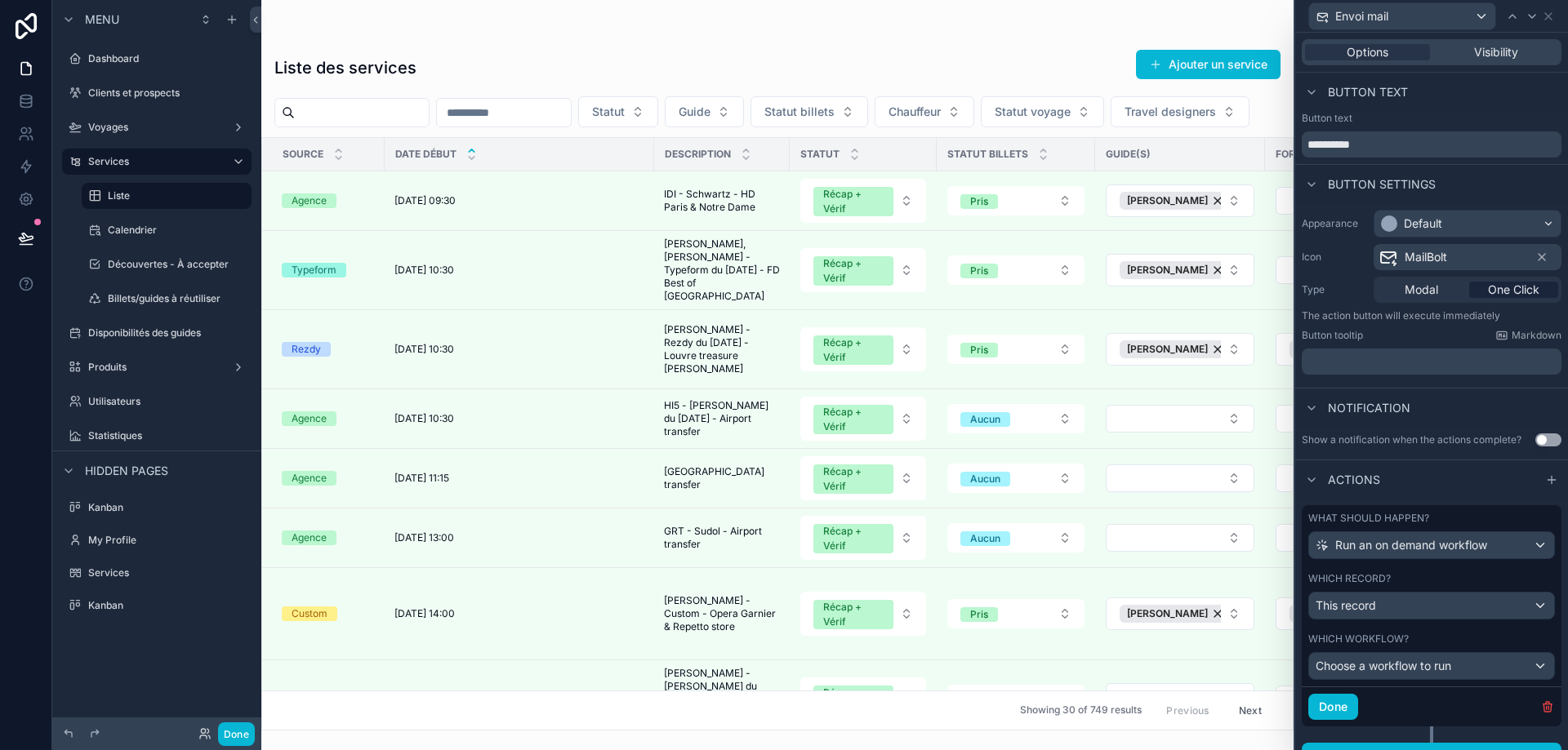
scroll to position [24, 0]
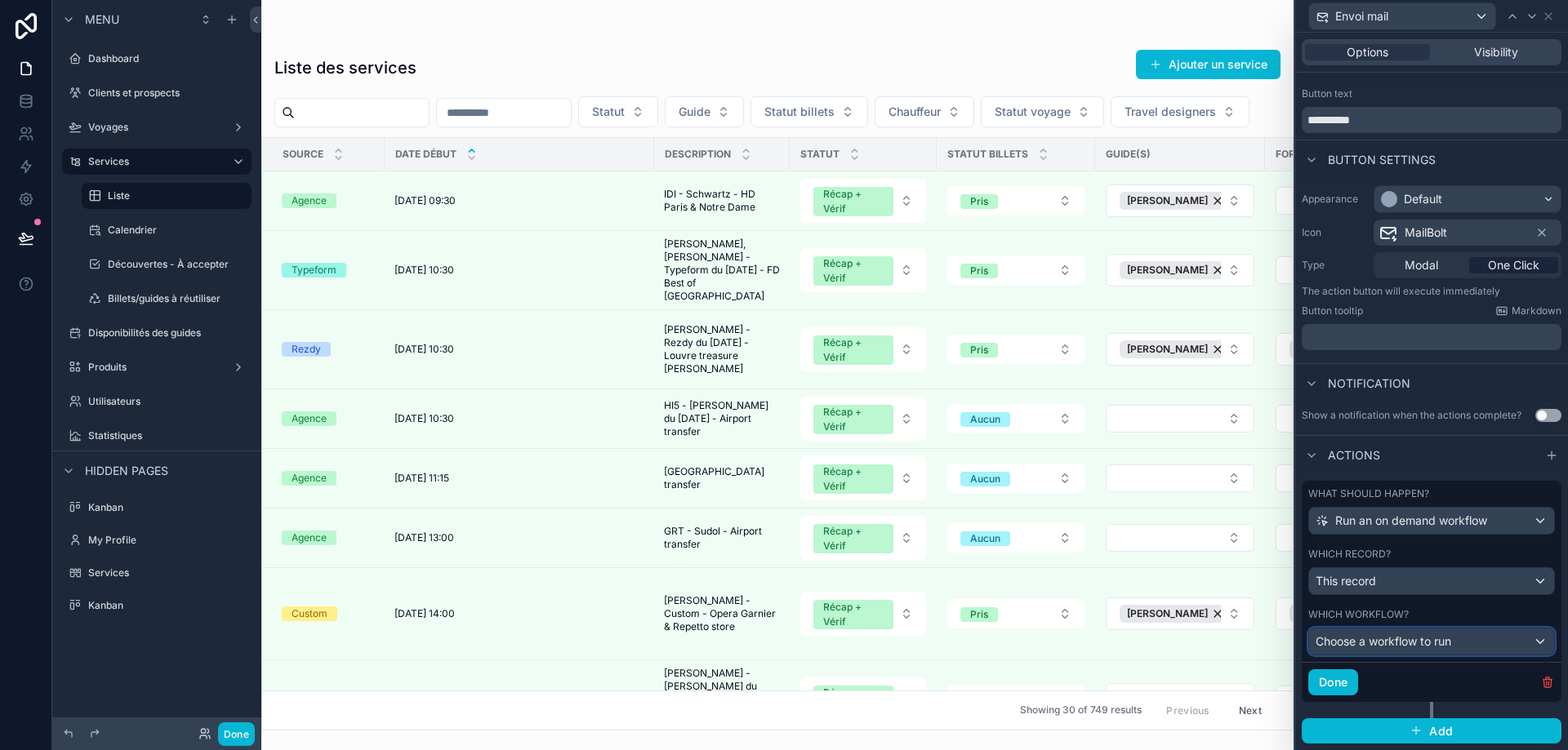
click at [1430, 637] on span "Choose a workflow to run" at bounding box center [1383, 642] width 135 height 14
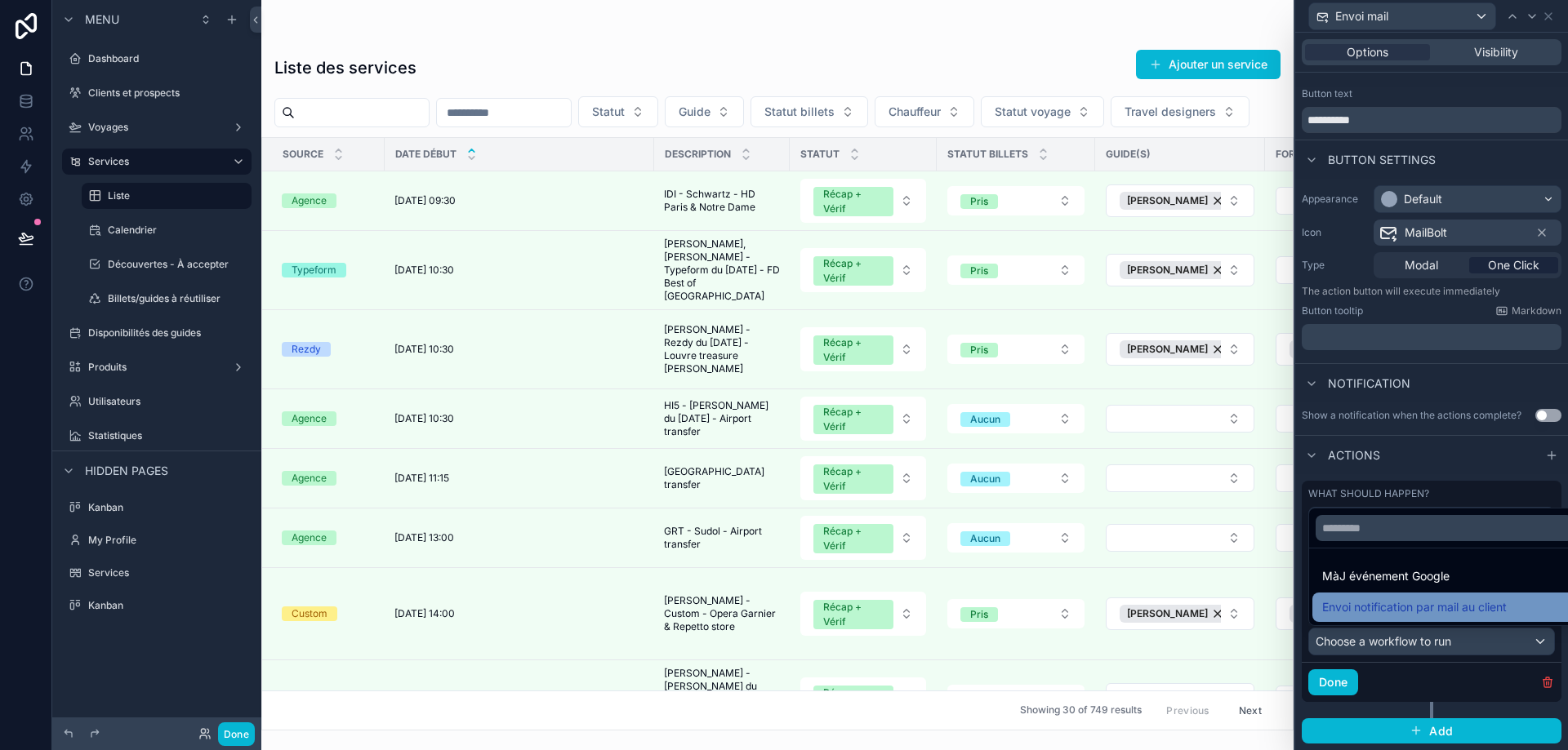
click at [1440, 606] on span "Envoi notification par mail au client" at bounding box center [1415, 607] width 184 height 20
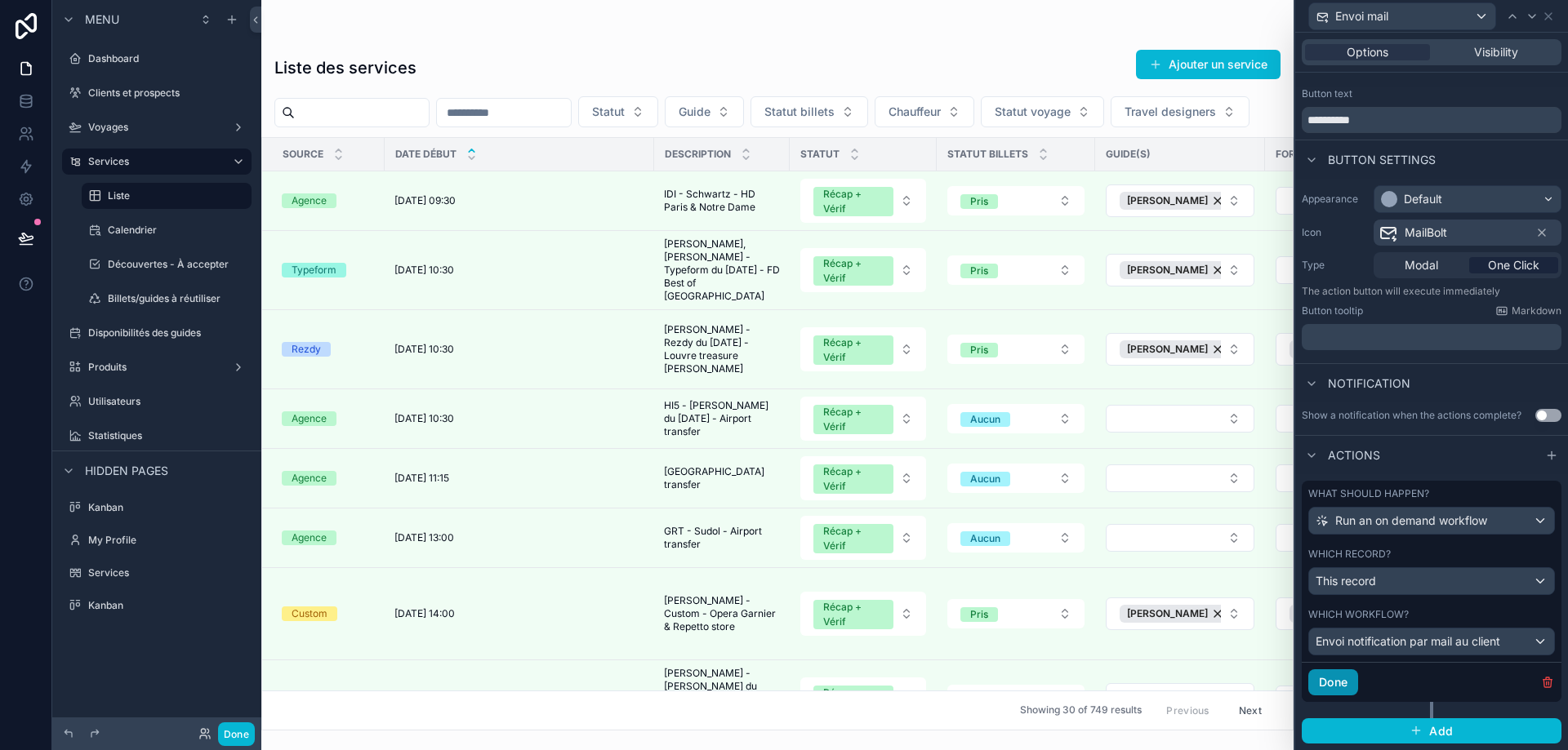
click at [1339, 685] on button "Done" at bounding box center [1334, 682] width 50 height 26
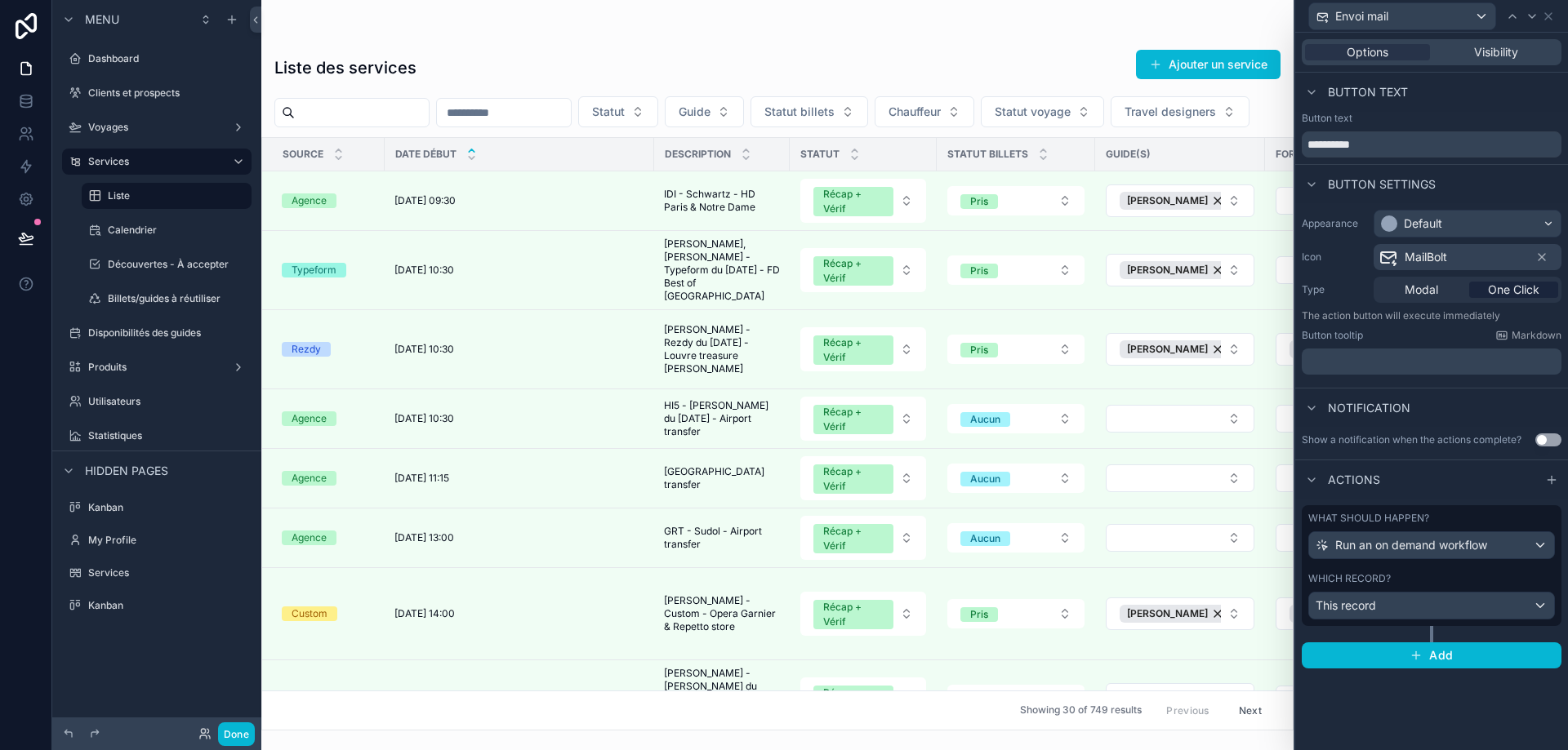
click at [1478, 41] on div "Options Visibility" at bounding box center [1431, 53] width 259 height 26
click at [1481, 52] on span "Visibility" at bounding box center [1496, 52] width 44 height 16
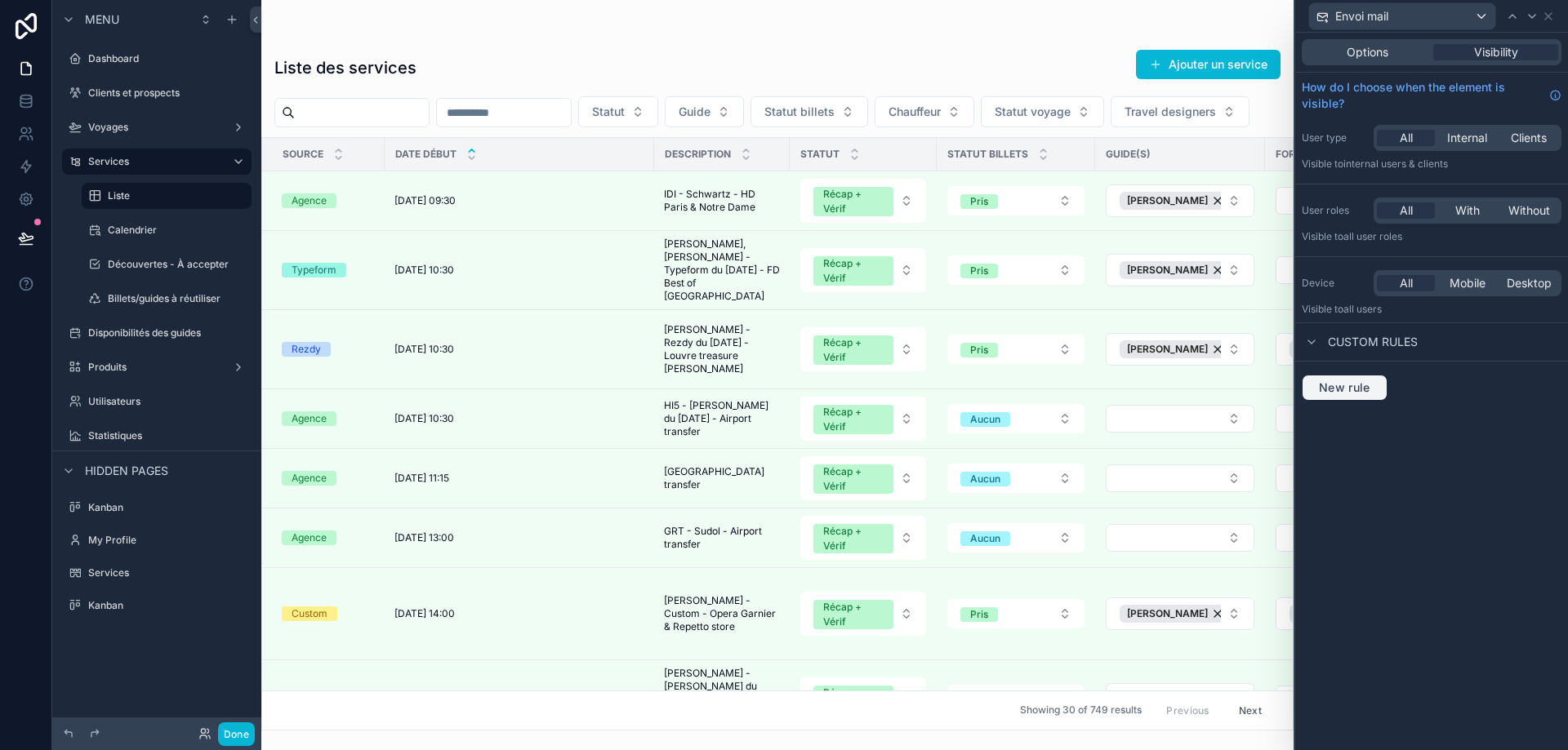
click at [1367, 381] on span "New rule" at bounding box center [1345, 387] width 65 height 15
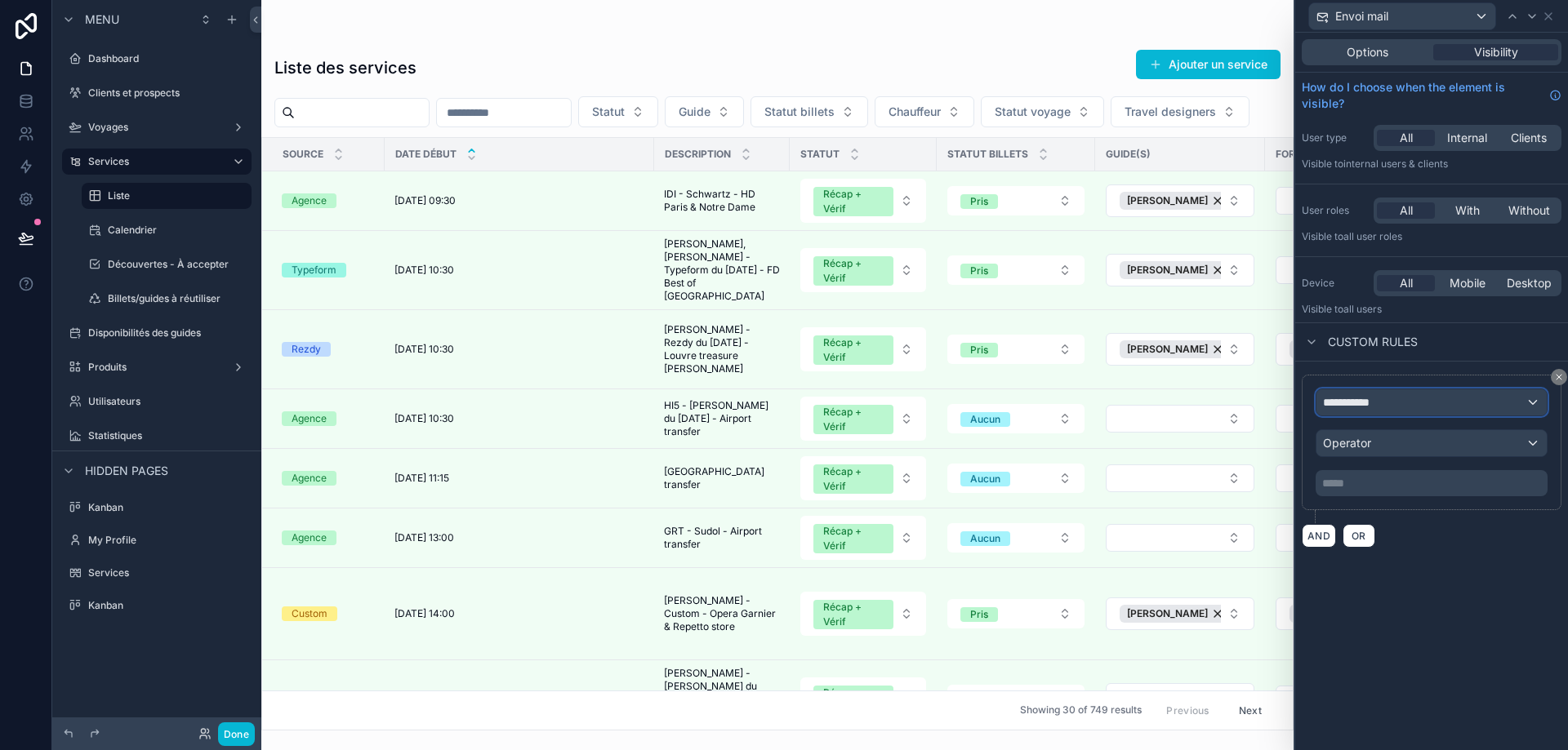
click at [1388, 414] on div "**********" at bounding box center [1431, 402] width 230 height 26
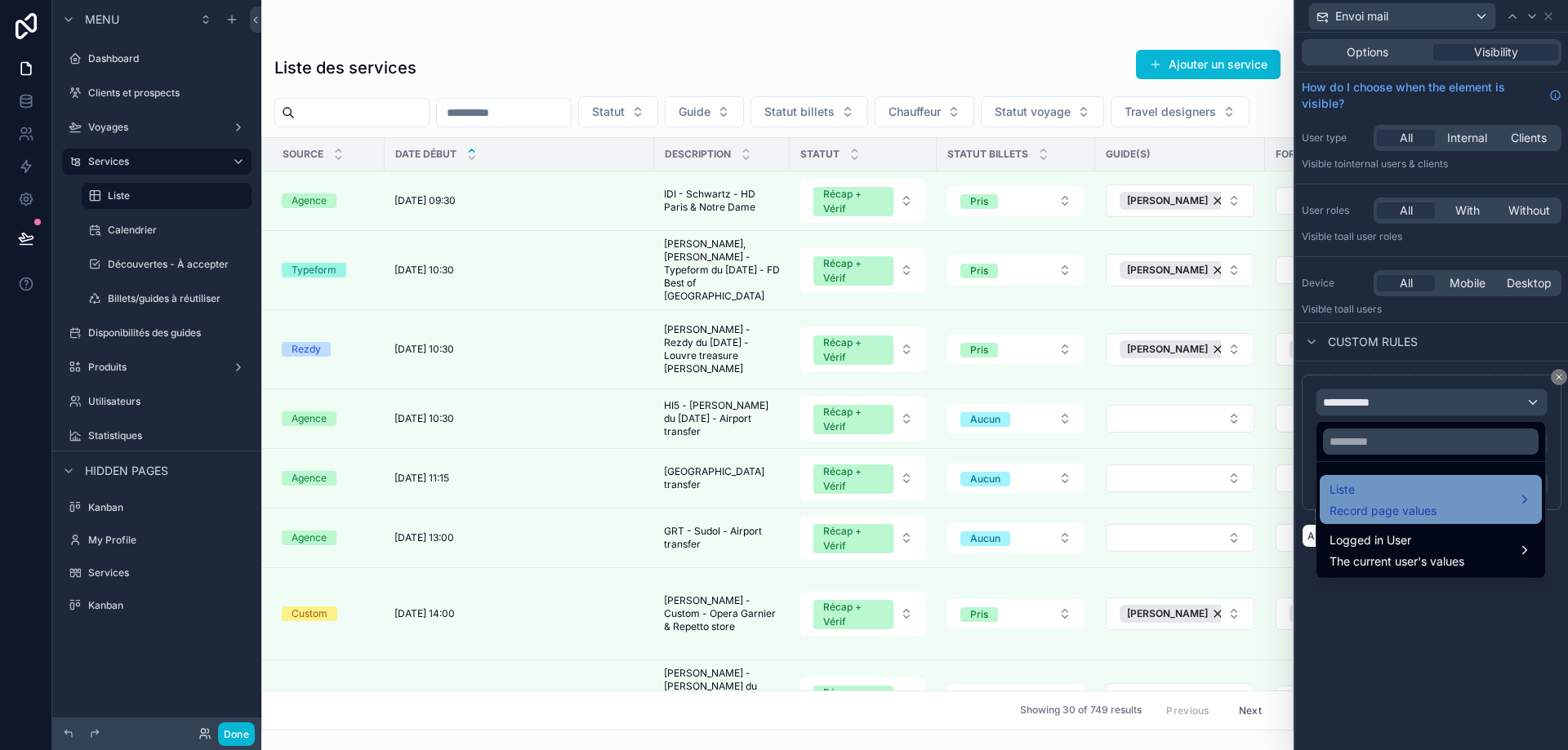
click at [1384, 502] on div "Liste Record page values" at bounding box center [1383, 499] width 107 height 40
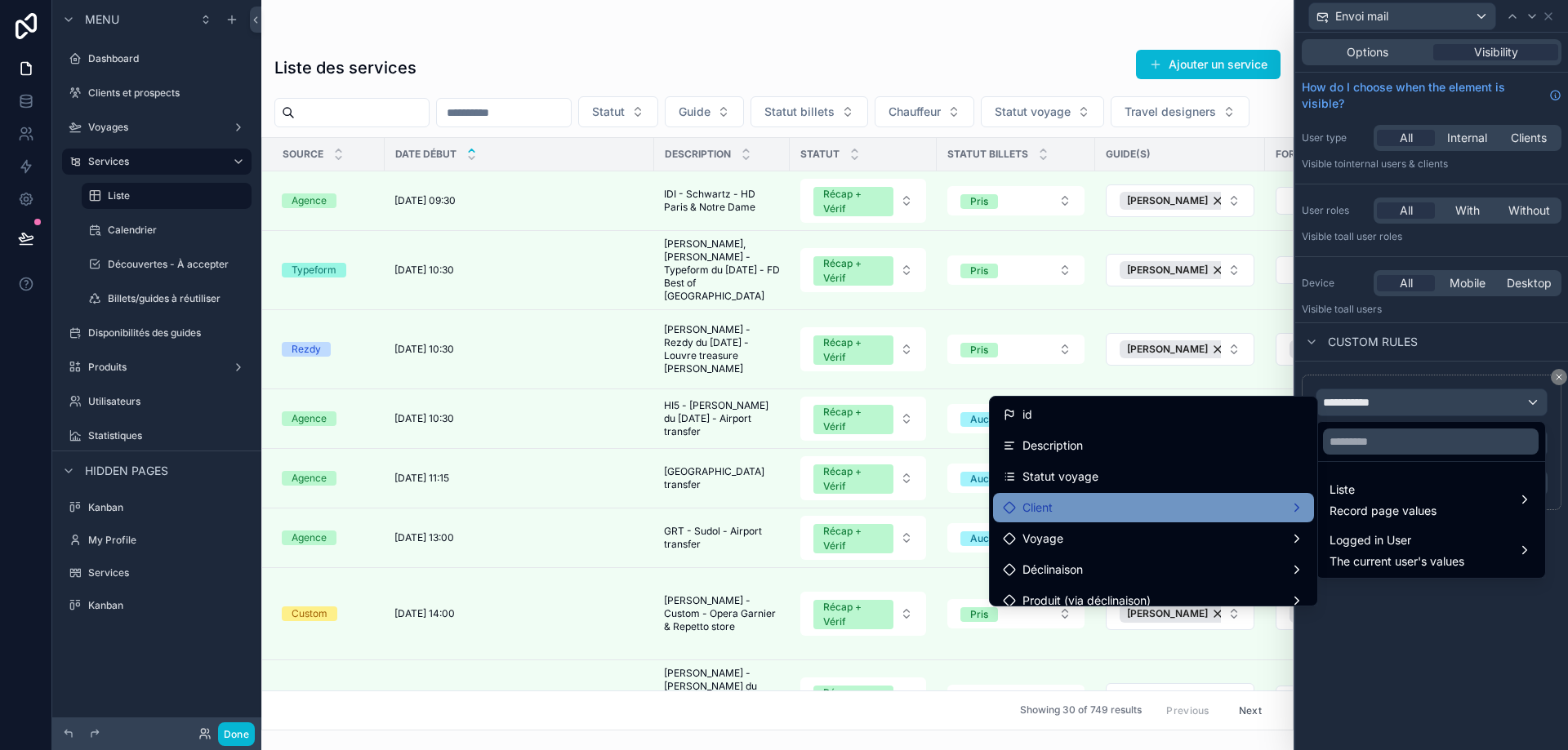
click at [1204, 495] on div "Client" at bounding box center [1154, 508] width 321 height 29
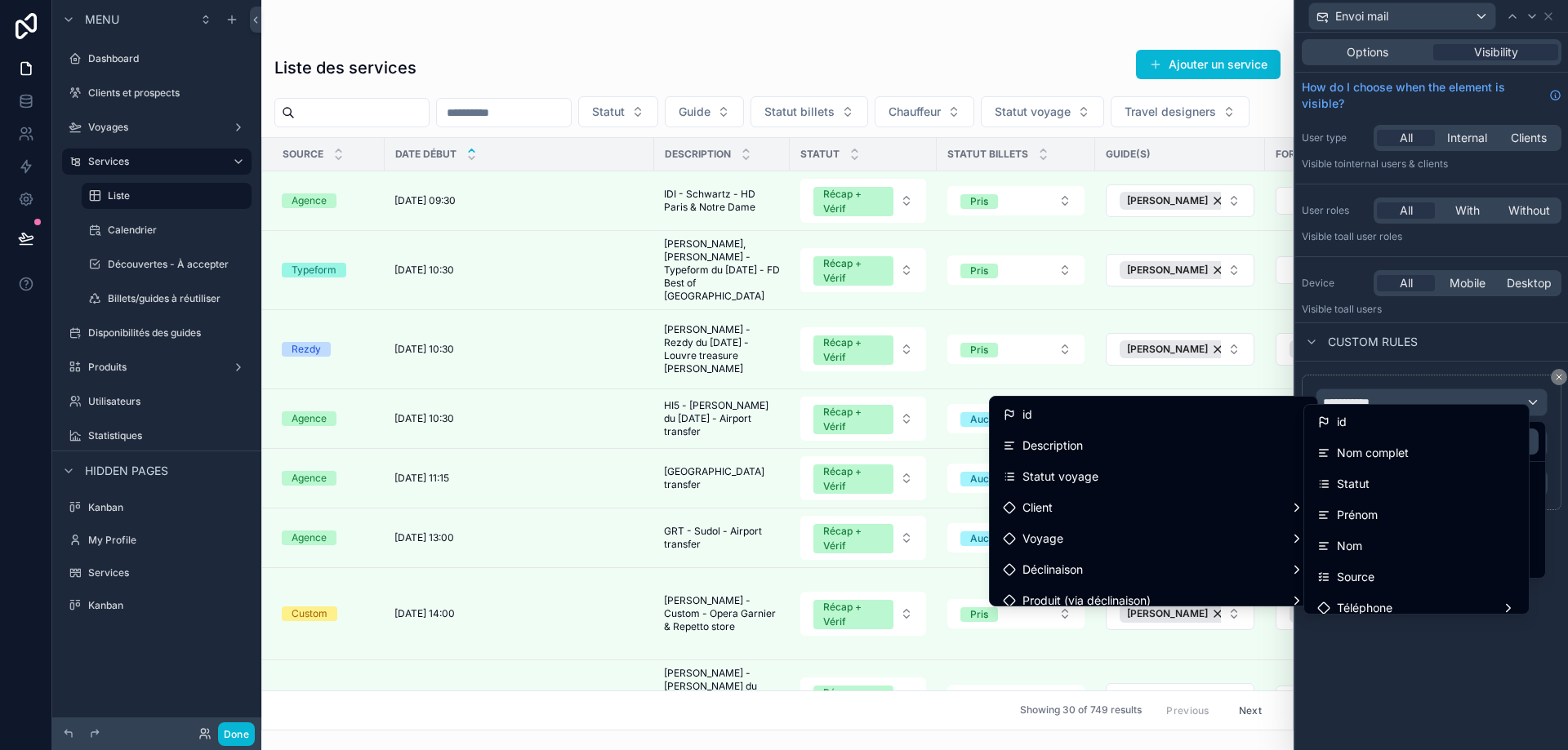
scroll to position [490, 0]
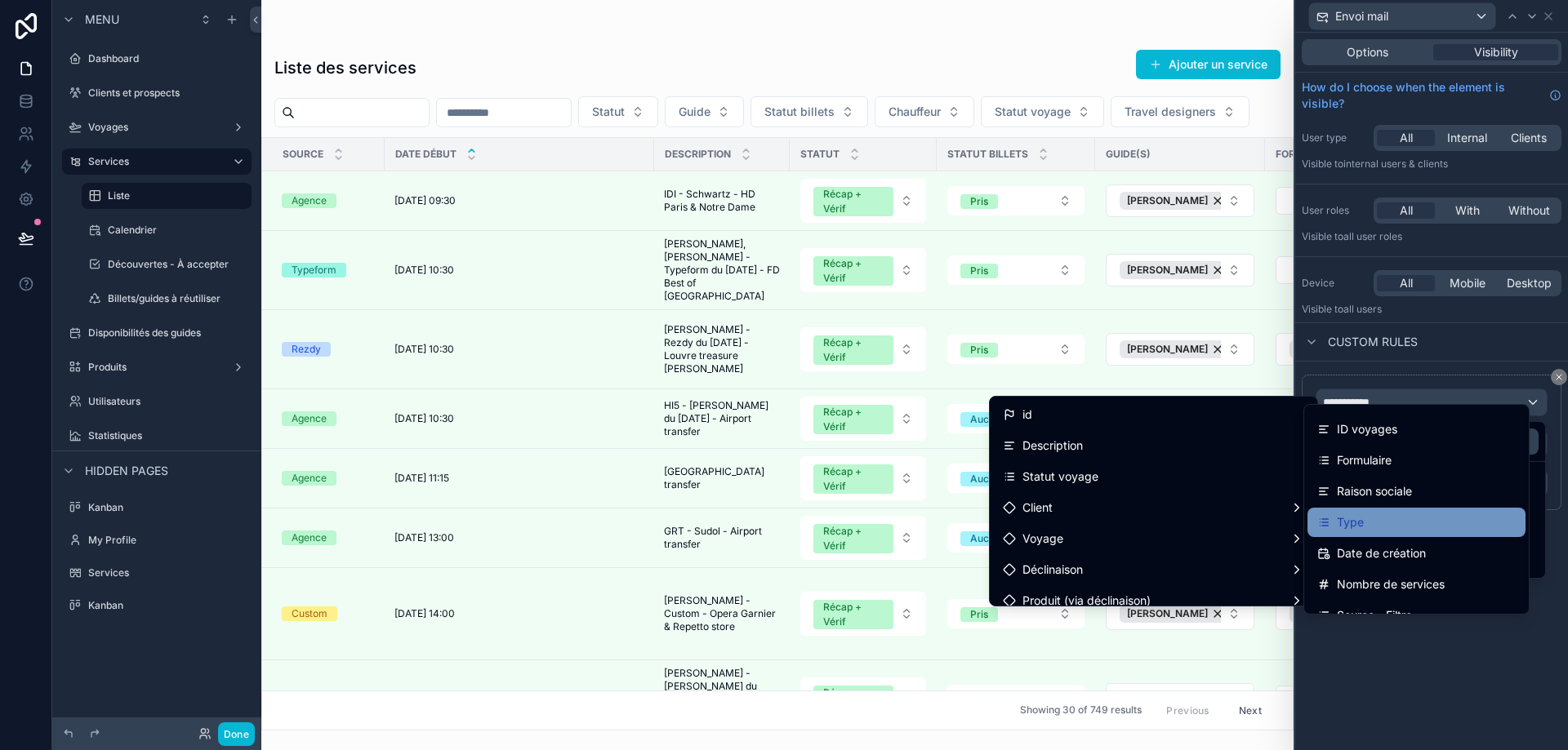
click at [1393, 517] on div "Type" at bounding box center [1416, 522] width 198 height 20
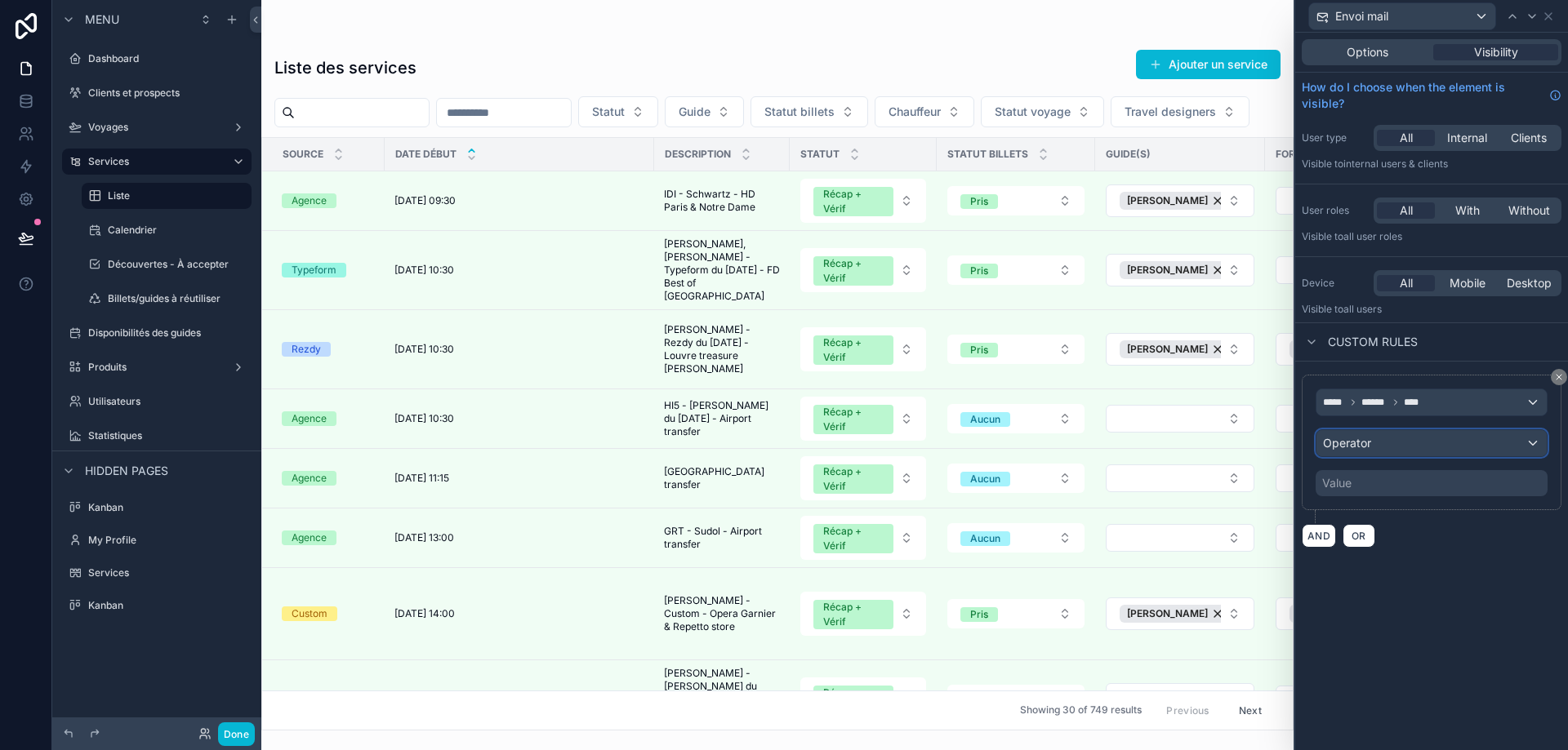
click at [1421, 449] on div "Operator" at bounding box center [1431, 443] width 230 height 26
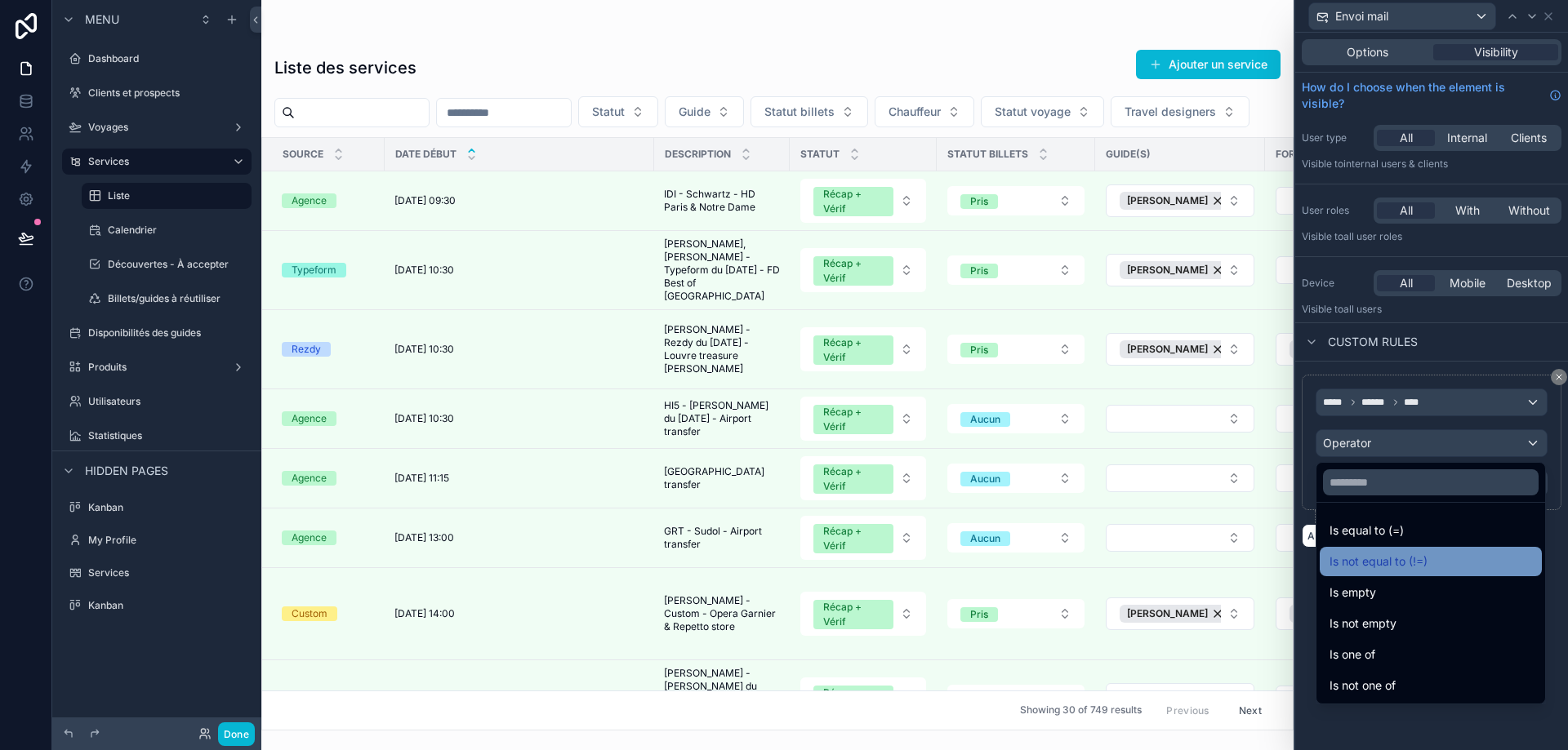
click at [1406, 573] on div "Is not equal to (!=)" at bounding box center [1431, 561] width 222 height 29
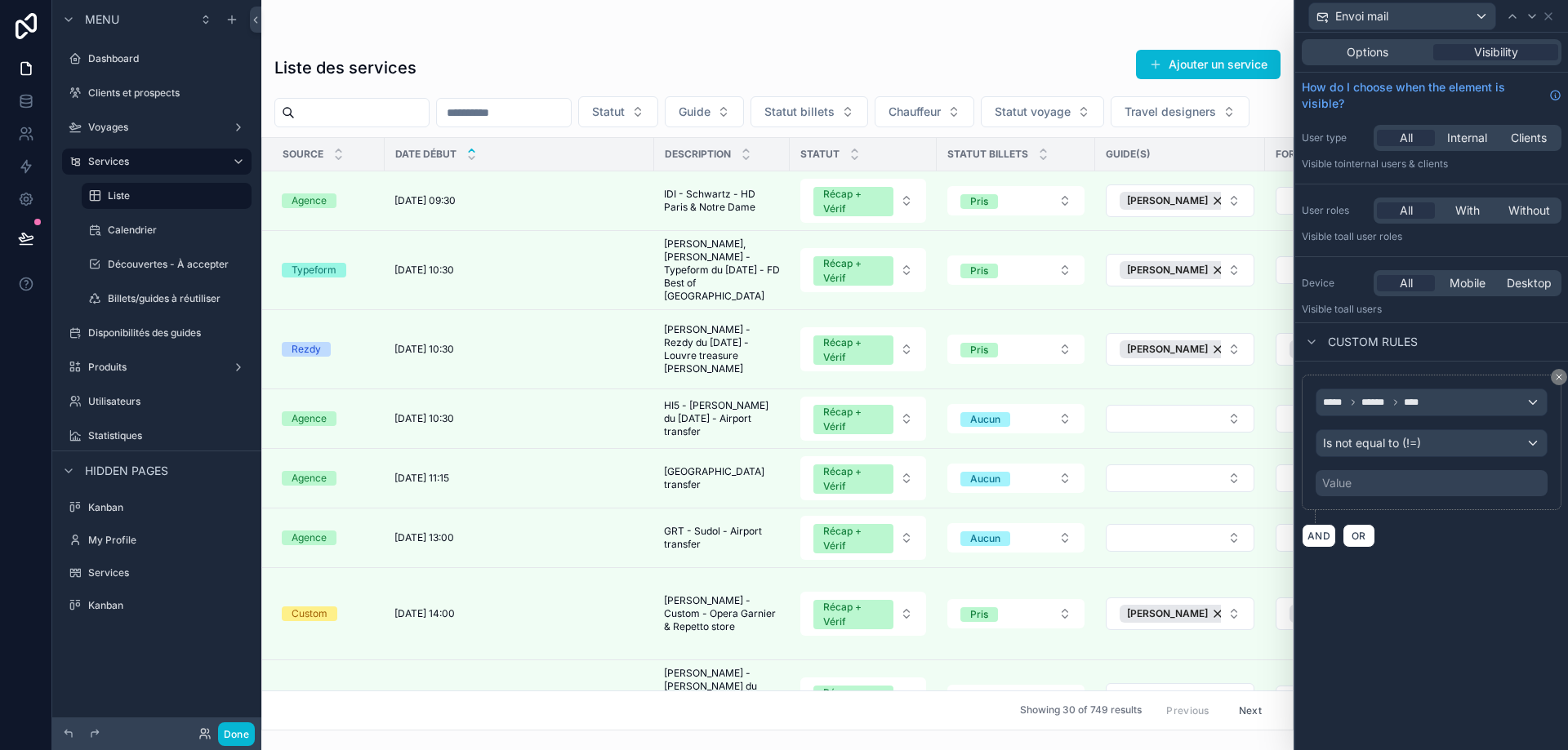
click at [1419, 468] on div "***** ****** **** Is not equal to (!=) Value" at bounding box center [1431, 442] width 232 height 108
click at [1416, 481] on div "Value" at bounding box center [1431, 483] width 232 height 26
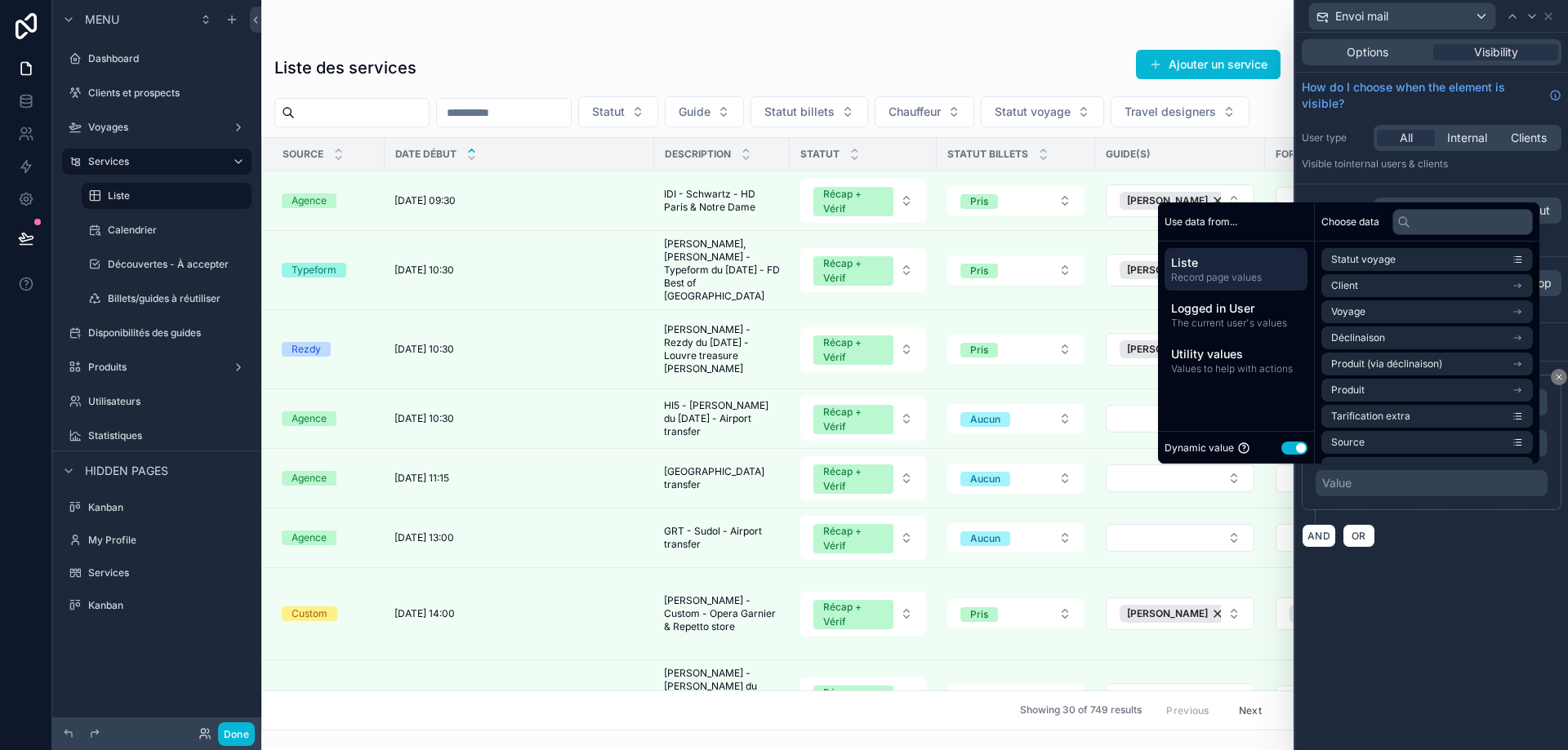
click at [1291, 445] on button "Use setting" at bounding box center [1295, 448] width 26 height 13
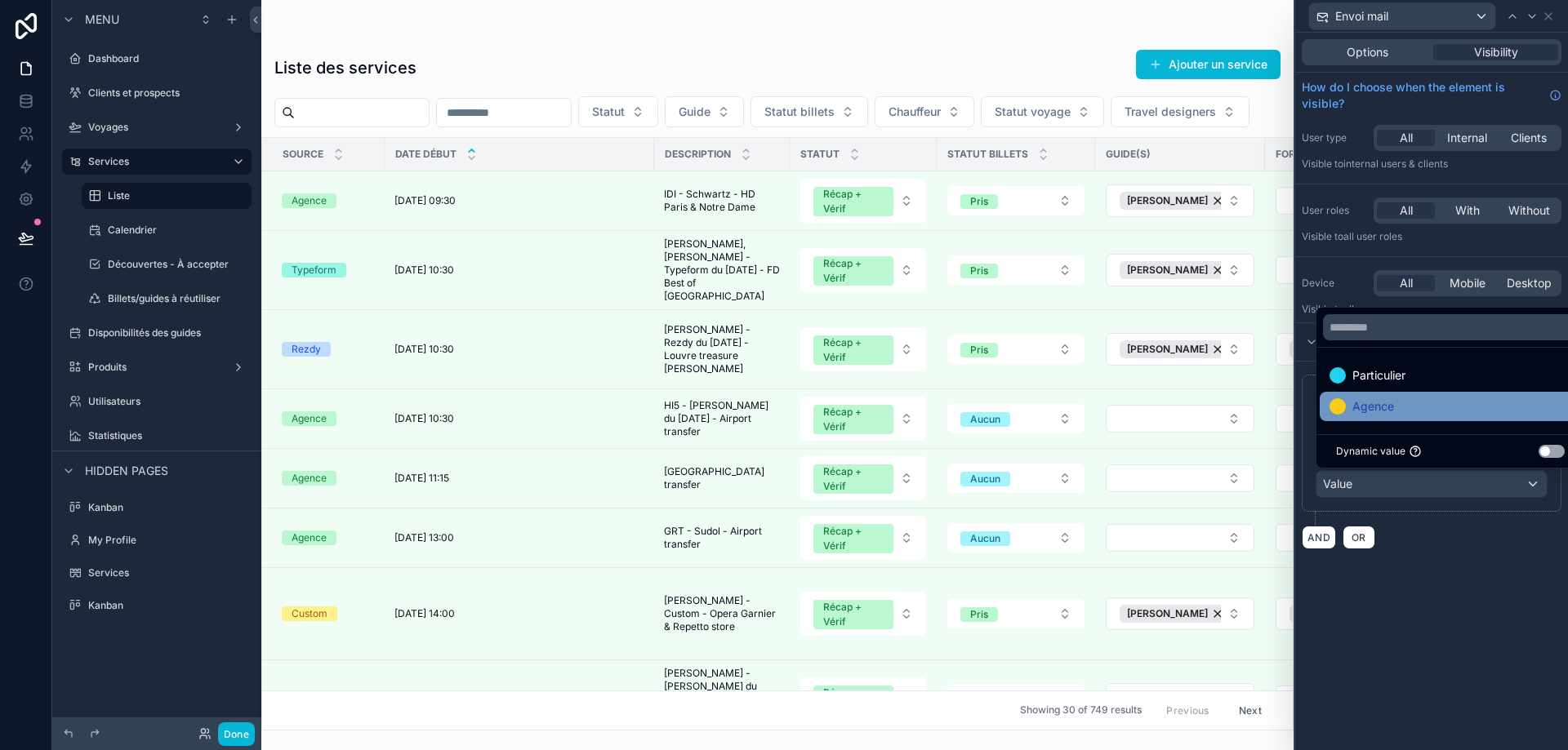
click at [1407, 402] on div "Agence" at bounding box center [1450, 406] width 242 height 20
click at [1329, 533] on button "AND" at bounding box center [1319, 537] width 34 height 23
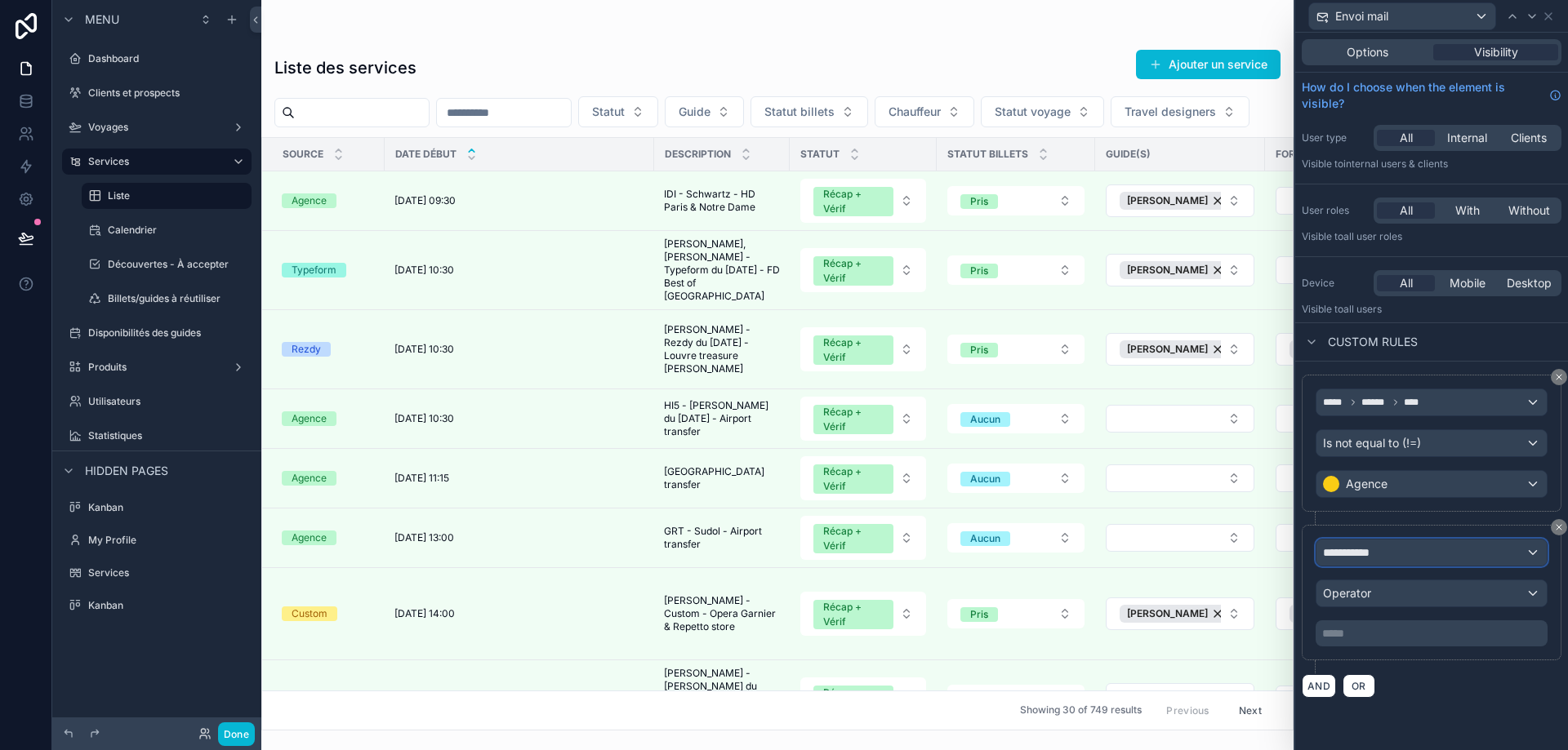
click at [1414, 560] on div "**********" at bounding box center [1431, 553] width 230 height 26
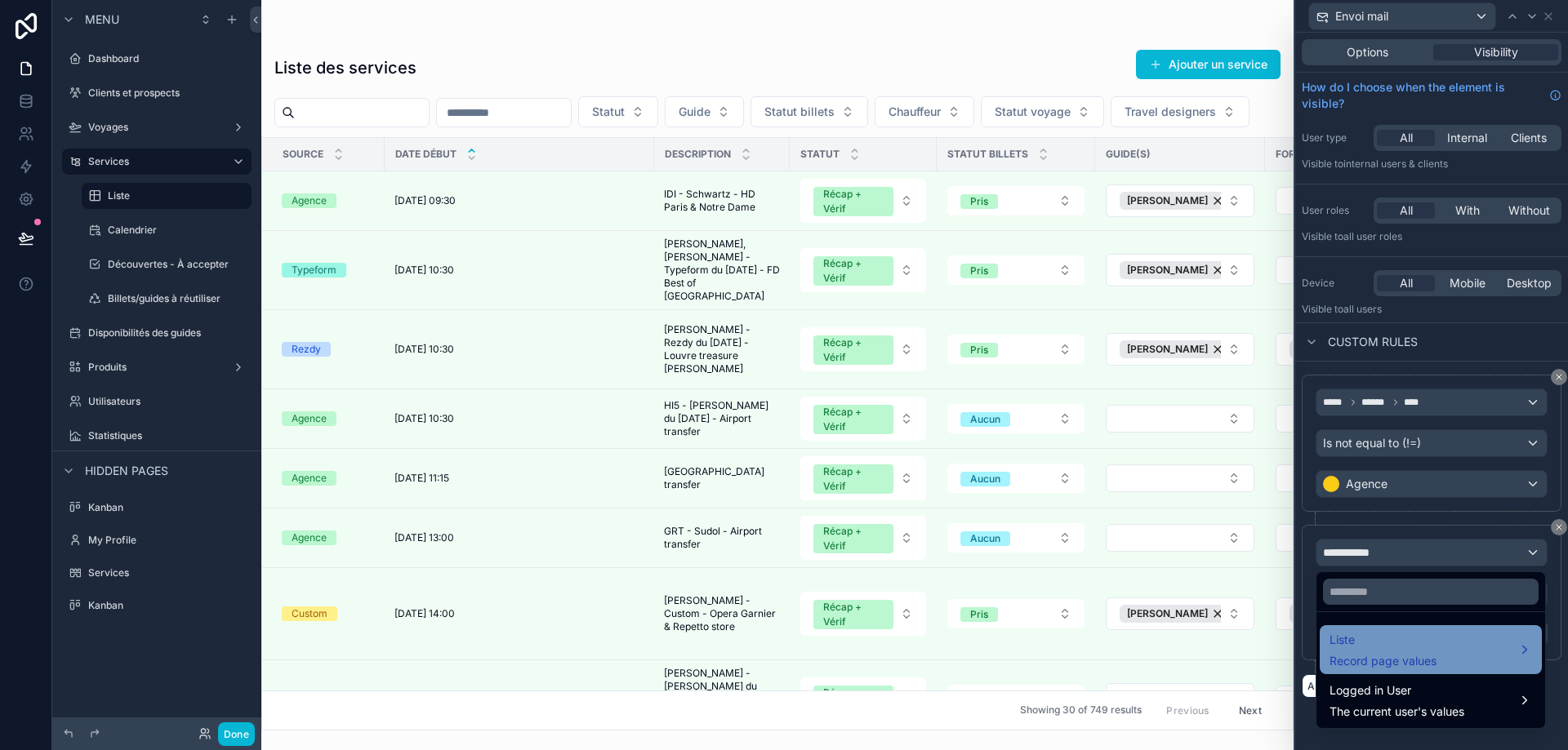
click at [1423, 641] on span "Liste" at bounding box center [1383, 640] width 107 height 20
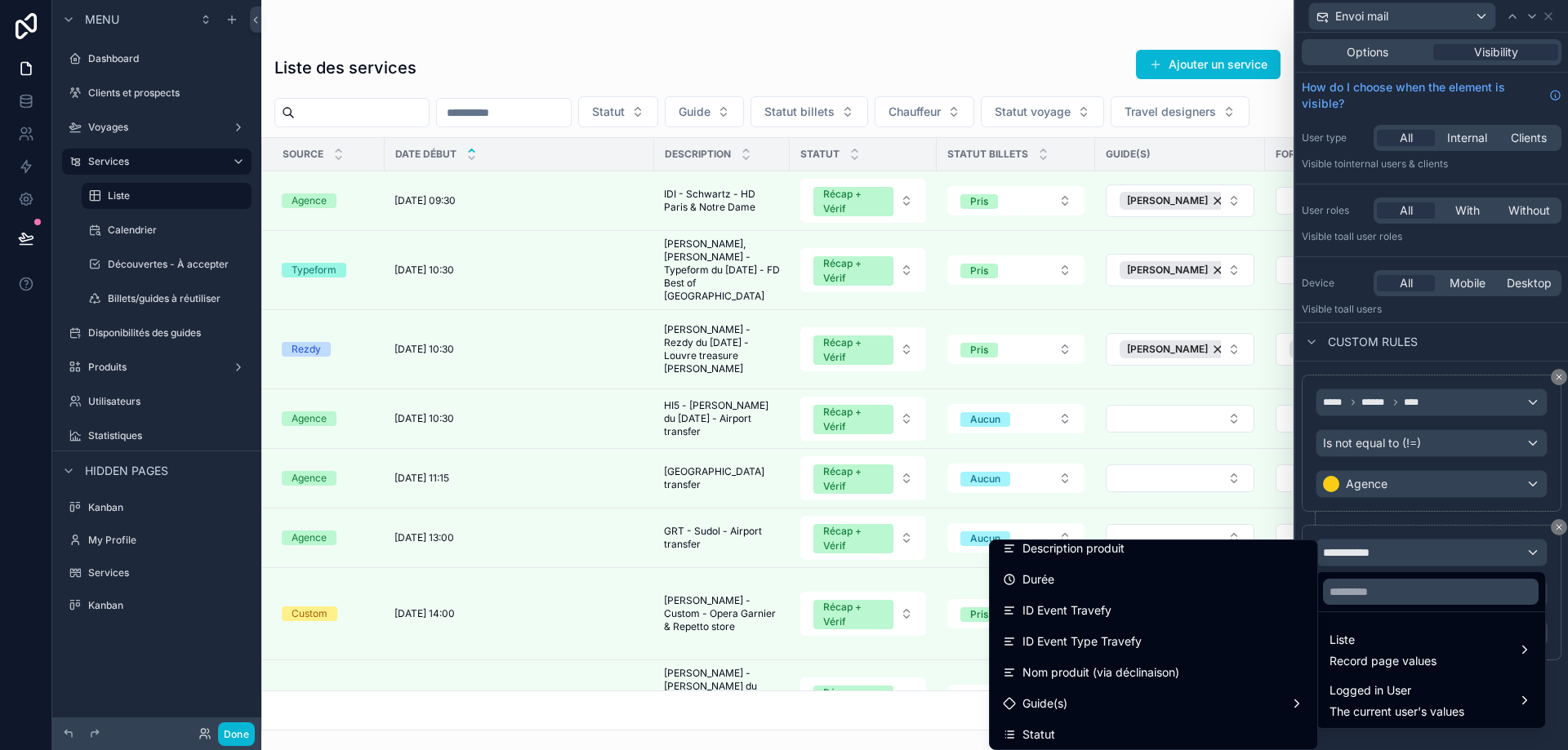
scroll to position [735, 0]
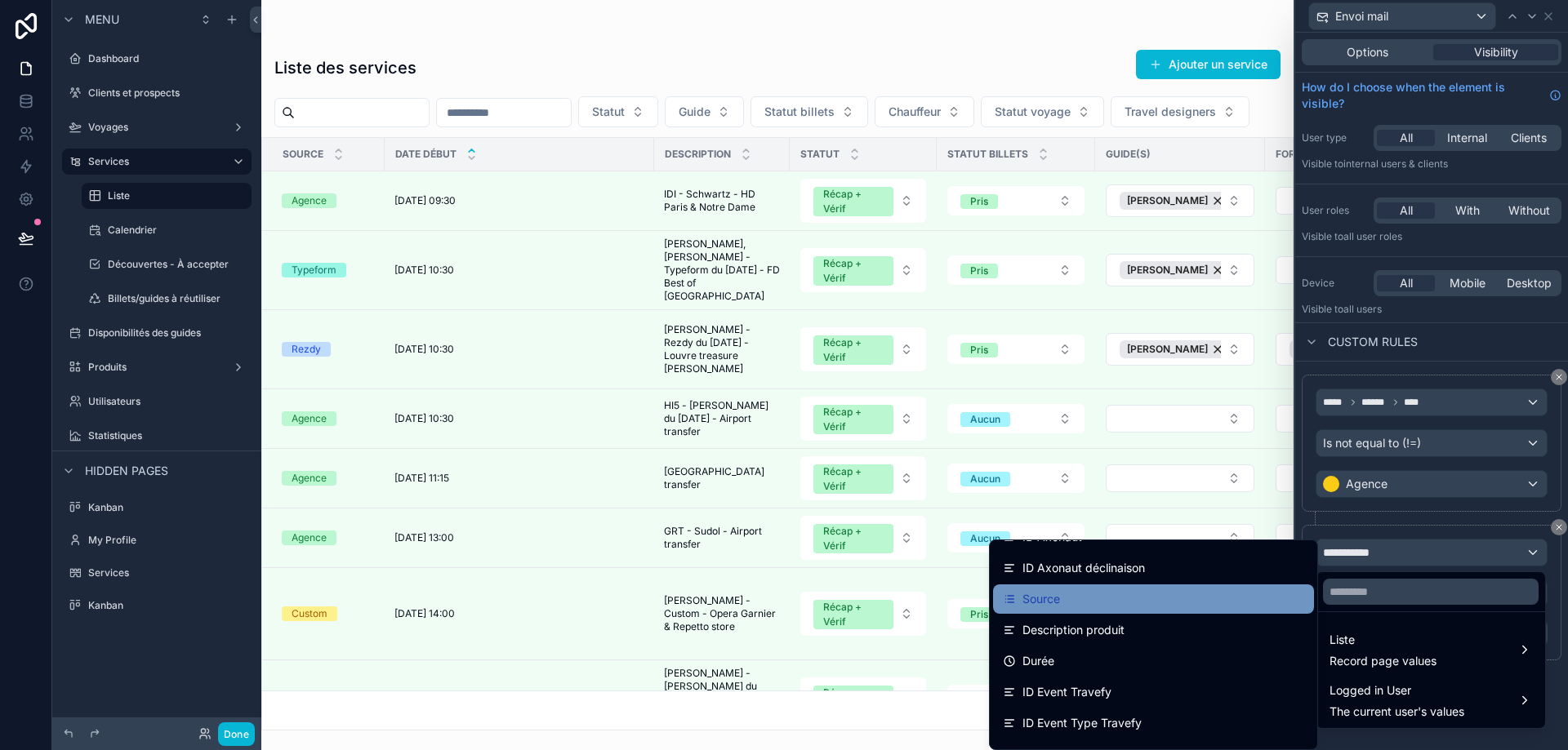
click at [1069, 598] on div "Source" at bounding box center [1154, 599] width 302 height 20
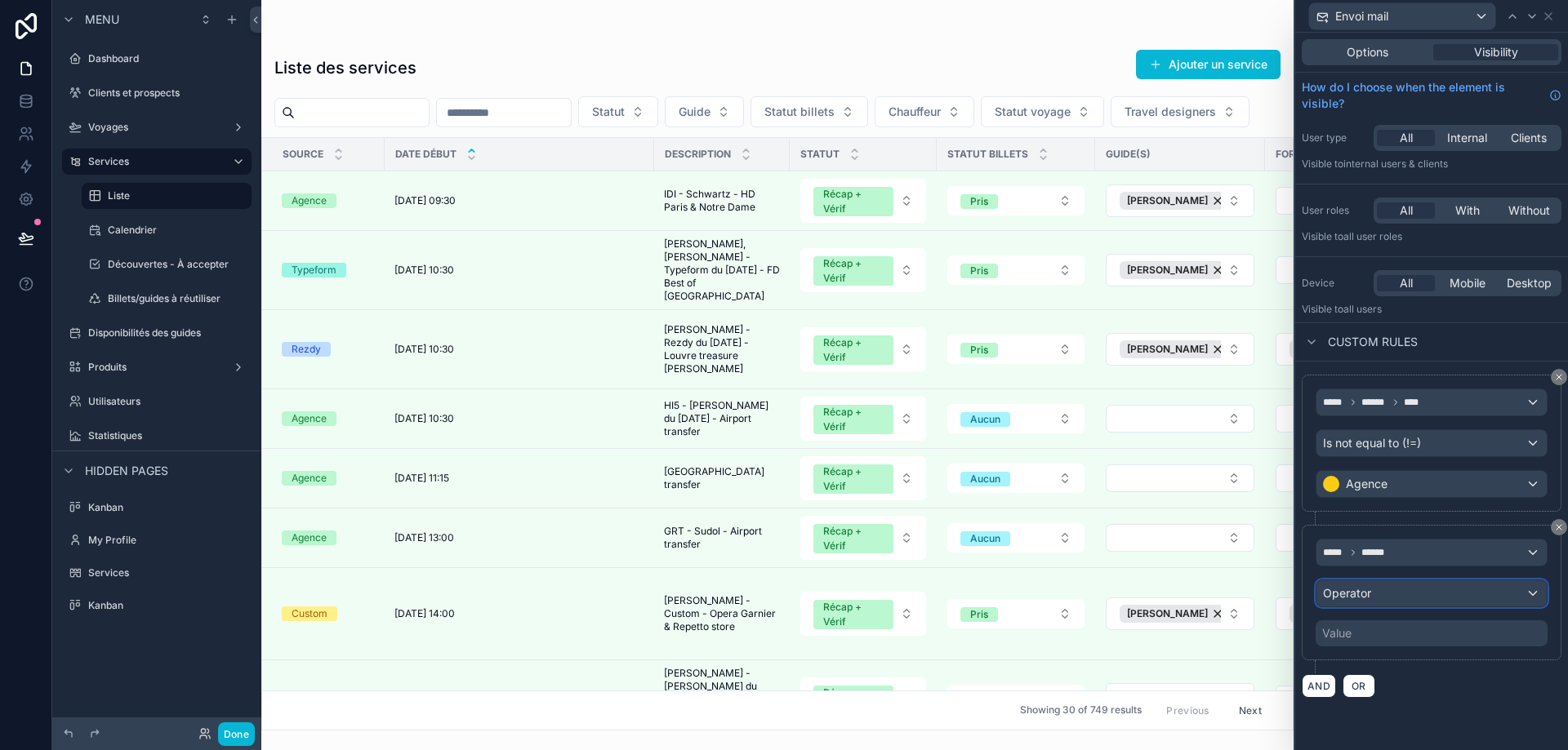
click at [1405, 593] on div "Operator" at bounding box center [1431, 593] width 230 height 26
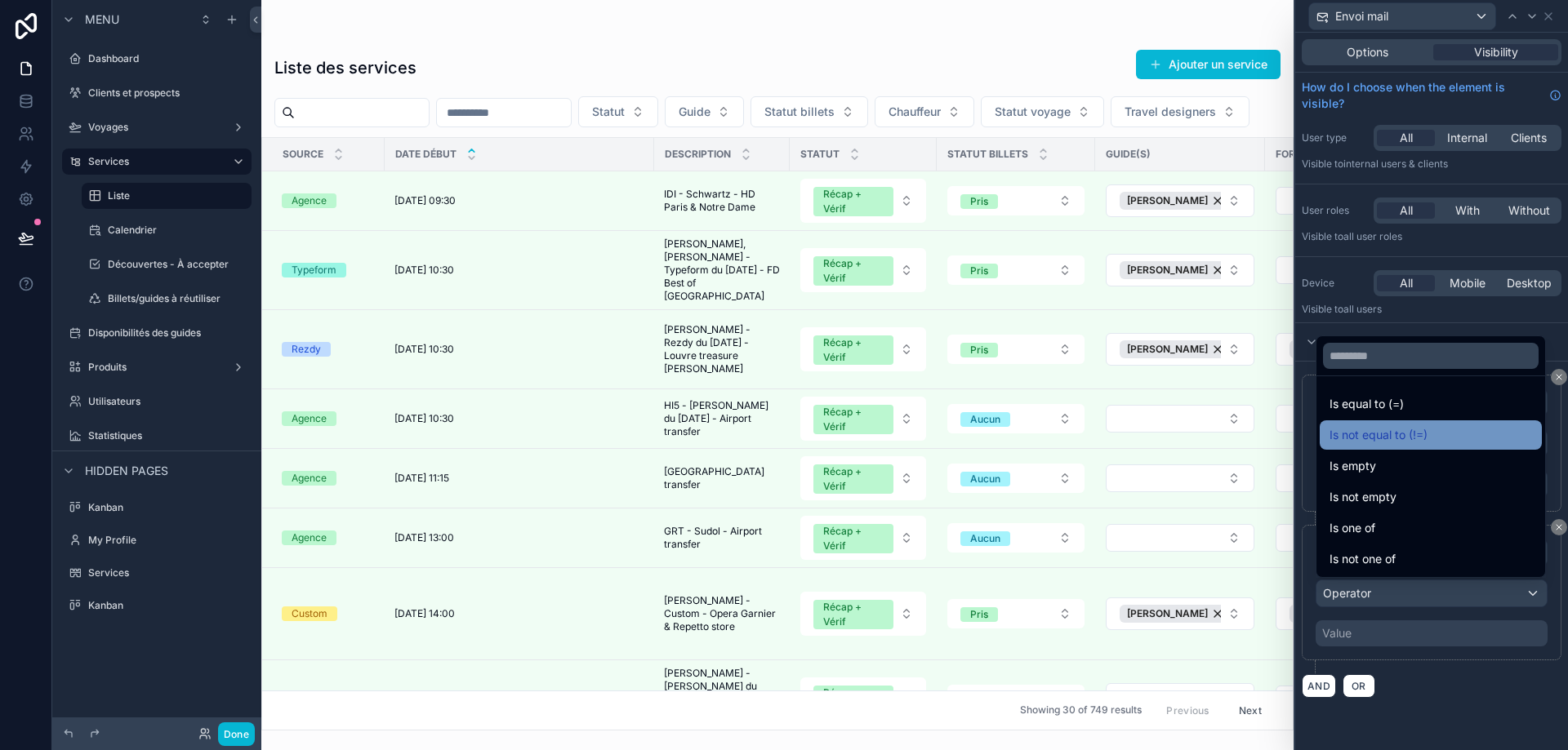
click at [1435, 438] on div "Is not equal to (!=)" at bounding box center [1430, 435] width 202 height 20
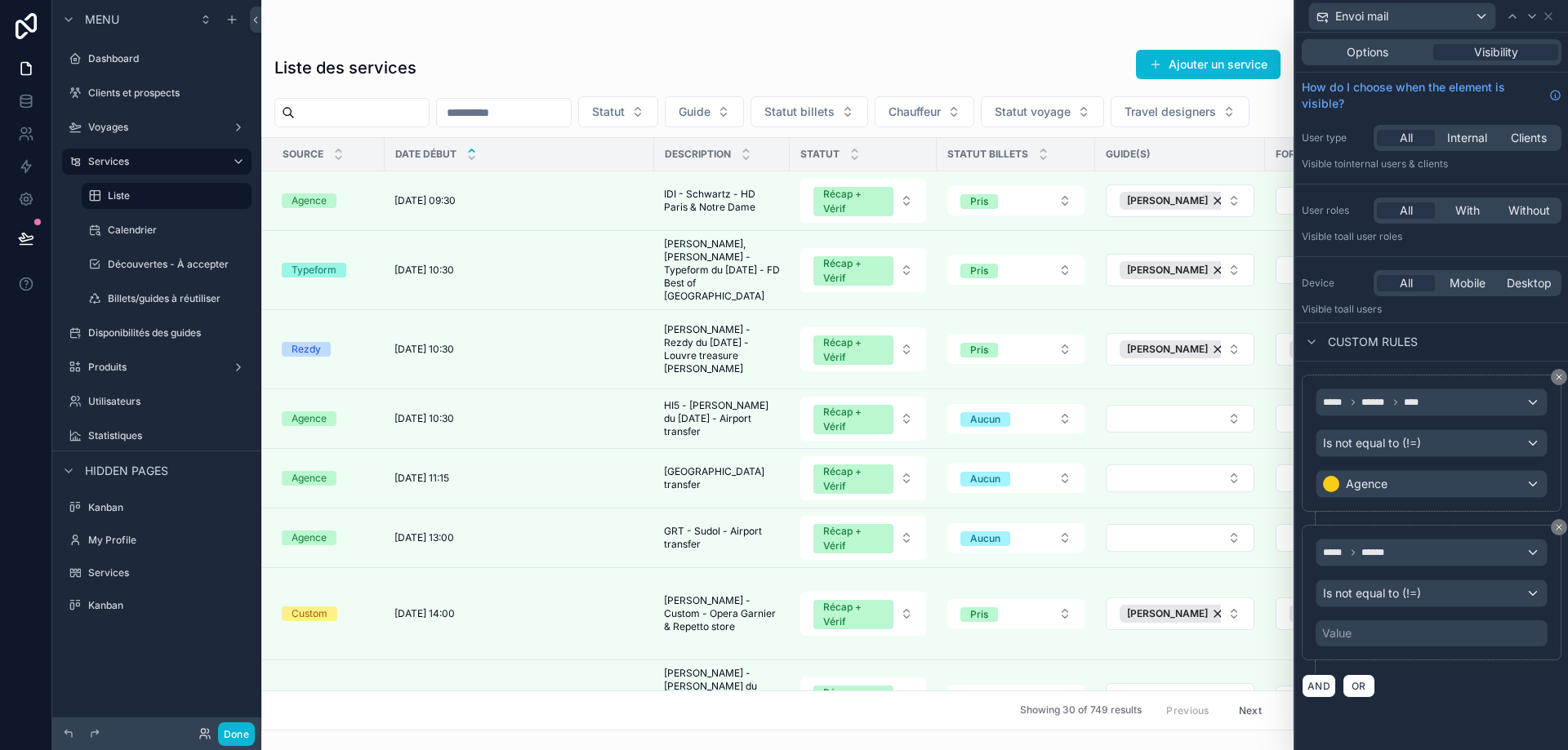
click at [1389, 637] on div "Value" at bounding box center [1431, 634] width 232 height 26
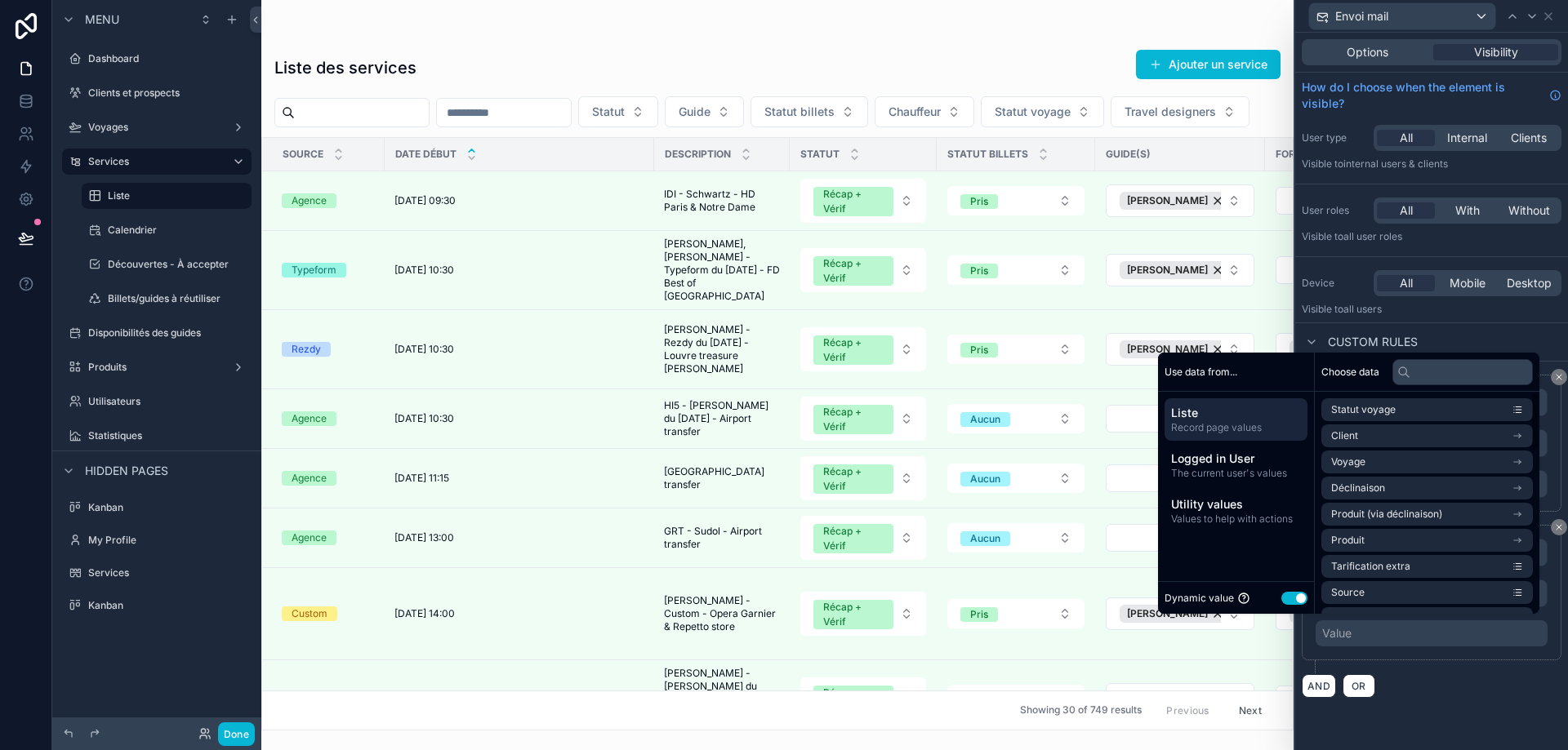
click at [1291, 592] on button "Use setting" at bounding box center [1295, 598] width 26 height 13
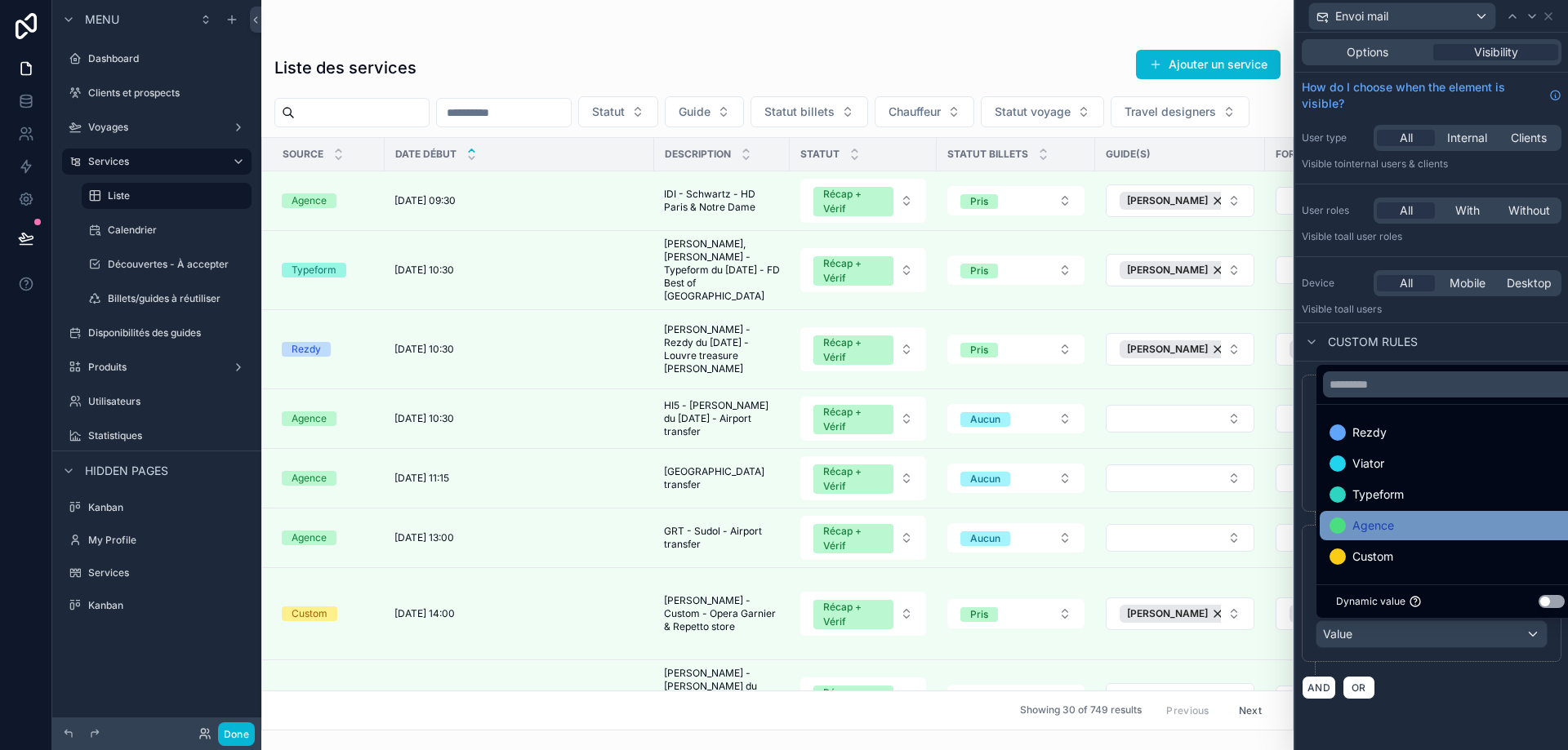
click at [1413, 529] on div "Agence" at bounding box center [1450, 525] width 242 height 20
click at [1475, 664] on div "***** ****** Is not equal to (!=) Agence" at bounding box center [1431, 600] width 259 height 150
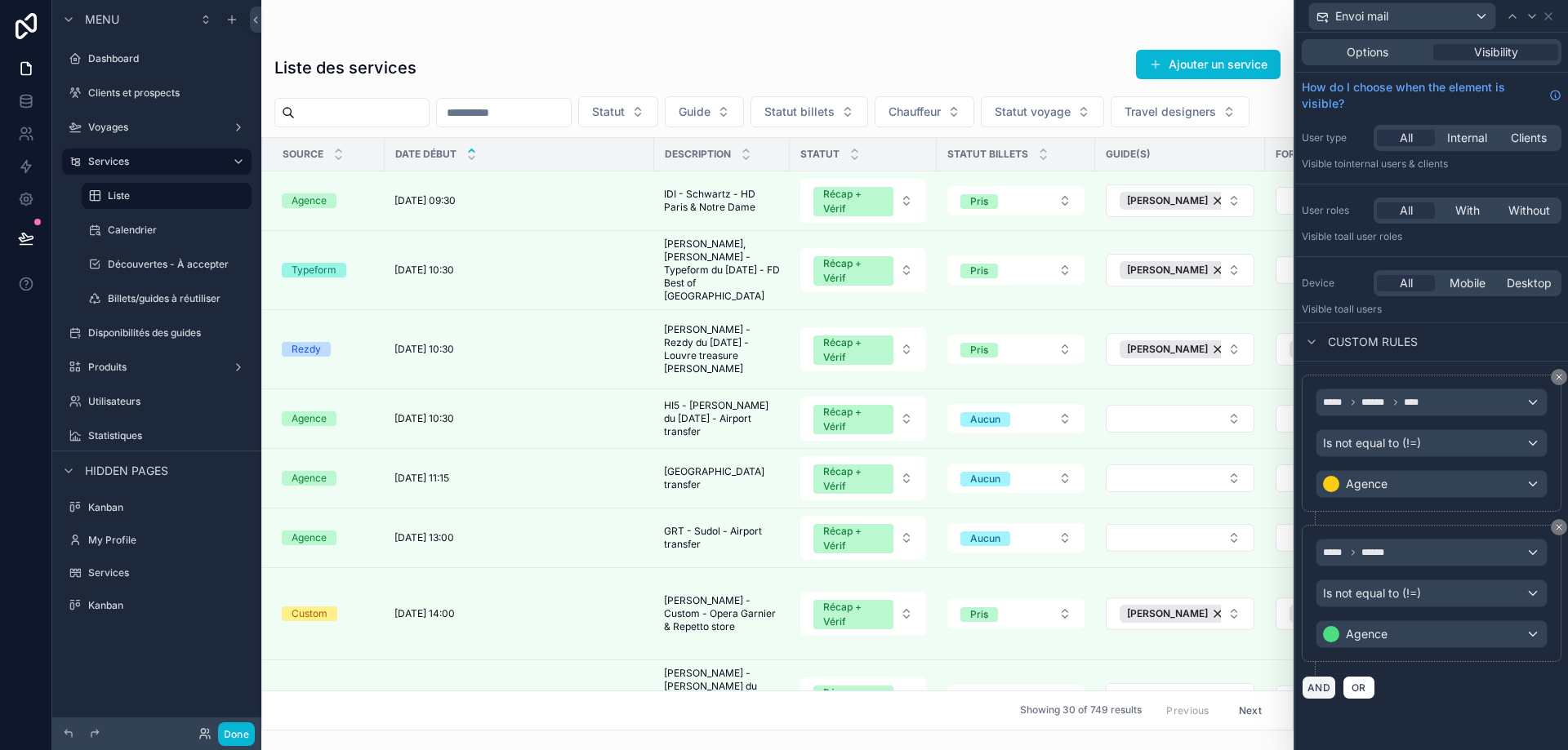
click at [1318, 692] on button "AND" at bounding box center [1319, 687] width 34 height 23
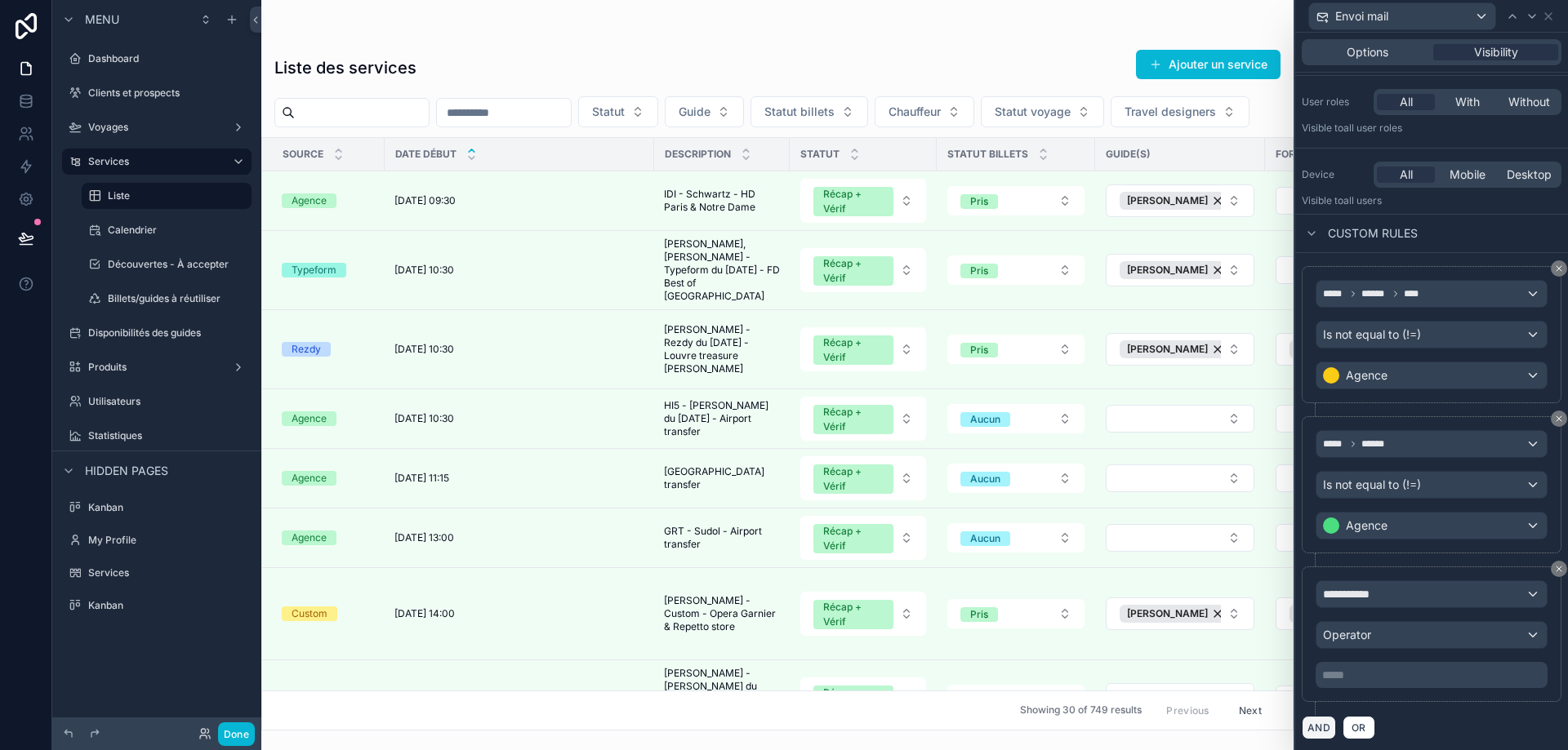
scroll to position [111, 0]
click at [1389, 590] on div "**********" at bounding box center [1431, 592] width 230 height 26
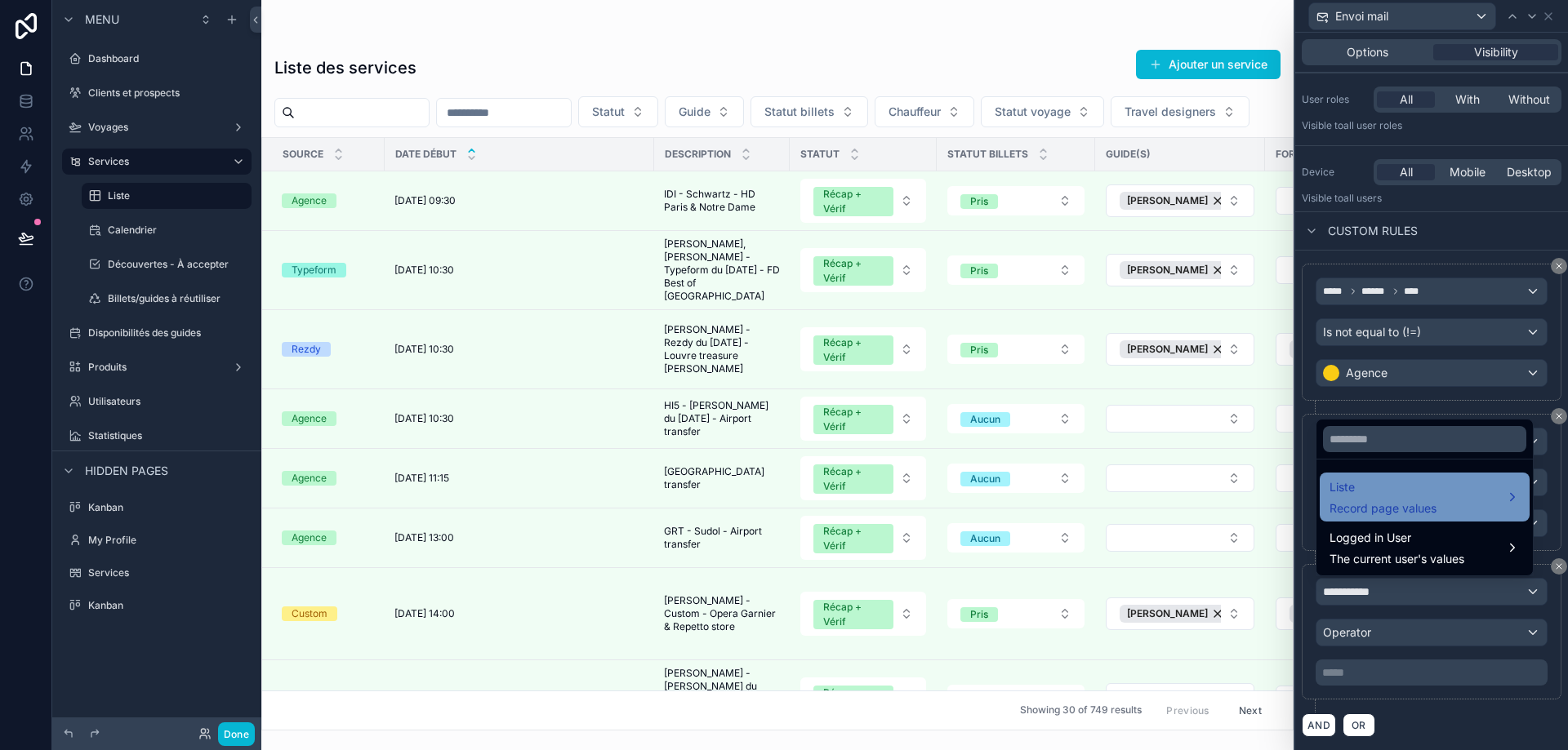
click at [1409, 480] on span "Liste" at bounding box center [1383, 487] width 107 height 20
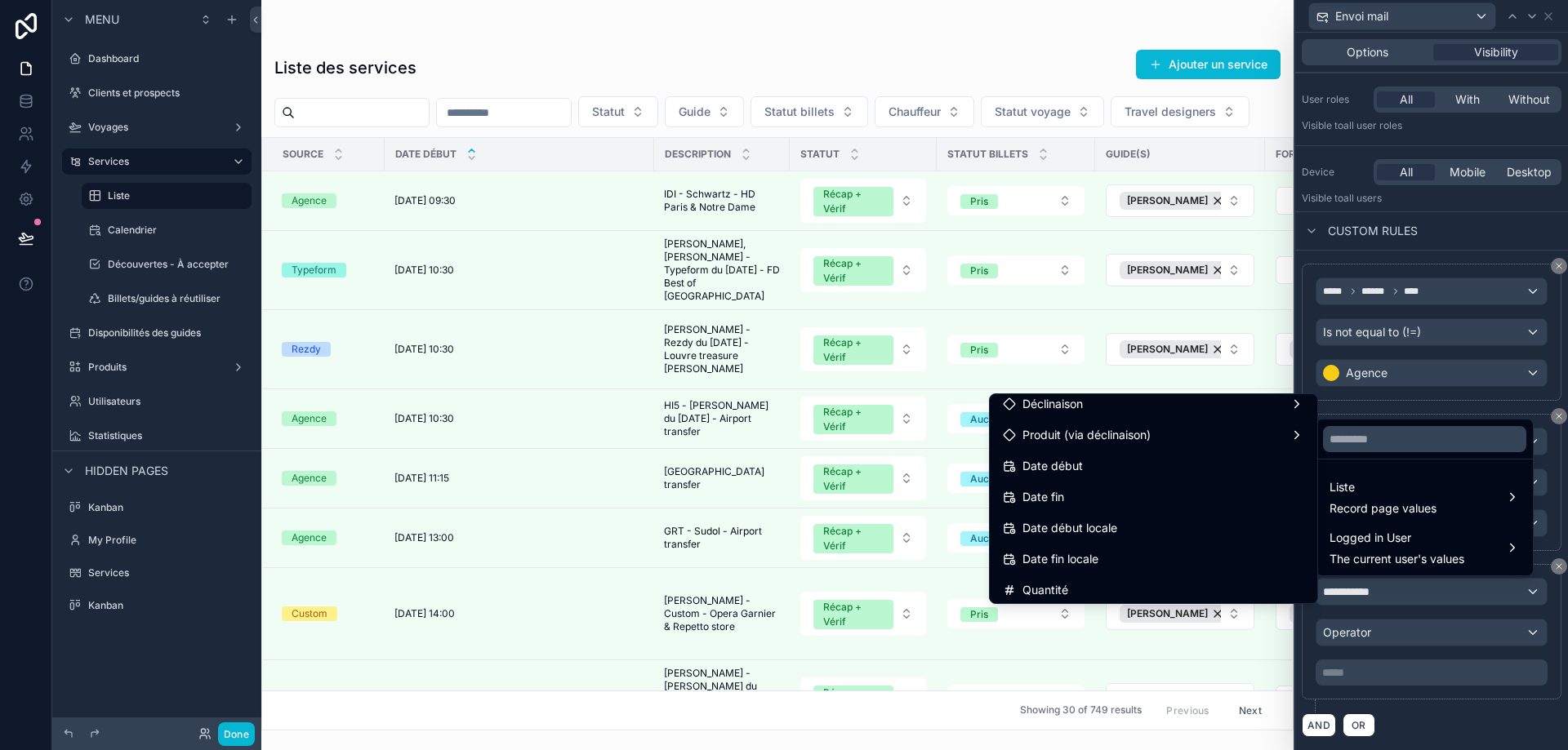
scroll to position [245, 0]
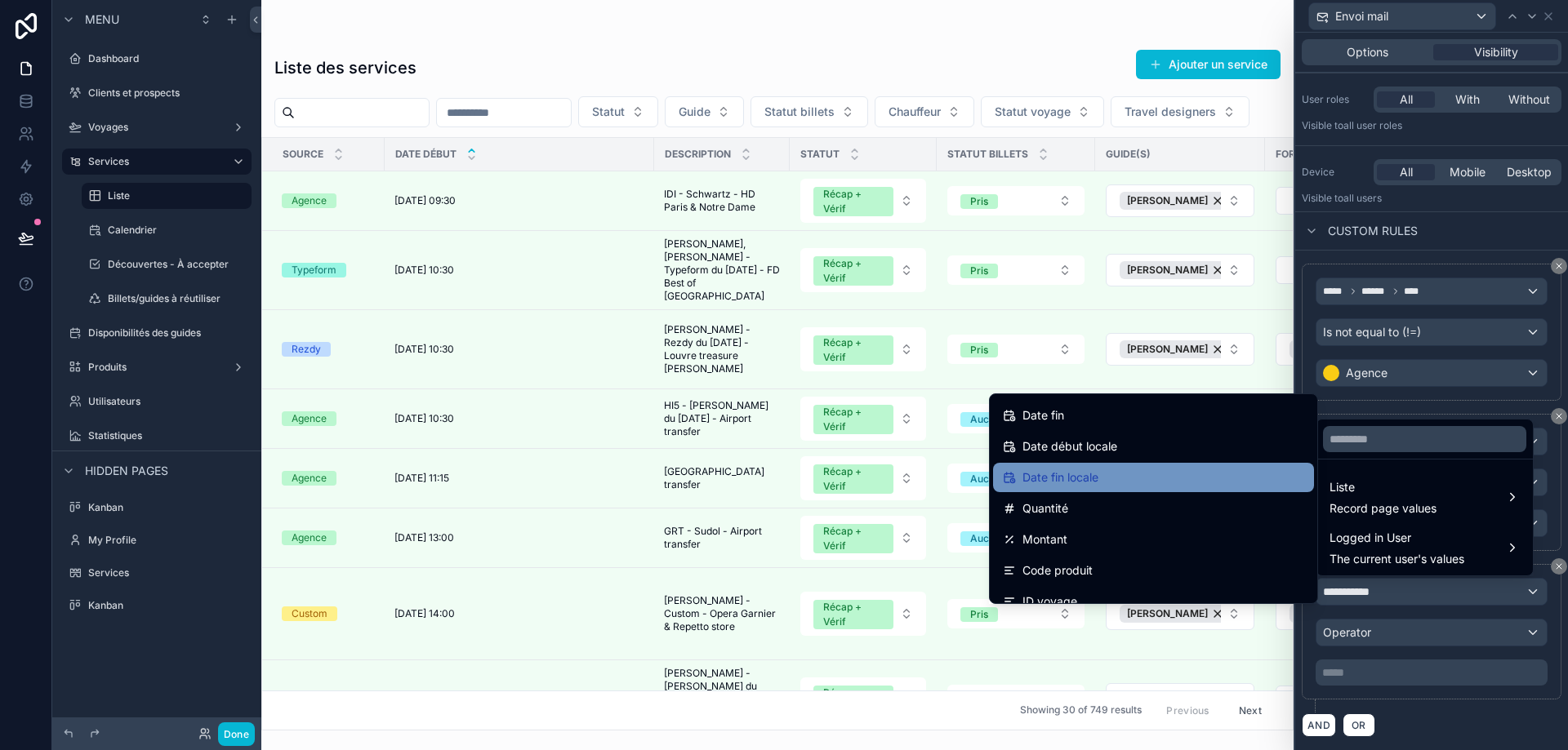
click at [1142, 474] on div "Date fin locale" at bounding box center [1154, 477] width 302 height 20
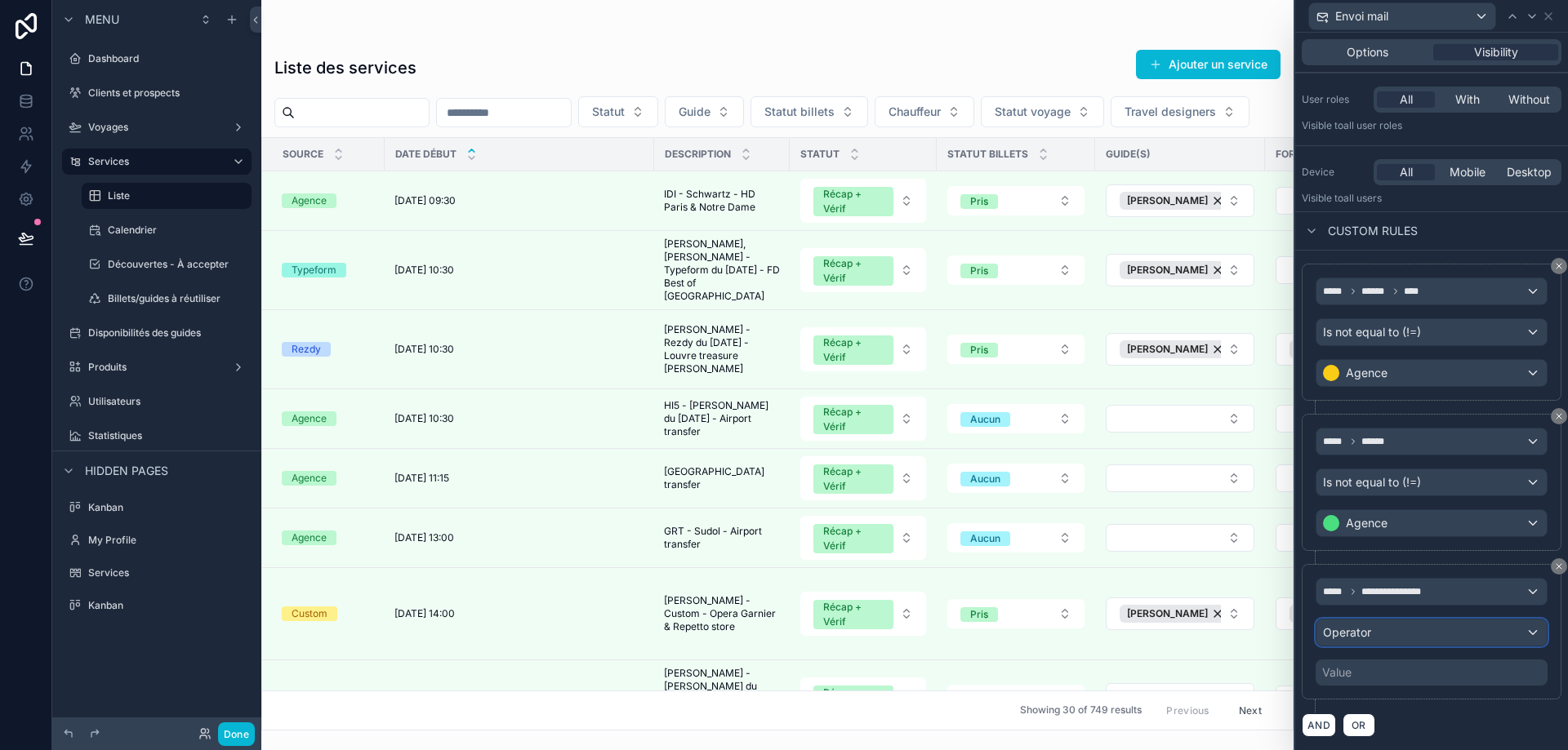
click at [1436, 629] on div "Operator" at bounding box center [1431, 633] width 230 height 26
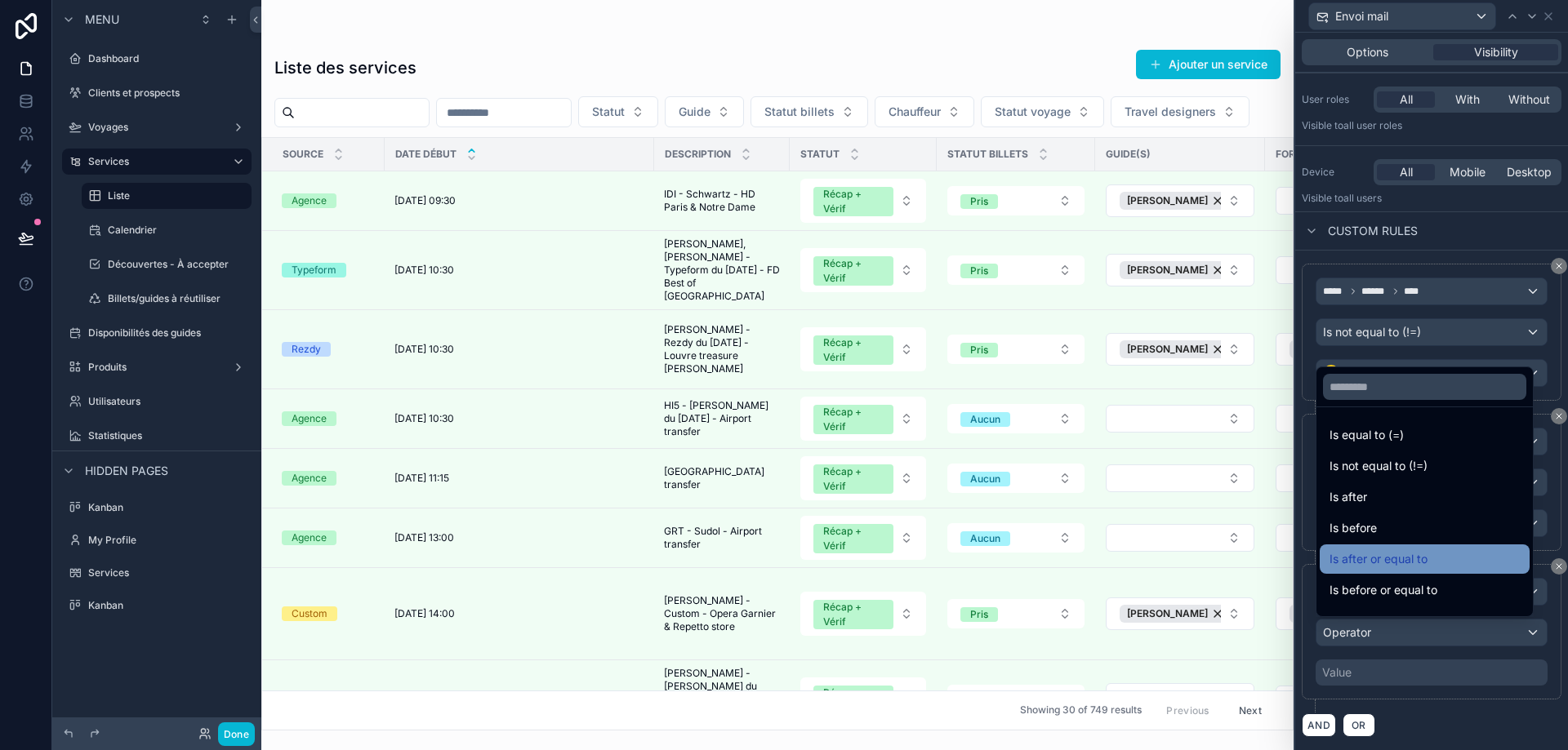
click at [1428, 568] on div "Is after or equal to" at bounding box center [1424, 559] width 190 height 20
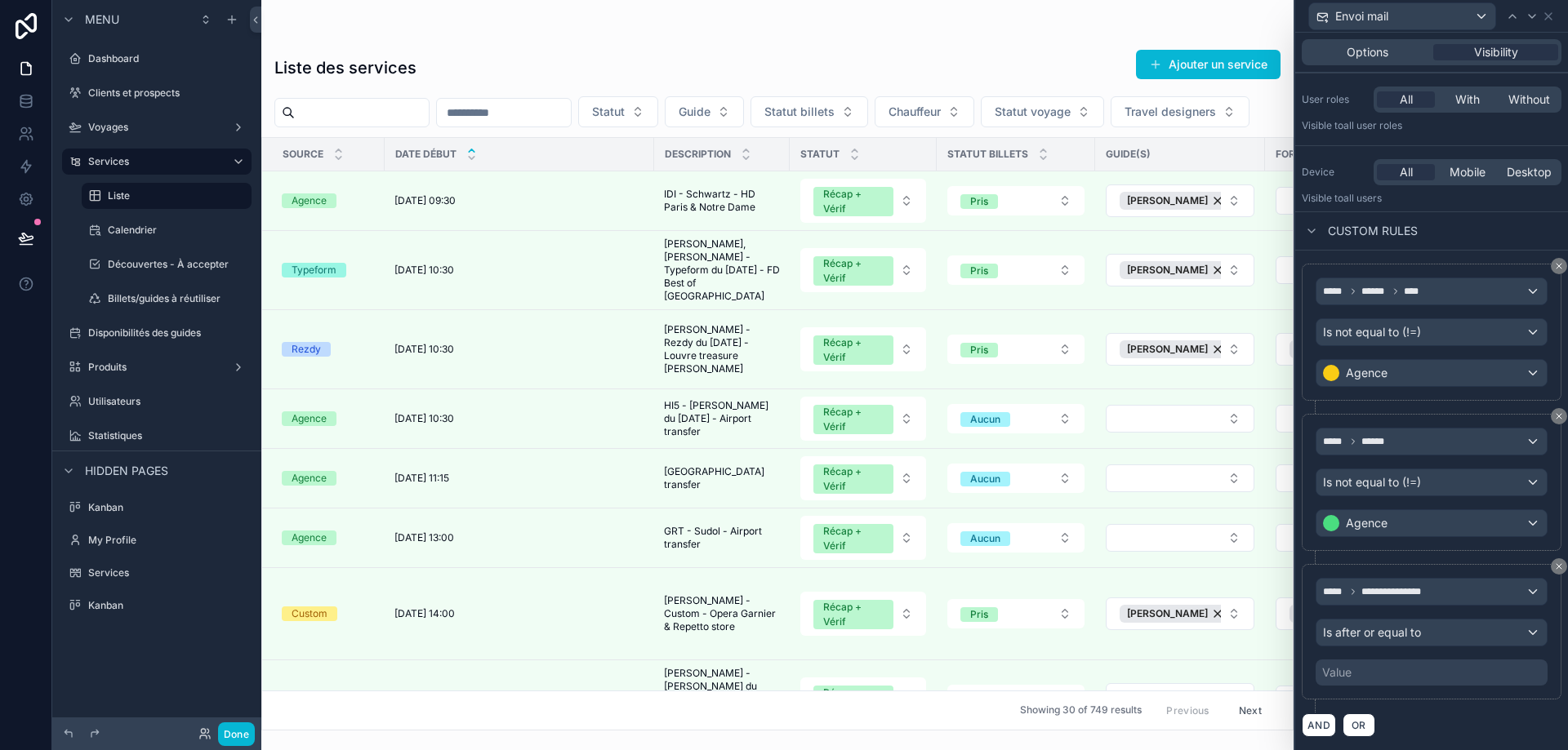
click at [1419, 667] on div "Value" at bounding box center [1431, 673] width 232 height 26
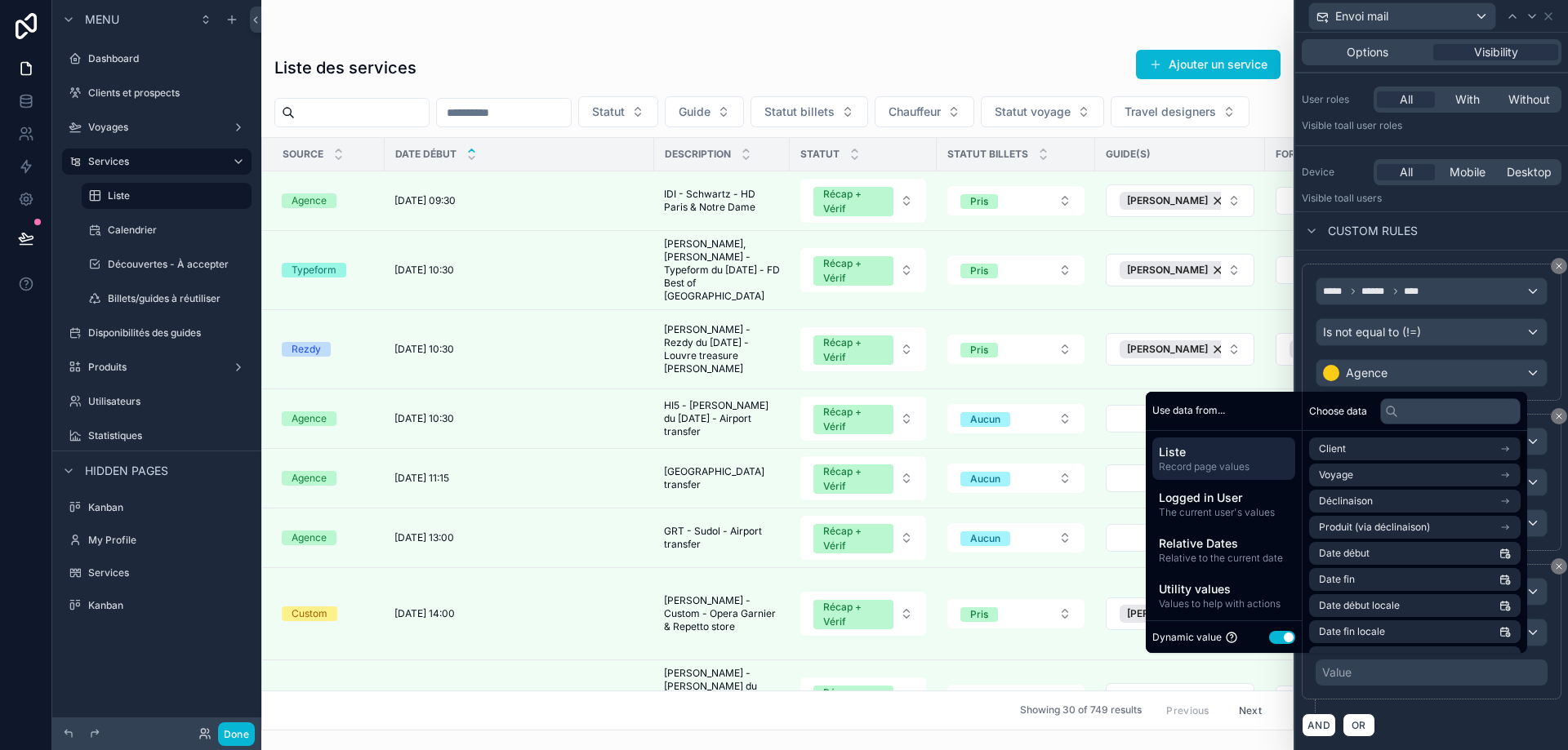
click at [1273, 639] on button "Use setting" at bounding box center [1282, 637] width 26 height 13
select select "****"
select select "*"
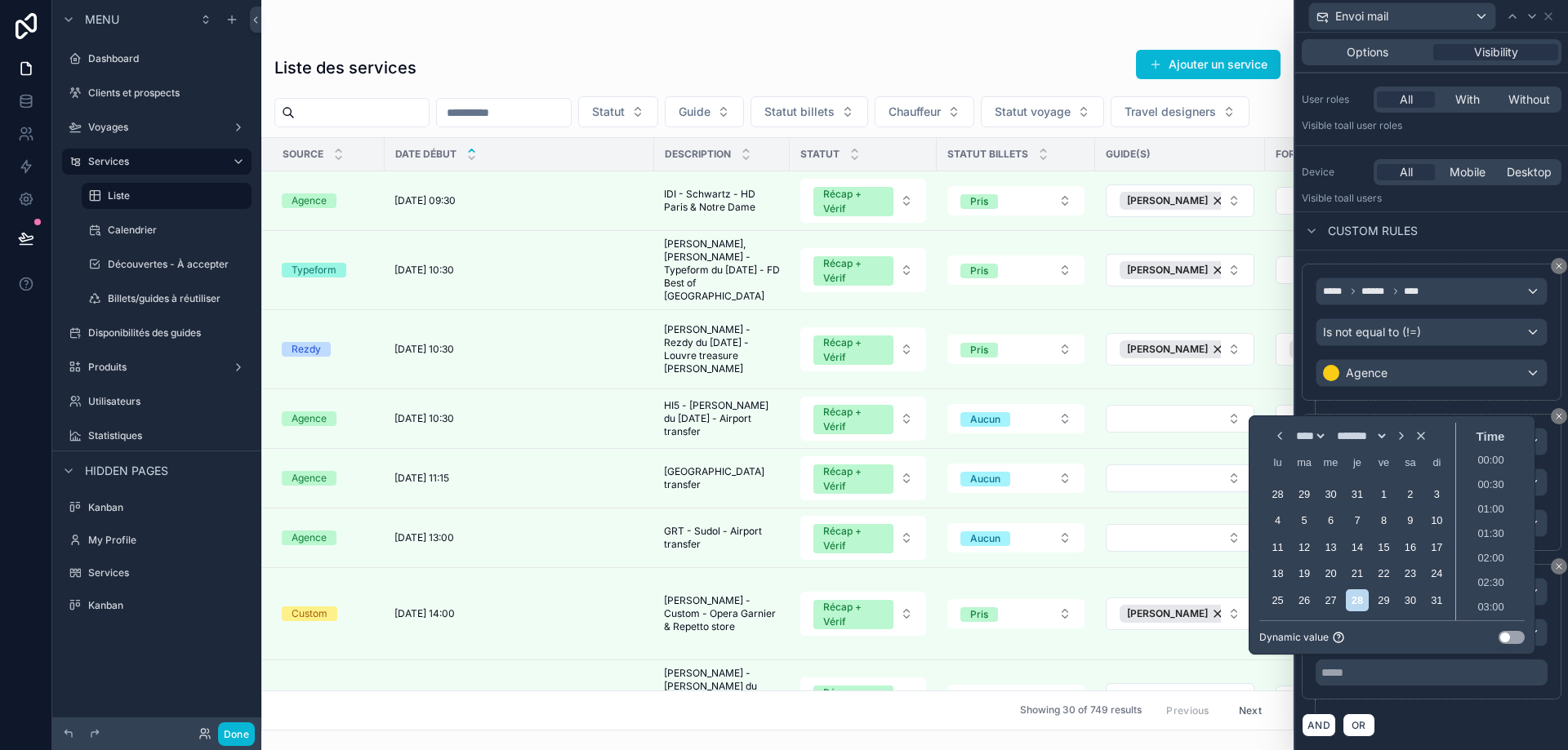
click at [1508, 634] on button "Use setting" at bounding box center [1512, 637] width 26 height 13
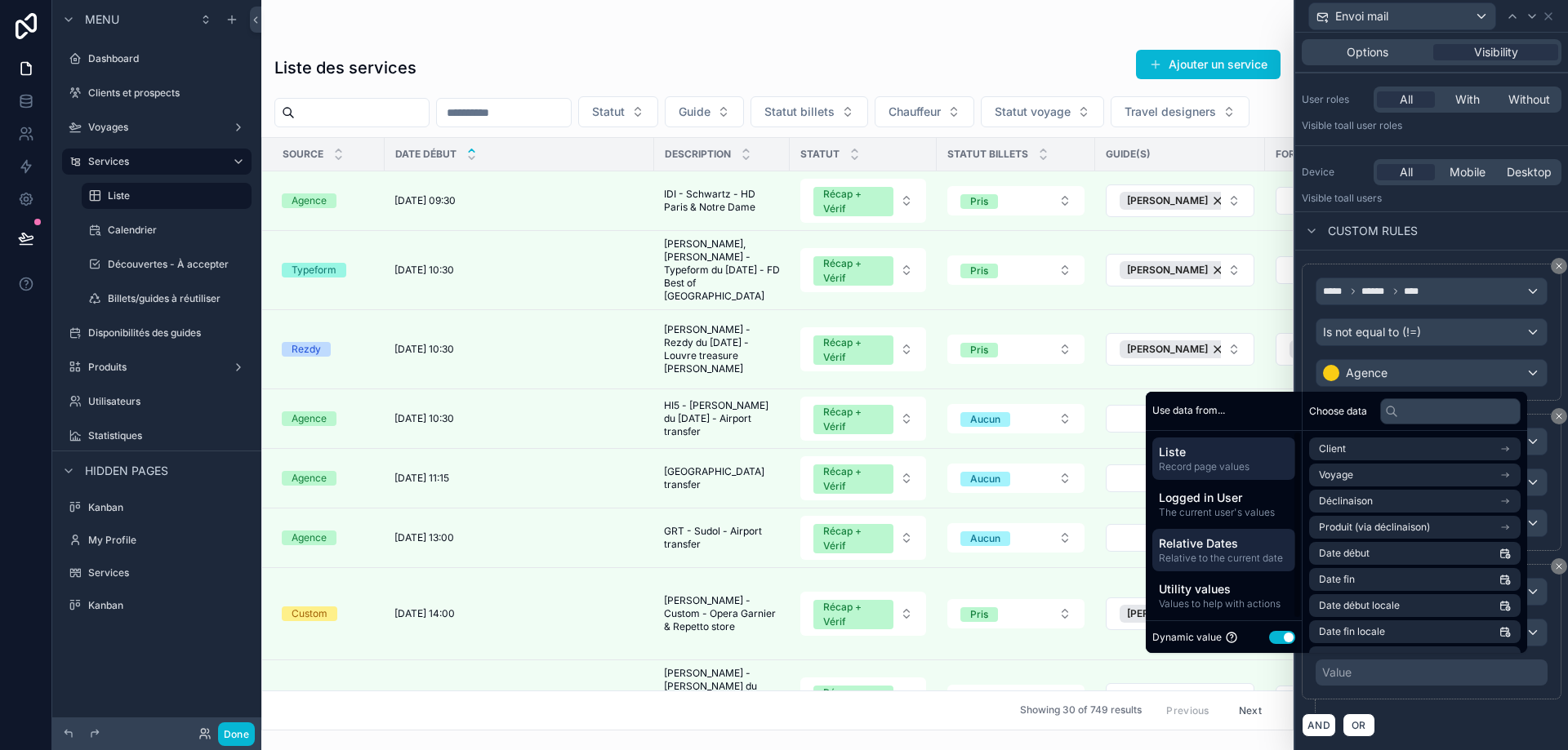
click at [1223, 556] on span "Relative to the current date" at bounding box center [1223, 558] width 130 height 13
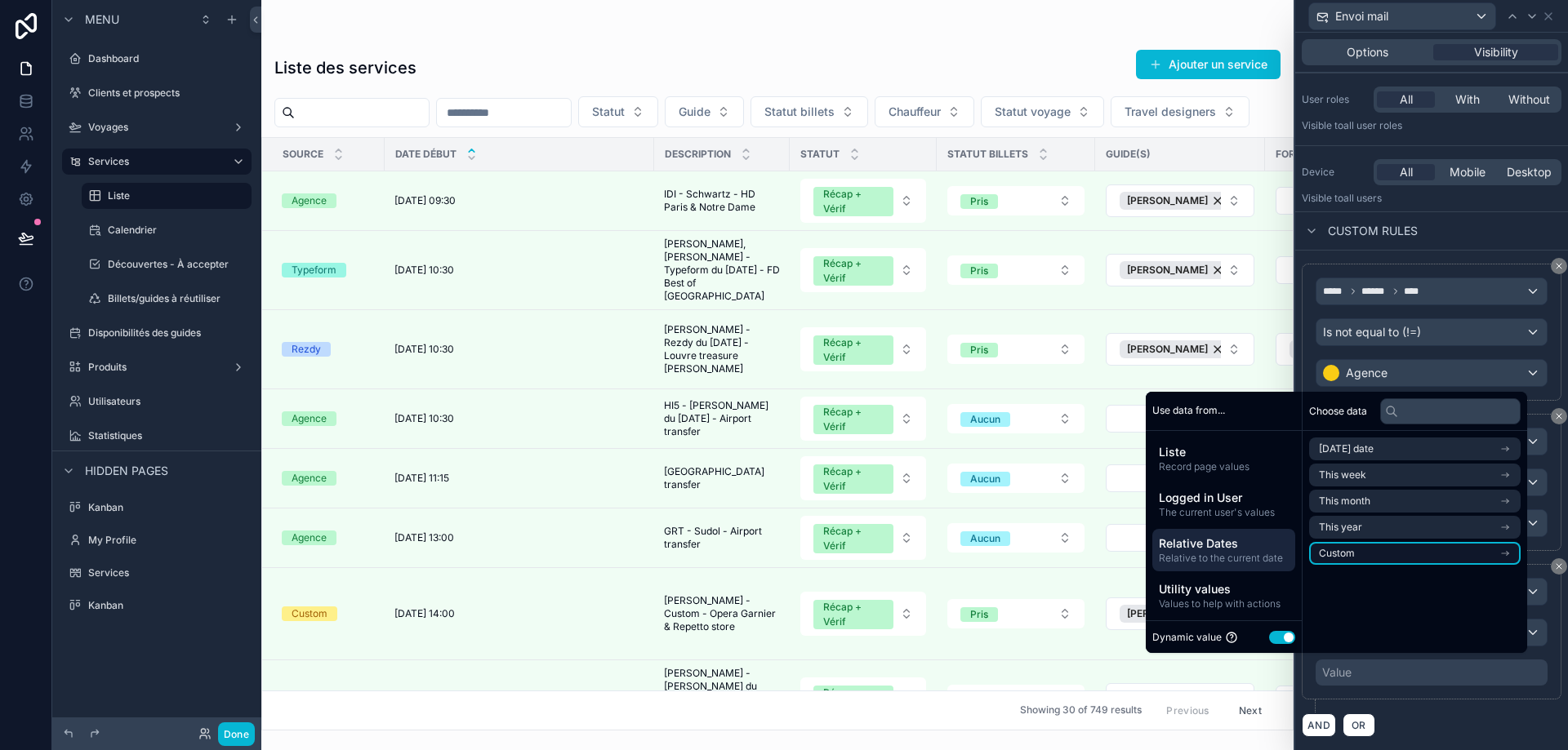
click at [1384, 551] on li "Custom" at bounding box center [1416, 554] width 212 height 23
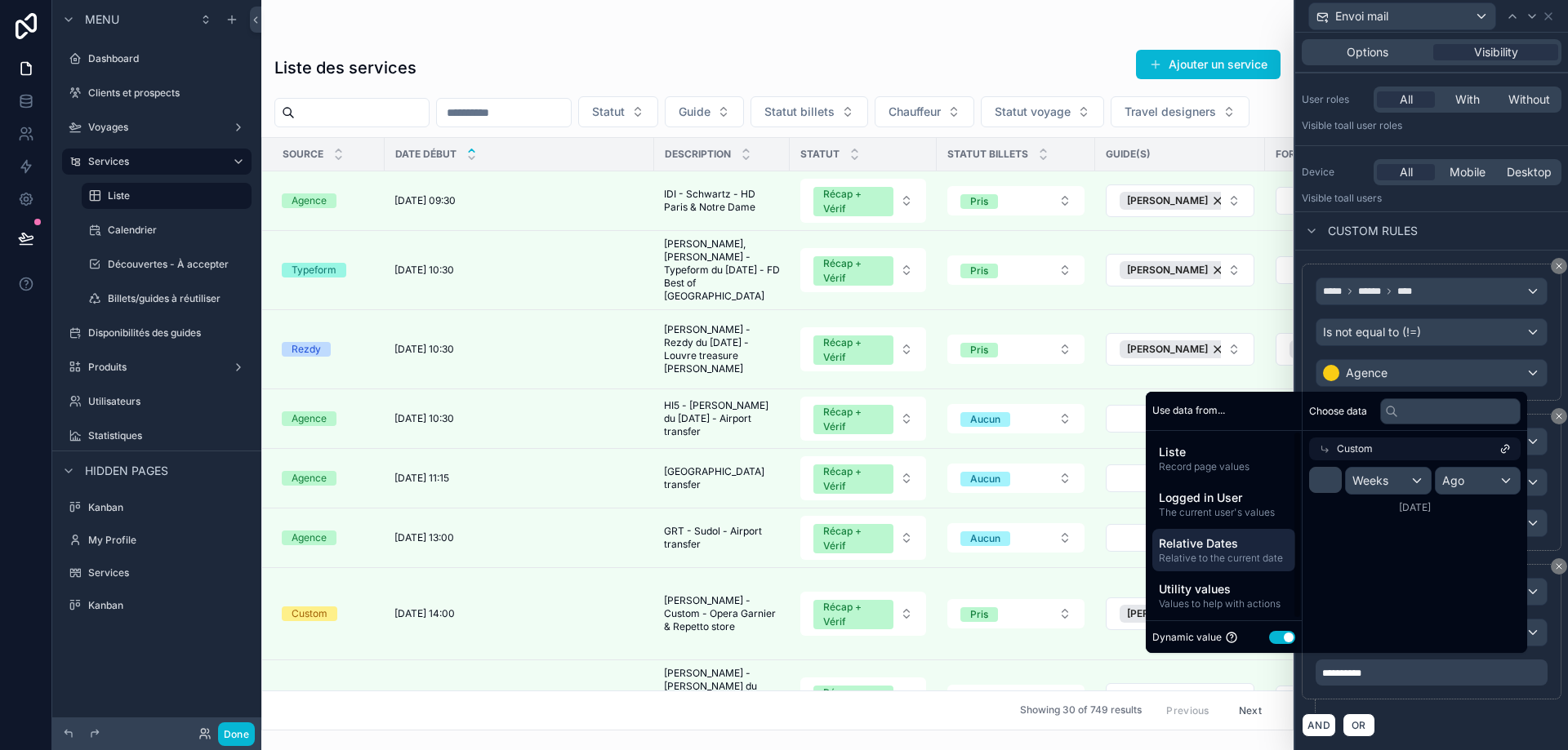
click at [1223, 552] on span "Relative to the current date" at bounding box center [1223, 558] width 130 height 13
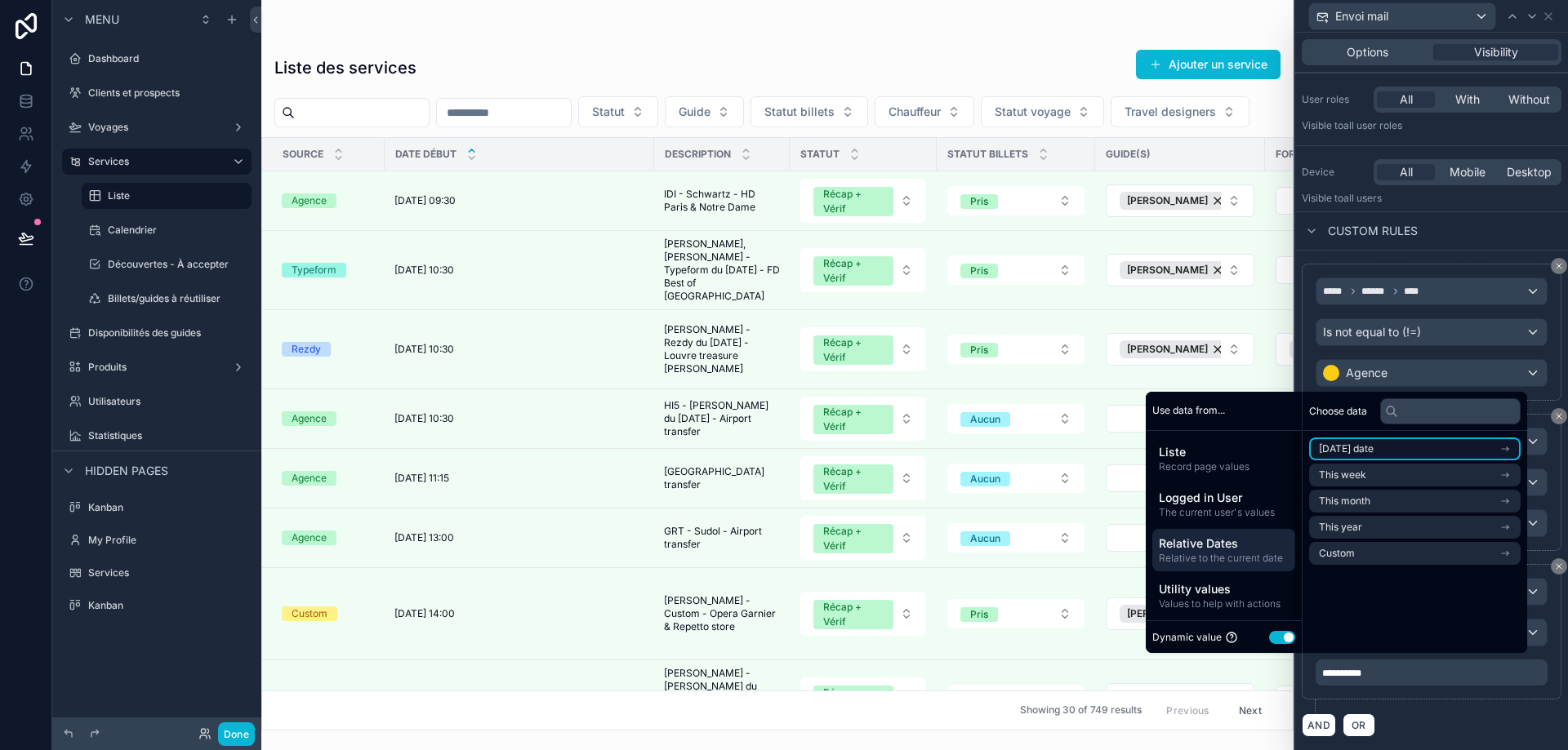
click at [1380, 453] on li "[DATE] date" at bounding box center [1416, 449] width 212 height 23
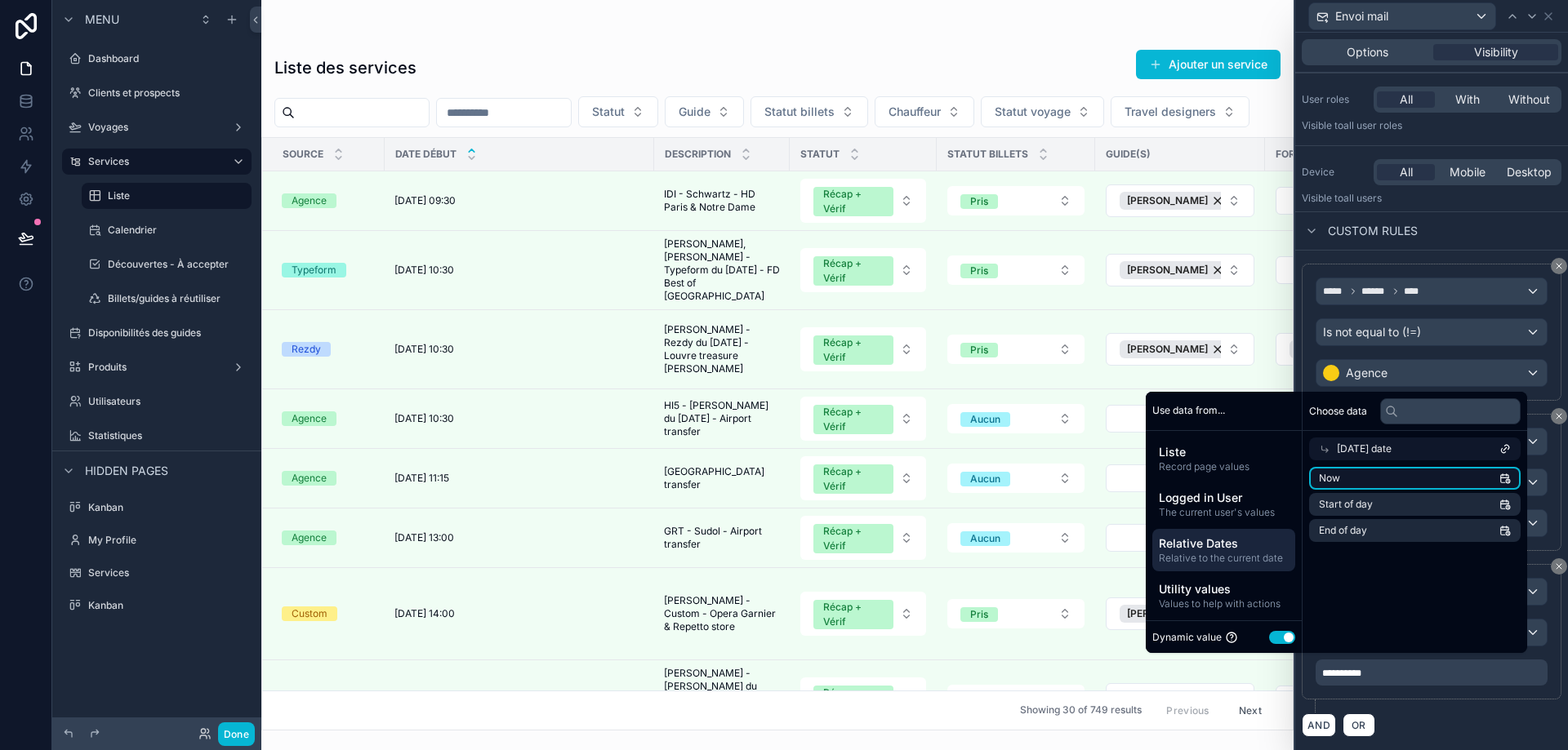
click at [1371, 479] on li "Now" at bounding box center [1416, 478] width 212 height 23
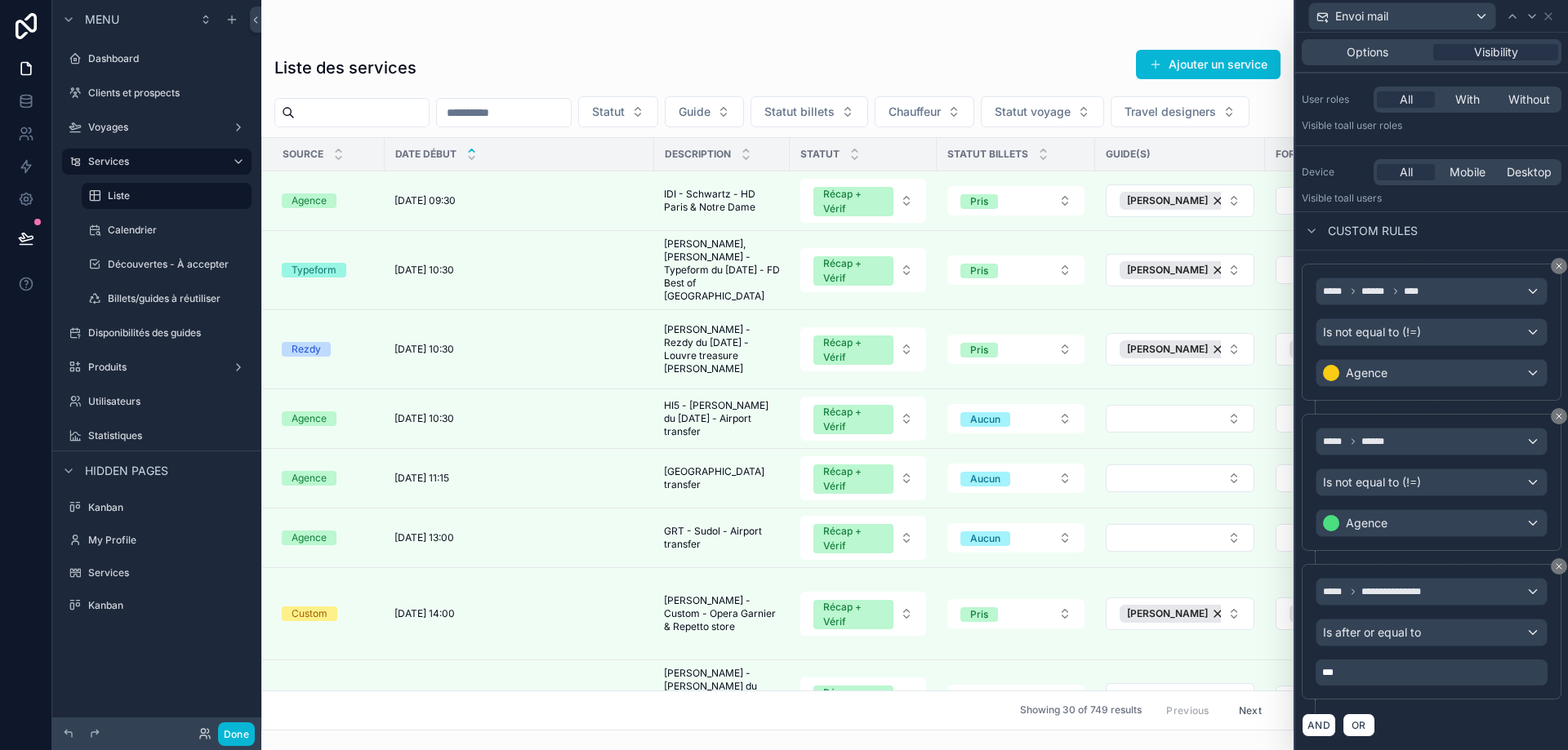
click at [1453, 714] on div "AND OR" at bounding box center [1431, 725] width 259 height 24
click at [1314, 724] on button "AND" at bounding box center [1319, 725] width 34 height 23
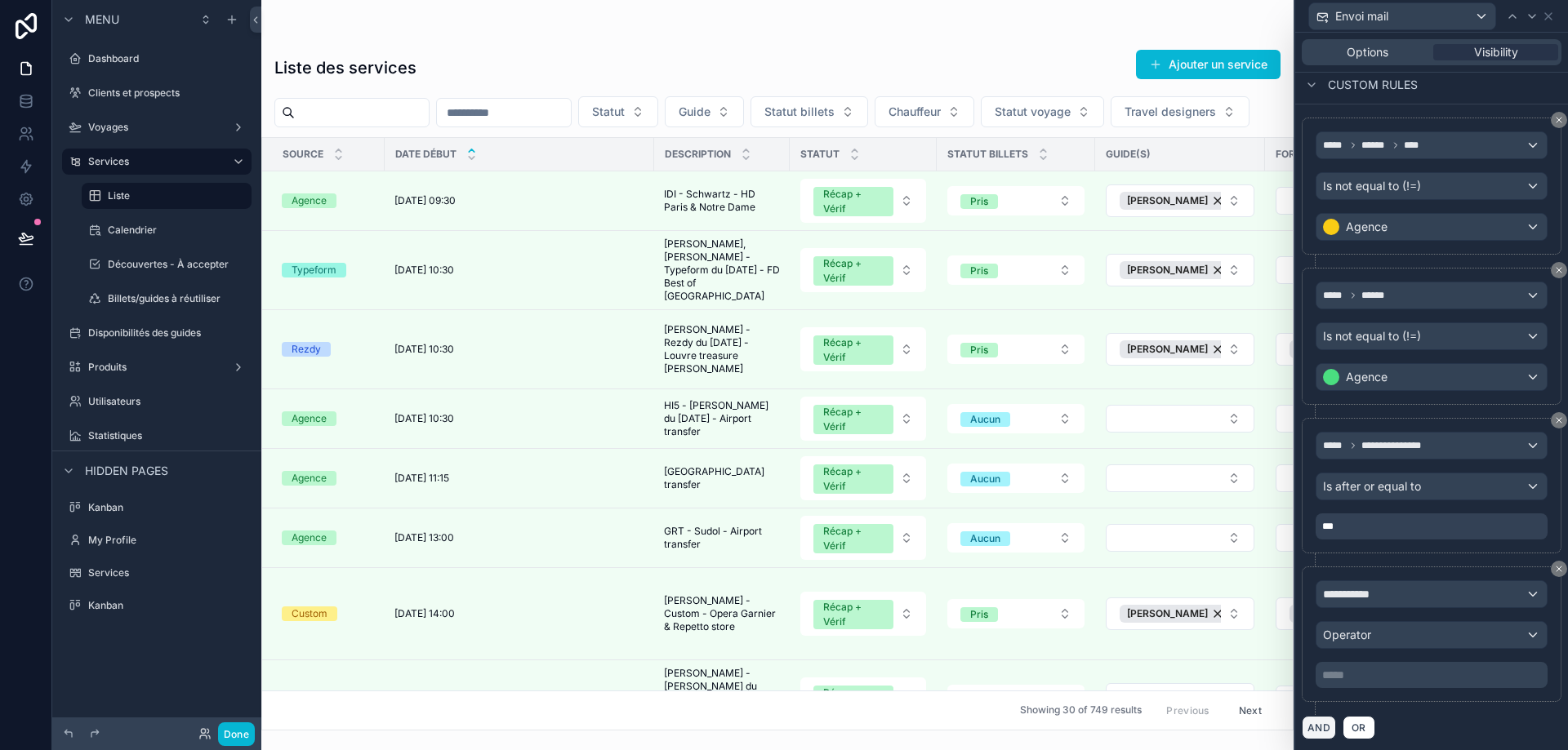
scroll to position [259, 0]
click at [1427, 601] on div "**********" at bounding box center [1431, 592] width 230 height 26
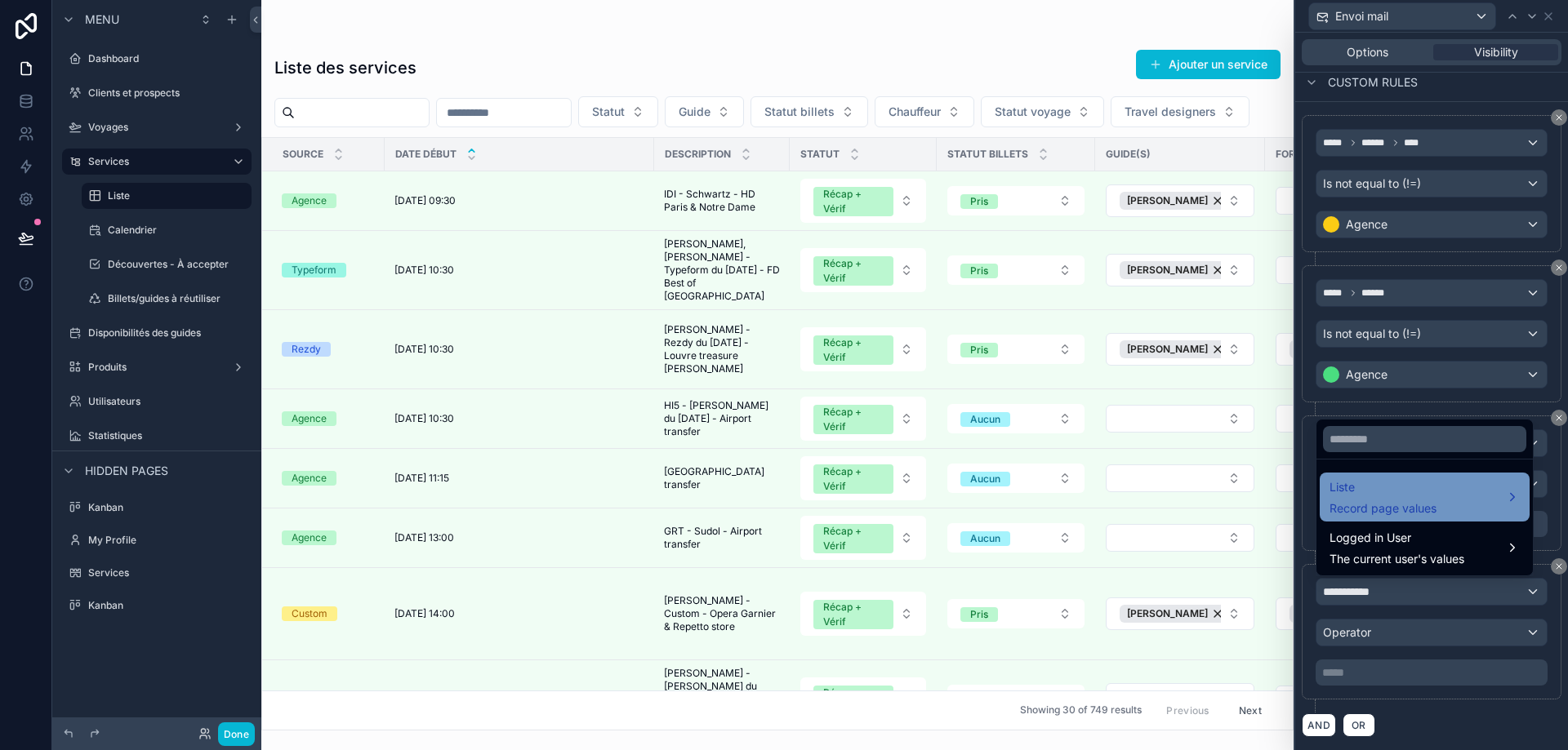
click at [1406, 501] on span "Record page values" at bounding box center [1383, 508] width 107 height 16
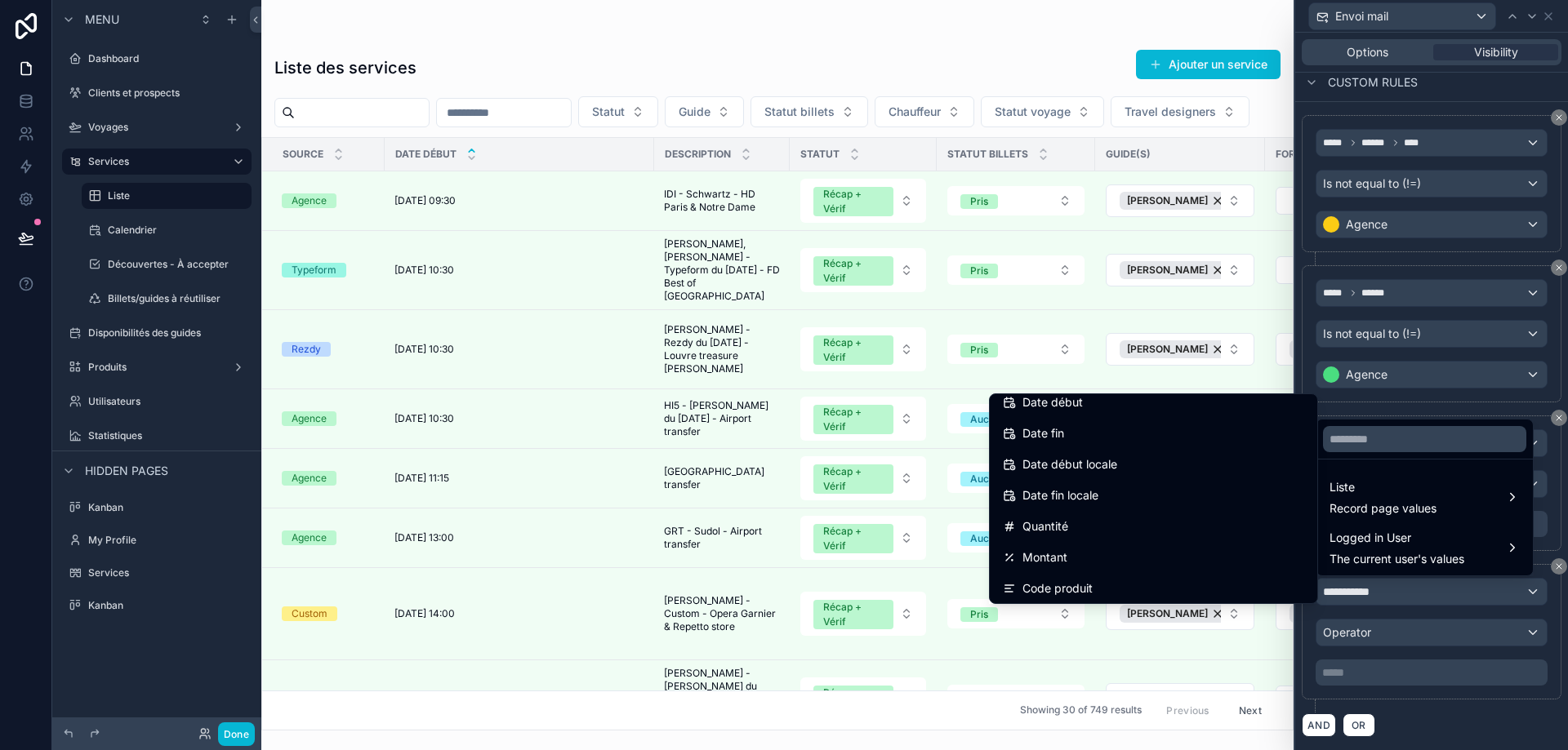
scroll to position [245, 0]
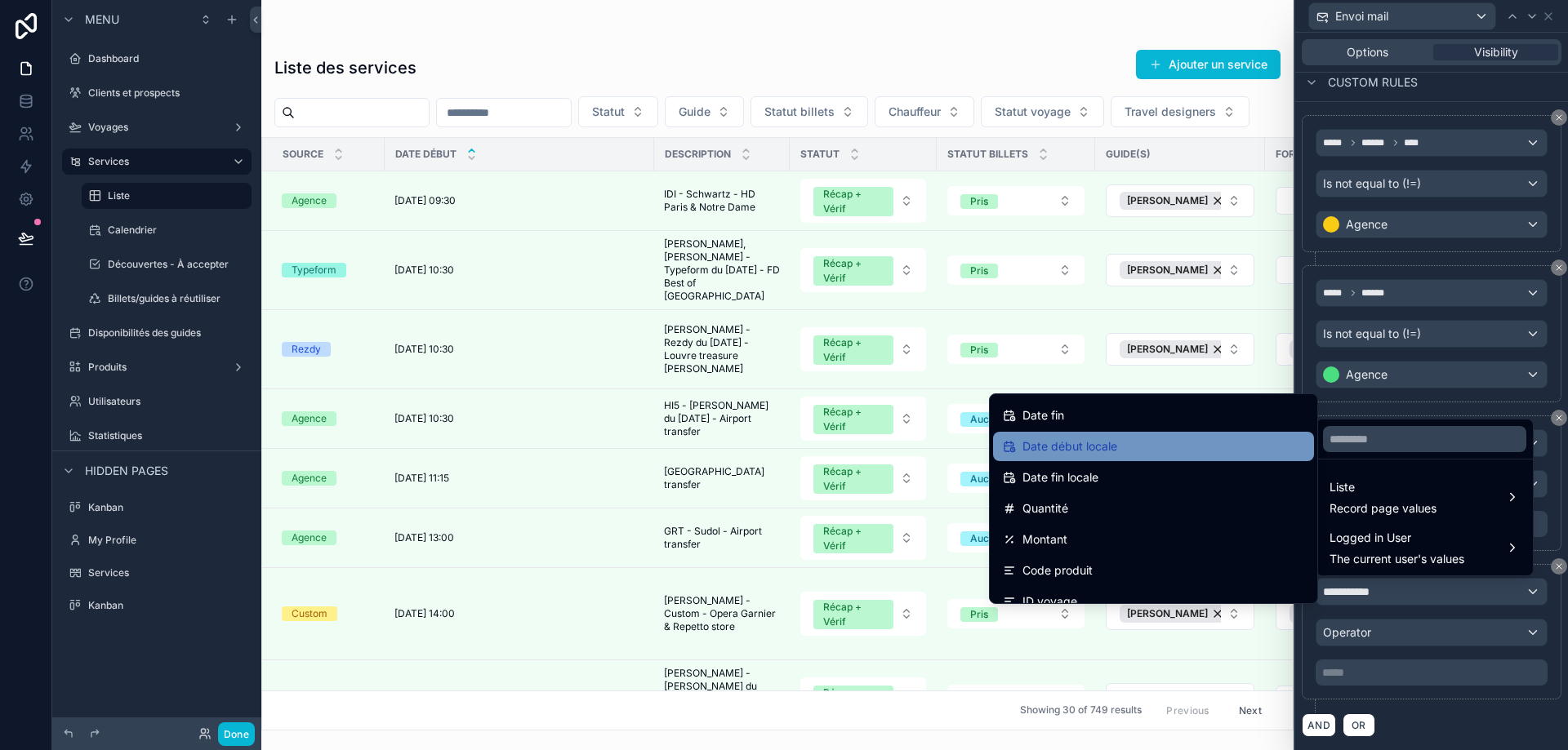
click at [1164, 444] on div "Date début locale" at bounding box center [1154, 446] width 302 height 20
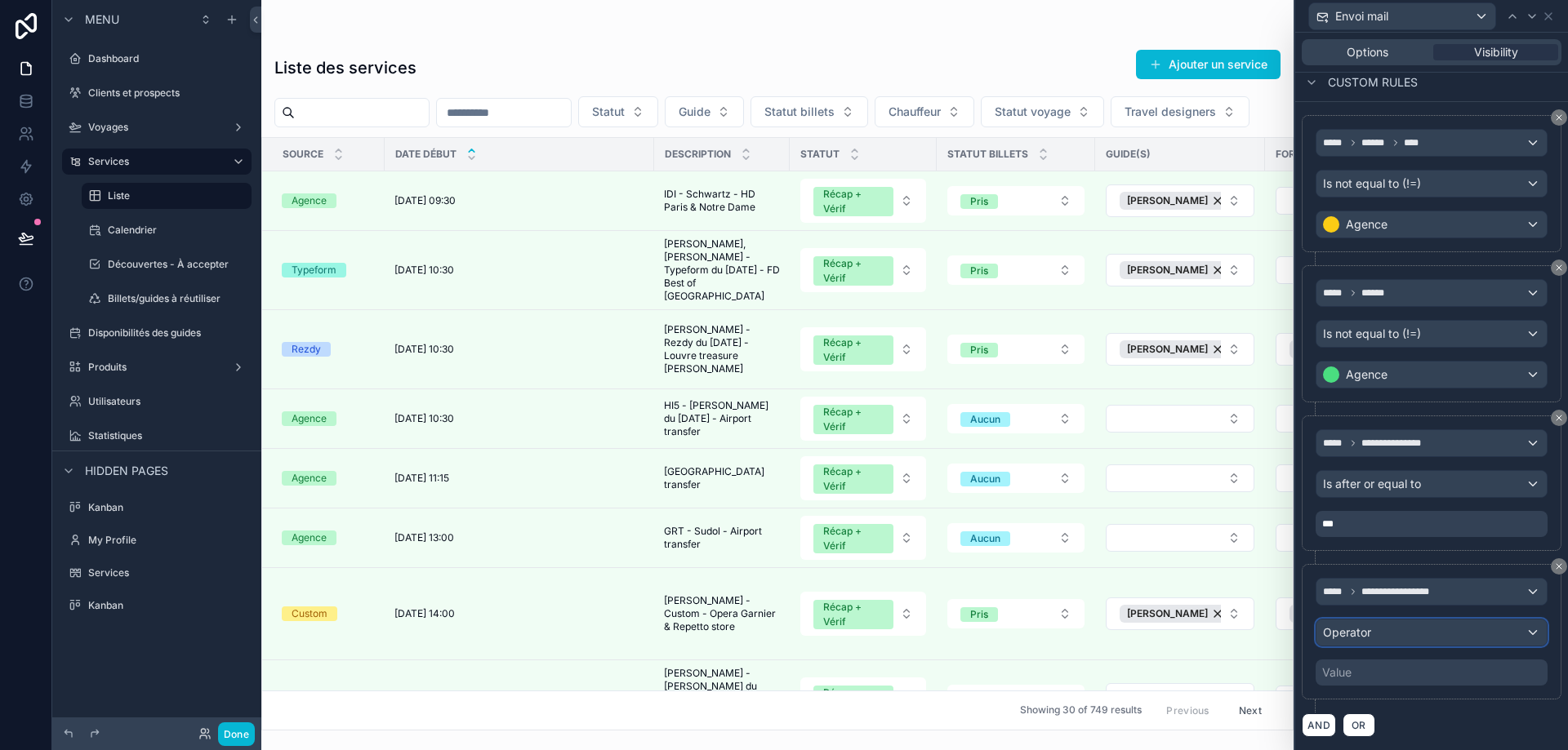
click at [1427, 635] on div "Operator" at bounding box center [1431, 633] width 230 height 26
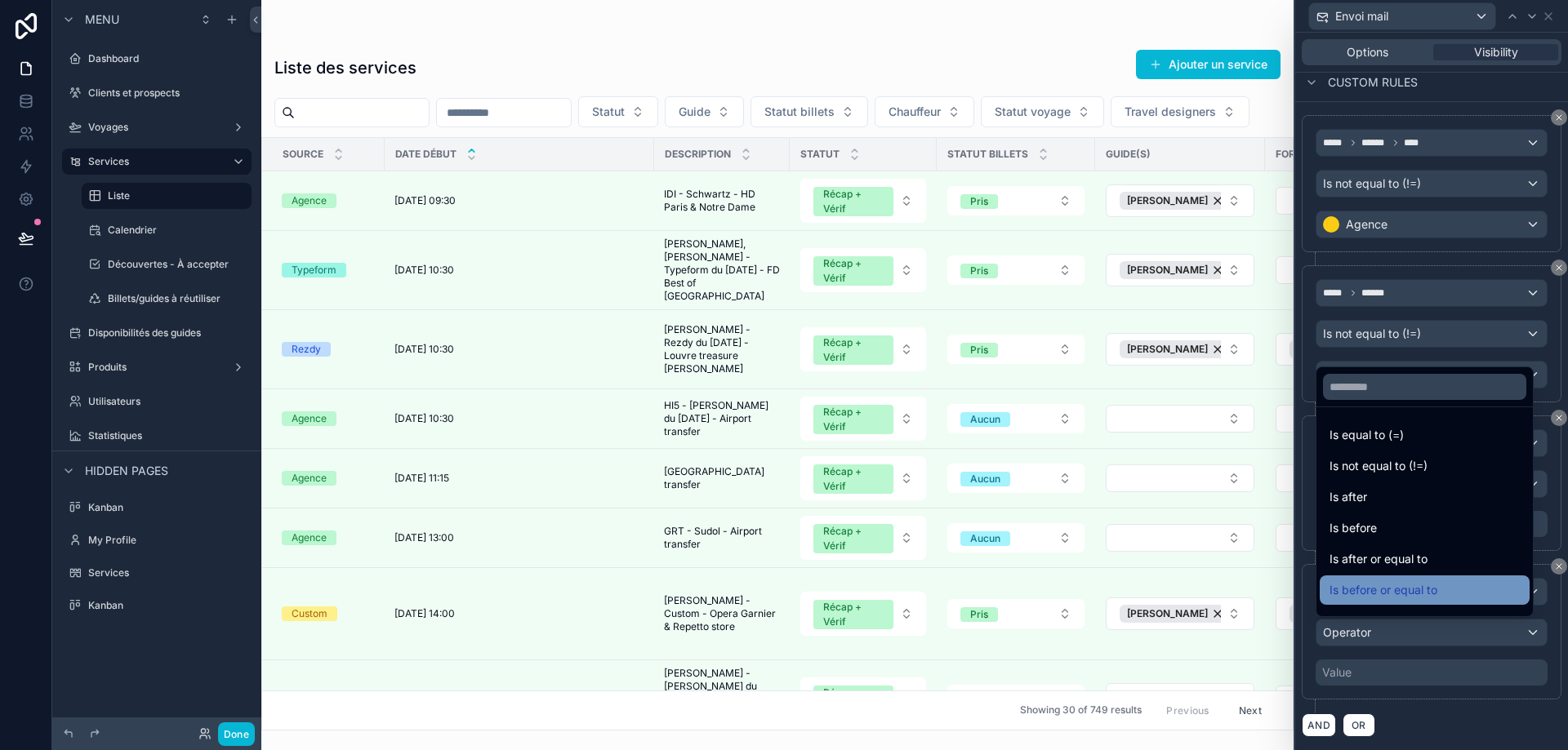
click at [1415, 592] on span "Is before or equal to" at bounding box center [1383, 590] width 108 height 20
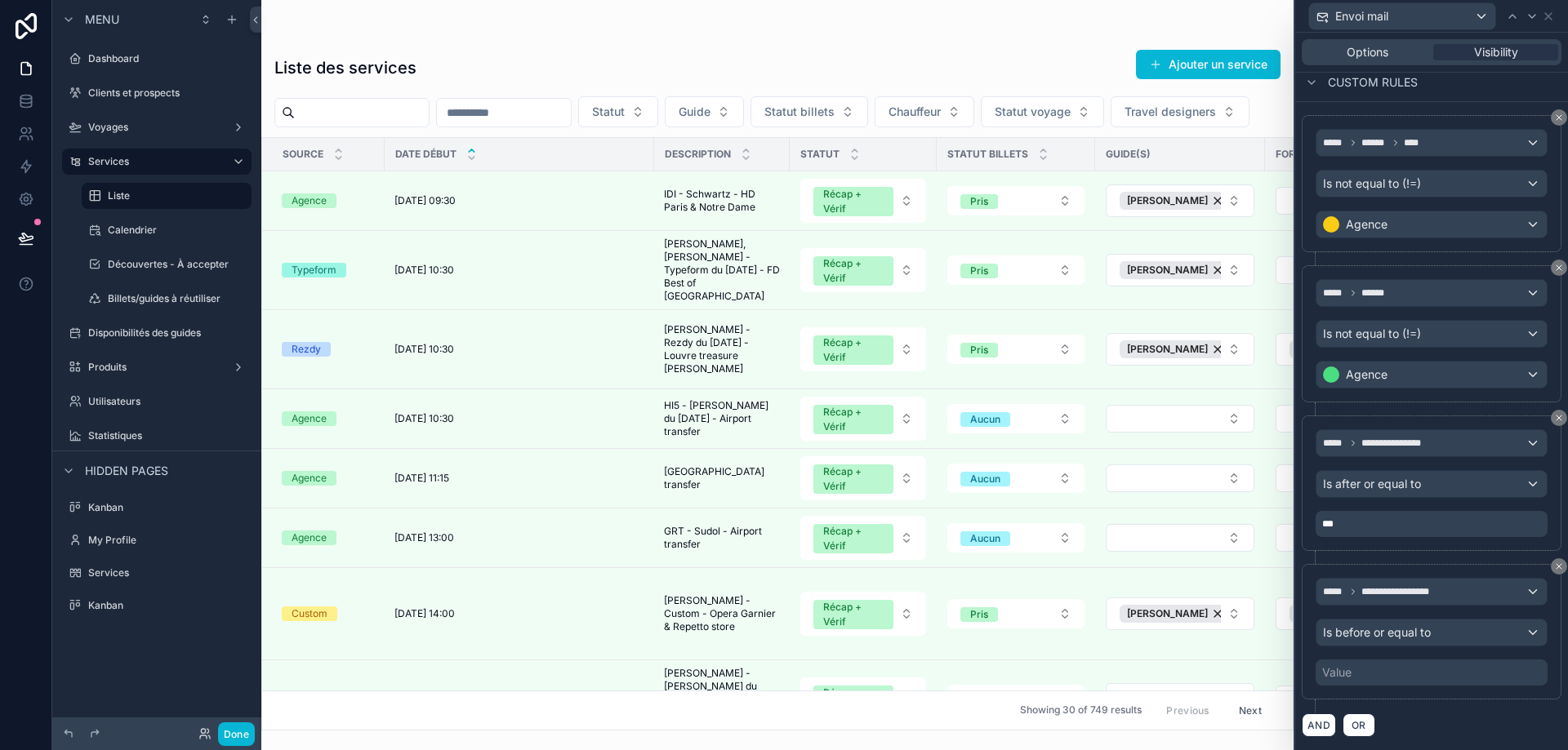
click at [1465, 678] on div "Value" at bounding box center [1431, 673] width 232 height 26
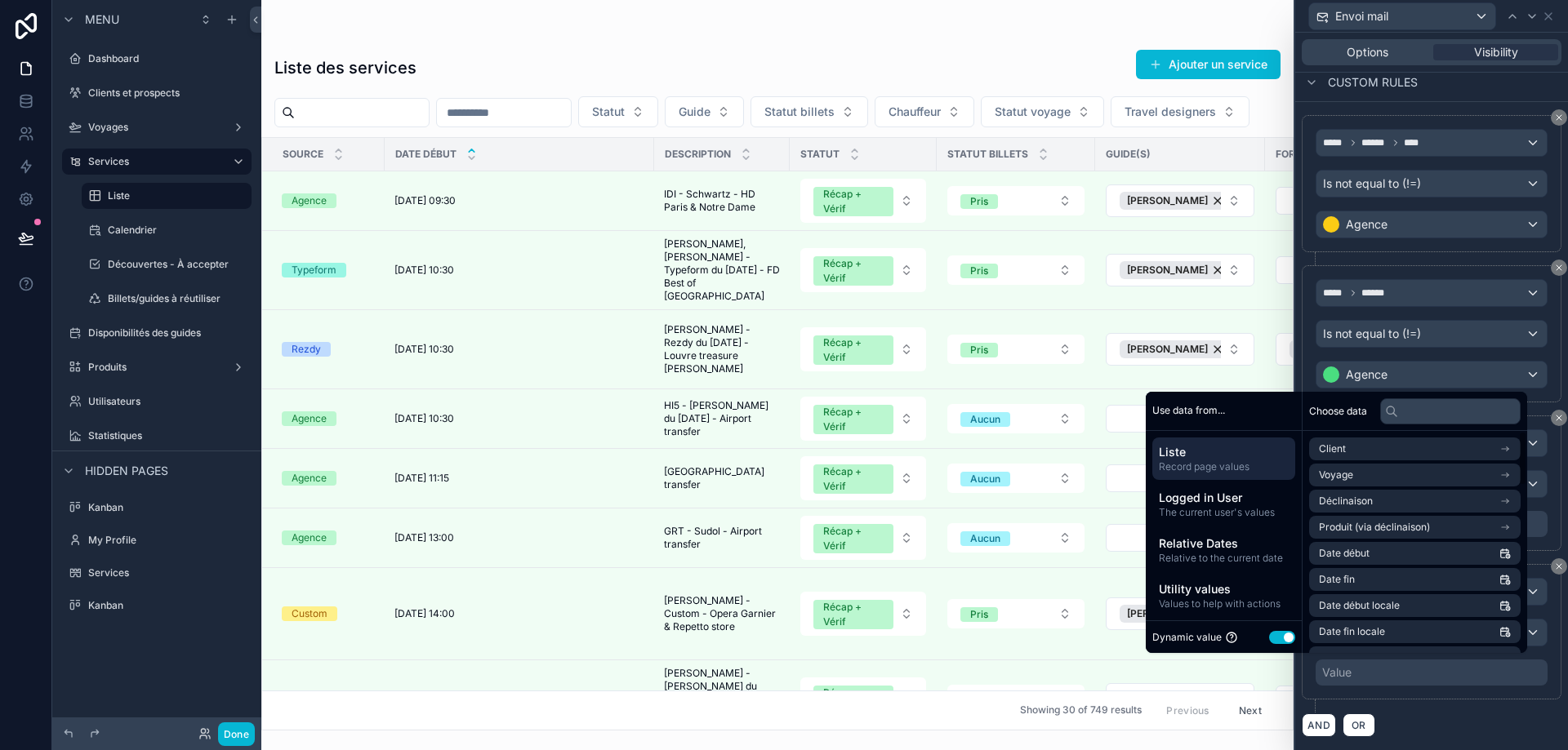
click at [1275, 640] on button "Use setting" at bounding box center [1282, 637] width 26 height 13
select select "****"
select select "*"
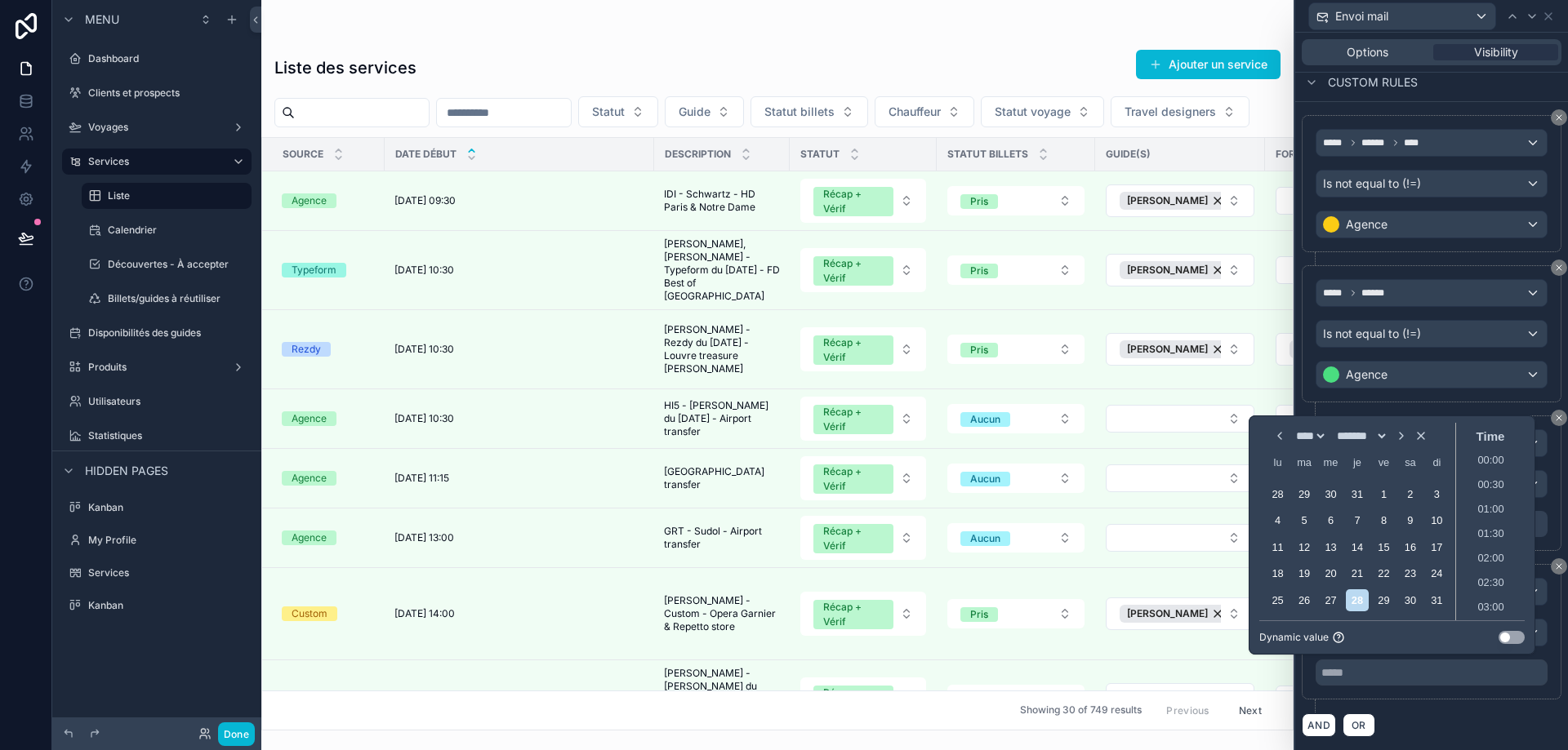
click at [1511, 637] on button "Use setting" at bounding box center [1512, 637] width 26 height 13
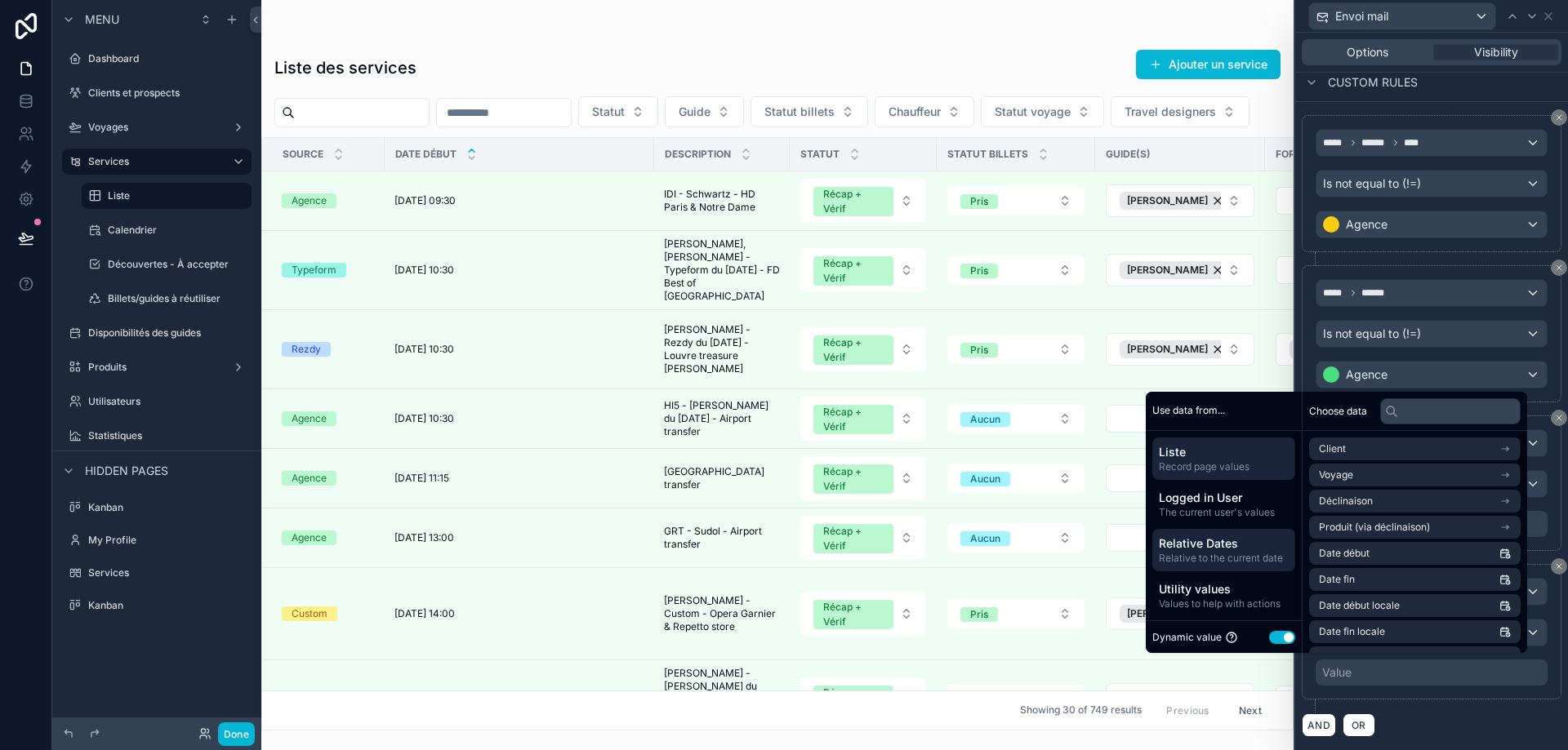
click at [1233, 560] on span "Relative to the current date" at bounding box center [1223, 558] width 130 height 13
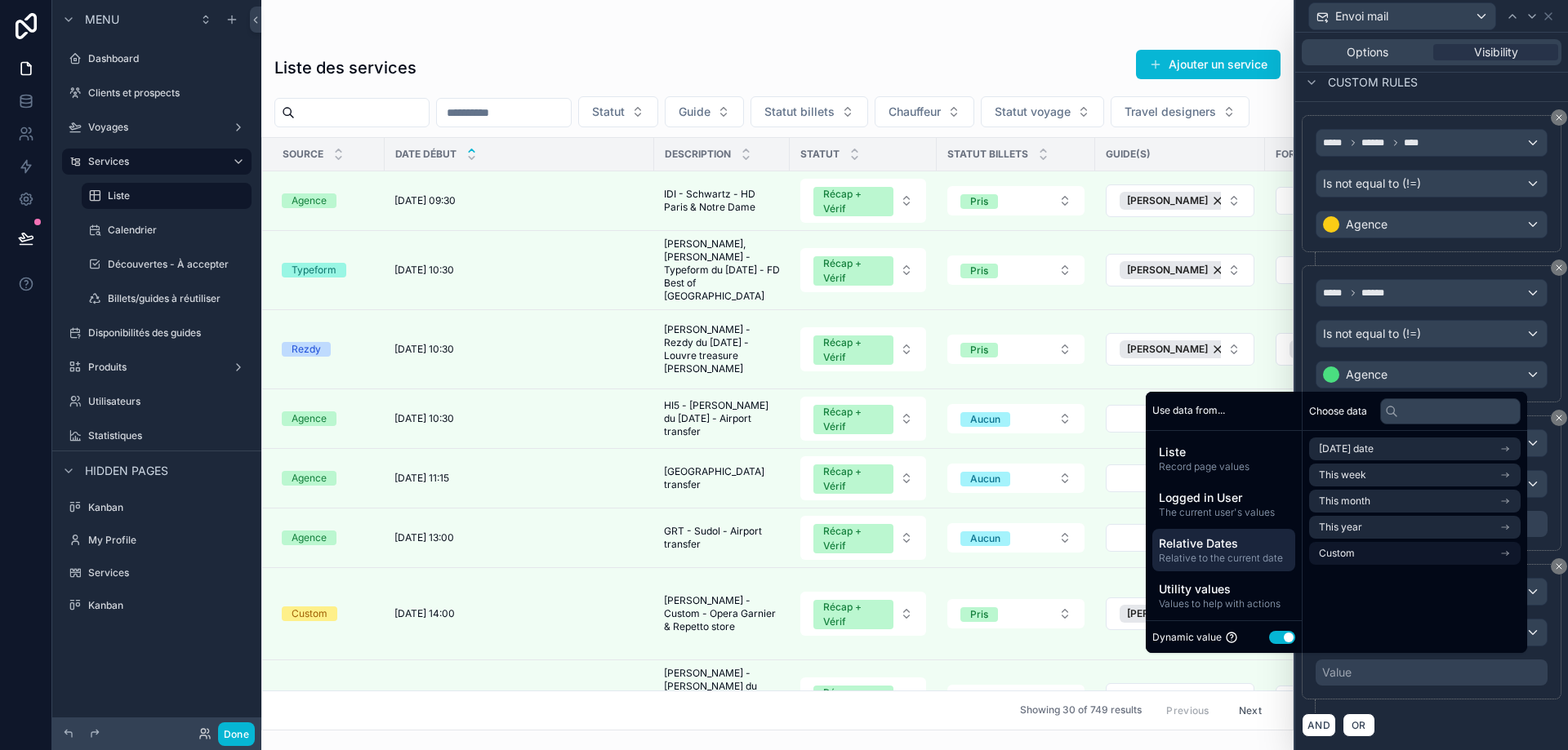
click at [1373, 548] on ul "[DATE] date This week This month This year Custom" at bounding box center [1416, 501] width 212 height 127
click at [1373, 548] on li "Custom" at bounding box center [1416, 554] width 212 height 23
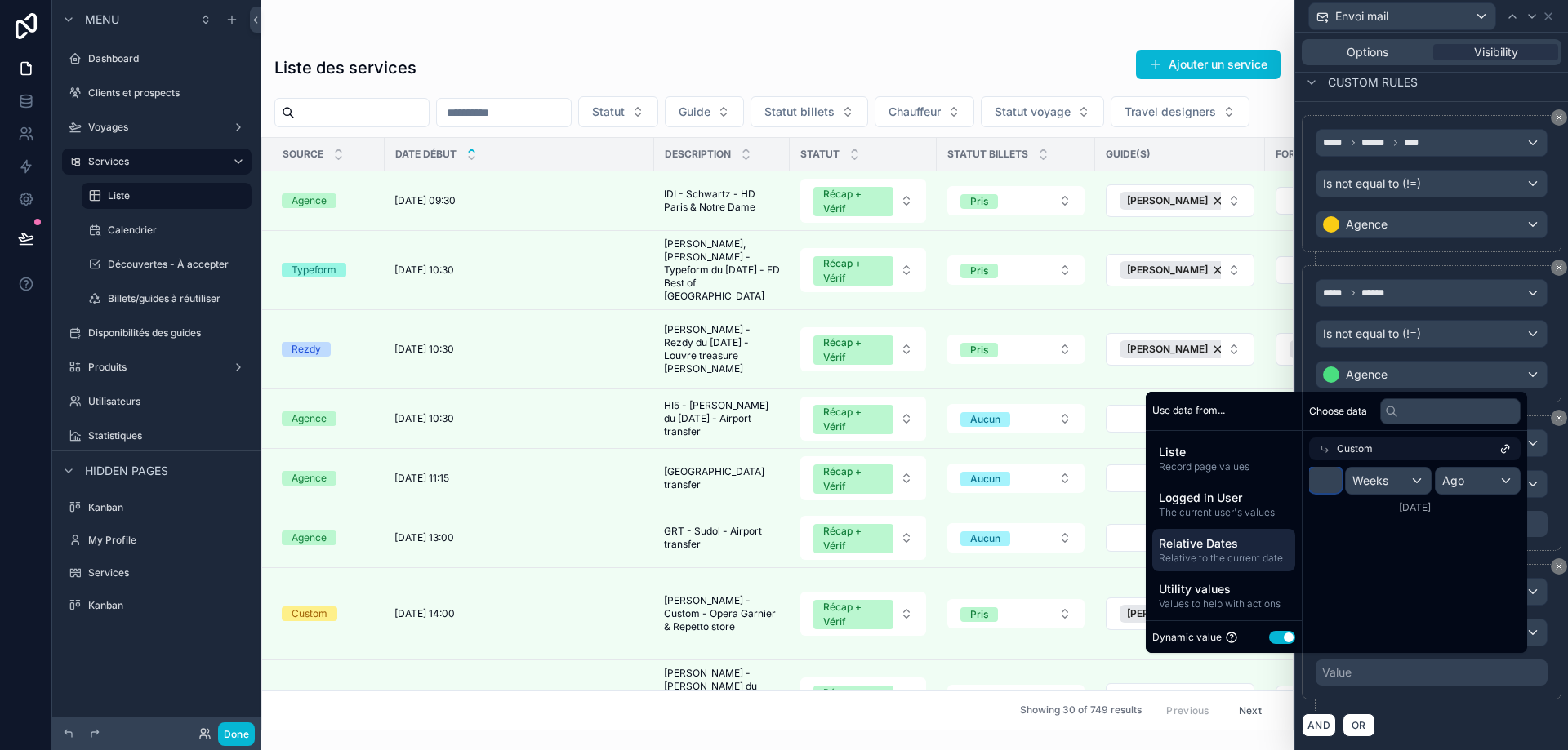
click at [1321, 485] on input "*" at bounding box center [1326, 480] width 33 height 26
click at [1310, 477] on input "*" at bounding box center [1326, 480] width 33 height 26
type input "*"
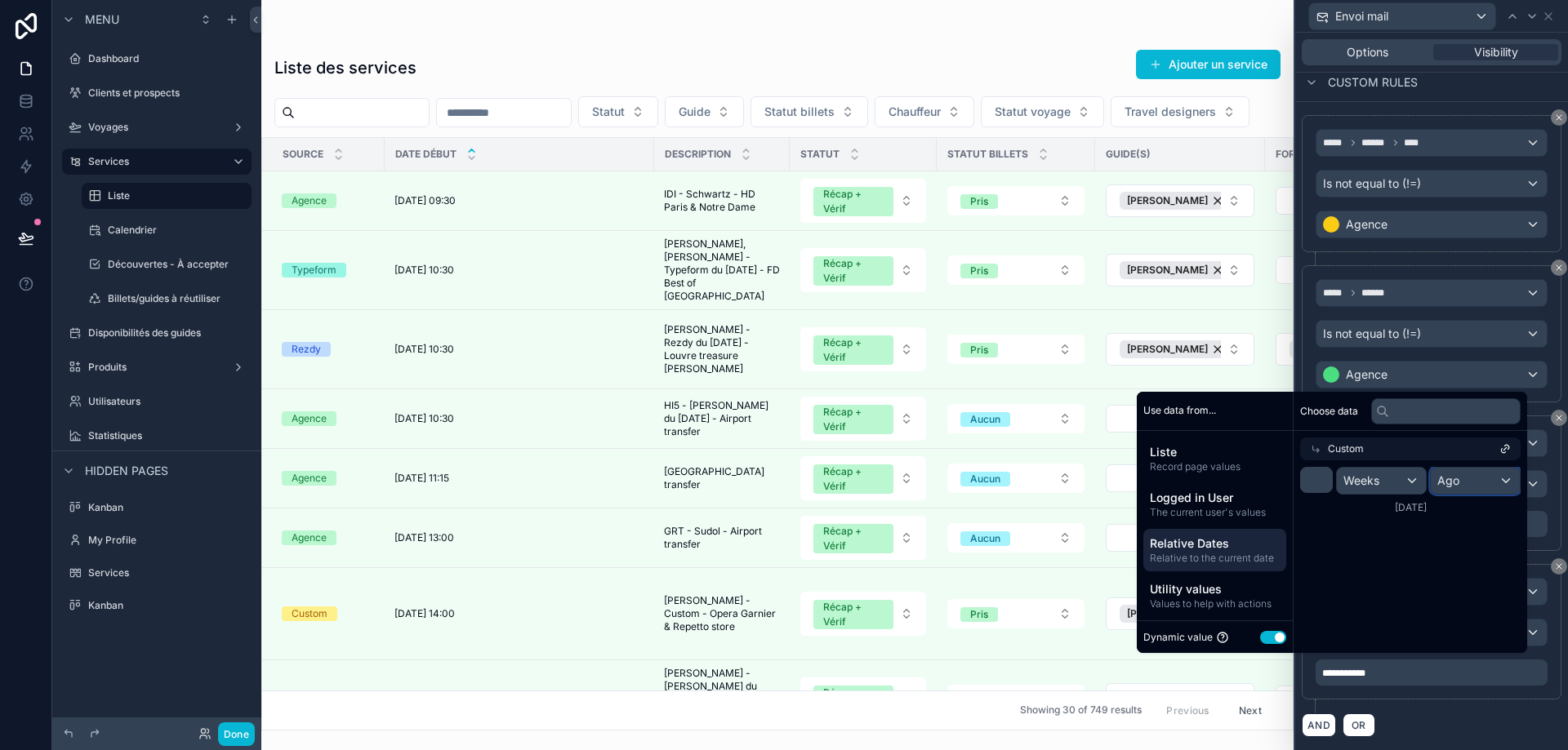
click at [1468, 475] on div "Ago" at bounding box center [1475, 480] width 89 height 26
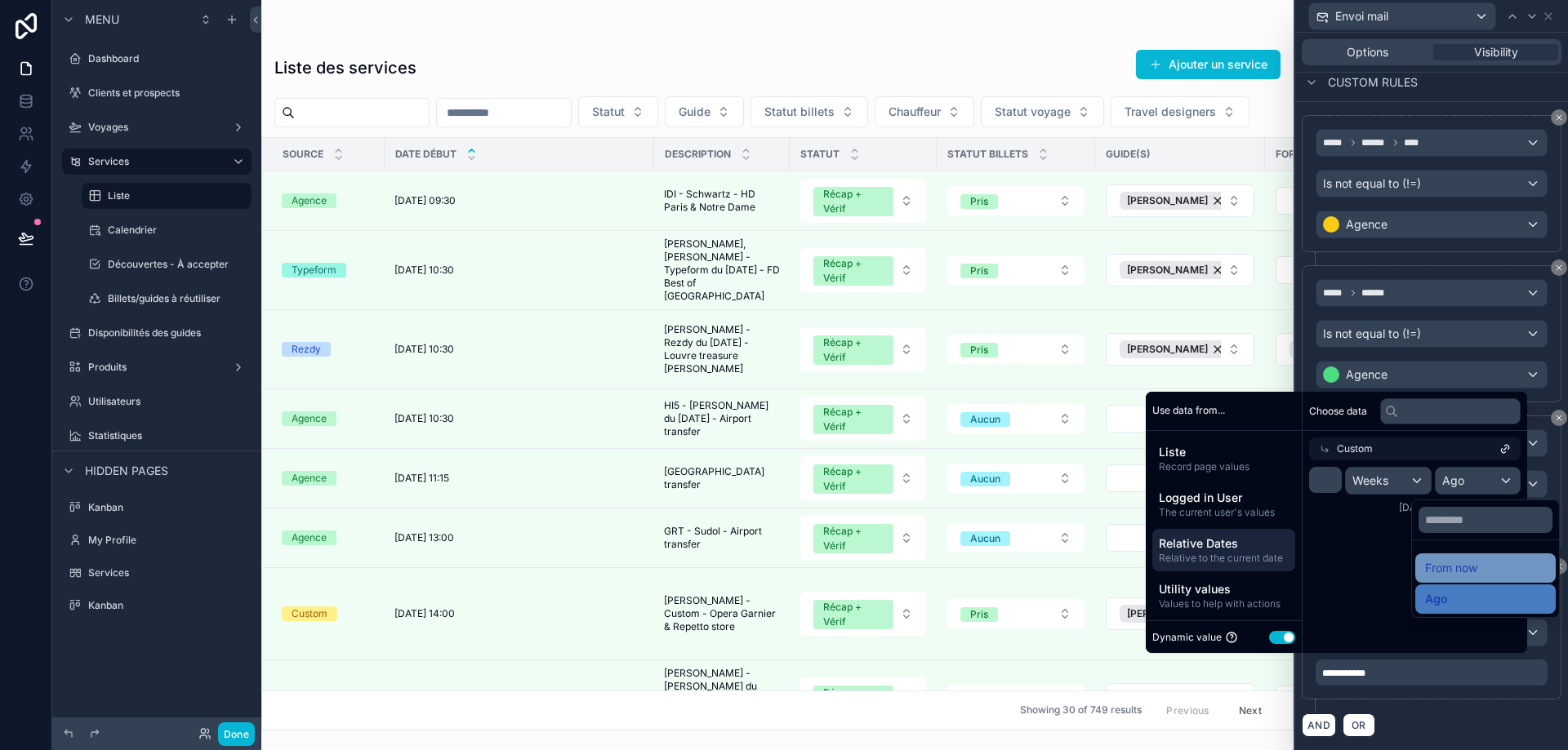
click at [1440, 567] on div "From now" at bounding box center [1485, 567] width 121 height 20
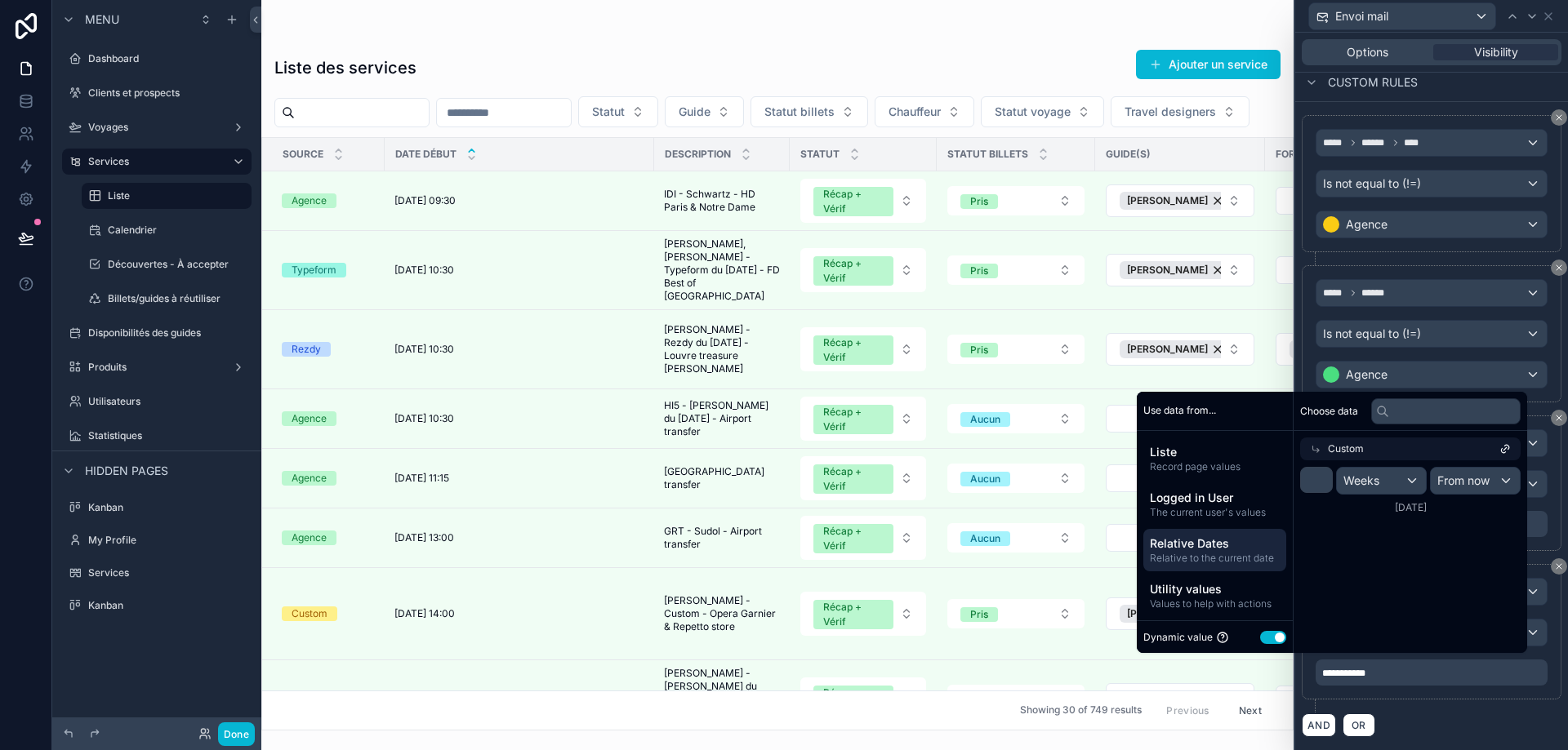
click at [1417, 549] on div "Choose data Custom * Weeks From now [DATE]" at bounding box center [1410, 522] width 233 height 261
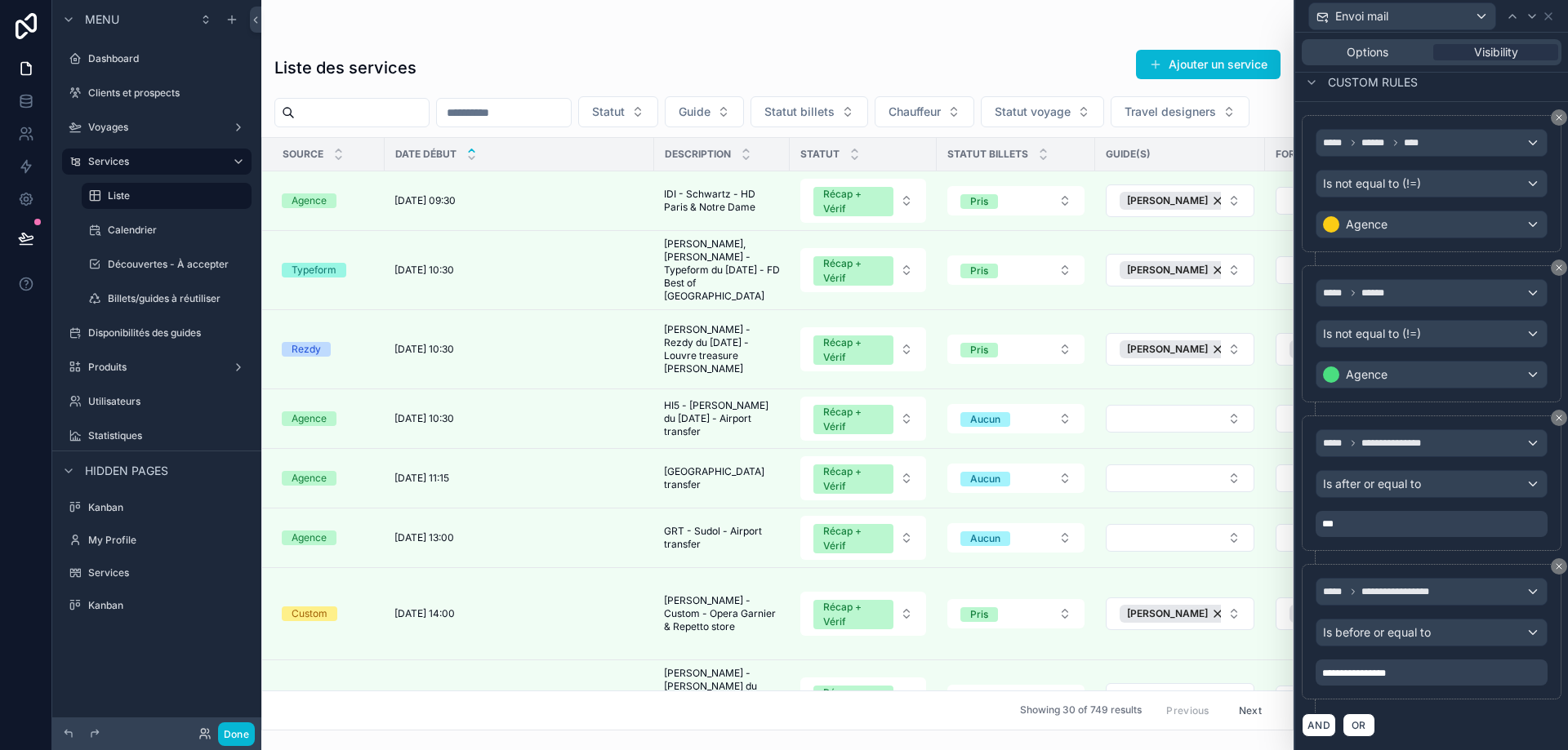
click at [1453, 725] on div "AND OR" at bounding box center [1431, 725] width 259 height 24
click at [1327, 728] on button "AND" at bounding box center [1319, 725] width 34 height 23
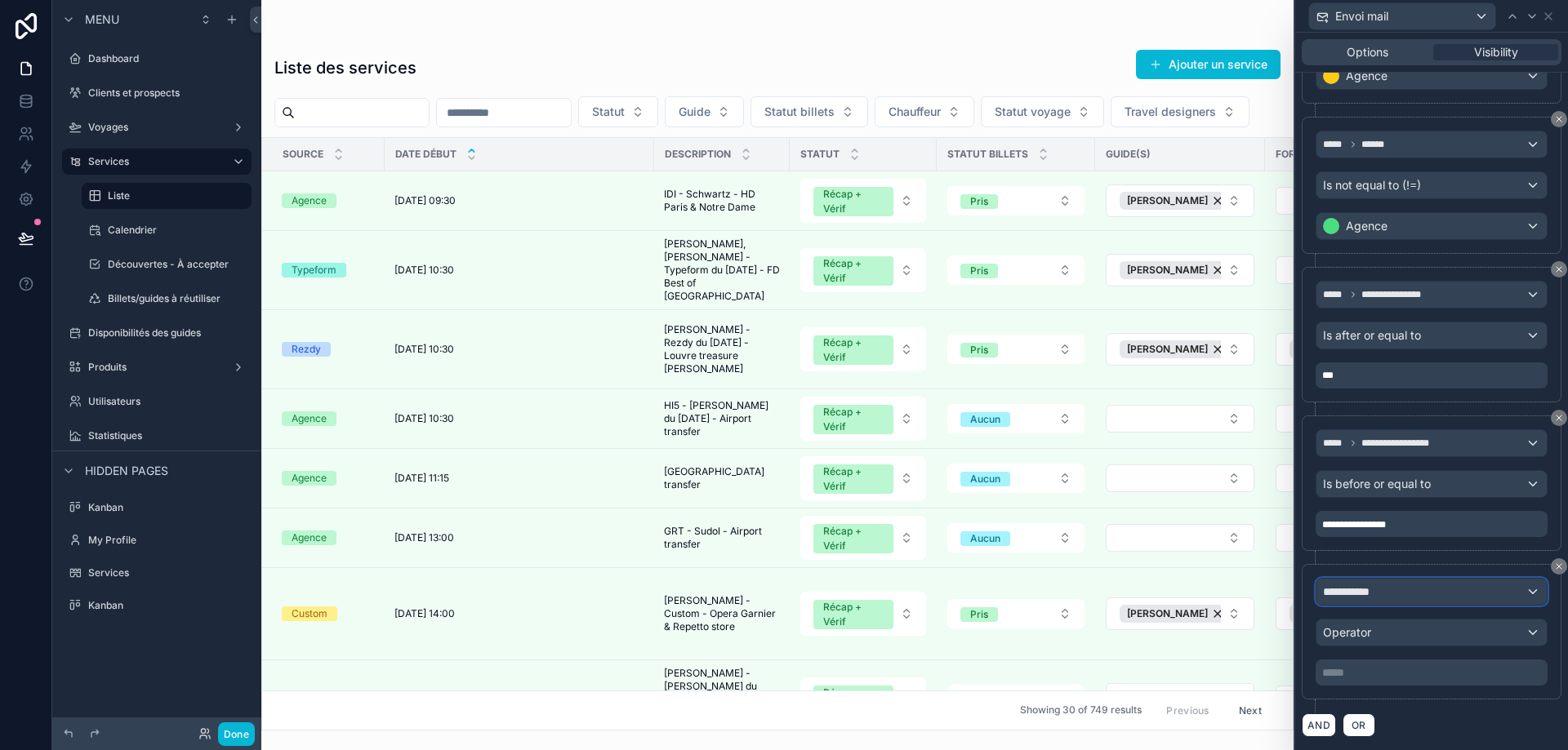
click at [1416, 598] on div "**********" at bounding box center [1431, 592] width 230 height 26
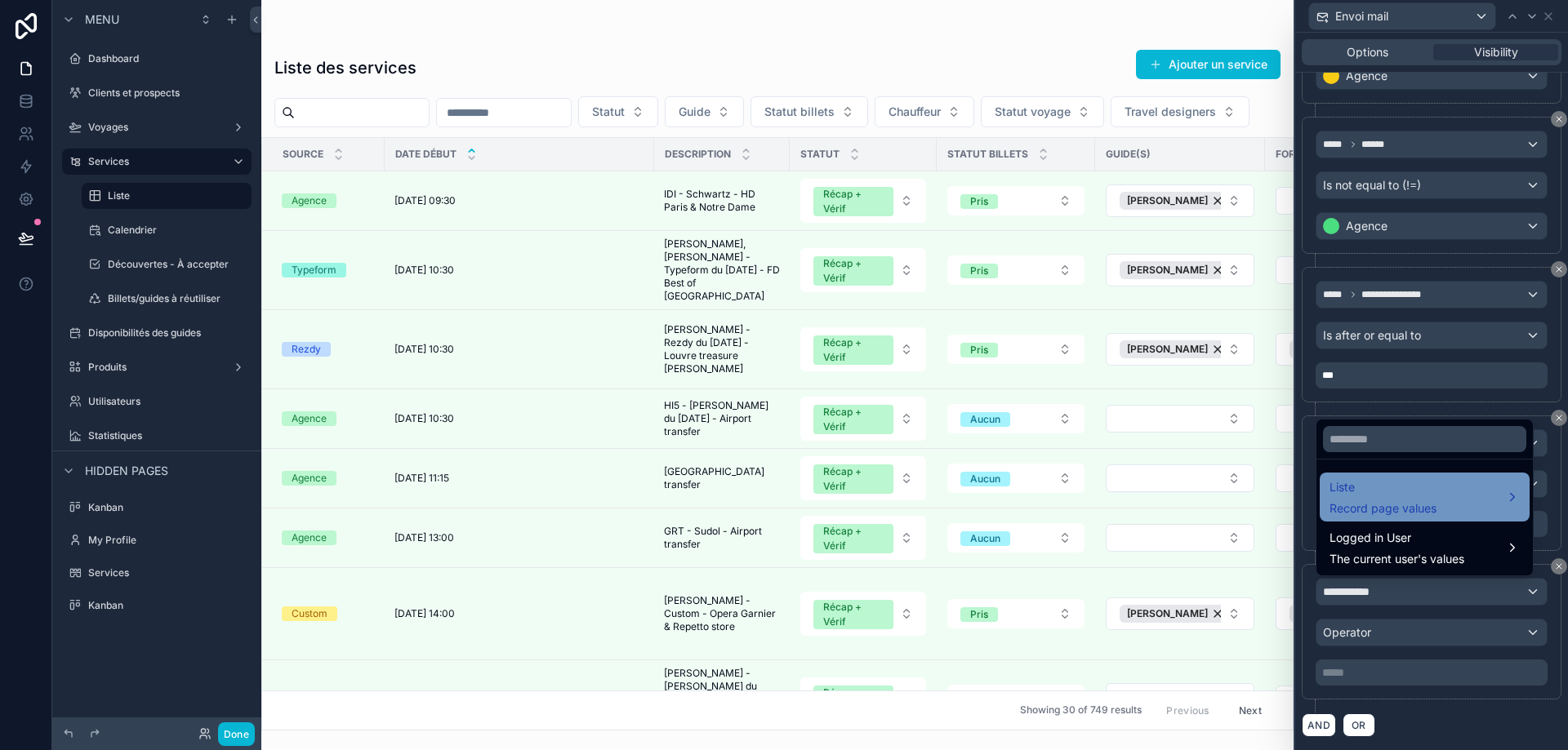
click at [1398, 491] on span "Liste" at bounding box center [1383, 487] width 107 height 20
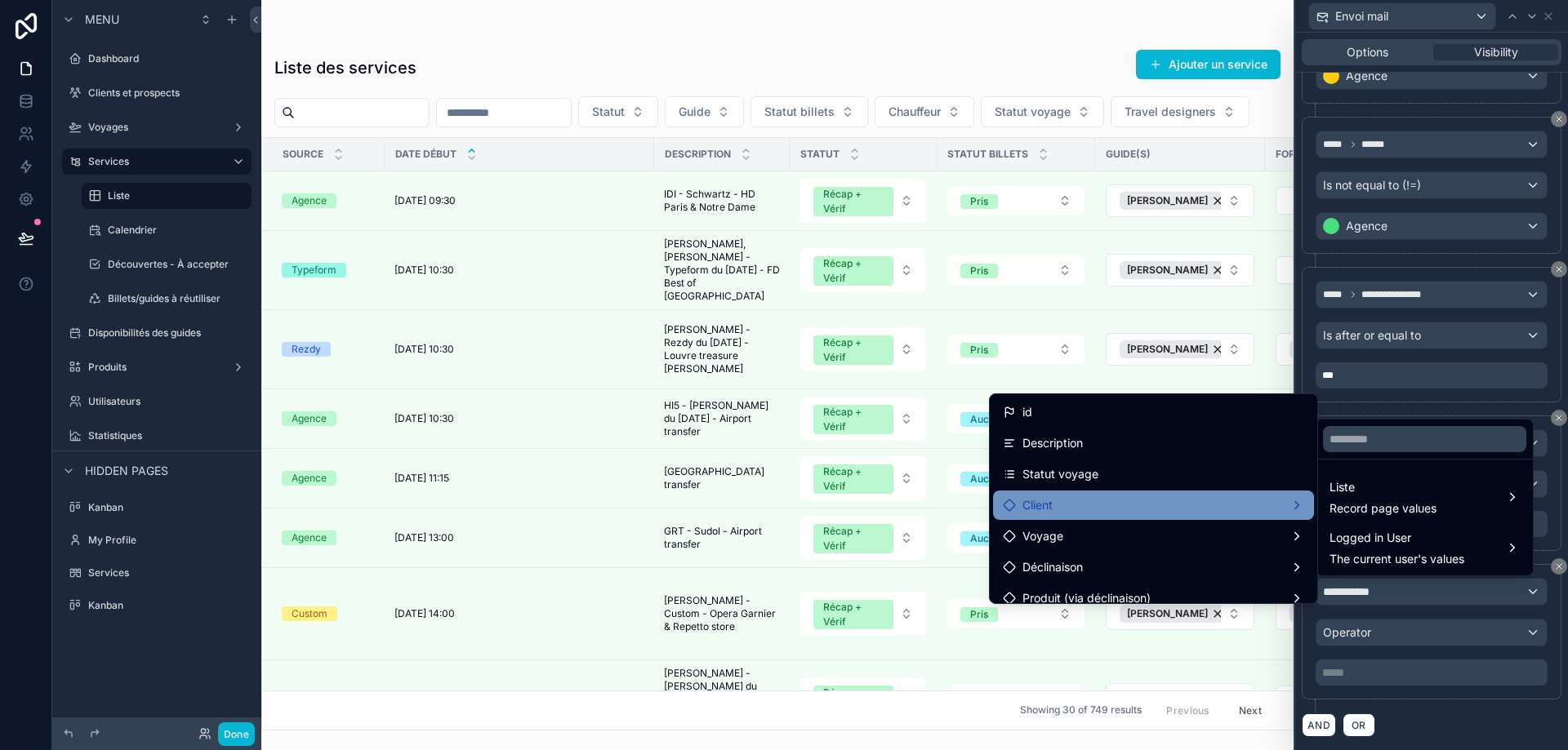
click at [1160, 501] on div "Client" at bounding box center [1154, 505] width 302 height 20
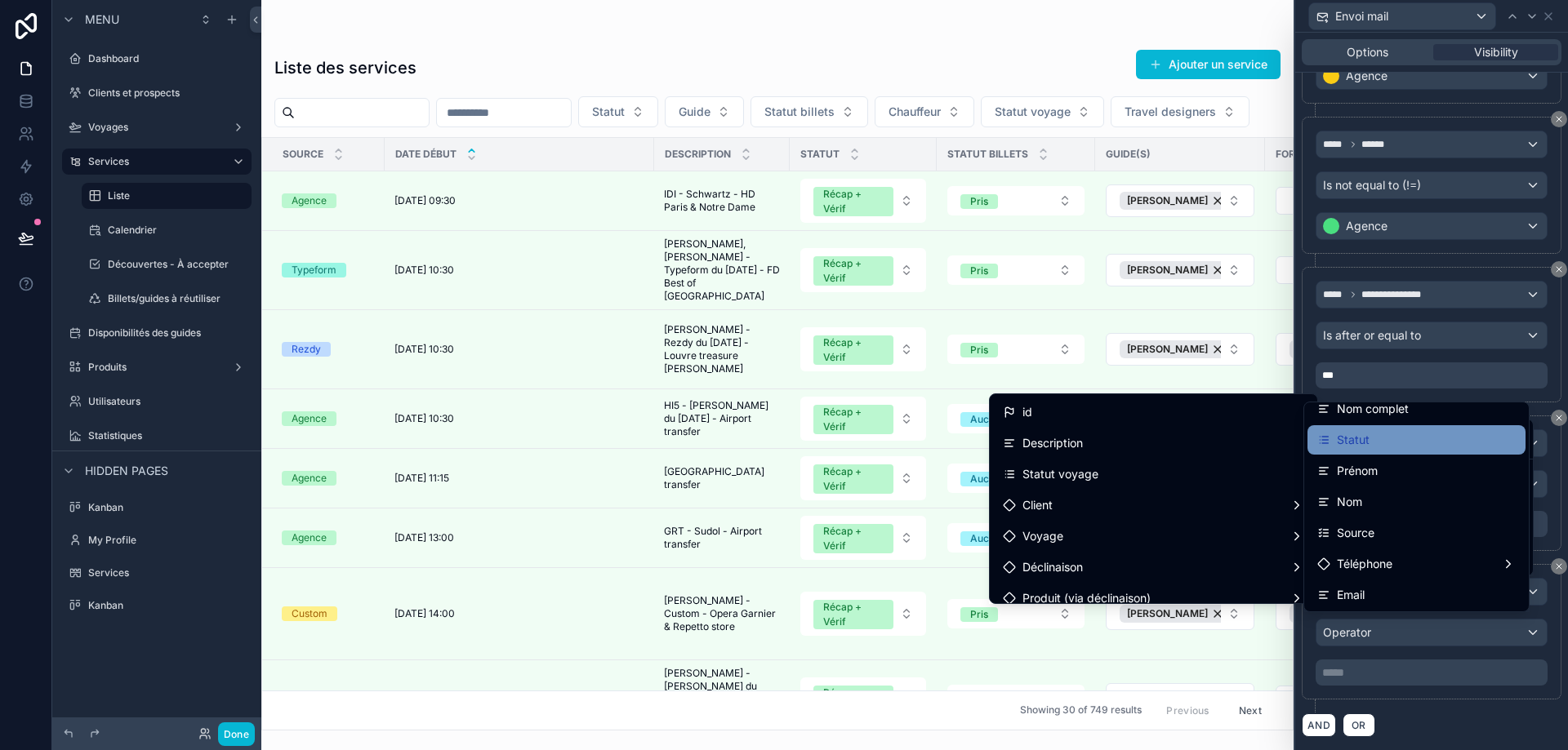
scroll to position [82, 0]
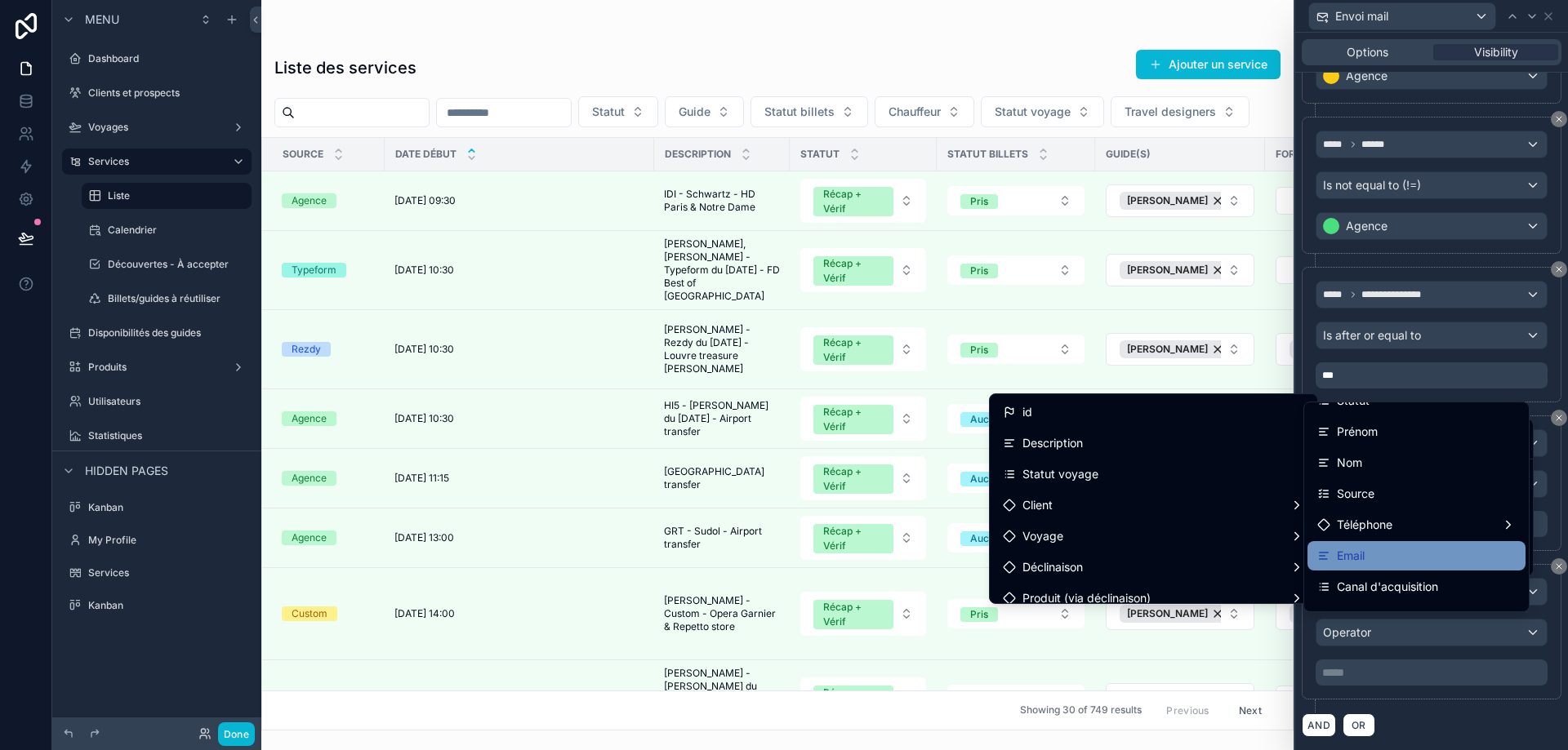
click at [1422, 551] on div "Email" at bounding box center [1416, 555] width 198 height 20
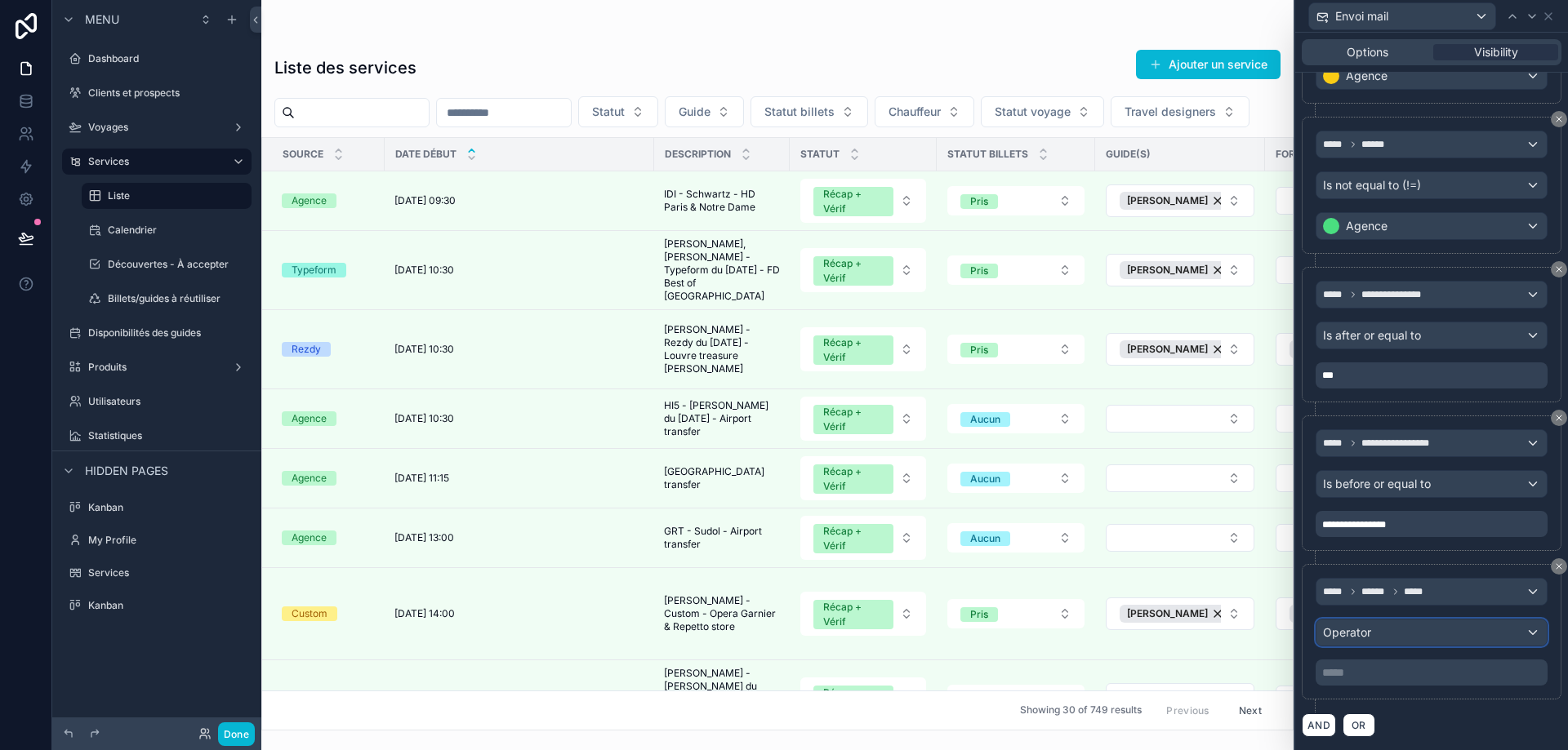
click at [1403, 624] on div "Operator" at bounding box center [1431, 633] width 230 height 26
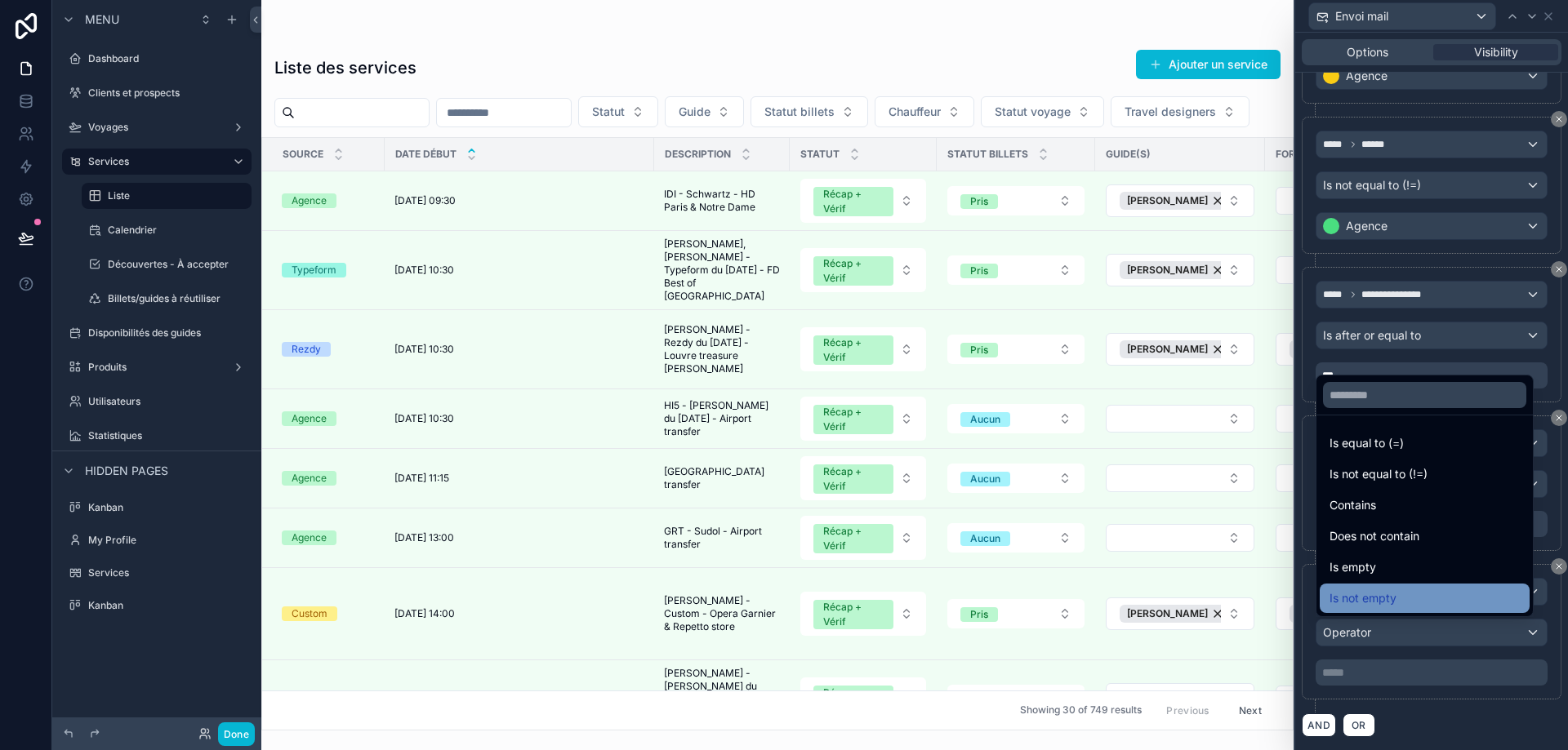
click at [1403, 592] on div "Is not empty" at bounding box center [1424, 598] width 190 height 20
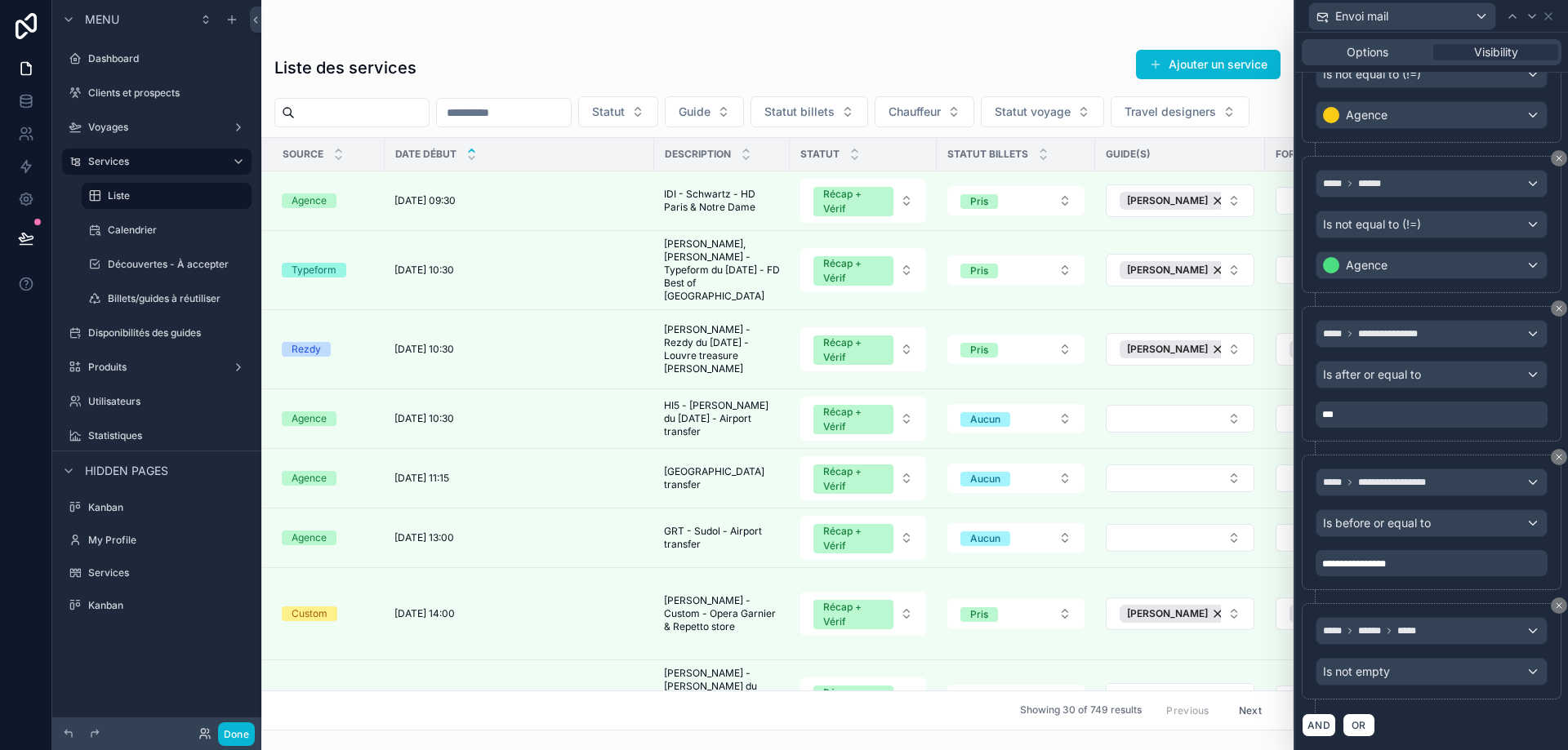
scroll to position [369, 0]
click at [1311, 727] on button "AND" at bounding box center [1319, 725] width 34 height 23
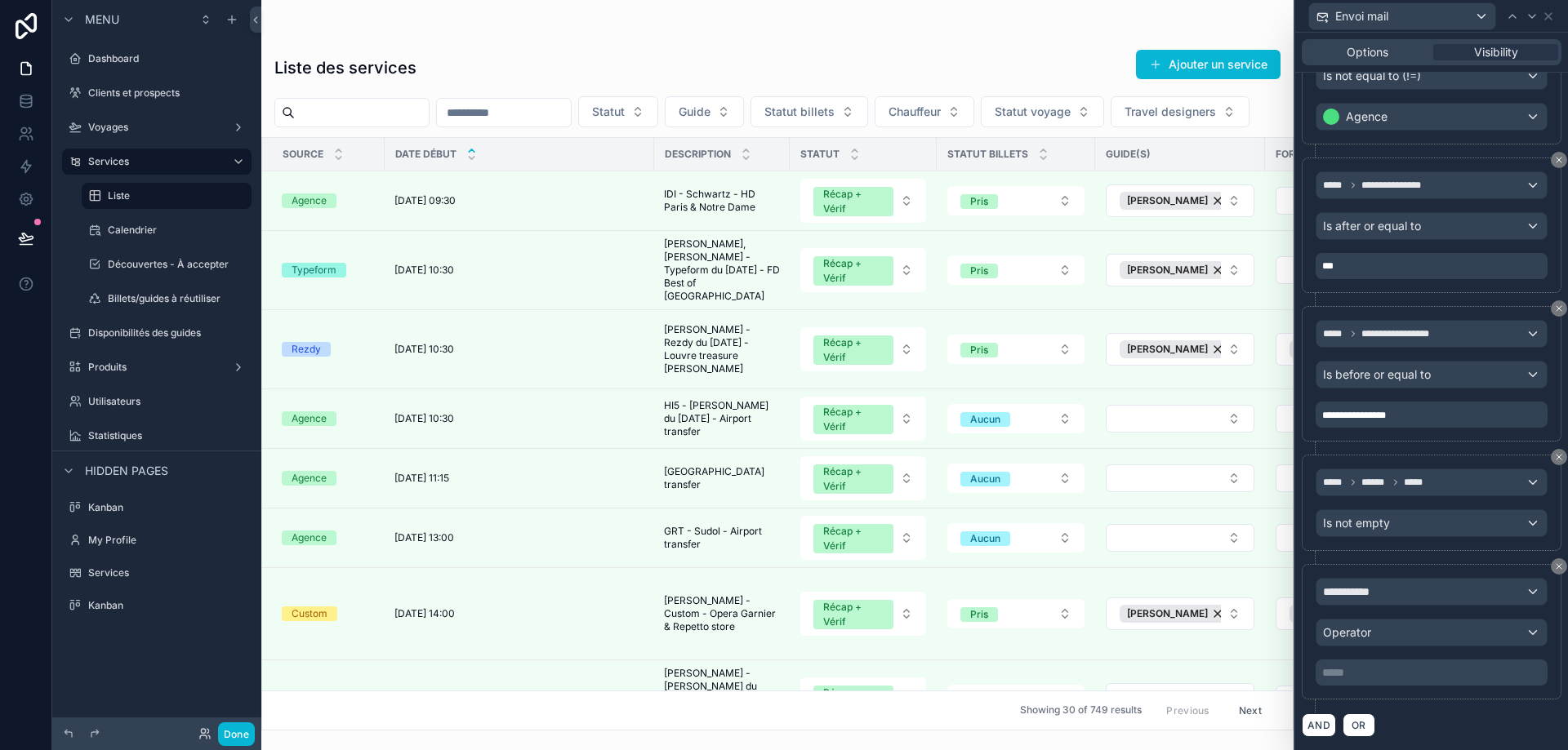
click at [1409, 607] on div "**********" at bounding box center [1431, 631] width 232 height 108
click at [1407, 598] on div "**********" at bounding box center [1431, 592] width 230 height 26
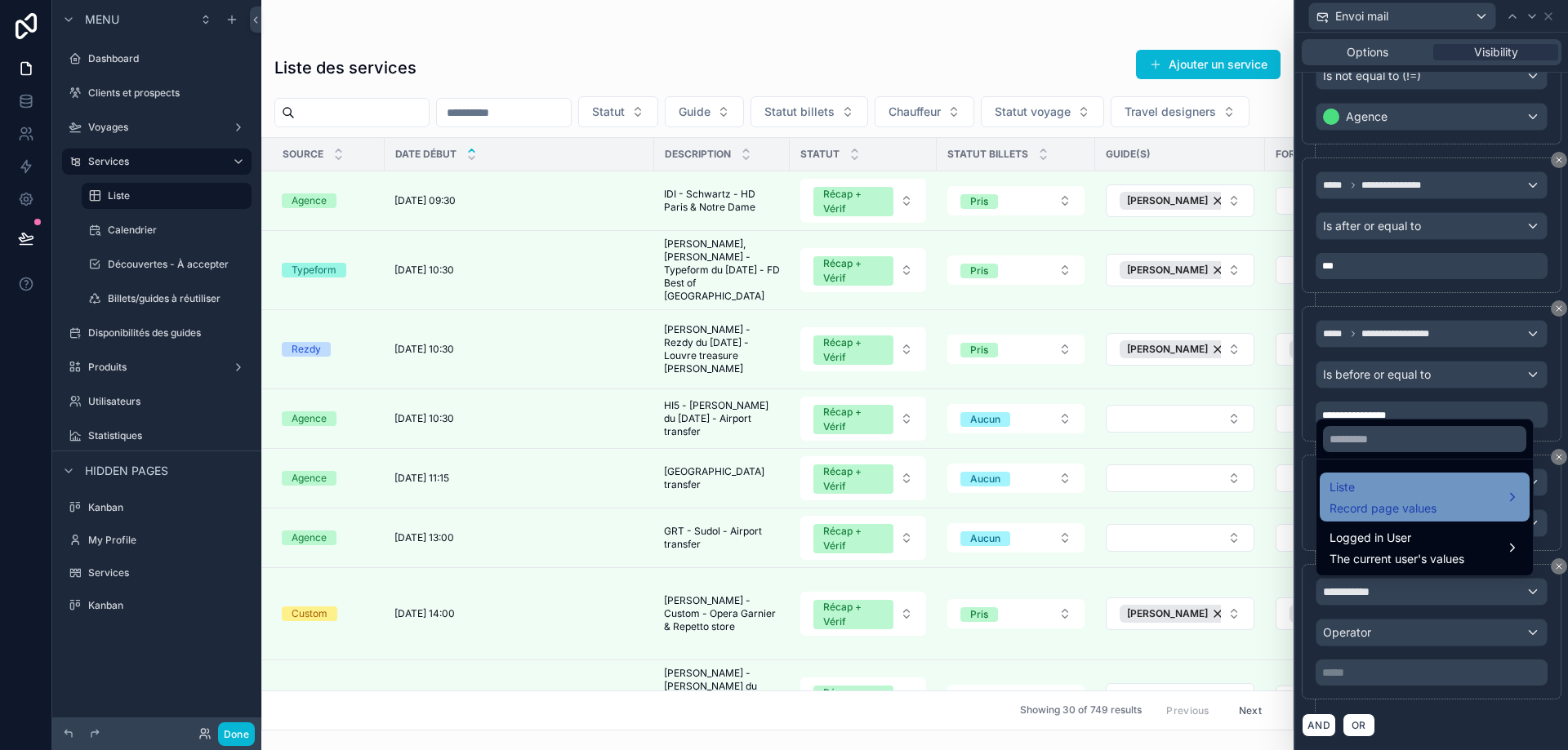
click at [1403, 487] on span "Liste" at bounding box center [1383, 487] width 107 height 20
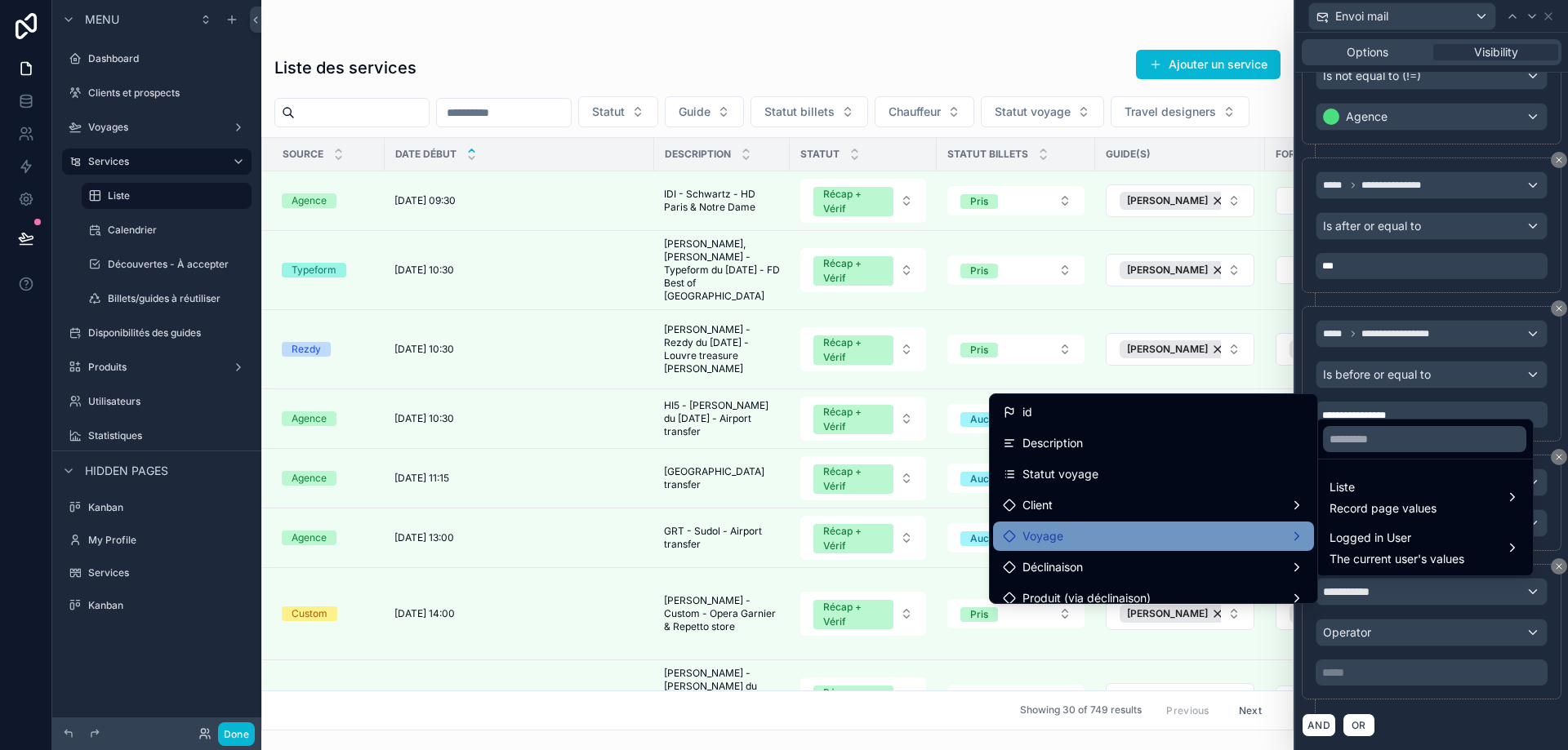
click at [1124, 524] on div "Voyage" at bounding box center [1154, 536] width 321 height 29
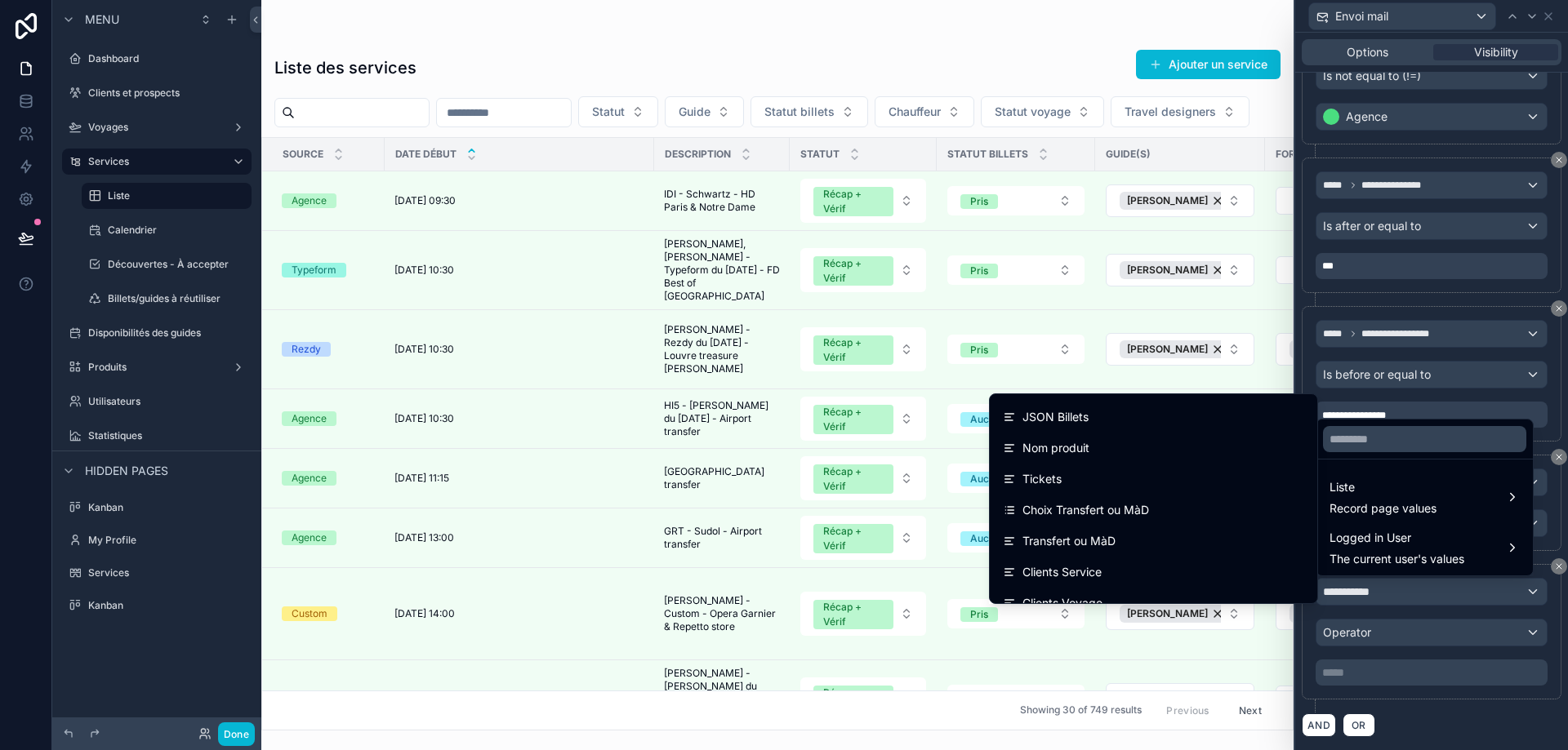
scroll to position [0, 0]
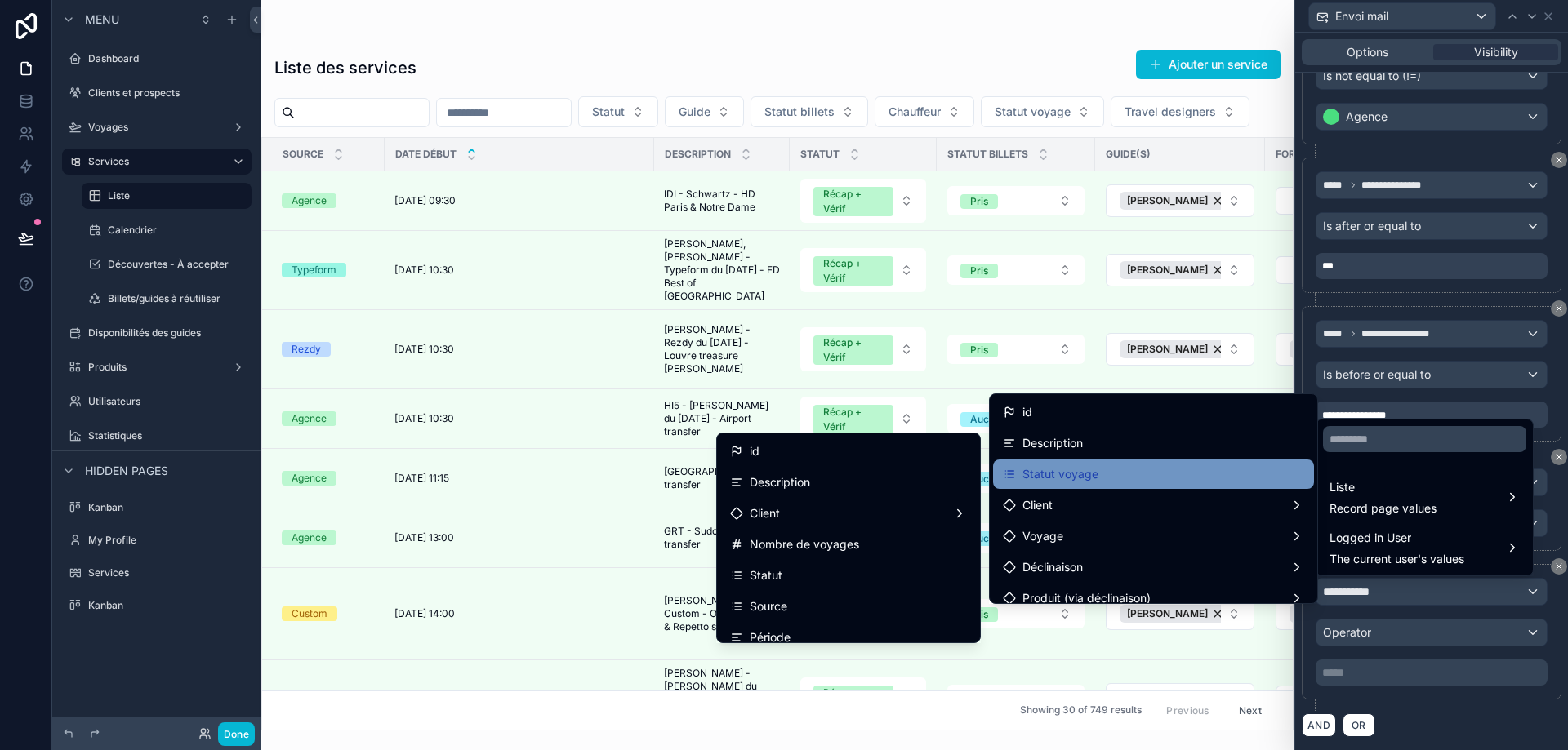
click at [1146, 482] on div "Statut voyage" at bounding box center [1154, 474] width 302 height 20
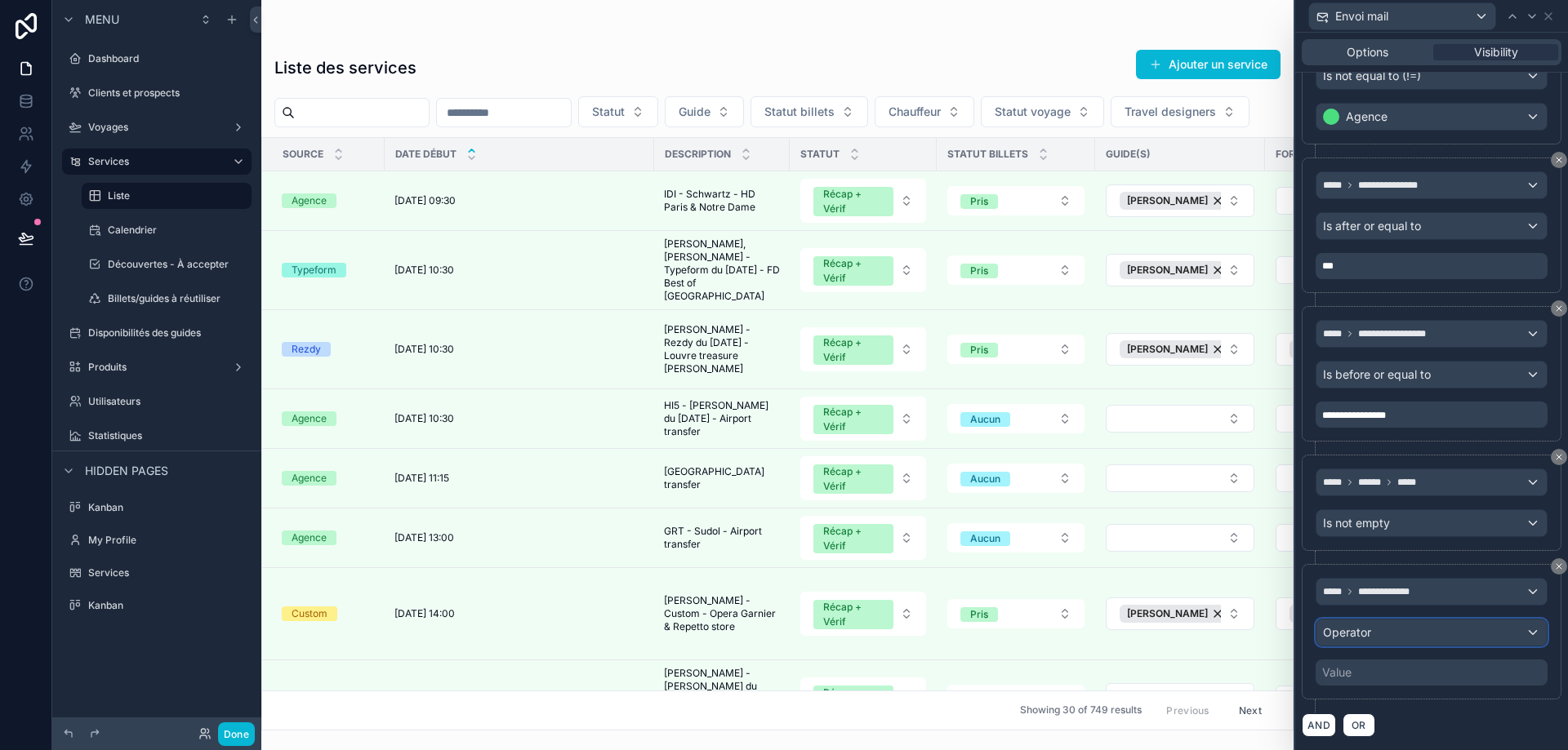
click at [1401, 639] on div "Operator" at bounding box center [1431, 633] width 230 height 26
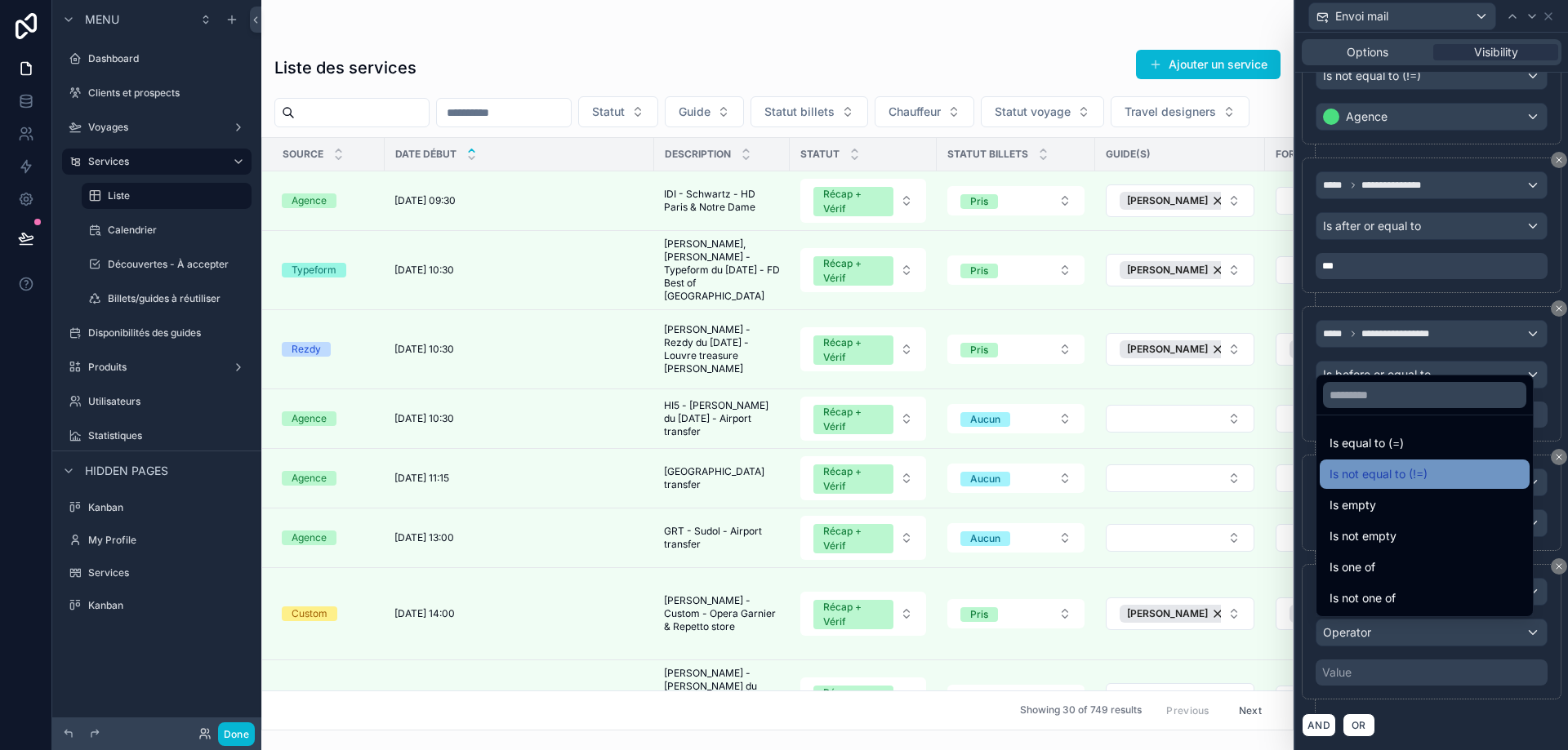
click at [1406, 469] on span "Is not equal to (!=)" at bounding box center [1378, 474] width 98 height 20
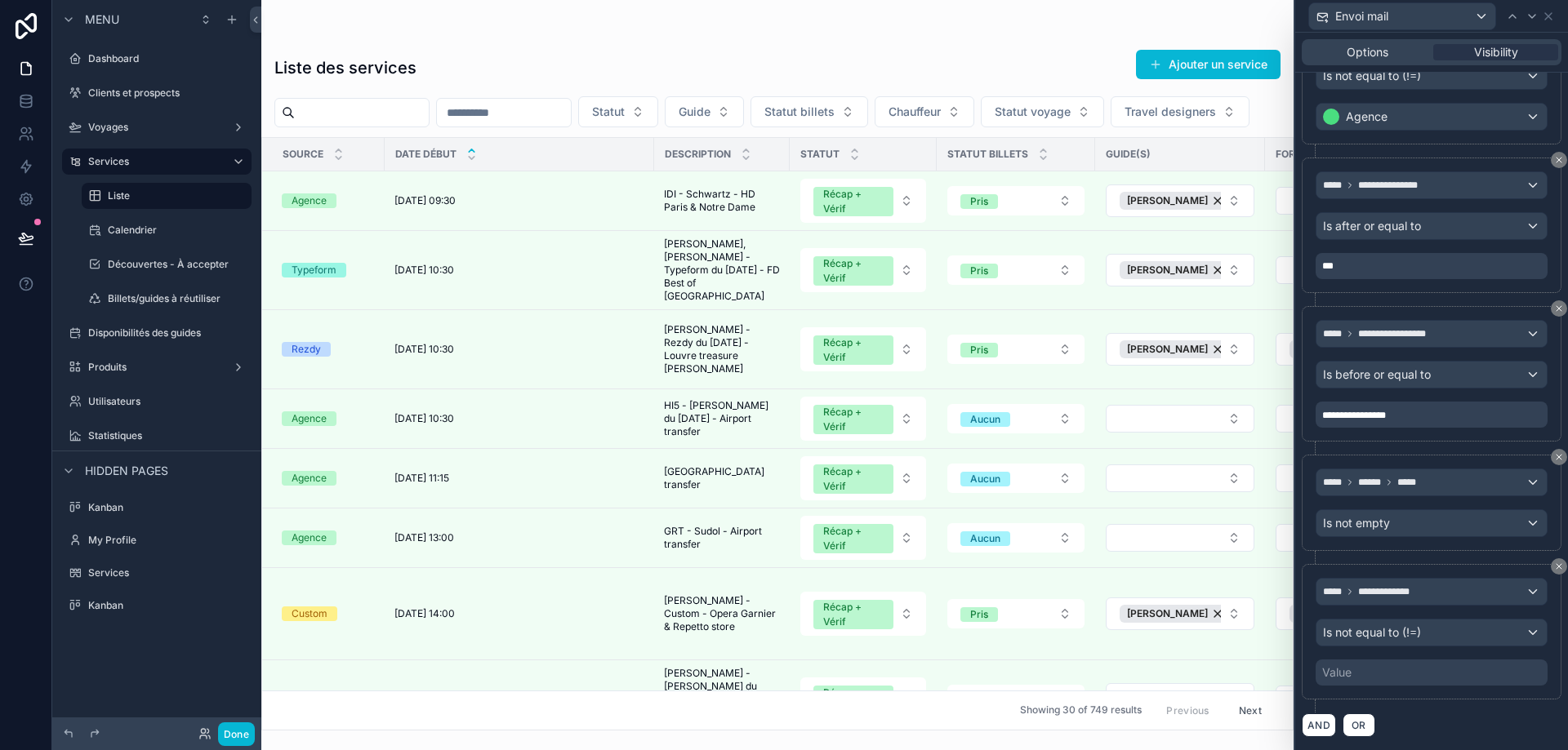
click at [1388, 673] on div "Value" at bounding box center [1431, 673] width 232 height 26
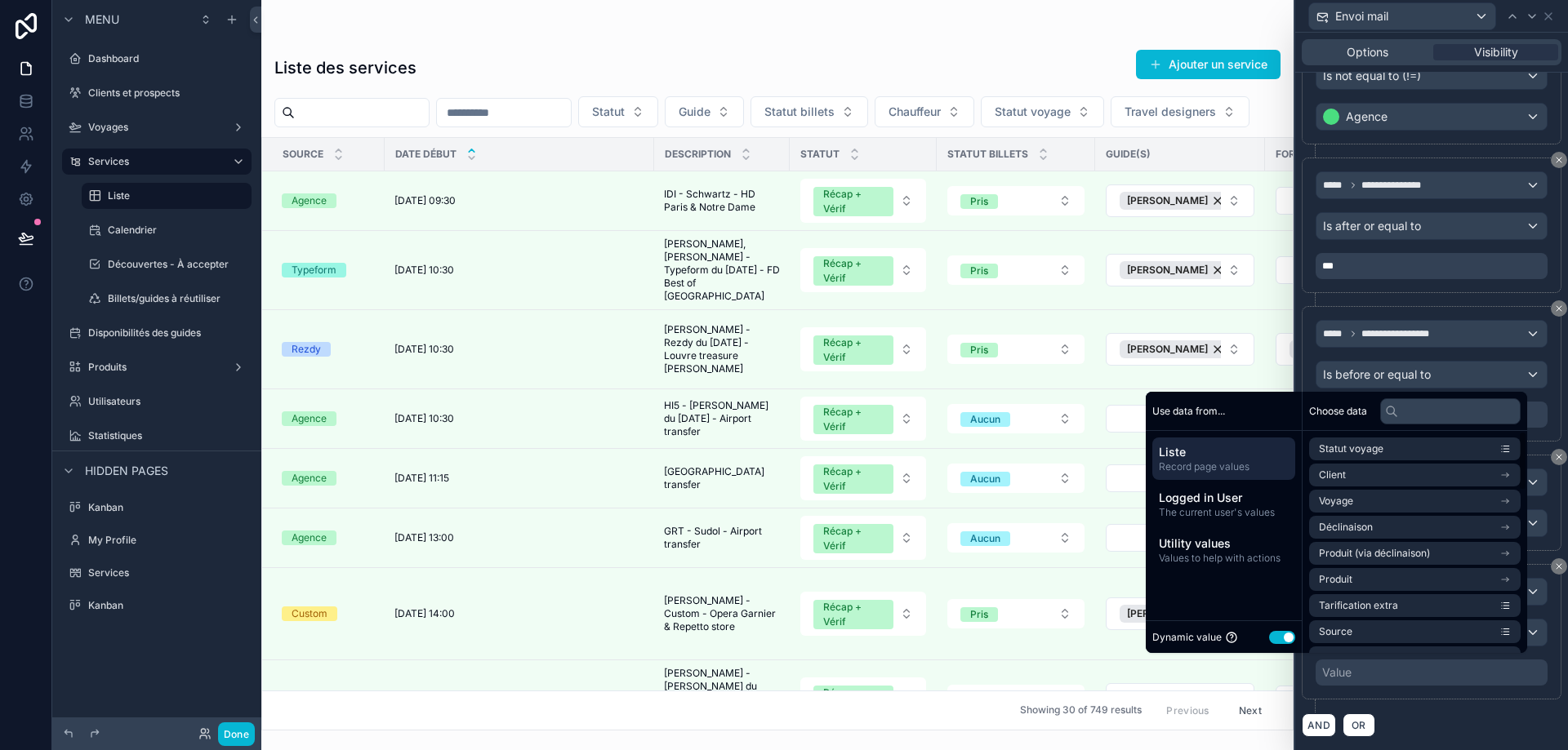
click at [1278, 639] on button "Use setting" at bounding box center [1282, 637] width 26 height 13
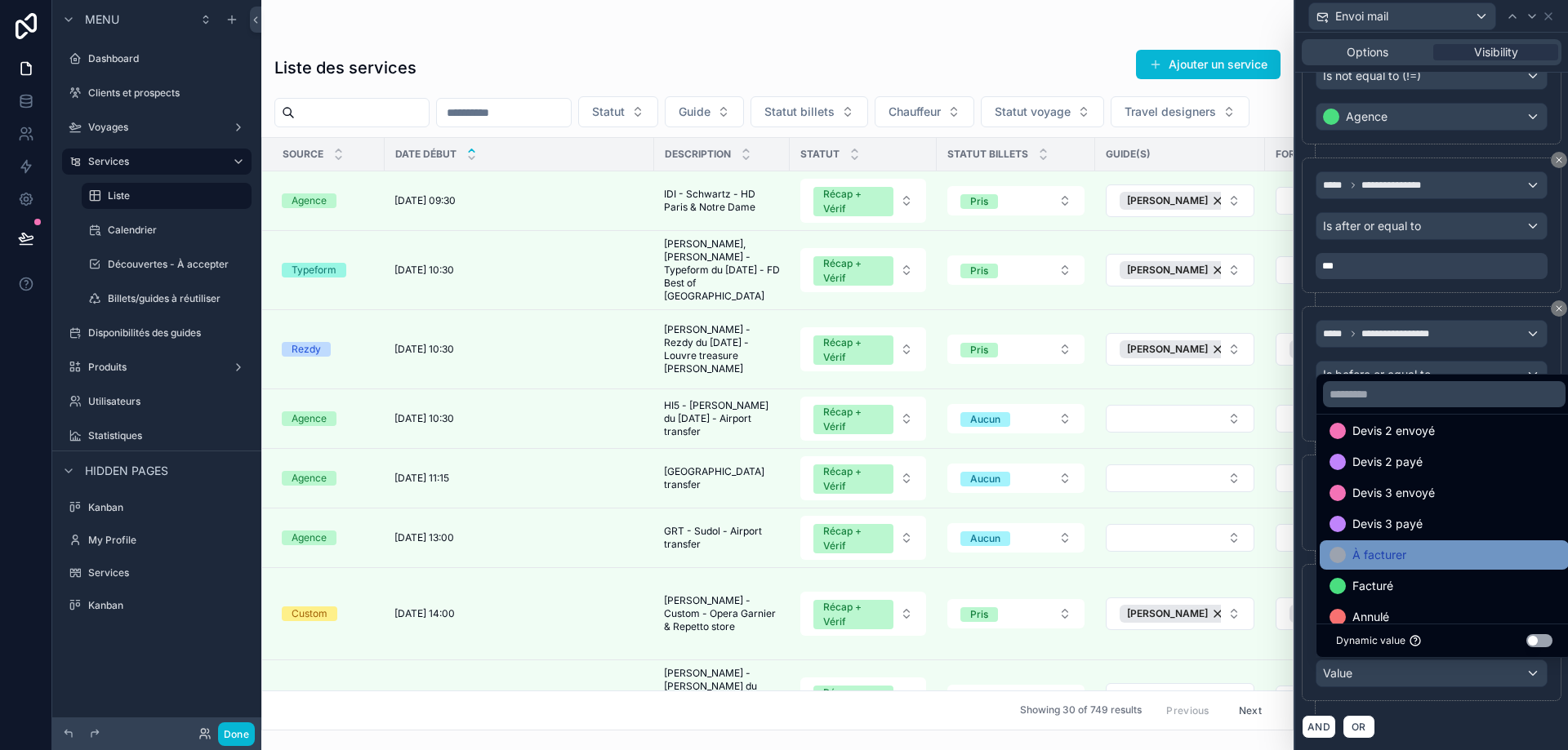
scroll to position [250, 0]
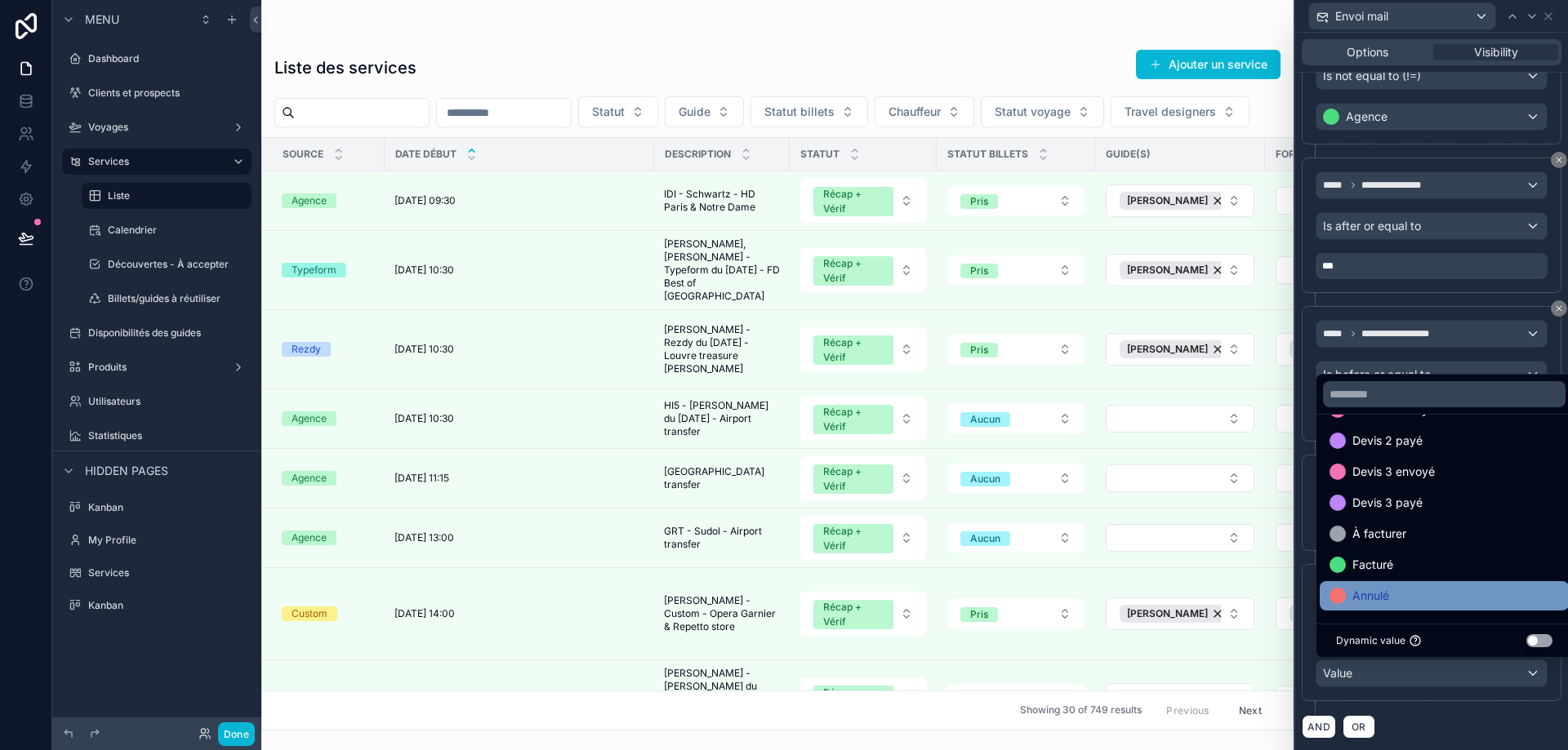
click at [1390, 590] on span "Annulé" at bounding box center [1371, 596] width 37 height 20
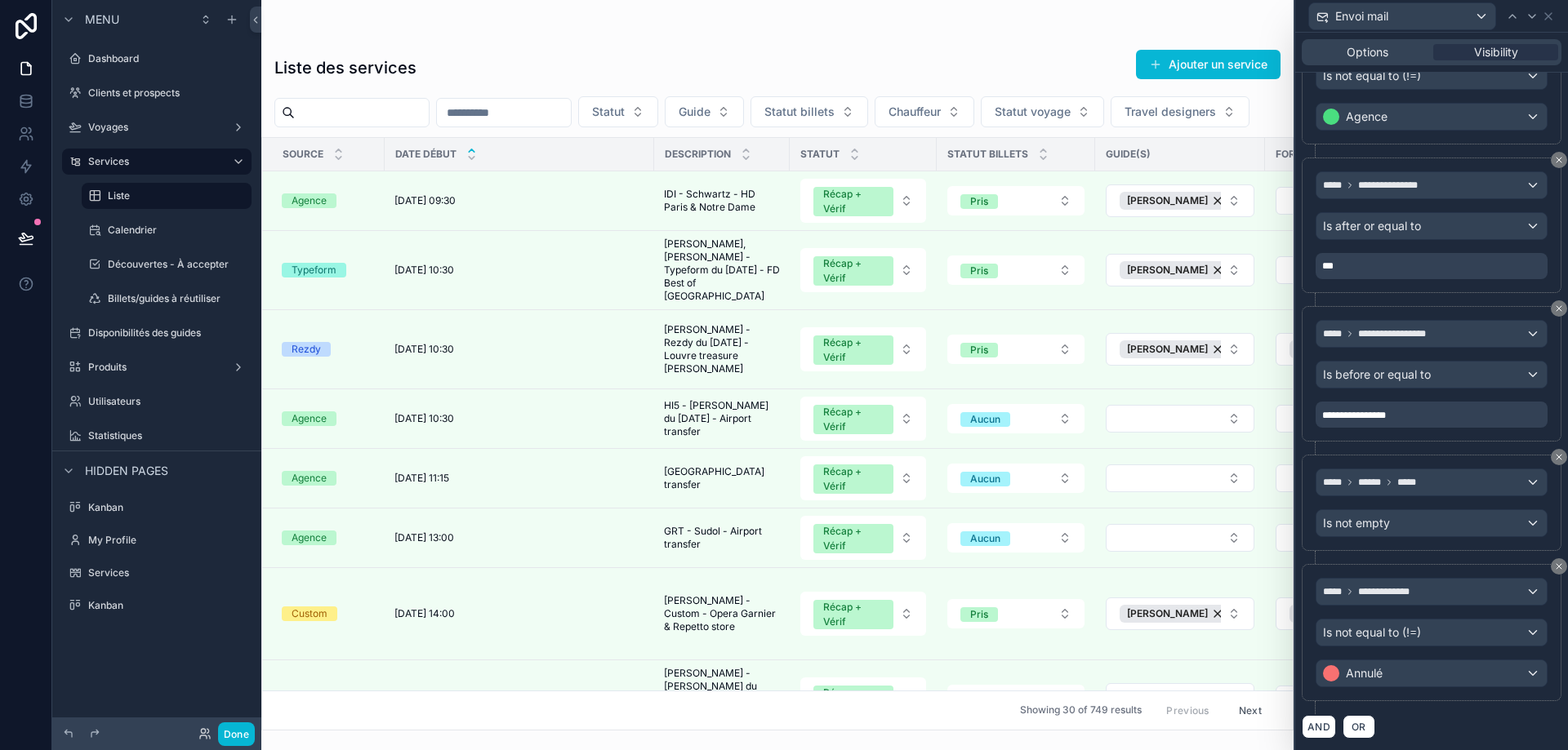
click at [1516, 718] on div "AND OR" at bounding box center [1431, 727] width 259 height 24
click at [1322, 728] on button "AND" at bounding box center [1319, 727] width 34 height 23
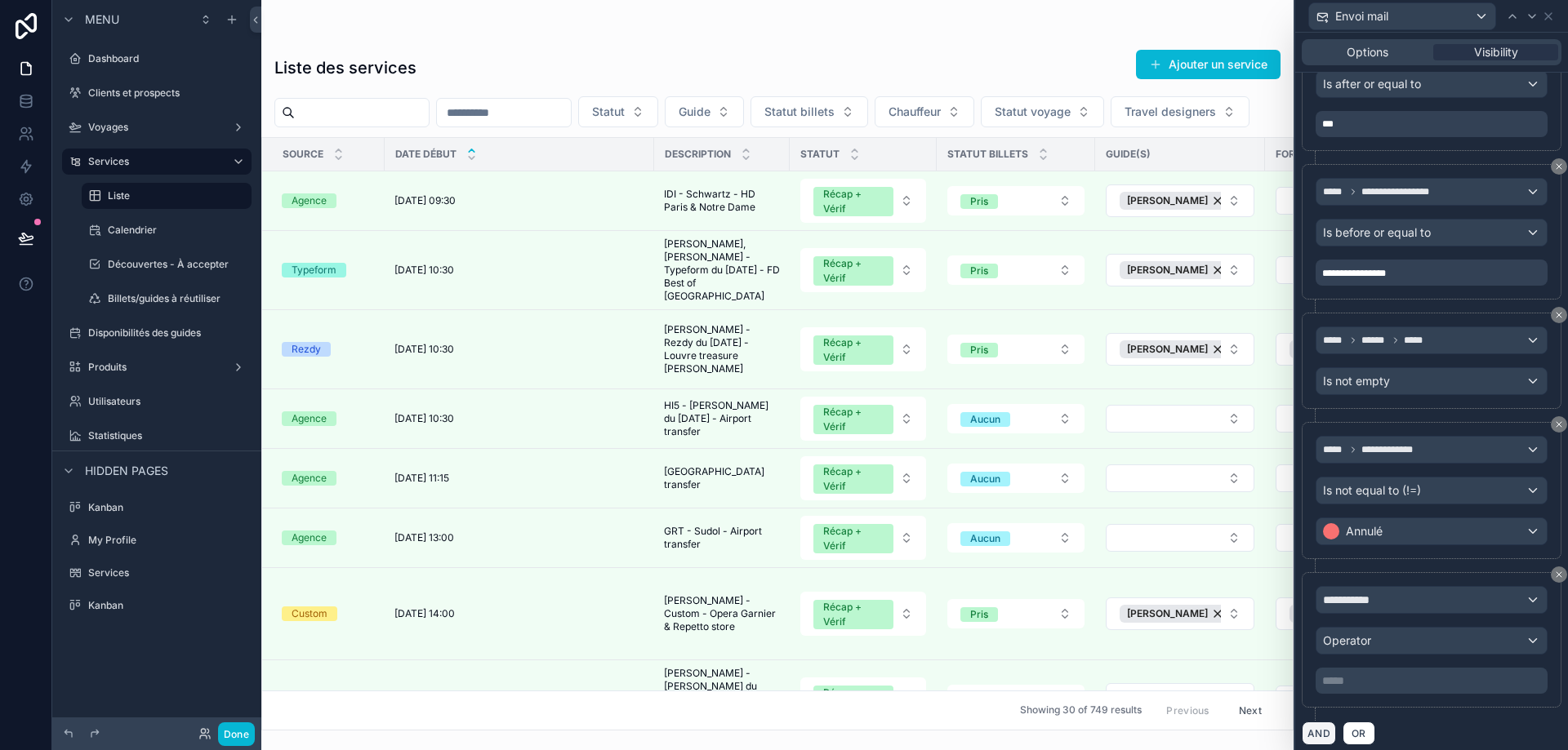
scroll to position [668, 0]
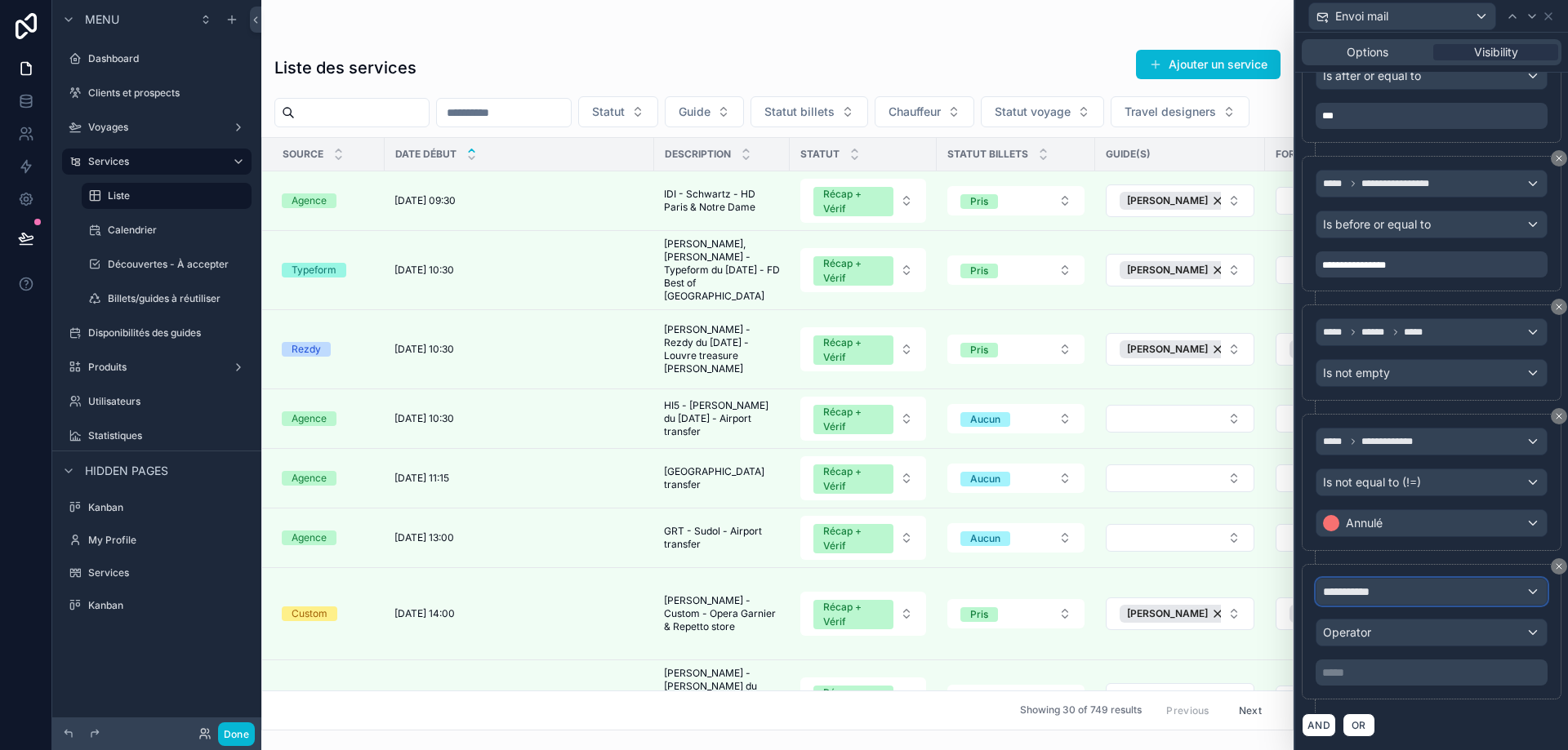
click at [1398, 592] on div "**********" at bounding box center [1431, 592] width 230 height 26
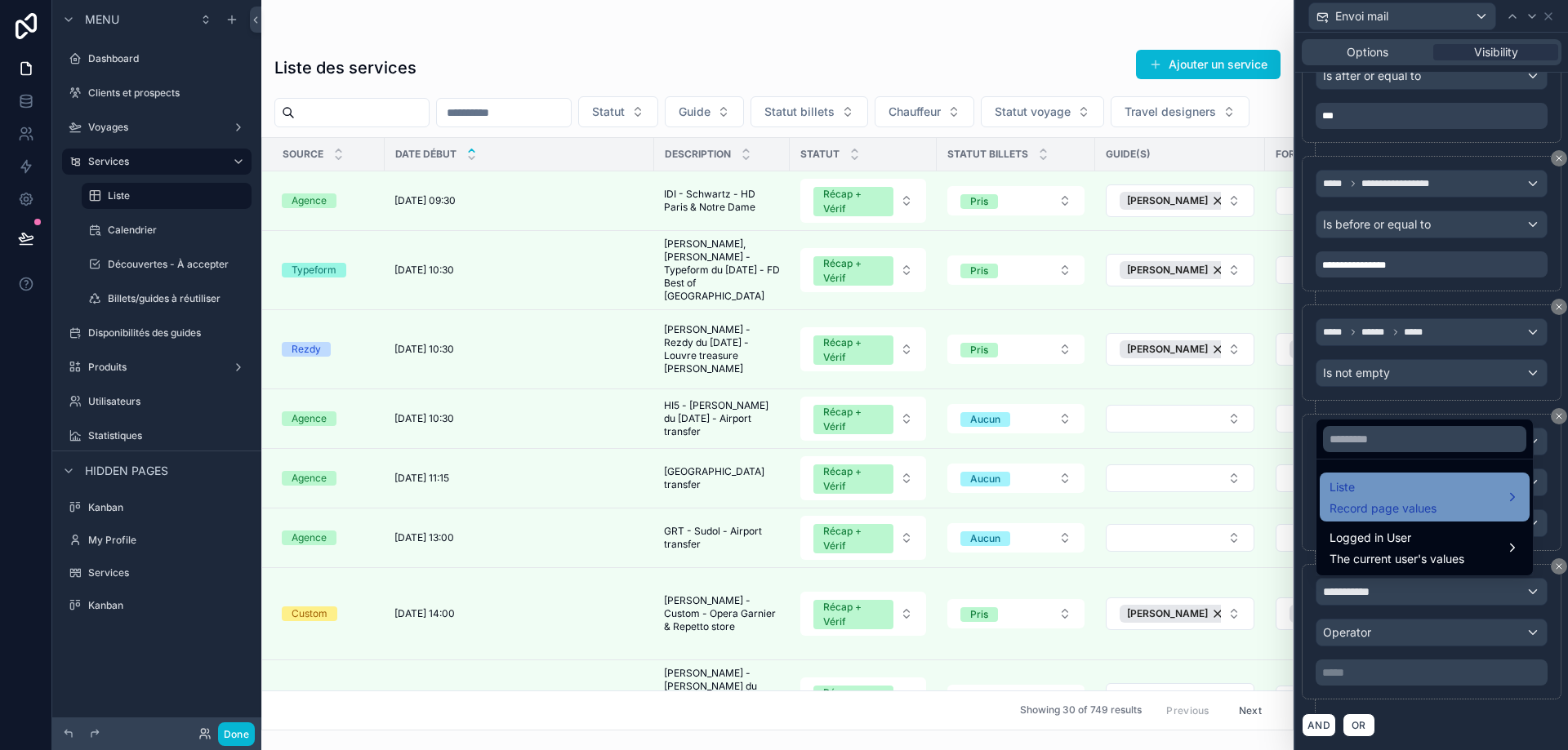
click at [1427, 489] on span "Liste" at bounding box center [1383, 487] width 107 height 20
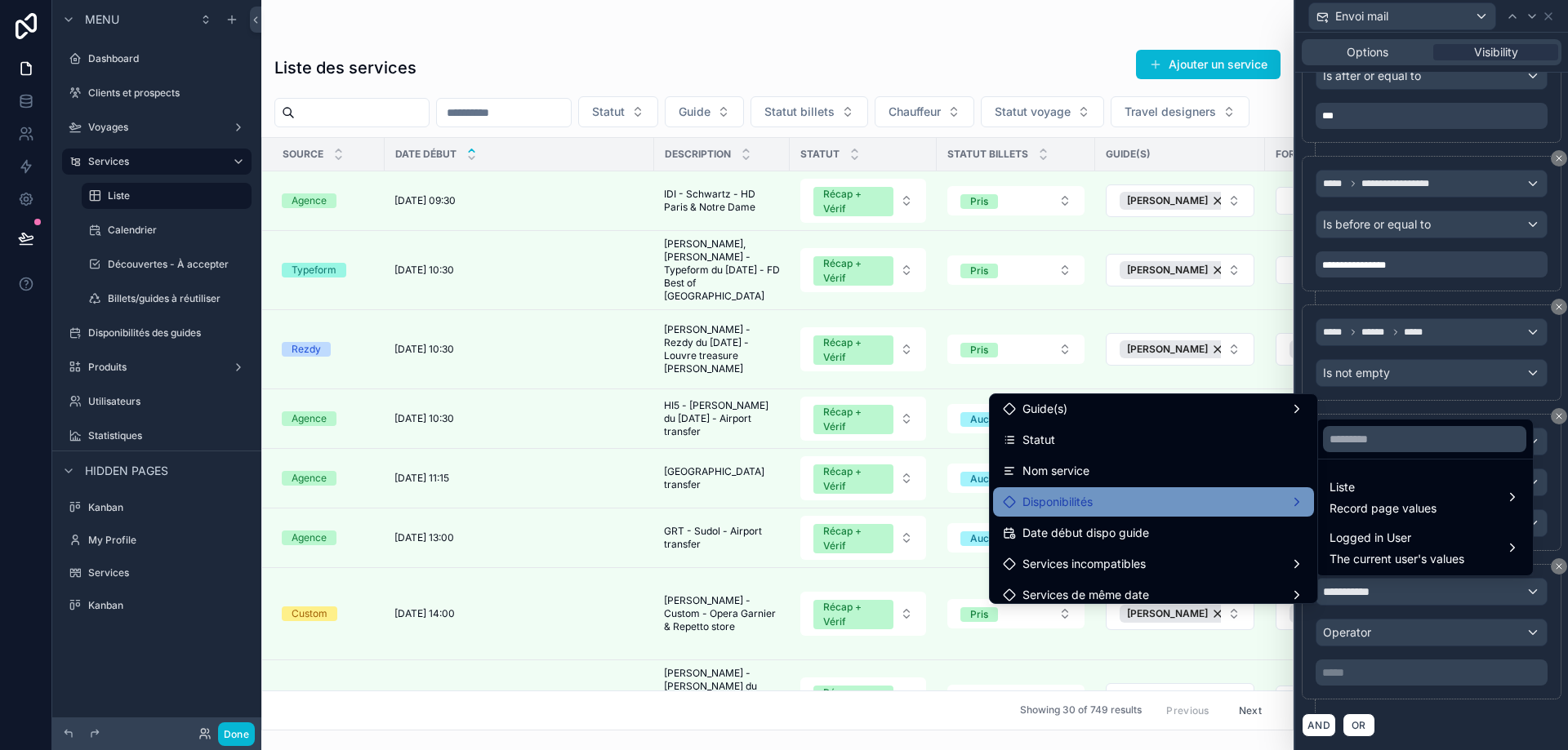
scroll to position [980, 0]
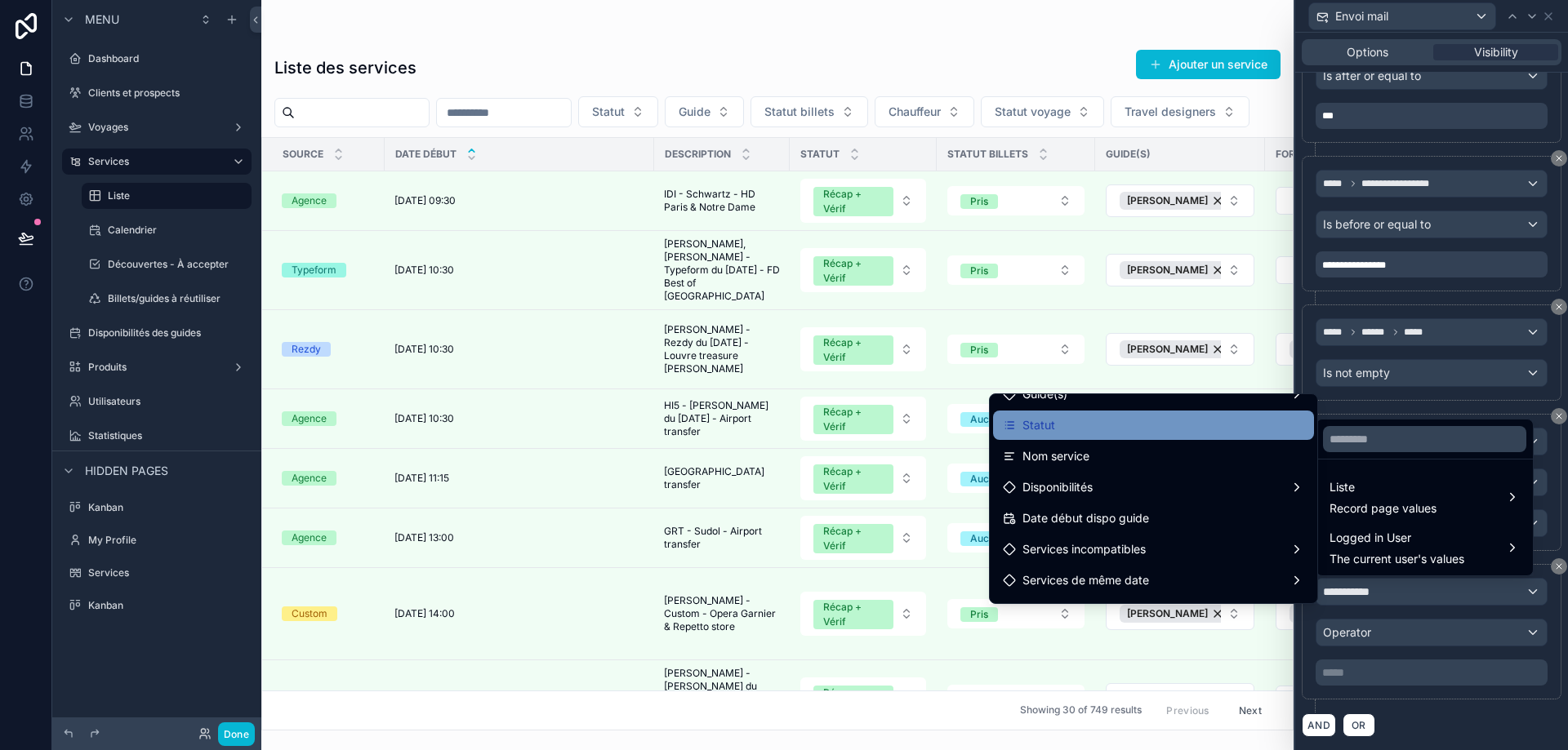
click at [1093, 431] on div "Statut" at bounding box center [1154, 425] width 302 height 20
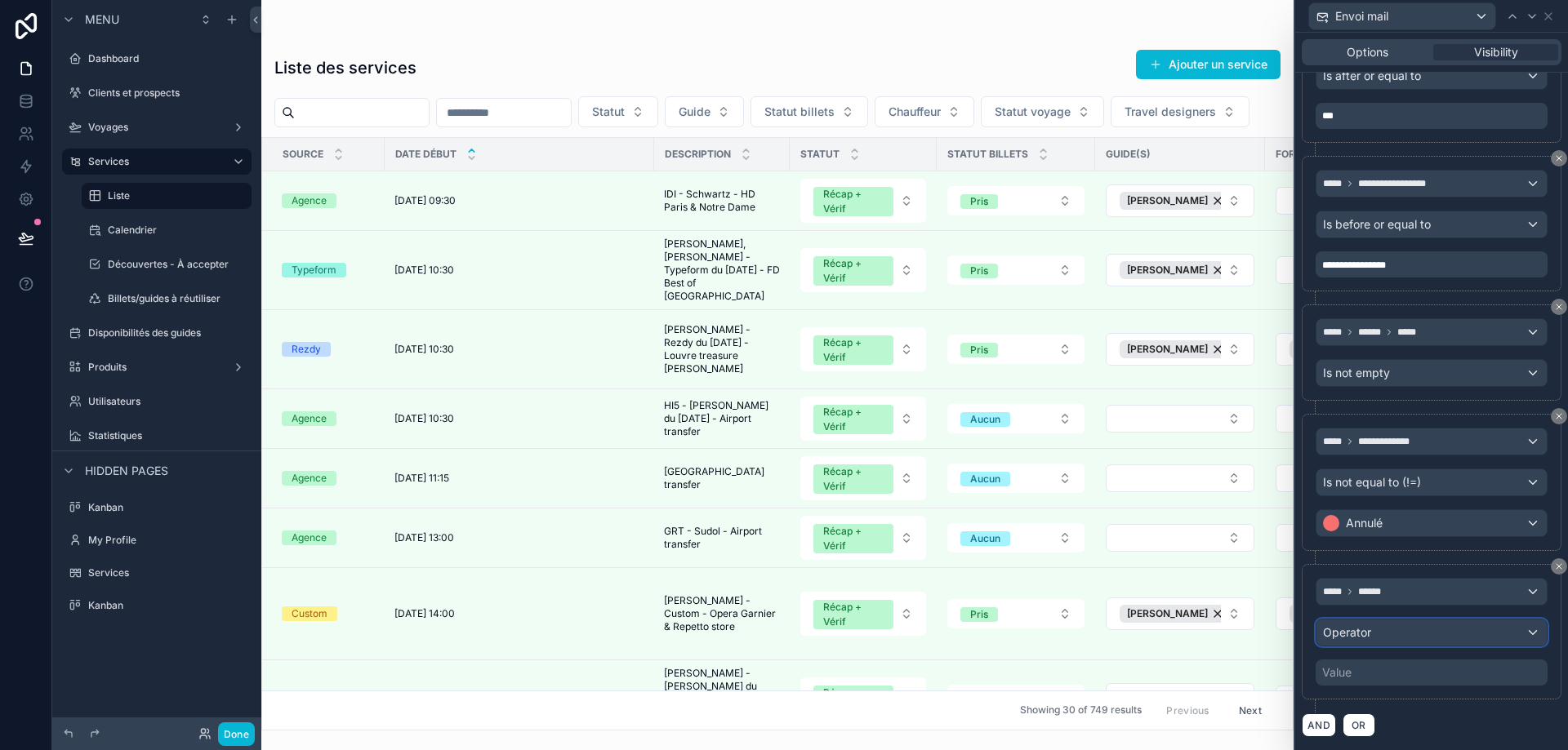
click at [1398, 635] on div "Operator" at bounding box center [1431, 633] width 230 height 26
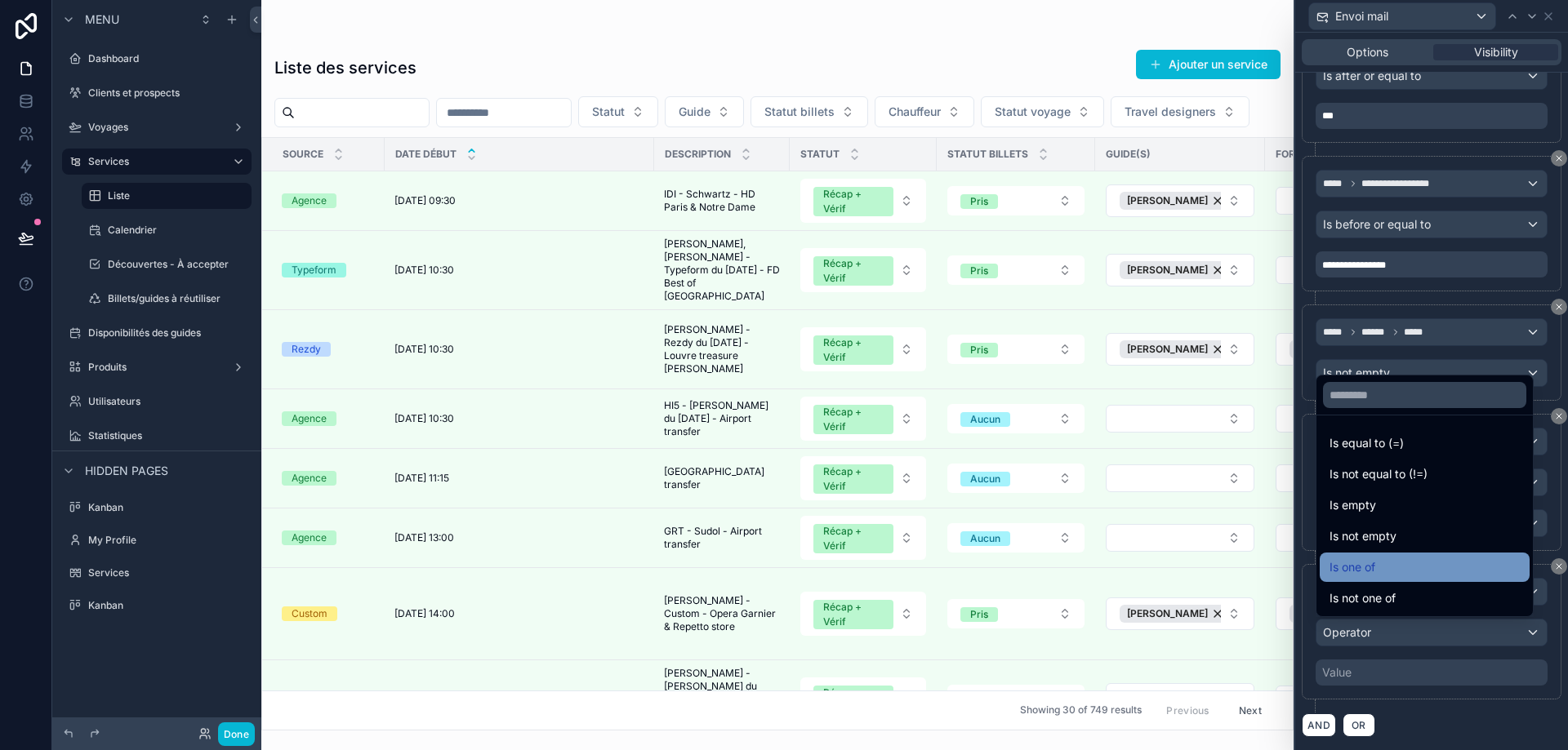
click at [1396, 571] on div "Is one of" at bounding box center [1424, 567] width 190 height 20
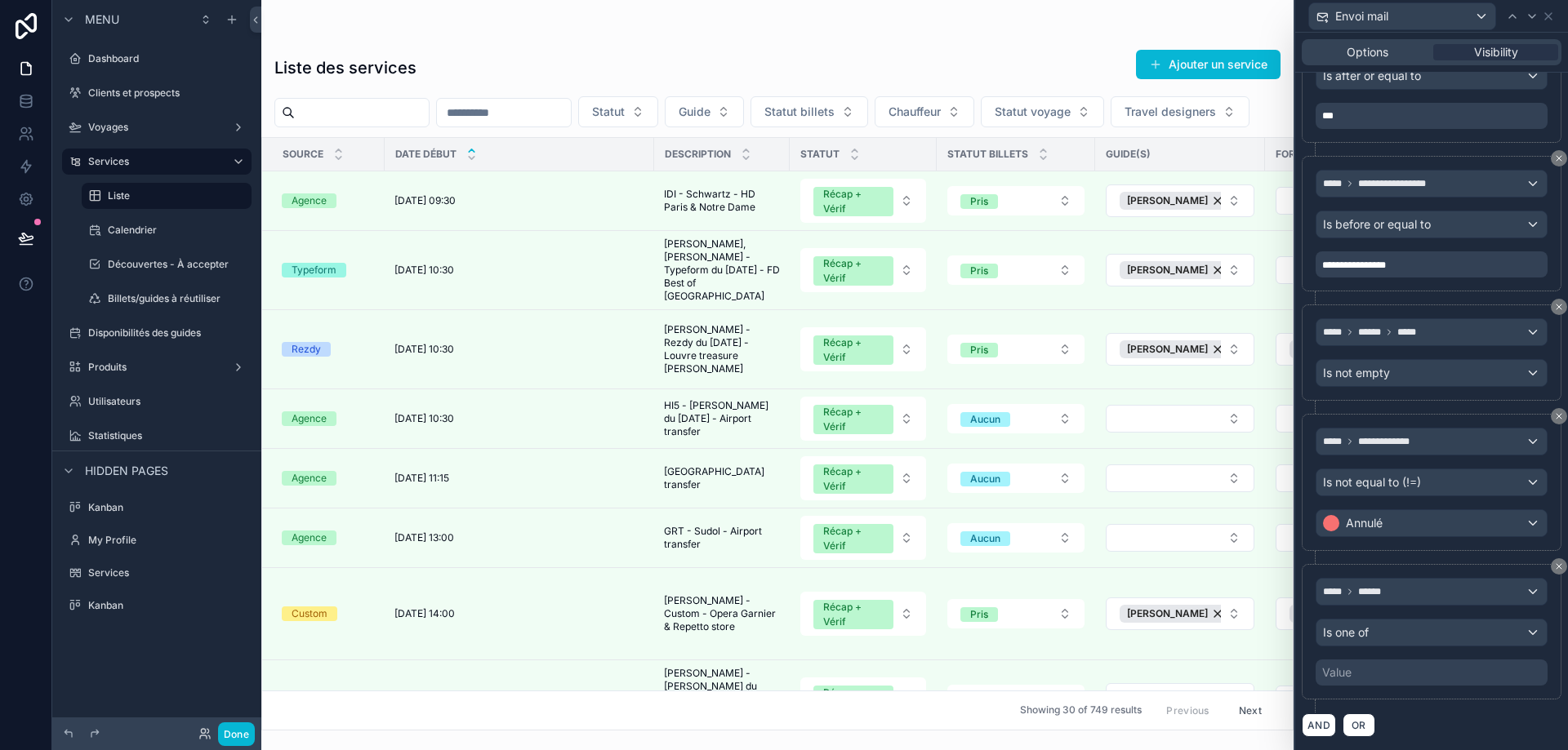
click at [1397, 677] on div "Value" at bounding box center [1431, 673] width 232 height 26
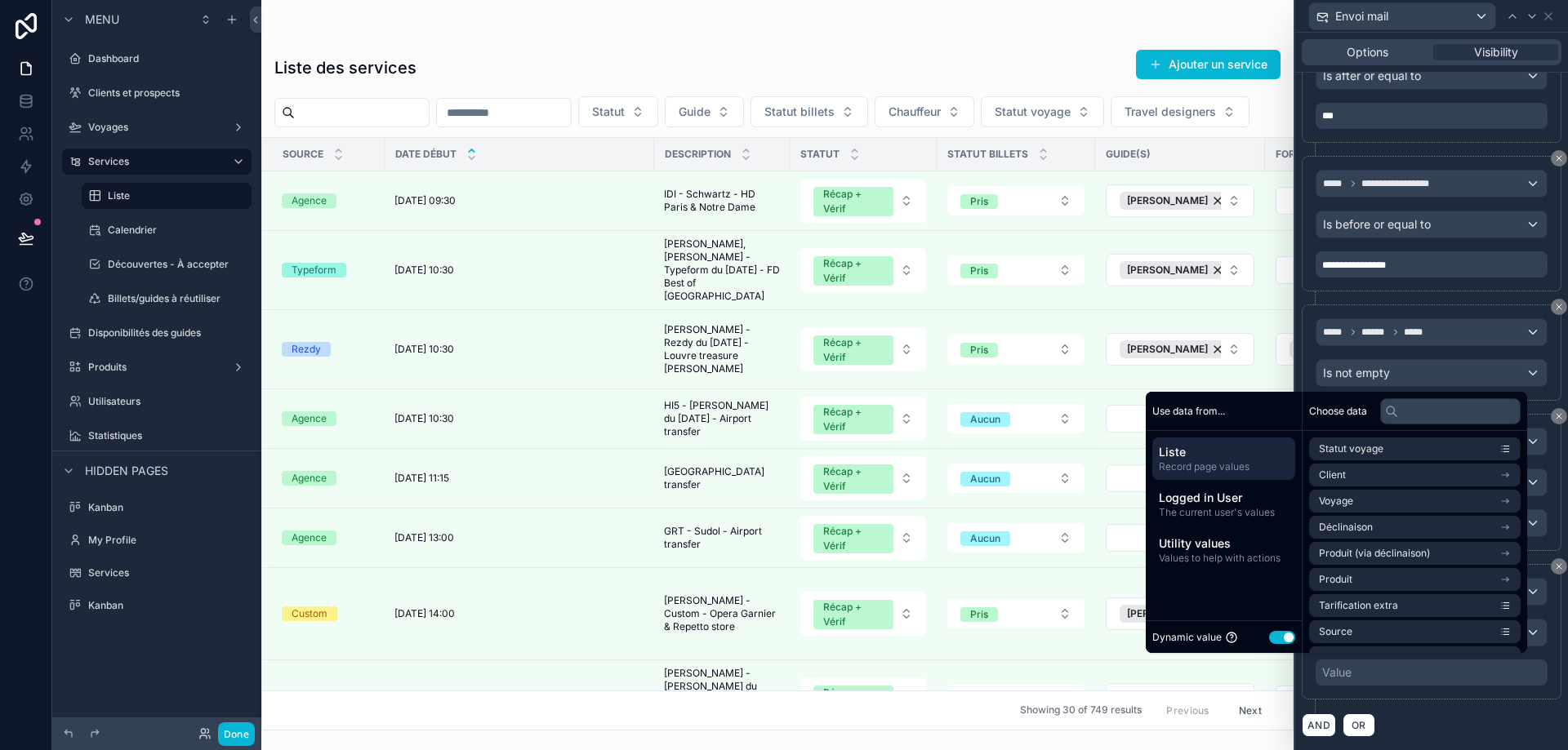
click at [1280, 635] on button "Use setting" at bounding box center [1282, 637] width 26 height 13
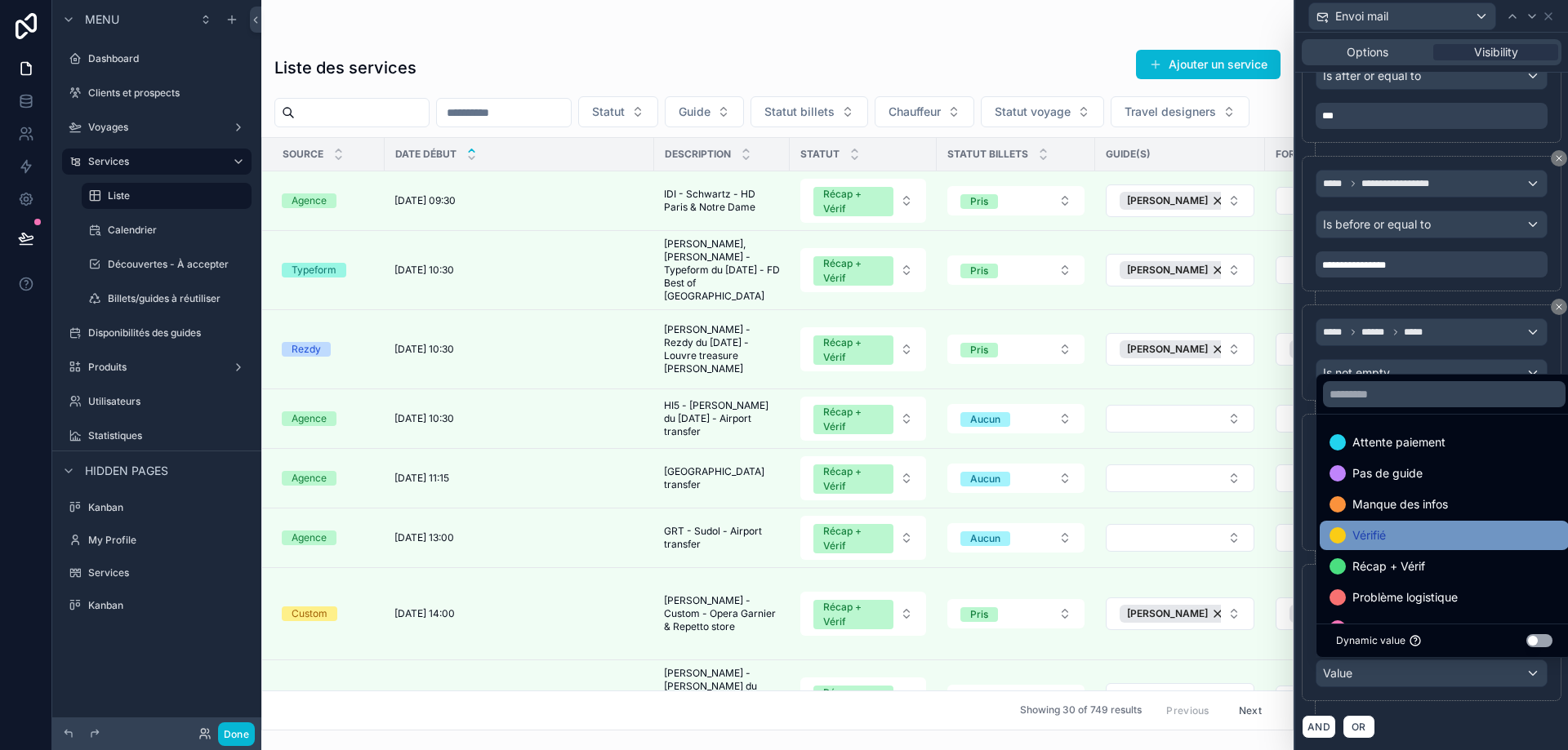
click at [1410, 531] on div "Vérifié" at bounding box center [1444, 536] width 229 height 20
click at [1410, 538] on span "Récap + Vérif" at bounding box center [1389, 536] width 72 height 20
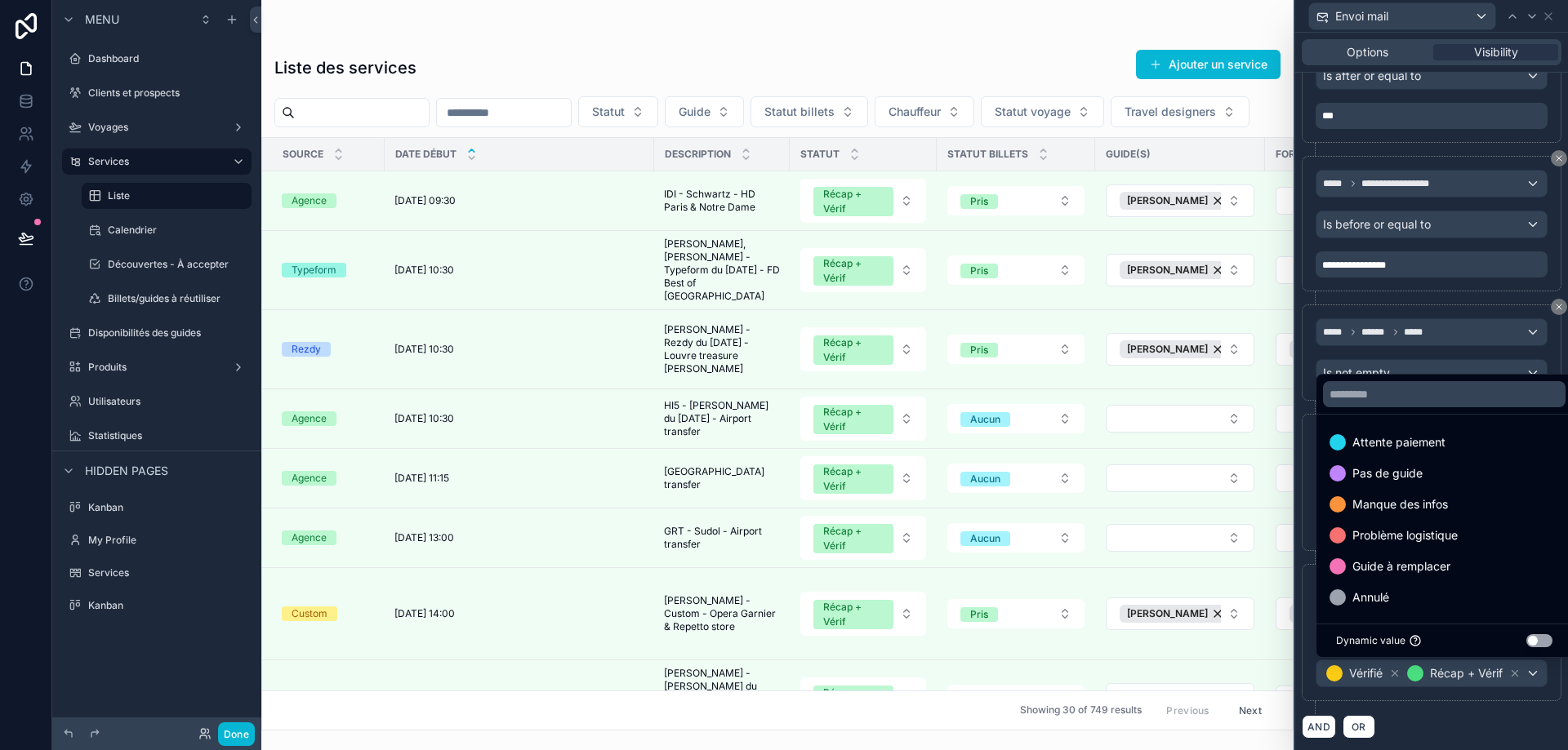
click at [1465, 738] on div "AND OR" at bounding box center [1431, 727] width 259 height 24
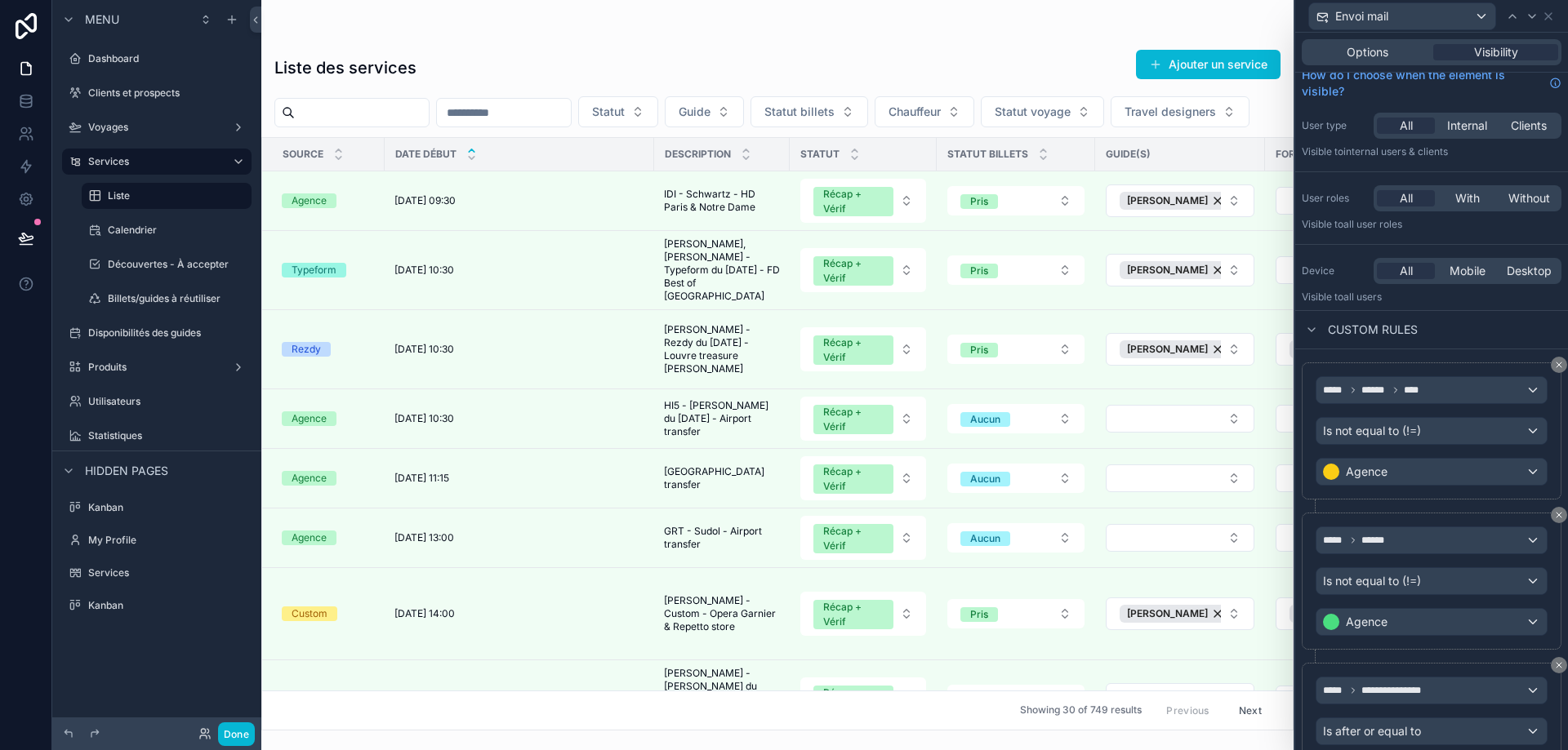
scroll to position [0, 0]
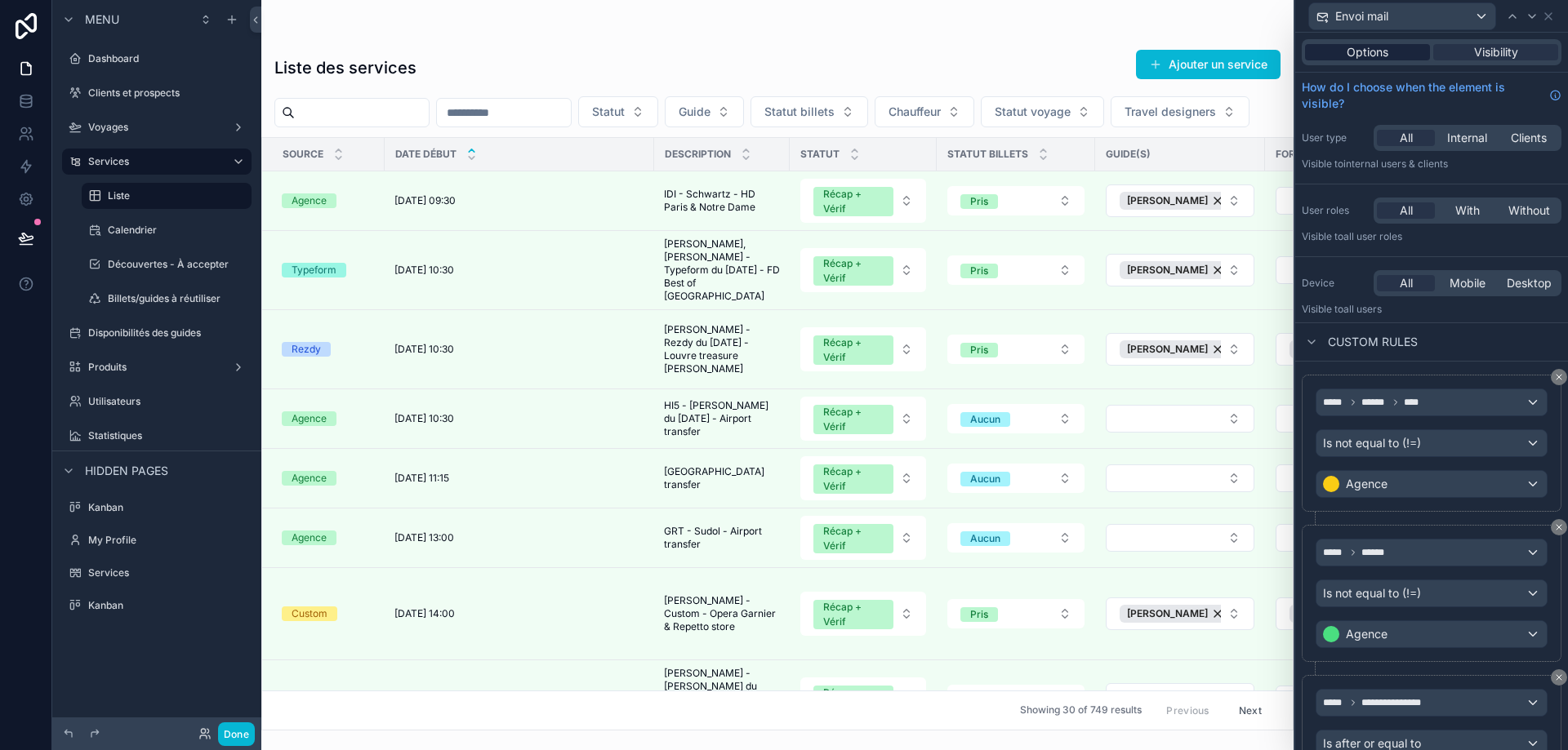
click at [1363, 56] on span "Options" at bounding box center [1367, 52] width 41 height 16
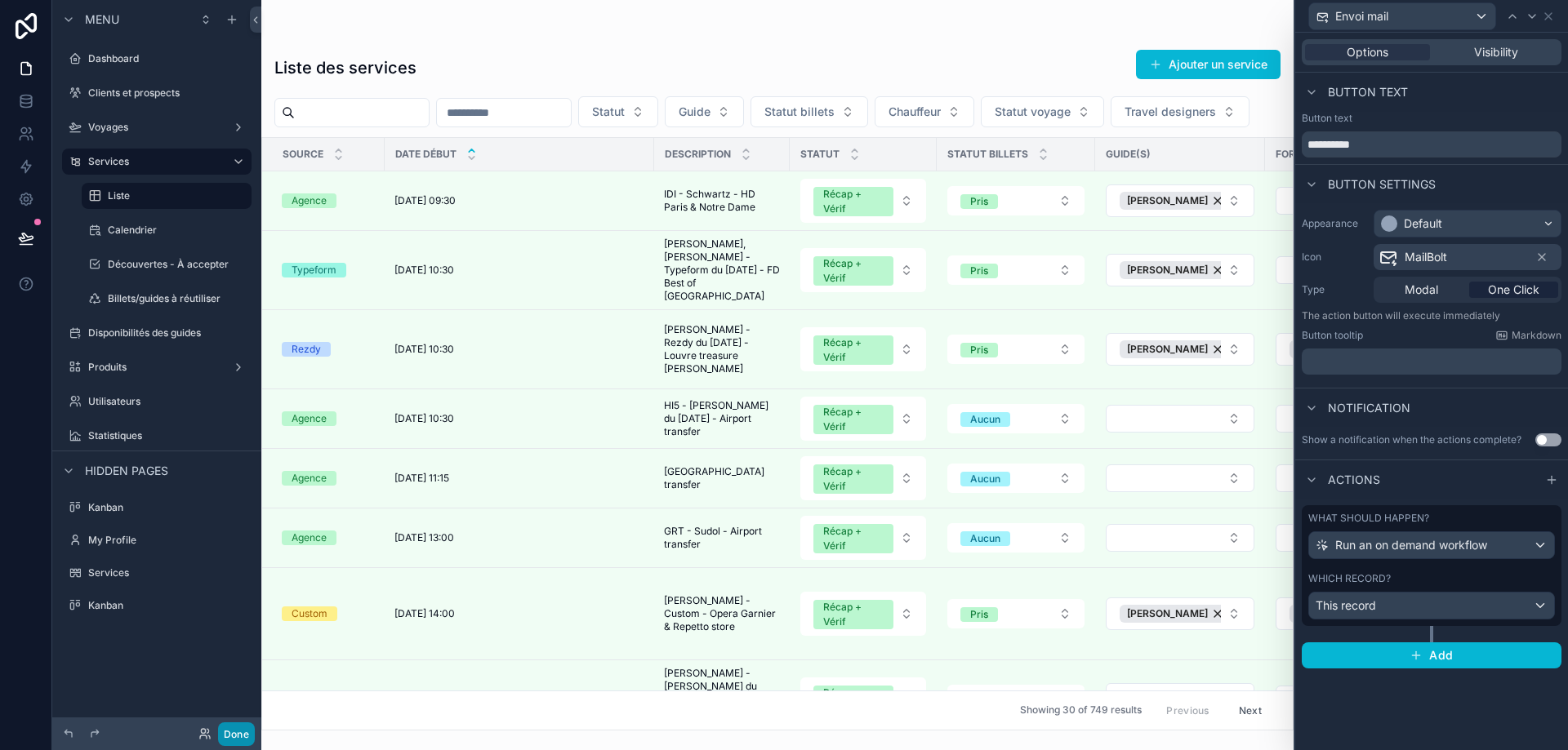
click at [232, 731] on button "Done" at bounding box center [236, 734] width 37 height 23
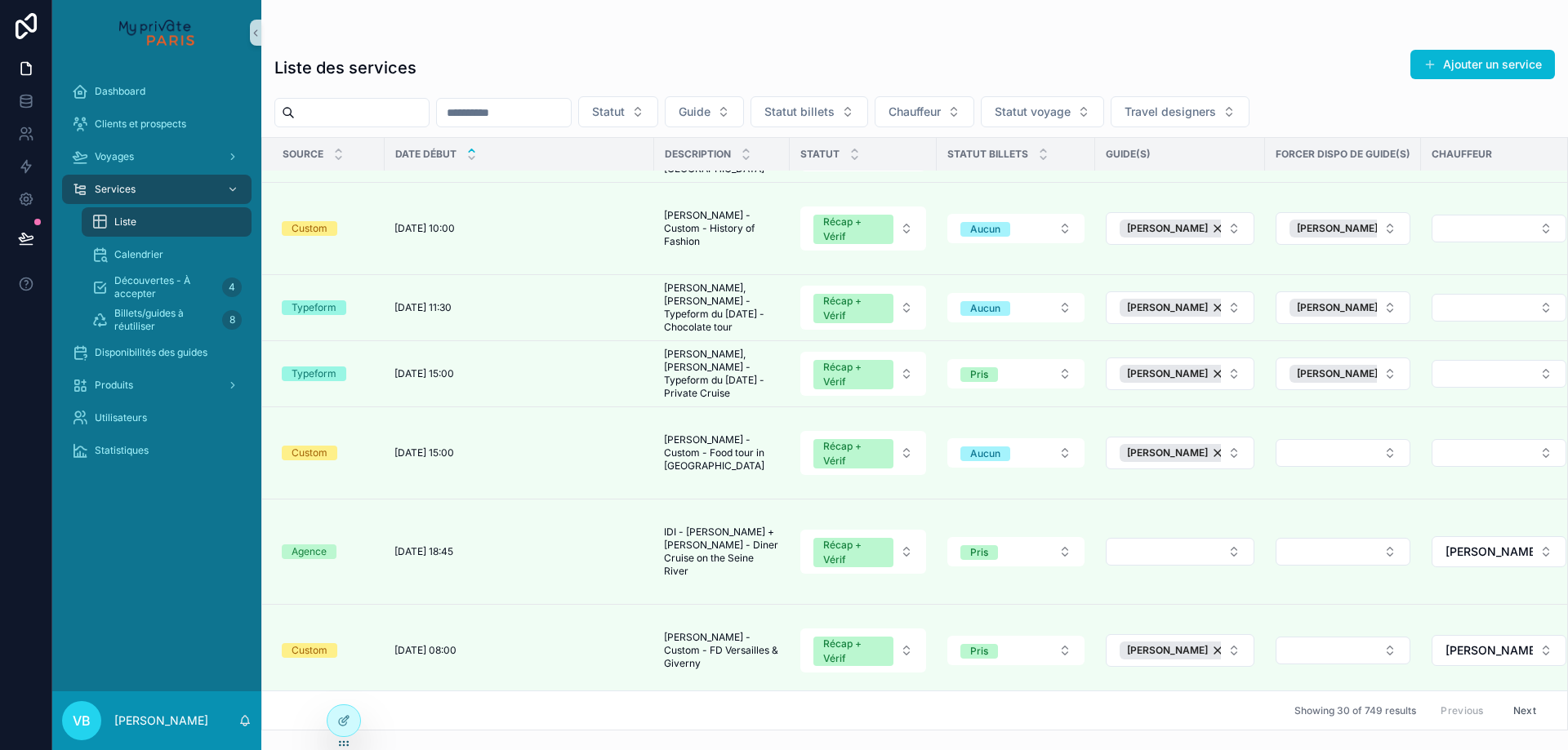
scroll to position [1685, 0]
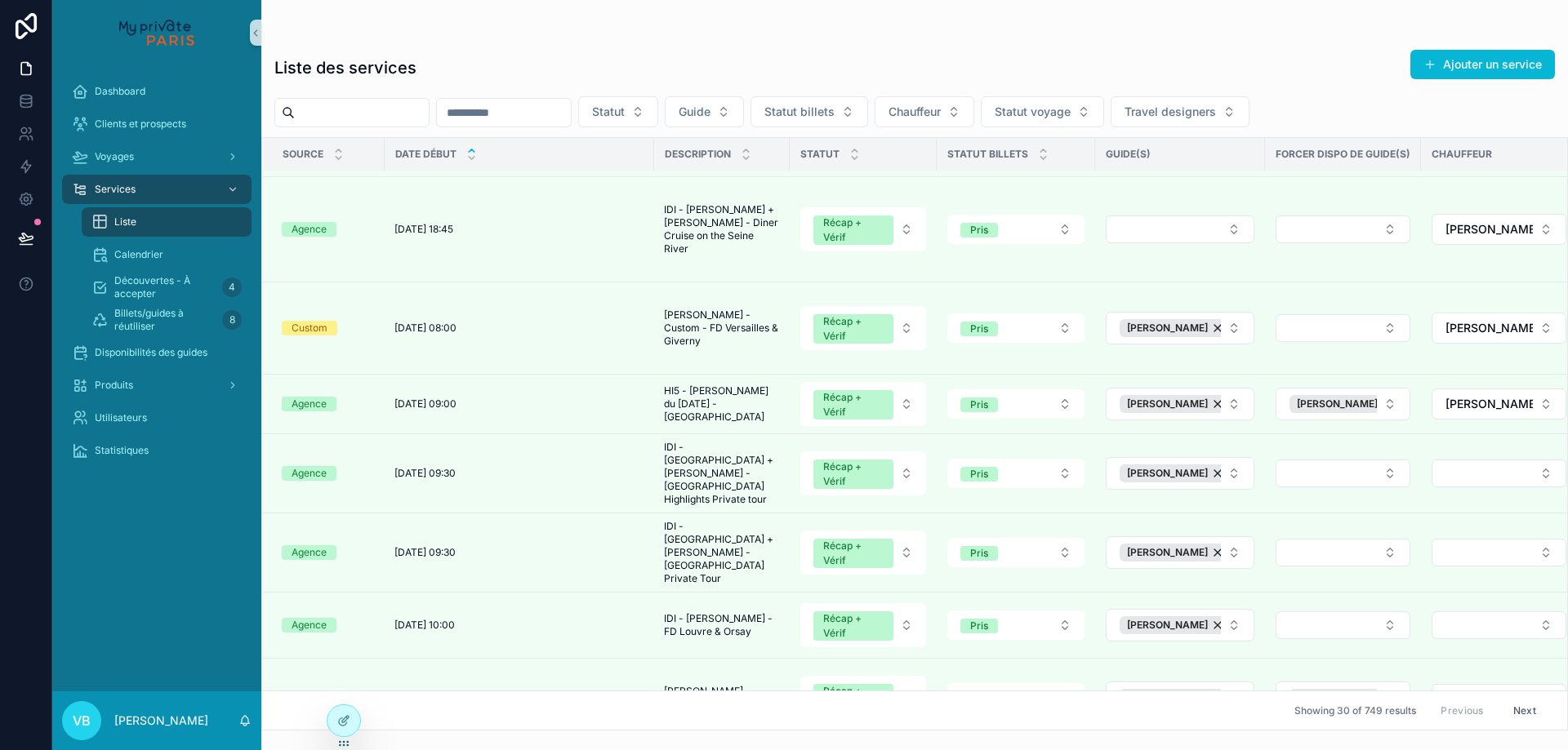
click at [1515, 698] on button "Next" at bounding box center [1525, 710] width 46 height 25
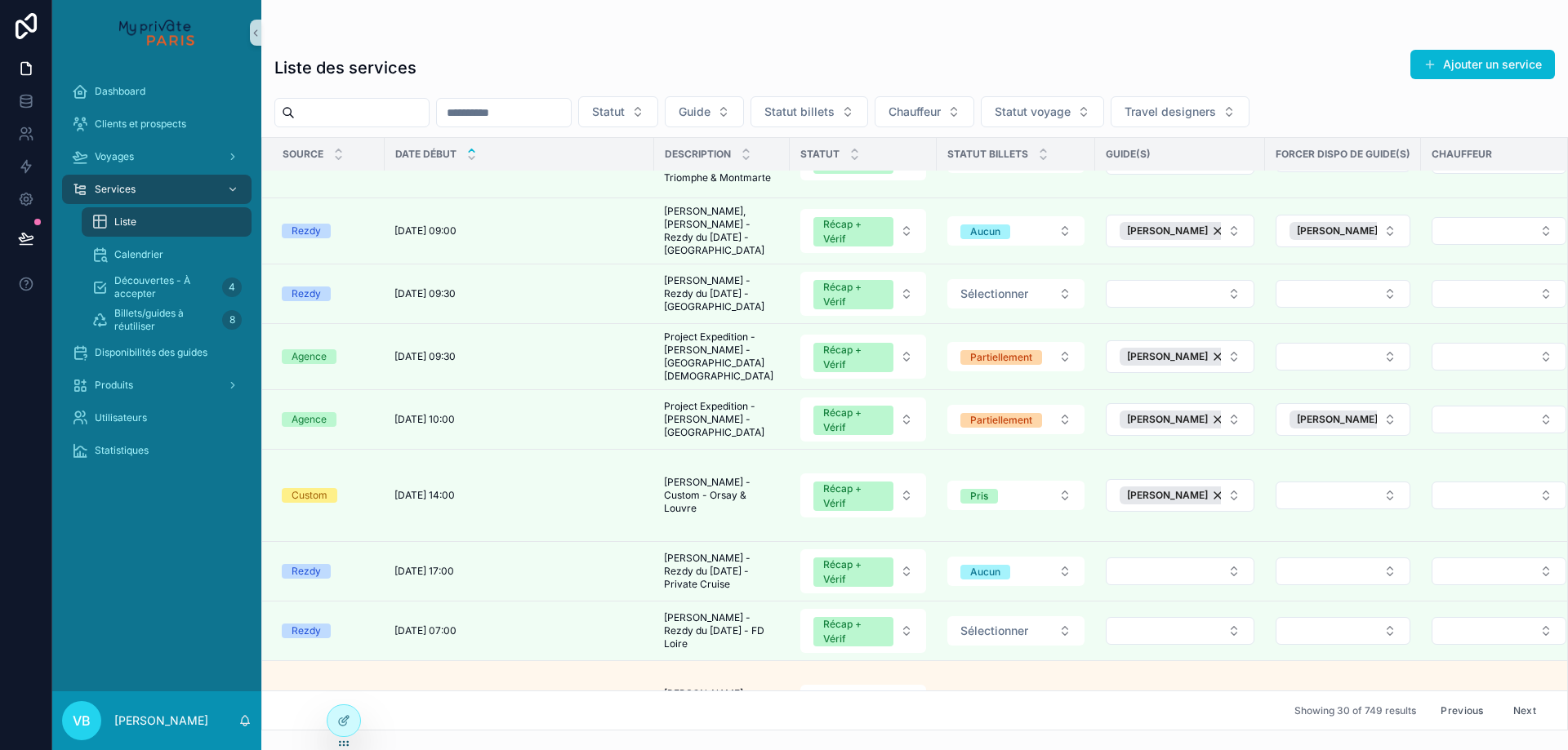
scroll to position [1698, 0]
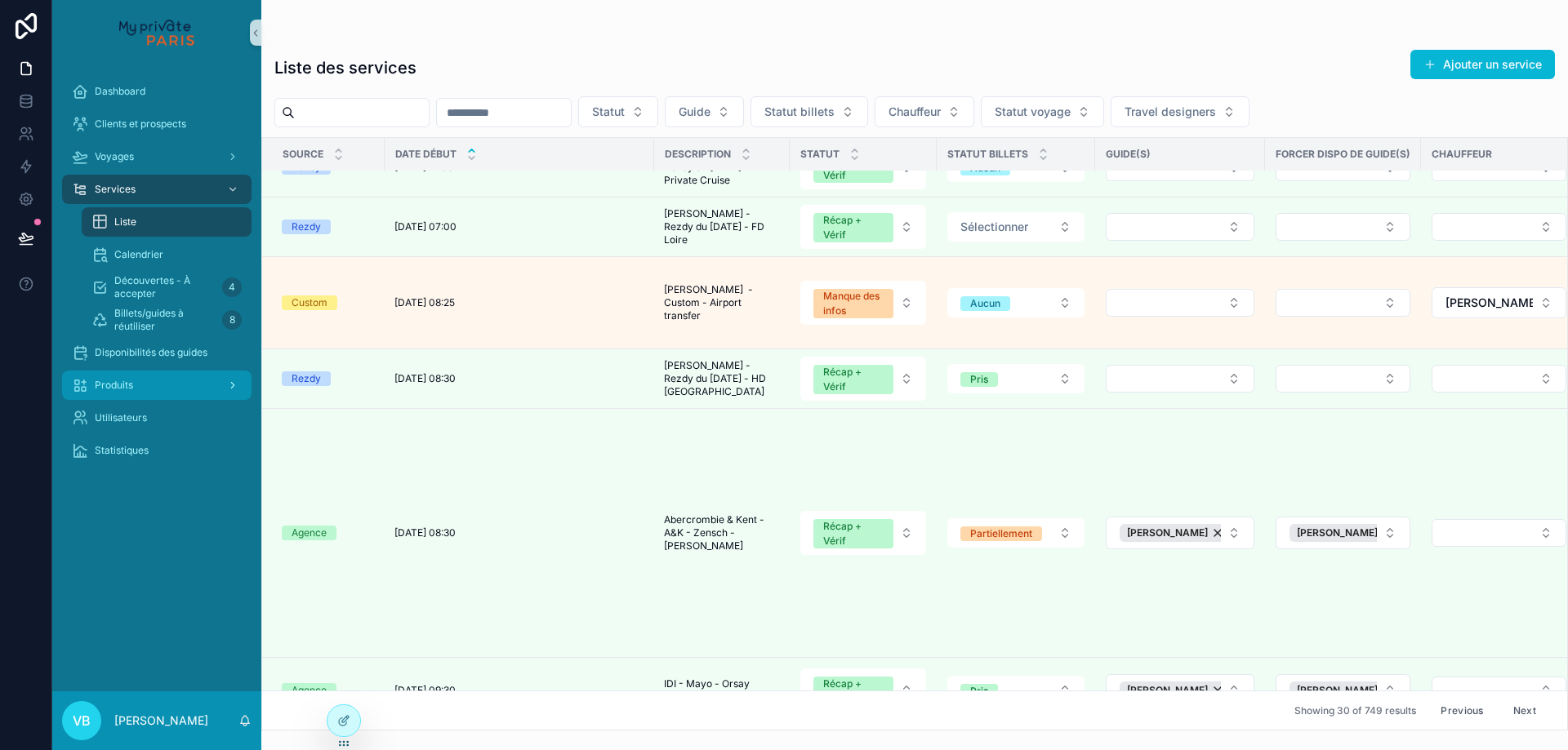
click at [150, 392] on div "Produits" at bounding box center [156, 385] width 170 height 26
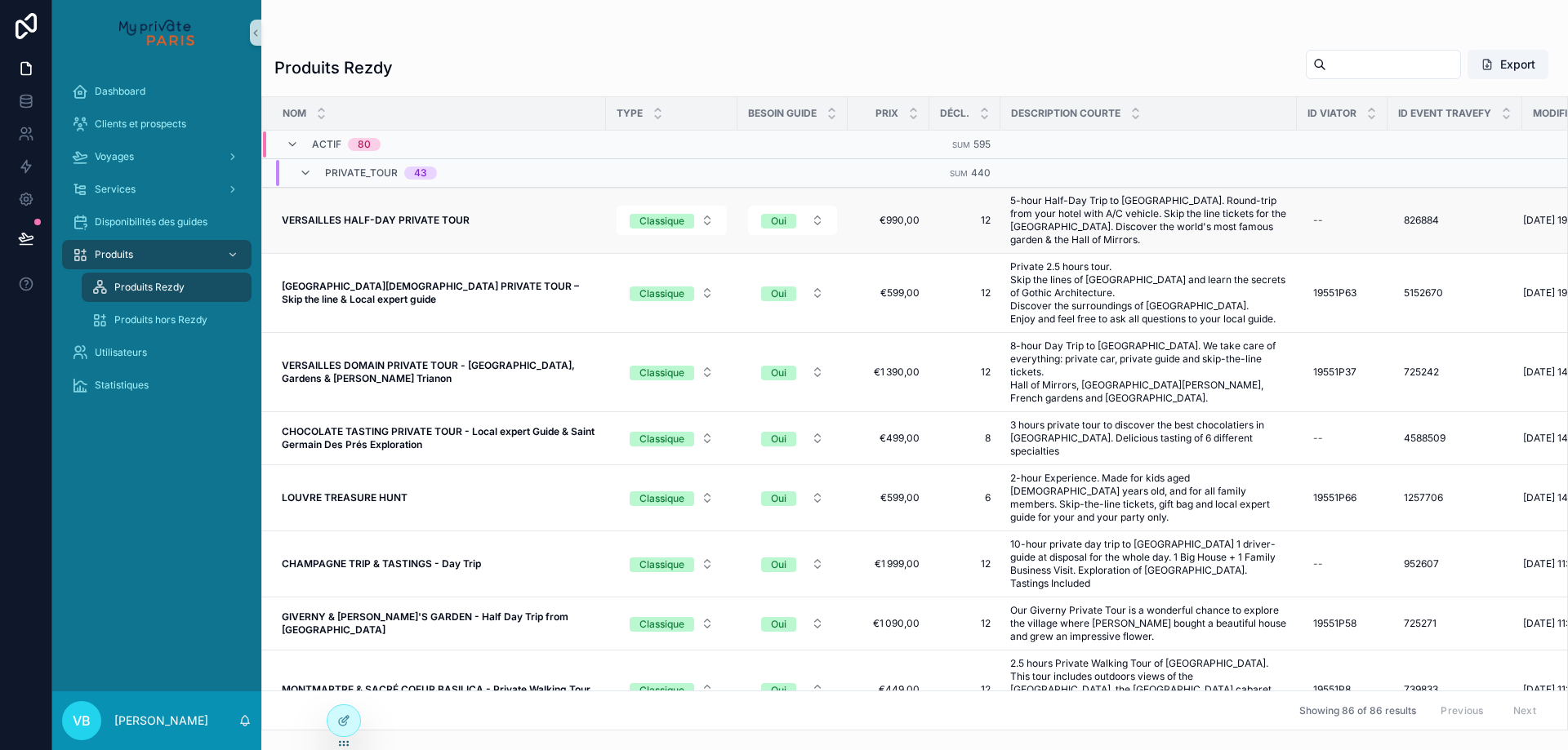
click at [478, 210] on td "VERSAILLES HALF-DAY PRIVATE TOUR VERSAILLES HALF-DAY PRIVATE TOUR" at bounding box center [433, 220] width 344 height 66
click at [456, 220] on strong "VERSAILLES HALF-DAY PRIVATE TOUR" at bounding box center [376, 220] width 188 height 12
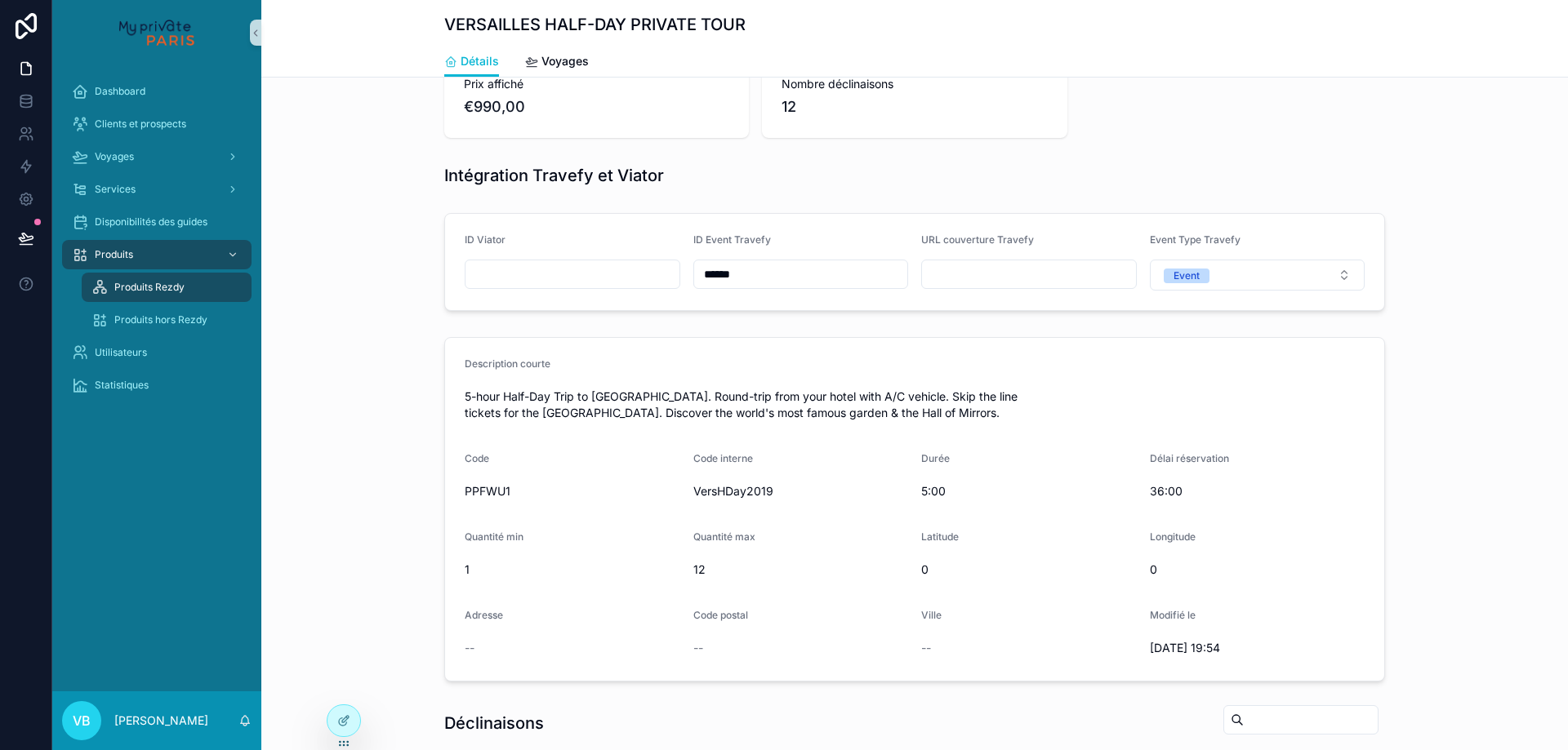
scroll to position [82, 0]
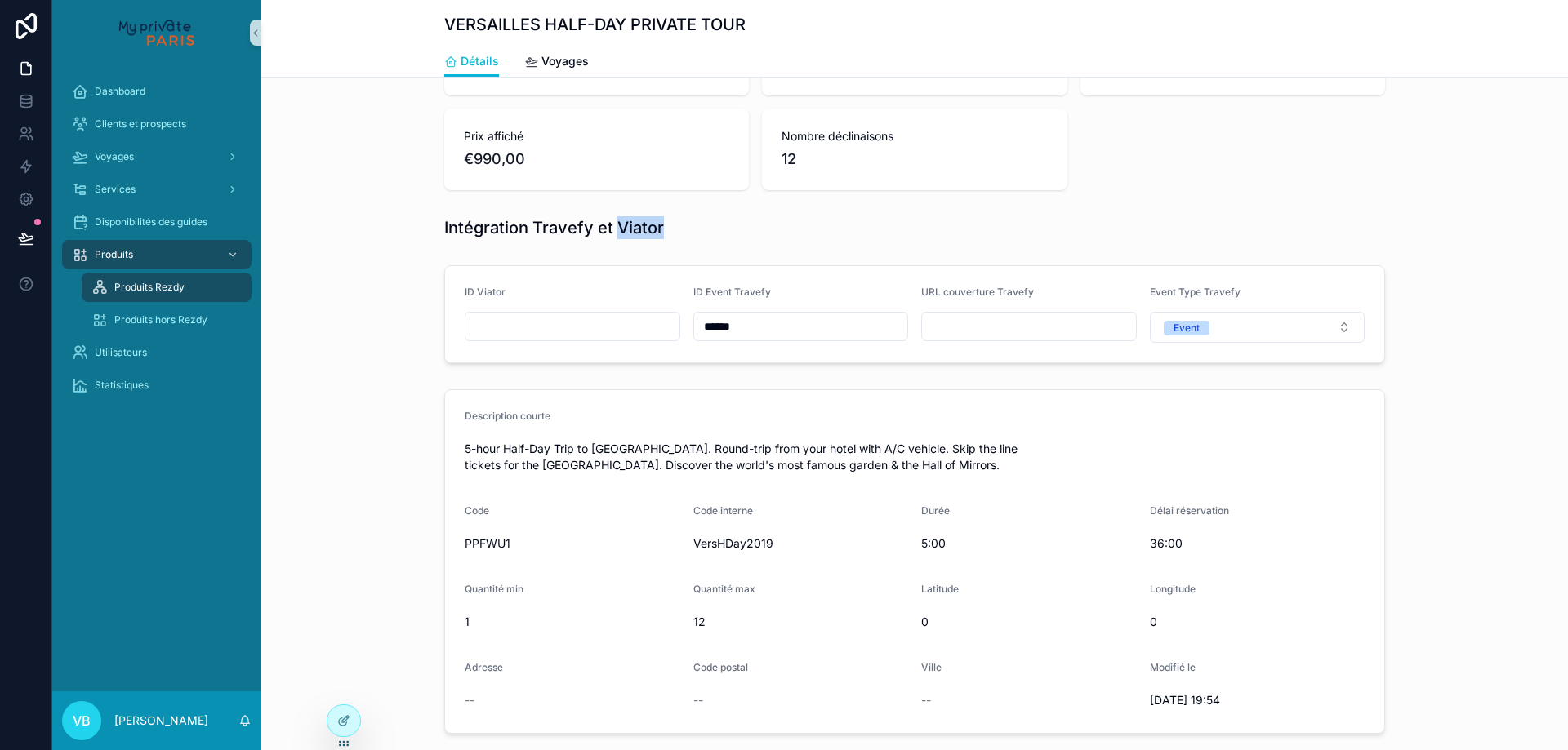
drag, startPoint x: 658, startPoint y: 226, endPoint x: 612, endPoint y: 227, distance: 46.0
click at [612, 227] on div "Intégration Travefy et Viator" at bounding box center [915, 227] width 941 height 23
click at [612, 227] on h1 "Intégration Travefy et Viator" at bounding box center [554, 227] width 220 height 23
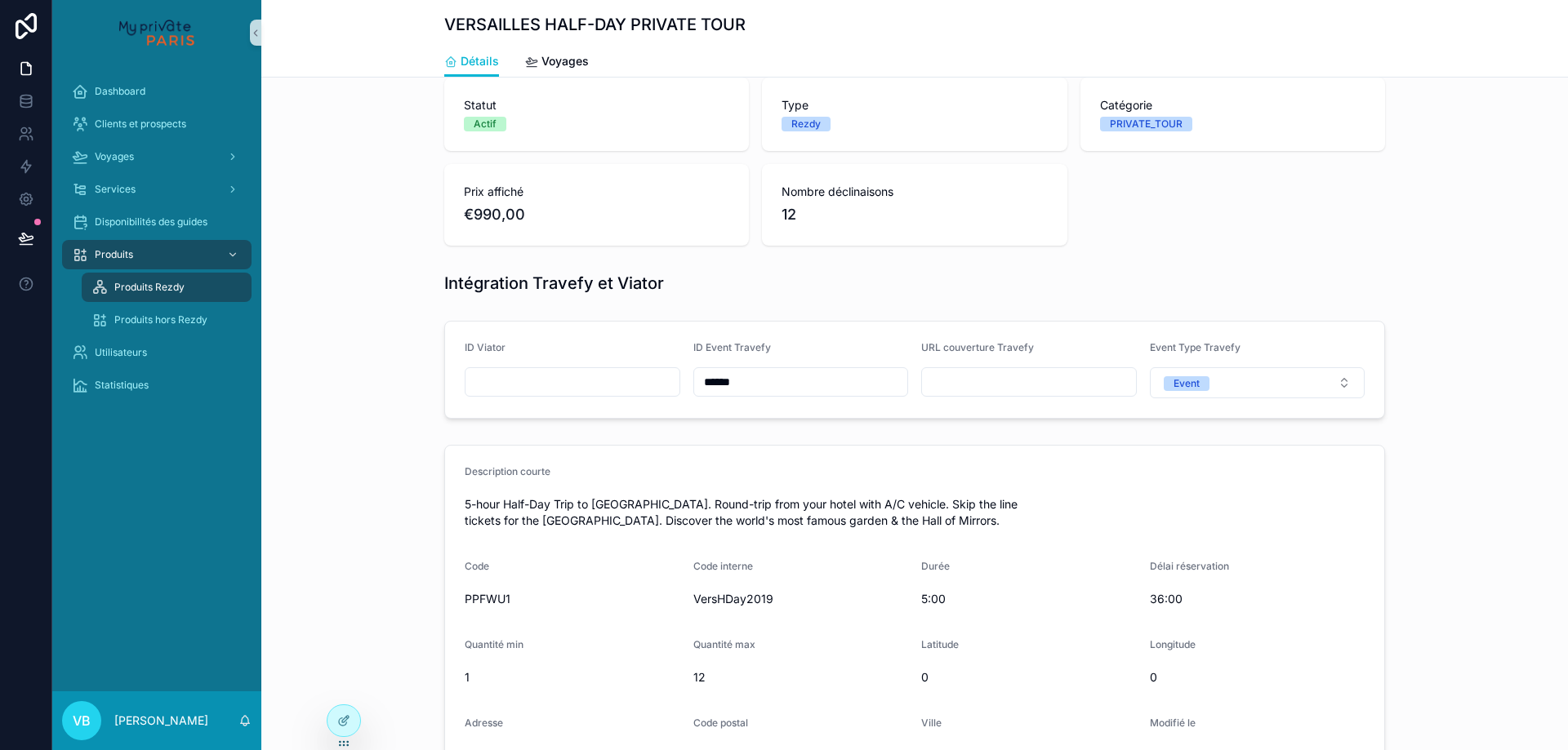
scroll to position [0, 0]
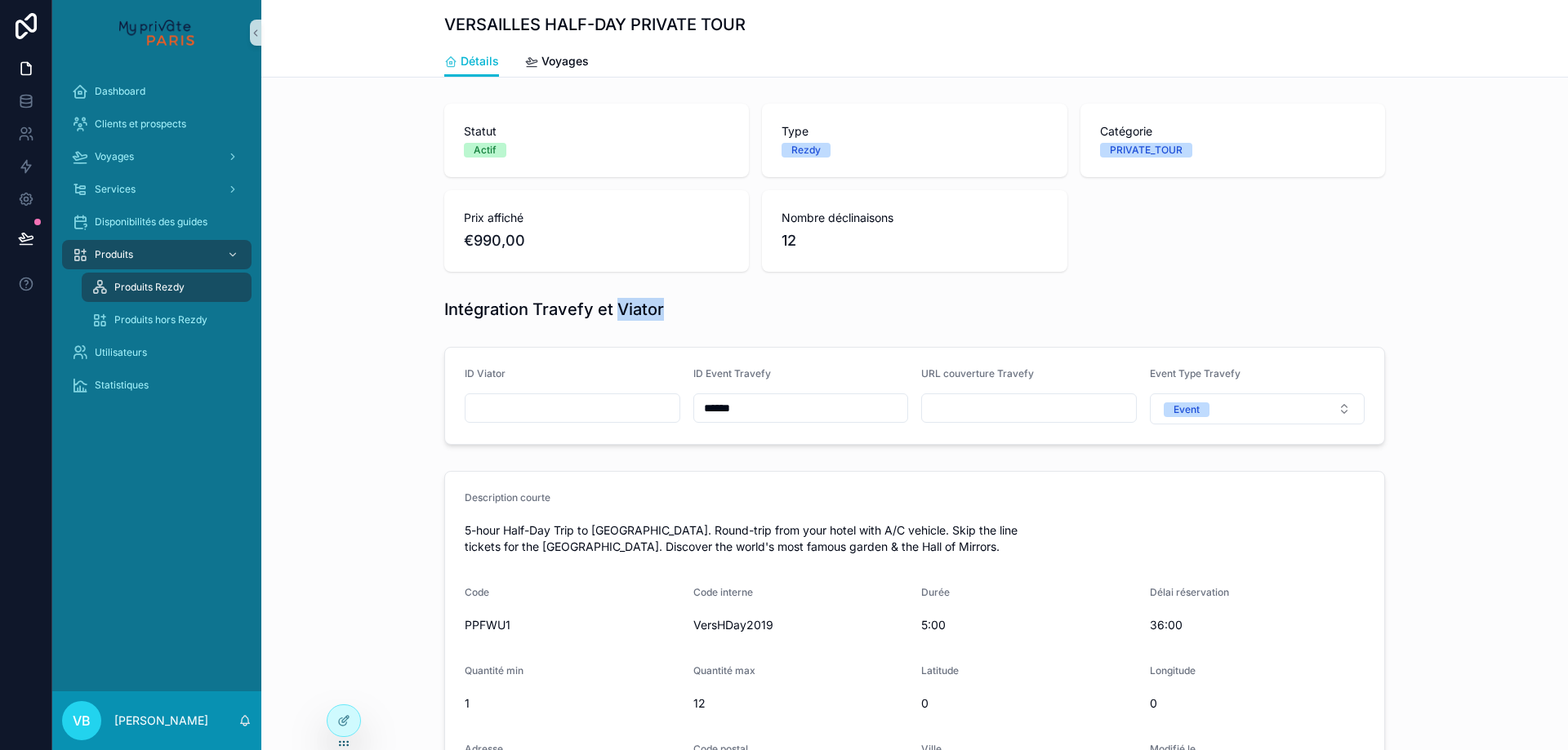
drag, startPoint x: 659, startPoint y: 310, endPoint x: 611, endPoint y: 307, distance: 48.1
click at [611, 307] on div "Intégration Travefy et Viator" at bounding box center [915, 309] width 941 height 23
click at [611, 307] on h1 "Intégration Travefy et Viator" at bounding box center [554, 309] width 220 height 23
drag, startPoint x: 611, startPoint y: 309, endPoint x: 660, endPoint y: 309, distance: 49.0
click at [660, 309] on div "Intégration Travefy et Viator" at bounding box center [915, 309] width 941 height 23
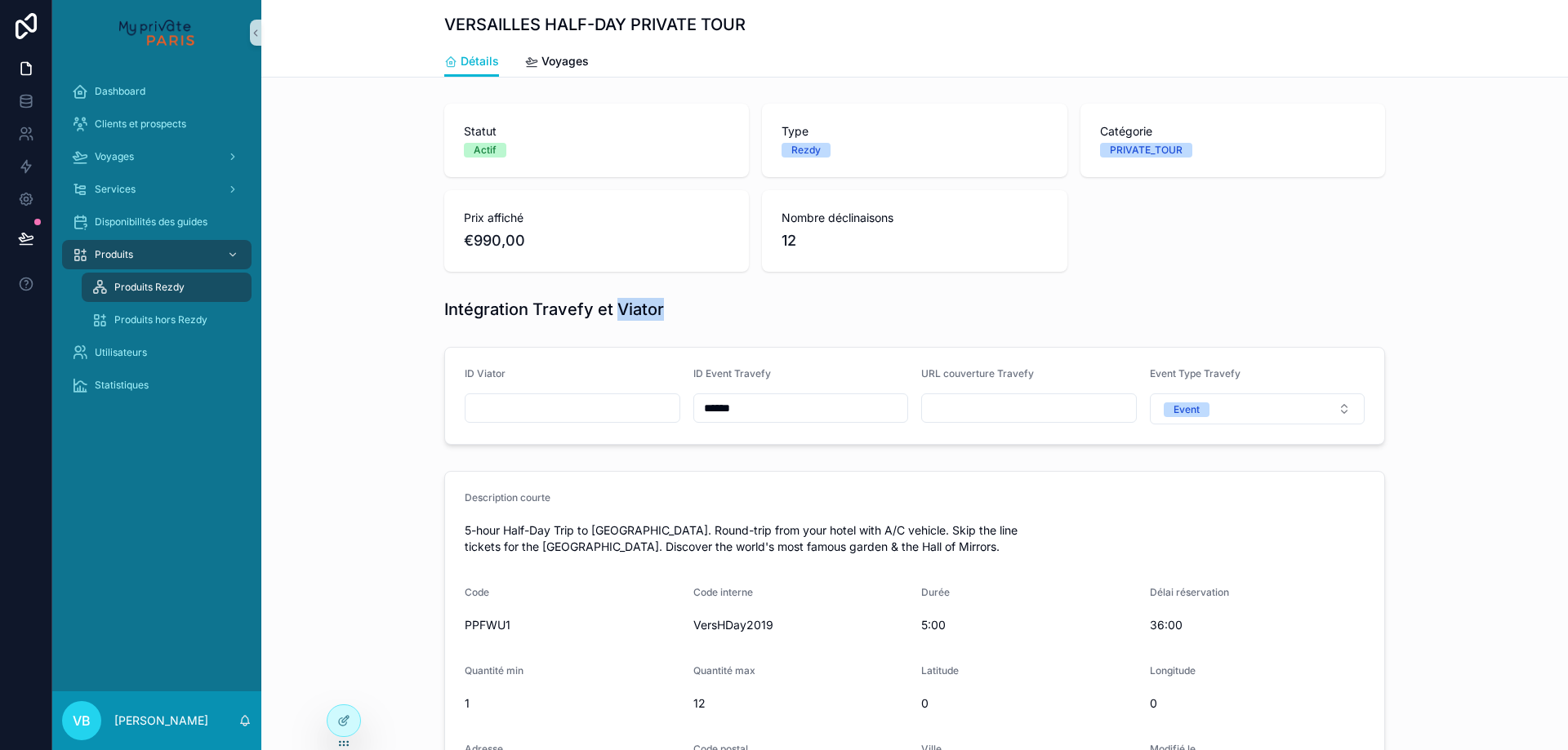
click at [660, 309] on div "Intégration Travefy et Viator" at bounding box center [915, 309] width 941 height 23
drag, startPoint x: 659, startPoint y: 309, endPoint x: 613, endPoint y: 308, distance: 46.0
click at [613, 308] on div "Intégration Travefy et Viator" at bounding box center [915, 309] width 941 height 23
click at [613, 308] on h1 "Intégration Travefy et Viator" at bounding box center [554, 309] width 220 height 23
click at [343, 731] on div at bounding box center [344, 721] width 33 height 31
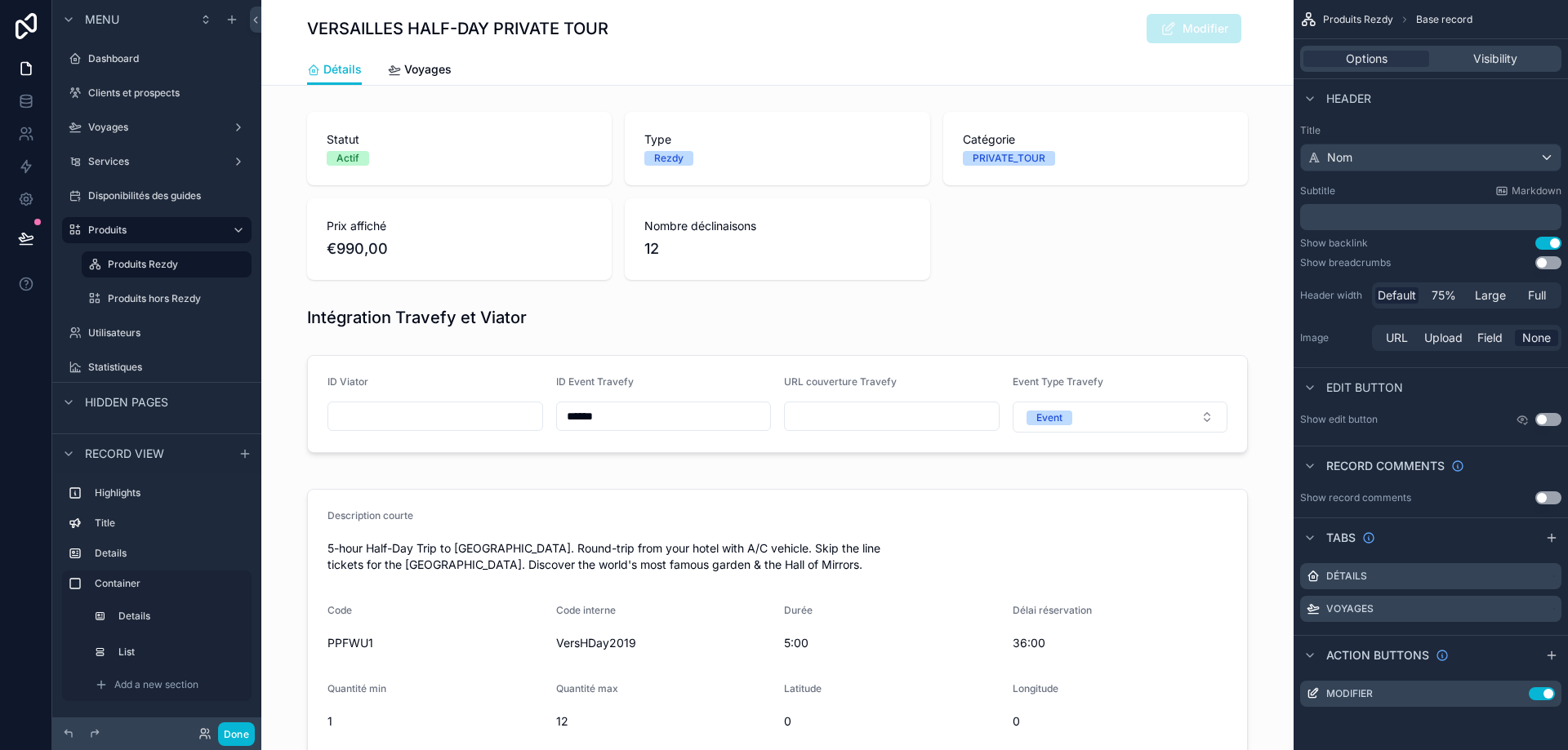
click at [440, 337] on div "Statut Actif Type Rezdy Catégorie PRIVATE_TOUR Prix affiché €990,00 Nombre décl…" at bounding box center [777, 739] width 1032 height 1268
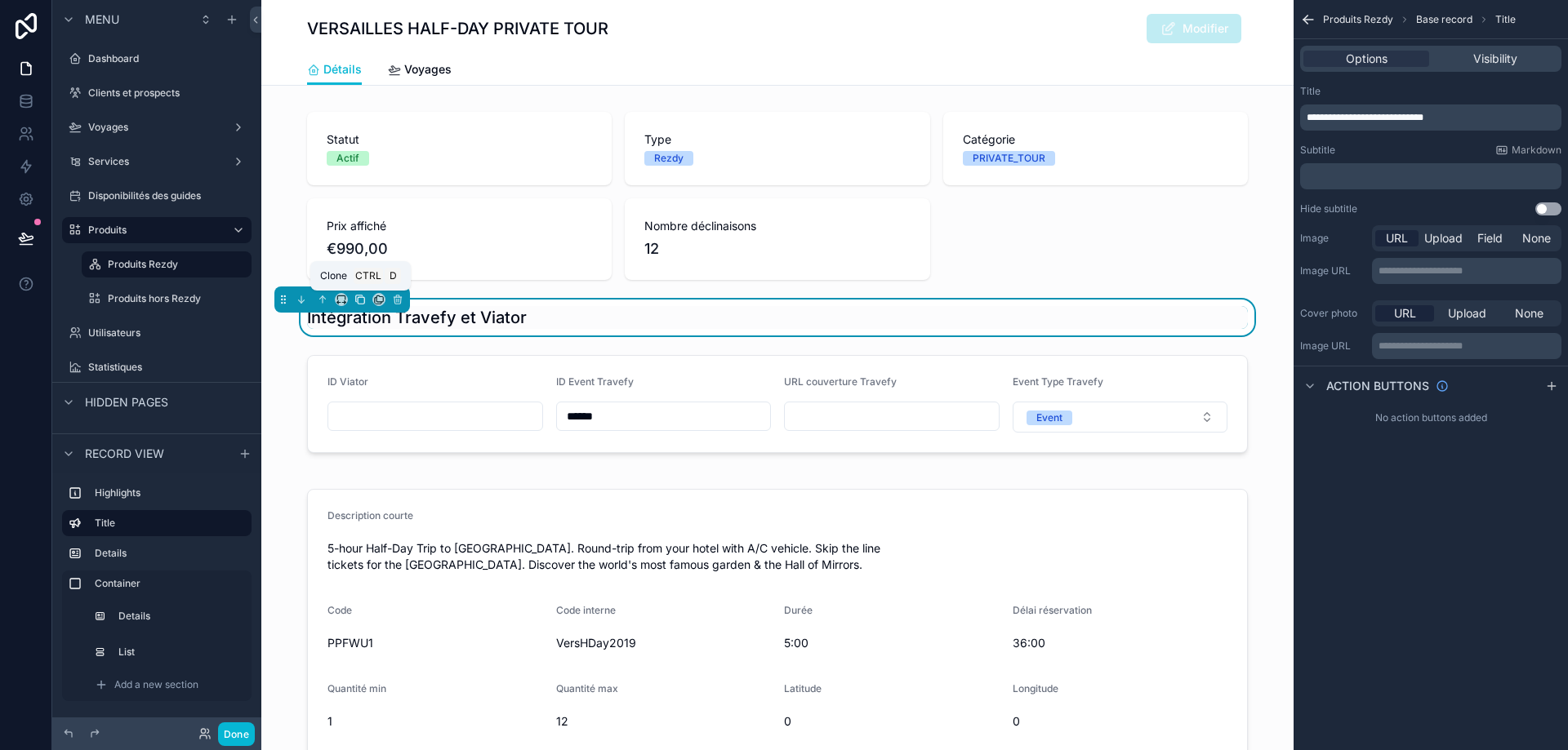
click at [358, 302] on icon "scrollable content" at bounding box center [359, 299] width 11 height 11
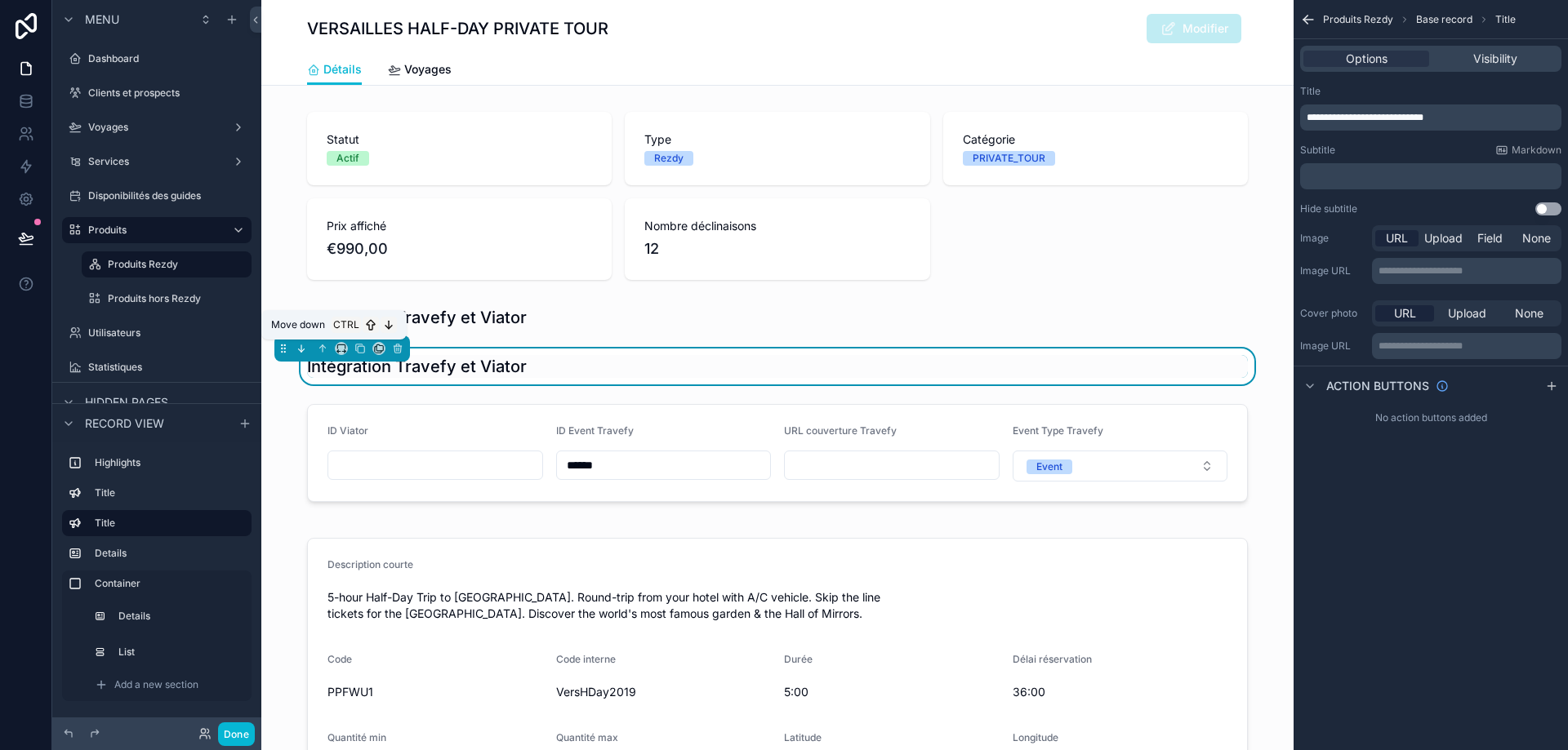
click at [304, 351] on icon "scrollable content" at bounding box center [301, 348] width 11 height 11
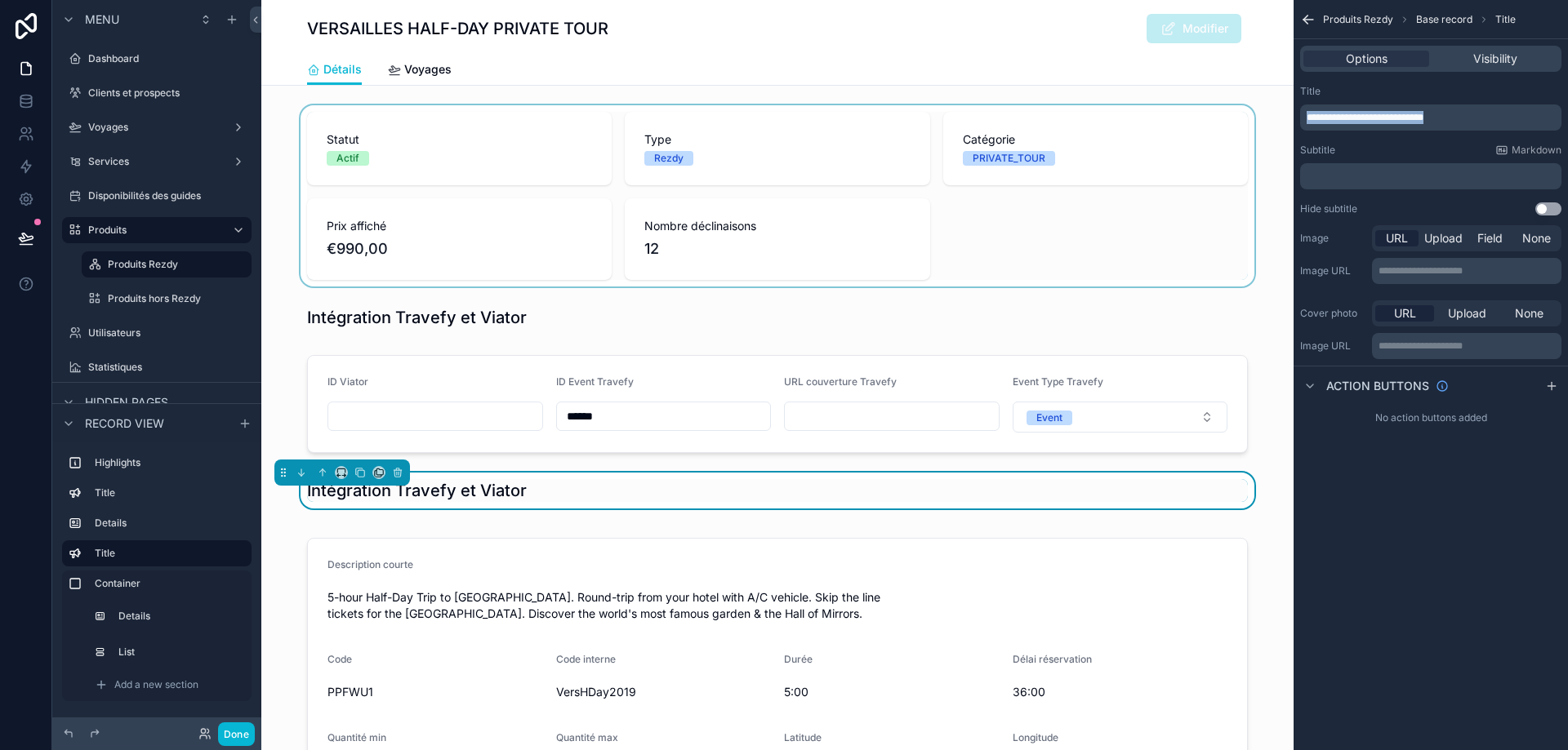
drag, startPoint x: 1464, startPoint y: 112, endPoint x: 1194, endPoint y: 107, distance: 270.0
click at [1194, 107] on div "Dashboard Clients et prospects Voyages Services Disponibilités des guides Produ…" at bounding box center [914, 375] width 1307 height 750
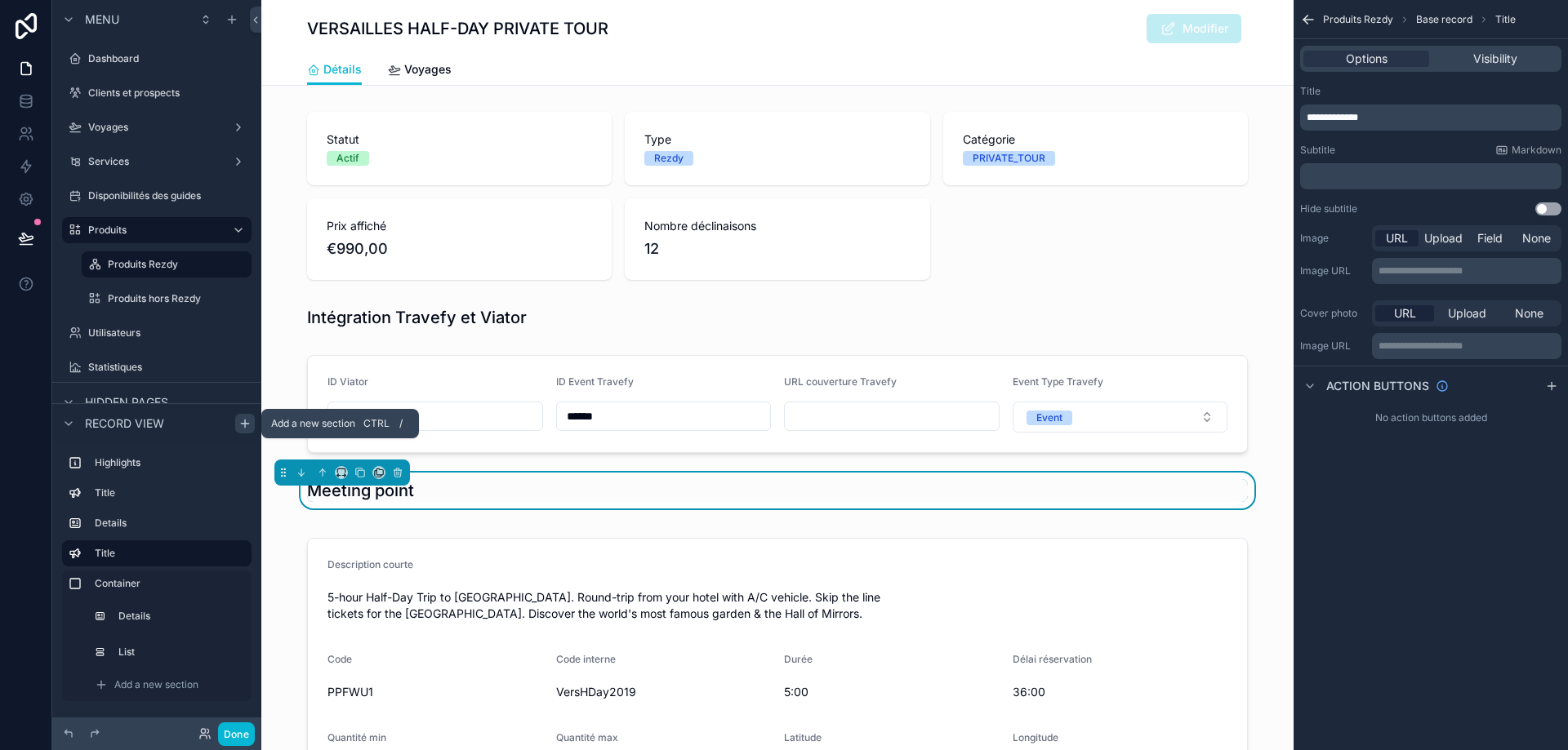
click at [244, 425] on icon "scrollable content" at bounding box center [245, 423] width 13 height 13
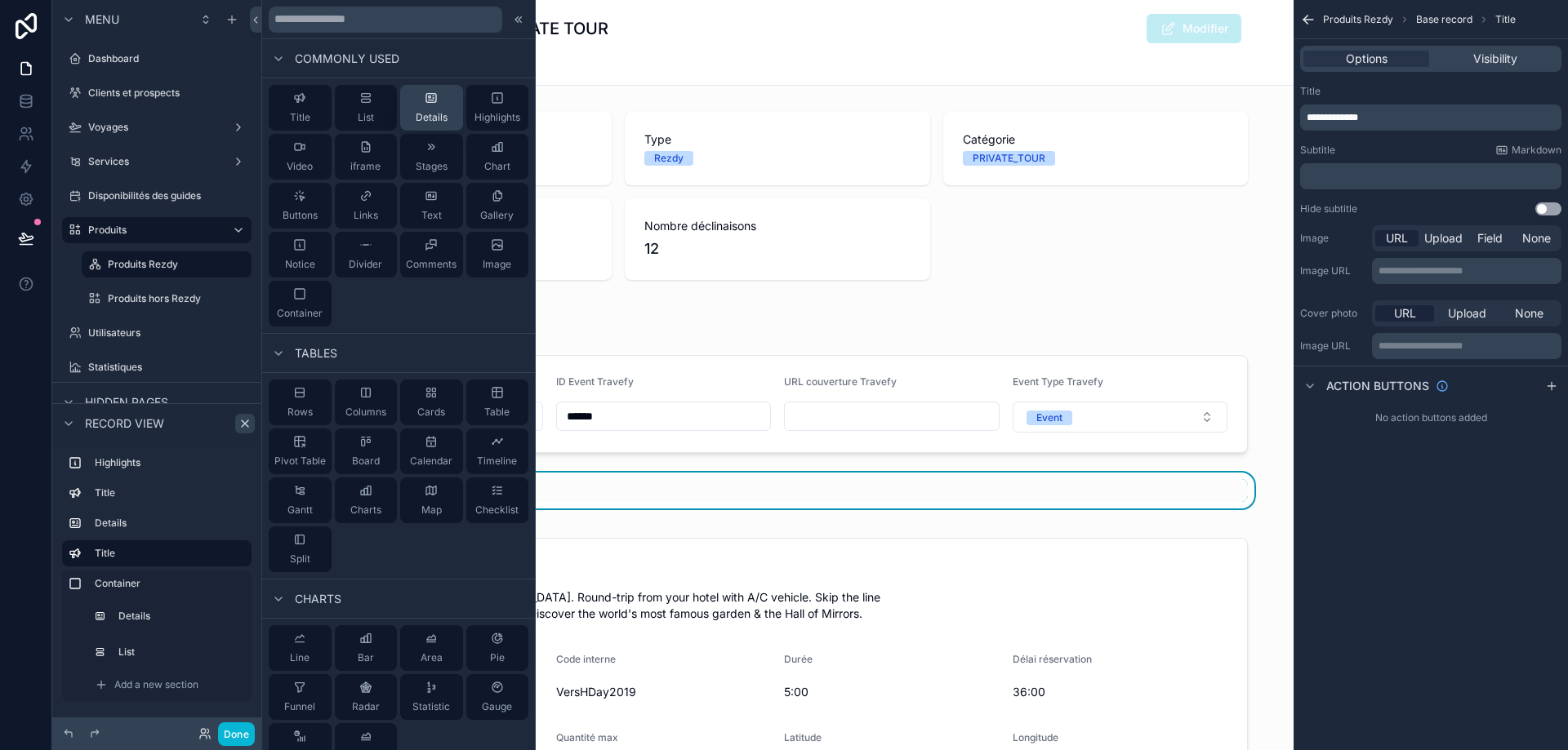
click at [425, 102] on icon at bounding box center [431, 97] width 13 height 13
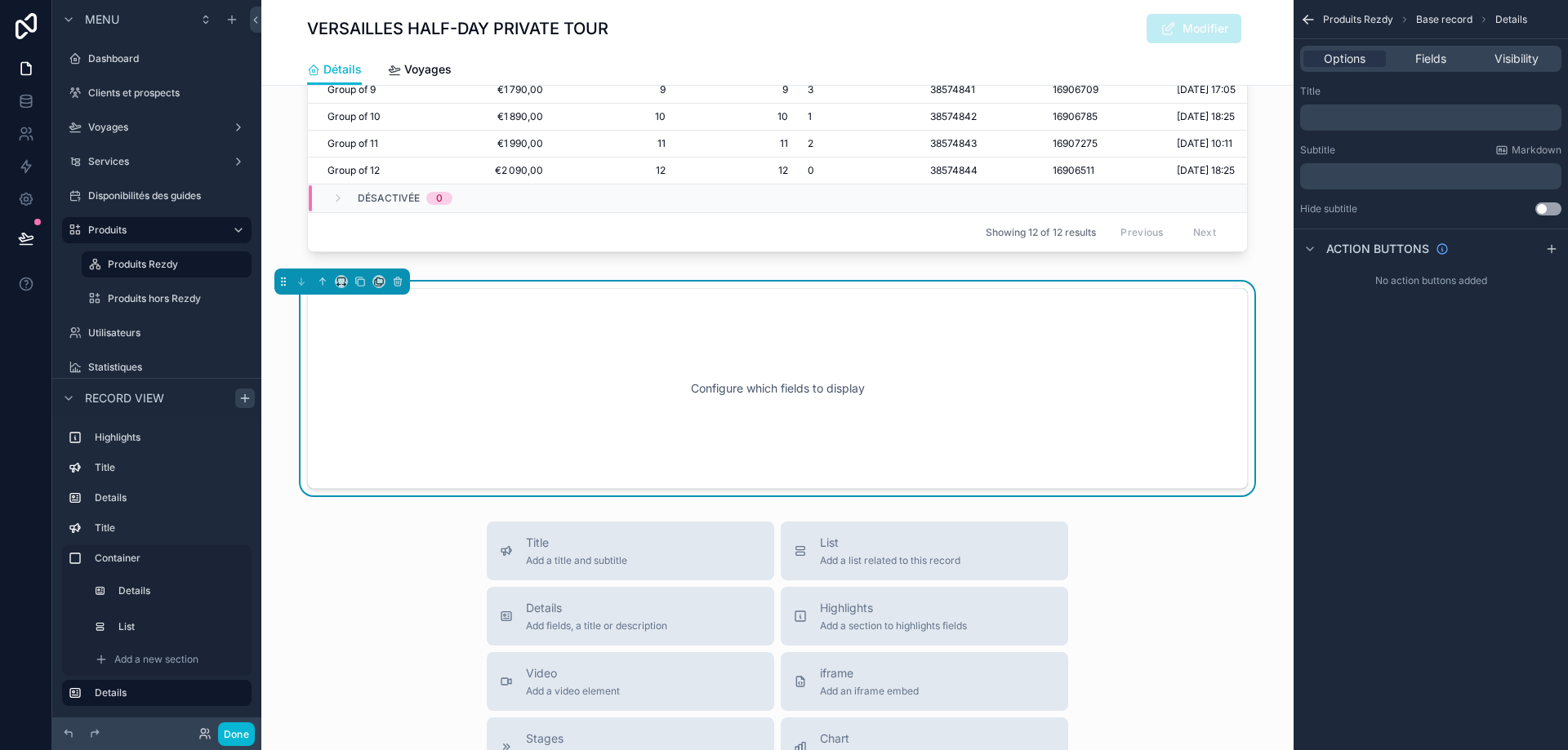
scroll to position [1181, 0]
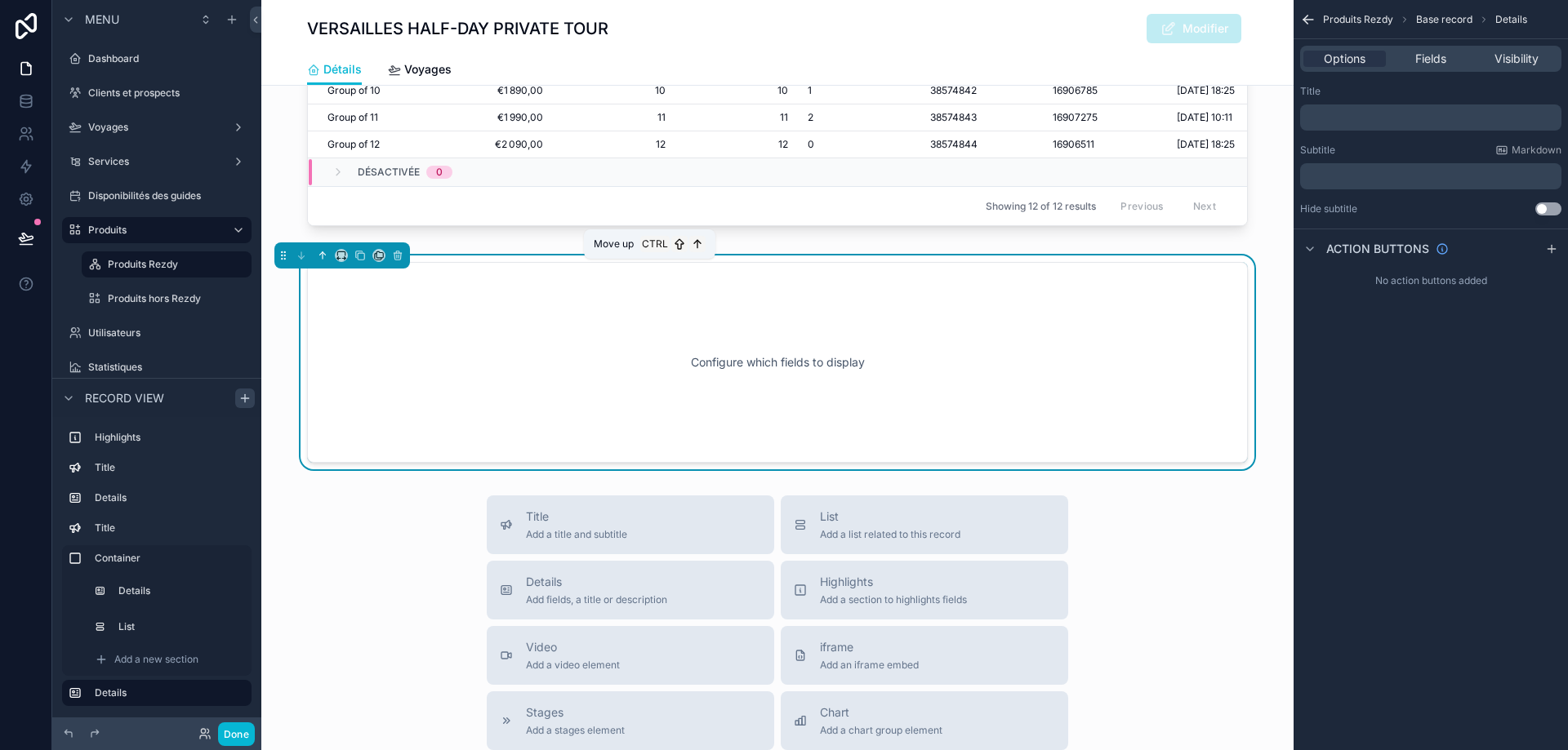
click at [319, 261] on icon "scrollable content" at bounding box center [322, 255] width 11 height 11
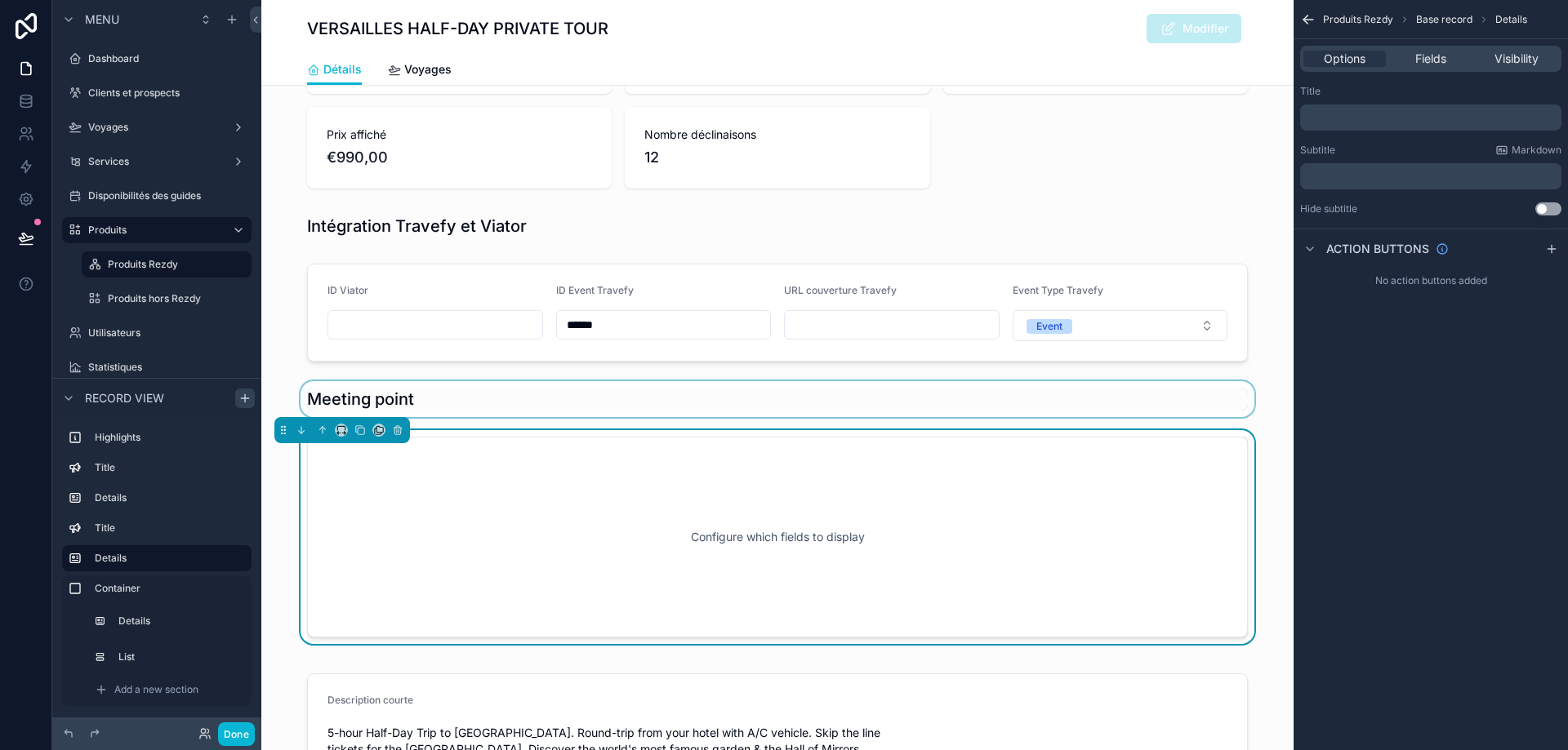
scroll to position [119, 0]
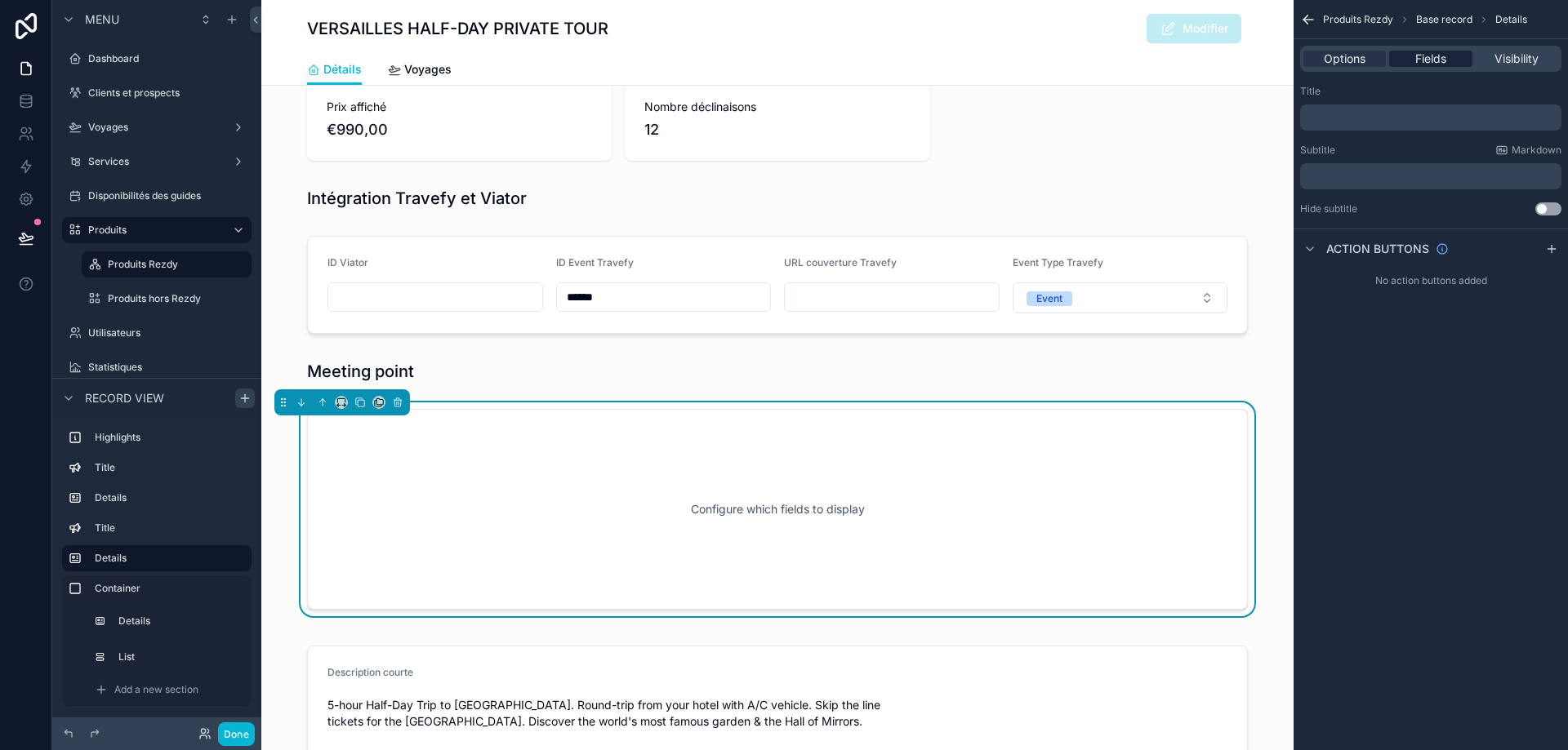
click at [1411, 57] on div "Fields" at bounding box center [1431, 59] width 83 height 16
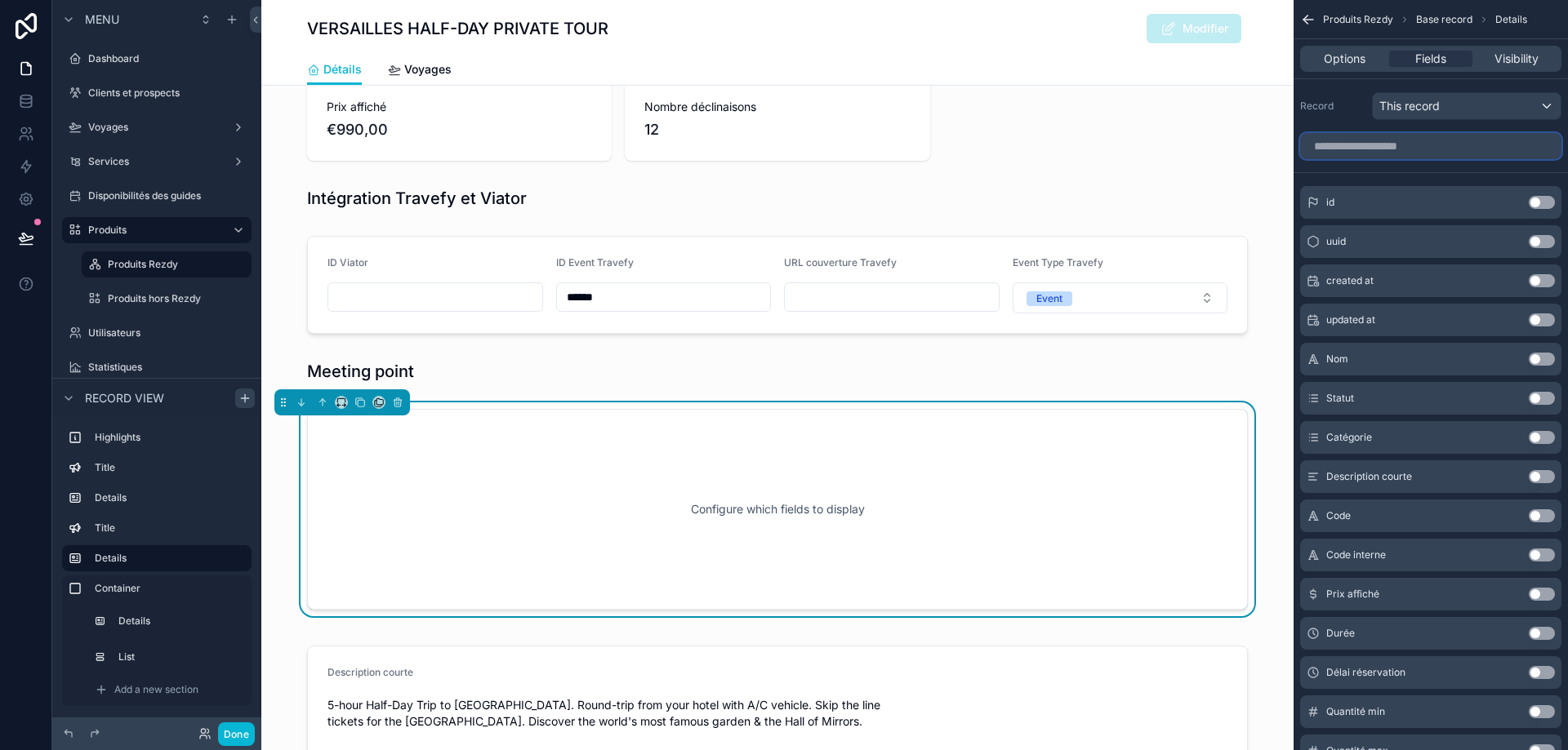
click at [1370, 152] on input "scrollable content" at bounding box center [1430, 146] width 261 height 26
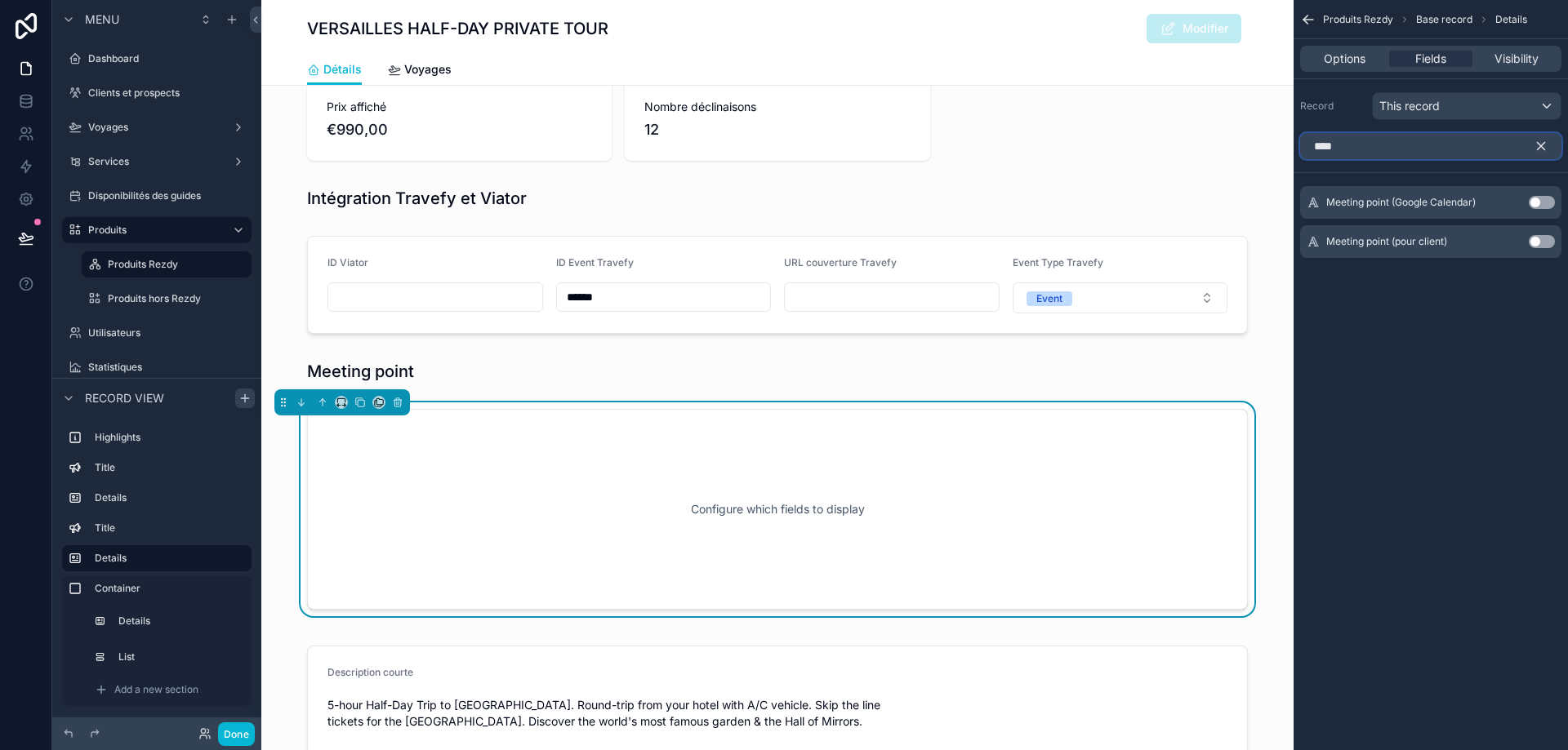
type input "****"
click at [1538, 203] on button "Use setting" at bounding box center [1542, 202] width 26 height 13
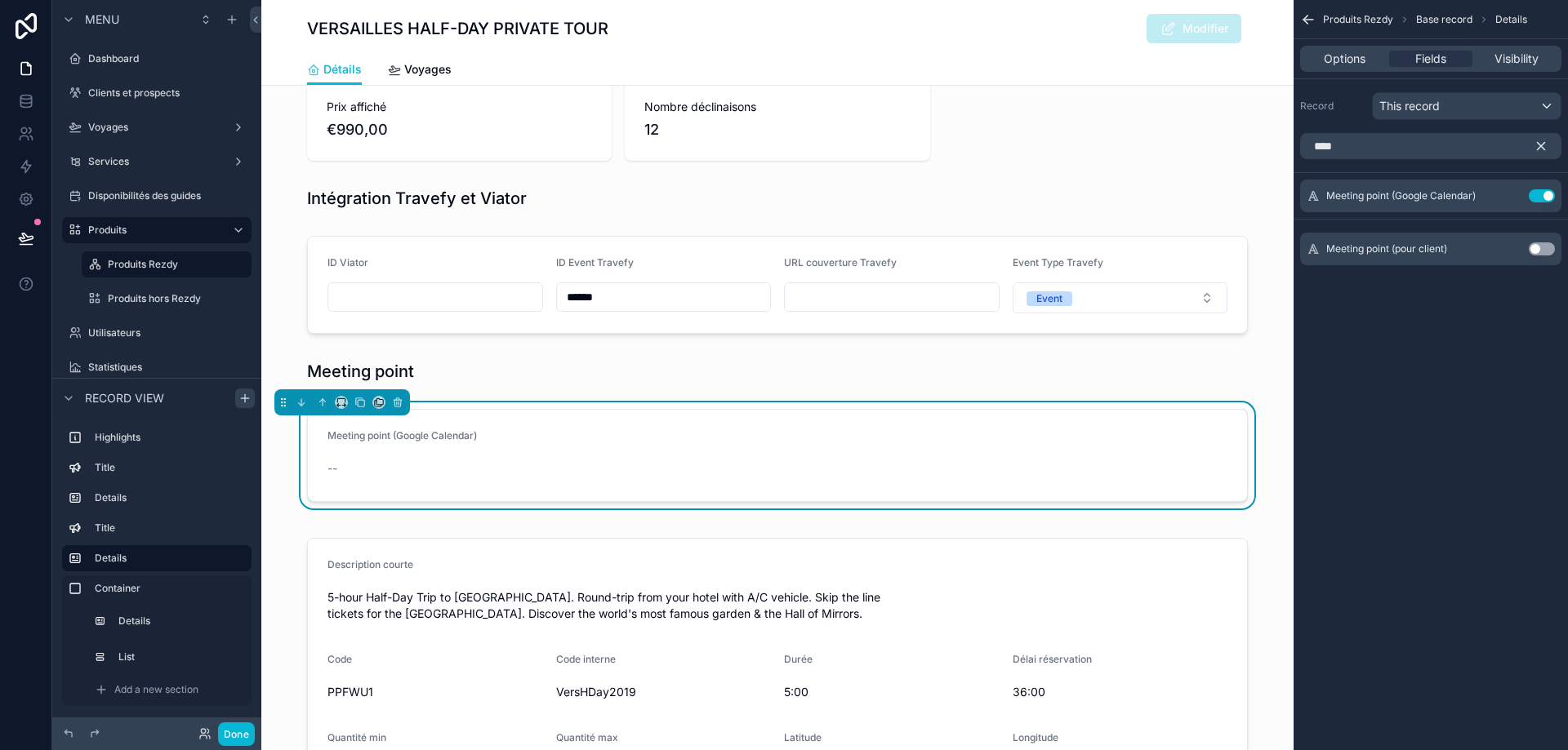
click at [1540, 244] on button "Use setting" at bounding box center [1542, 249] width 26 height 13
click at [1510, 194] on icon "scrollable content" at bounding box center [1511, 195] width 7 height 7
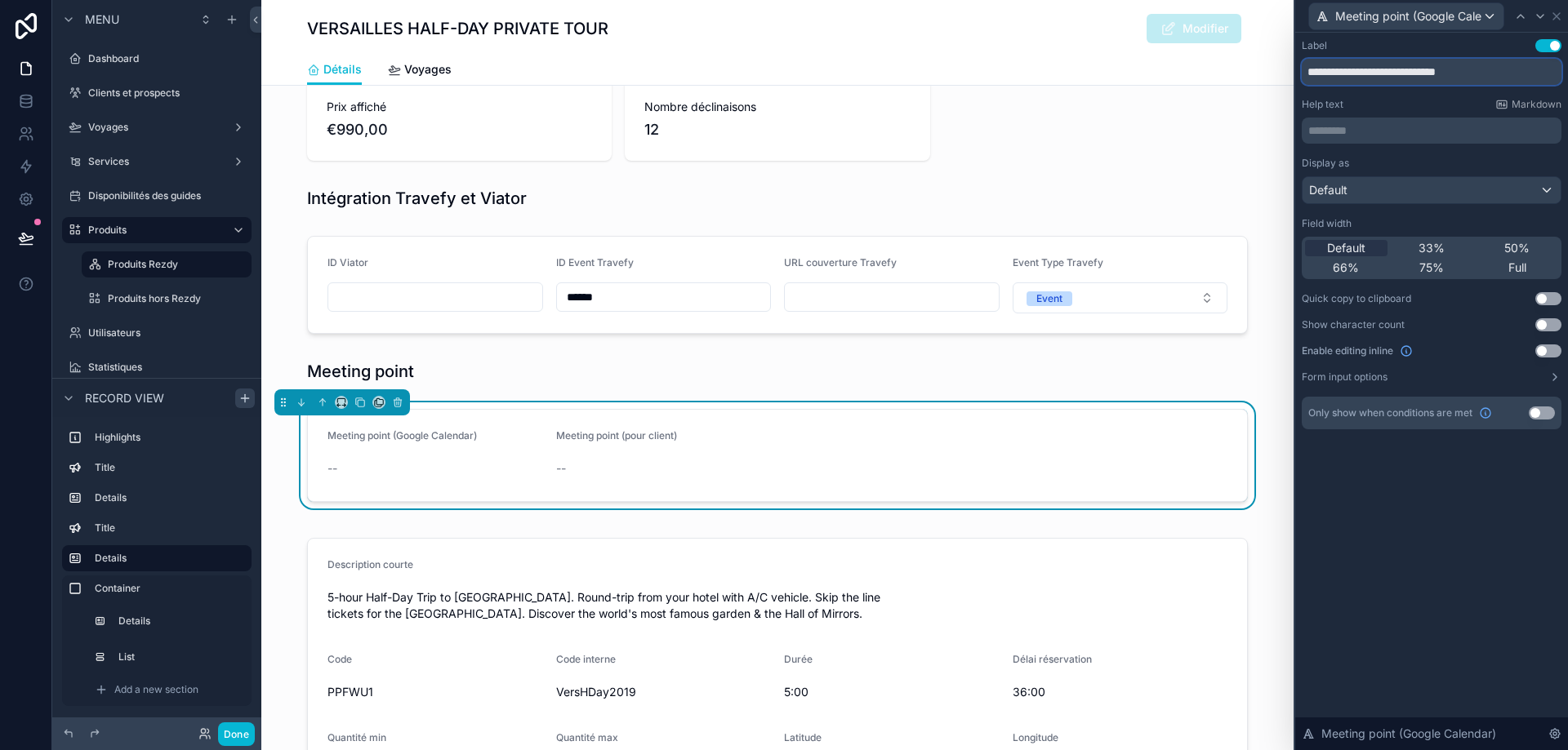
drag, startPoint x: 1390, startPoint y: 71, endPoint x: 1226, endPoint y: 68, distance: 164.0
click at [1226, 68] on div "**********" at bounding box center [784, 375] width 1568 height 750
click at [1466, 72] on input "**********" at bounding box center [1431, 71] width 259 height 26
type input "**********"
click at [1547, 349] on button "Use setting" at bounding box center [1548, 350] width 26 height 13
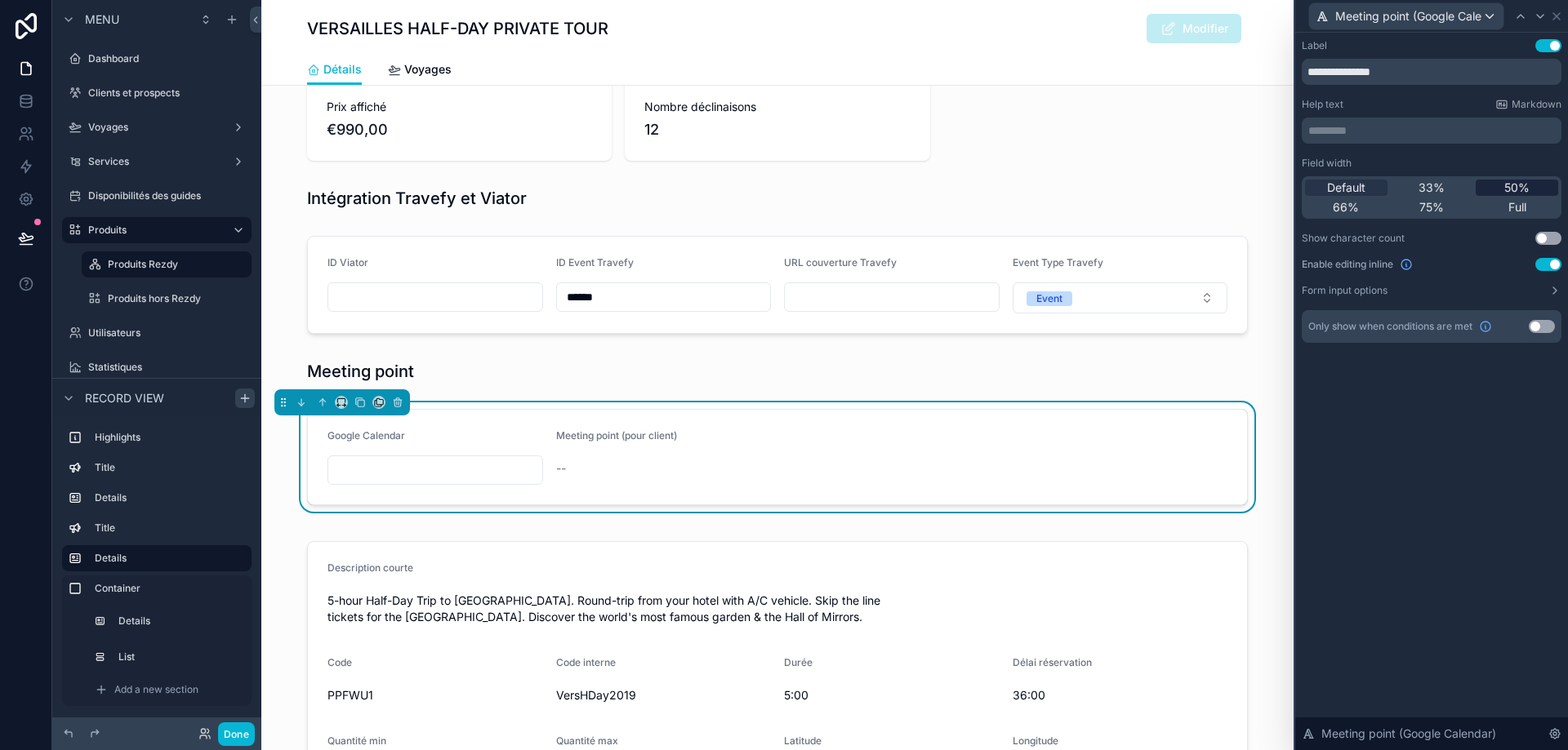
click at [1516, 193] on span "50%" at bounding box center [1516, 188] width 25 height 16
click at [1426, 193] on span "33%" at bounding box center [1432, 188] width 26 height 16
click at [1509, 187] on span "50%" at bounding box center [1516, 188] width 25 height 16
click at [1439, 186] on span "33%" at bounding box center [1432, 188] width 26 height 16
click at [1511, 189] on span "50%" at bounding box center [1516, 188] width 25 height 16
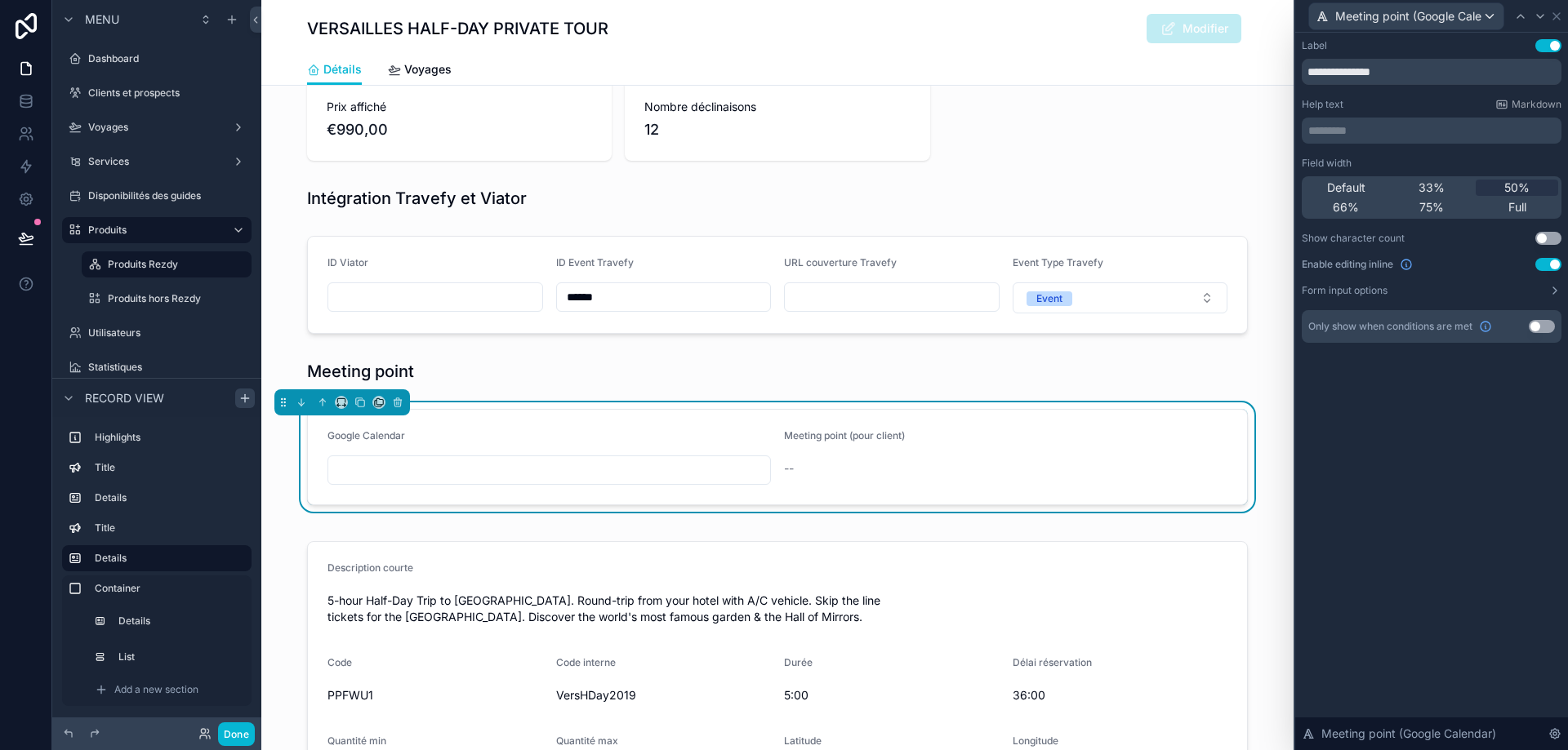
click at [1374, 133] on p "********* ﻿" at bounding box center [1434, 130] width 250 height 16
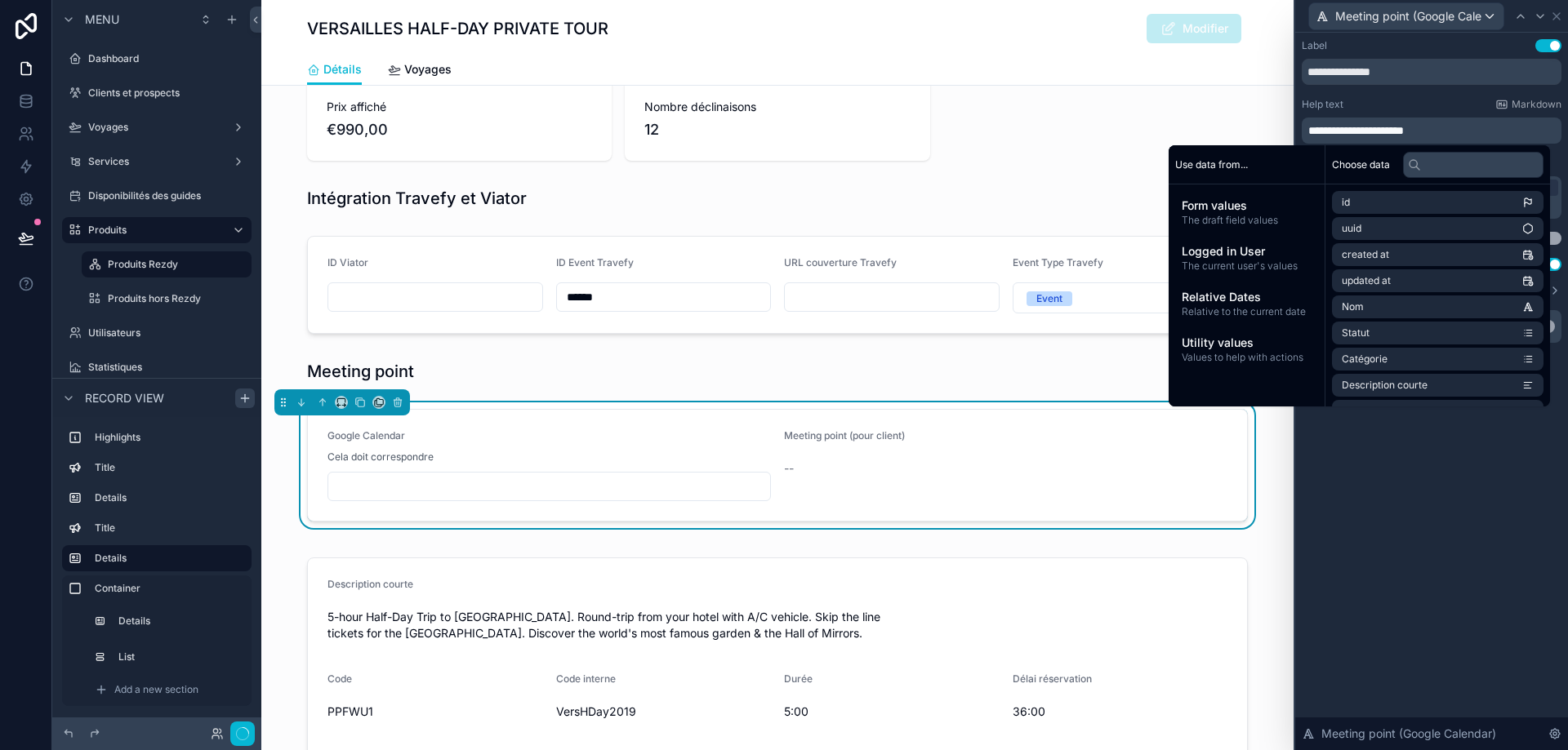
click at [1307, 131] on div "**********" at bounding box center [1431, 131] width 259 height 26
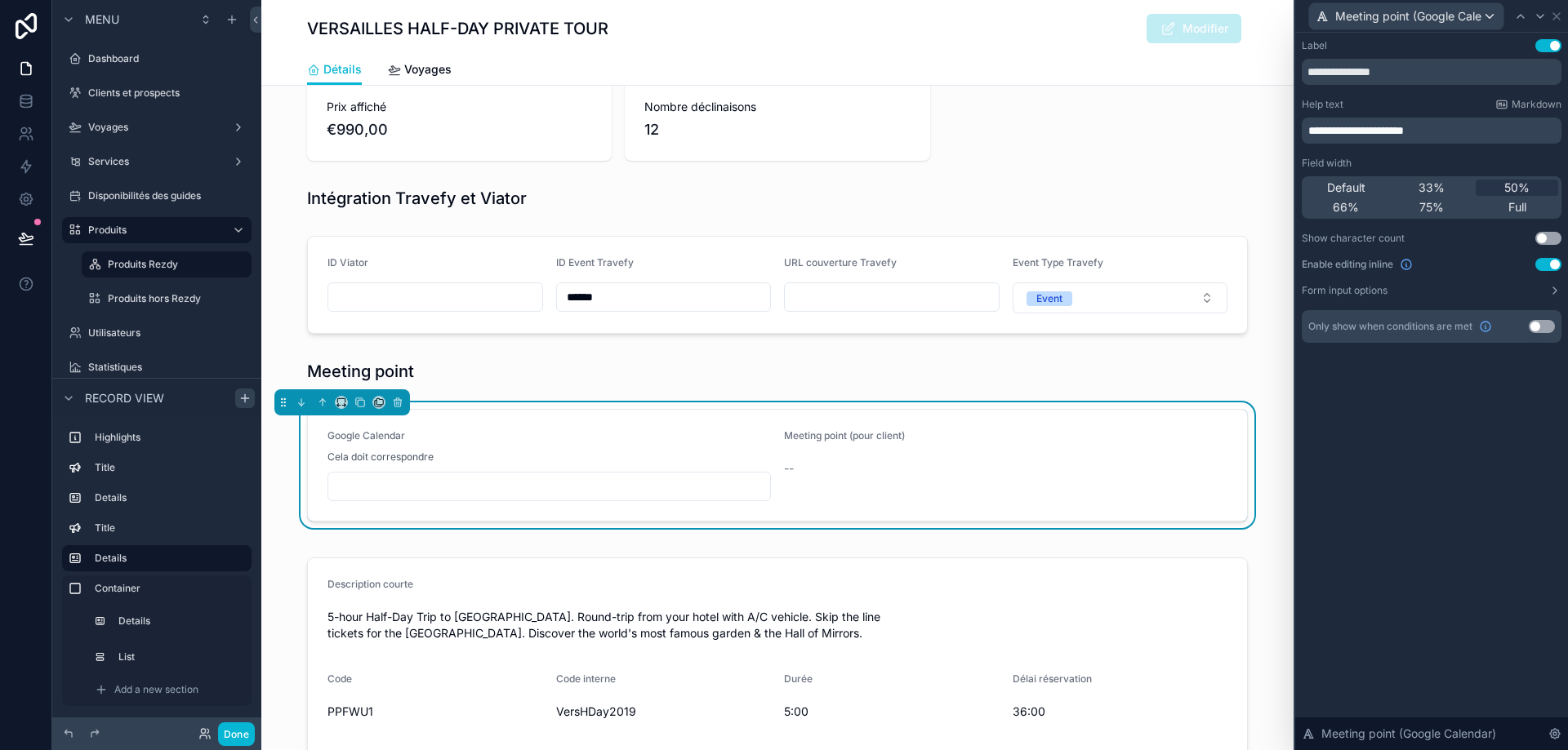
click at [1309, 130] on span "**********" at bounding box center [1356, 130] width 96 height 11
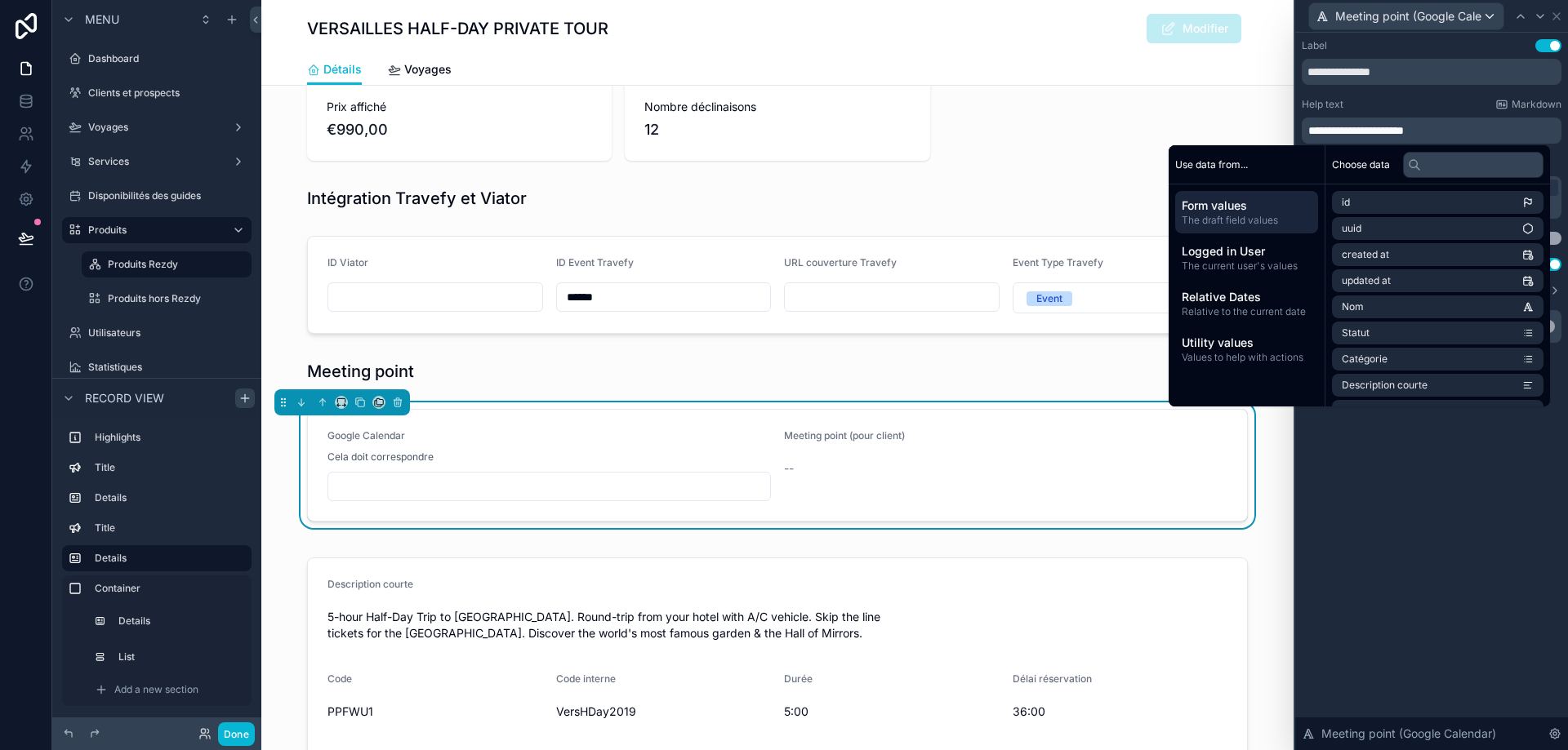
click at [1455, 133] on p "**********" at bounding box center [1434, 130] width 250 height 16
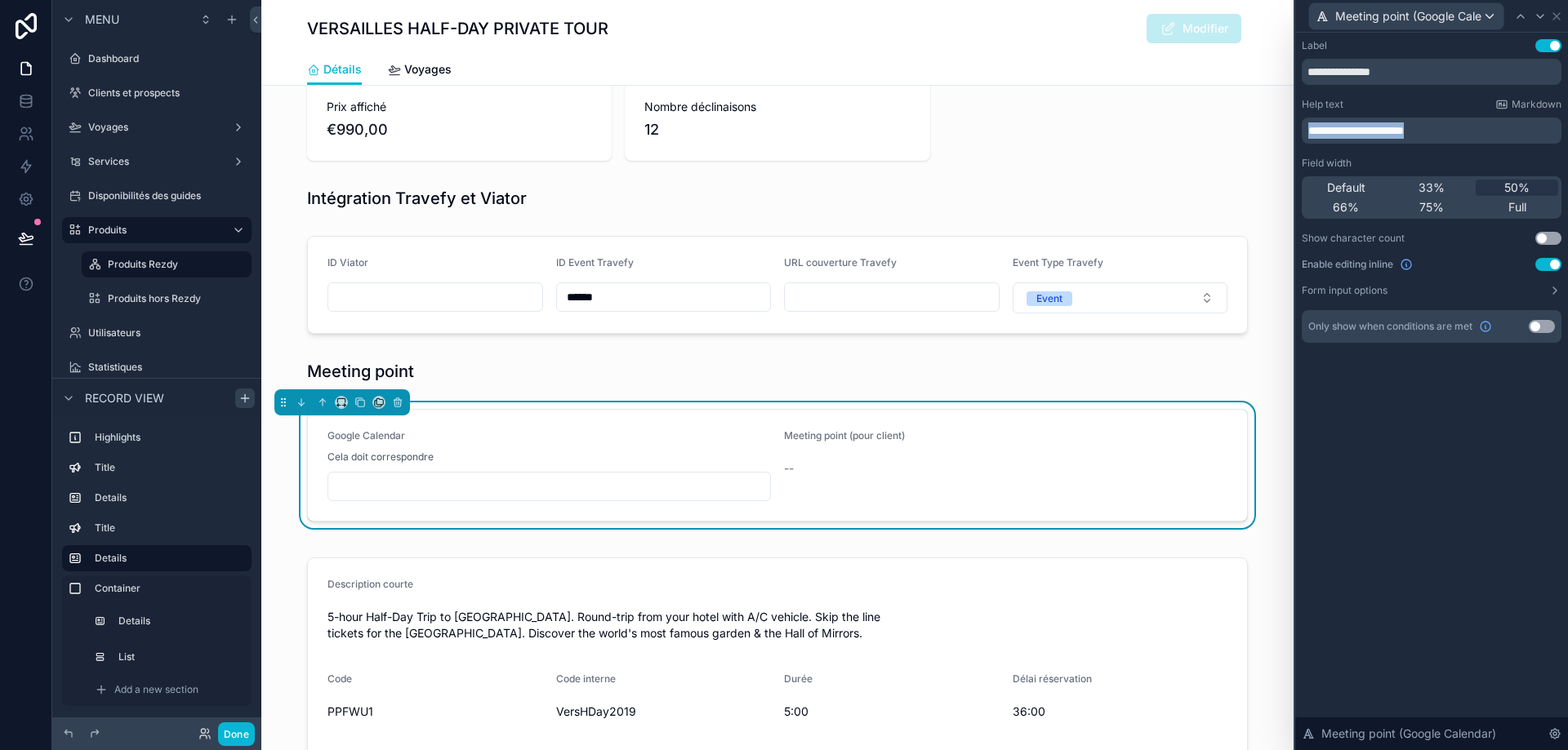
drag, startPoint x: 1446, startPoint y: 128, endPoint x: 1435, endPoint y: 131, distance: 11.4
click at [1321, 133] on p "**********" at bounding box center [1434, 130] width 250 height 16
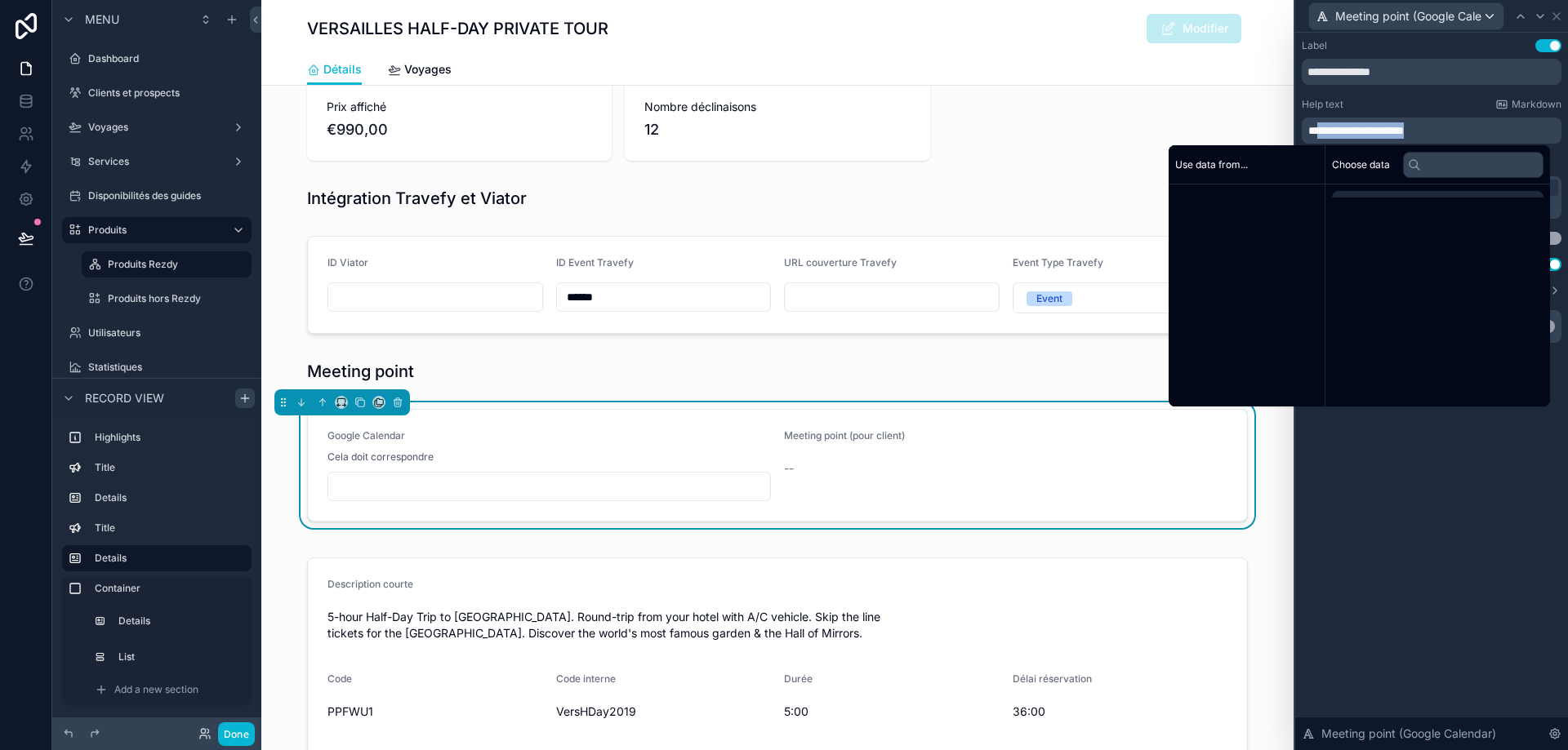
click at [1472, 129] on p "**********" at bounding box center [1434, 130] width 250 height 16
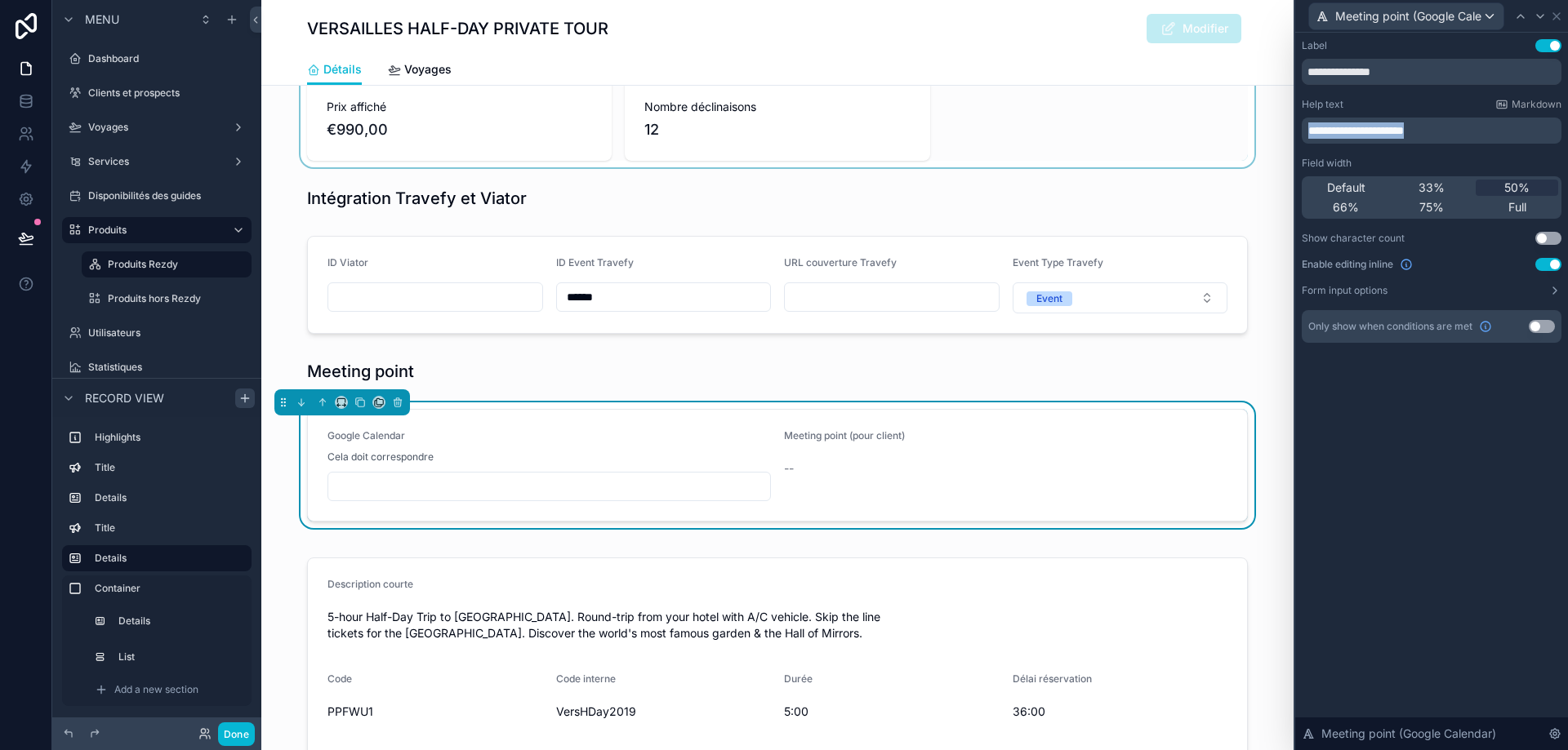
drag, startPoint x: 1450, startPoint y: 129, endPoint x: 1263, endPoint y: 127, distance: 187.0
click at [1263, 127] on div "**********" at bounding box center [784, 375] width 1568 height 750
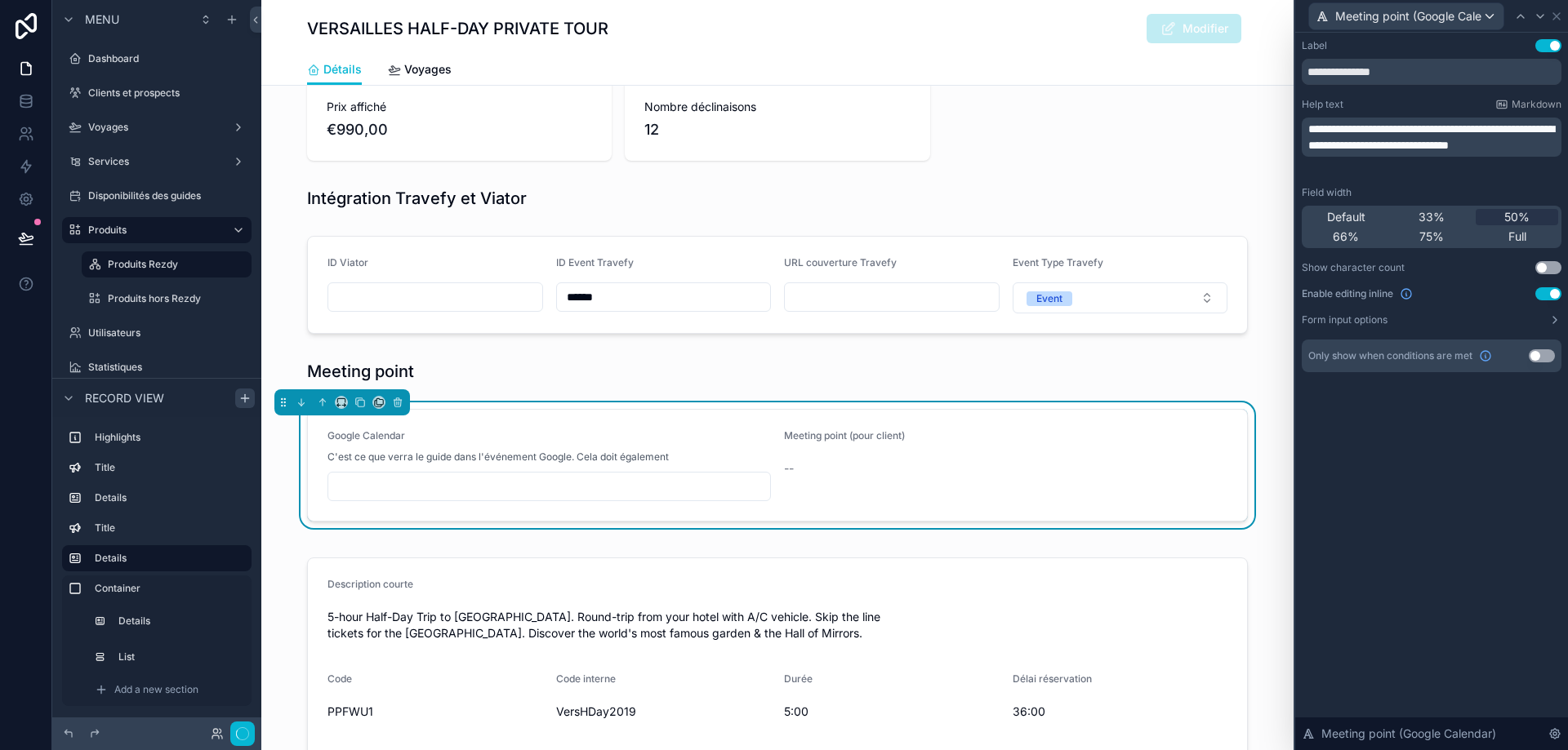
scroll to position [0, 0]
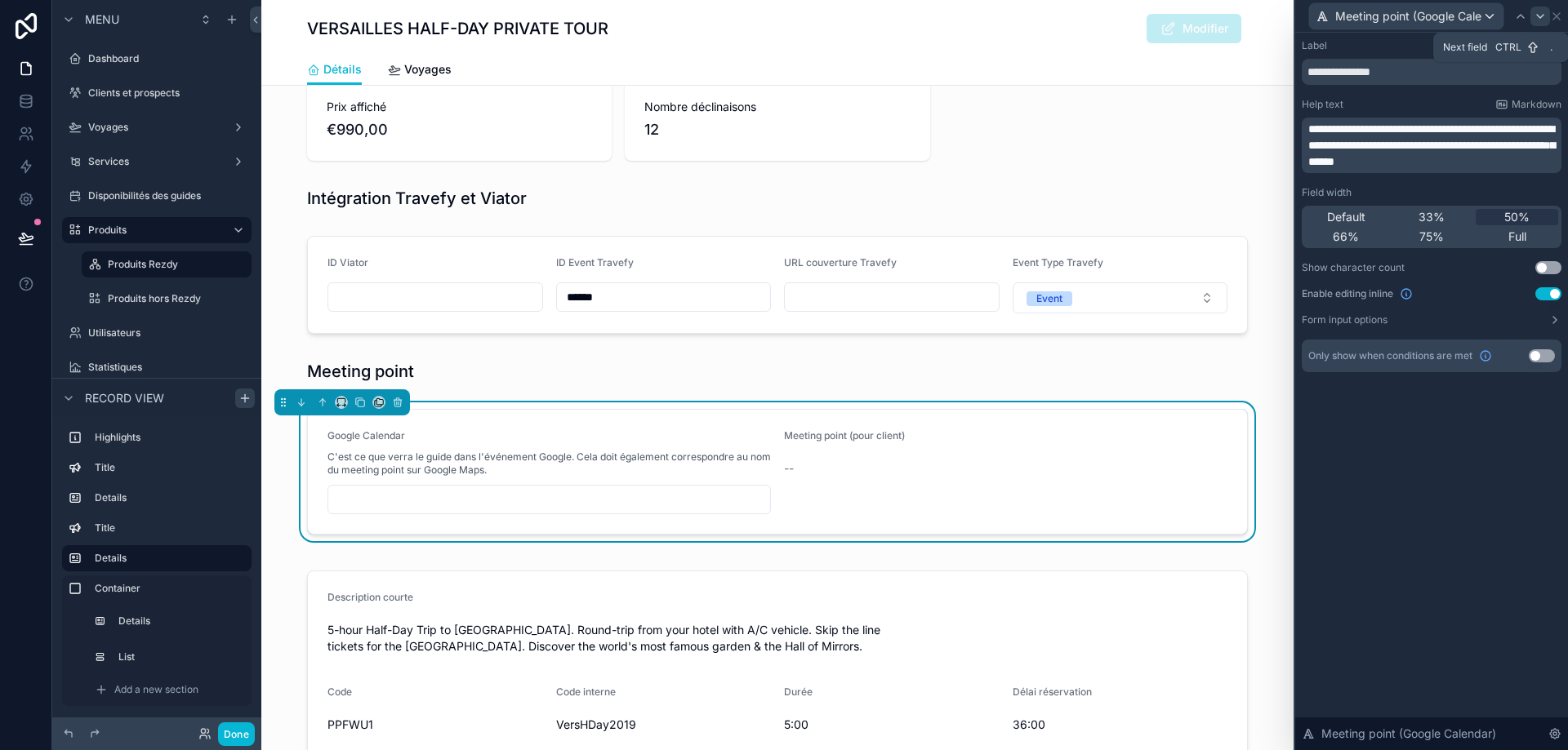
click at [1540, 15] on icon at bounding box center [1540, 15] width 13 height 13
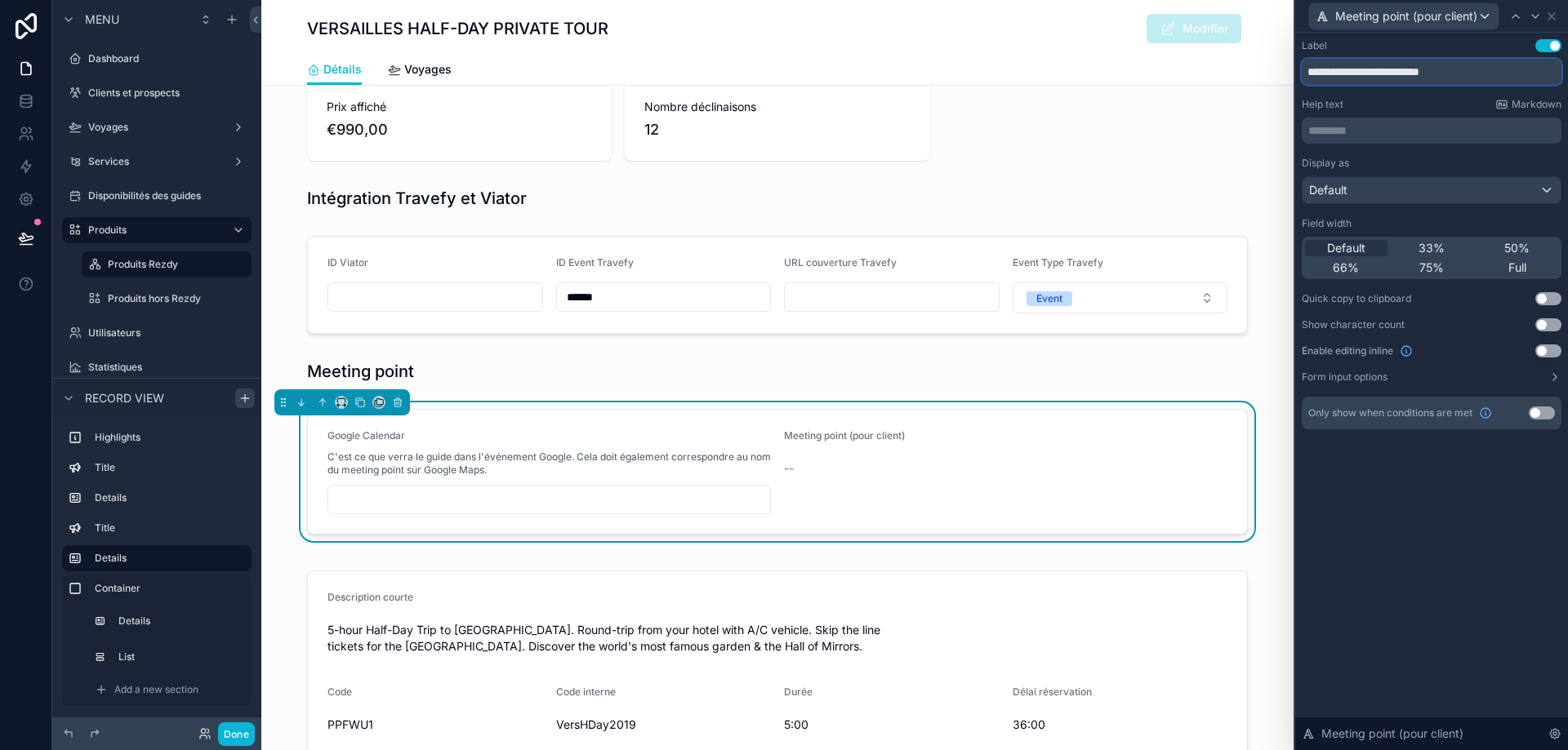
click at [1390, 71] on input "**********" at bounding box center [1431, 71] width 259 height 26
drag, startPoint x: 1396, startPoint y: 70, endPoint x: 1246, endPoint y: 68, distance: 150.0
click at [1246, 68] on div "**********" at bounding box center [784, 375] width 1568 height 750
click at [1414, 72] on input "**********" at bounding box center [1431, 71] width 259 height 26
drag, startPoint x: 1465, startPoint y: 71, endPoint x: 1231, endPoint y: 59, distance: 234.3
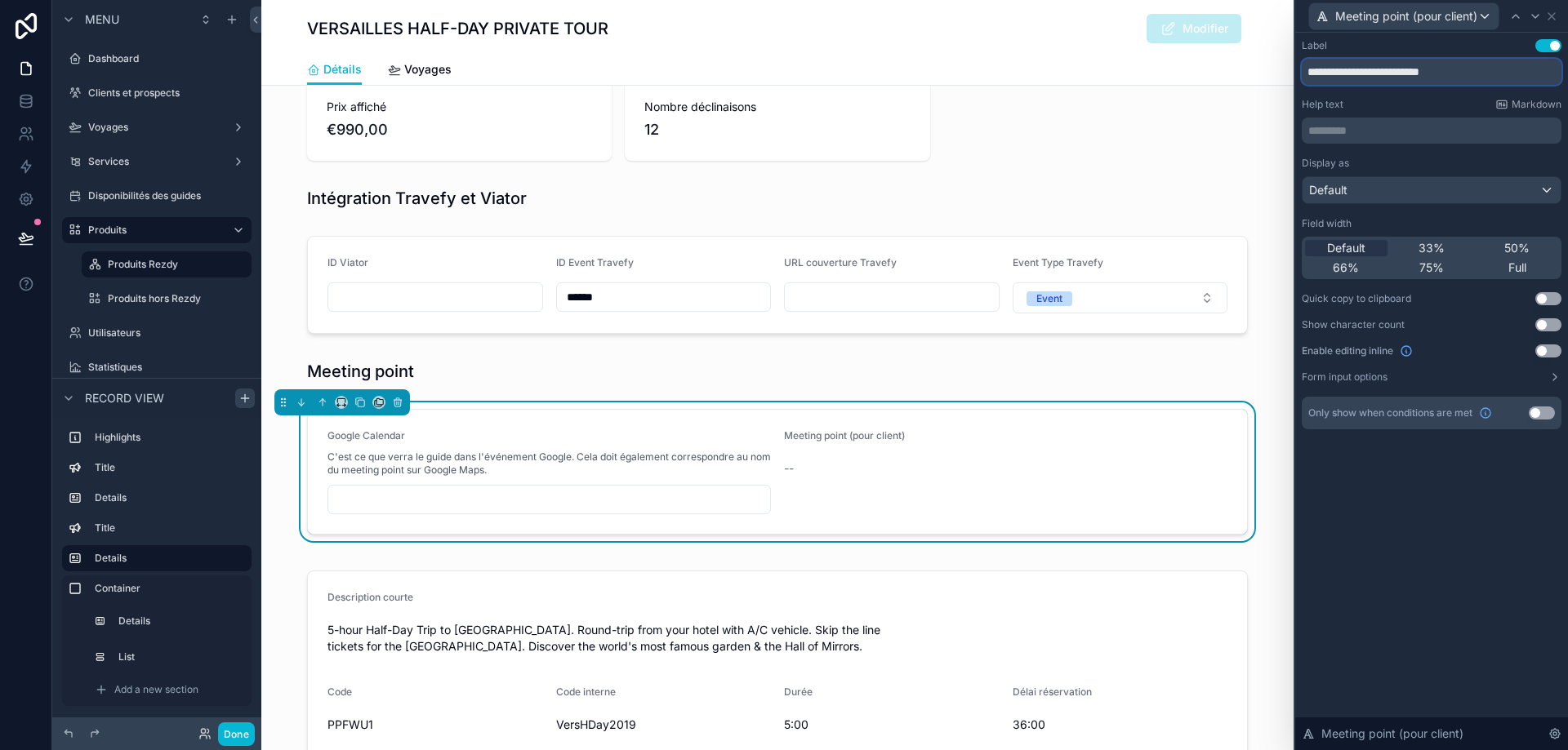
click at [1231, 59] on div "**********" at bounding box center [784, 375] width 1568 height 750
type input "**********"
drag, startPoint x: 1372, startPoint y: 141, endPoint x: 1344, endPoint y: 130, distance: 30.1
click at [1344, 130] on p "********* ﻿" at bounding box center [1434, 130] width 250 height 16
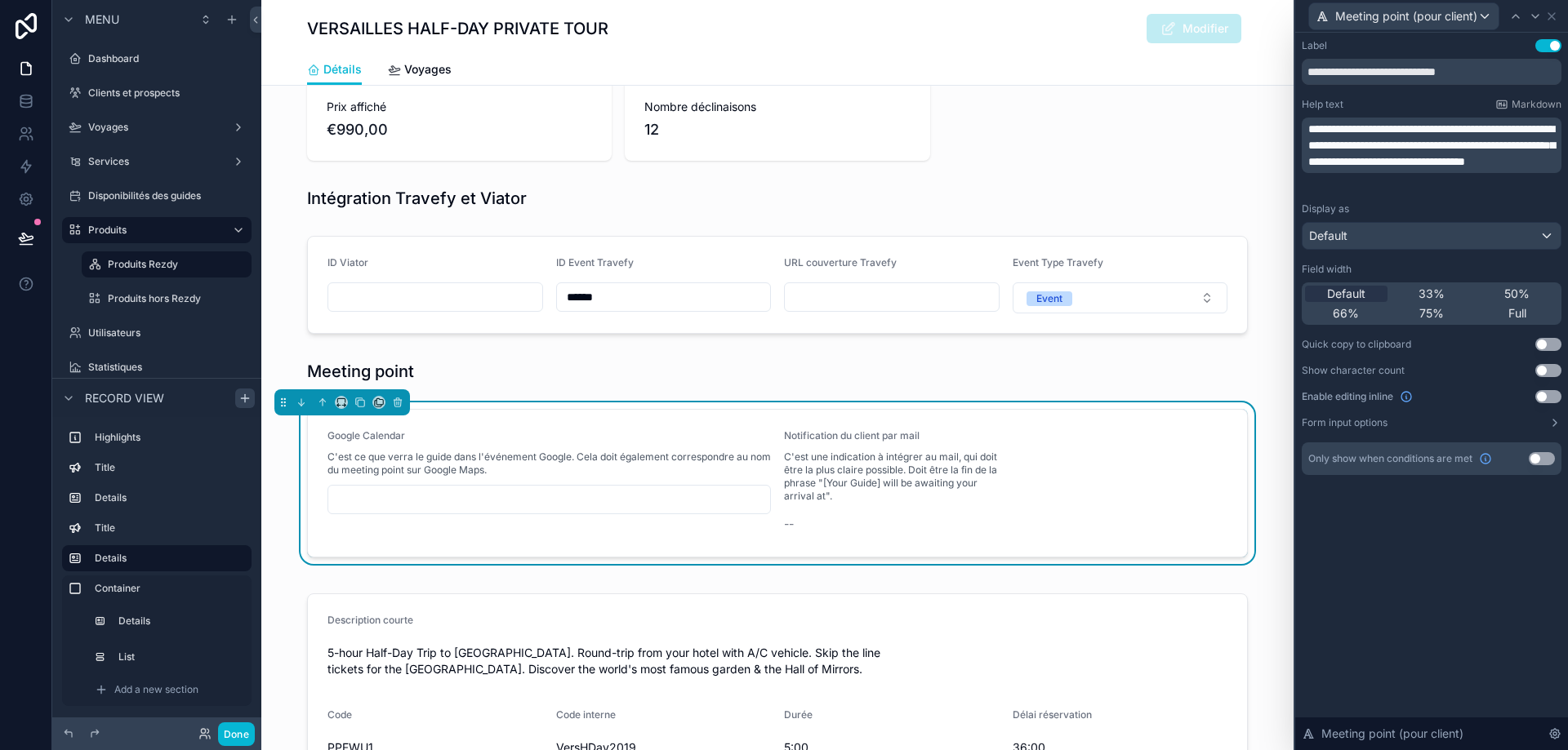
click at [1500, 598] on div "**********" at bounding box center [1432, 391] width 273 height 717
click at [1518, 291] on span "50%" at bounding box center [1516, 294] width 25 height 16
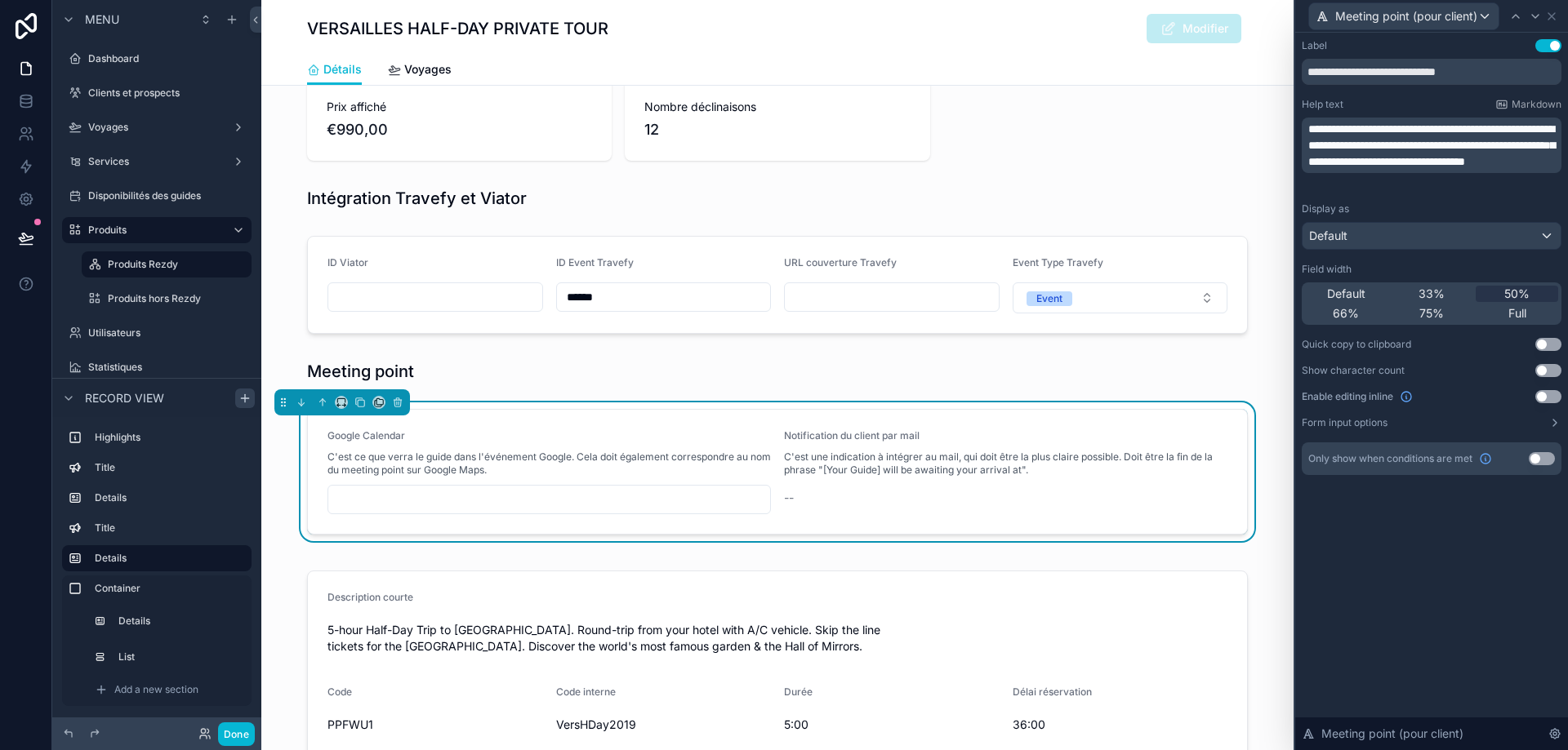
click at [1544, 394] on button "Use setting" at bounding box center [1548, 396] width 26 height 13
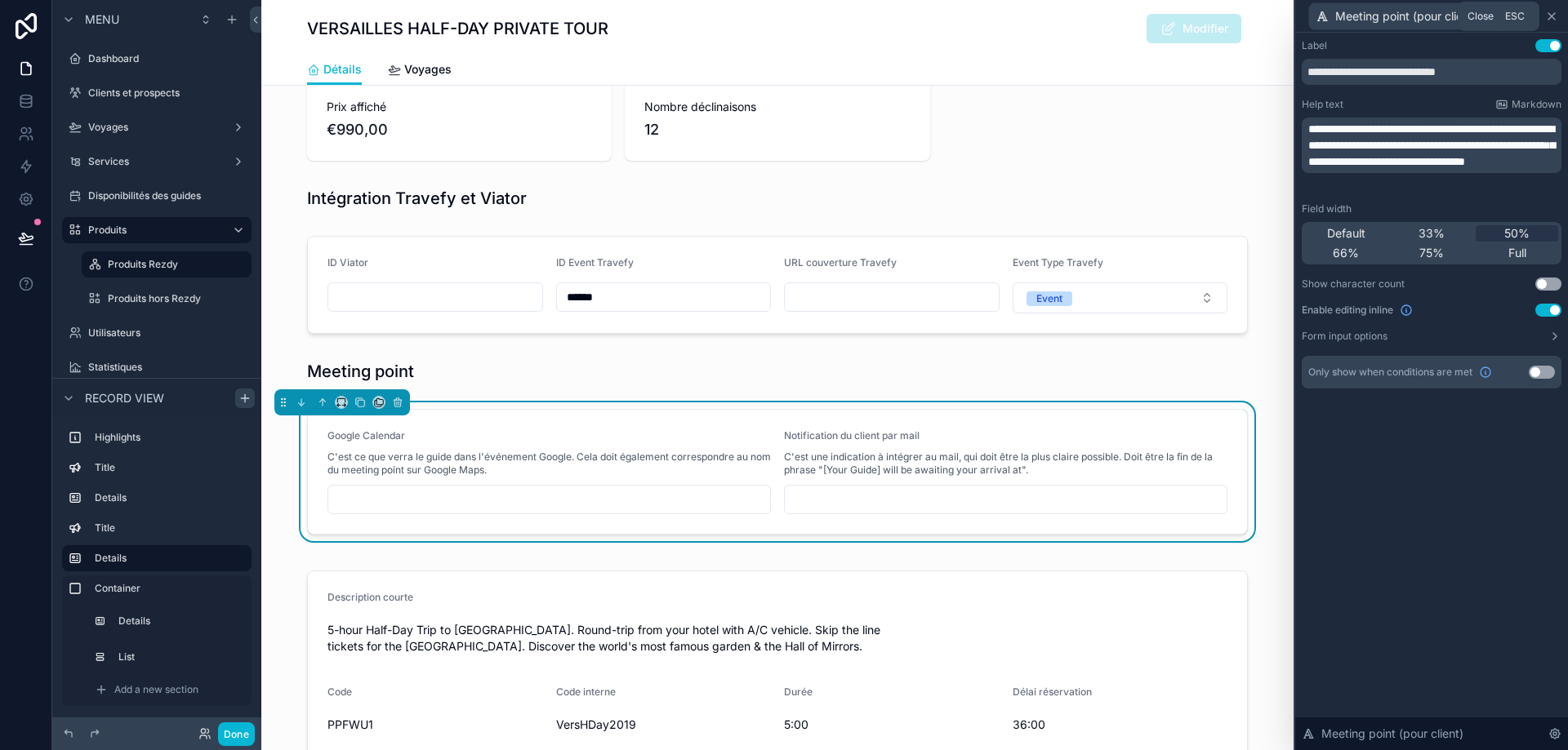
click at [1557, 17] on icon at bounding box center [1552, 15] width 13 height 13
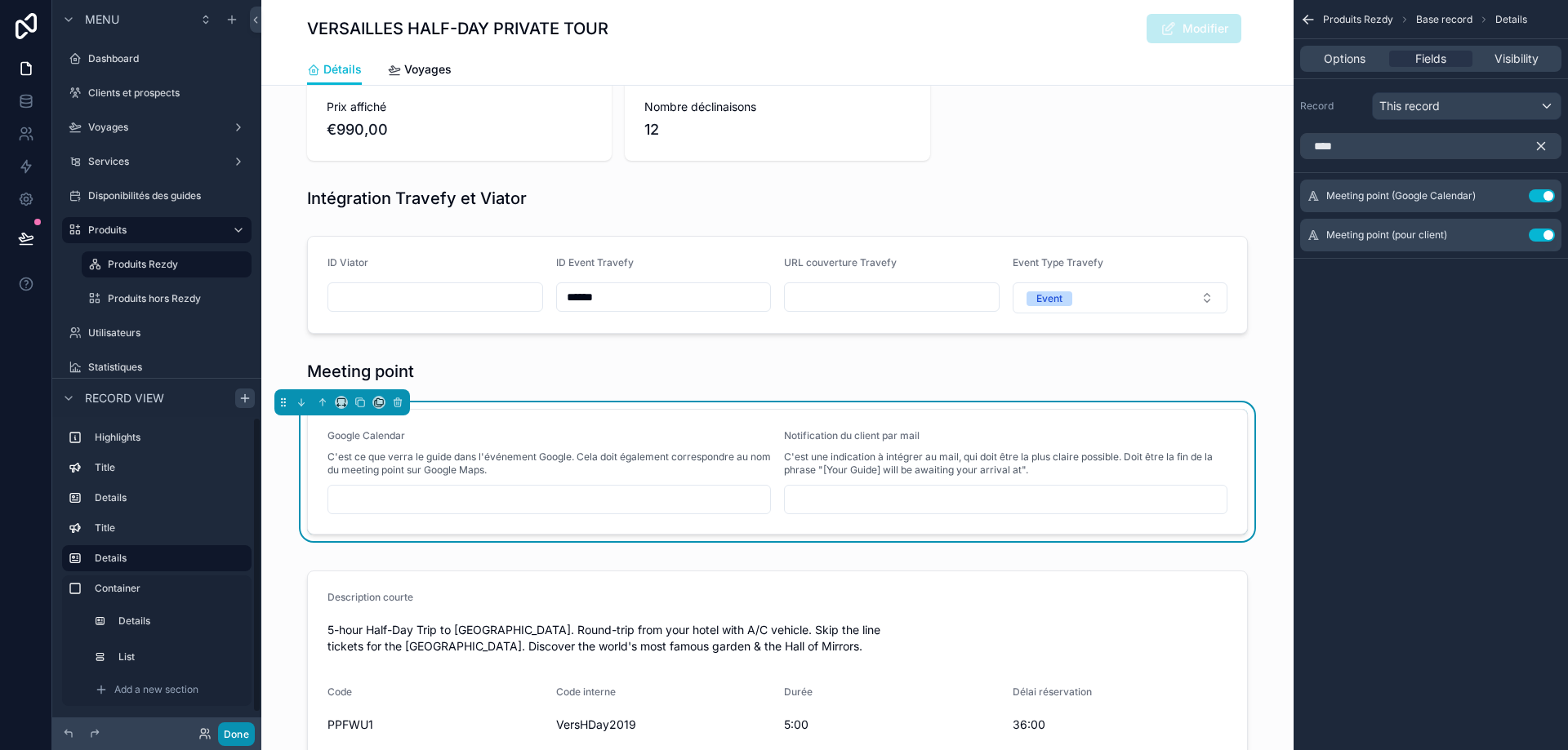
click at [241, 726] on button "Done" at bounding box center [236, 734] width 37 height 23
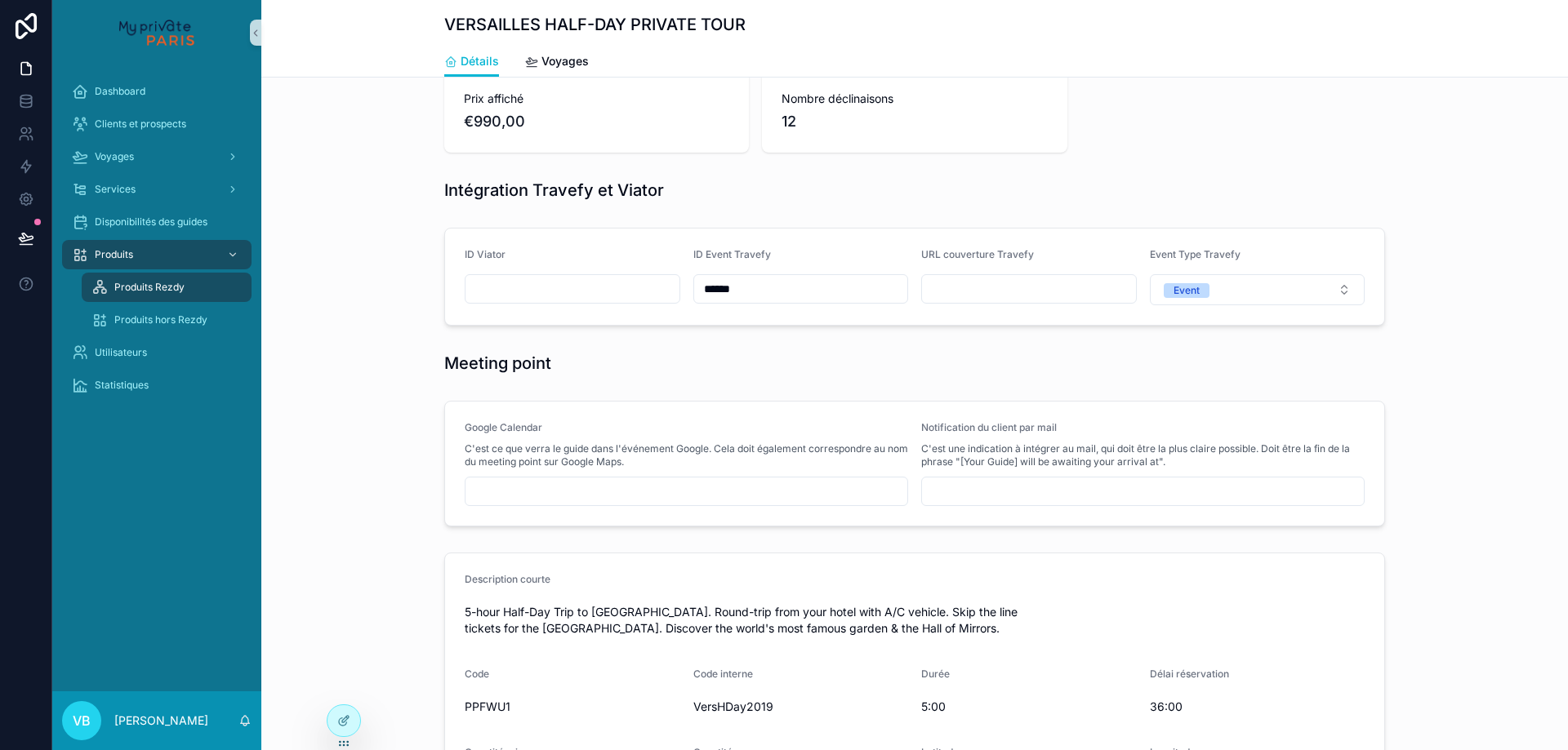
click at [167, 279] on div "Produits Rezdy" at bounding box center [166, 288] width 150 height 26
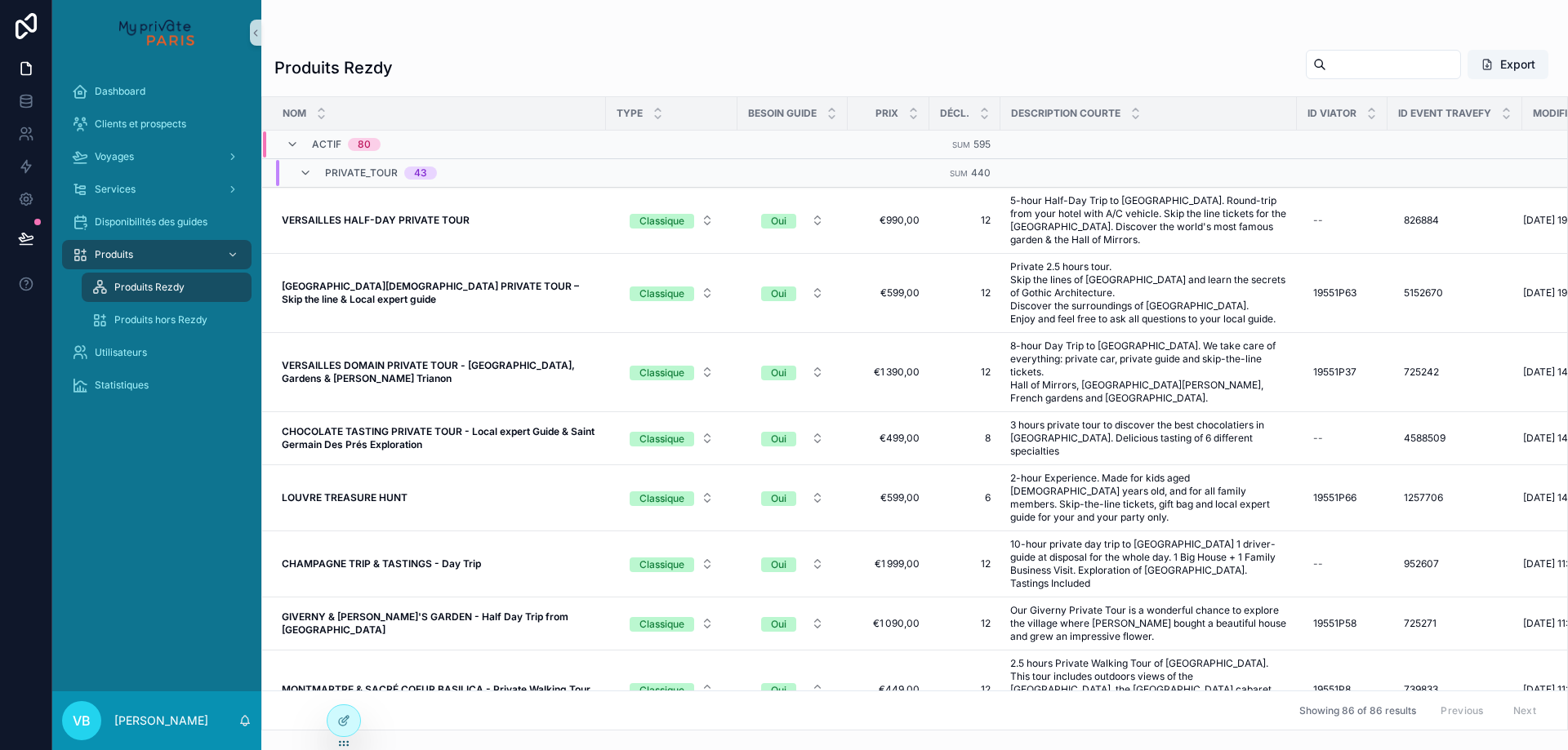
scroll to position [0, 93]
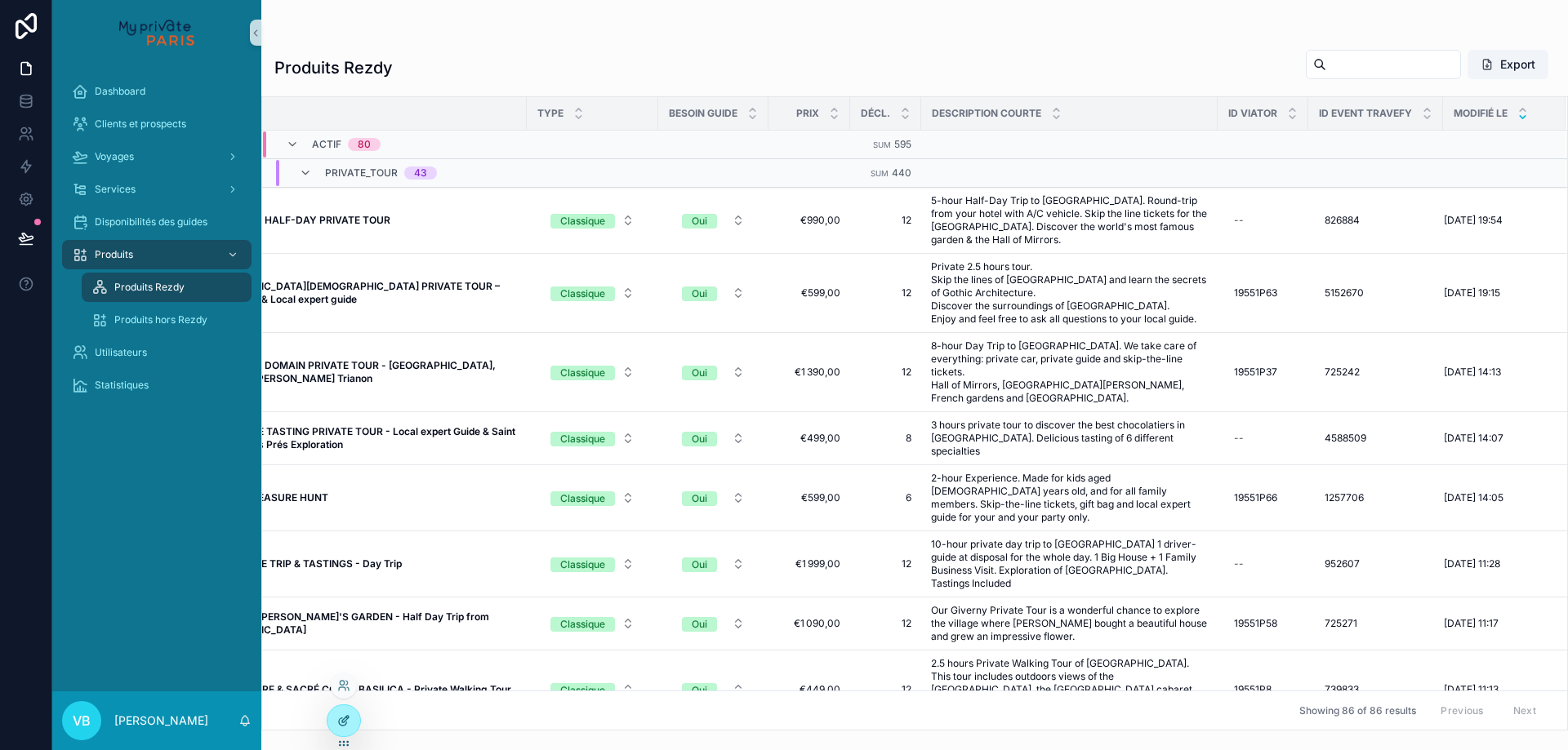
click at [341, 714] on div at bounding box center [344, 721] width 33 height 31
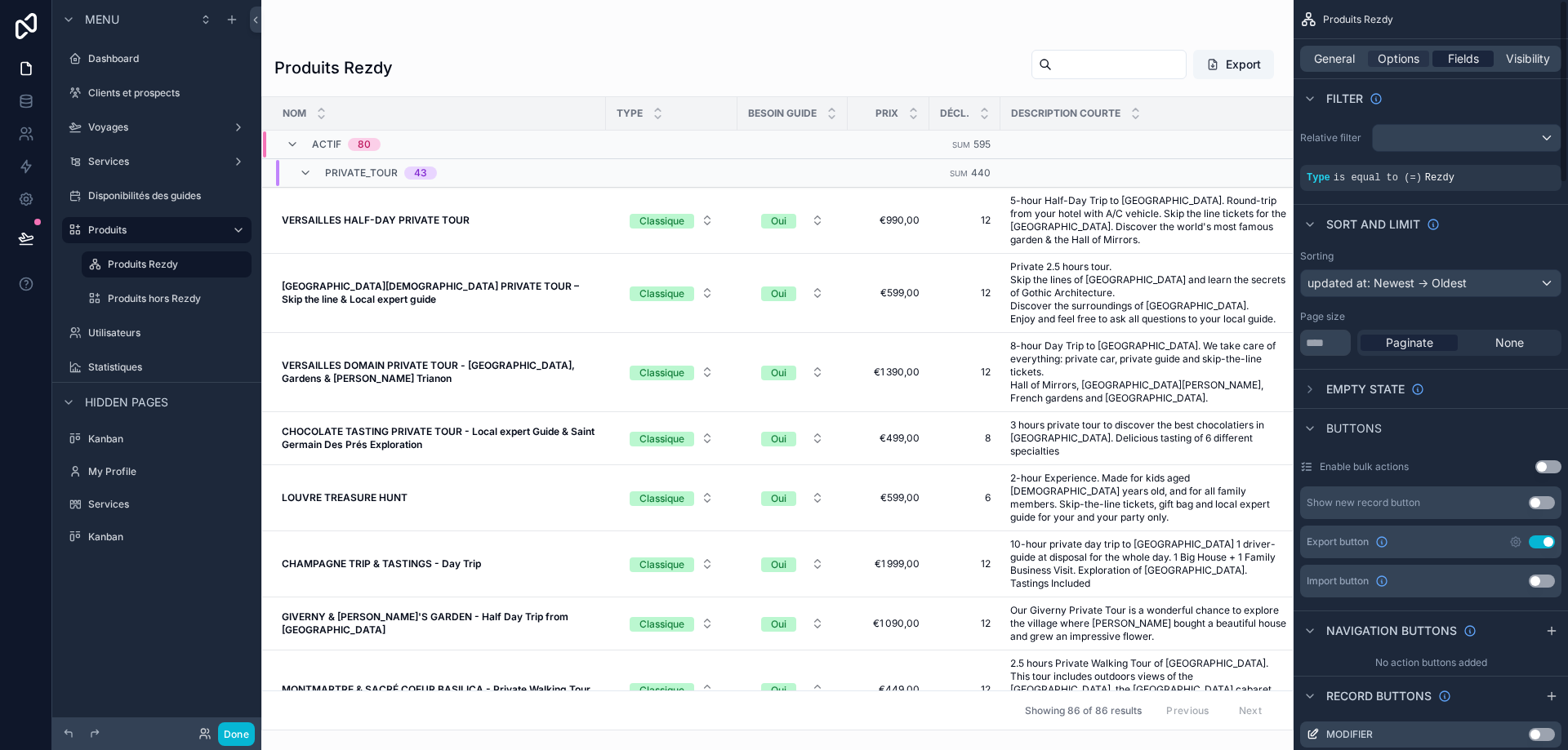
click at [1476, 59] on span "Fields" at bounding box center [1464, 59] width 31 height 16
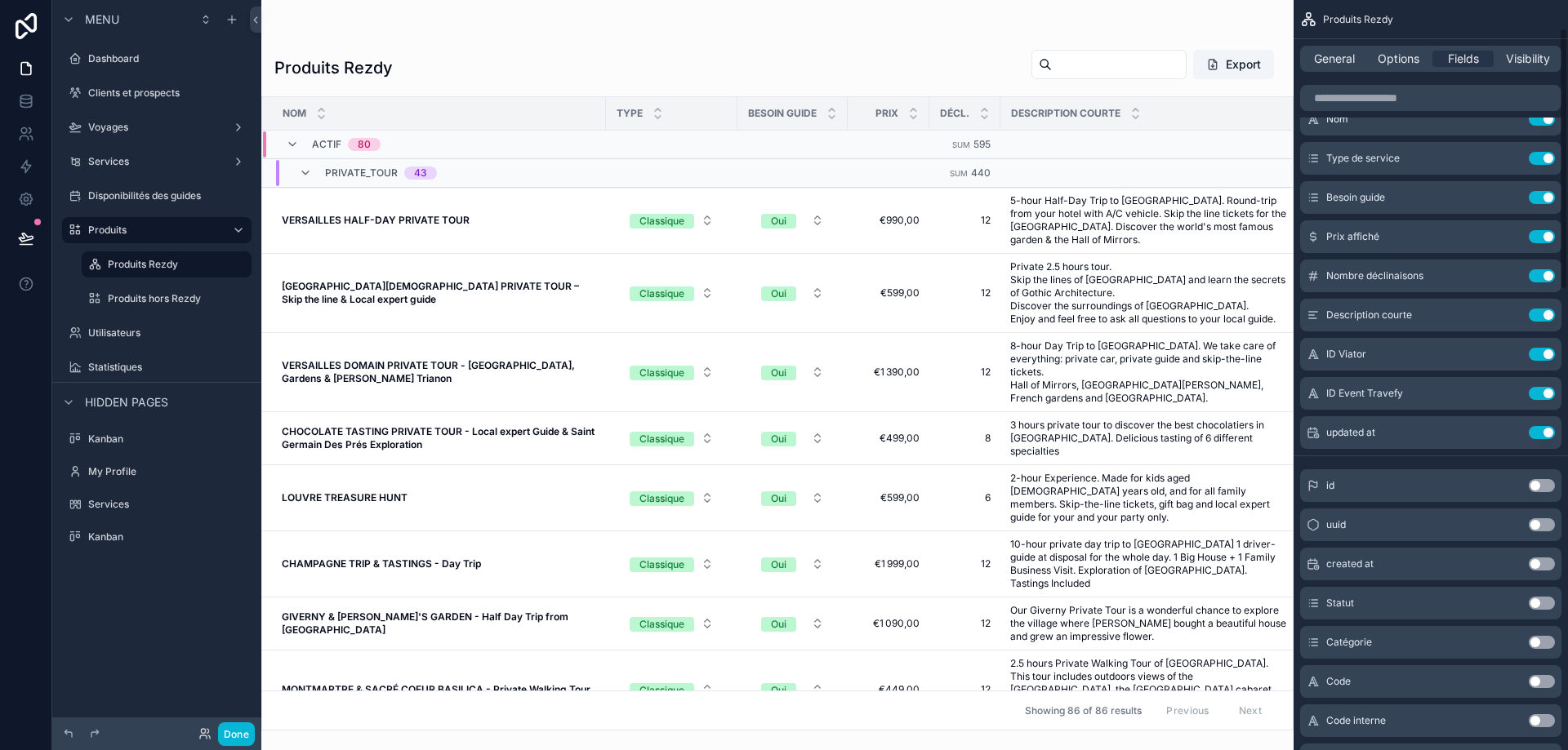
scroll to position [0, 0]
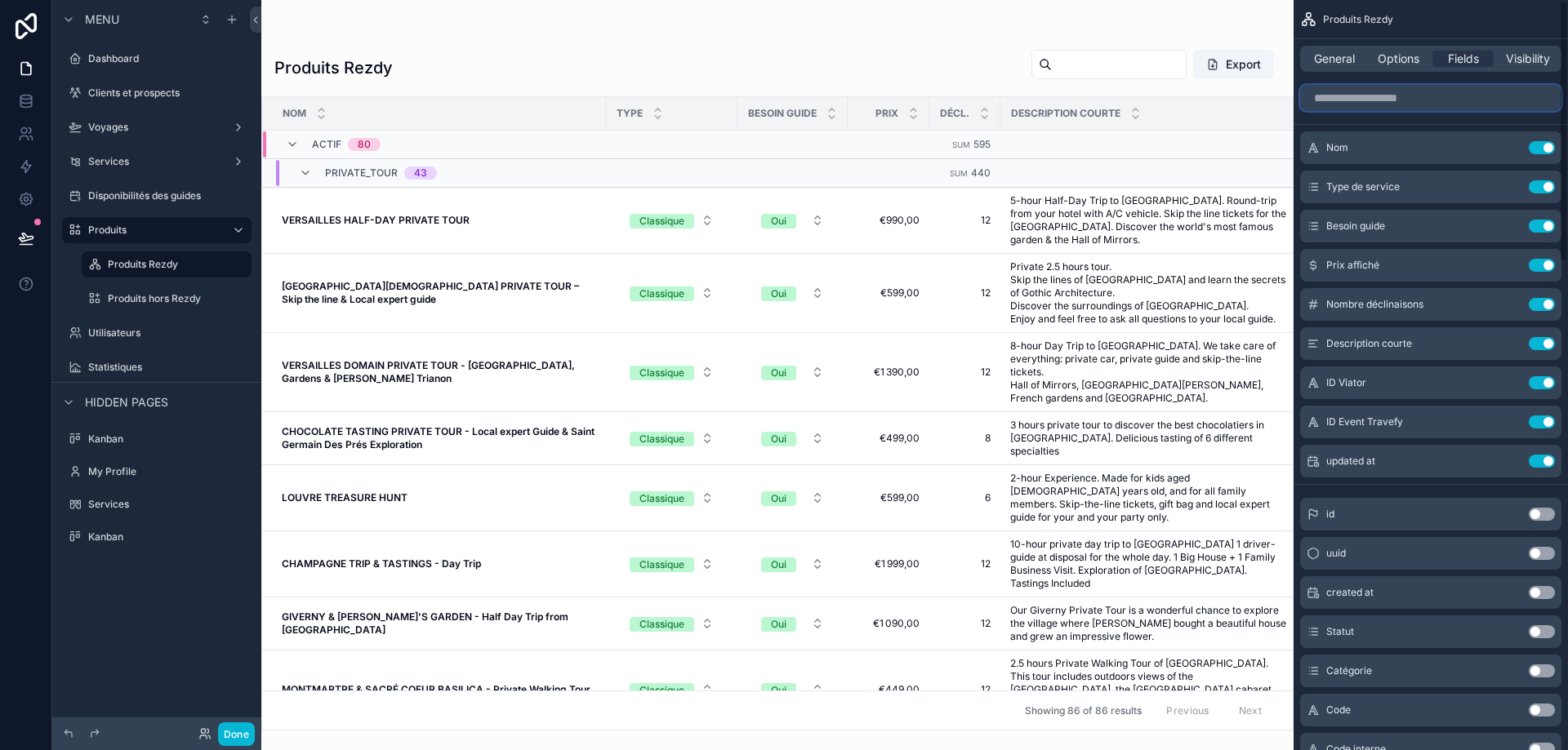
click at [1399, 103] on input "scrollable content" at bounding box center [1430, 98] width 261 height 26
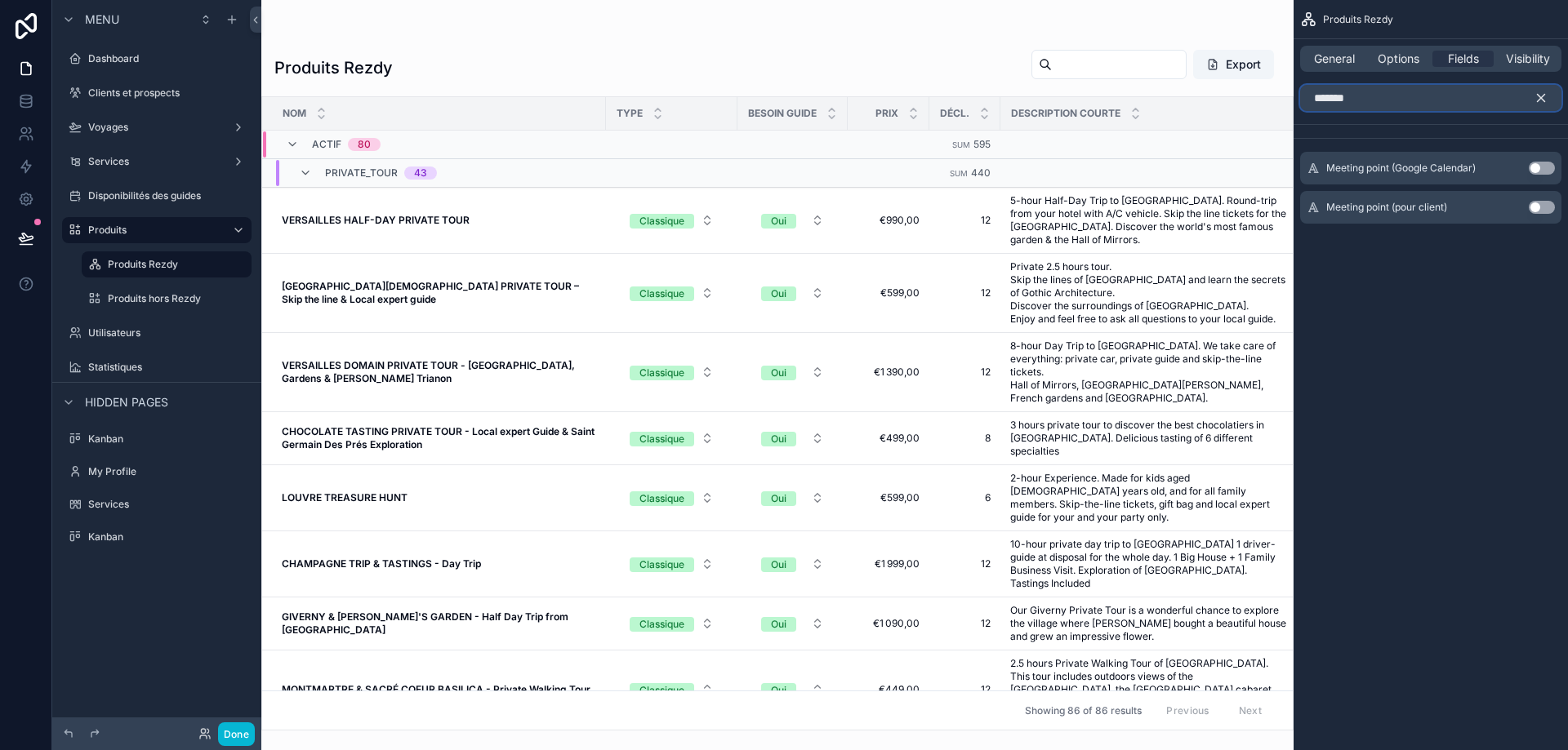
type input "*******"
click at [1537, 168] on button "Use setting" at bounding box center [1542, 168] width 26 height 13
click at [1534, 202] on button "Use setting" at bounding box center [1542, 201] width 26 height 13
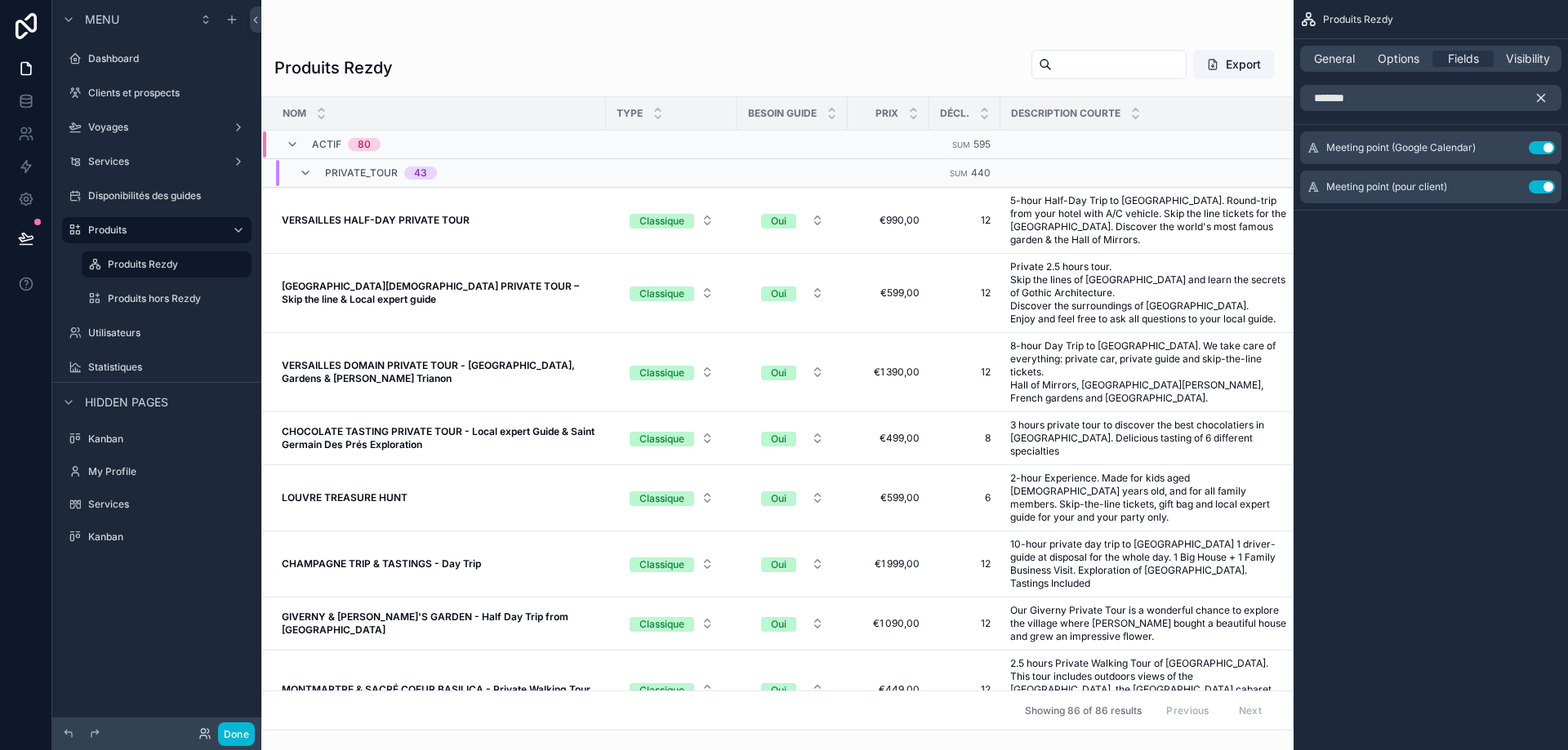
click at [1535, 96] on icon "scrollable content" at bounding box center [1541, 97] width 15 height 15
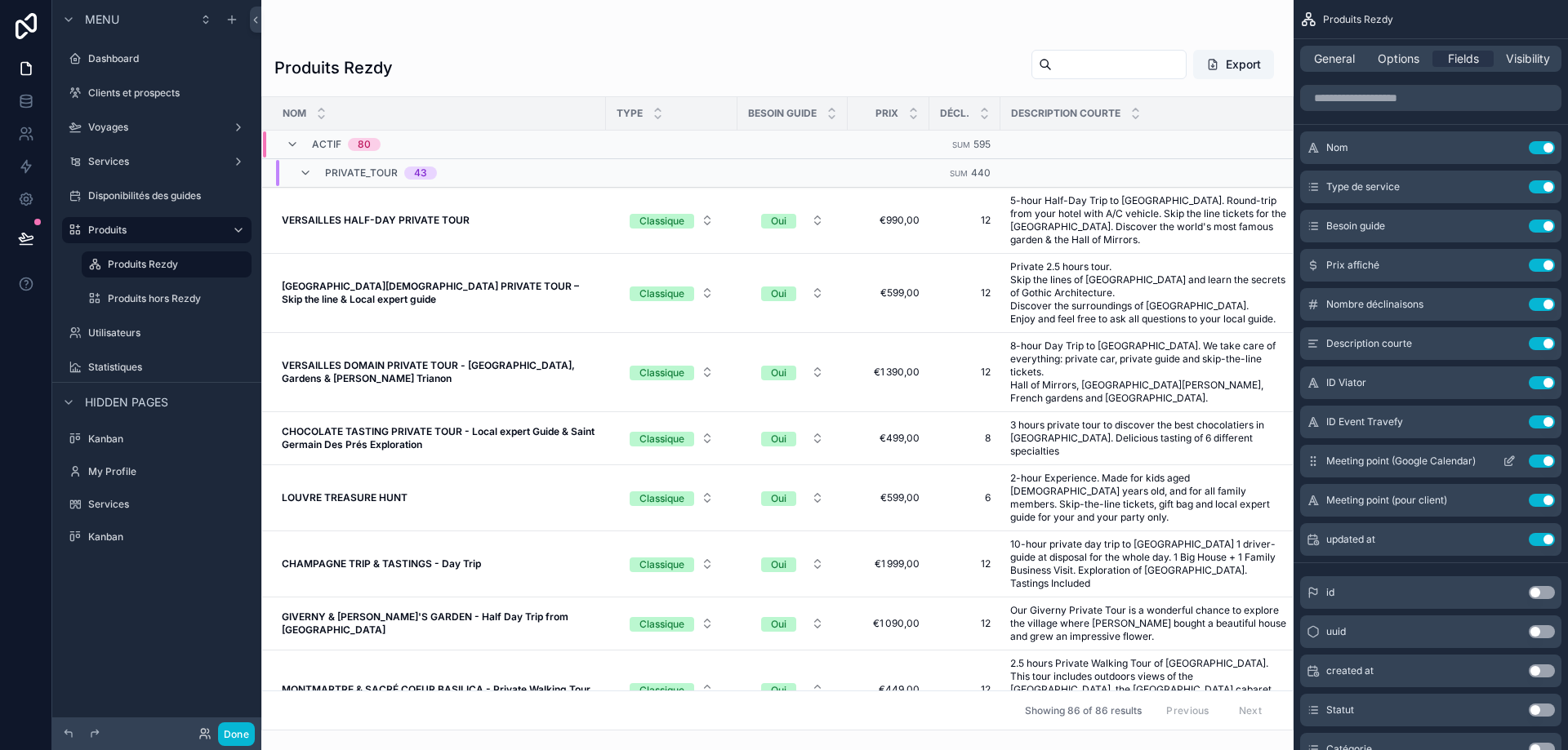
click at [1512, 456] on icon "scrollable content" at bounding box center [1509, 461] width 13 height 13
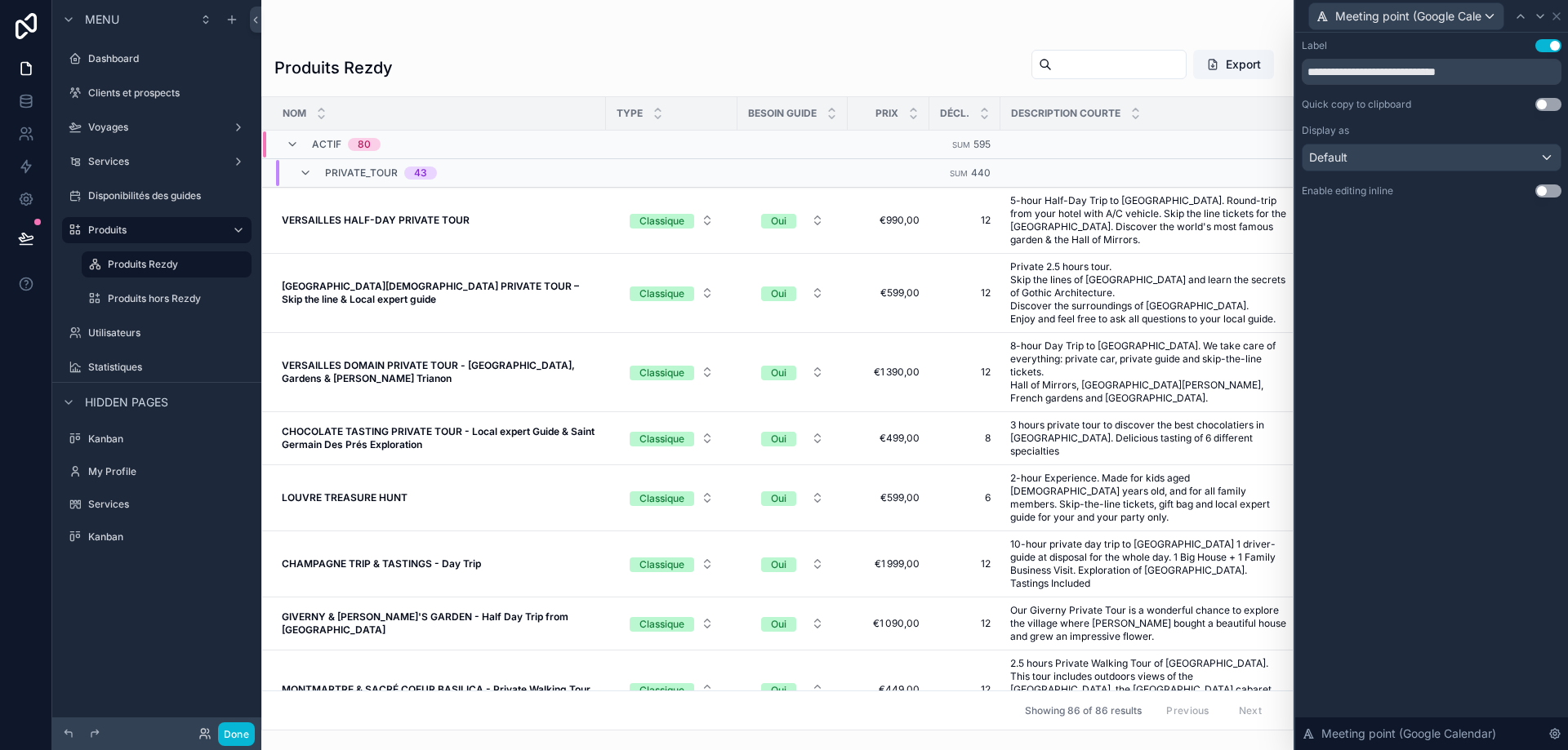
click at [1552, 186] on button "Use setting" at bounding box center [1548, 190] width 26 height 13
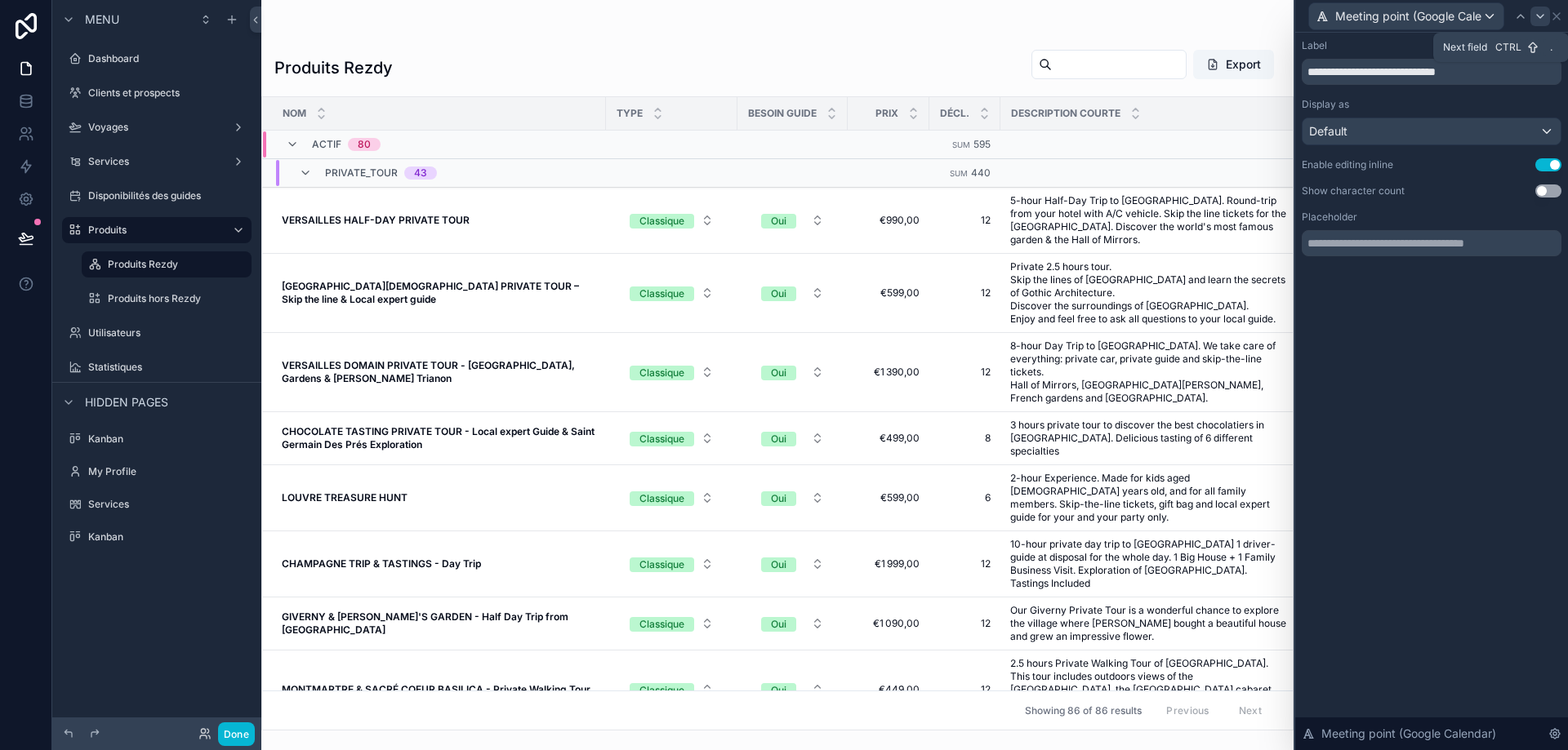
click at [1540, 22] on icon at bounding box center [1540, 15] width 13 height 13
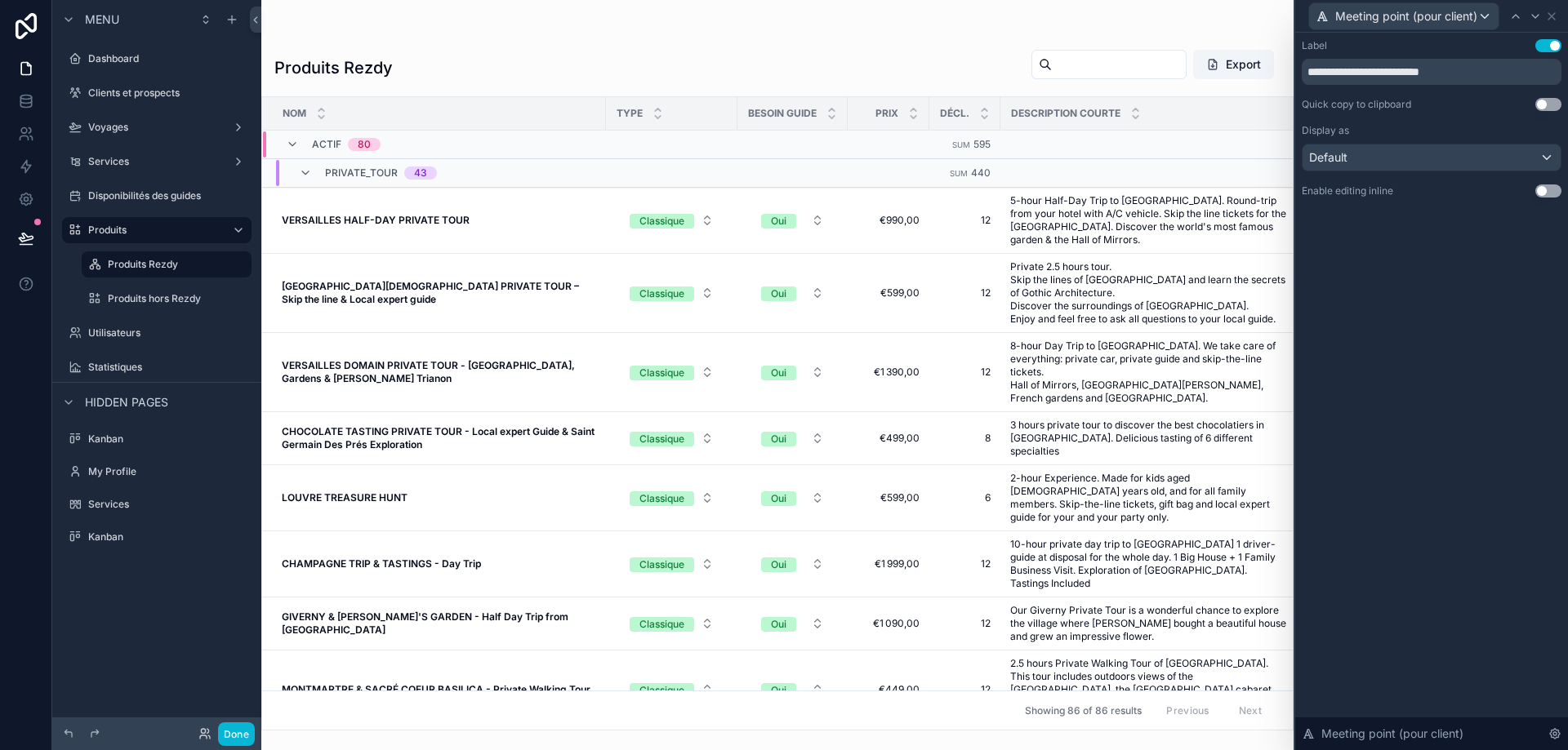
click at [1557, 191] on button "Use setting" at bounding box center [1548, 190] width 26 height 13
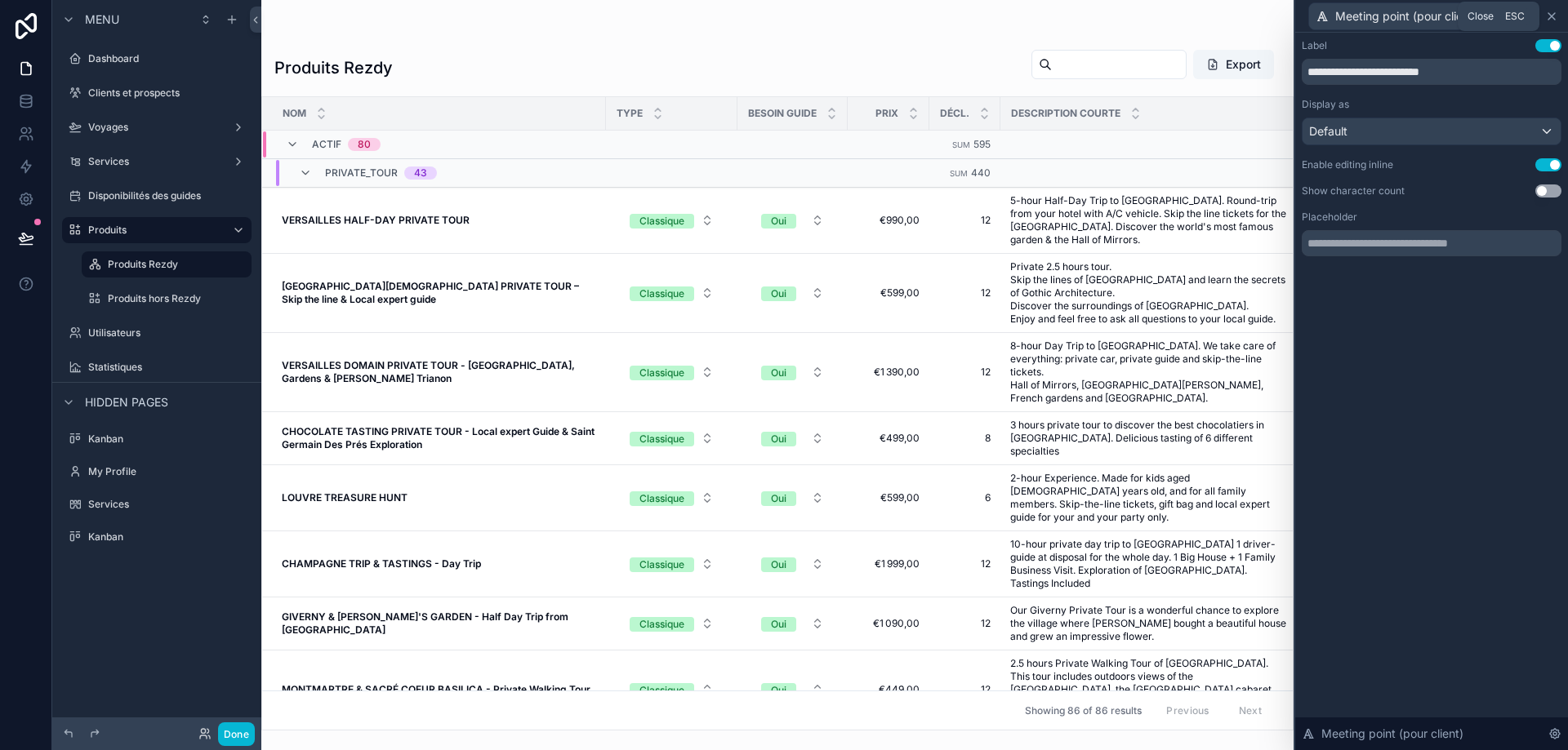
click at [1552, 14] on icon at bounding box center [1552, 15] width 13 height 13
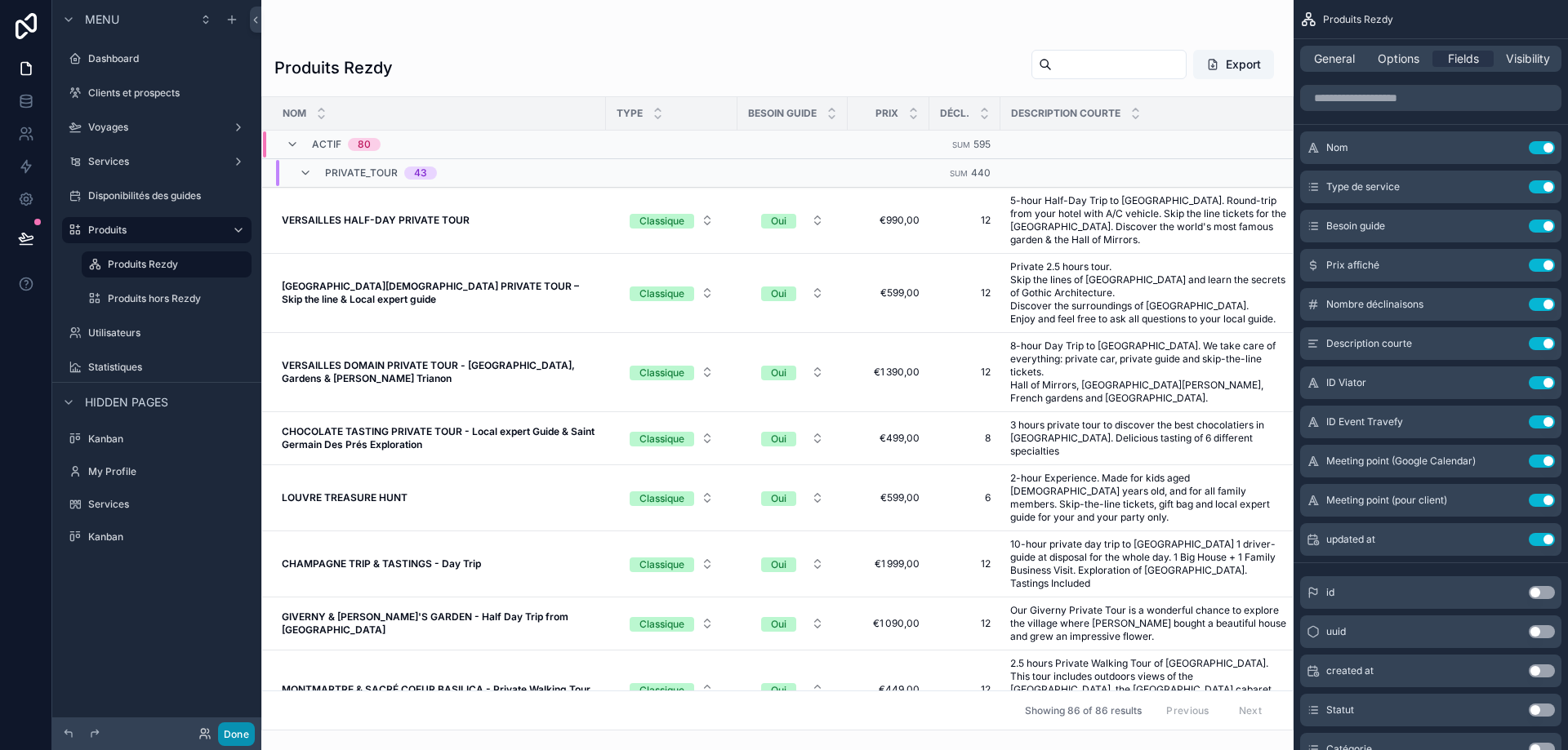
click at [229, 728] on button "Done" at bounding box center [236, 734] width 37 height 23
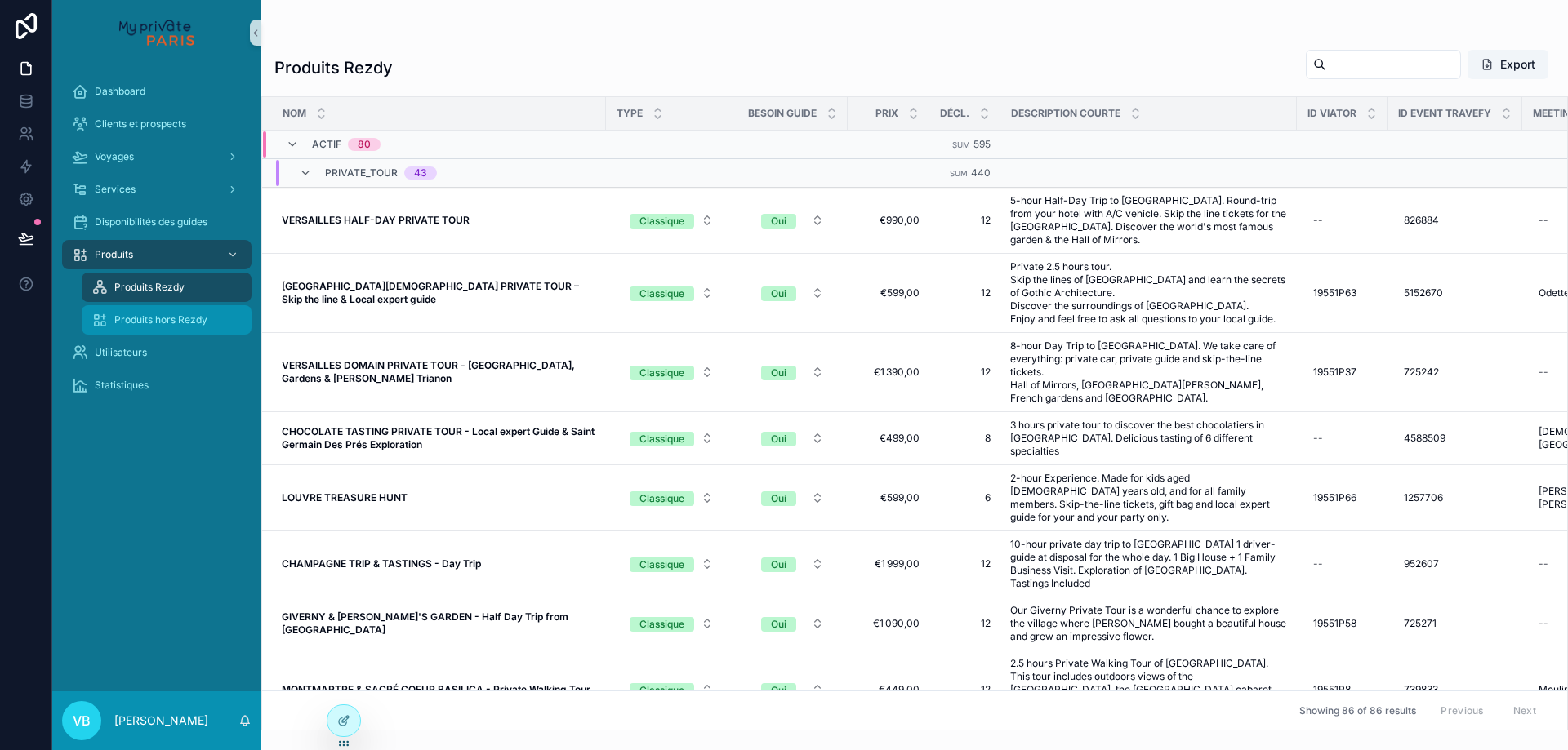
click at [164, 322] on span "Produits hors Rezdy" at bounding box center [161, 319] width 93 height 13
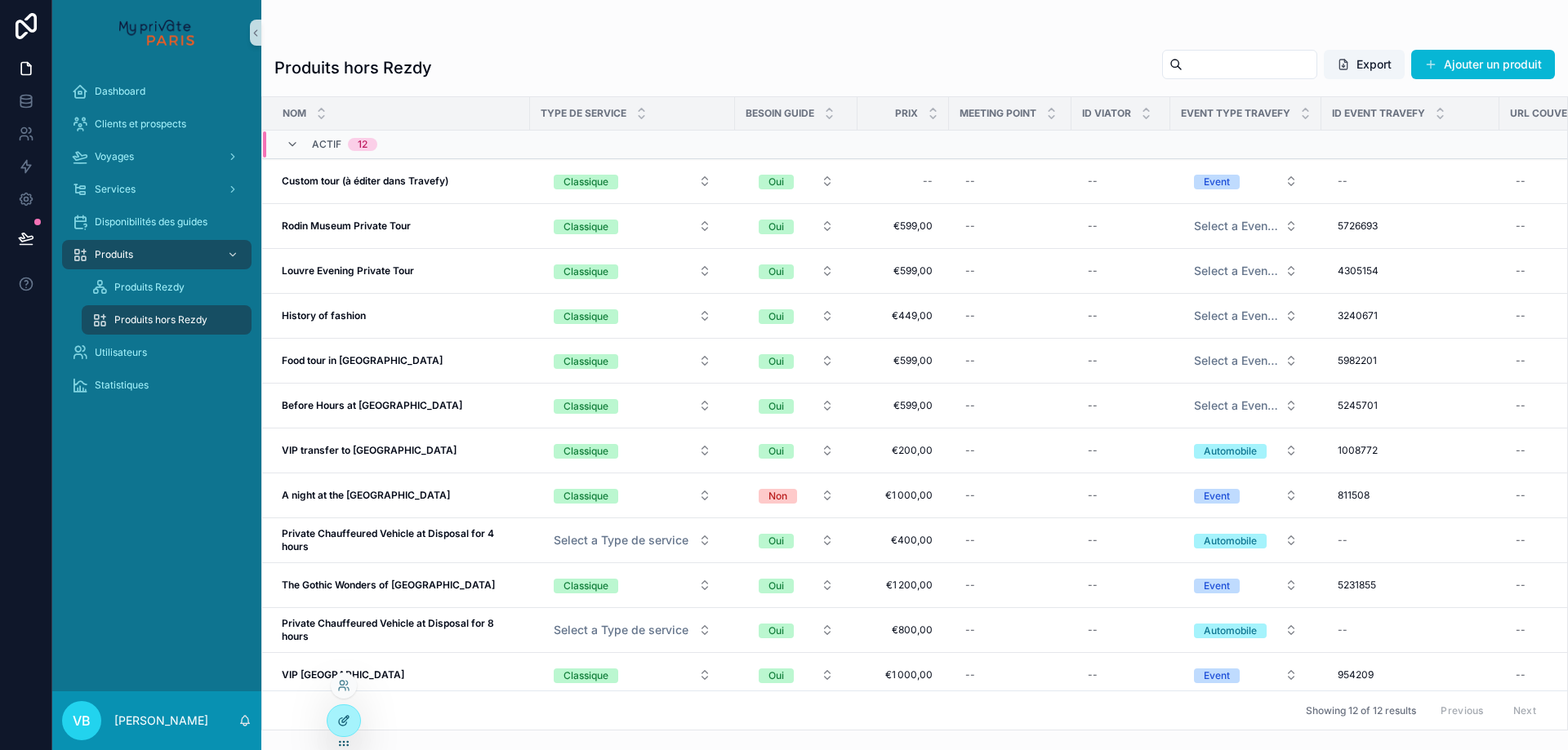
click at [334, 723] on div at bounding box center [344, 721] width 33 height 31
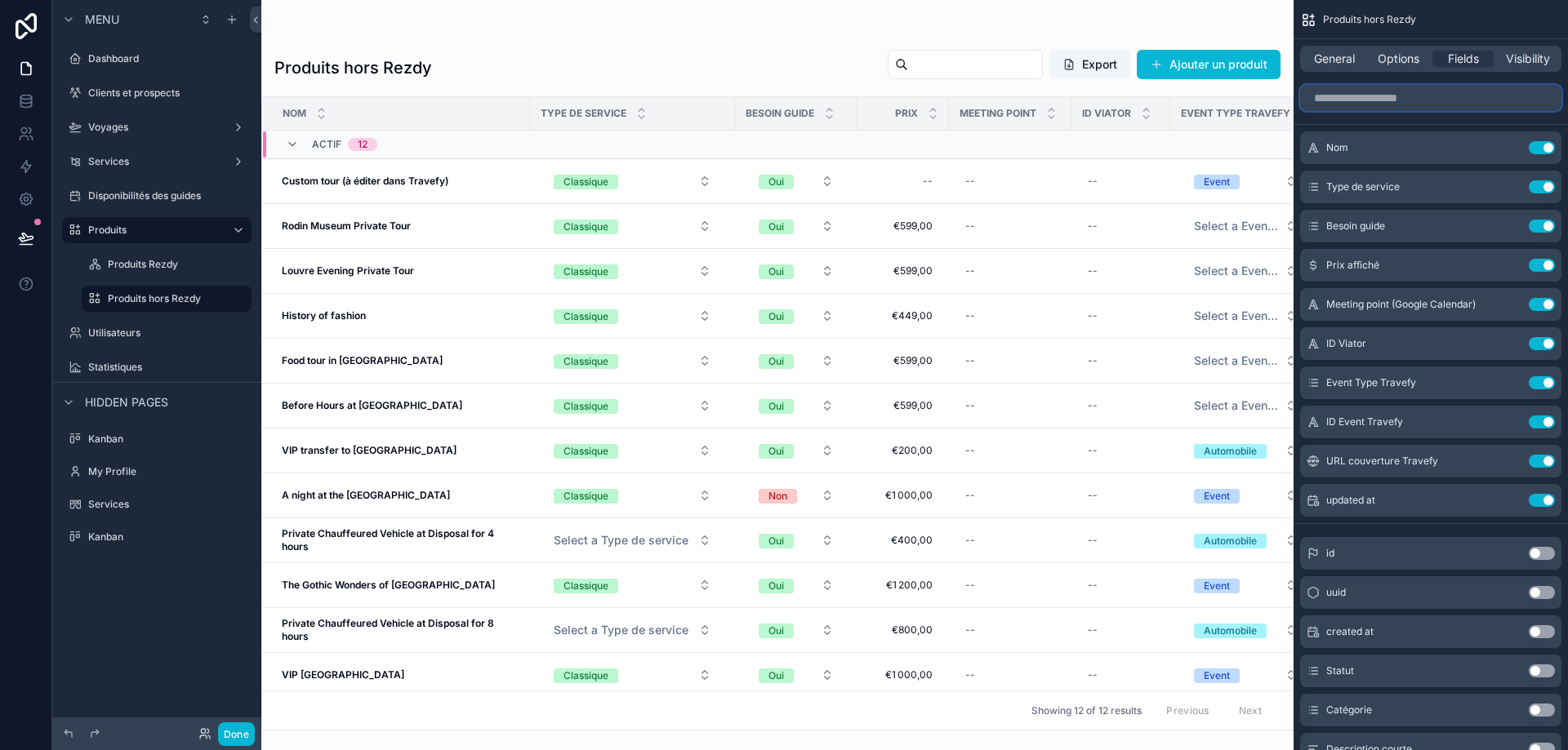
click at [1366, 106] on input "scrollable content" at bounding box center [1430, 98] width 261 height 26
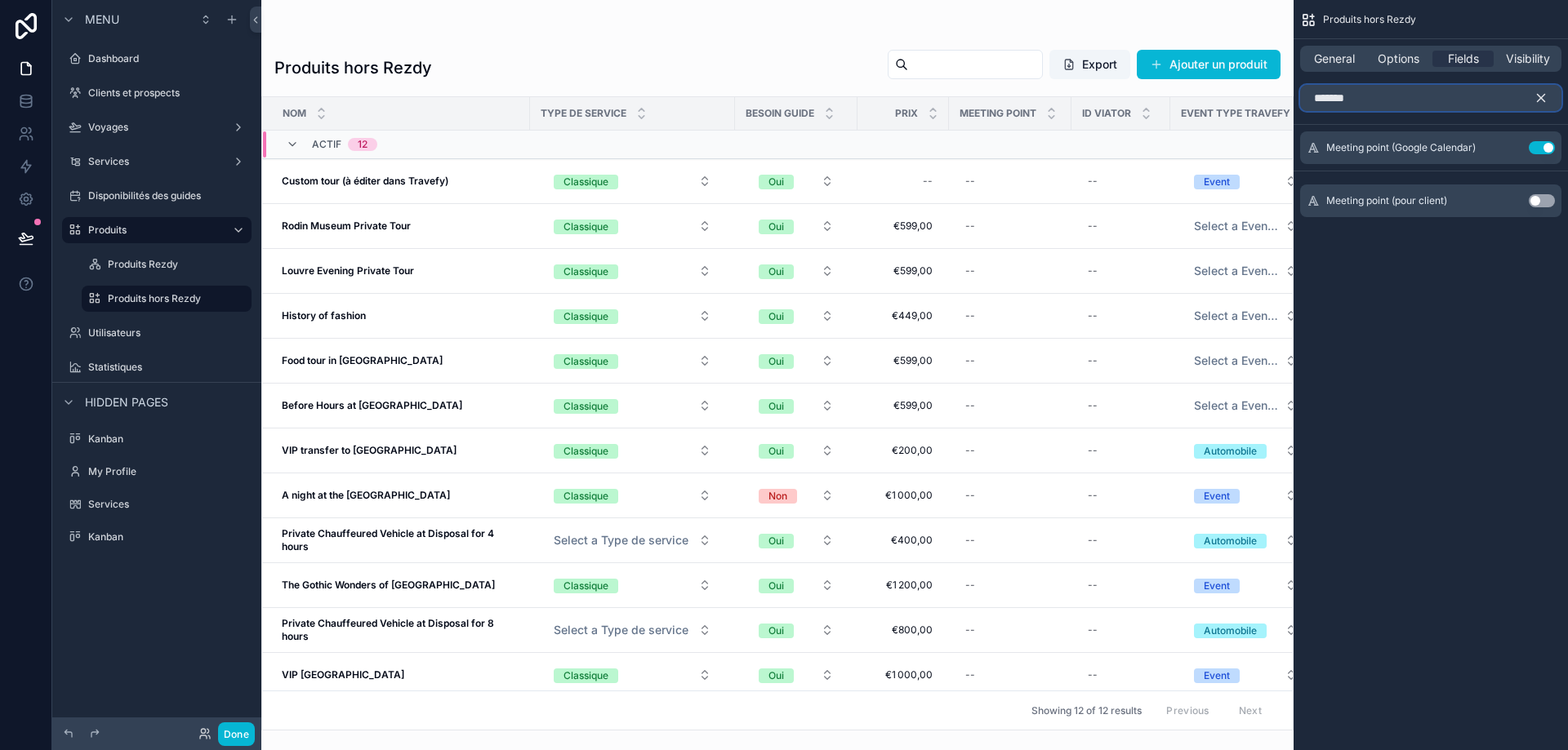
type input "*******"
click at [1543, 200] on button "Use setting" at bounding box center [1542, 201] width 26 height 13
click at [1509, 145] on icon "scrollable content" at bounding box center [1509, 147] width 13 height 13
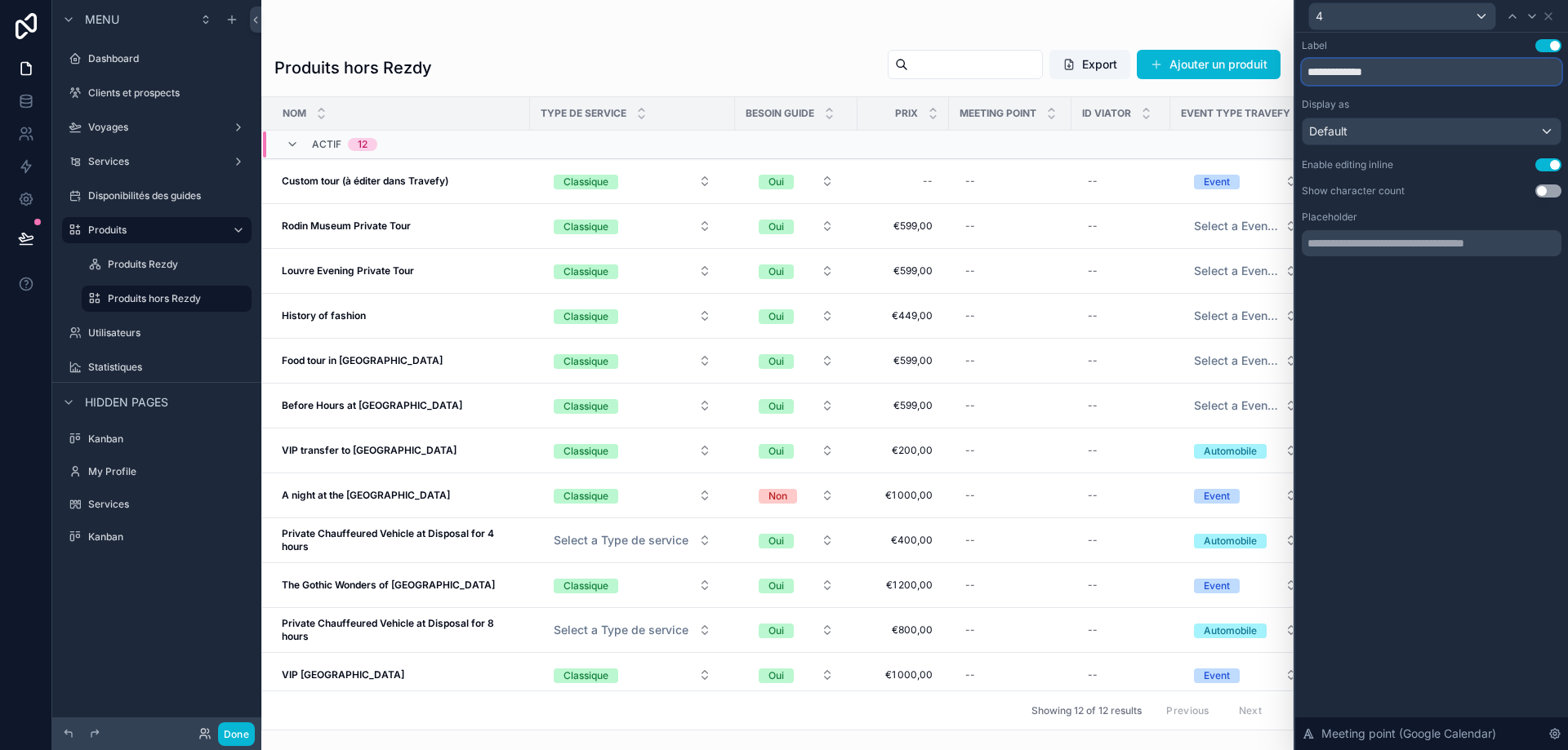
click at [1401, 74] on input "**********" at bounding box center [1431, 71] width 259 height 26
type input "**********"
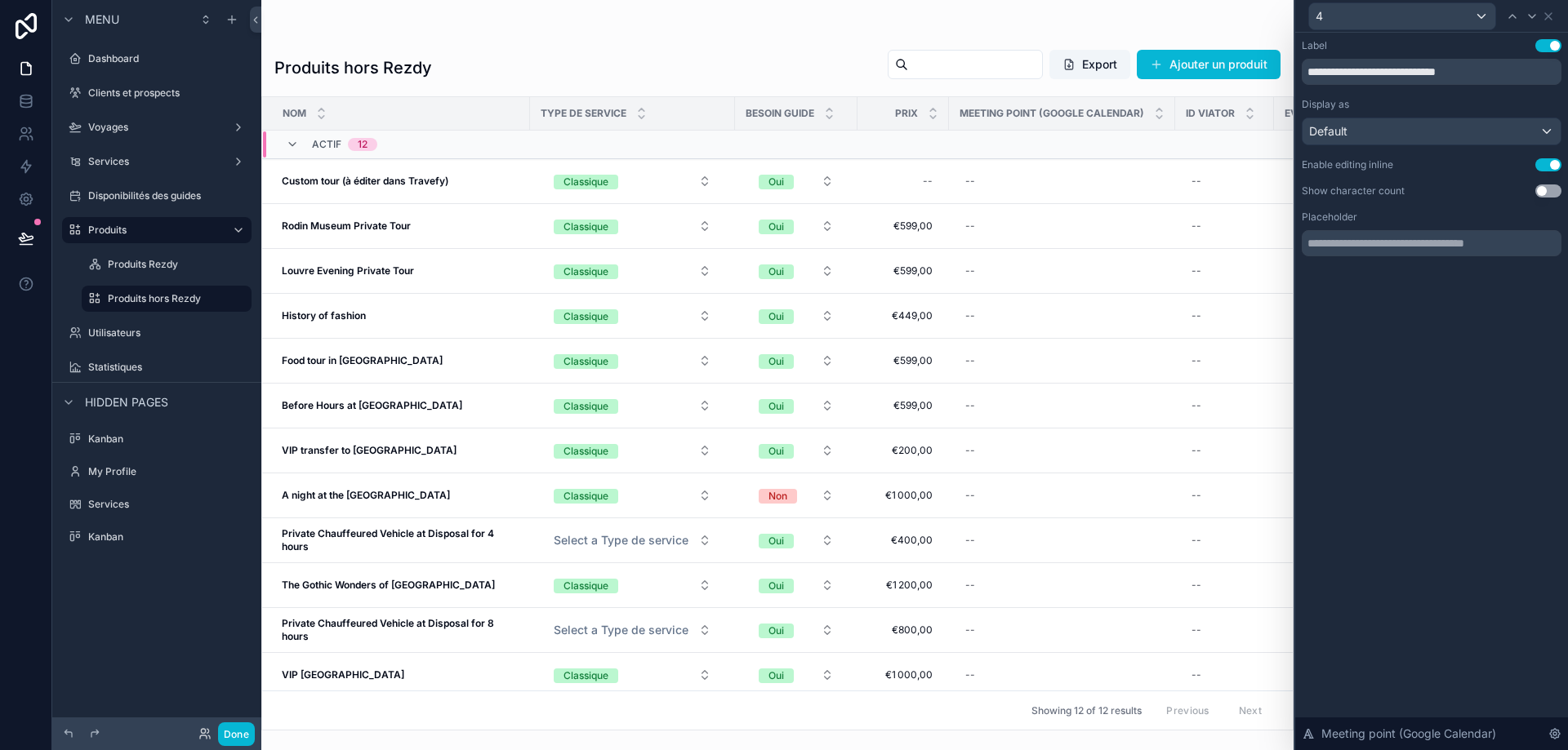
click at [1449, 340] on div "**********" at bounding box center [1432, 391] width 273 height 717
click at [1552, 16] on icon at bounding box center [1548, 15] width 13 height 13
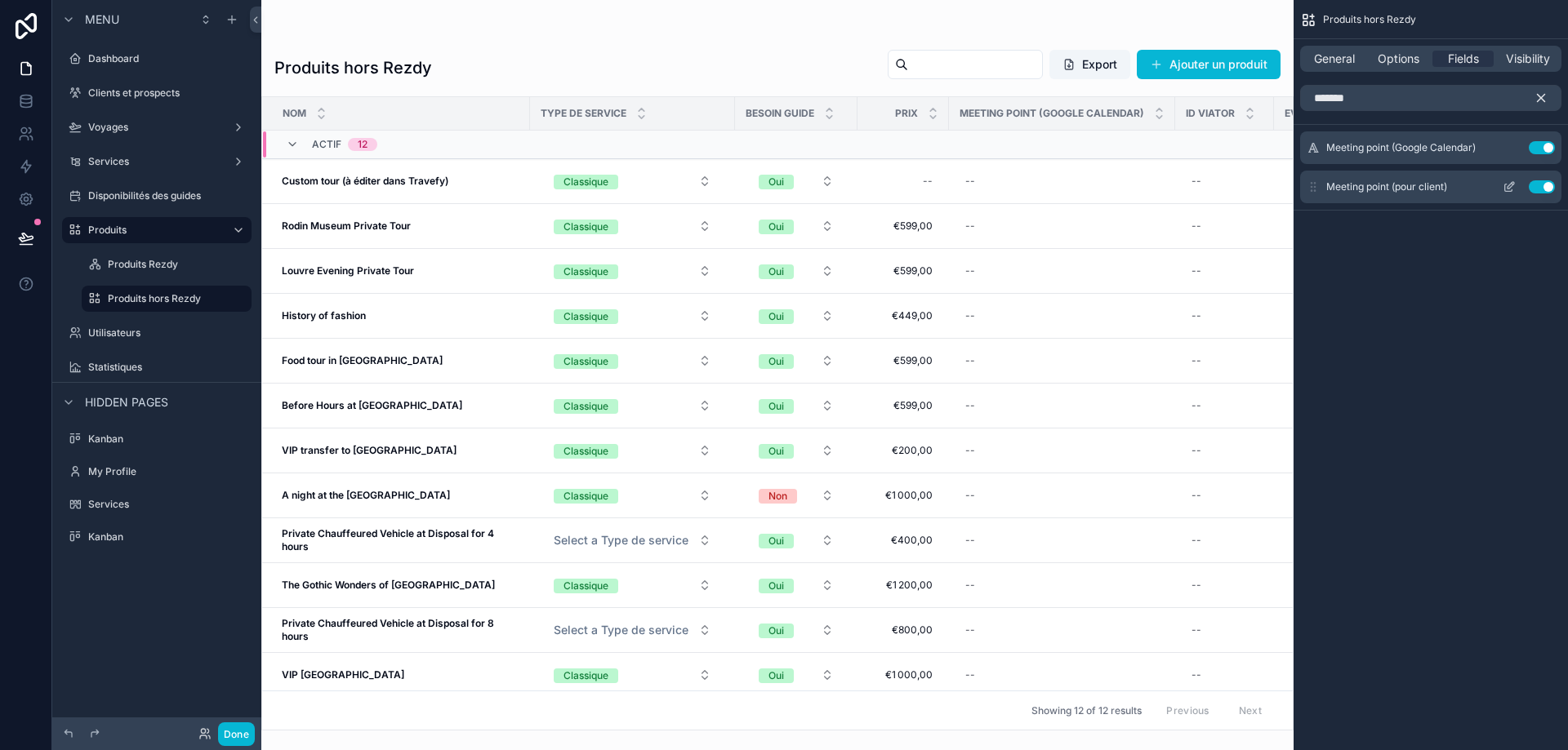
click at [1505, 186] on icon "scrollable content" at bounding box center [1509, 188] width 8 height 8
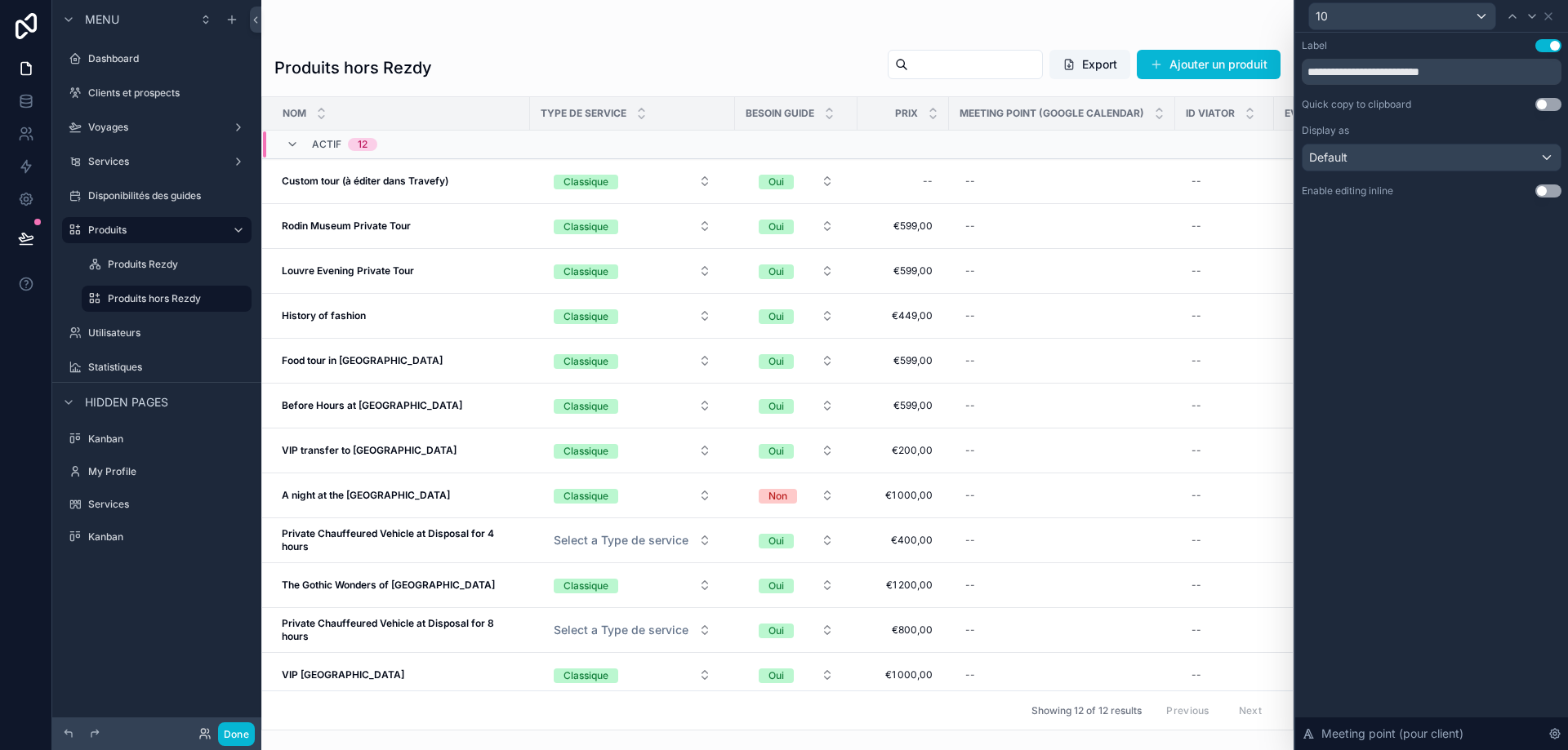
click at [1550, 188] on button "Use setting" at bounding box center [1548, 190] width 26 height 13
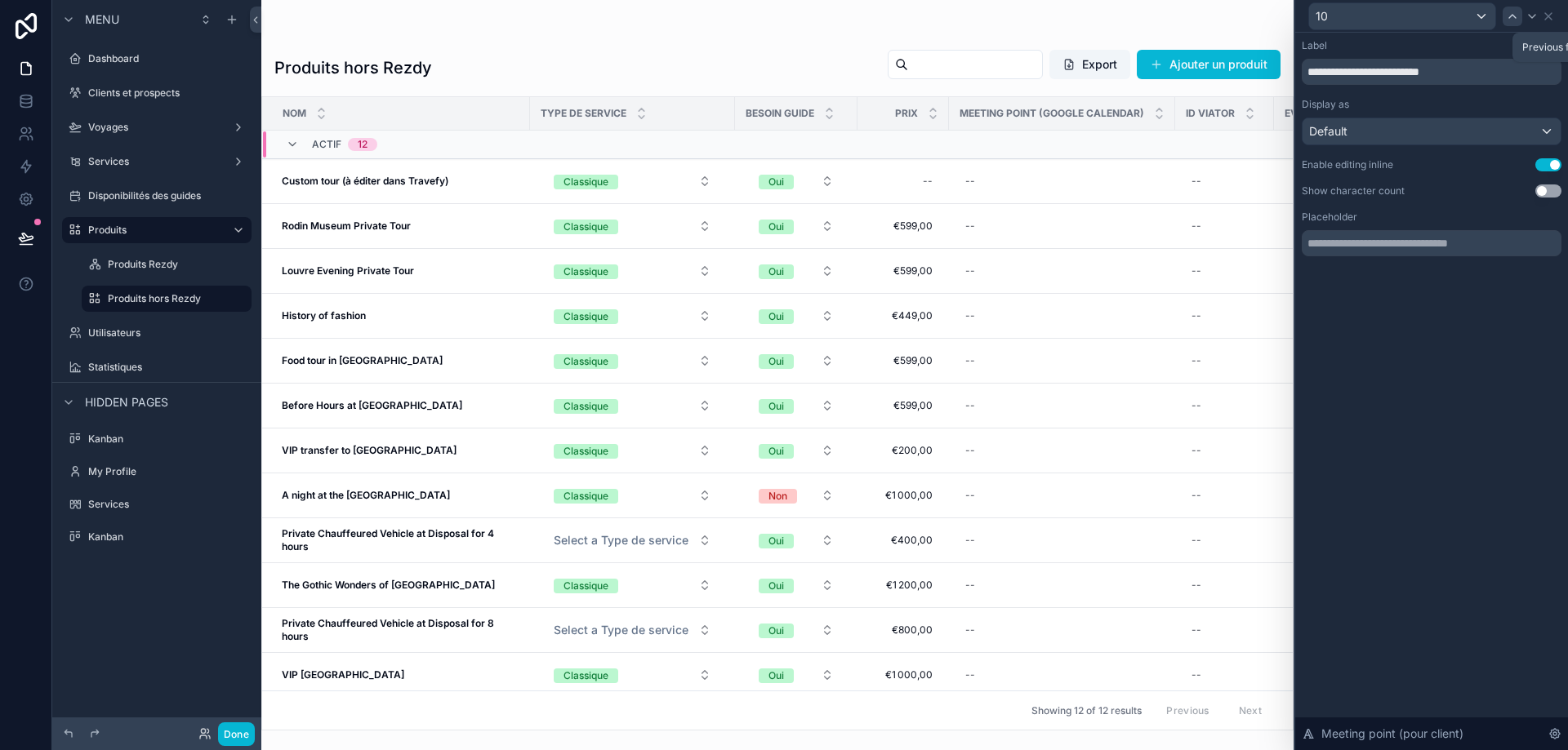
click at [1516, 13] on icon at bounding box center [1512, 15] width 13 height 13
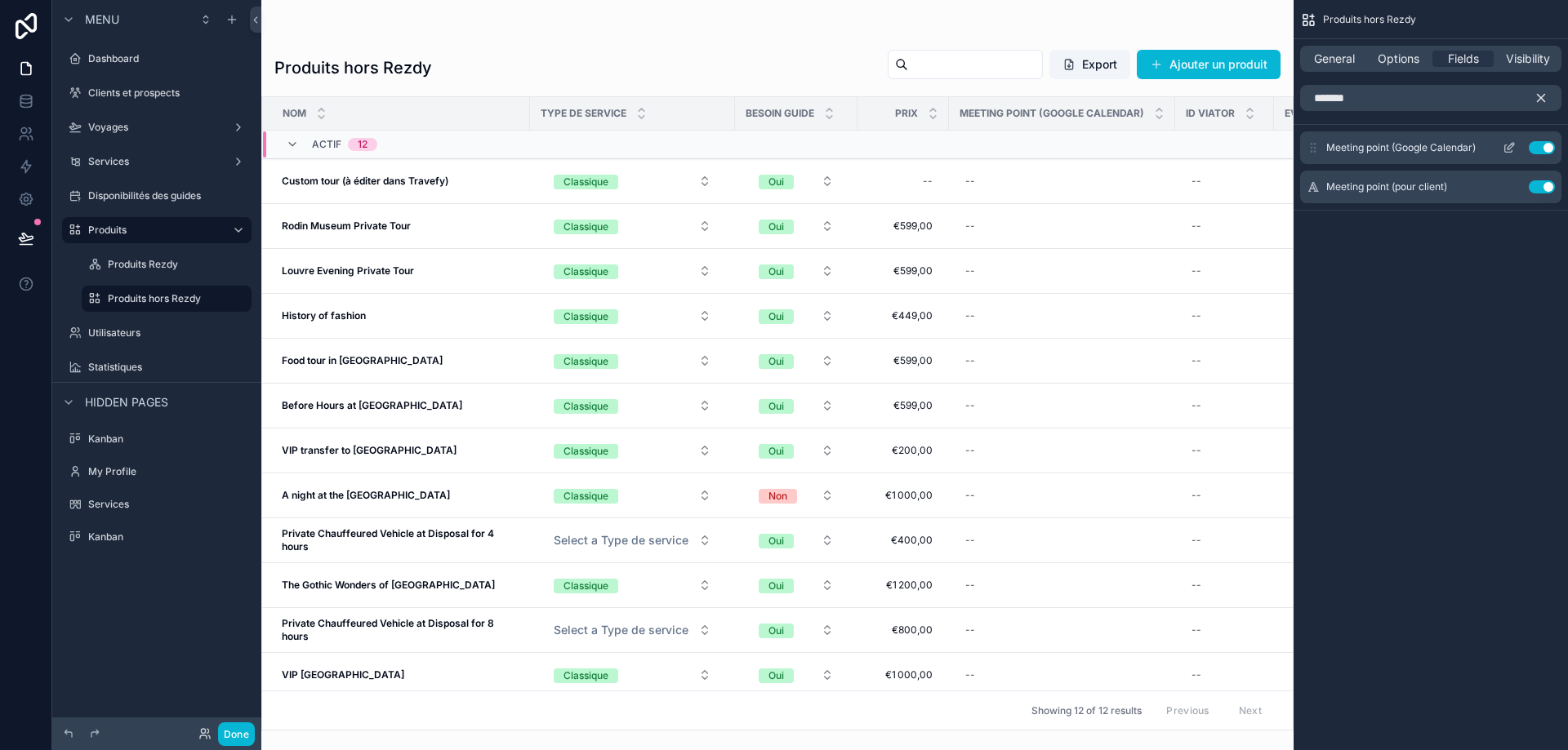
click at [1512, 151] on icon "scrollable content" at bounding box center [1509, 149] width 8 height 8
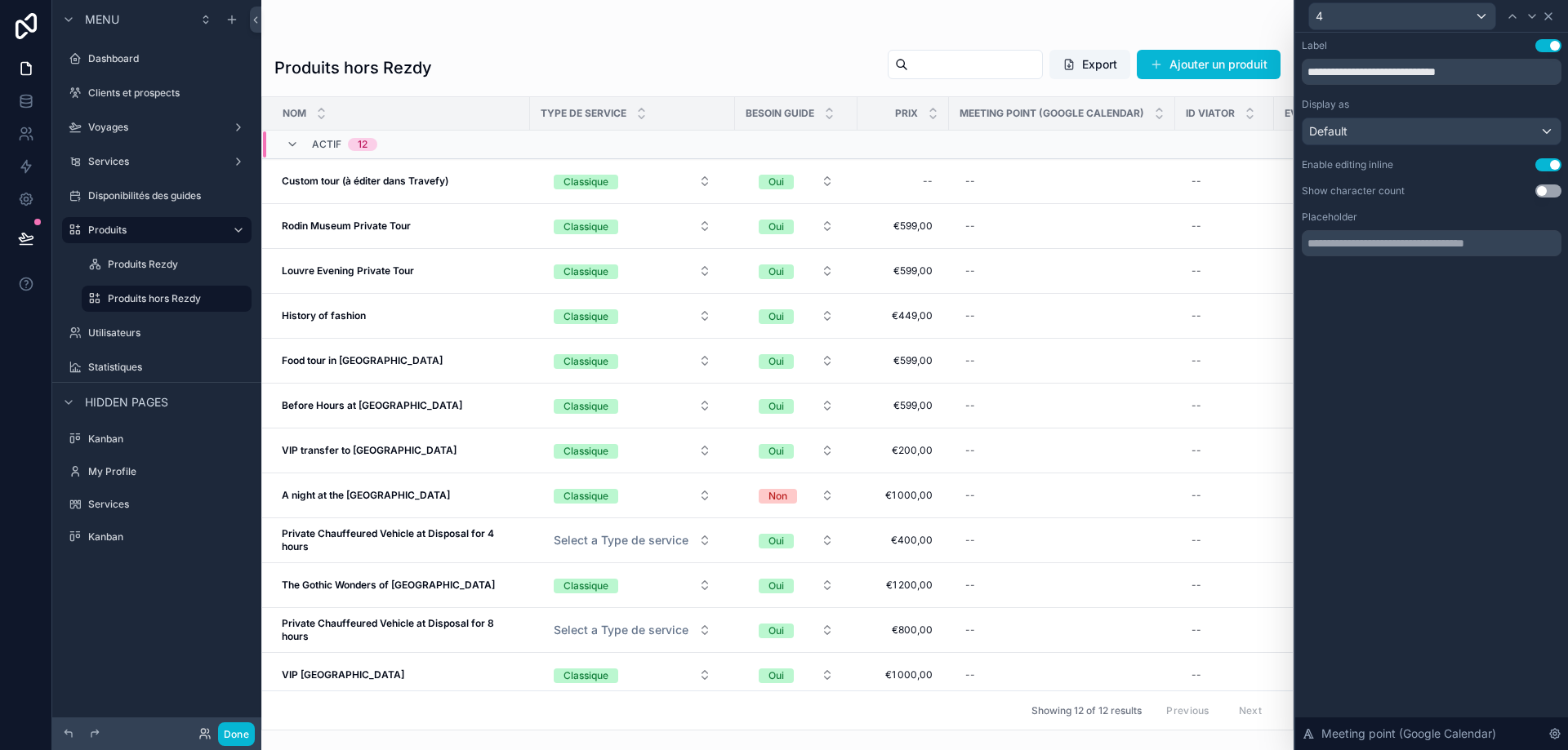
click at [1553, 13] on icon at bounding box center [1548, 15] width 13 height 13
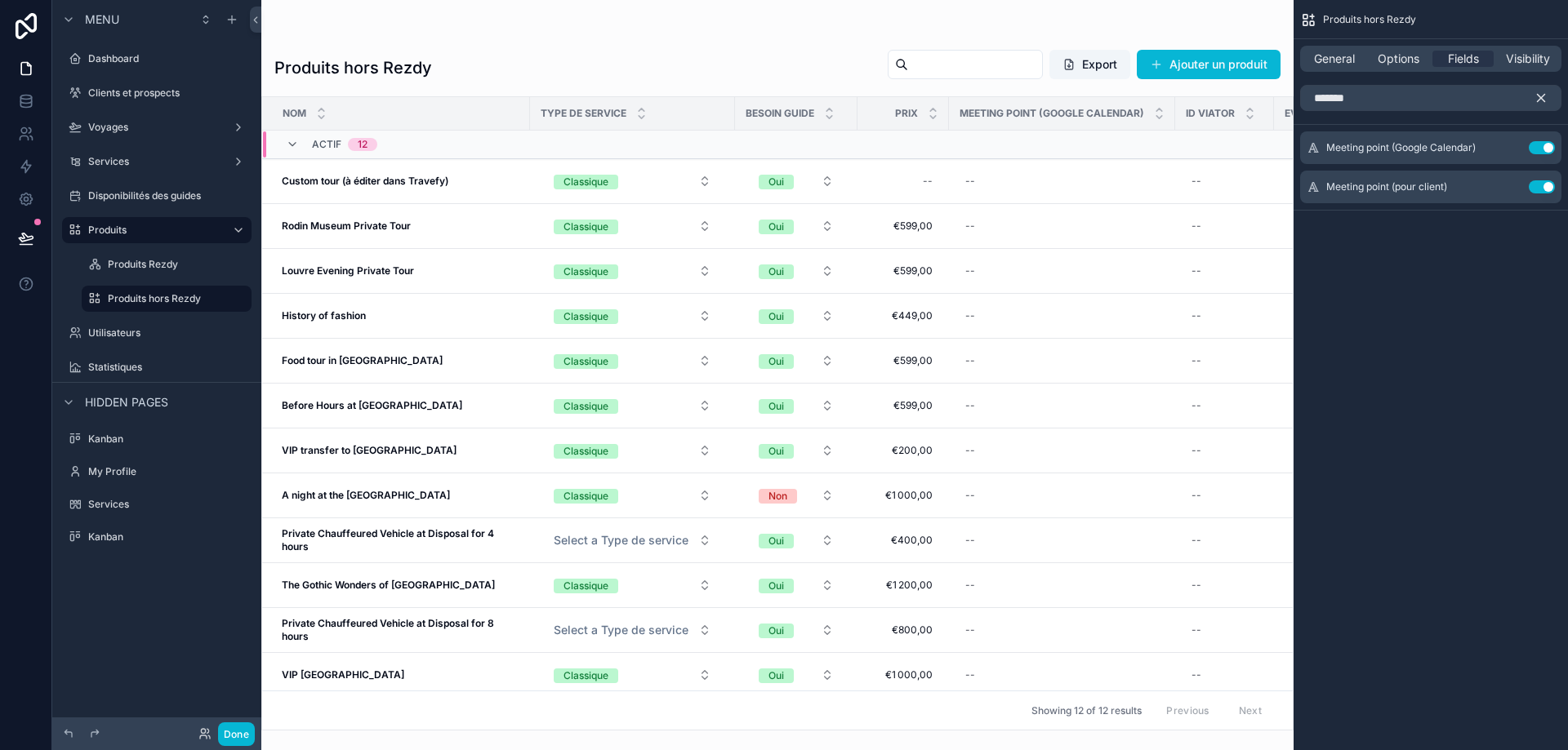
click at [1537, 91] on icon "scrollable content" at bounding box center [1541, 97] width 15 height 15
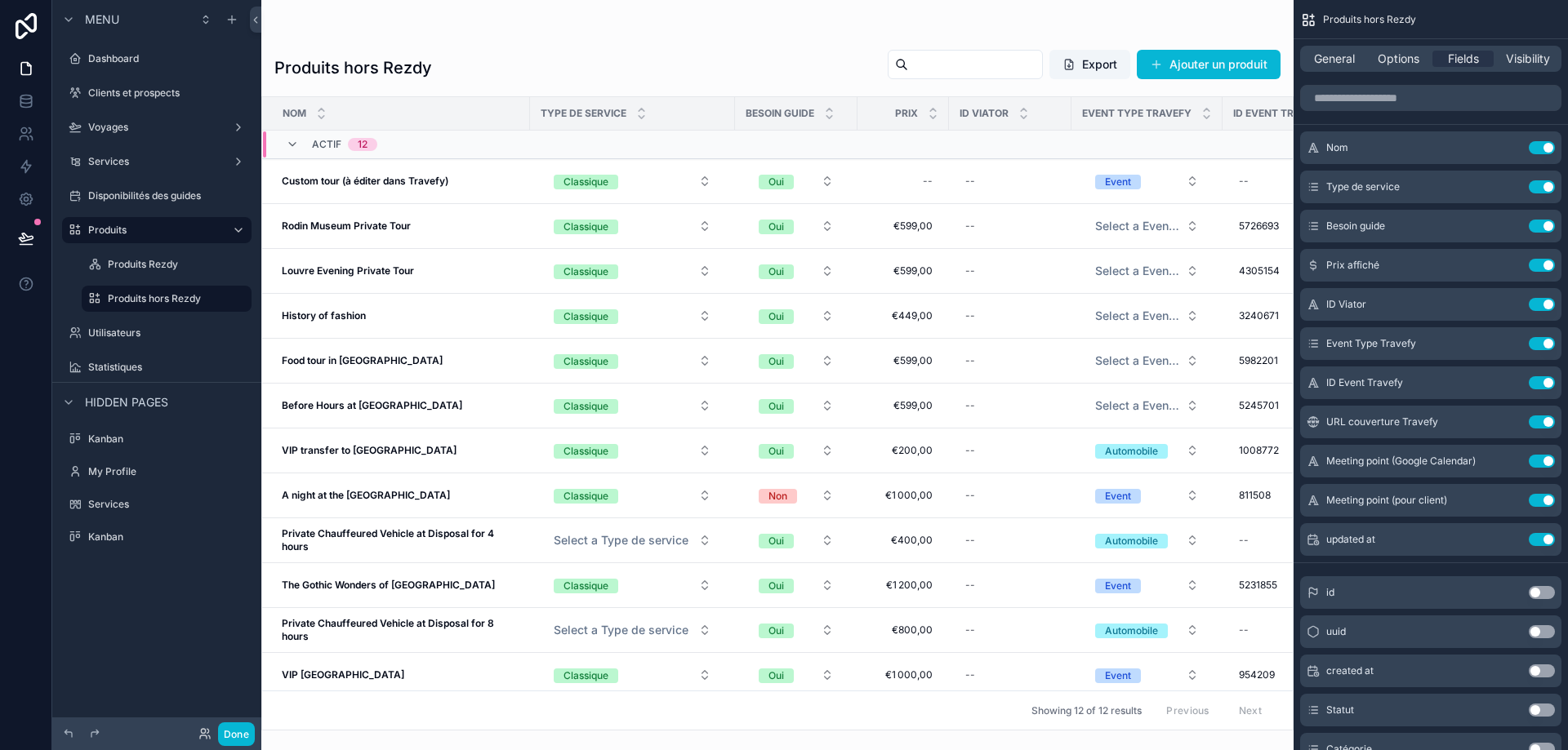
click at [799, 724] on div "scrollable content" at bounding box center [777, 375] width 1032 height 750
click at [239, 733] on button "Done" at bounding box center [236, 734] width 37 height 23
